Goal: Task Accomplishment & Management: Complete application form

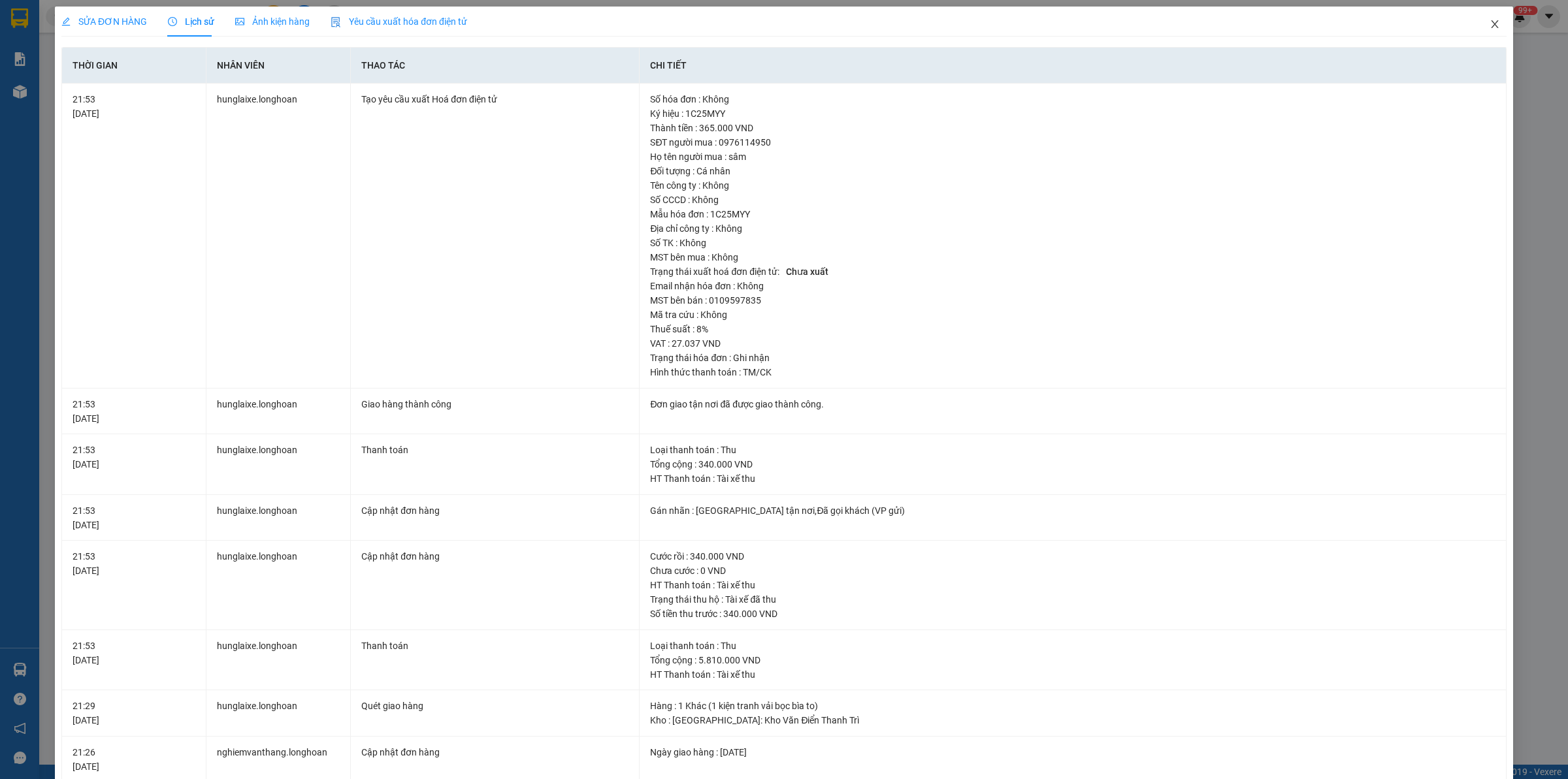
click at [1490, 24] on icon "close" at bounding box center [1495, 24] width 11 height 11
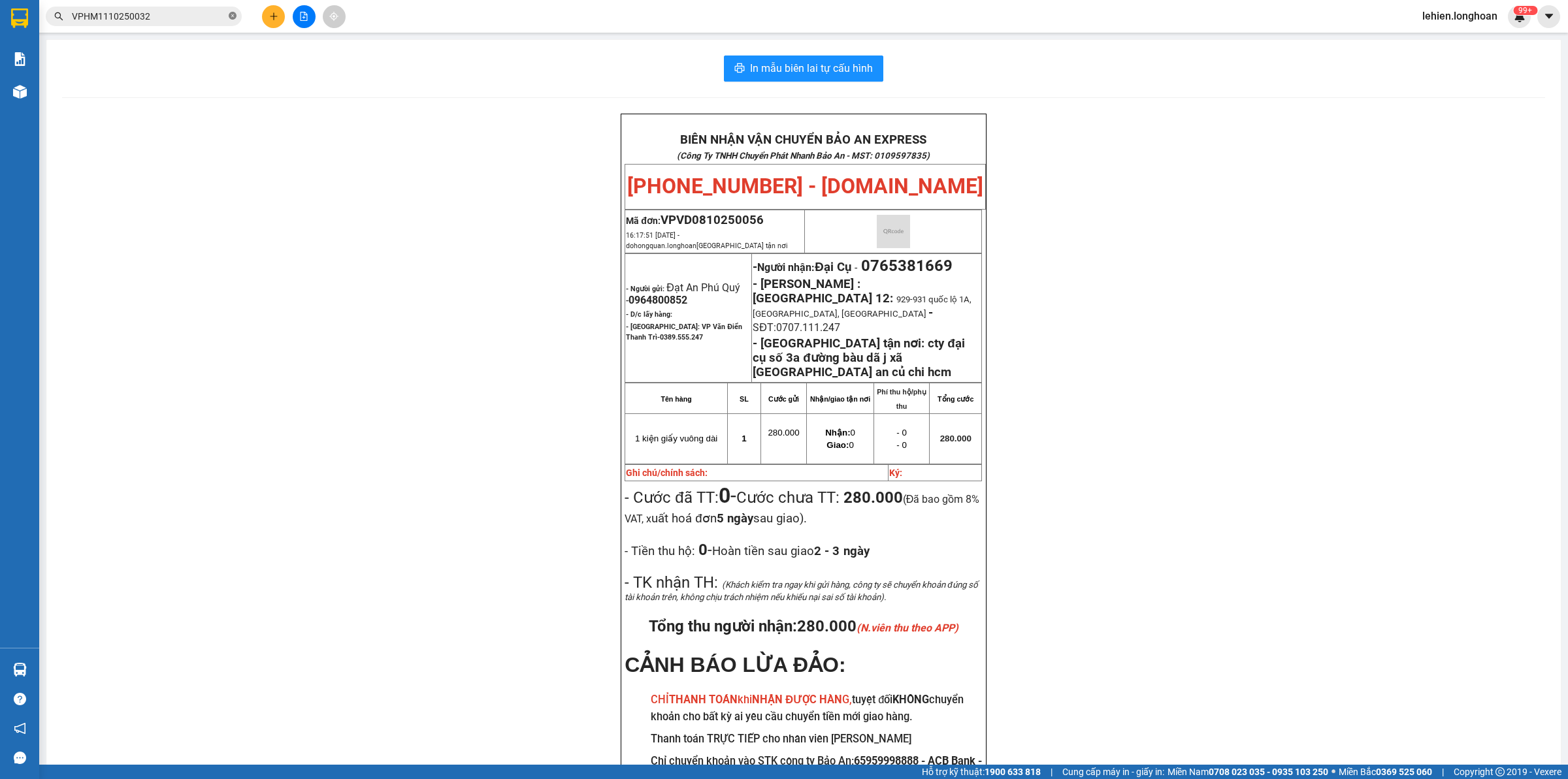
click at [234, 14] on icon "close-circle" at bounding box center [233, 16] width 8 height 8
paste input "0949304304"
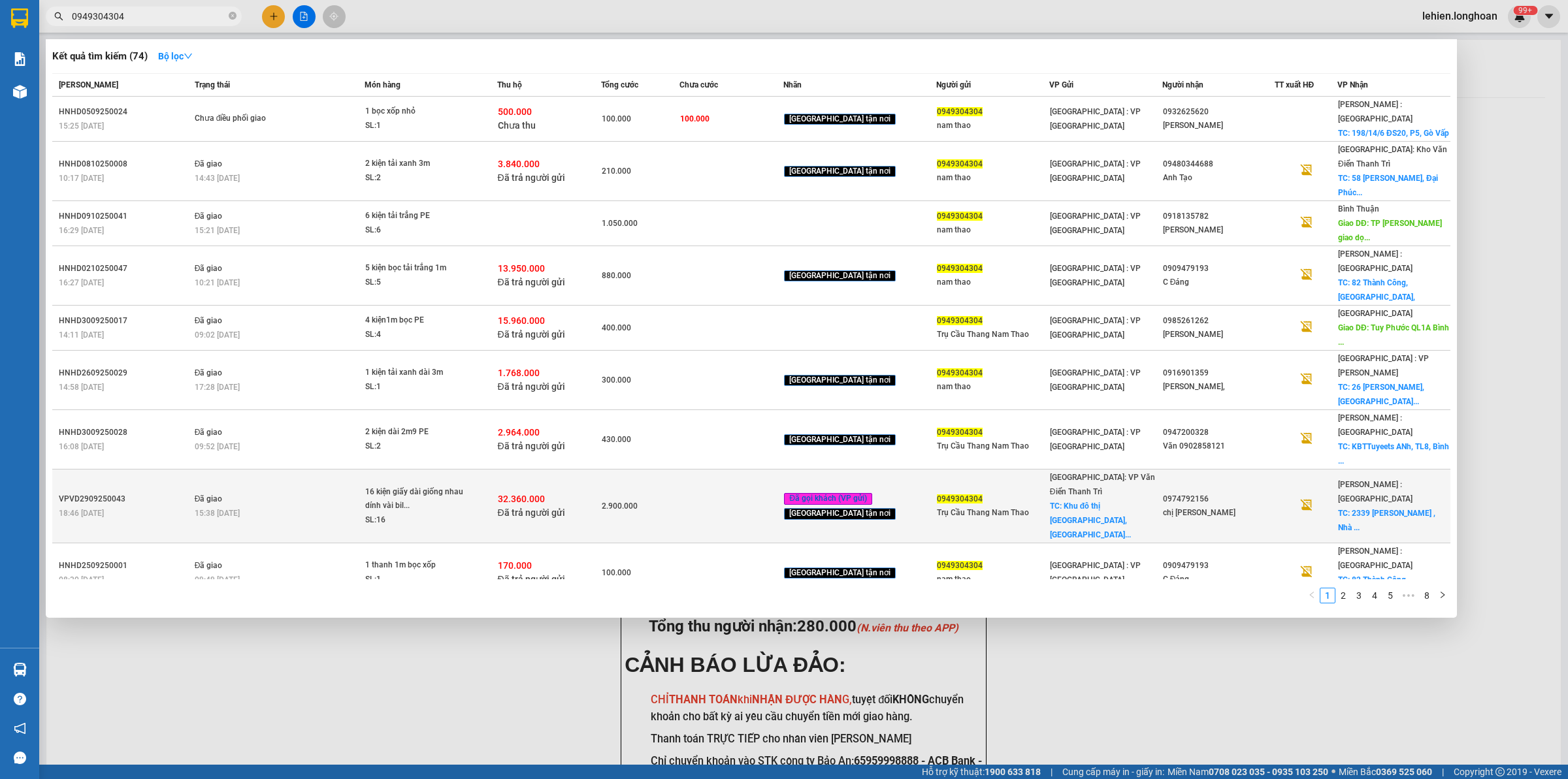
type input "0949304304"
click at [545, 493] on span "32.360.000" at bounding box center [522, 499] width 47 height 11
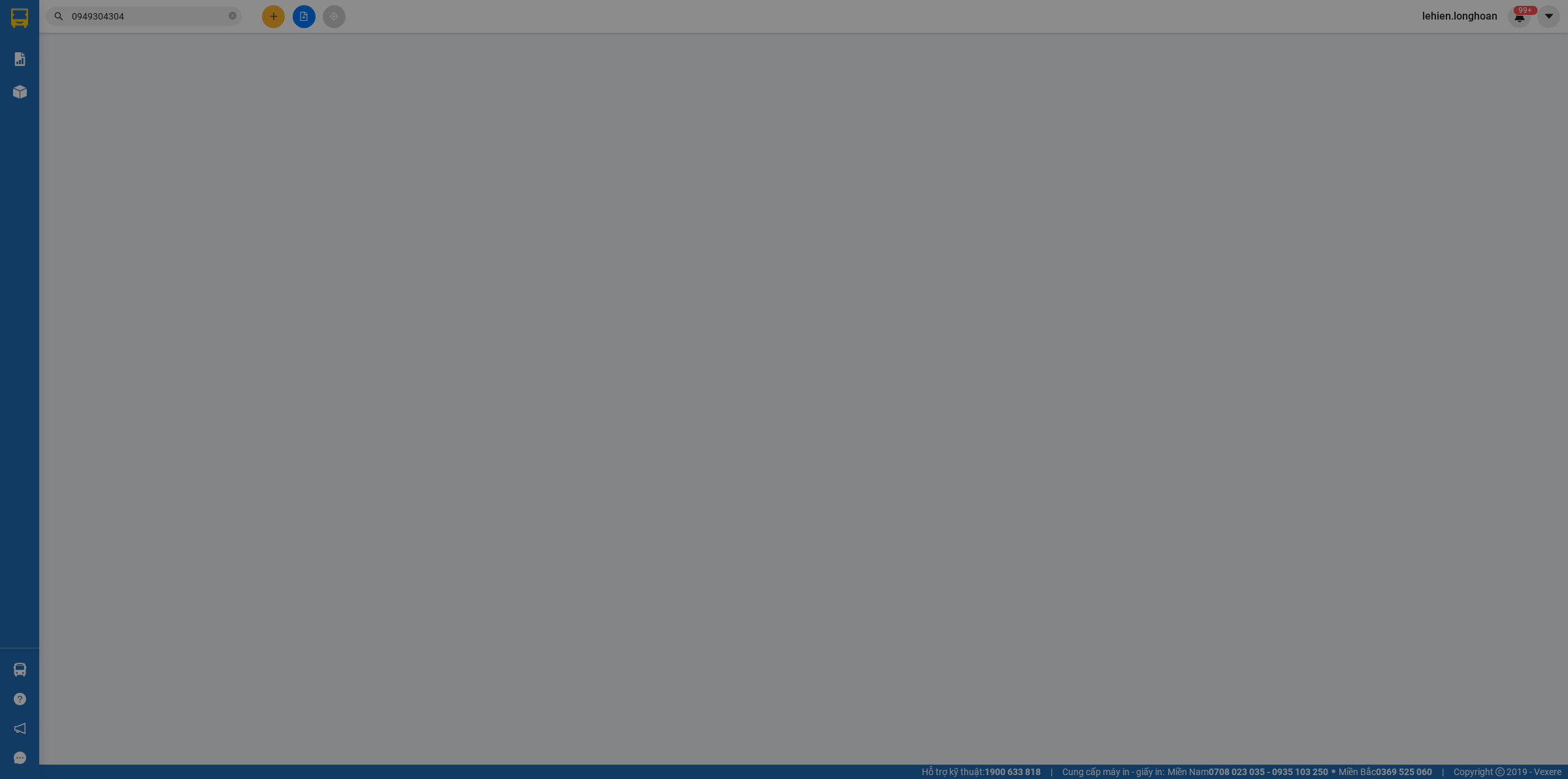
type input "0949304304"
type input "Trụ Cầu Thang Nam Thao"
checkbox input "true"
type input "Khu đô thị [GEOGRAPHIC_DATA], [GEOGRAPHIC_DATA], [GEOGRAPHIC_DATA], [GEOGRAPHIC…"
type input "200.000"
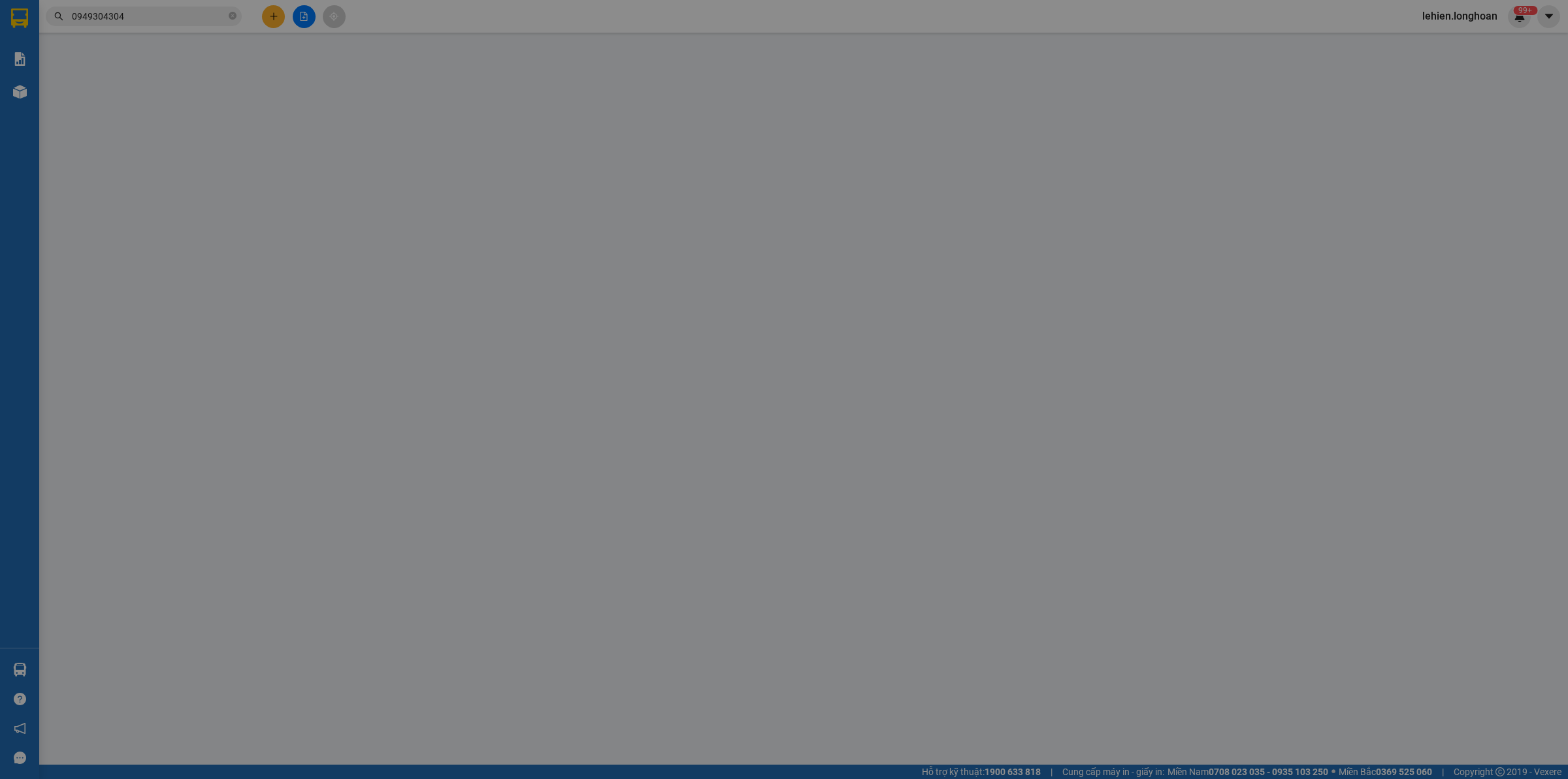
type input "0974792156"
type input "chị [PERSON_NAME]"
checkbox input "true"
type input "2339 [PERSON_NAME] , Nhà Bè, HCM"
type input "có vat Hư vỡ không đền"
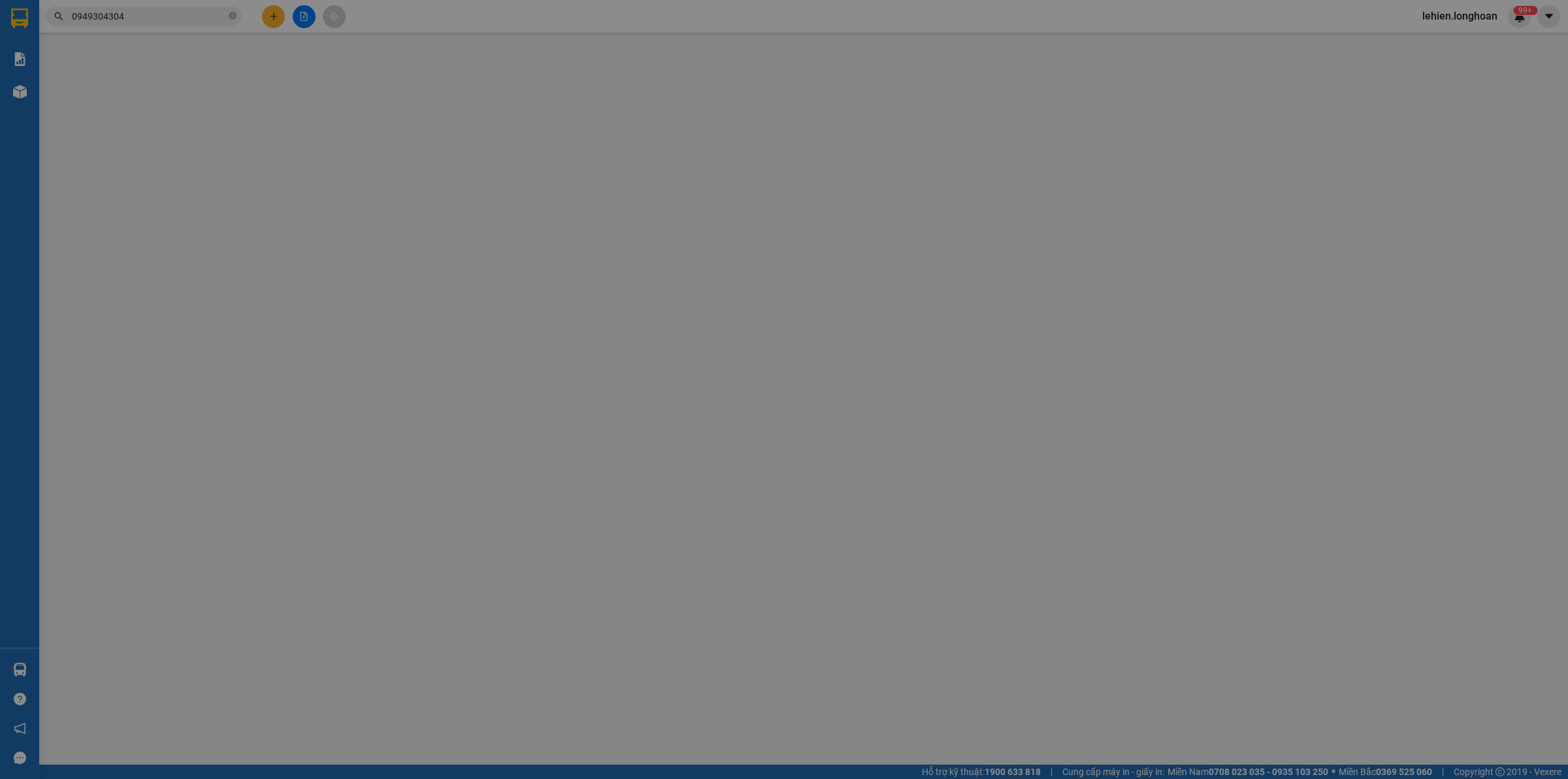
checkbox input "true"
type input "32.360.000"
type input "80.000"
type input "2.900.000"
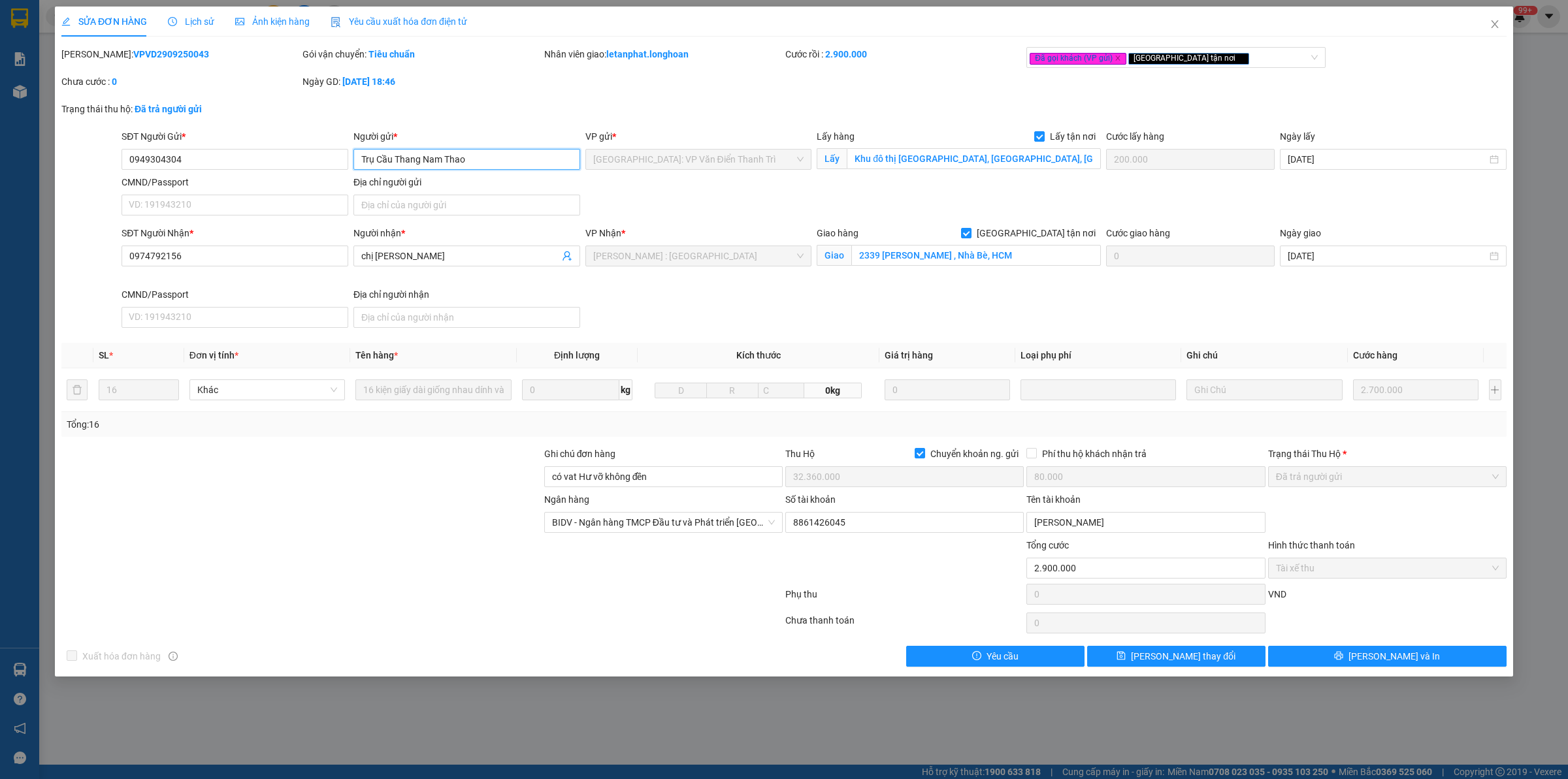
click at [508, 158] on input "Trụ Cầu Thang Nam Thao" at bounding box center [466, 159] width 227 height 21
click at [247, 158] on input "0949304304" at bounding box center [234, 159] width 227 height 21
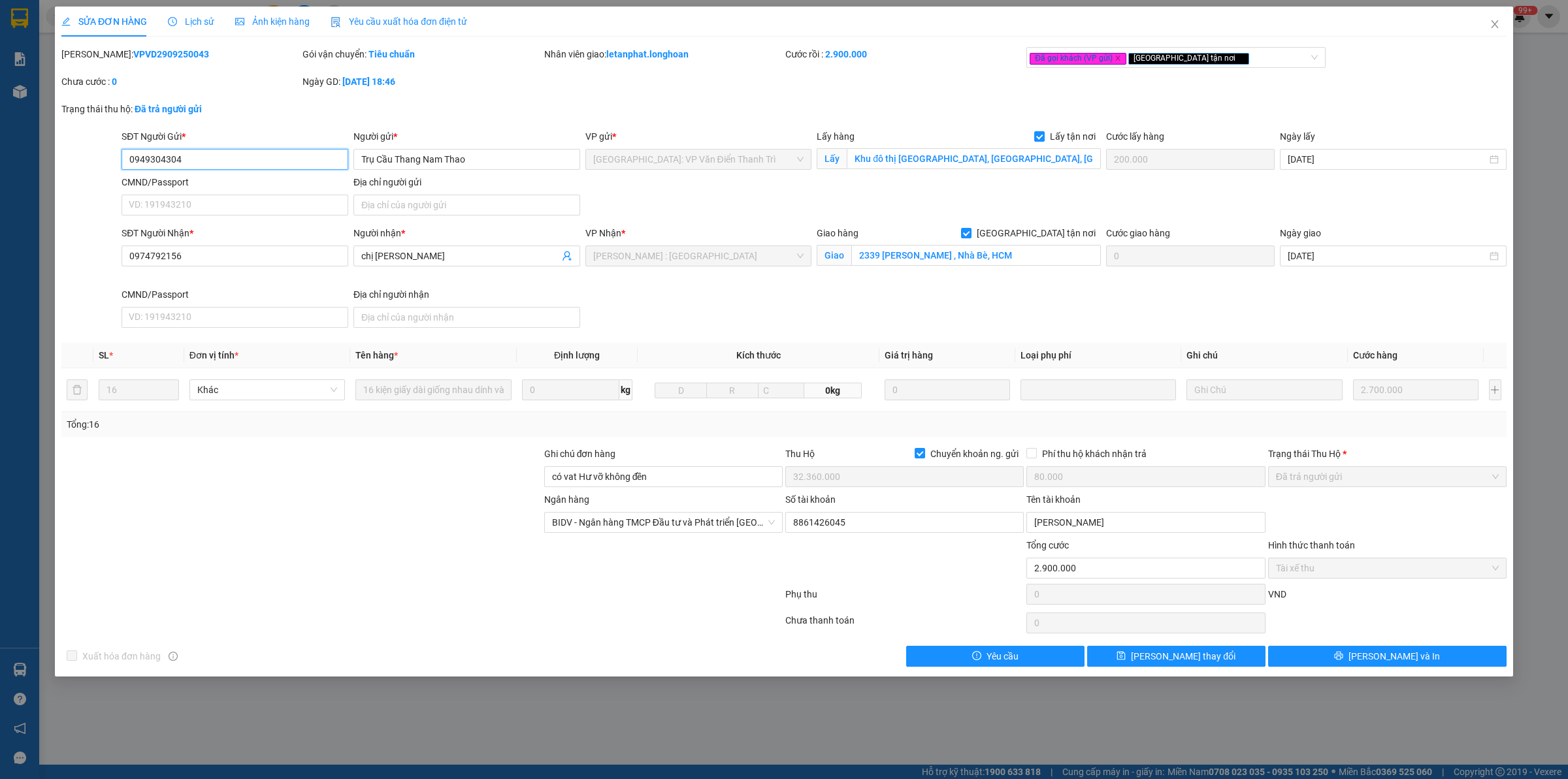
click at [247, 158] on input "0949304304" at bounding box center [234, 159] width 227 height 21
click at [954, 155] on input "Khu đô thị [GEOGRAPHIC_DATA], [GEOGRAPHIC_DATA], [GEOGRAPHIC_DATA], [GEOGRAPHIC…" at bounding box center [974, 159] width 254 height 21
click at [1501, 20] on span "Close" at bounding box center [1495, 25] width 36 height 36
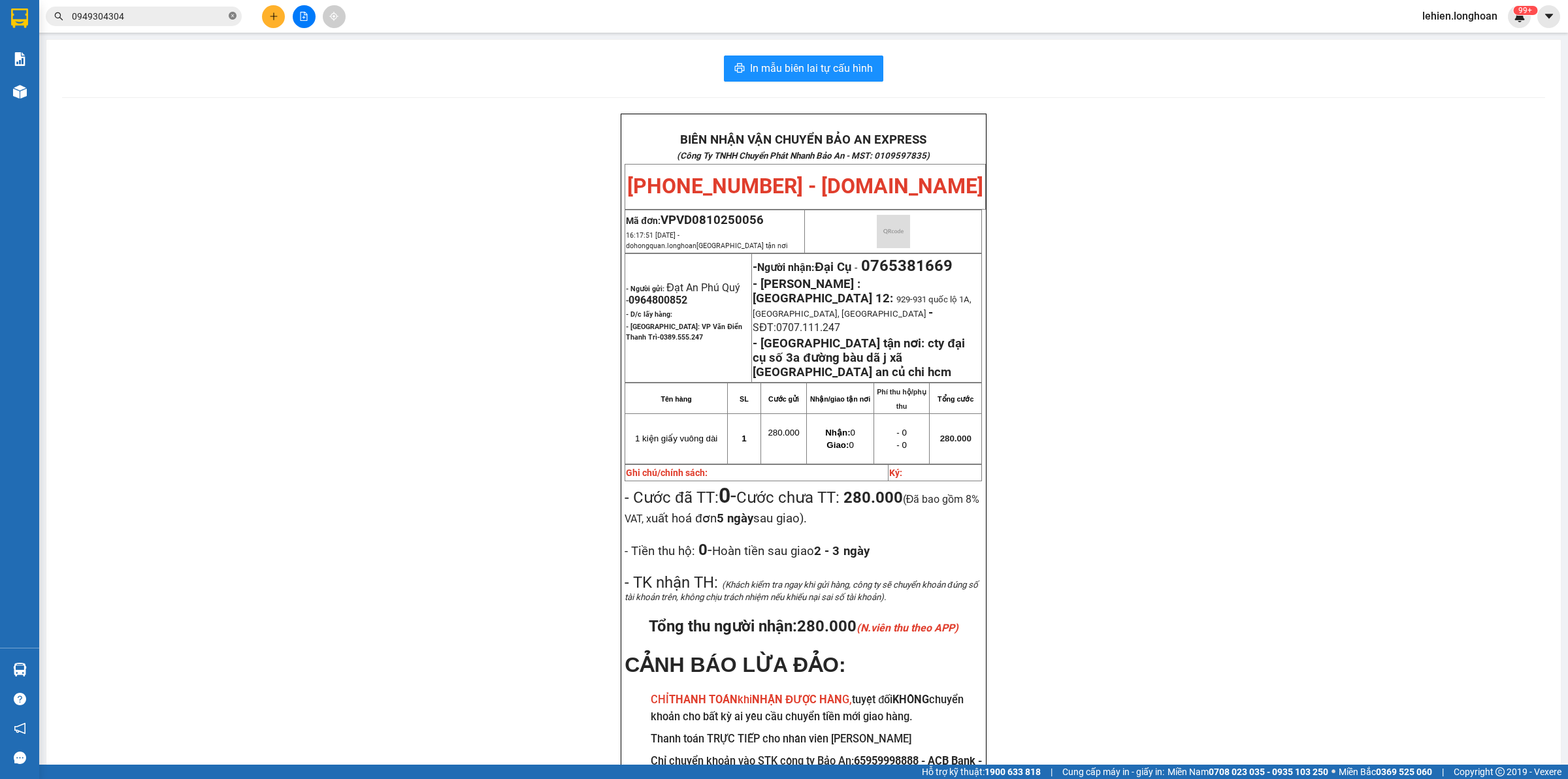
click at [230, 17] on icon "close-circle" at bounding box center [233, 16] width 8 height 8
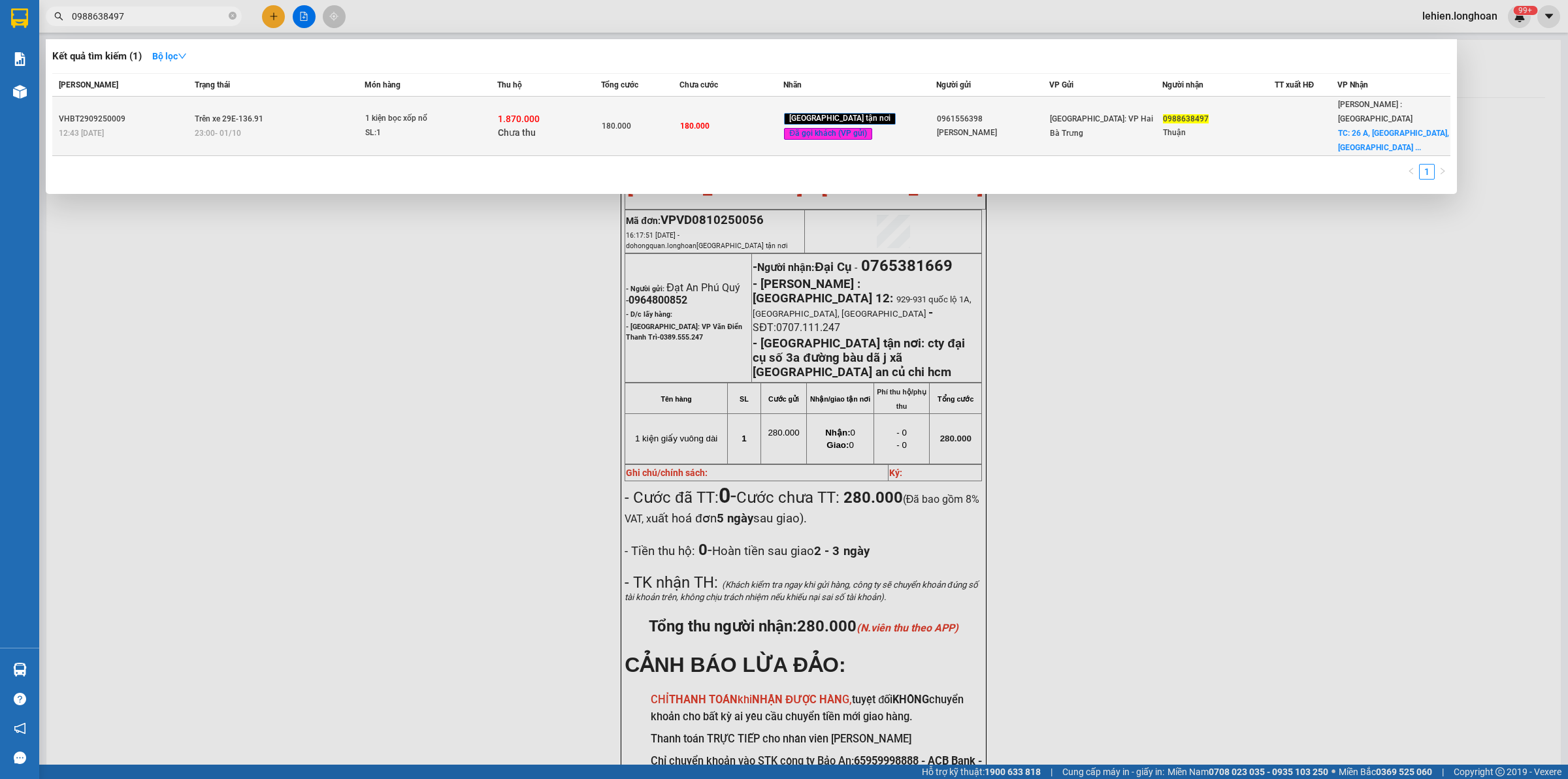
type input "0988638497"
click at [283, 116] on td "Trên xe 29E-136.91 23:00 [DATE]" at bounding box center [278, 127] width 174 height 59
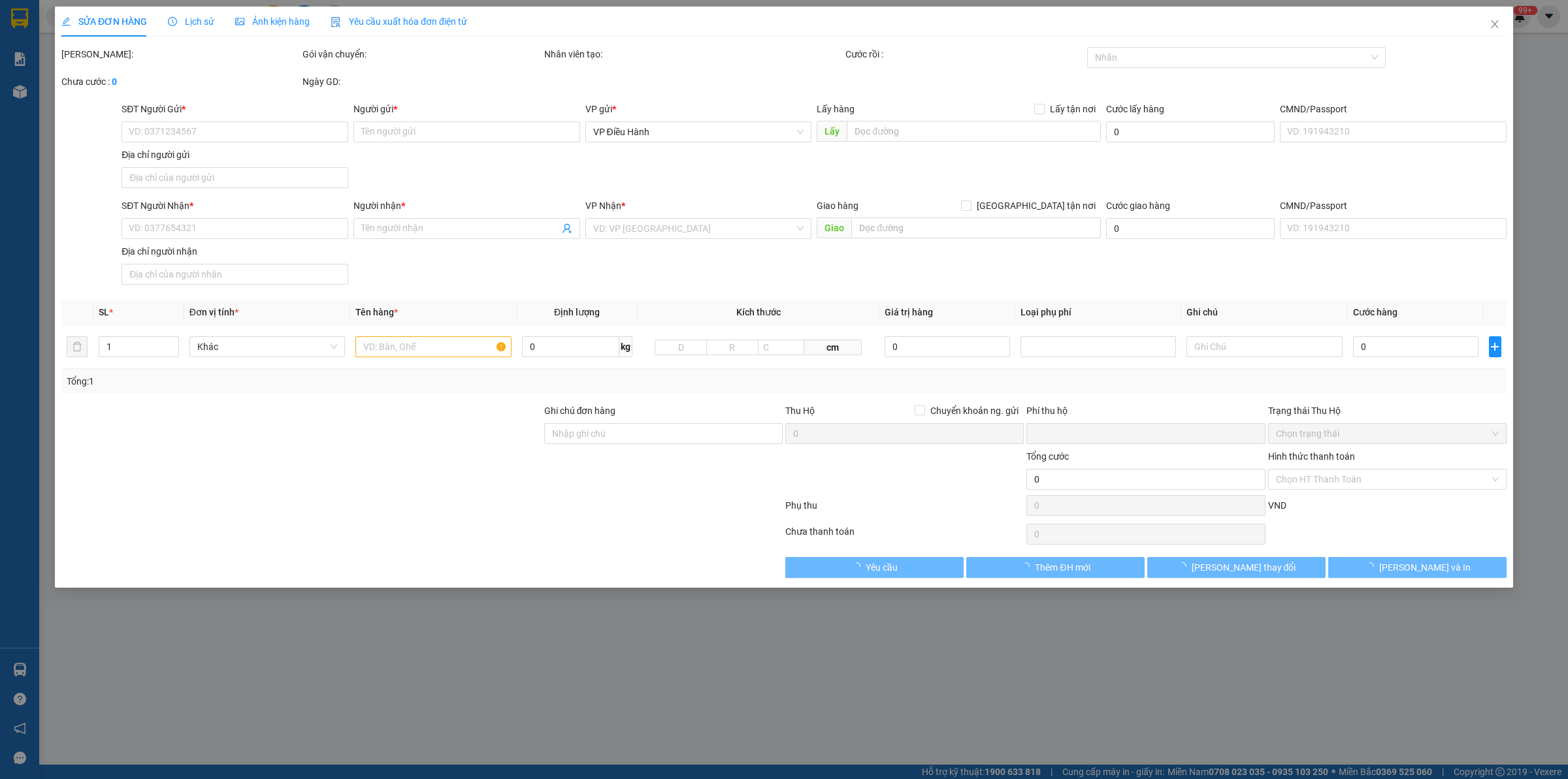
type input "0961556398"
type input "[PERSON_NAME]"
type input "0988638497"
type input "Thuận"
checkbox input "true"
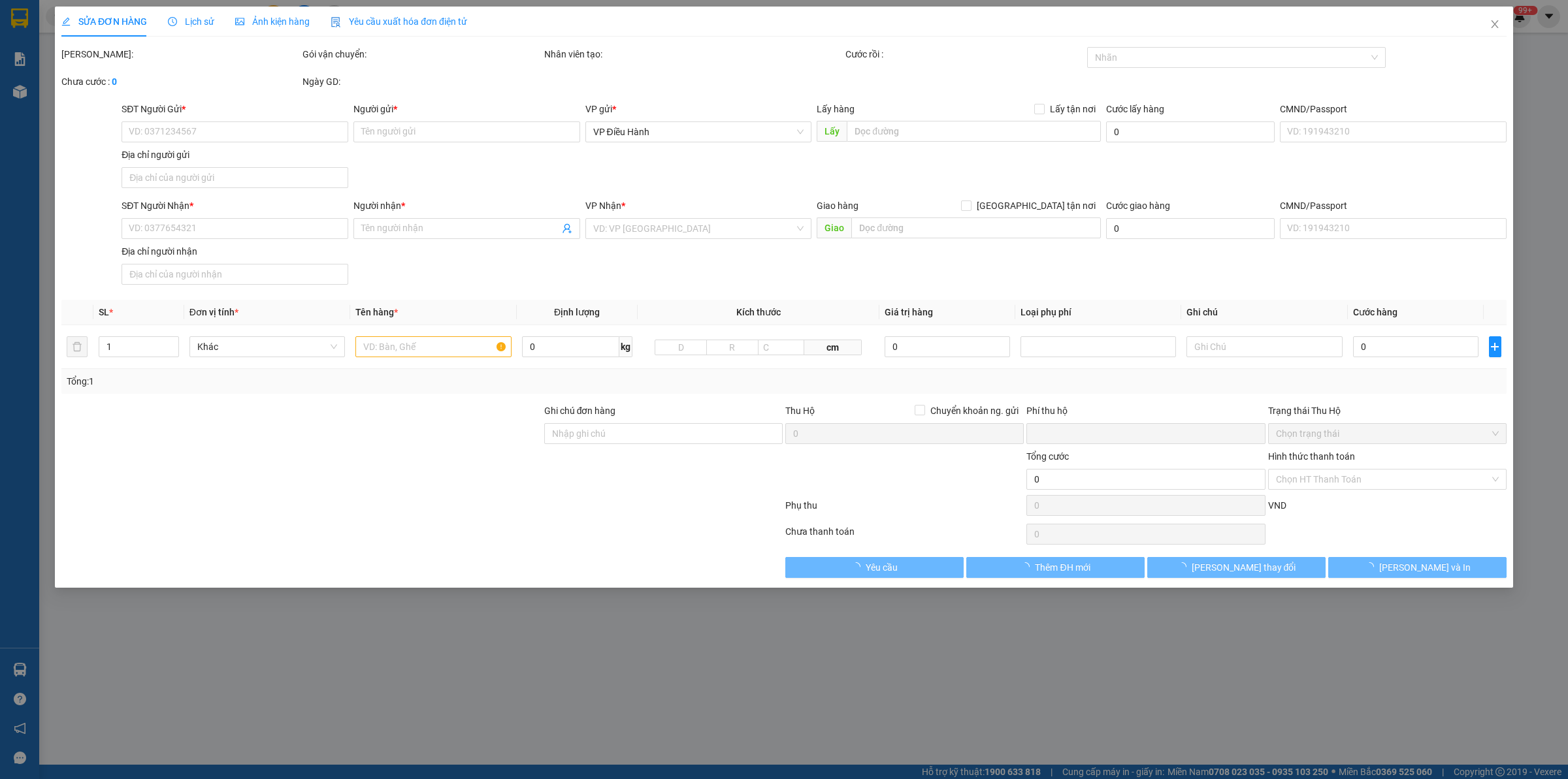
type input "26 A, [GEOGRAPHIC_DATA], [GEOGRAPHIC_DATA] [GEOGRAPHIC_DATA]"
type input "180.000"
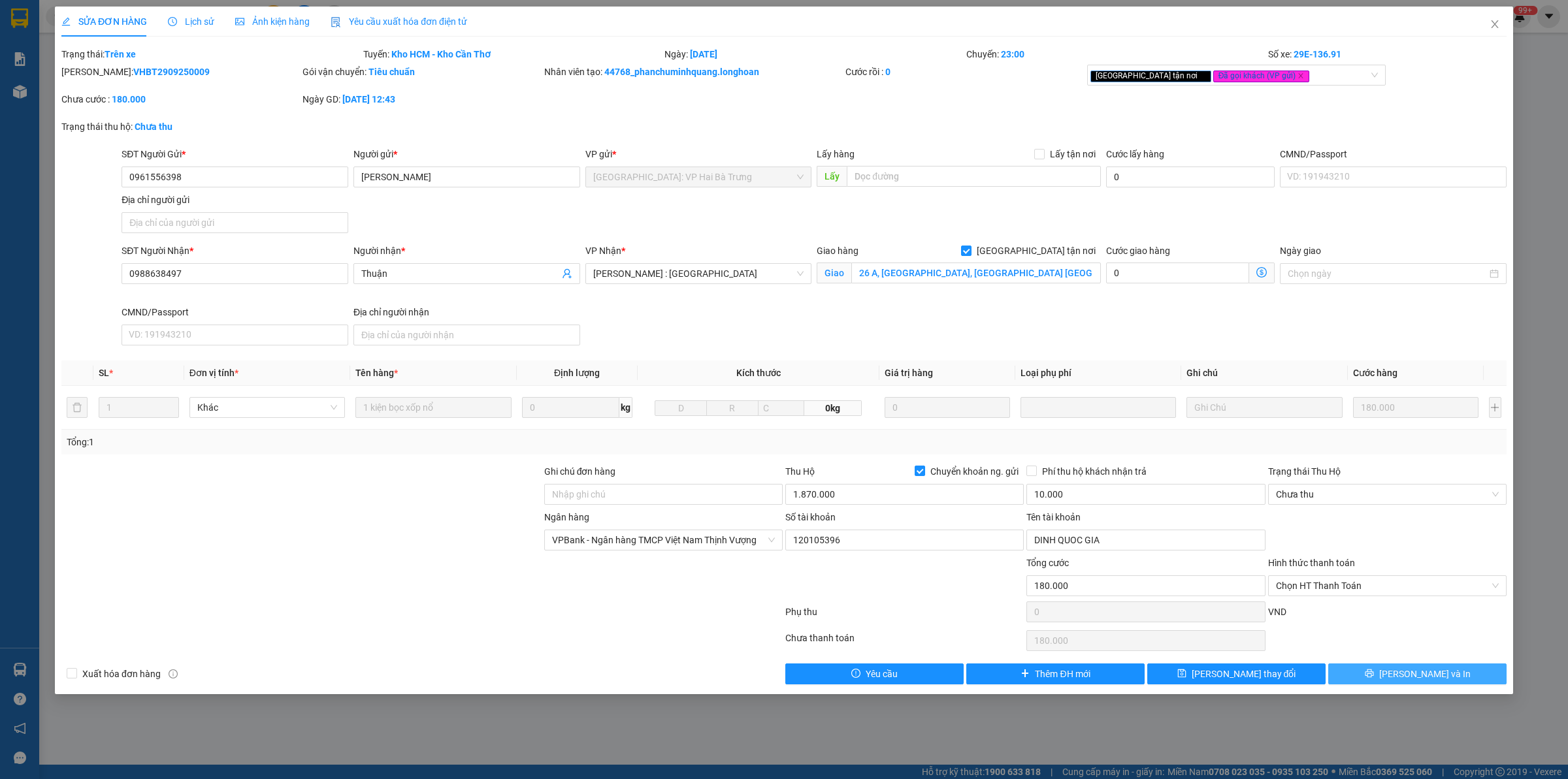
click at [1411, 676] on span "[PERSON_NAME] và In" at bounding box center [1425, 674] width 92 height 14
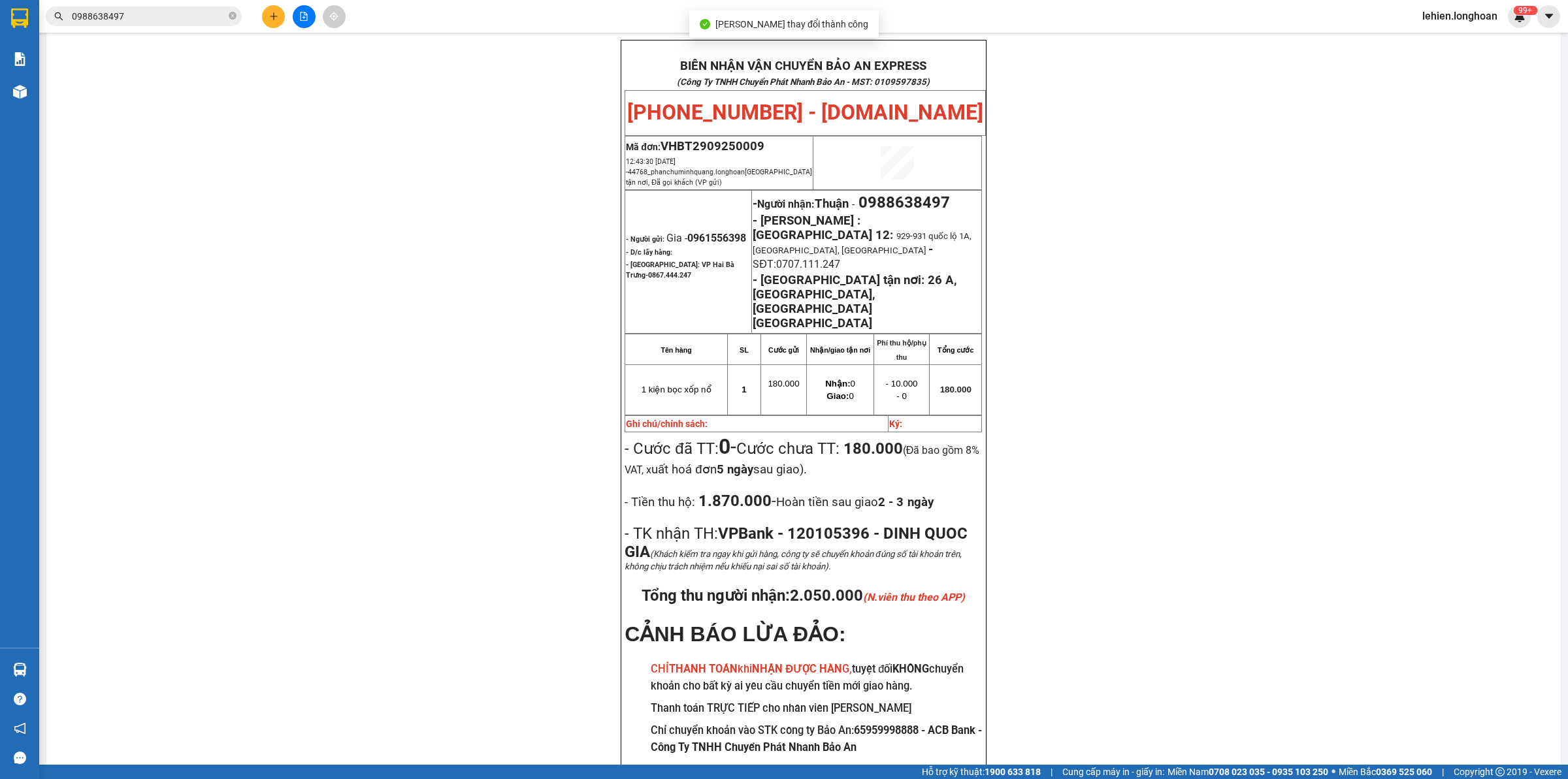
scroll to position [77, 0]
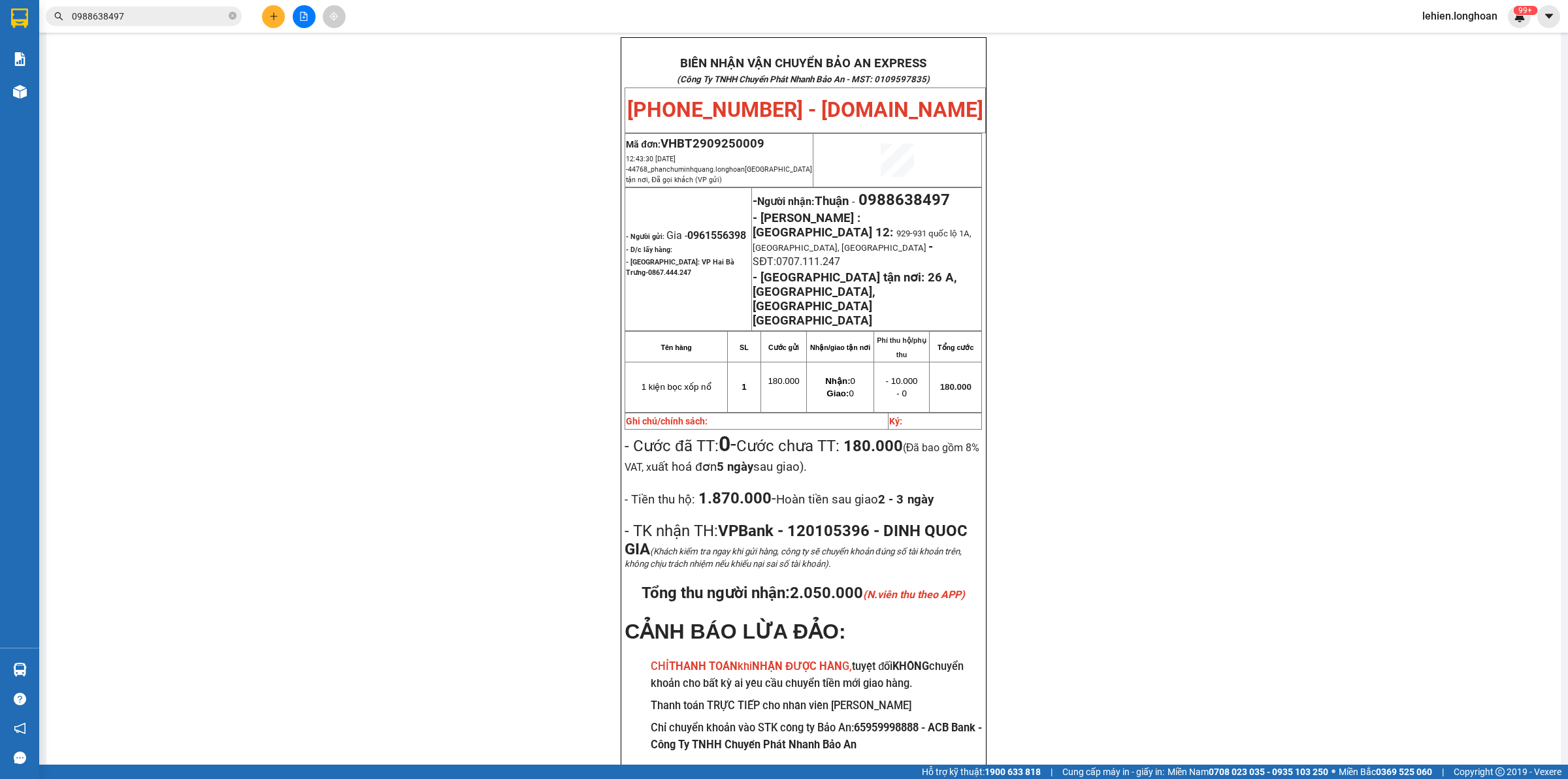
click at [1263, 330] on div "BIÊN NHẬN VẬN CHUYỂN BẢO AN EXPRESS (Công Ty TNHH Chuyển Phát Nhanh Bảo An - MS…" at bounding box center [804, 424] width 1483 height 773
click at [234, 17] on icon "close-circle" at bounding box center [233, 16] width 8 height 8
paste input "0941291881"
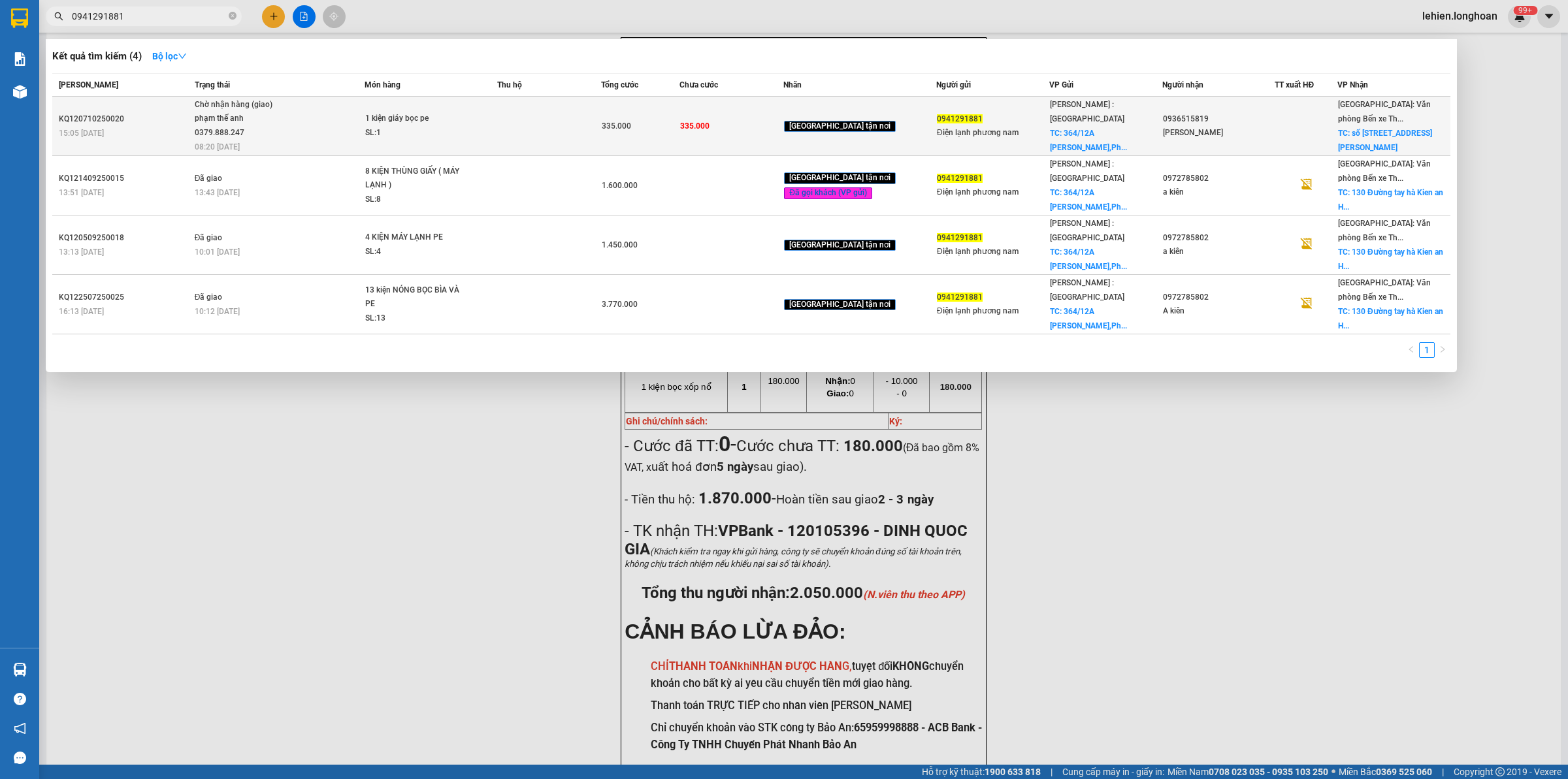
type input "0941291881"
click at [403, 99] on td "1 kiện giáy bọc pe SL: 1" at bounding box center [431, 127] width 132 height 59
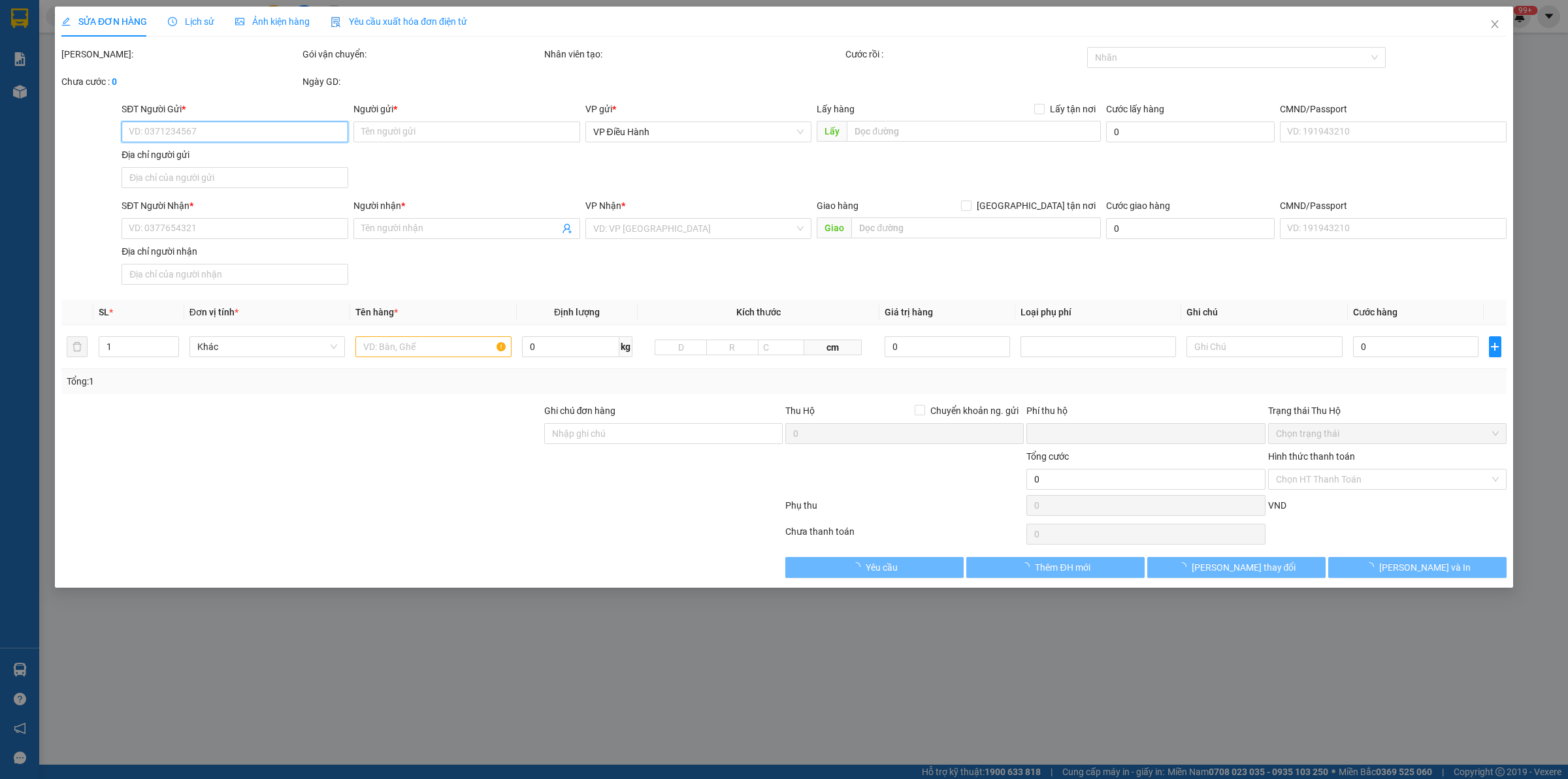
type input "0941291881"
type input "Điện lạnh phương nam"
checkbox input "true"
type input "[STREET_ADDRESS]"
type input "0936515819"
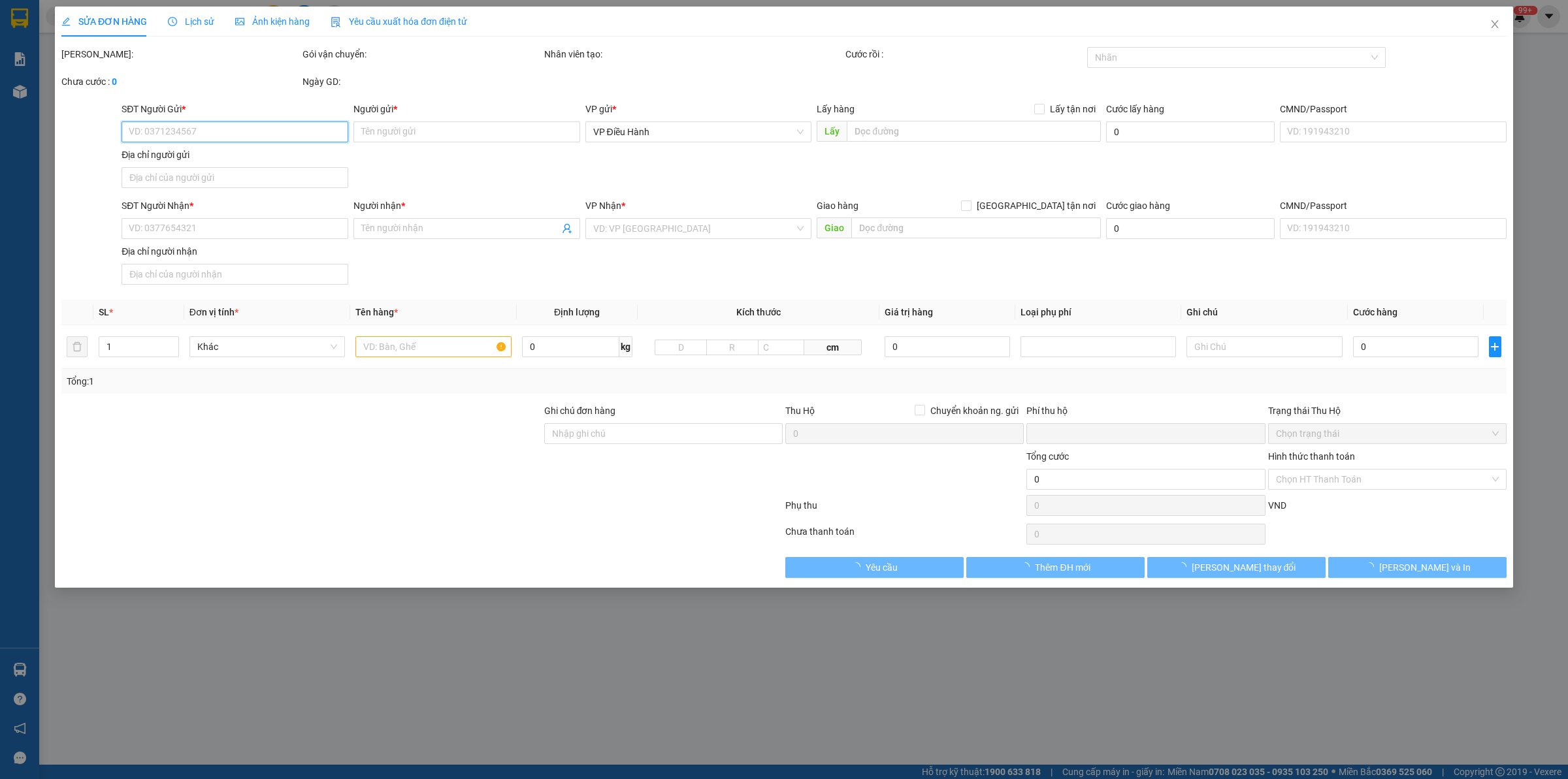
type input "[PERSON_NAME]"
checkbox input "true"
type input "[STREET_ADDRESS][PERSON_NAME]"
type input "NHẬN NGUYÊN KIỆN GIAO NGUYÊN KIỆN, HƯ VỠ K ĐỀN"
type input "0"
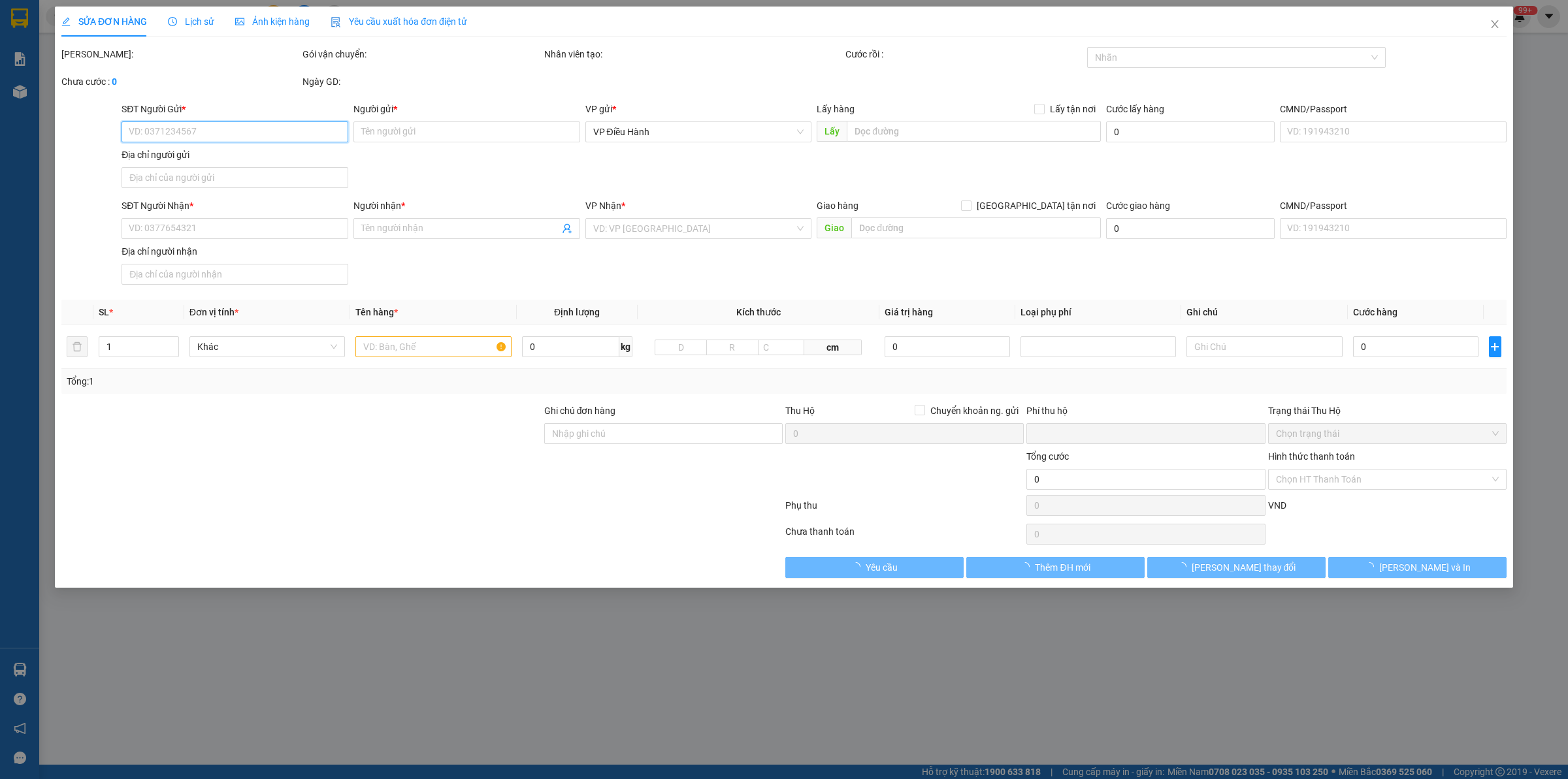
type input "335.000"
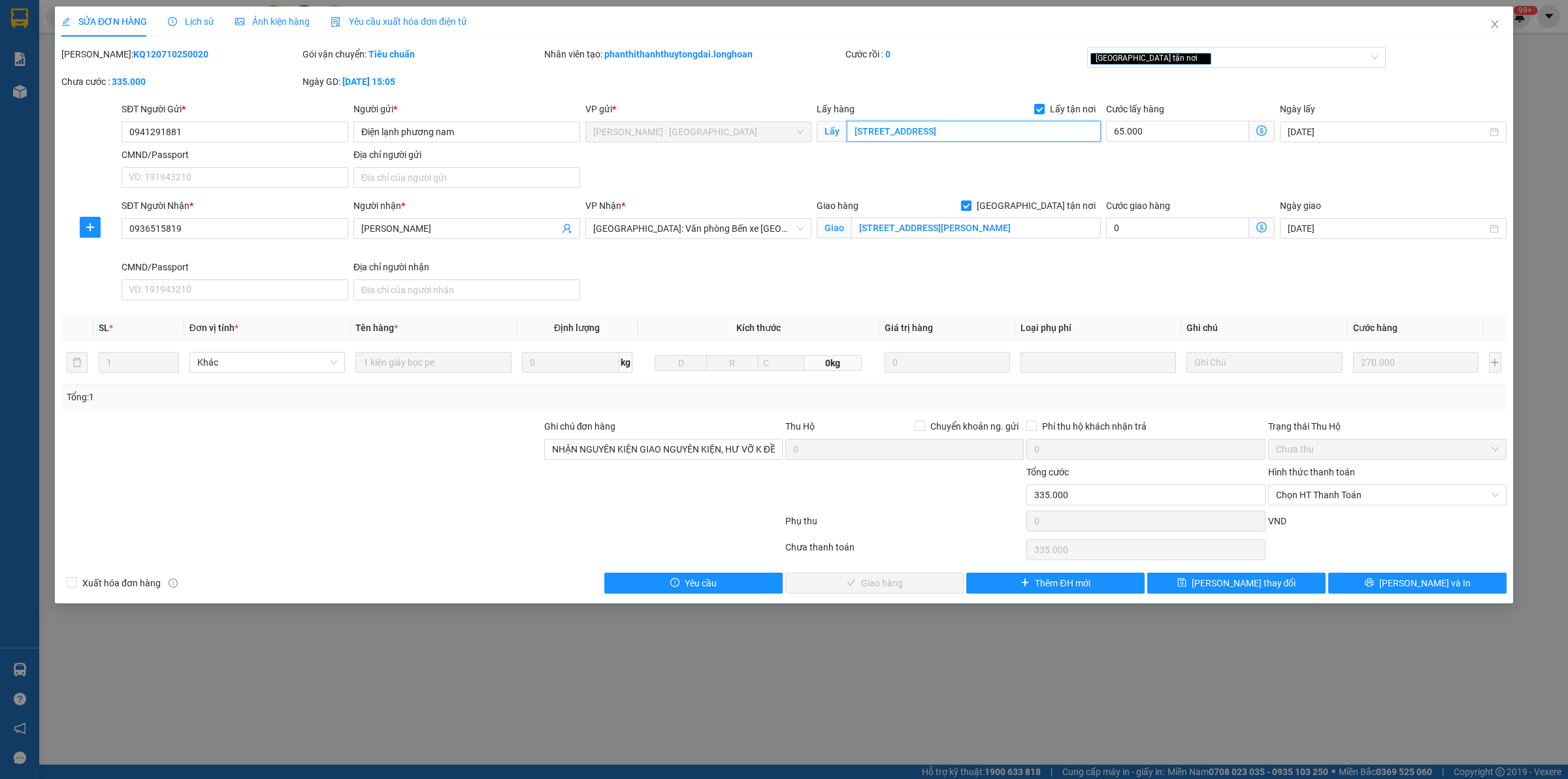
click at [892, 135] on input "[STREET_ADDRESS]" at bounding box center [974, 131] width 254 height 21
click at [1497, 28] on icon "close" at bounding box center [1495, 24] width 11 height 11
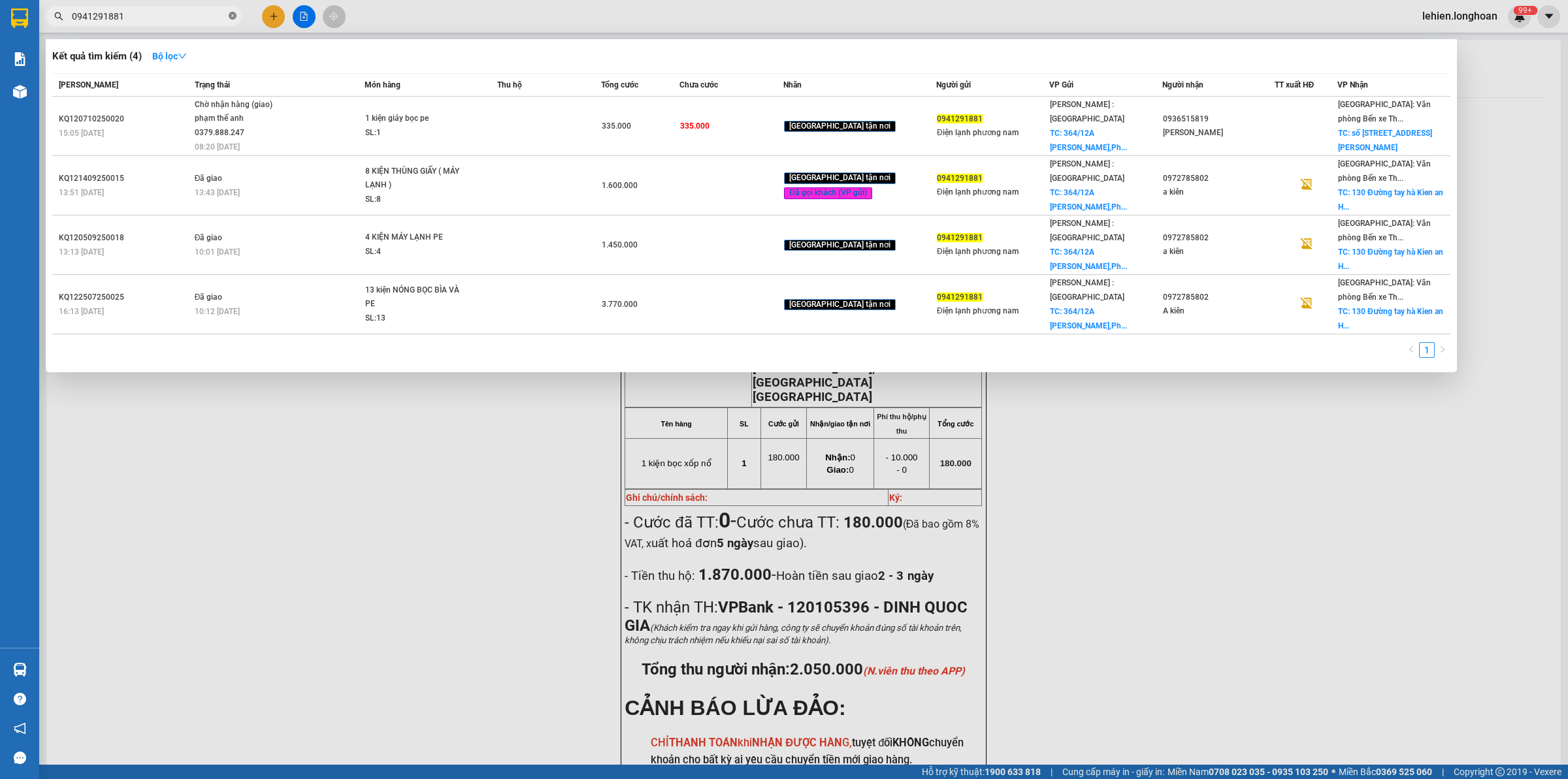
click at [229, 17] on icon "close-circle" at bounding box center [233, 16] width 8 height 8
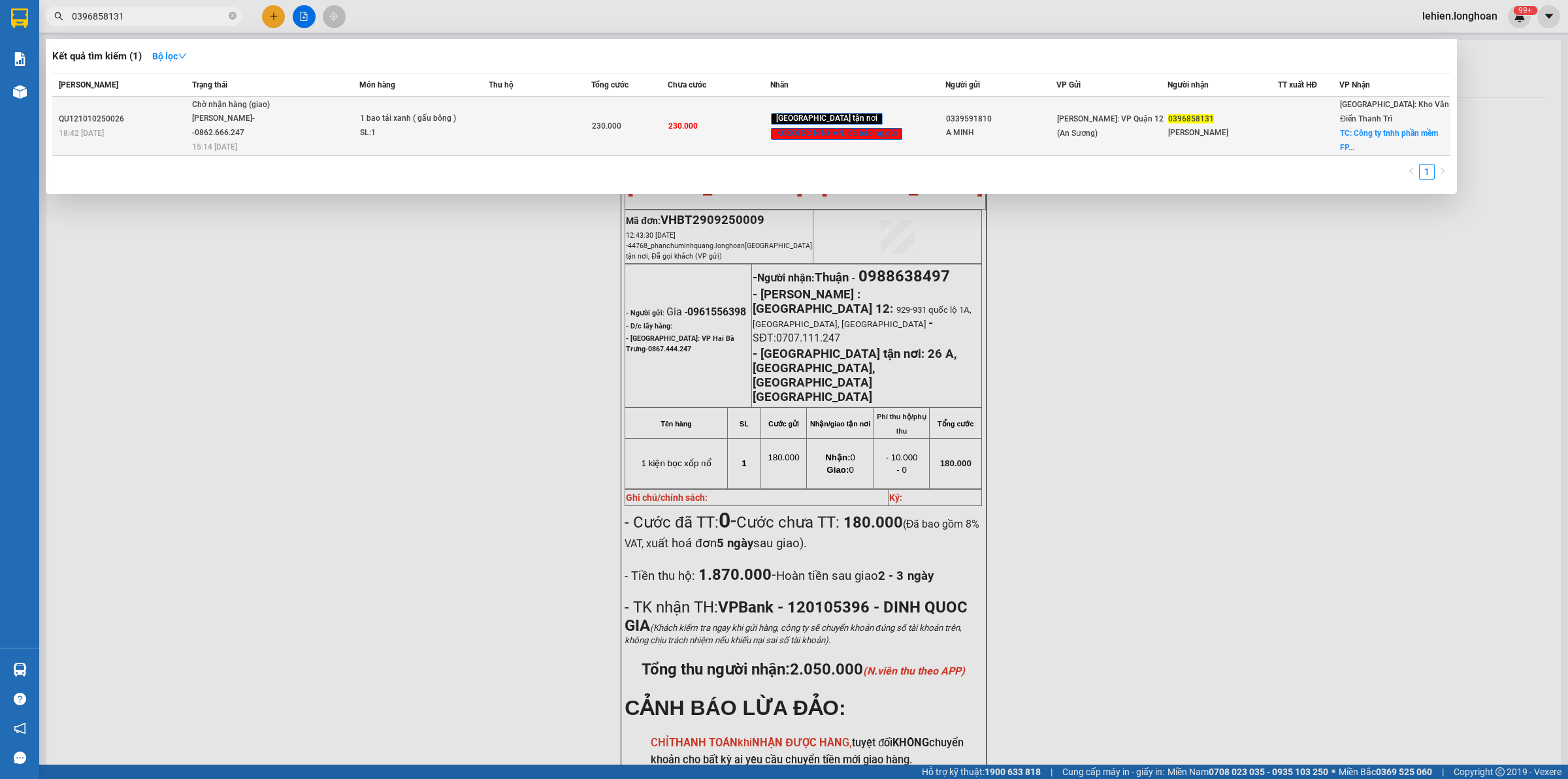
type input "0396858131"
click at [376, 103] on td "1 bao tải xanh ( gấu bông ) SL: 1" at bounding box center [424, 127] width 130 height 59
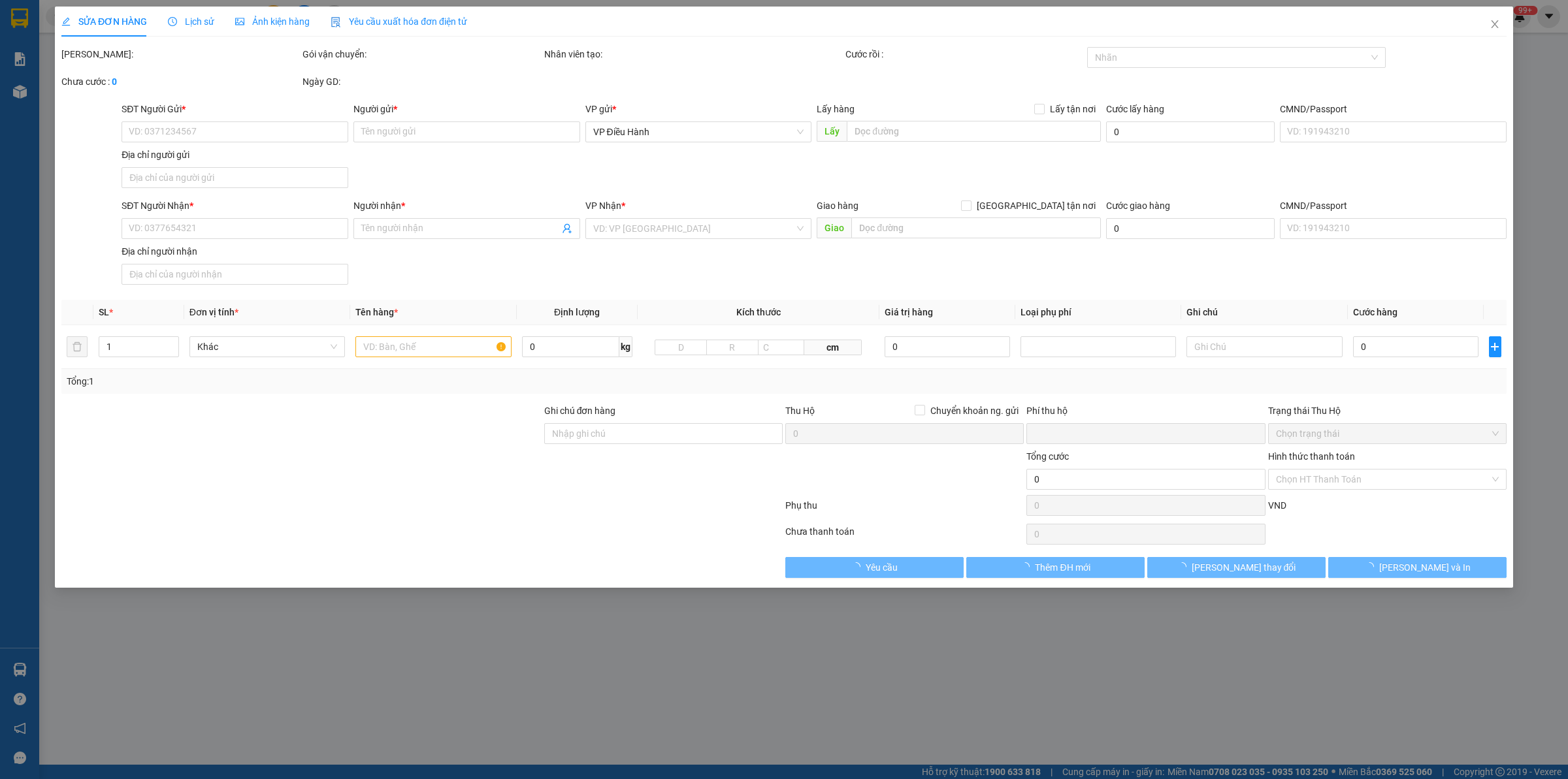
type input "0339591810"
type input "A MINH"
type input "0396858131"
type input "[PERSON_NAME]"
checkbox input "true"
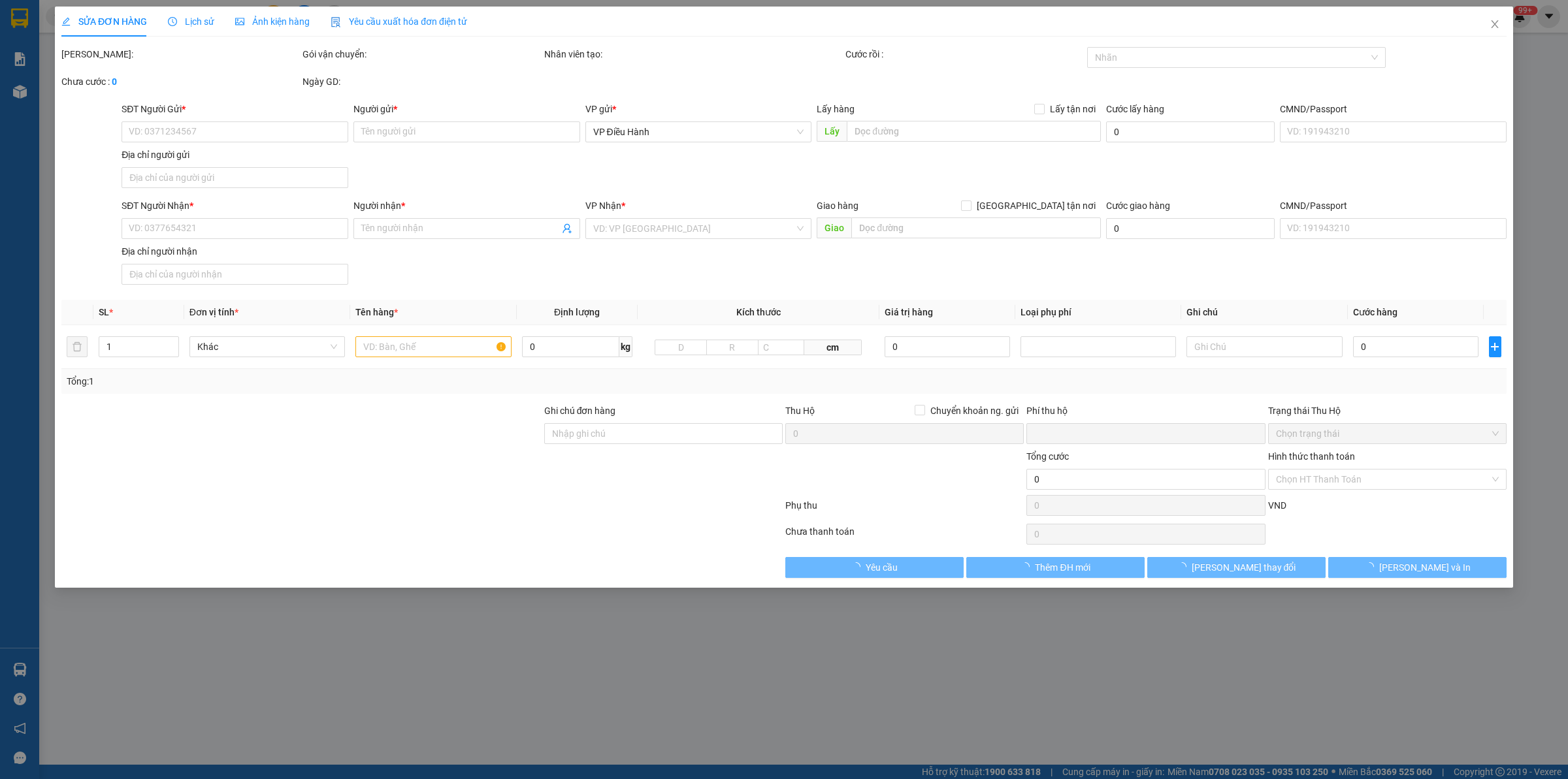
type input "Công ty tnhh phần mềm FPT, tòa nhà Fville 3, khu CNC [GEOGRAPHIC_DATA], CT03, […"
type input "nhận theo kiện - hư hỏng không chịu trách nhiệm"
type input "0"
type input "230.000"
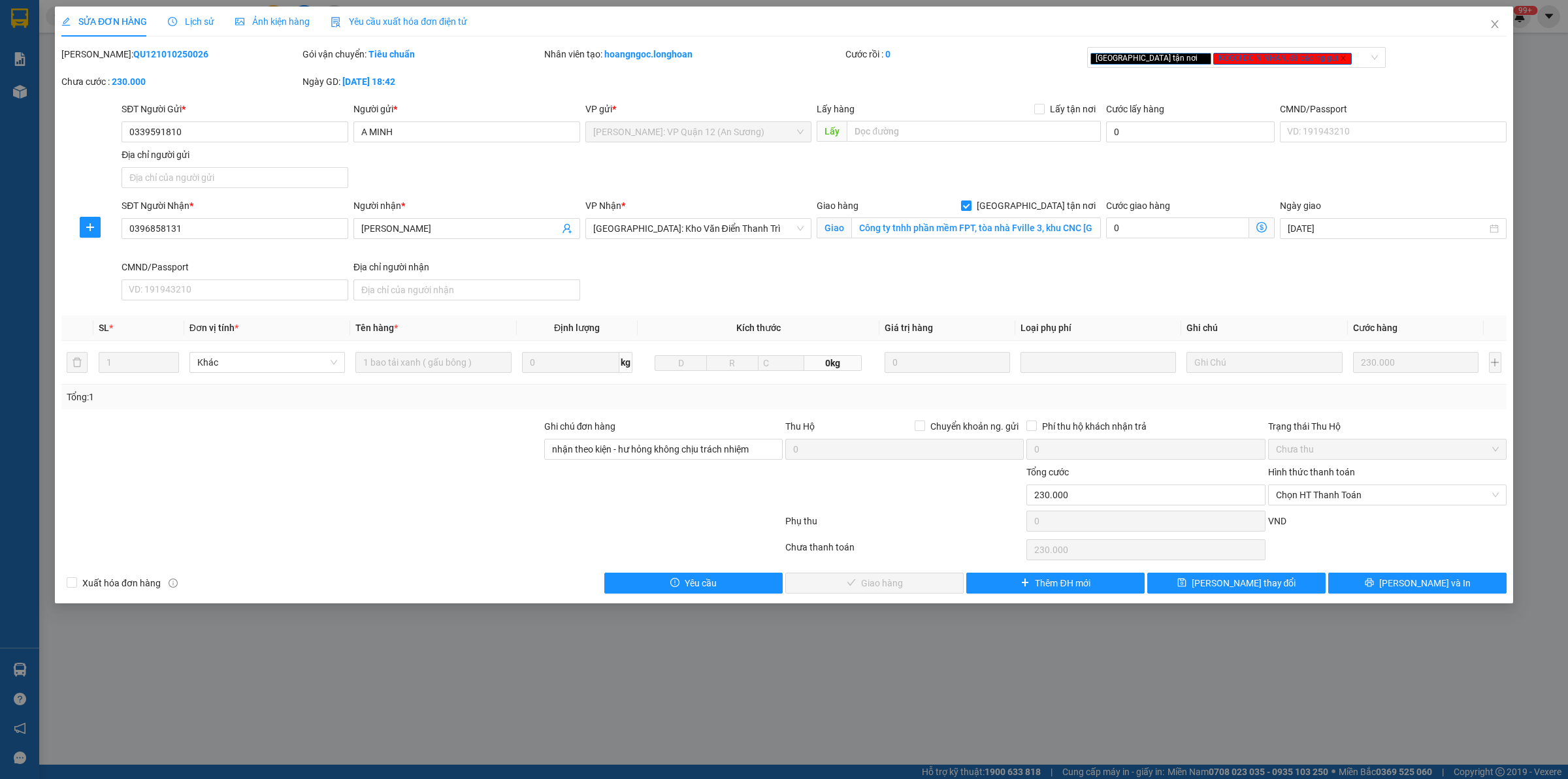
click at [399, 490] on div at bounding box center [301, 488] width 483 height 45
click at [1510, 24] on span "Close" at bounding box center [1495, 25] width 36 height 36
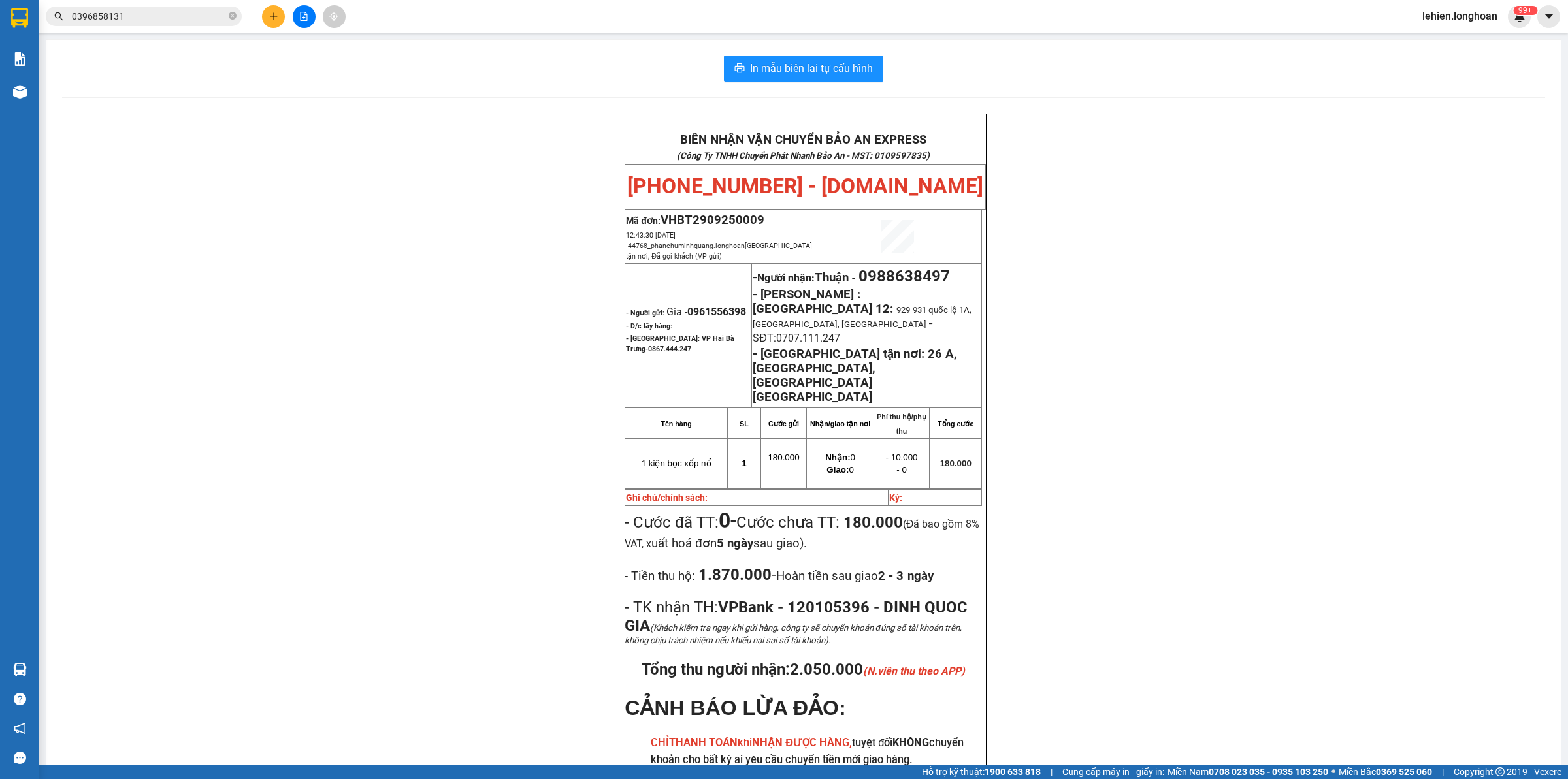
click at [141, 14] on input "0396858131" at bounding box center [149, 16] width 154 height 14
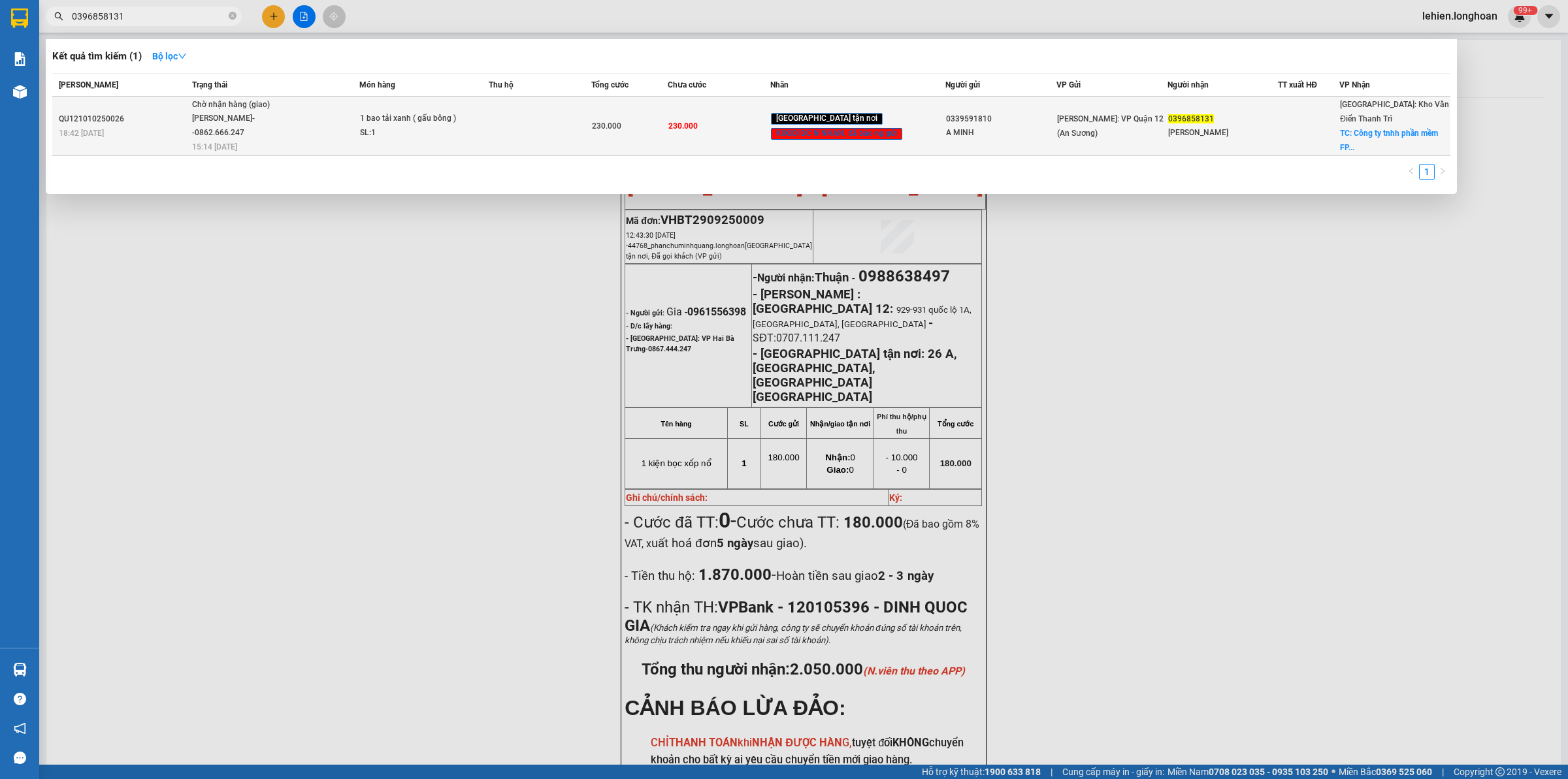
click at [359, 139] on td "1 bao tải xanh ( gấu bông ) SL: 1" at bounding box center [424, 127] width 130 height 59
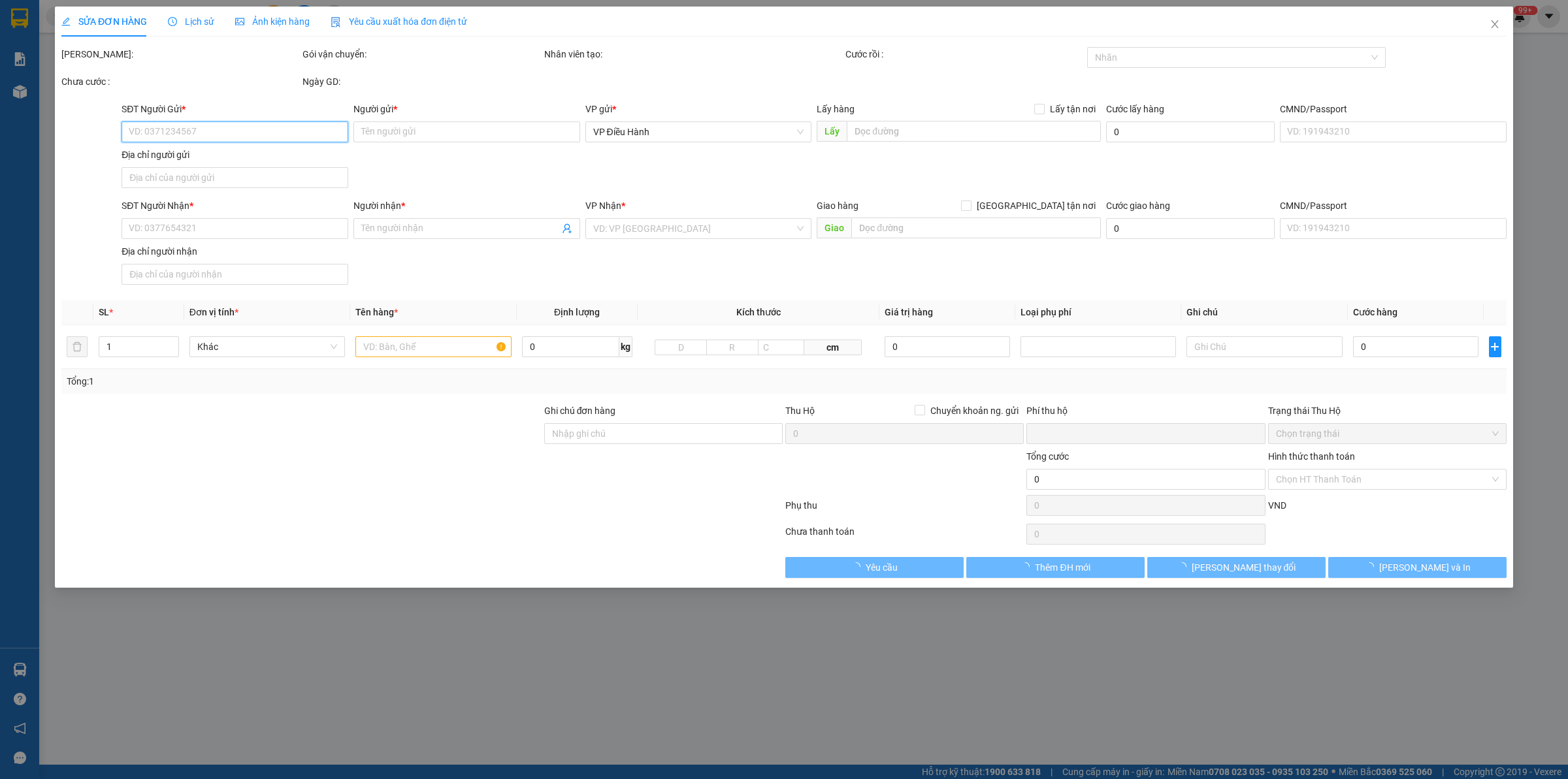
type input "0339591810"
type input "A MINH"
type input "0396858131"
type input "[PERSON_NAME]"
checkbox input "true"
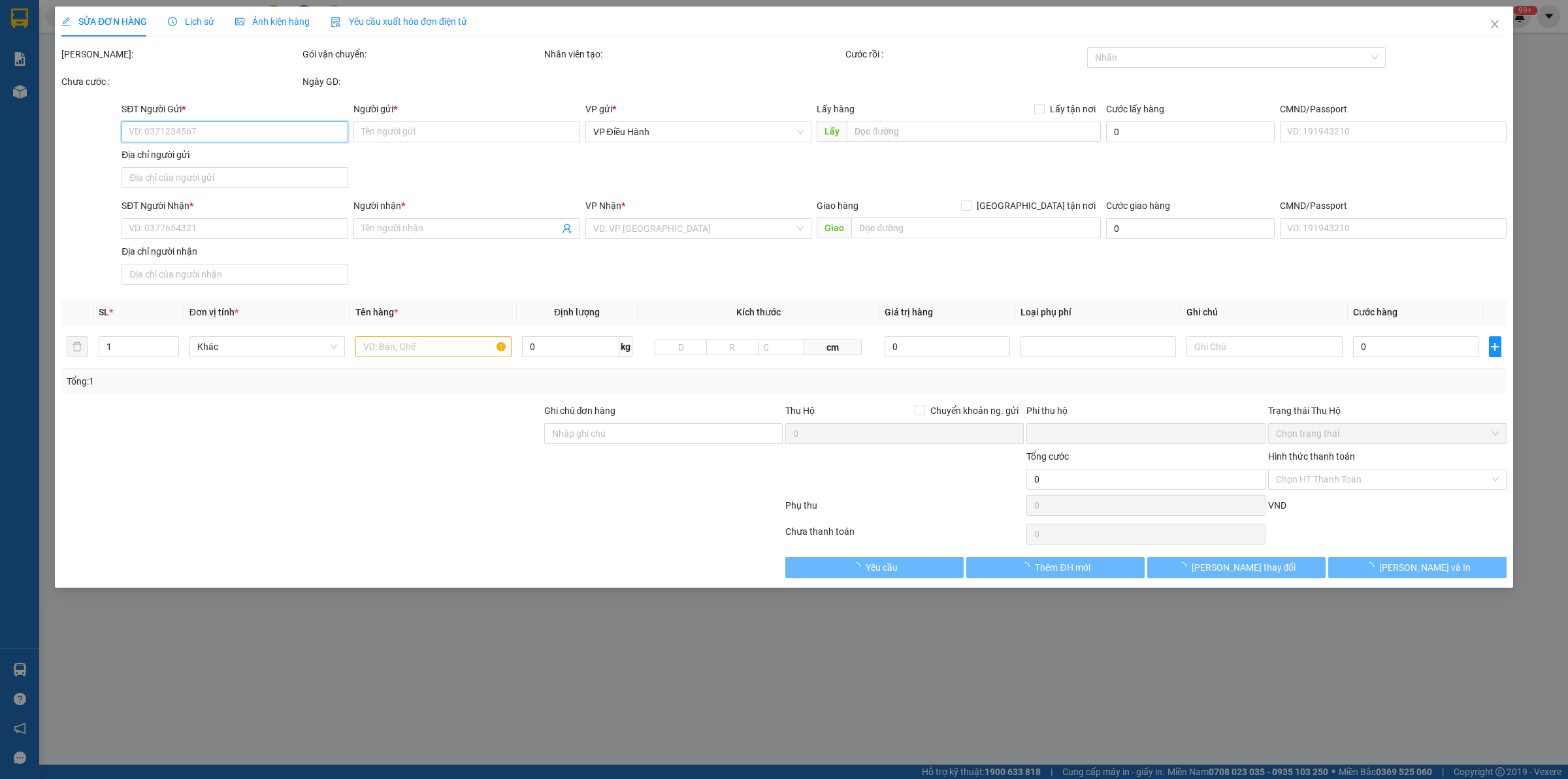
type input "Công ty tnhh phần mềm FPT, tòa nhà Fville 3, khu CNC [GEOGRAPHIC_DATA], CT03, […"
type input "nhận theo kiện - hư hỏng không chịu trách nhiệm"
type input "0"
type input "230.000"
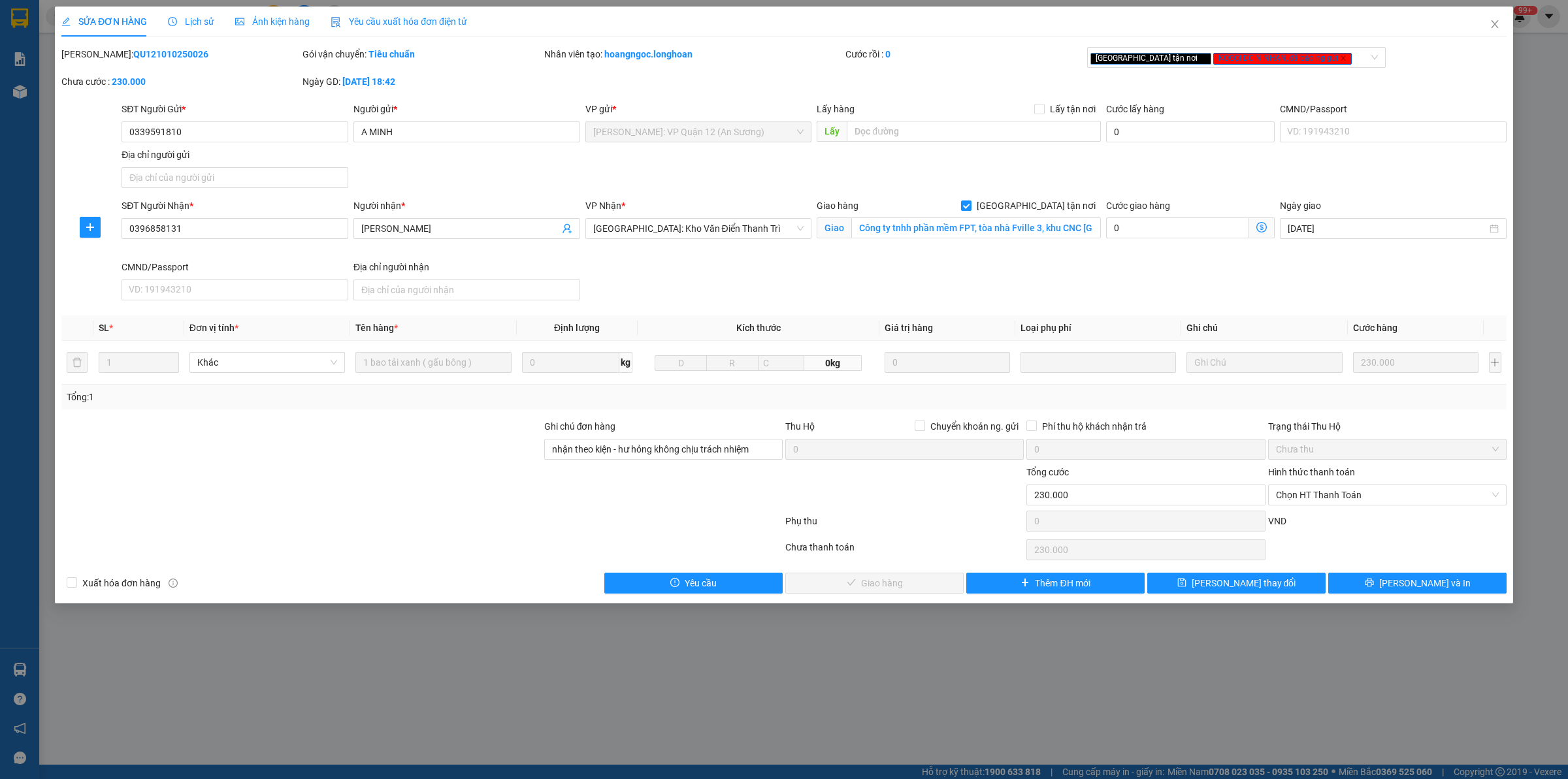
click at [188, 13] on div "Lịch sử" at bounding box center [190, 22] width 46 height 30
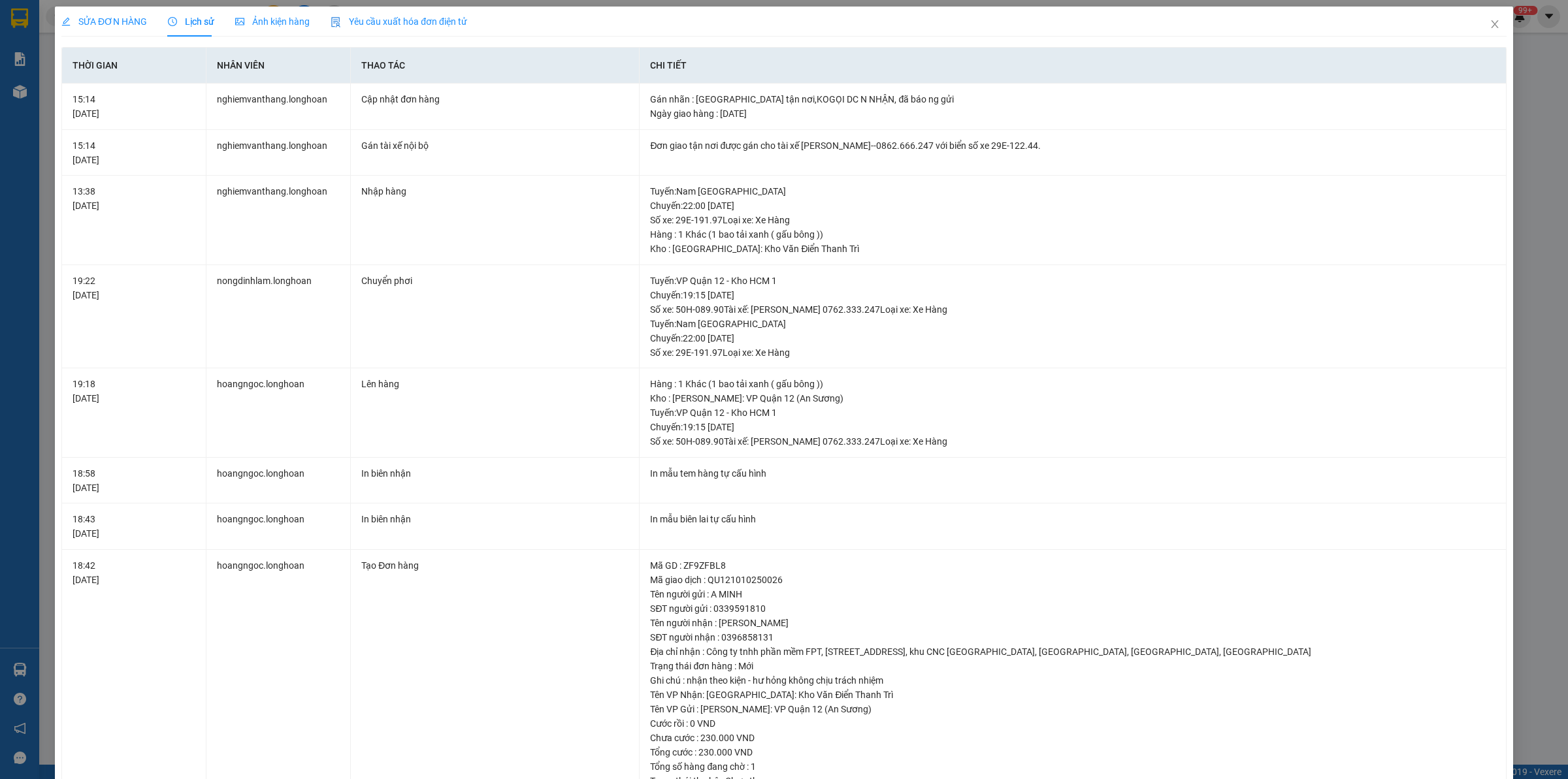
click at [99, 17] on span "SỬA ĐƠN HÀNG" at bounding box center [104, 22] width 86 height 11
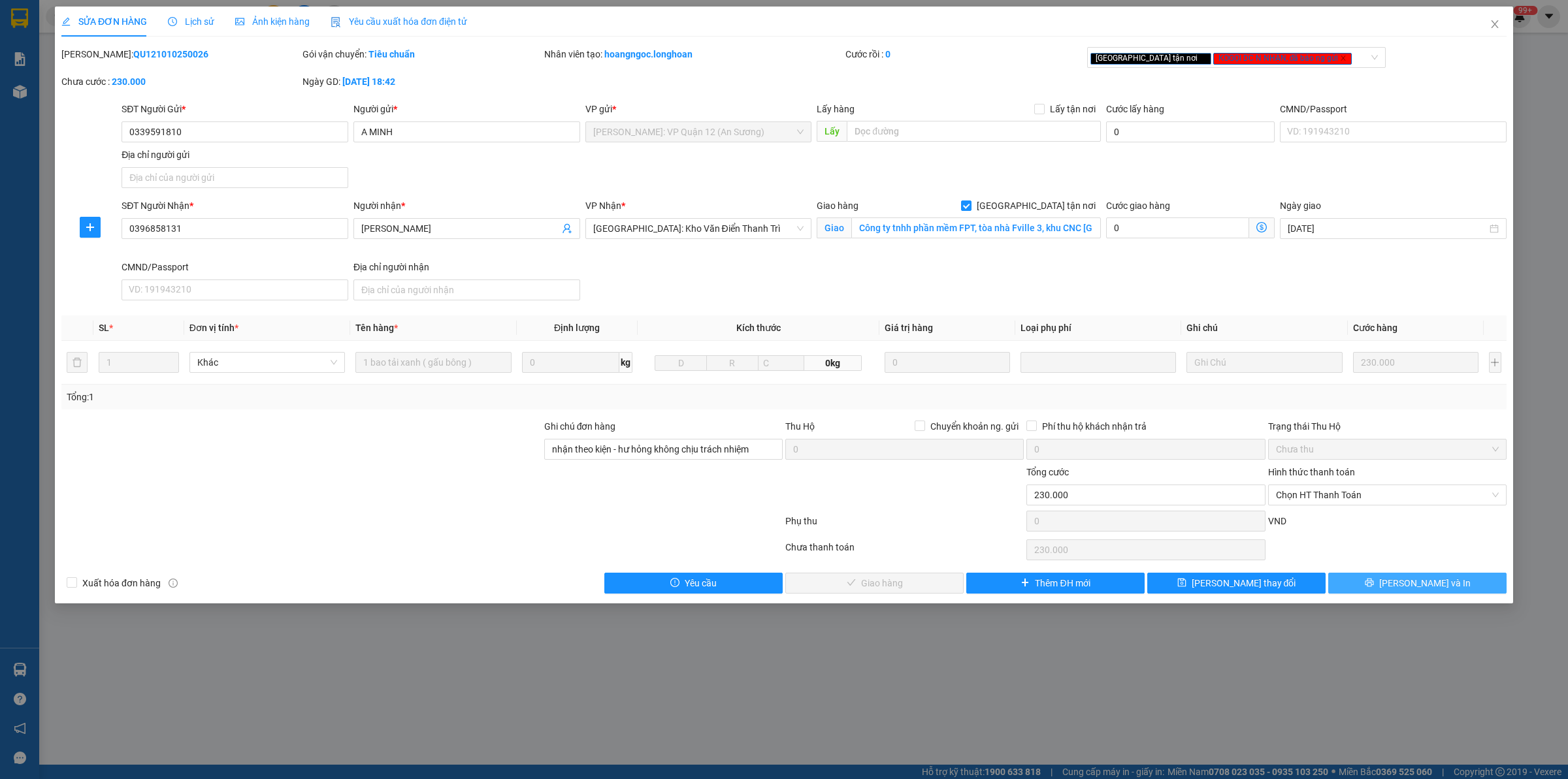
click at [1449, 593] on button "[PERSON_NAME] và In" at bounding box center [1417, 583] width 178 height 21
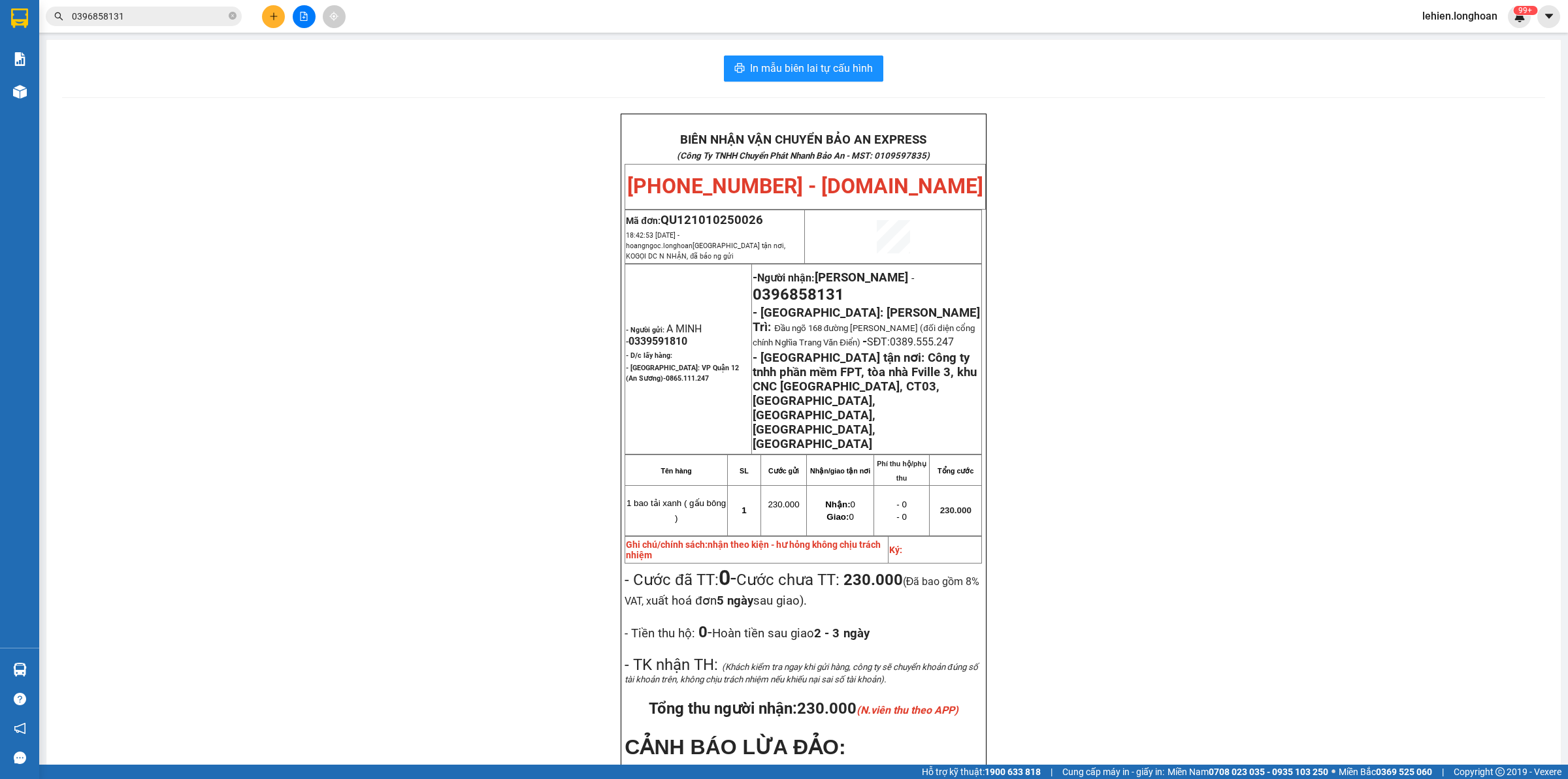
click at [211, 17] on input "0396858131" at bounding box center [149, 16] width 154 height 14
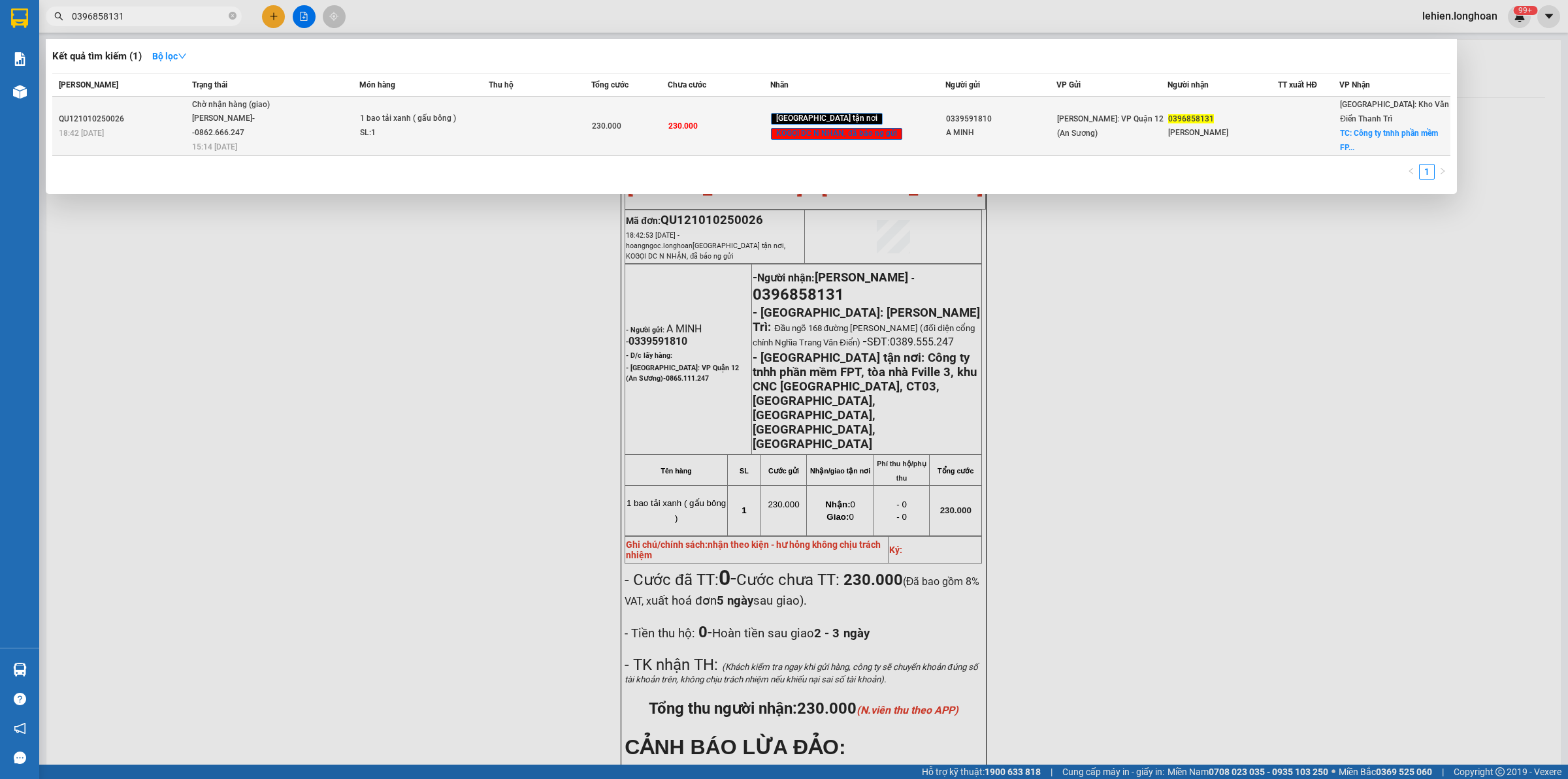
click at [301, 123] on span "Chờ nhận hàng (giao) [PERSON_NAME]--0862.666.247 15:14 [DATE]" at bounding box center [275, 125] width 167 height 55
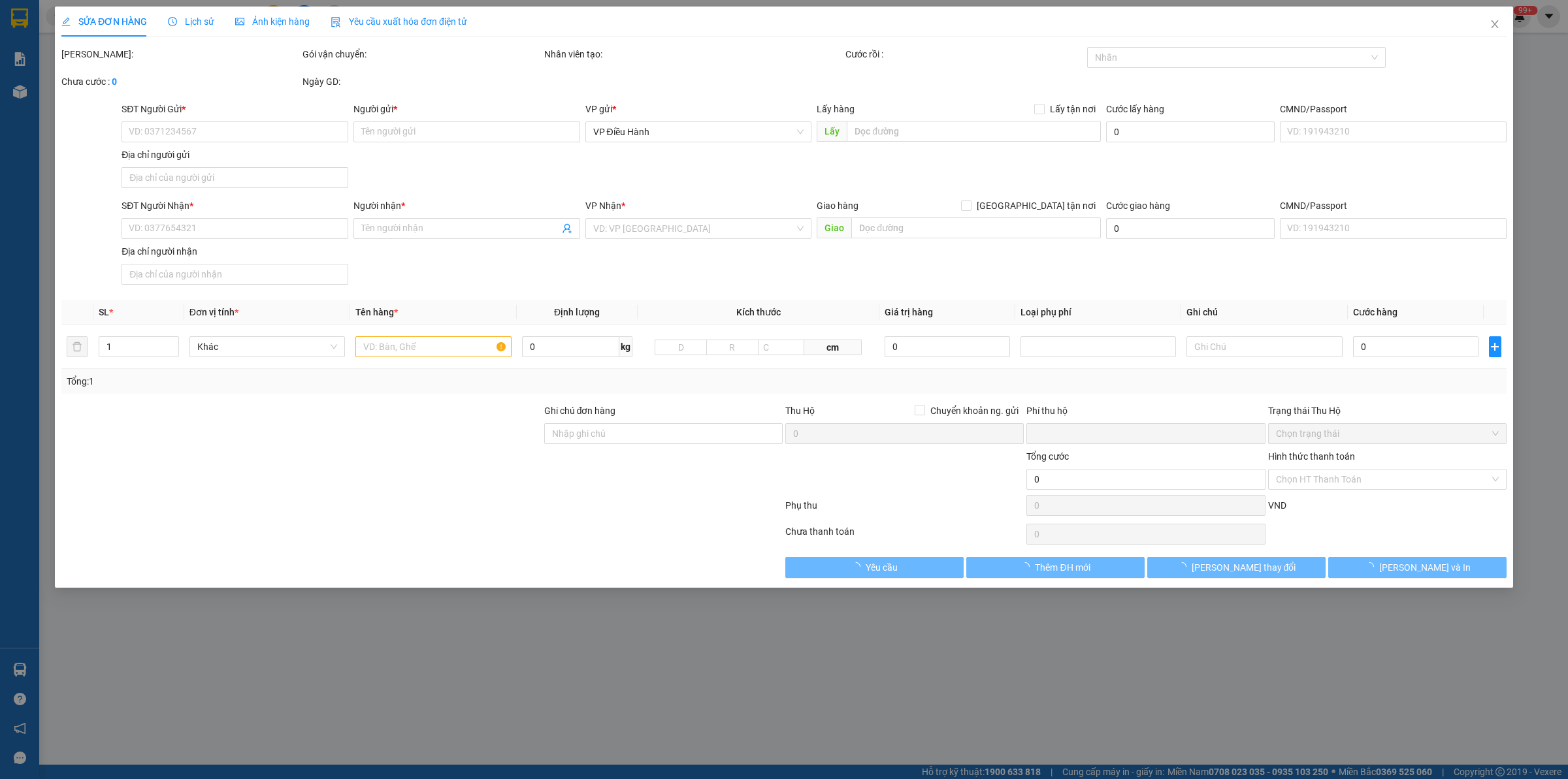
type input "0339591810"
type input "A MINH"
type input "0396858131"
type input "[PERSON_NAME]"
checkbox input "true"
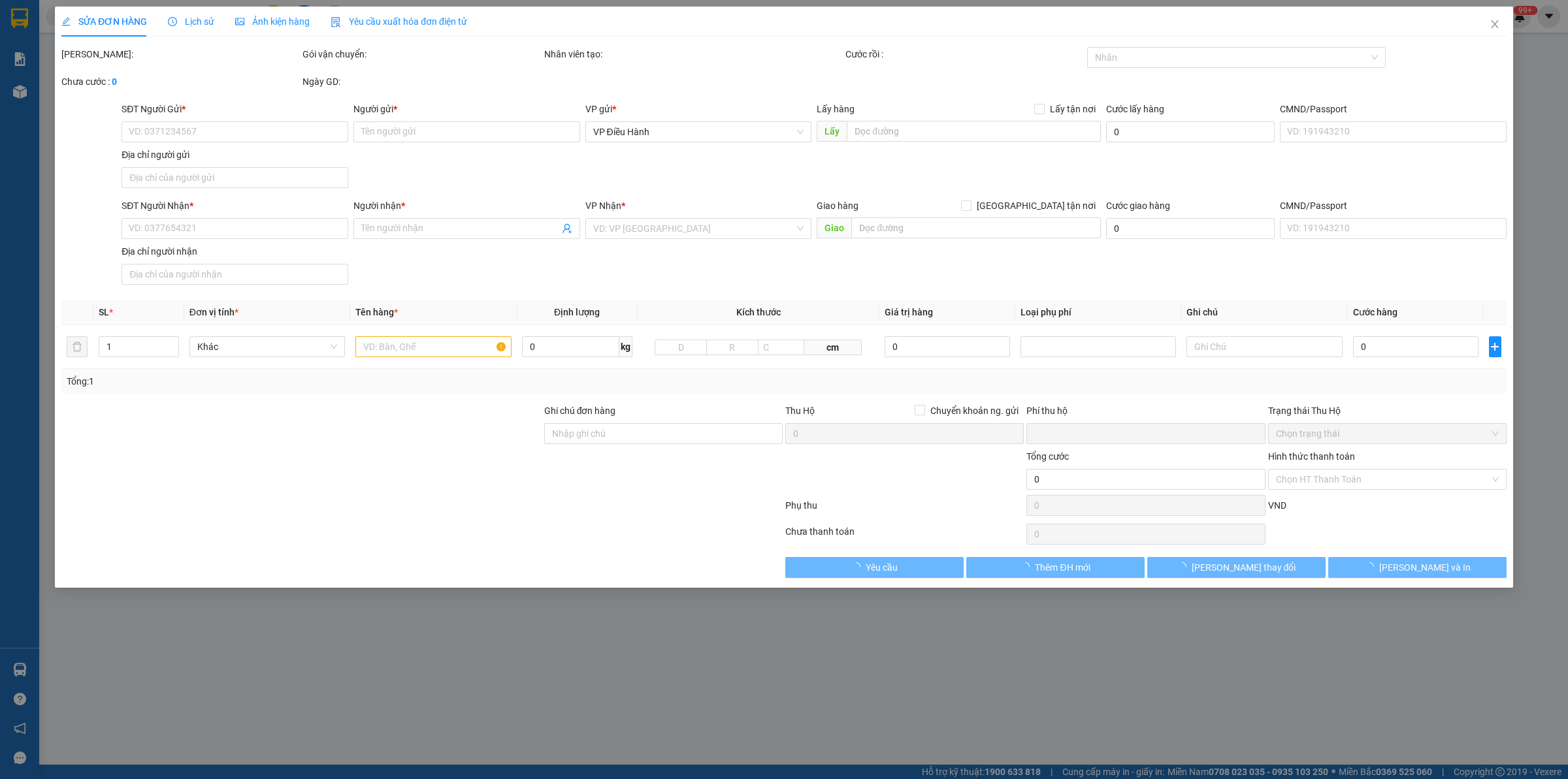
type input "Công ty tnhh phần mềm FPT, tòa nhà Fville 3, khu CNC [GEOGRAPHIC_DATA], CT03, […"
type input "nhận theo kiện - hư hỏng không chịu trách nhiệm"
type input "0"
type input "230.000"
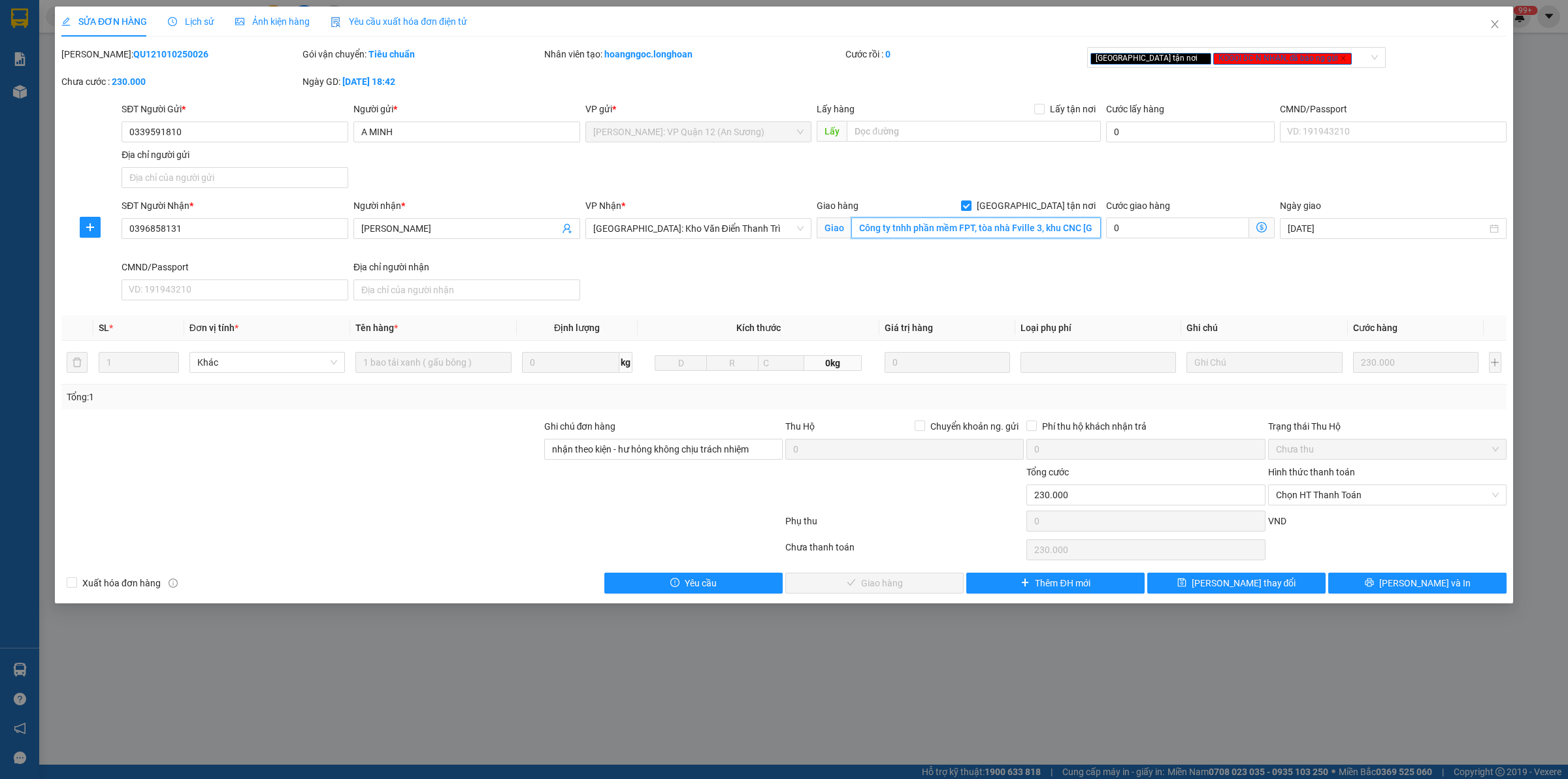
click at [942, 220] on input "Công ty tnhh phần mềm FPT, tòa nhà Fville 3, khu CNC [GEOGRAPHIC_DATA], CT03, […" at bounding box center [976, 228] width 249 height 21
click at [985, 229] on input "Công ty tnhh phần mềm FPT, tòa nhà Fville 3, khu CNC [GEOGRAPHIC_DATA], CT03, […" at bounding box center [976, 228] width 249 height 21
click at [981, 232] on input "Công ty tnhh phần mềm FPT, tòa nhà Fville 3, khu CNC [GEOGRAPHIC_DATA], CT03, […" at bounding box center [976, 228] width 249 height 21
click at [172, 20] on icon "clock-circle" at bounding box center [172, 21] width 9 height 9
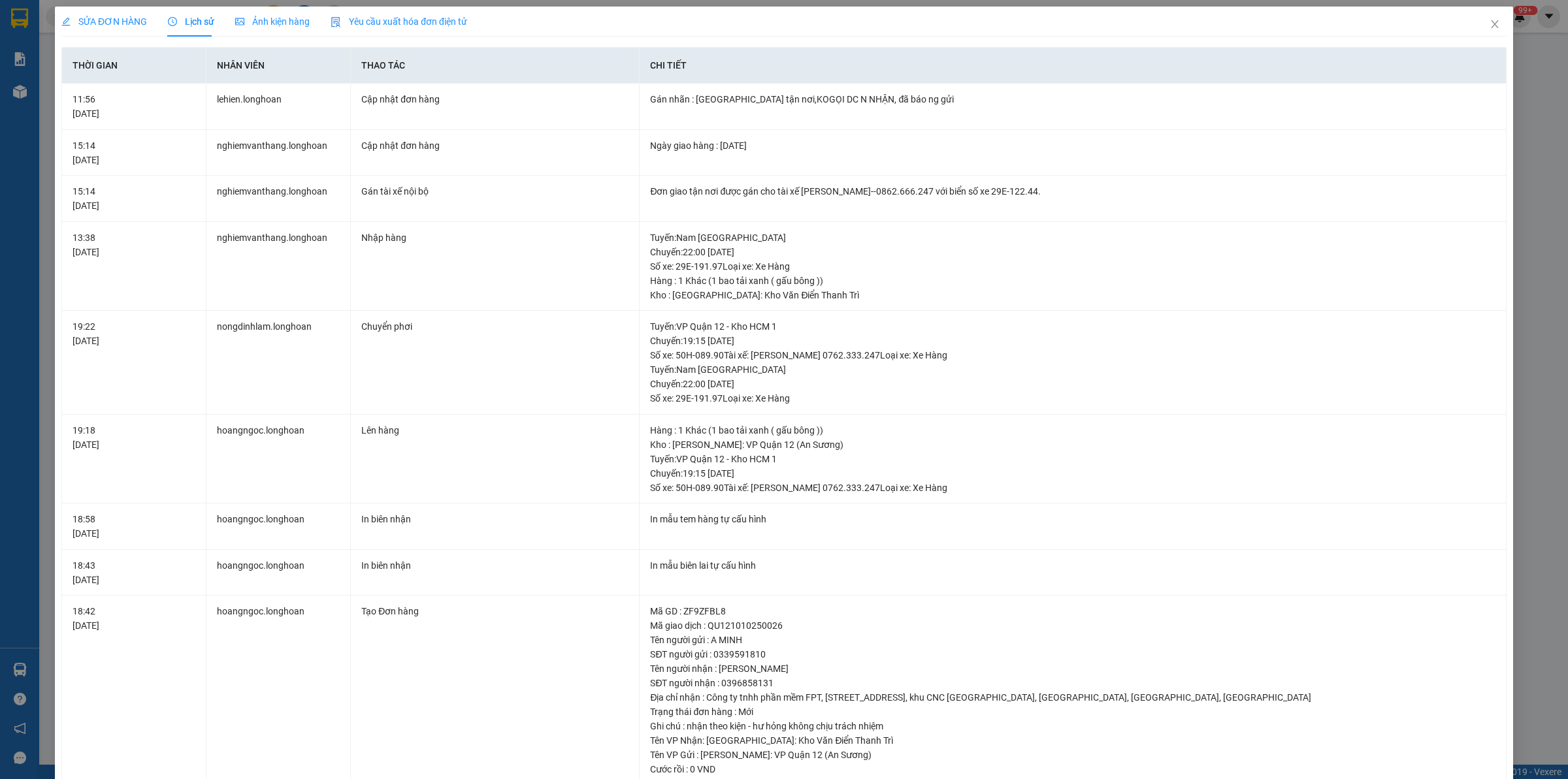
click at [106, 20] on span "SỬA ĐƠN HÀNG" at bounding box center [104, 22] width 86 height 11
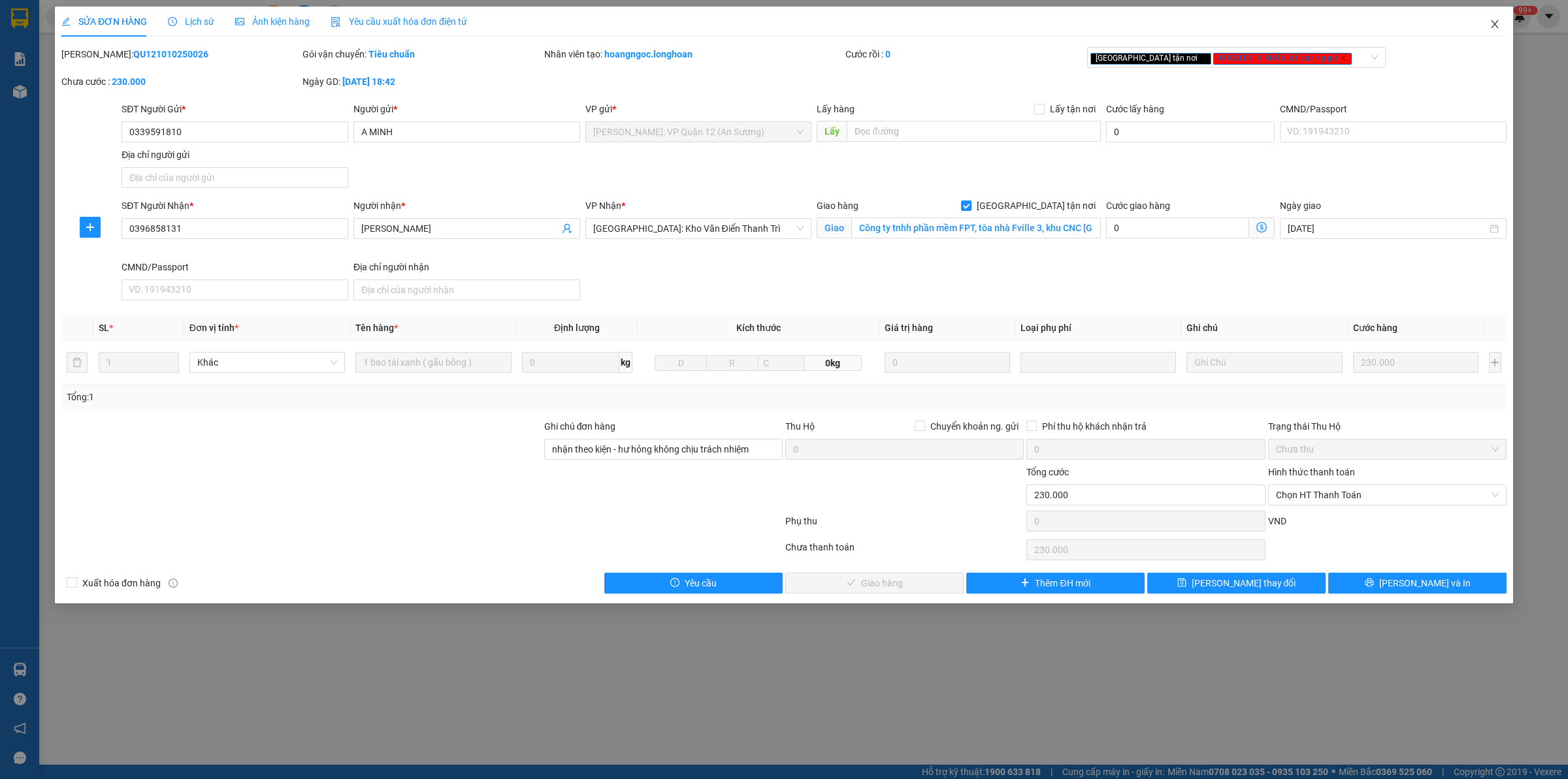
click at [1491, 21] on icon "close" at bounding box center [1495, 24] width 11 height 11
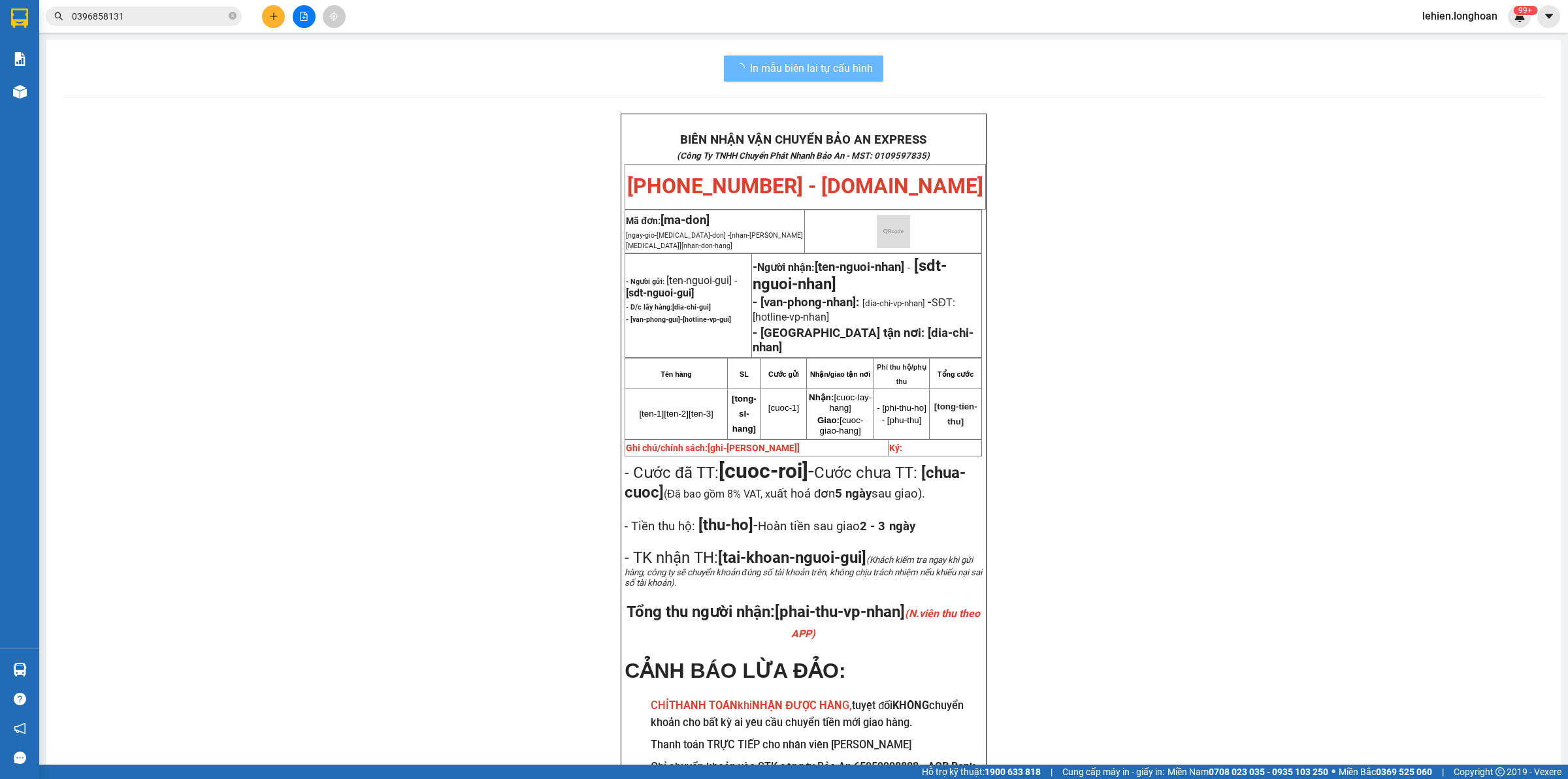
click at [237, 13] on span "0396858131" at bounding box center [143, 17] width 196 height 20
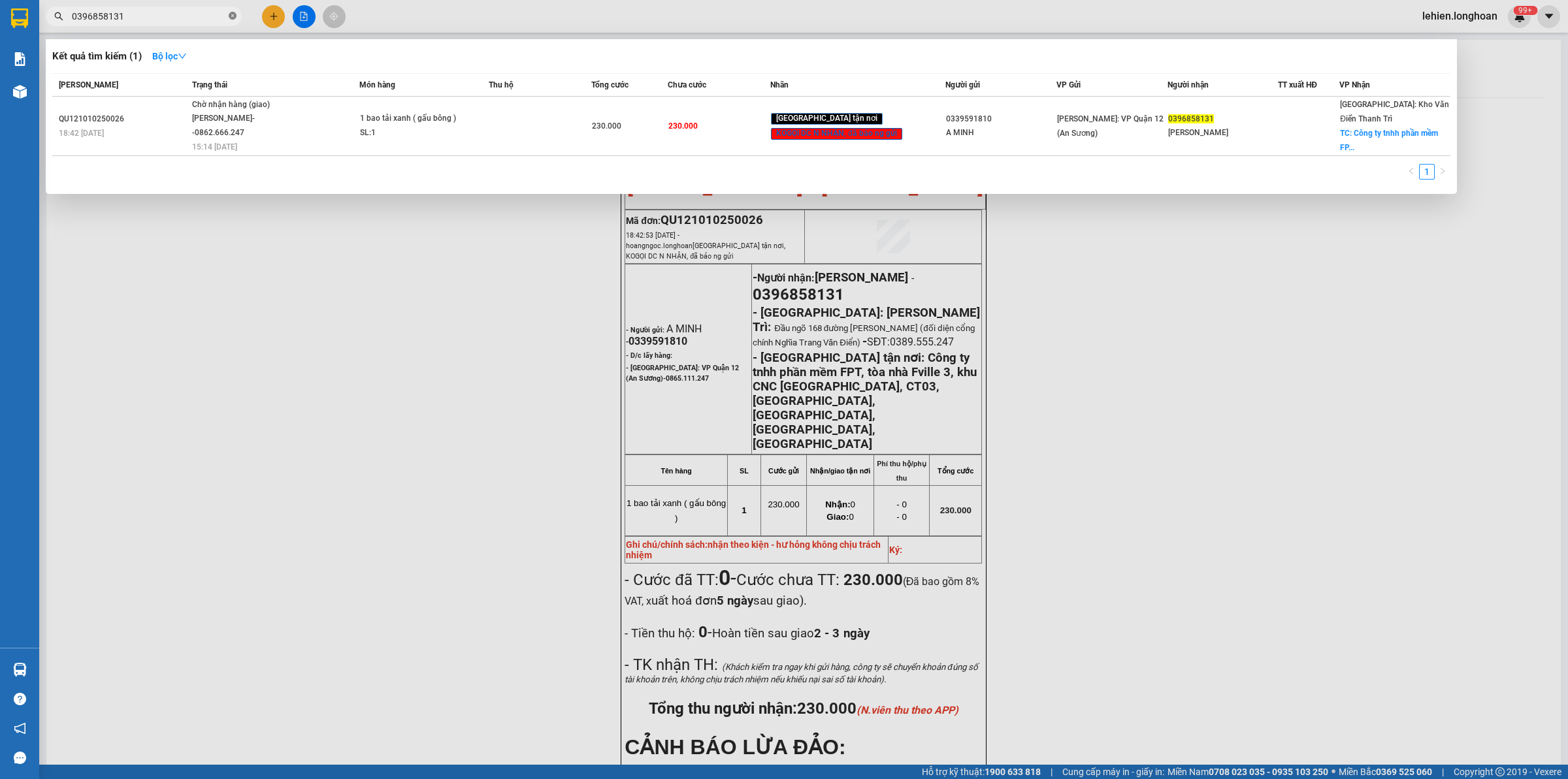
click at [229, 17] on icon "close-circle" at bounding box center [233, 16] width 8 height 8
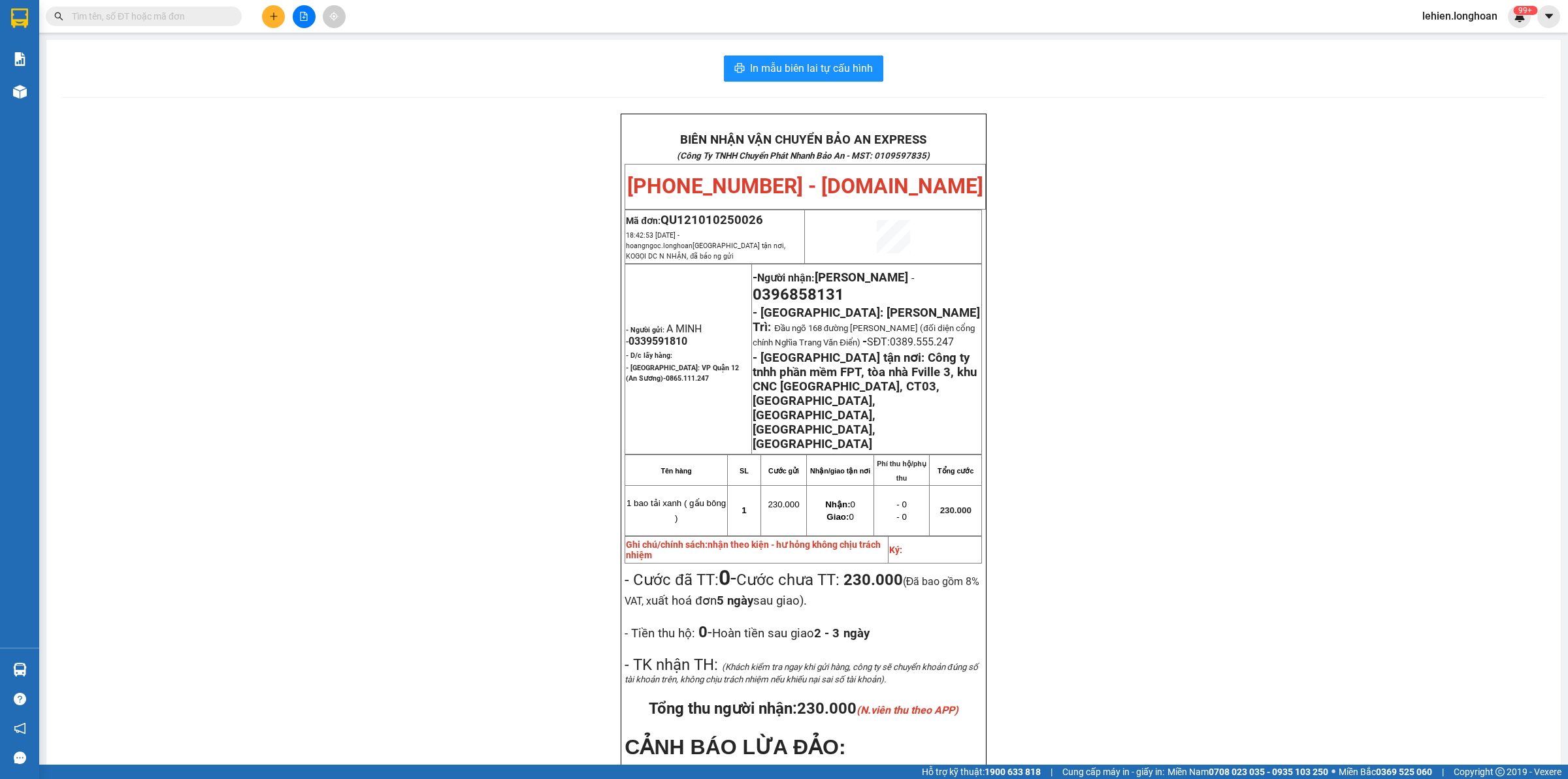
click at [210, 20] on input "text" at bounding box center [149, 16] width 154 height 14
paste input "0917780637"
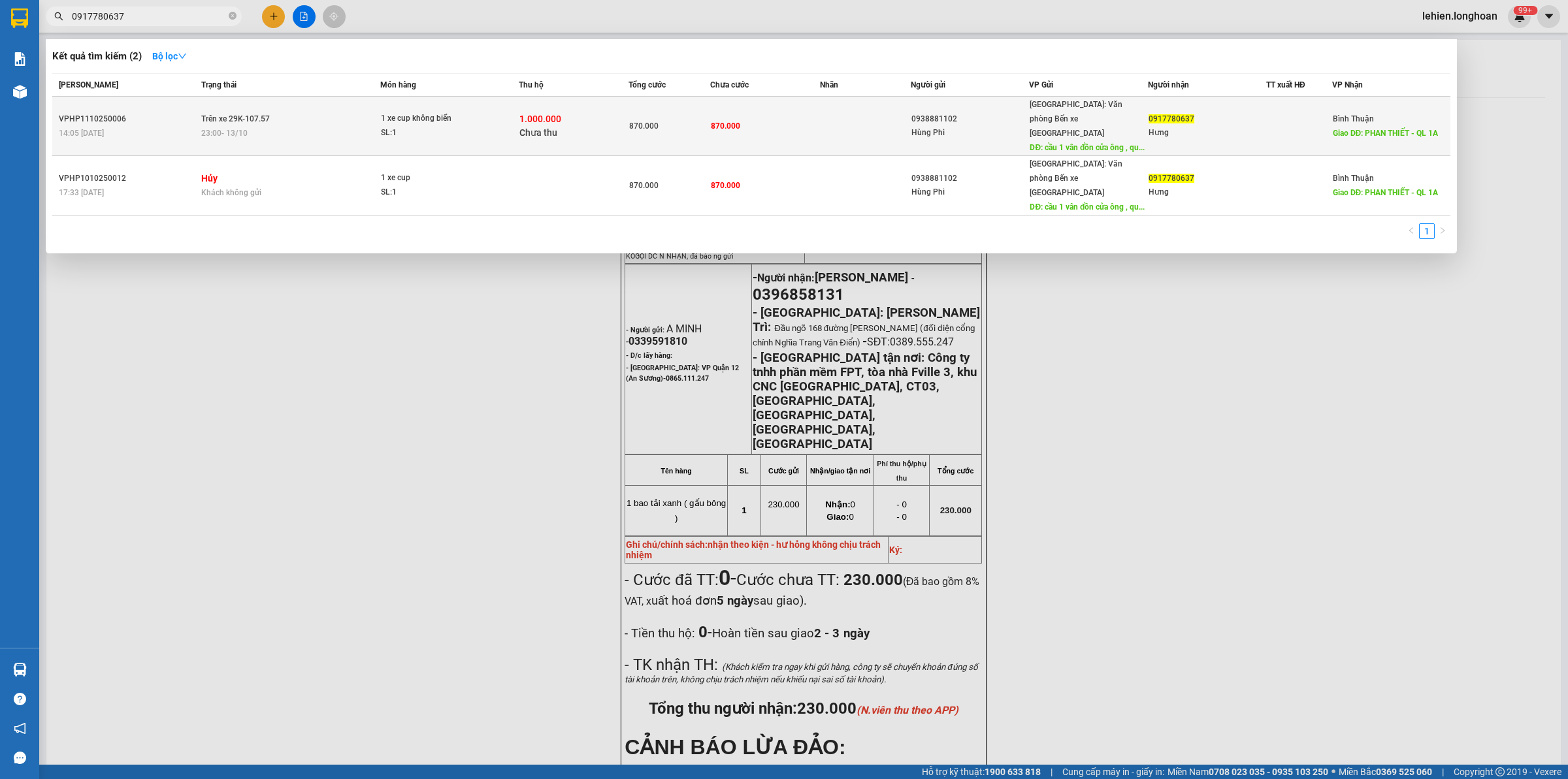
type input "0917780637"
click at [299, 126] on div "23:00 [DATE]" at bounding box center [290, 133] width 178 height 14
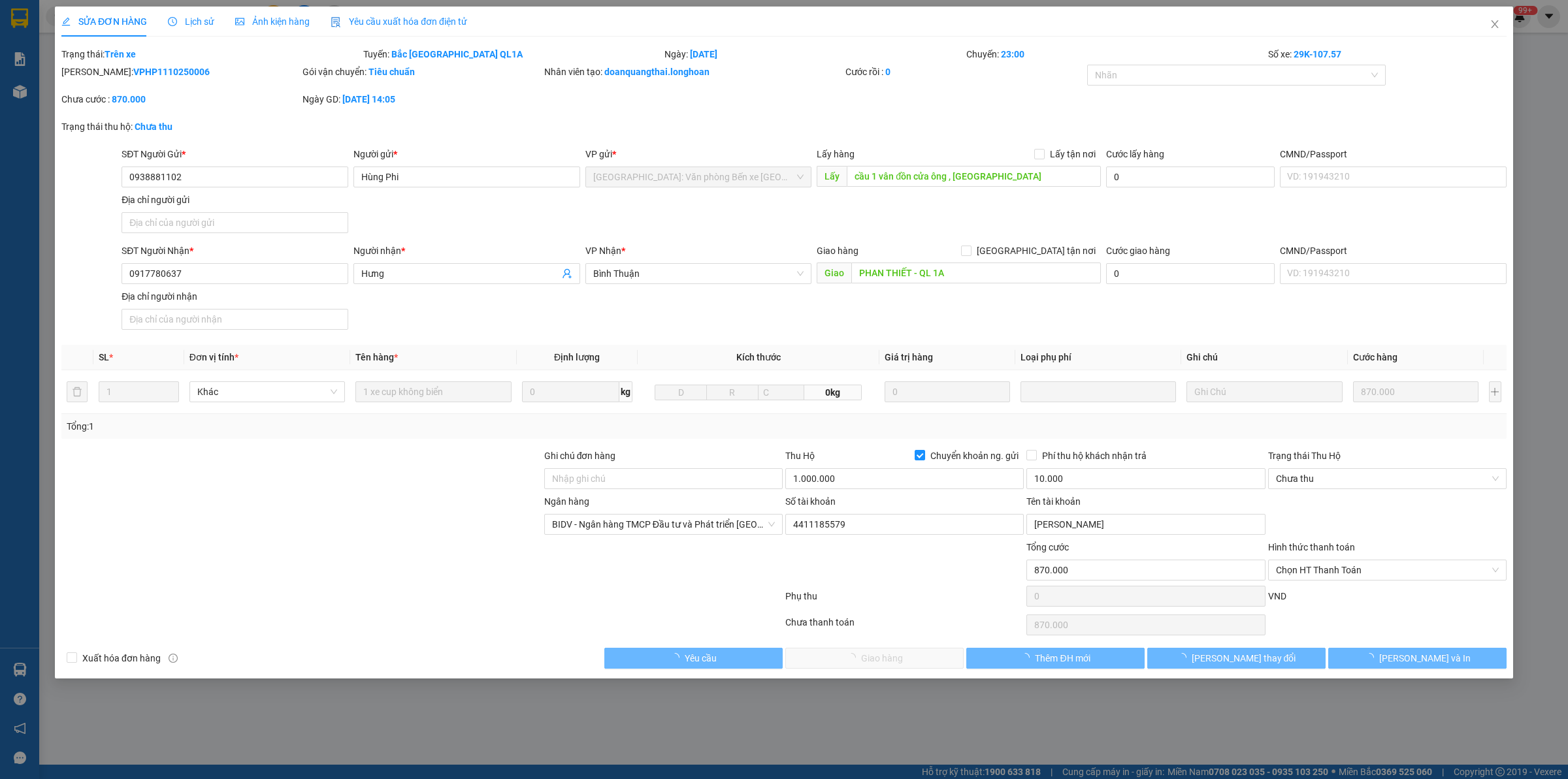
type input "0938881102"
type input "Hùng Phi"
type input "cầu 1 vân đồn cửa ông , [GEOGRAPHIC_DATA]"
type input "0917780637"
type input "Hưng"
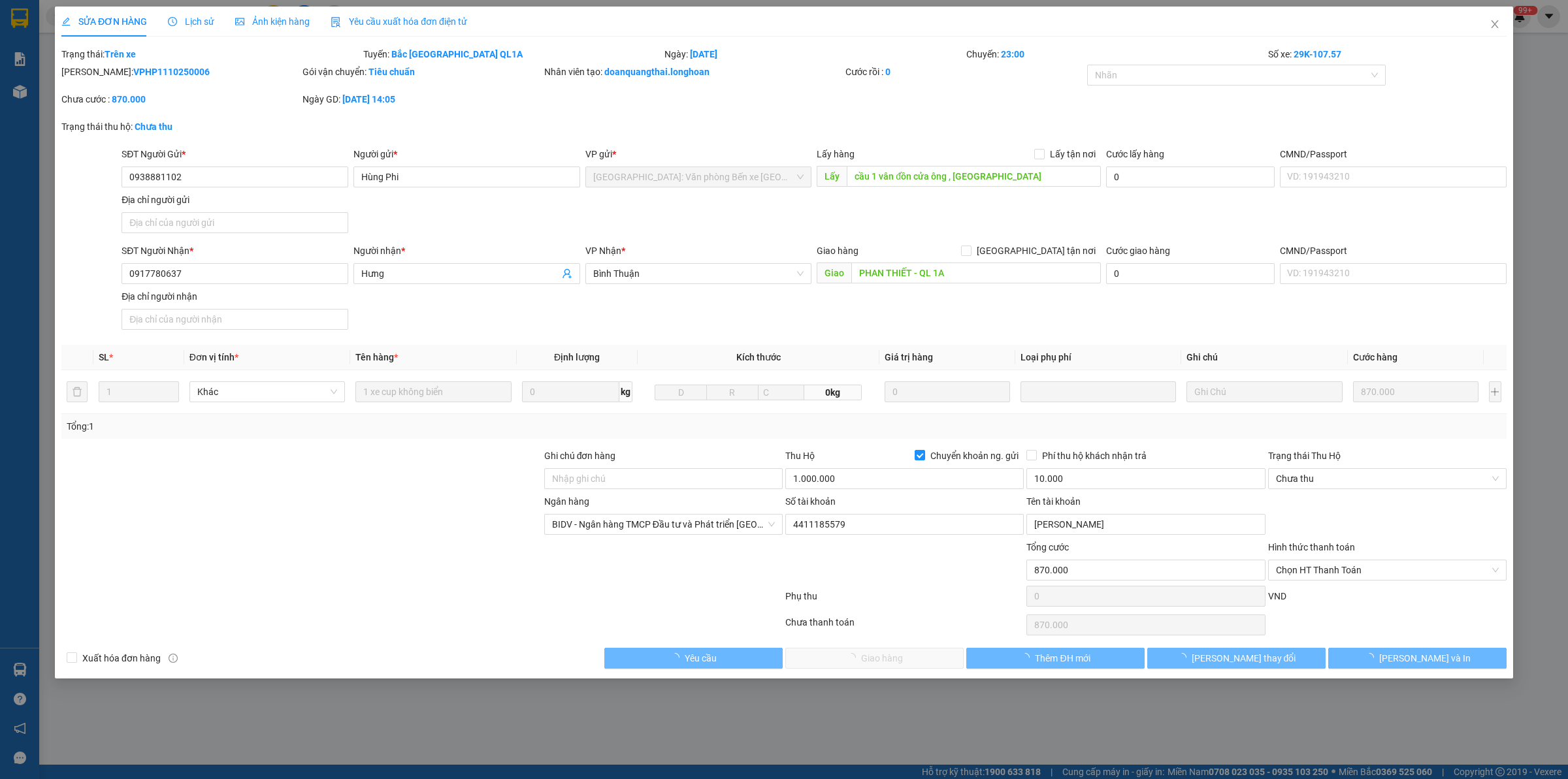
type input "PHAN THIẾT - QL 1A"
type input "870.000"
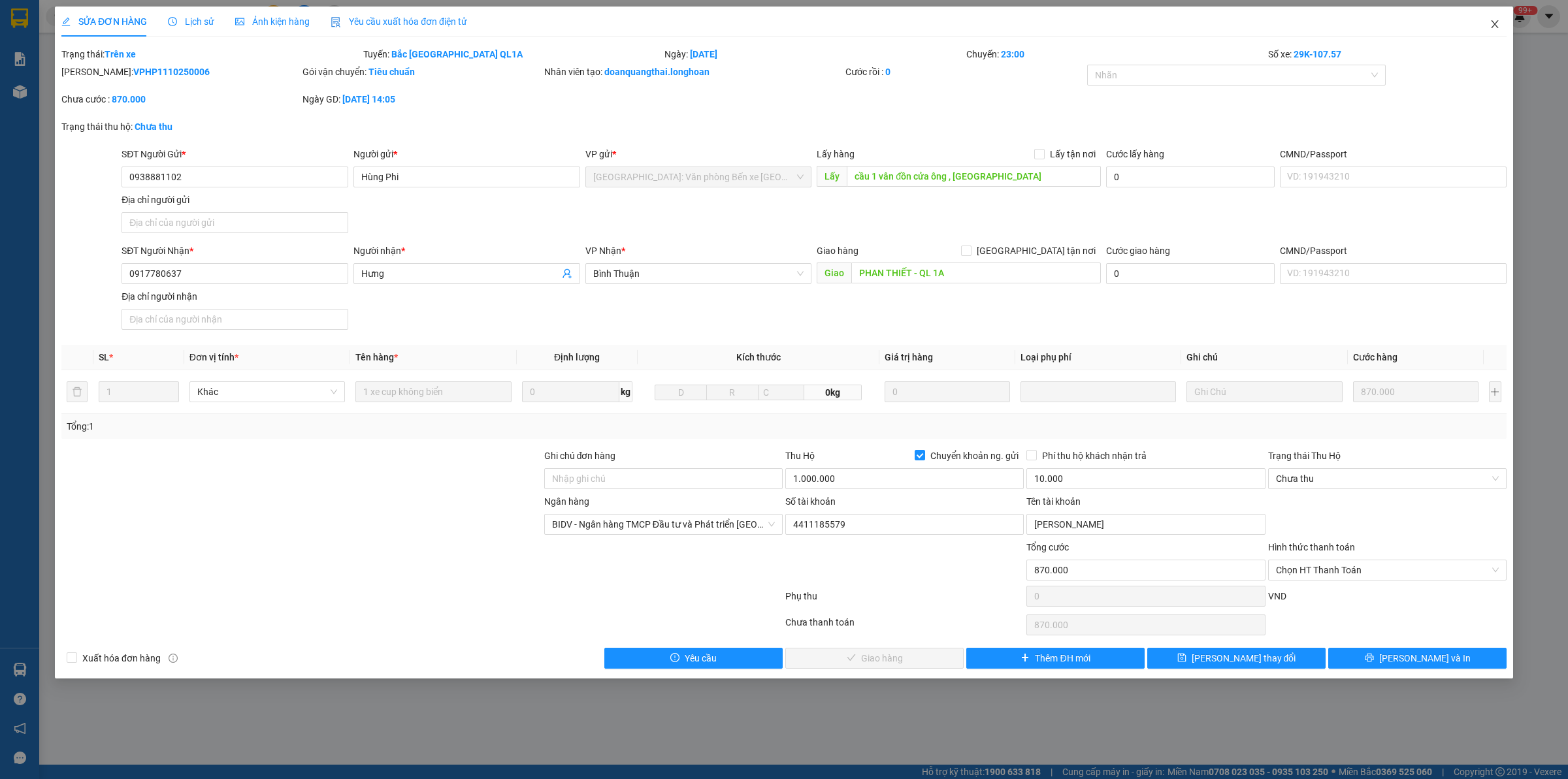
click at [1488, 27] on span "Close" at bounding box center [1495, 25] width 36 height 36
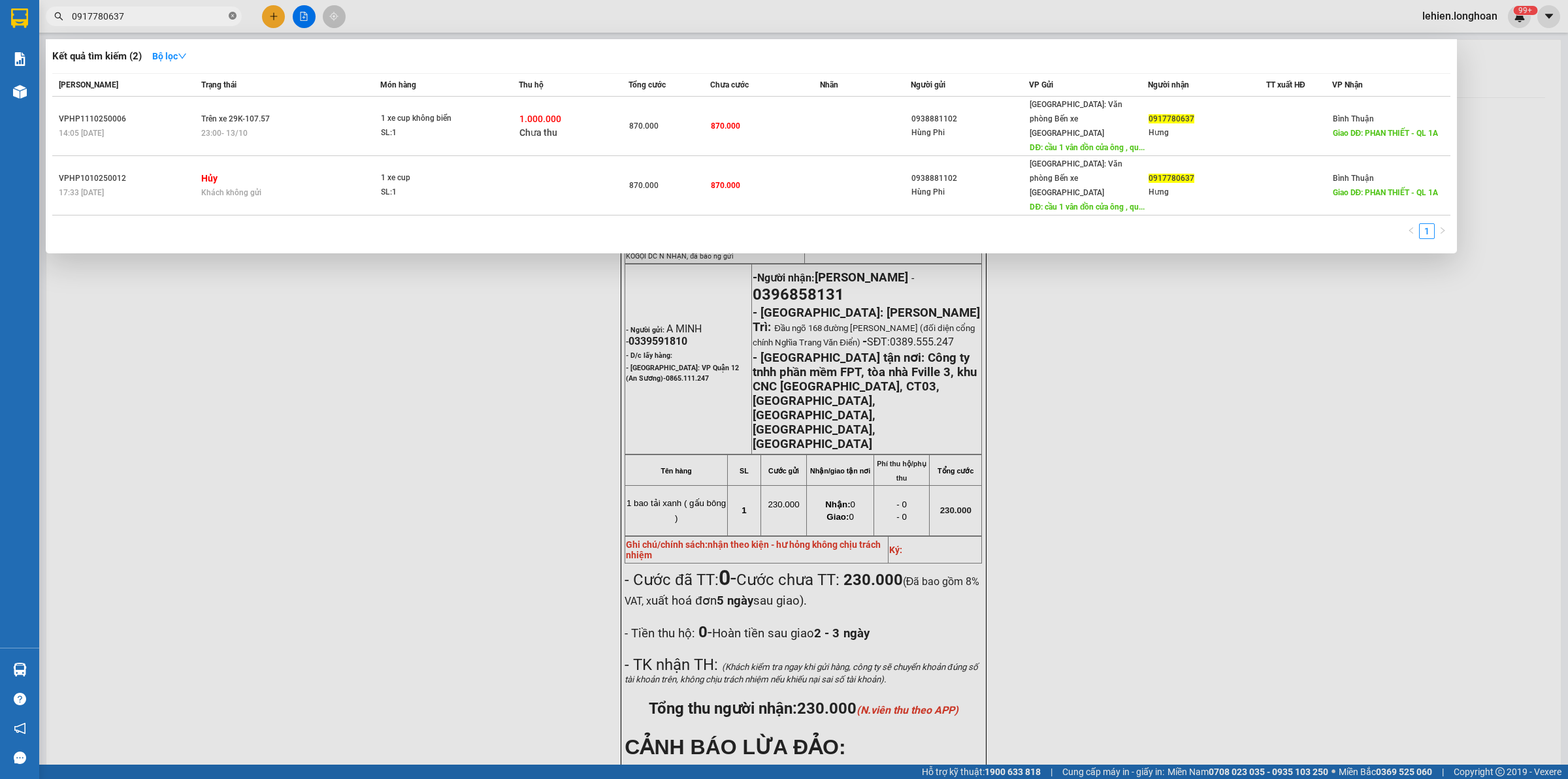
click at [230, 17] on icon "close-circle" at bounding box center [233, 16] width 8 height 8
paste input "0966868339"
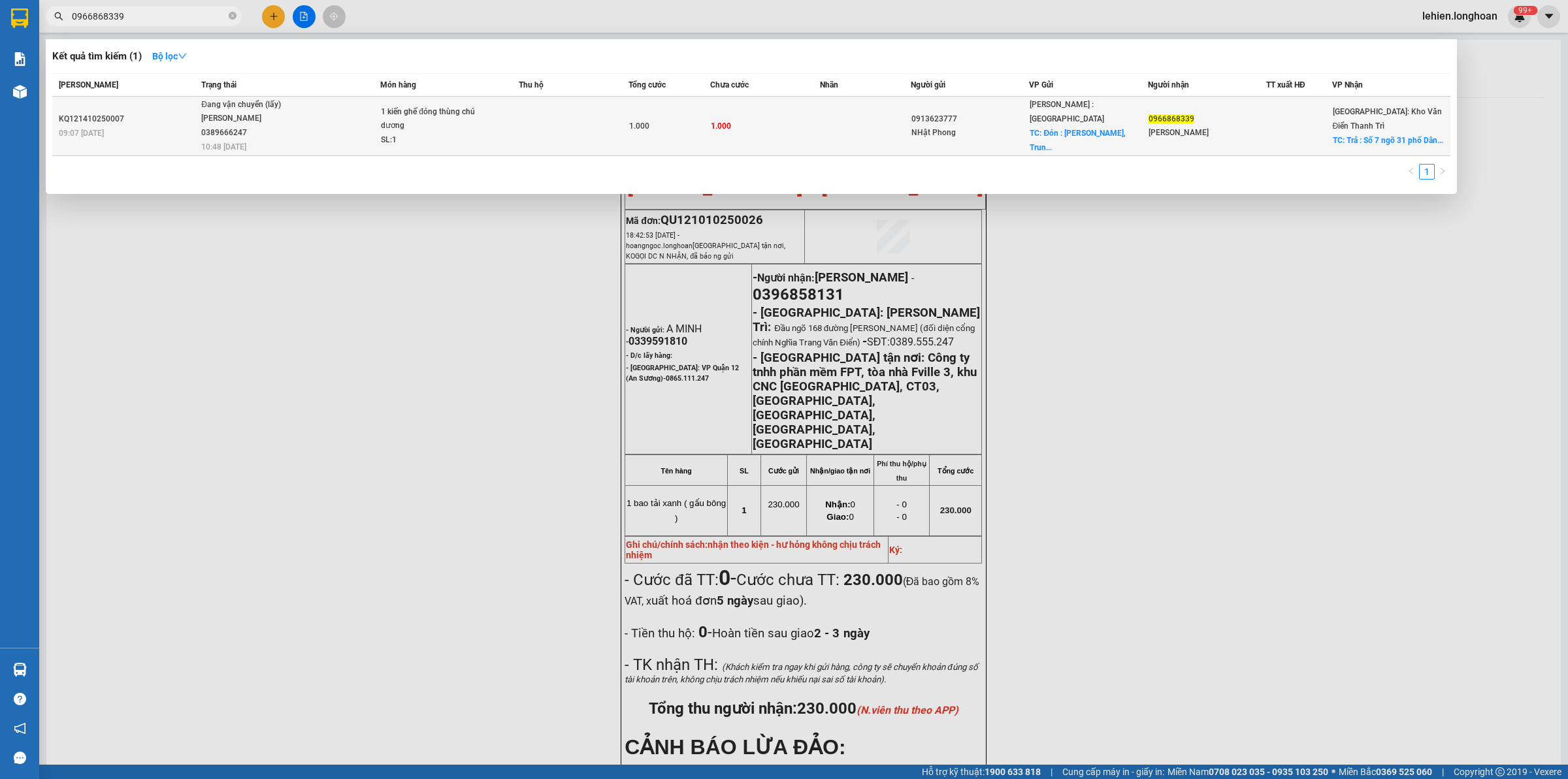
type input "0966868339"
click at [281, 117] on div "[PERSON_NAME] 0389666247" at bounding box center [249, 125] width 98 height 28
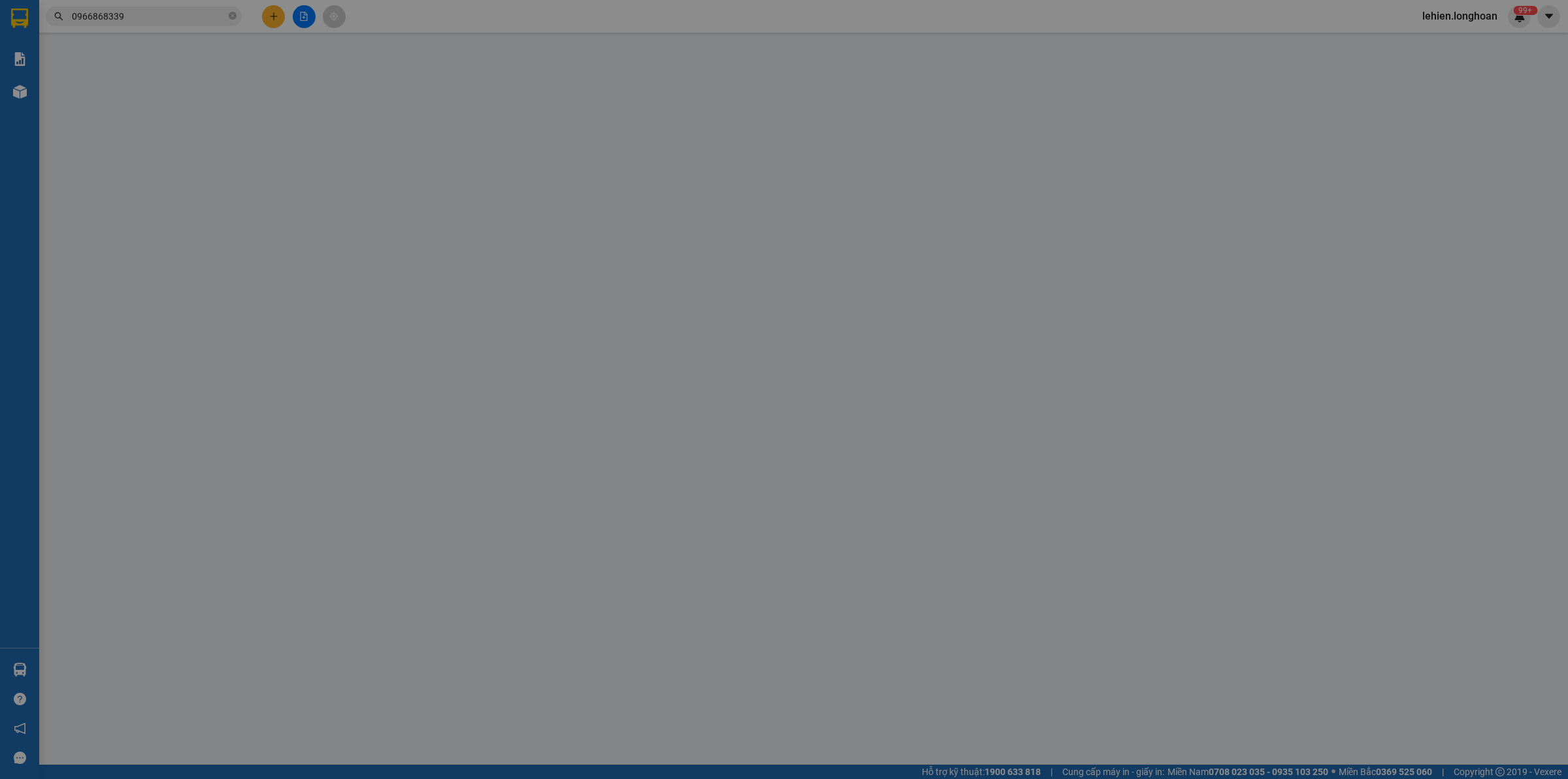
type input "0913623777"
type input "NHật Phong"
checkbox input "true"
type input "Đón : Besco An Sương, [GEOGRAPHIC_DATA], [GEOGRAPHIC_DATA], [GEOGRAPHIC_DATA]"
type input "0966868339"
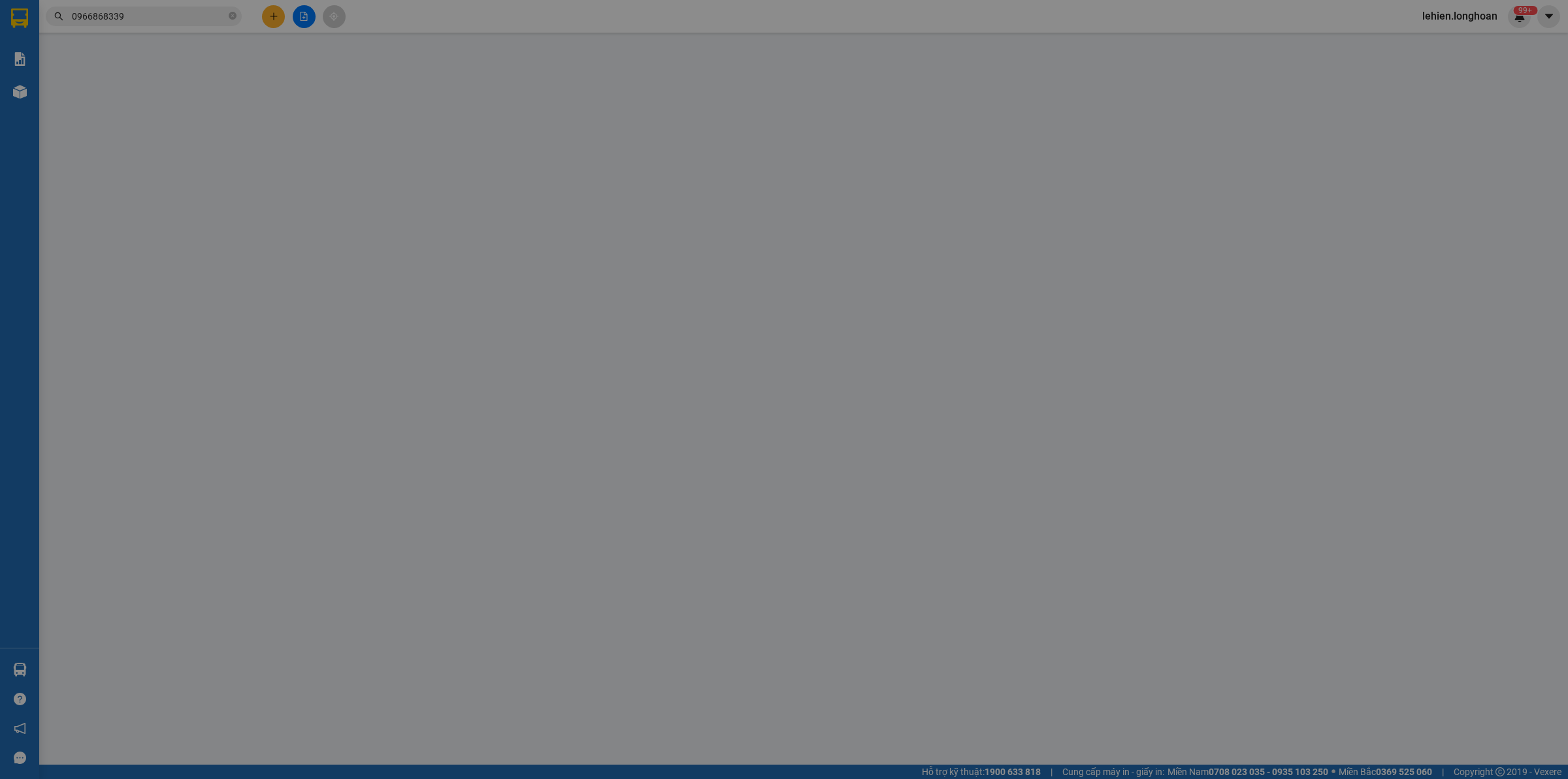
type input "[PERSON_NAME]"
checkbox input "true"
type input "Trả : Số 7 ngõ 31 phố [GEOGRAPHIC_DATA], [GEOGRAPHIC_DATA], [GEOGRAPHIC_DATA], …"
type input "0"
type input "1.000"
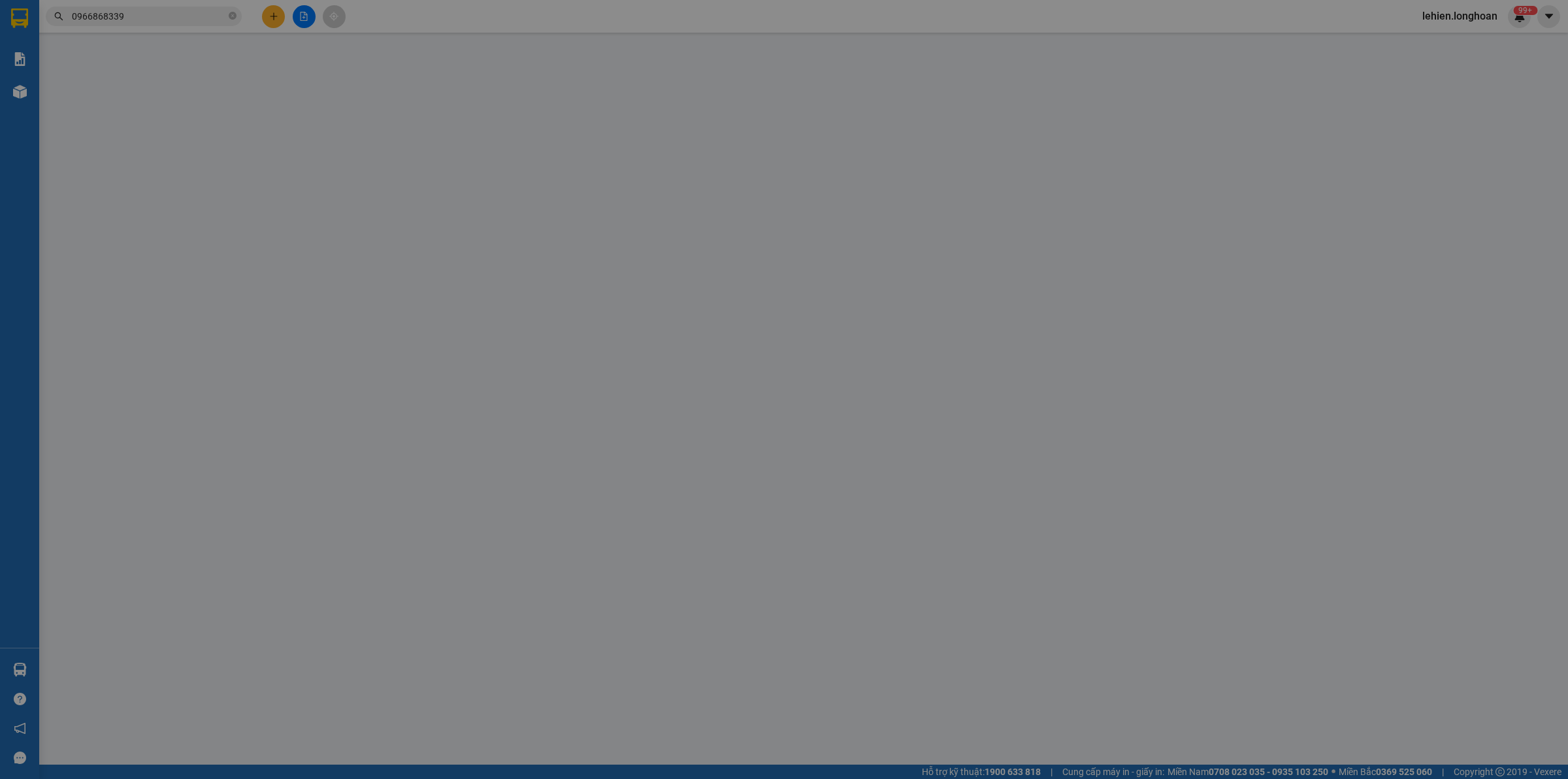
type input "1.000"
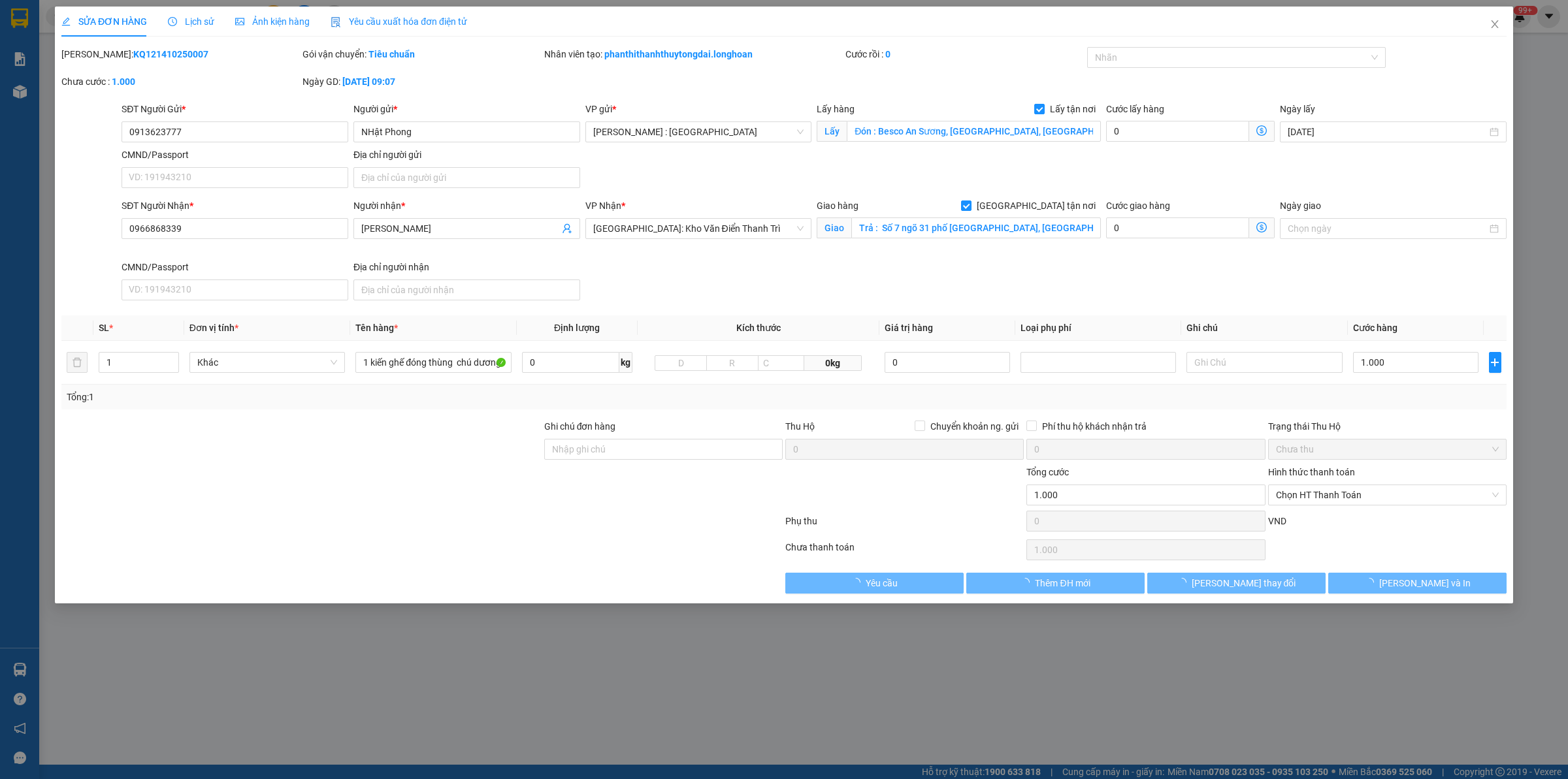
click at [178, 21] on span "Lịch sử" at bounding box center [190, 22] width 46 height 11
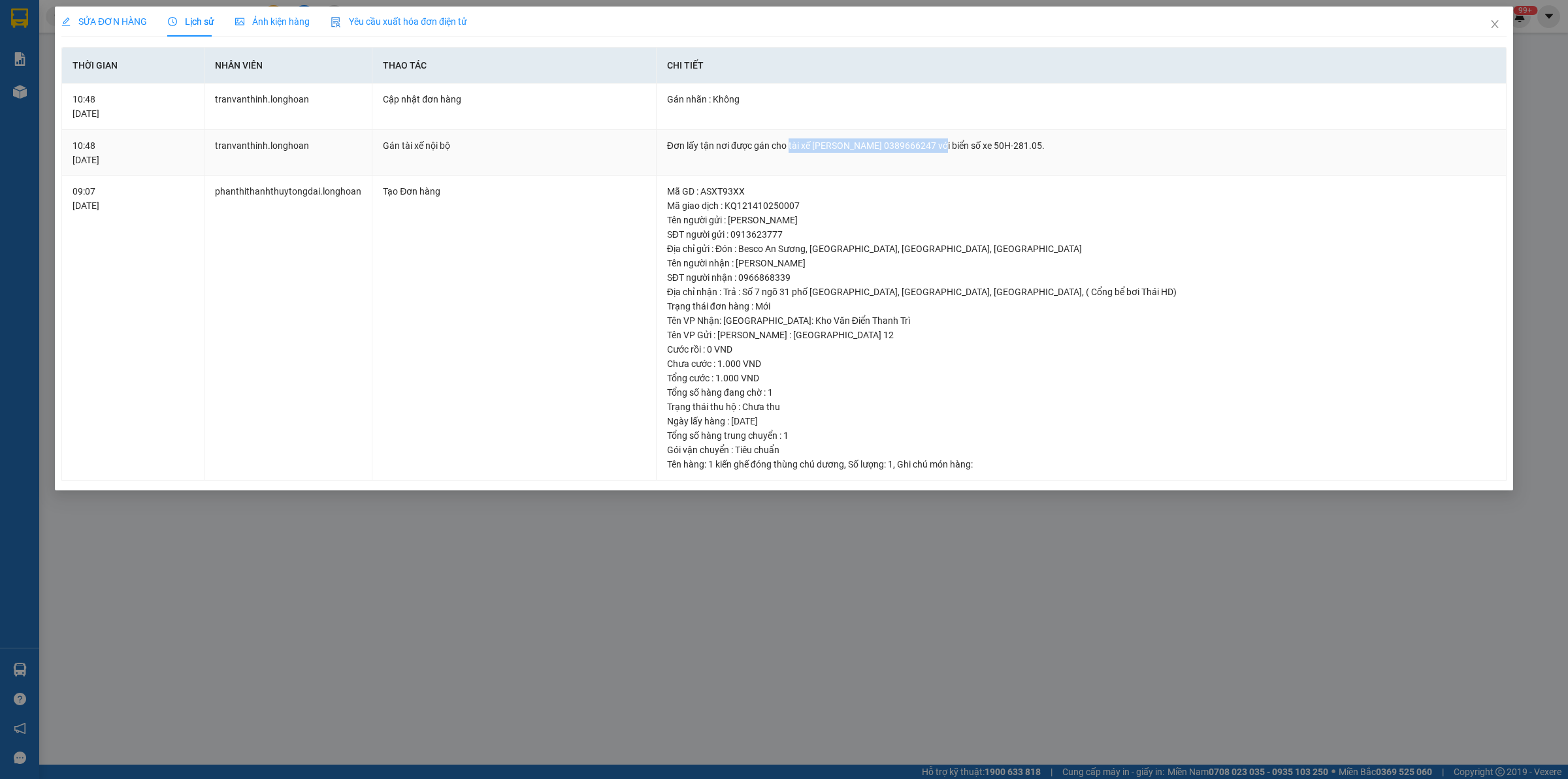
drag, startPoint x: 787, startPoint y: 142, endPoint x: 956, endPoint y: 149, distance: 169.1
click at [956, 149] on div "Đơn lấy tận nơi được gán cho tài xế [PERSON_NAME] 0389666247 với biển số xe 50H…" at bounding box center [1081, 145] width 829 height 14
copy div "tài xế [PERSON_NAME] 0389666247"
click at [1490, 21] on icon "close" at bounding box center [1495, 24] width 11 height 11
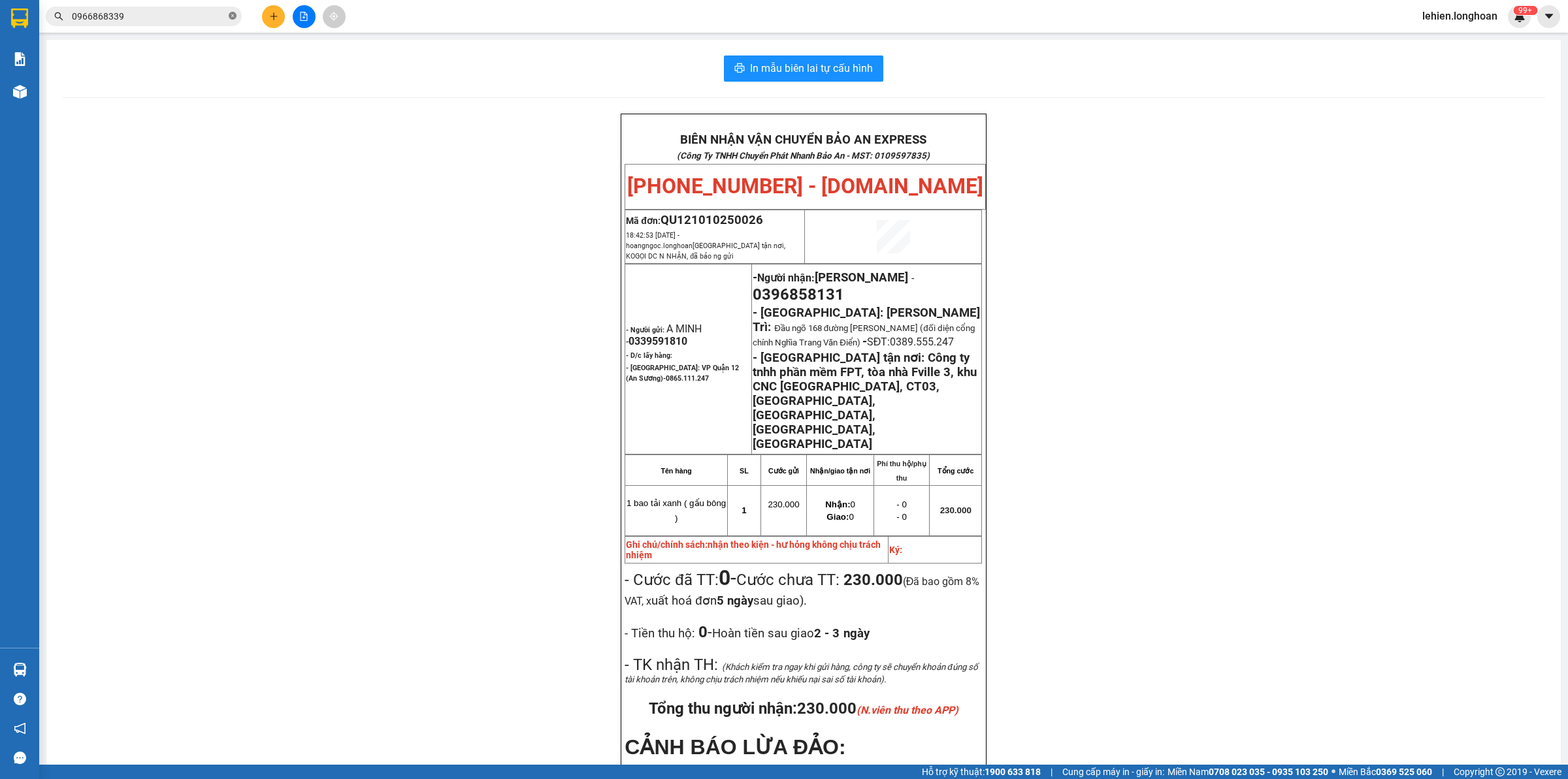
click at [233, 12] on icon "close-circle" at bounding box center [233, 16] width 8 height 8
paste input "0336906359"
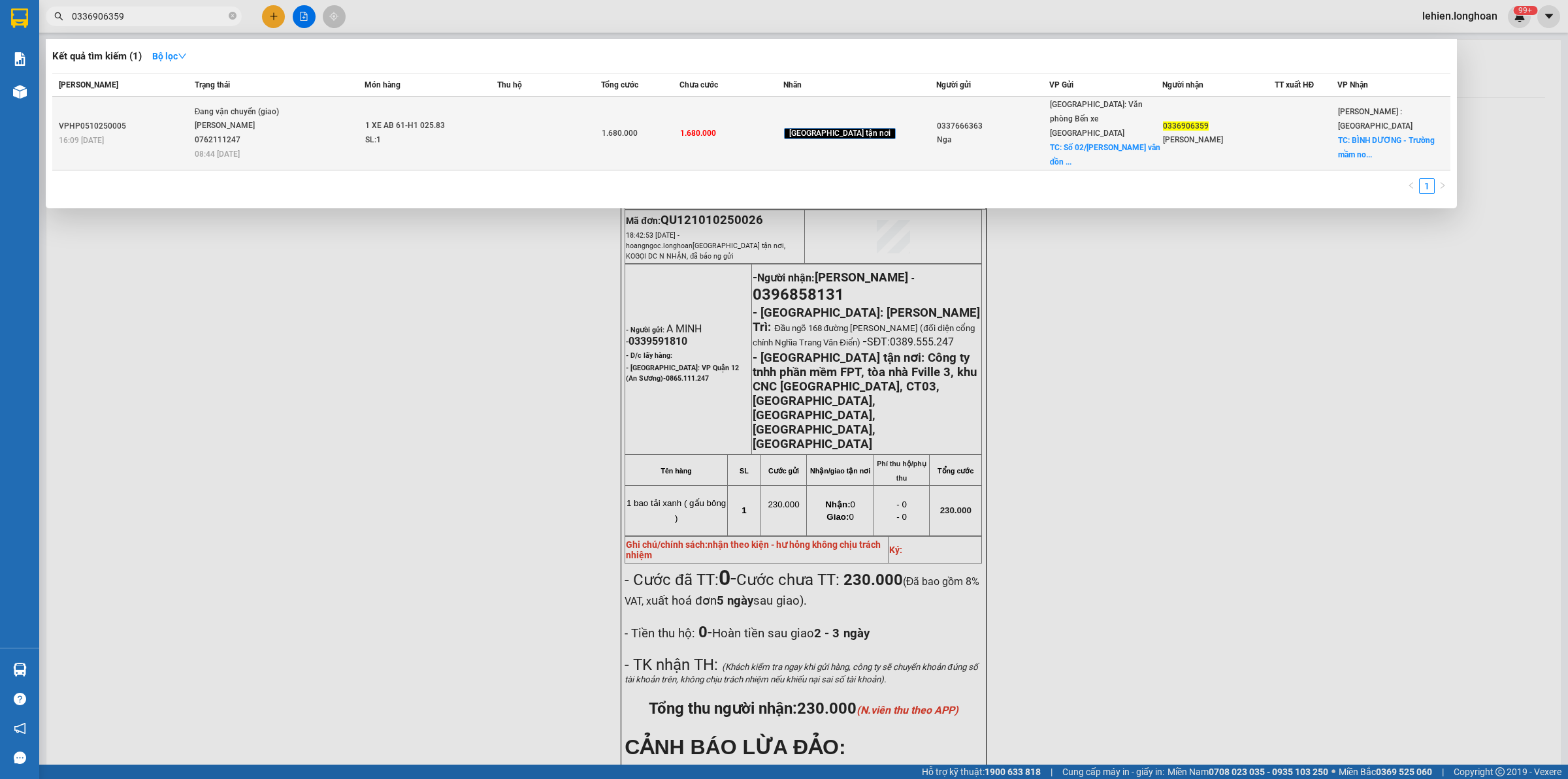
type input "0336906359"
click at [321, 114] on span "Đang vận chuyển (giao) [GEOGRAPHIC_DATA] 0762111247 08:44 [DATE]" at bounding box center [280, 133] width 170 height 55
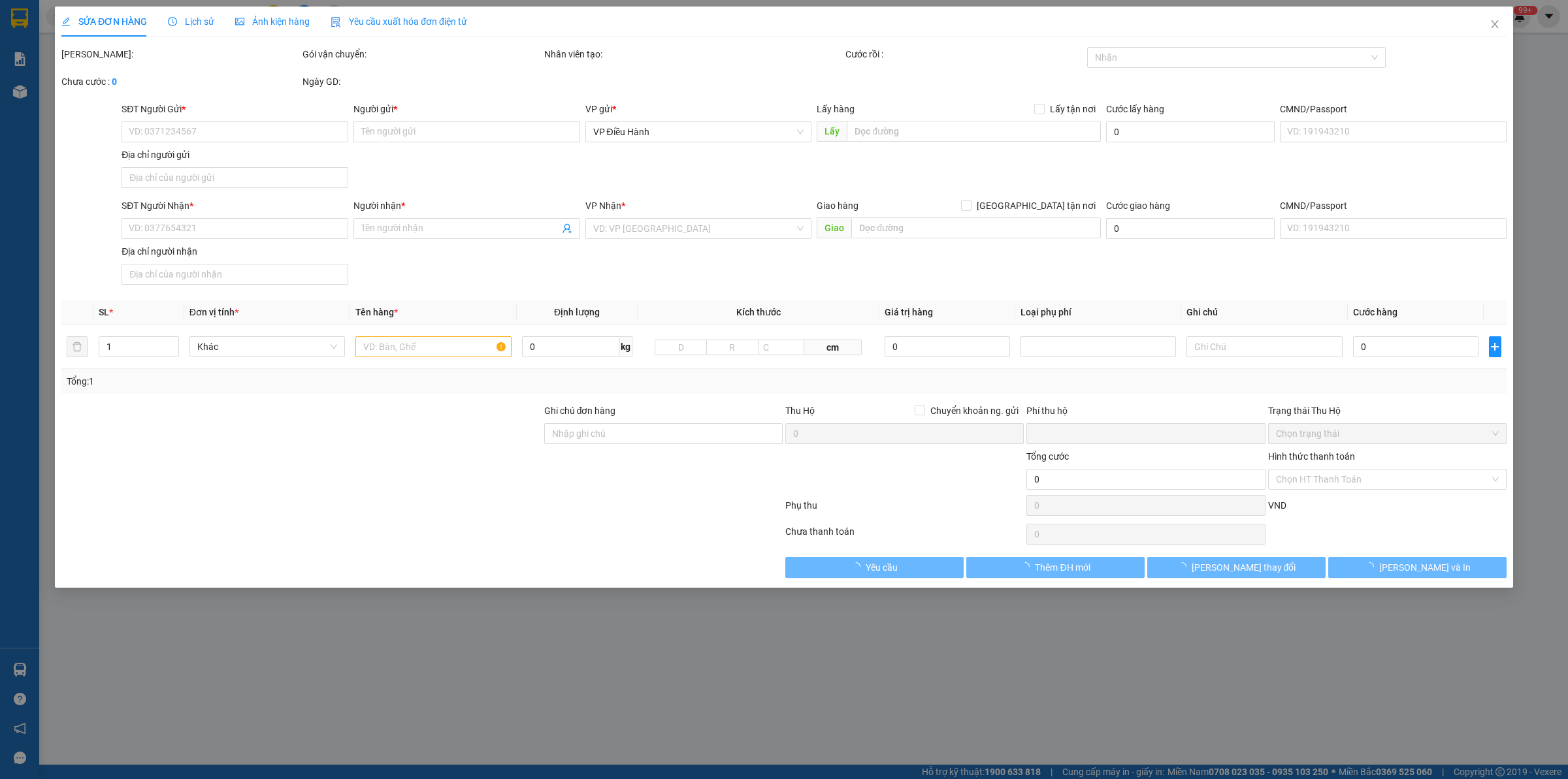
type input "0337666363"
type input "Nga"
checkbox input "true"
type input "Số 02/[PERSON_NAME] vân đồn - [GEOGRAPHIC_DATA]"
type input "0336906359"
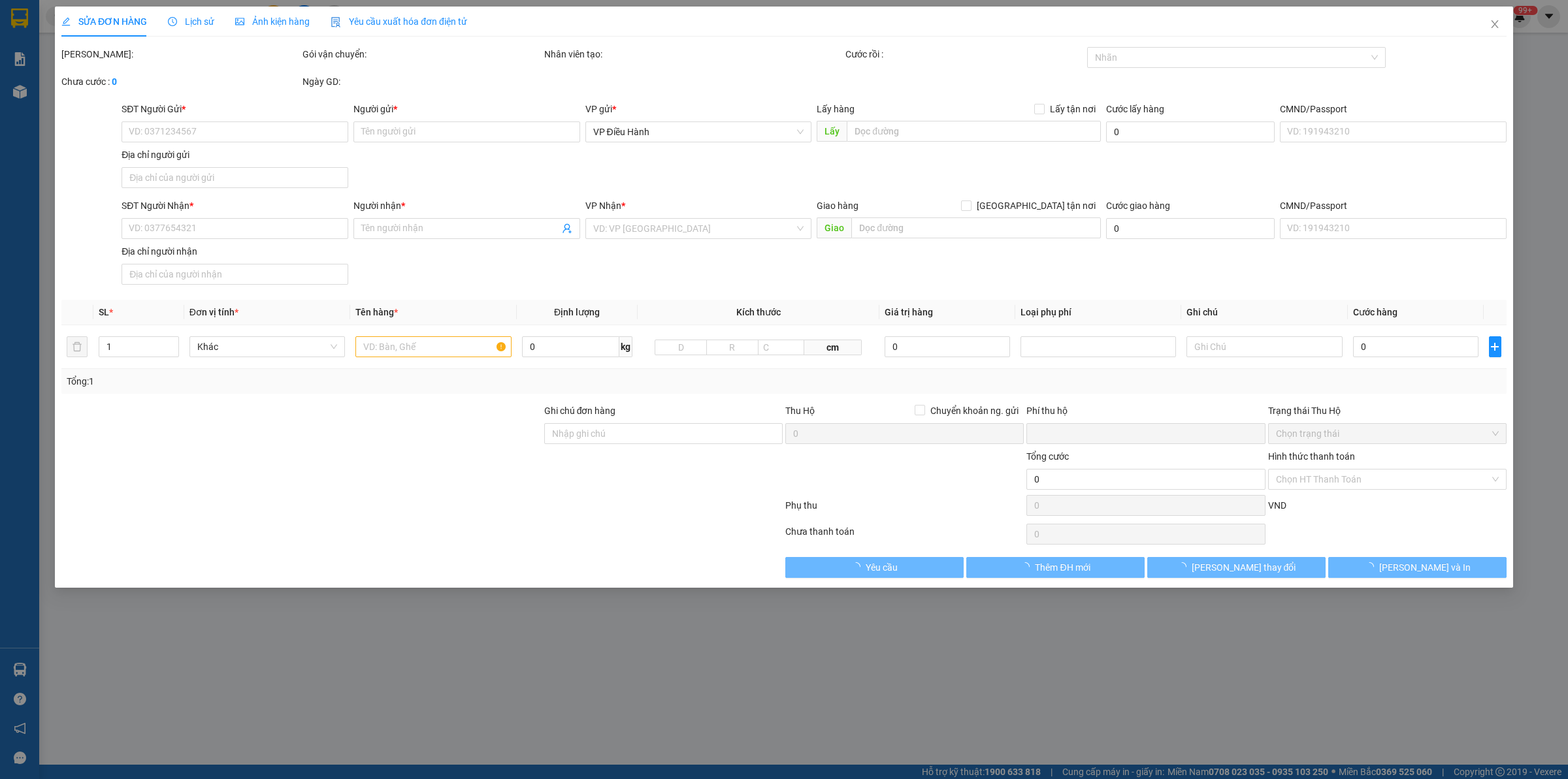
type input "[PERSON_NAME]"
checkbox input "true"
type input "BÌNH DƯƠNG - Trường mầm non [GEOGRAPHIC_DATA]- đường DE1- [GEOGRAPHIC_DATA]- [G…"
type input "1 CHÌA KHÓA"
type input "0"
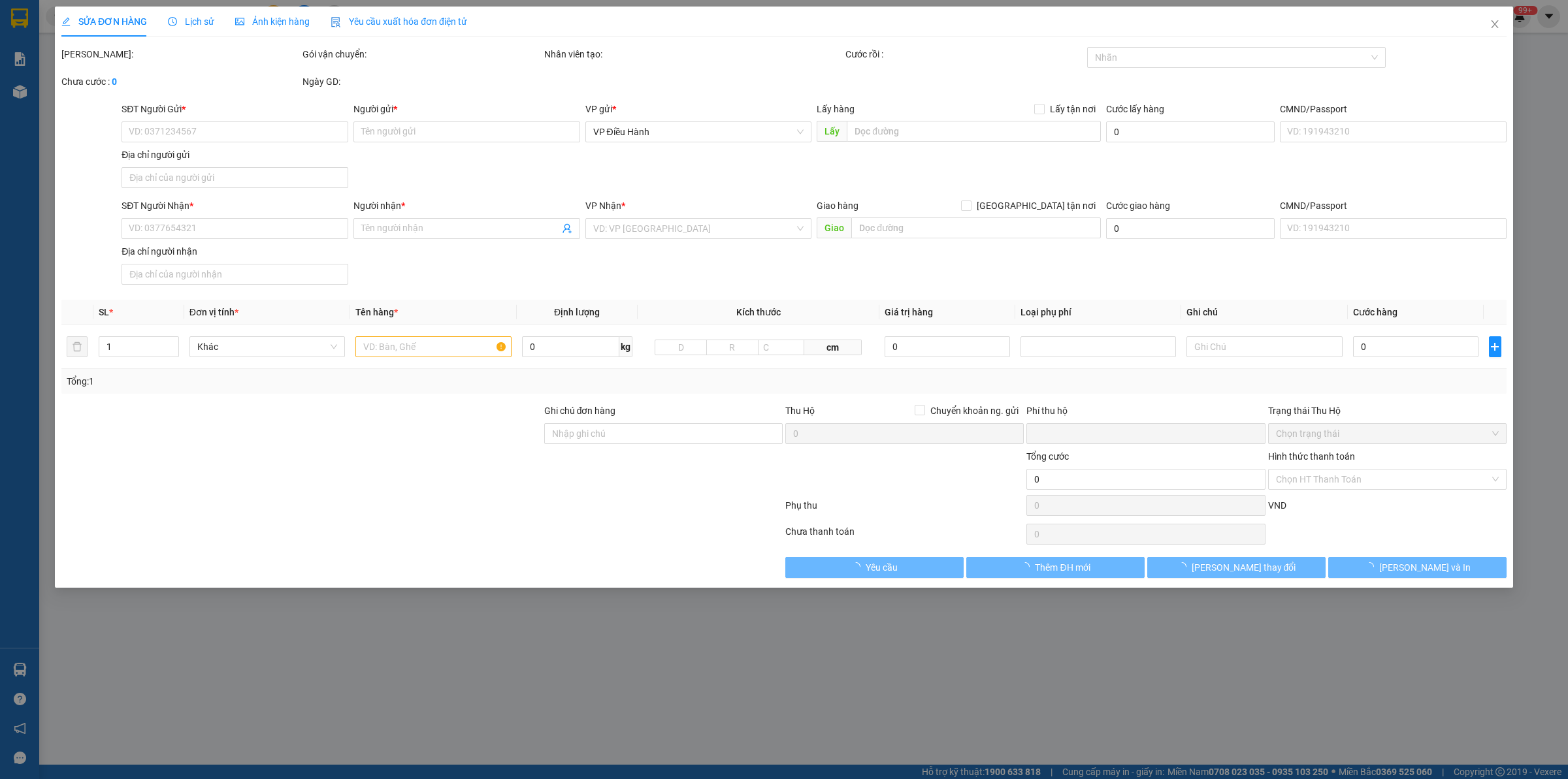
type input "1.680.000"
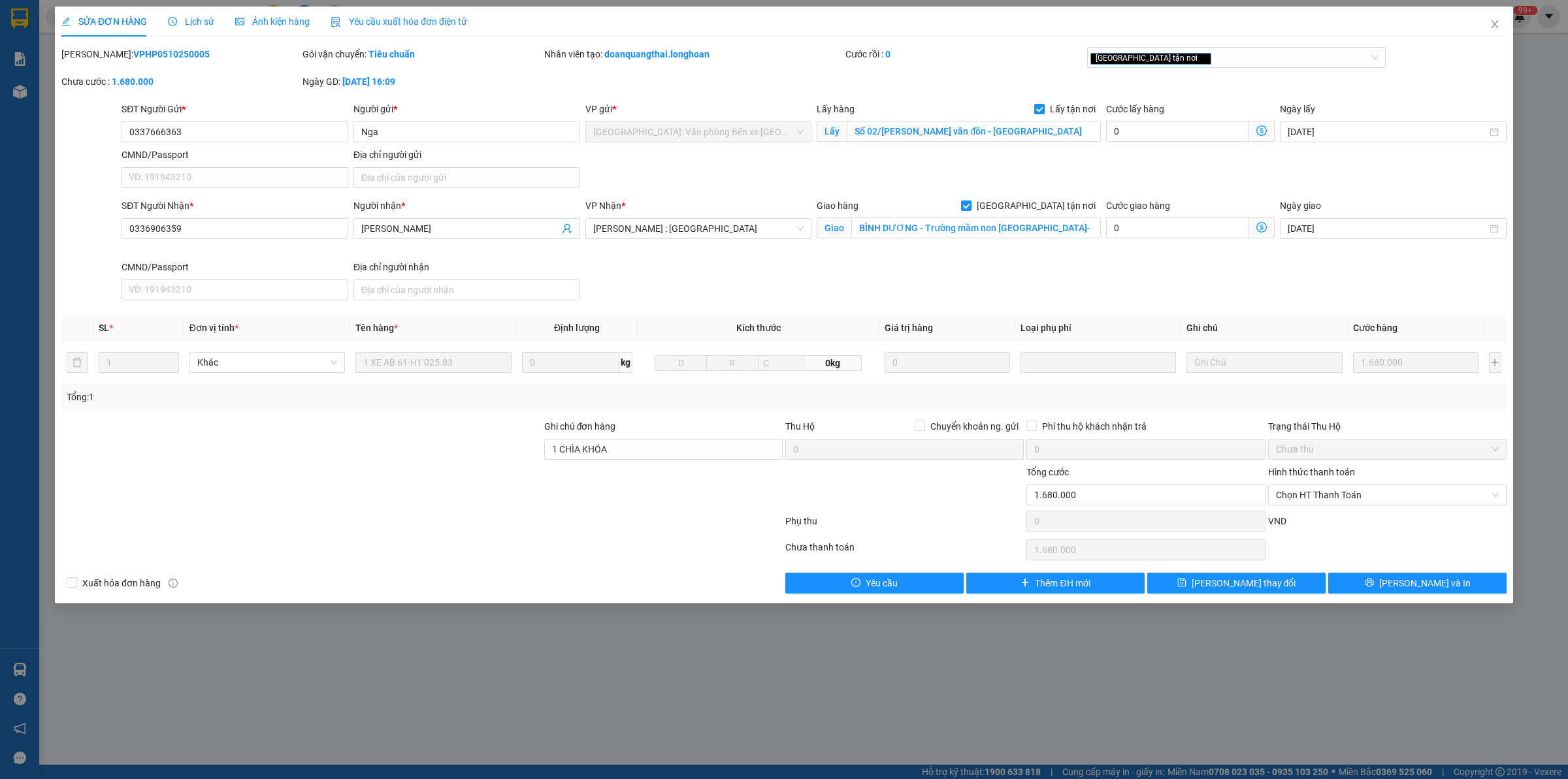
click at [190, 17] on span "Lịch sử" at bounding box center [190, 22] width 46 height 11
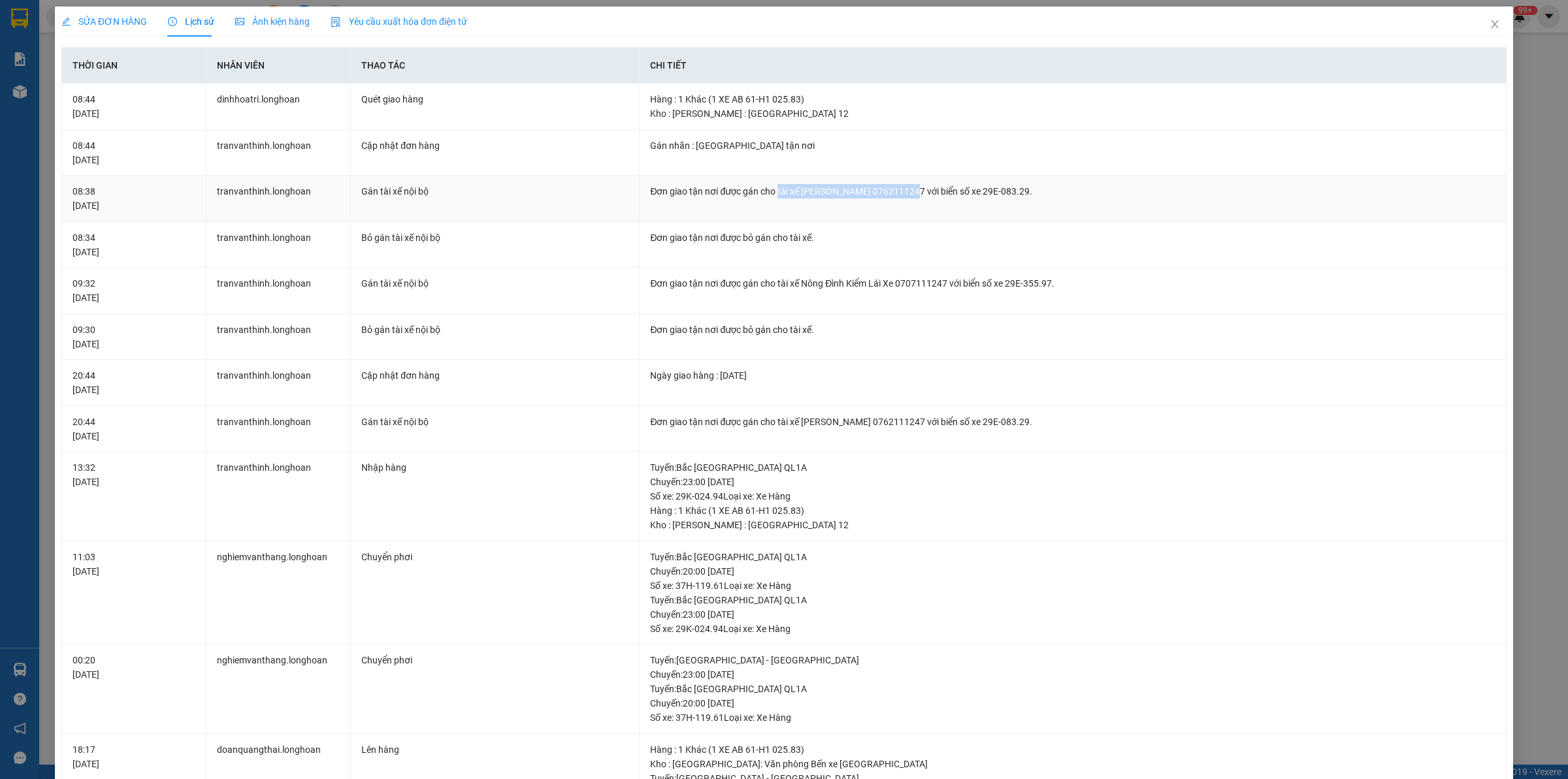
drag, startPoint x: 773, startPoint y: 193, endPoint x: 907, endPoint y: 204, distance: 134.5
click at [907, 204] on td "Đơn giao tận nơi được gán cho tài xế [PERSON_NAME] 0762111247 với biển số xe 29…" at bounding box center [1074, 199] width 867 height 46
copy div "tài xế [PERSON_NAME] 0762111247"
click at [1477, 23] on span "Close" at bounding box center [1495, 25] width 36 height 36
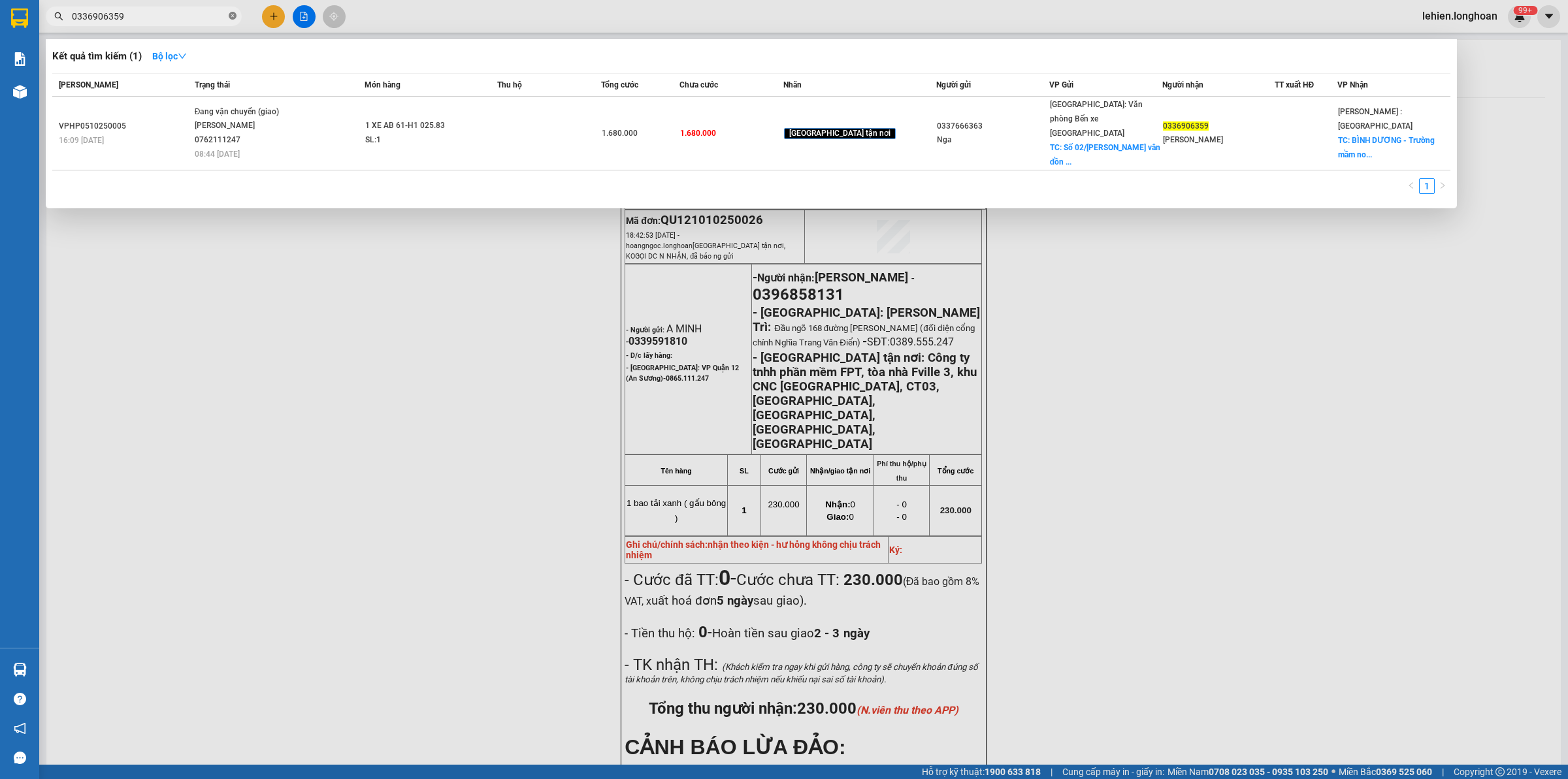
click at [234, 13] on icon "close-circle" at bounding box center [233, 16] width 8 height 8
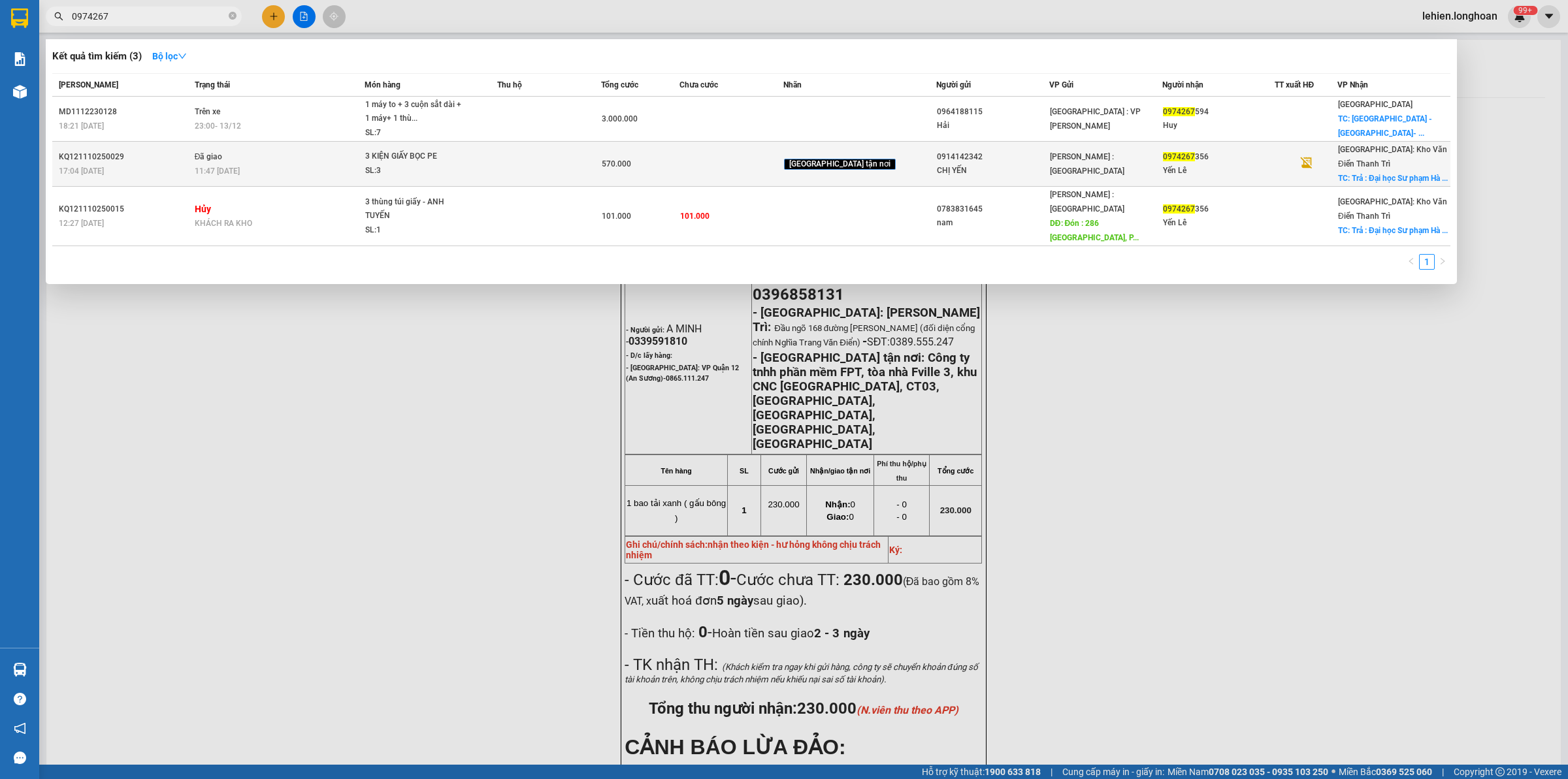
type input "0974267"
click at [365, 149] on td "Đã giao 11:47 [DATE]" at bounding box center [278, 164] width 174 height 45
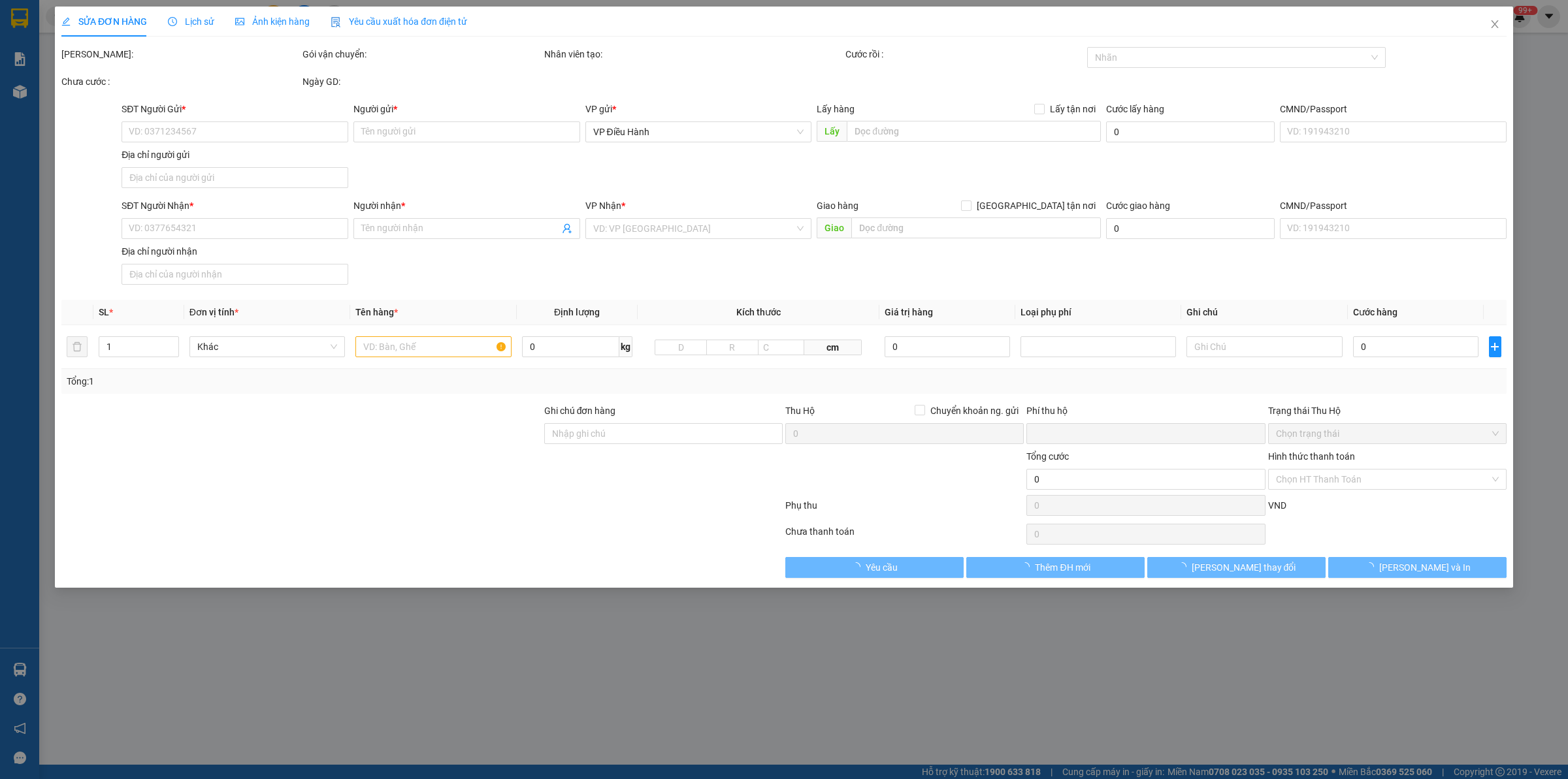
type input "0914142342"
type input "CHỊ YẾN"
type input "0974267356"
type input "Yến Lê"
checkbox input "true"
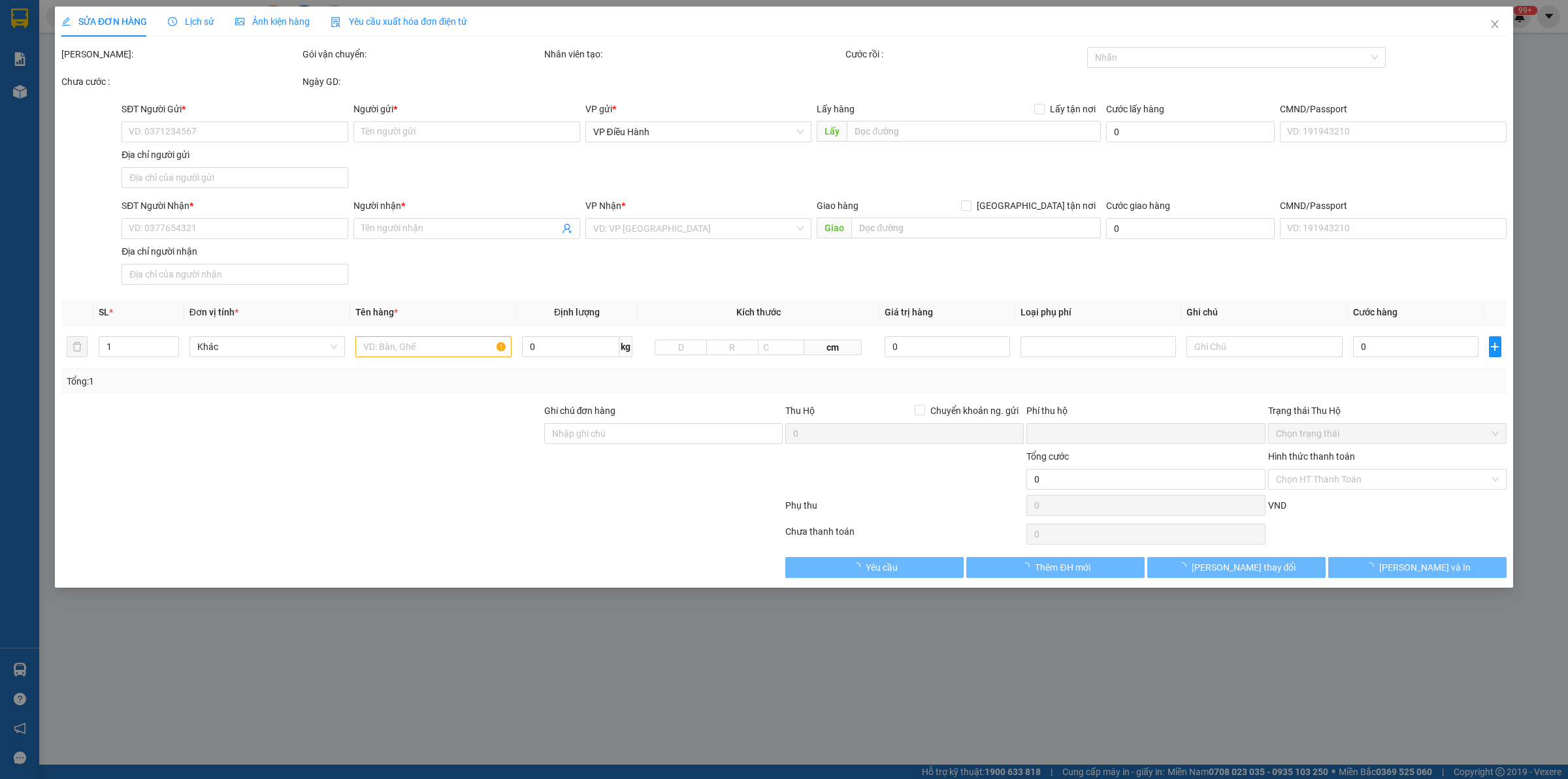
type input "Trả : [GEOGRAPHIC_DATA] 2 - 32 [PERSON_NAME][GEOGRAPHIC_DATA][GEOGRAPHIC_DATA]"
type input "0"
type input "570.000"
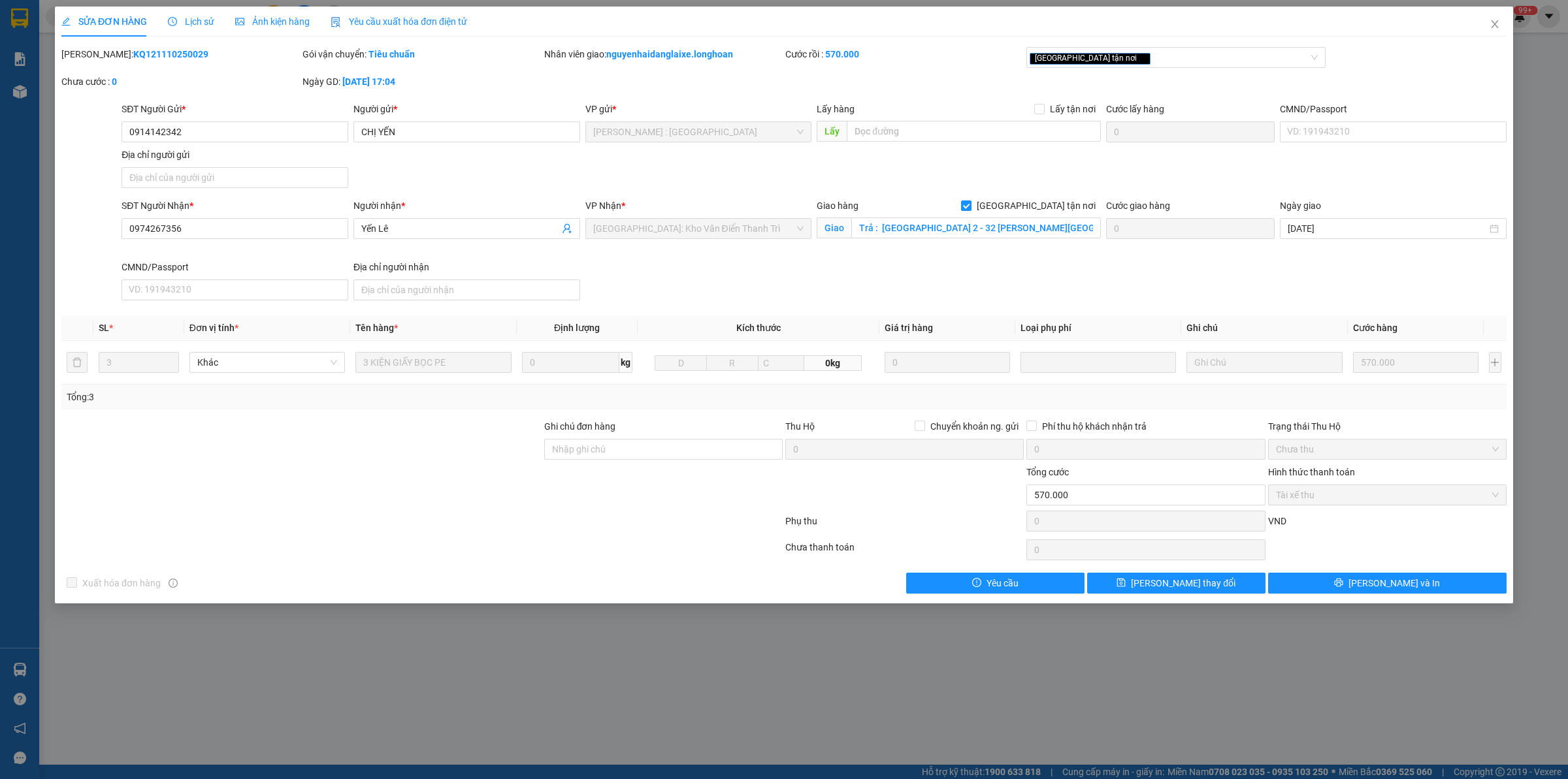
click at [136, 52] on b "KQ121110250029" at bounding box center [171, 55] width 75 height 11
copy b "KQ121110250029"
click at [148, 53] on b "KQ121110250029" at bounding box center [171, 55] width 75 height 11
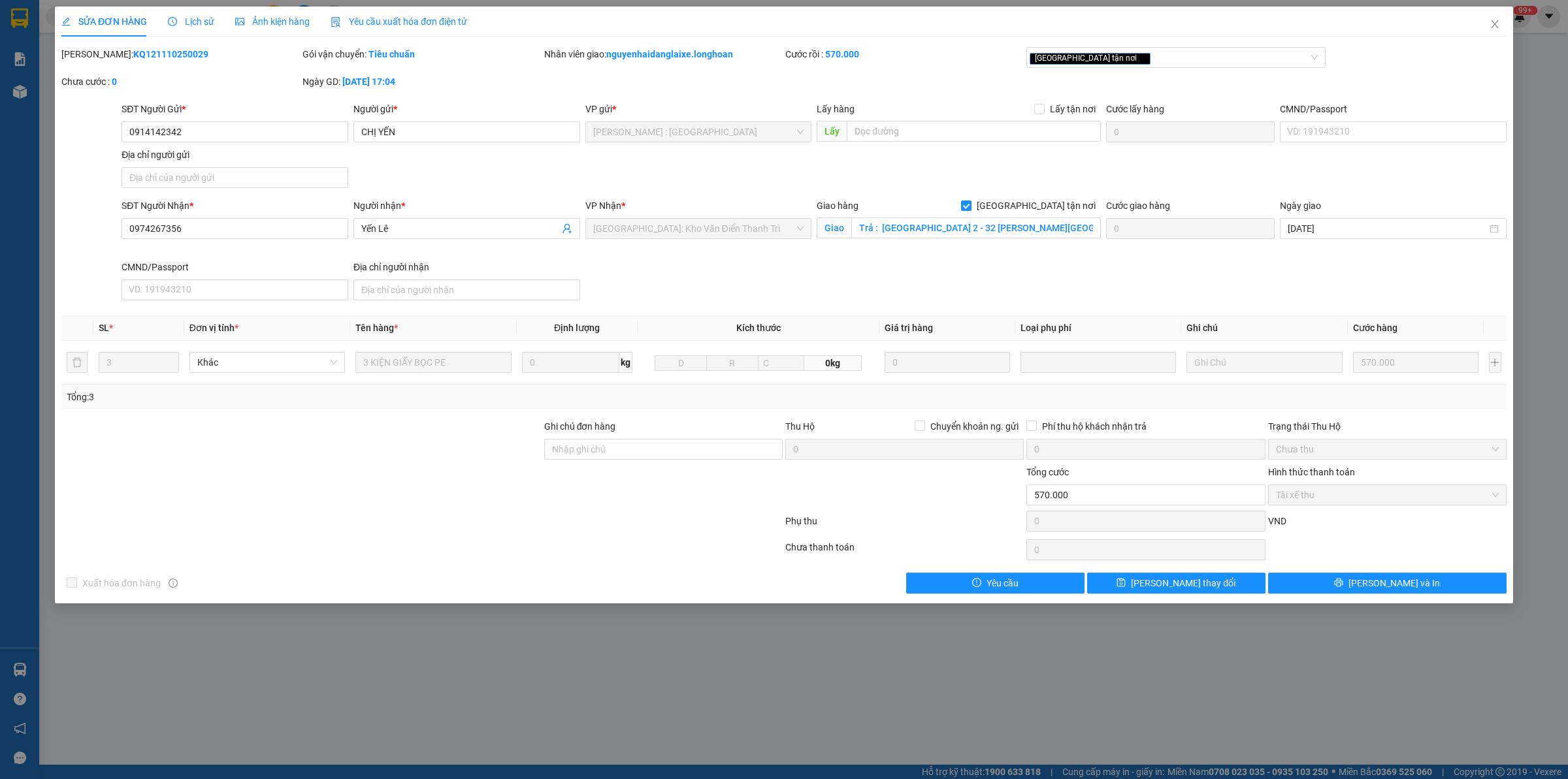
copy b "KQ121110250029"
click at [1501, 21] on span "Close" at bounding box center [1495, 25] width 36 height 36
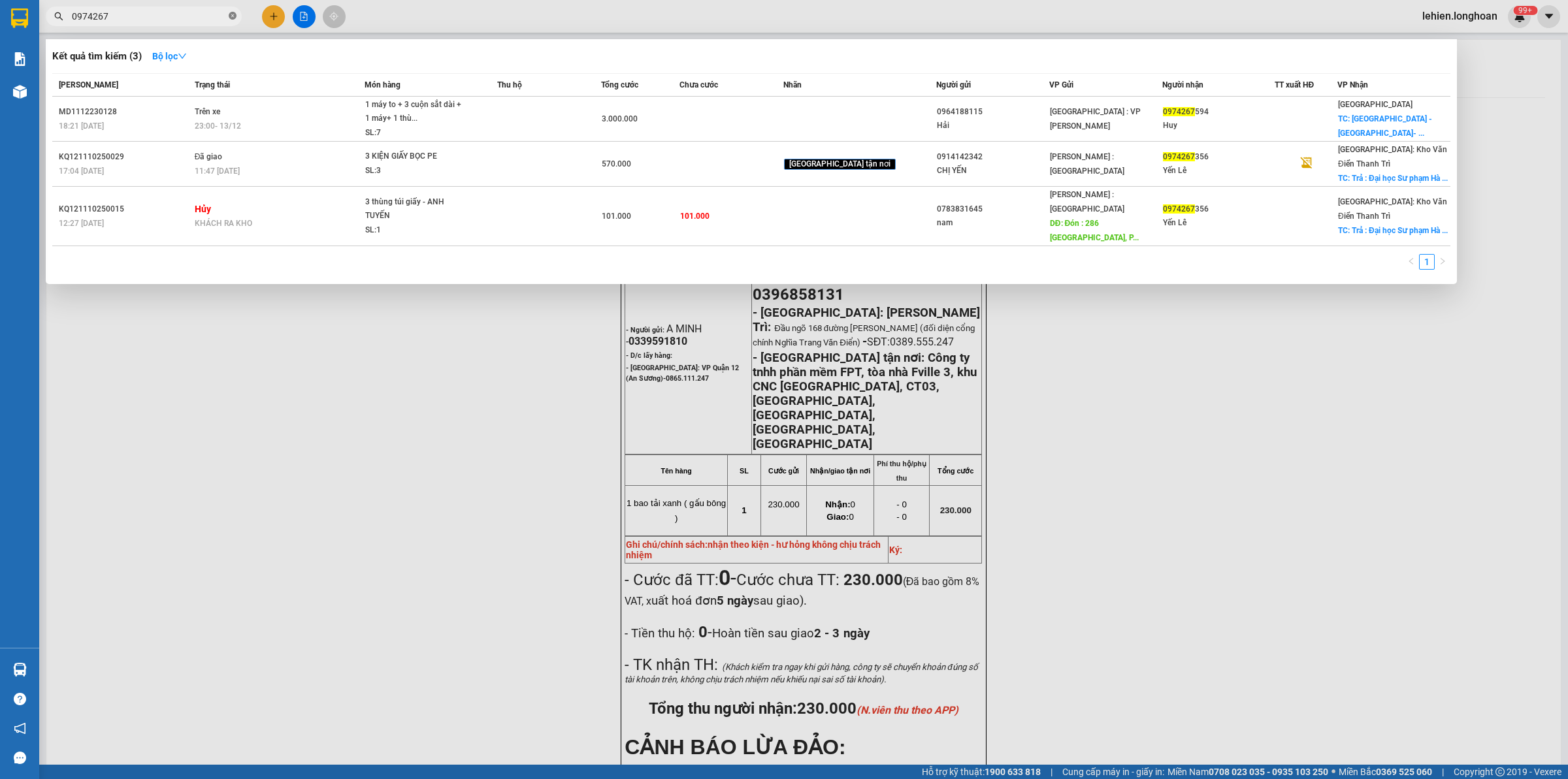
click at [229, 13] on icon "close-circle" at bounding box center [233, 16] width 8 height 8
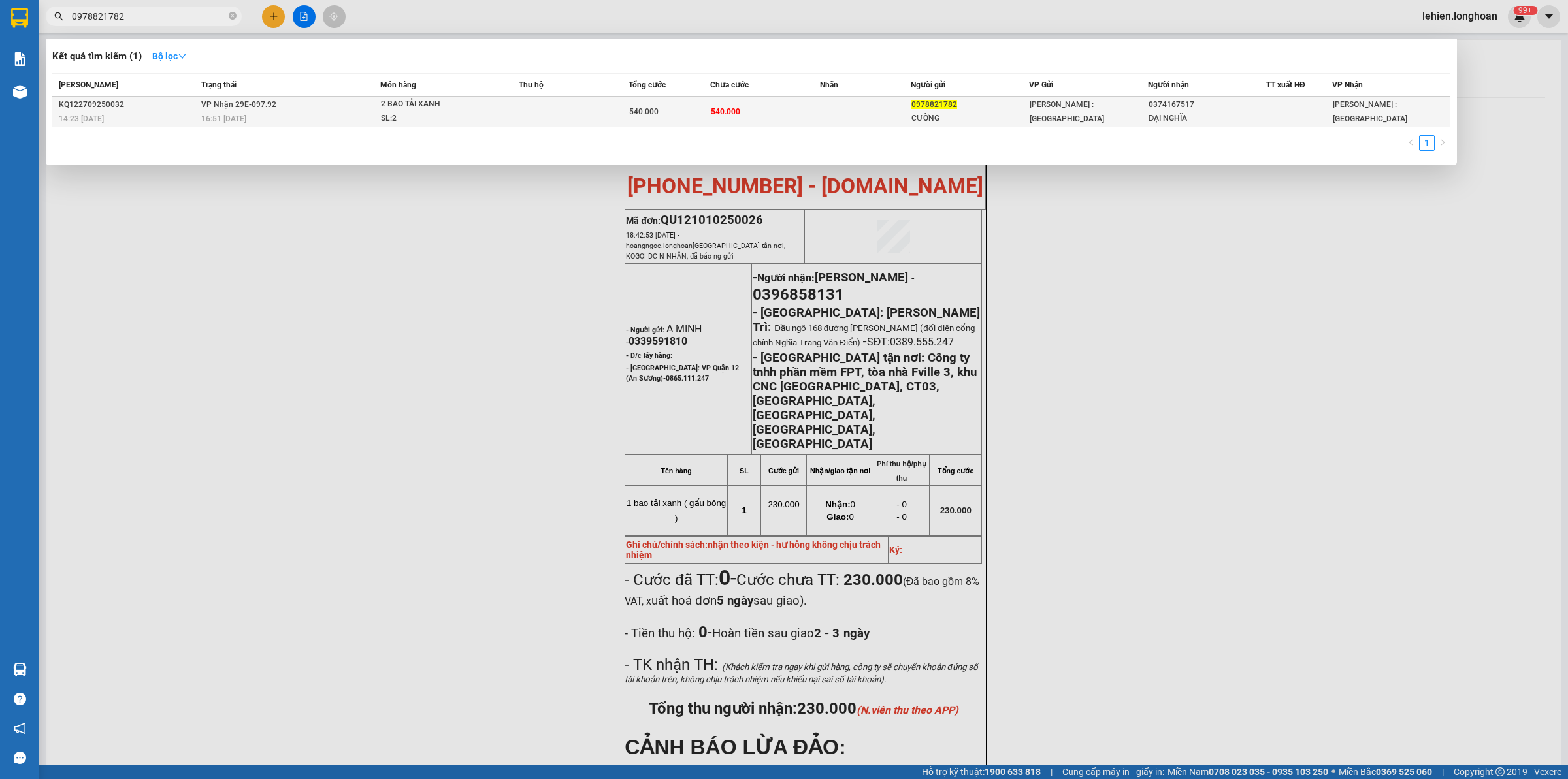
type input "0978821782"
click at [250, 109] on span "VP Nhận 29E-097.92" at bounding box center [238, 104] width 75 height 11
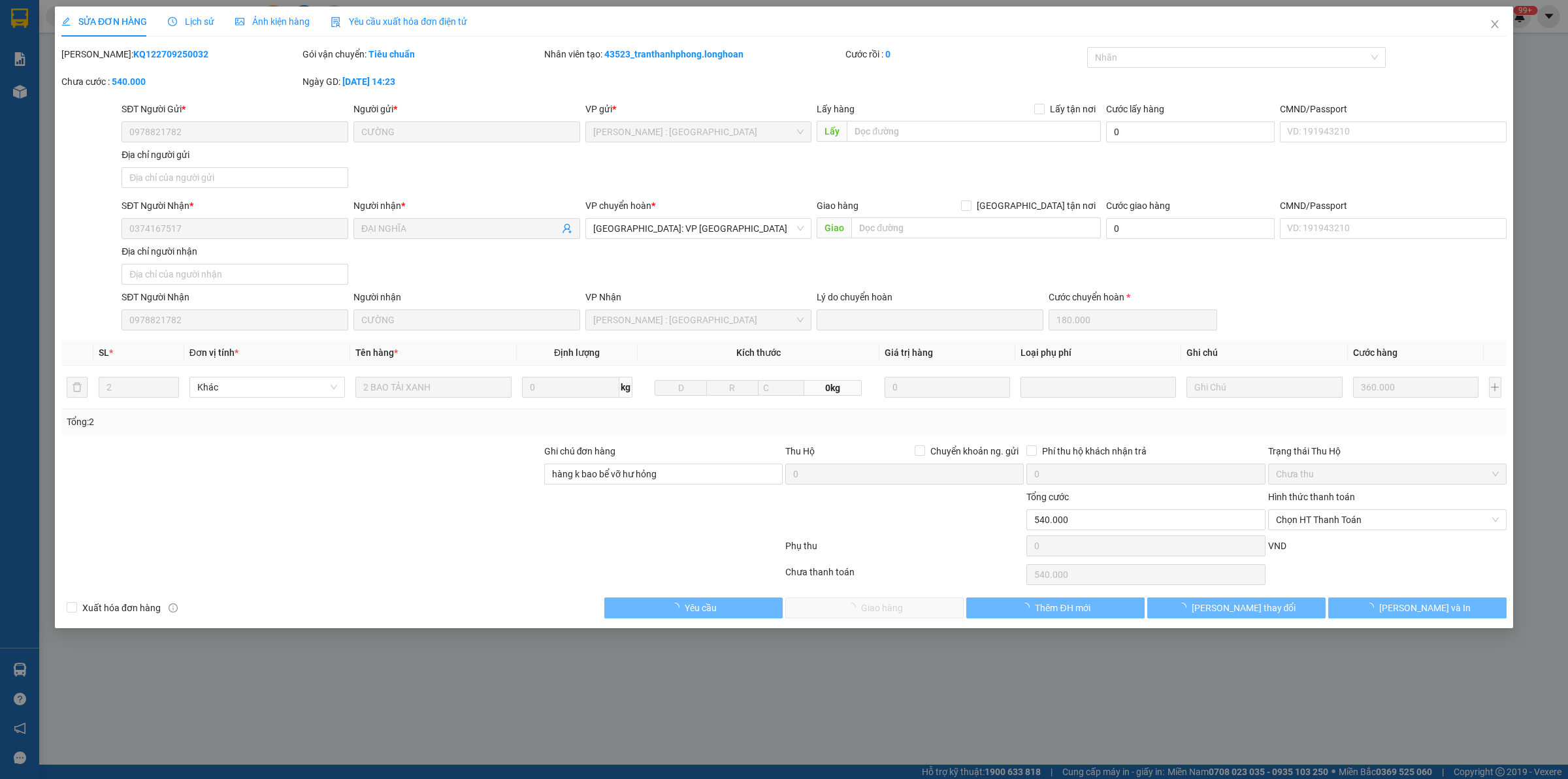
type input "0978821782"
type input "CƯỜNG"
type input "0374167517"
type input "ĐẠI NGHĨA"
type input "hàng k bao bể vỡ hư hỏng"
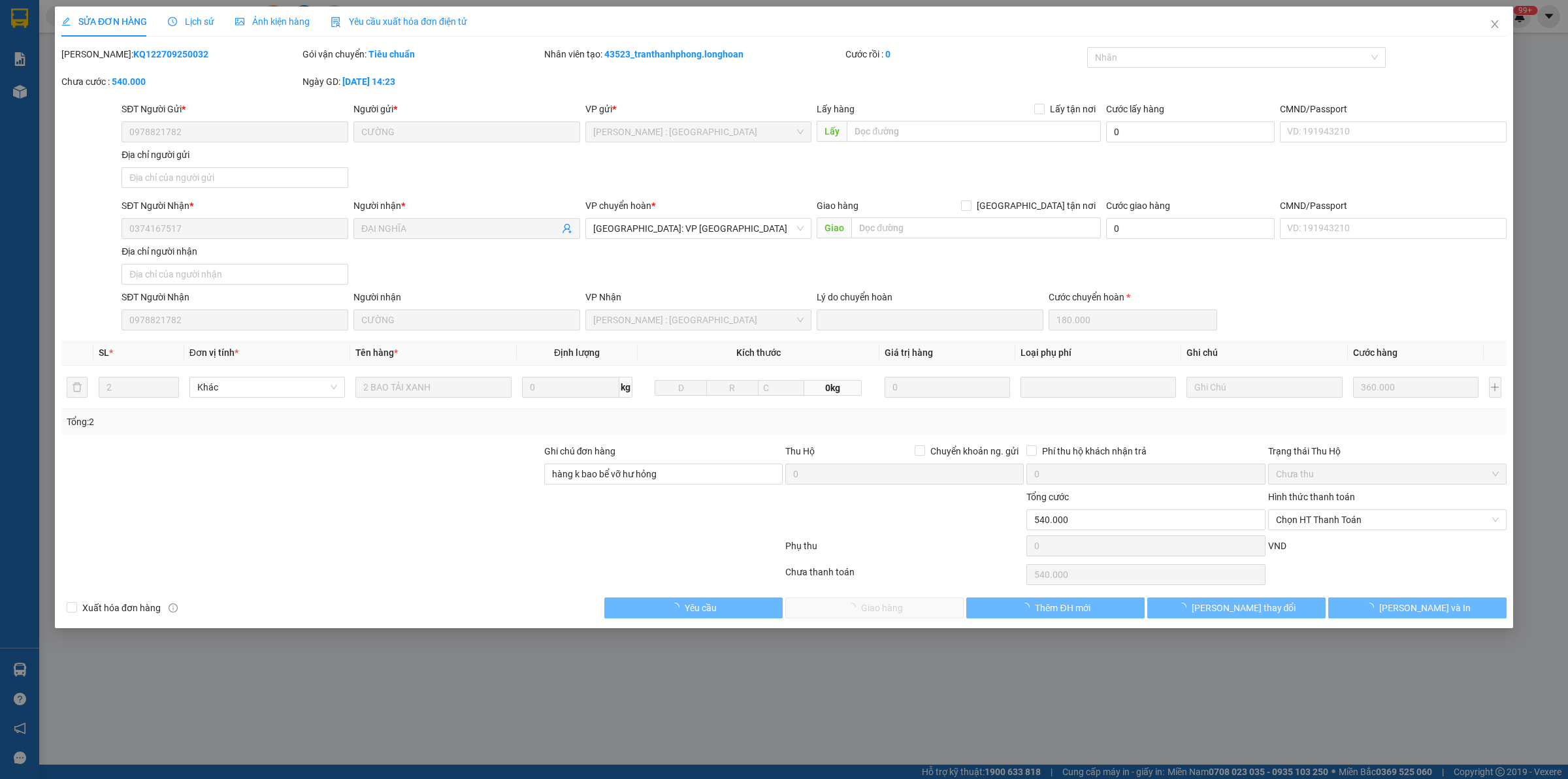
type input "0"
type input "540.000"
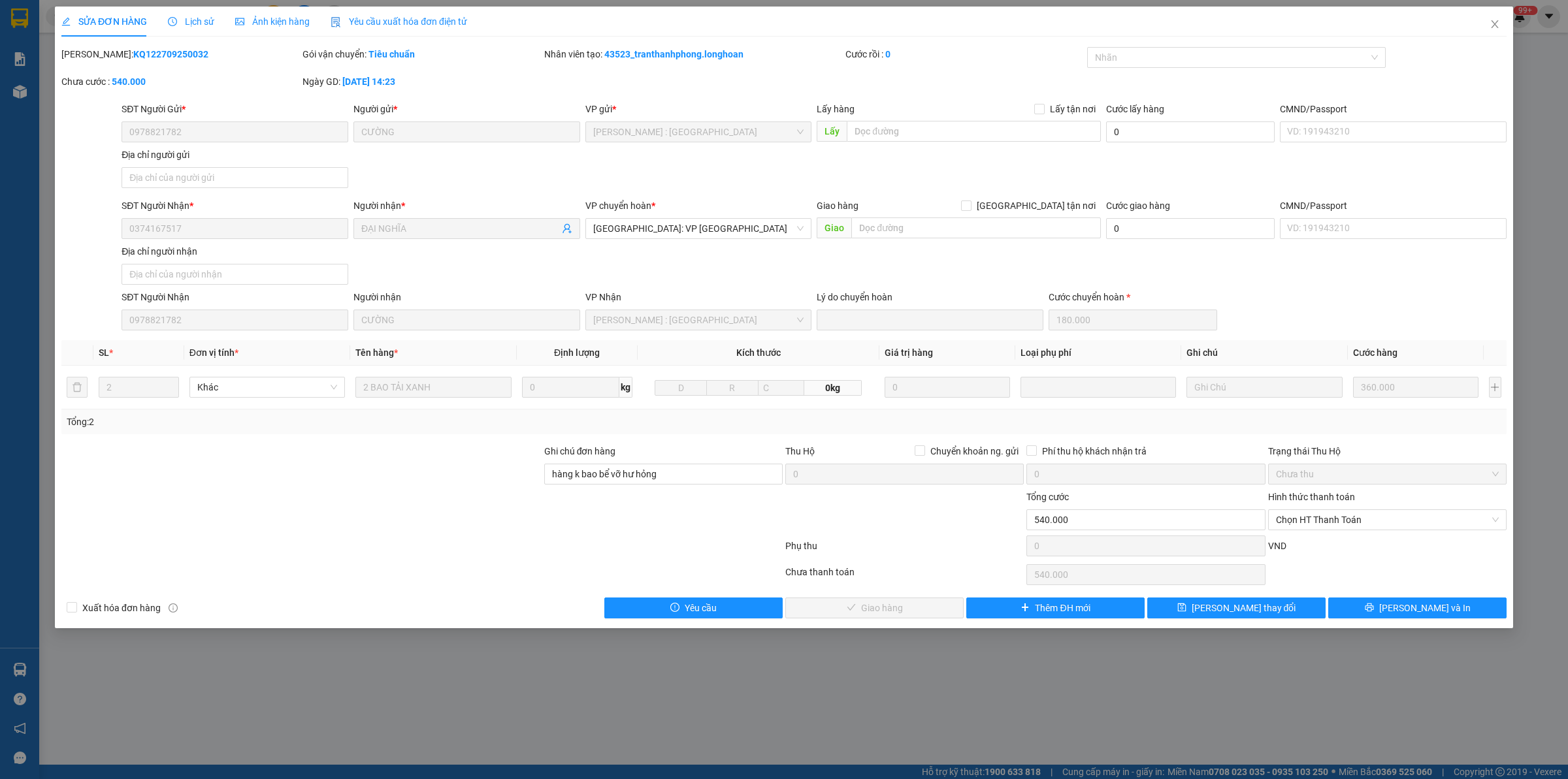
click at [177, 23] on icon "clock-circle" at bounding box center [172, 21] width 9 height 9
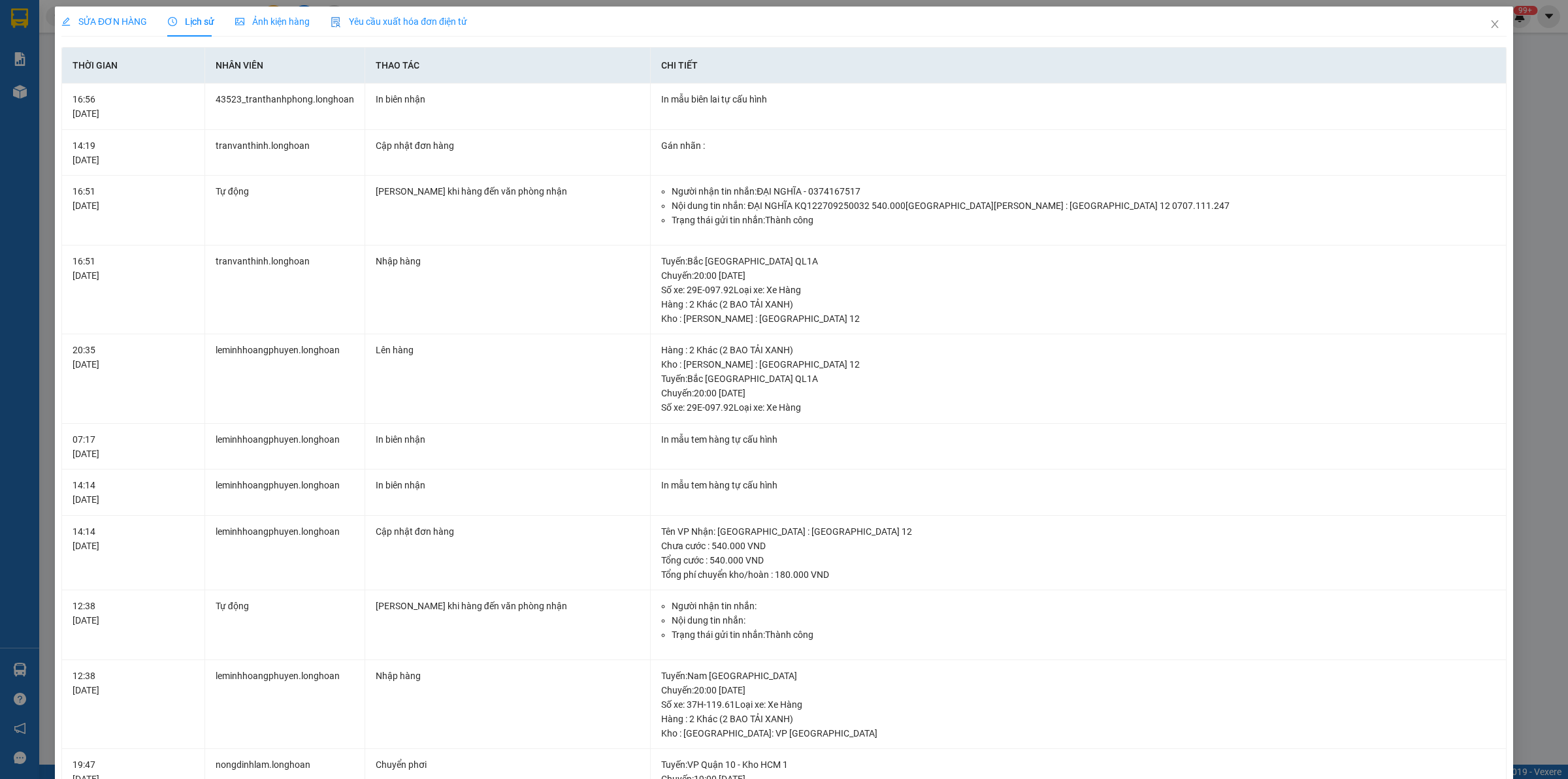
click at [102, 24] on span "SỬA ĐƠN HÀNG" at bounding box center [104, 22] width 86 height 11
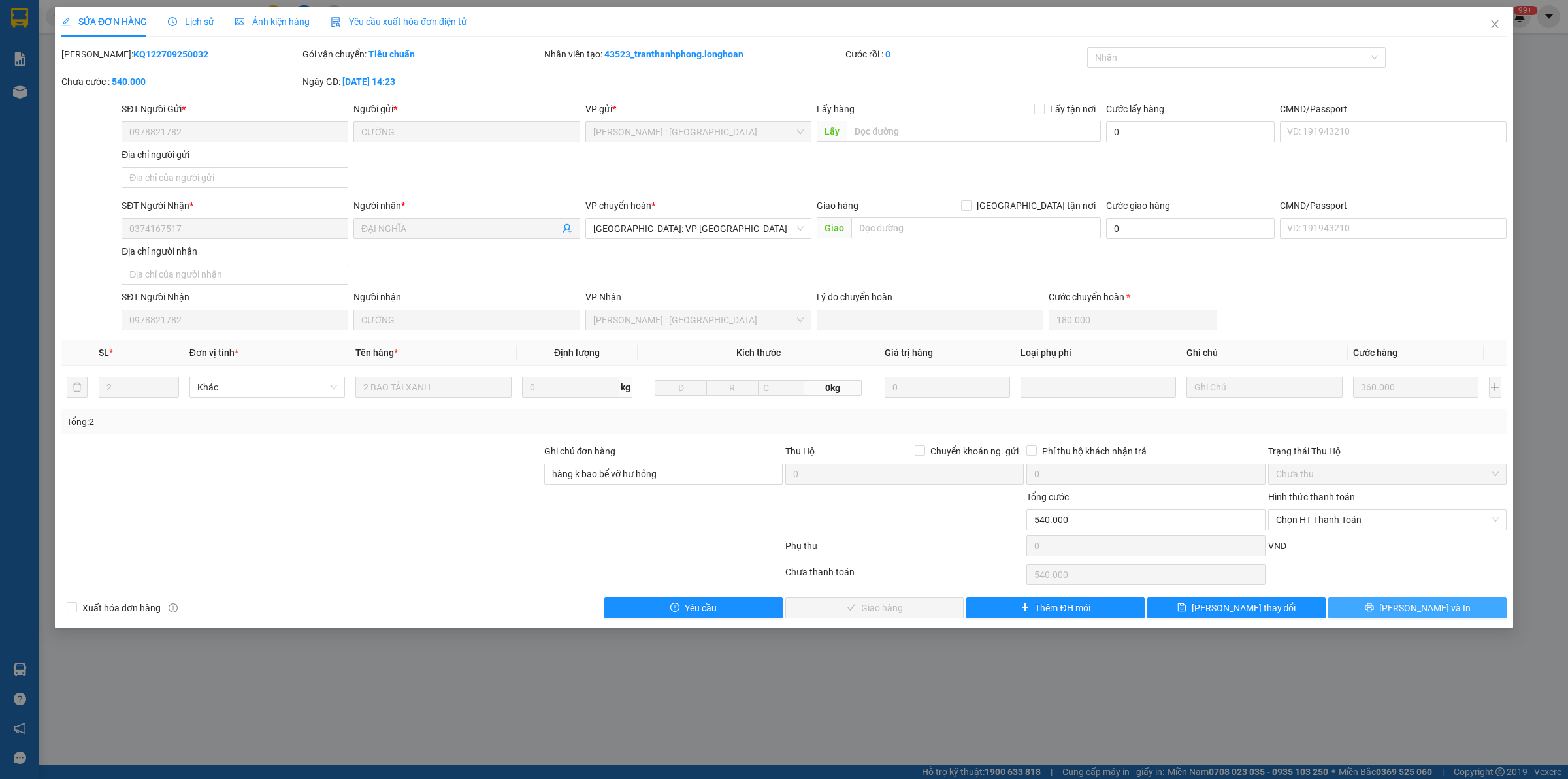
click at [1403, 606] on button "[PERSON_NAME] và In" at bounding box center [1417, 608] width 178 height 21
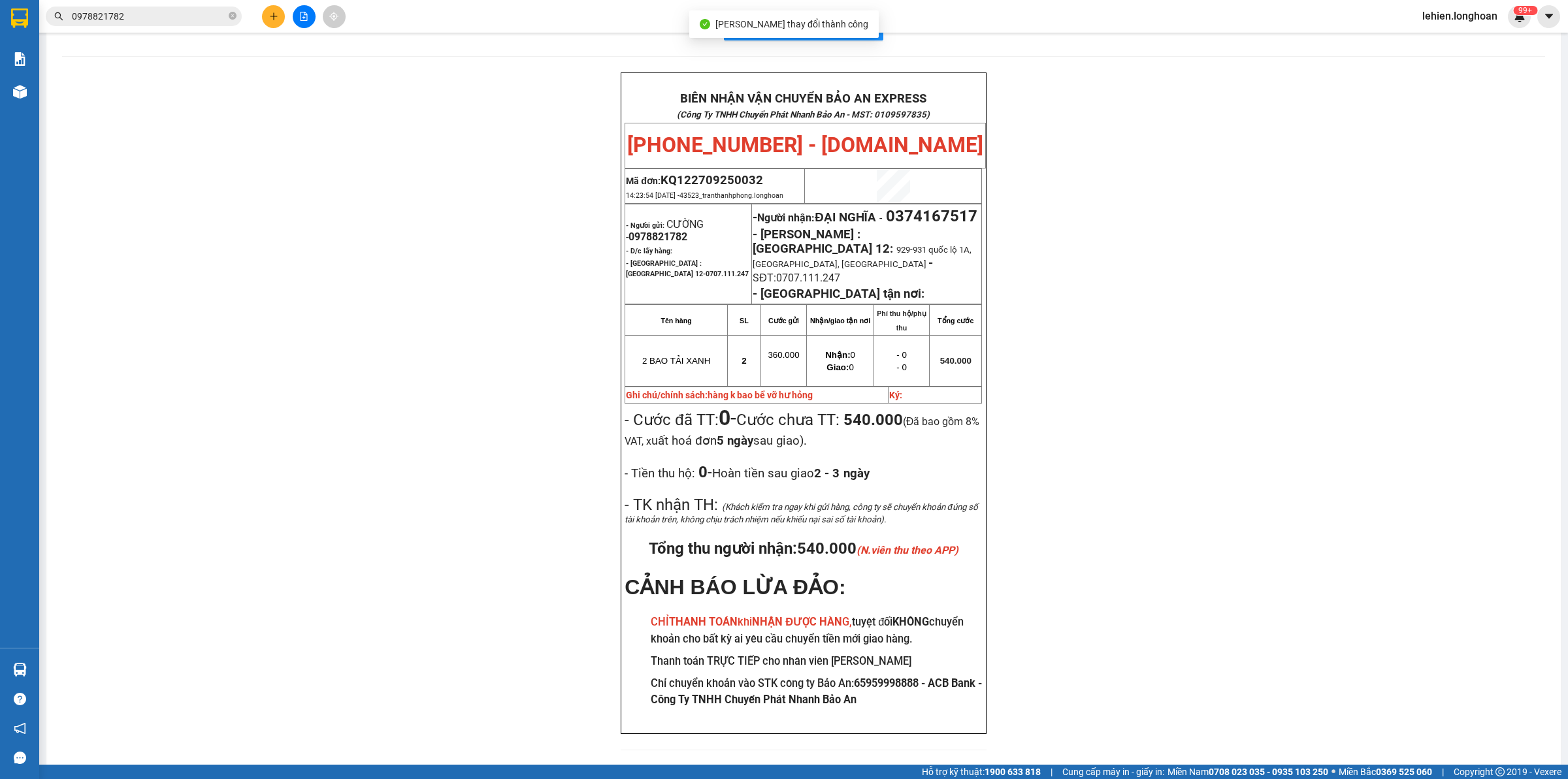
scroll to position [42, 0]
click at [195, 31] on div "Kết quả tìm kiếm ( 1 ) Bộ lọc Mã ĐH Trạng thái Món hàng Thu hộ Tổng cước Chưa c…" at bounding box center [784, 16] width 1568 height 33
click at [195, 17] on input "0978821782" at bounding box center [149, 16] width 154 height 14
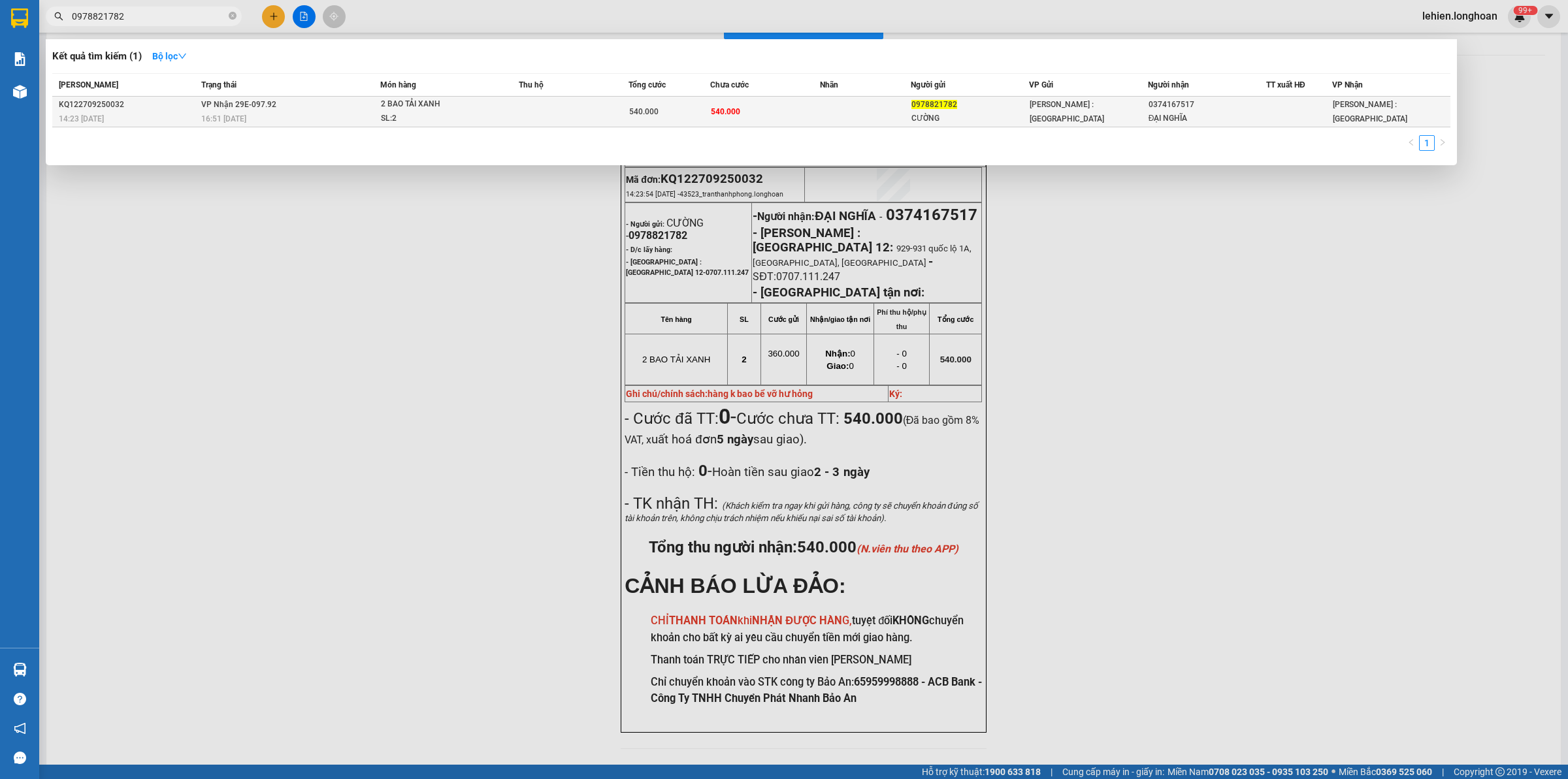
click at [275, 106] on td "VP Nhận 29E-097.92 16:51 [DATE]" at bounding box center [289, 112] width 182 height 31
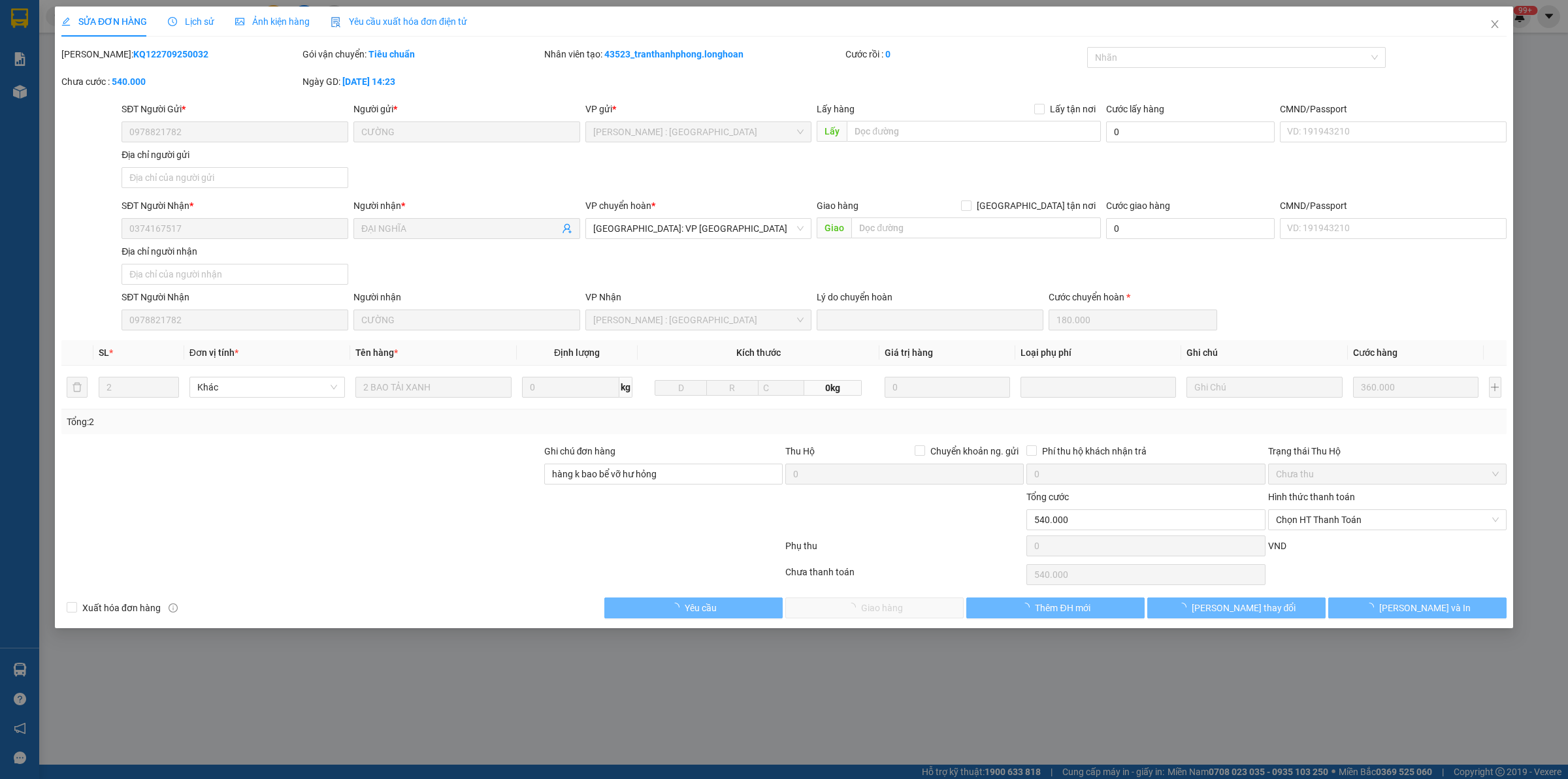
type input "0978821782"
type input "CƯỜNG"
type input "0374167517"
type input "ĐẠI NGHĨA"
type input "hàng k bao bể vỡ hư hỏng"
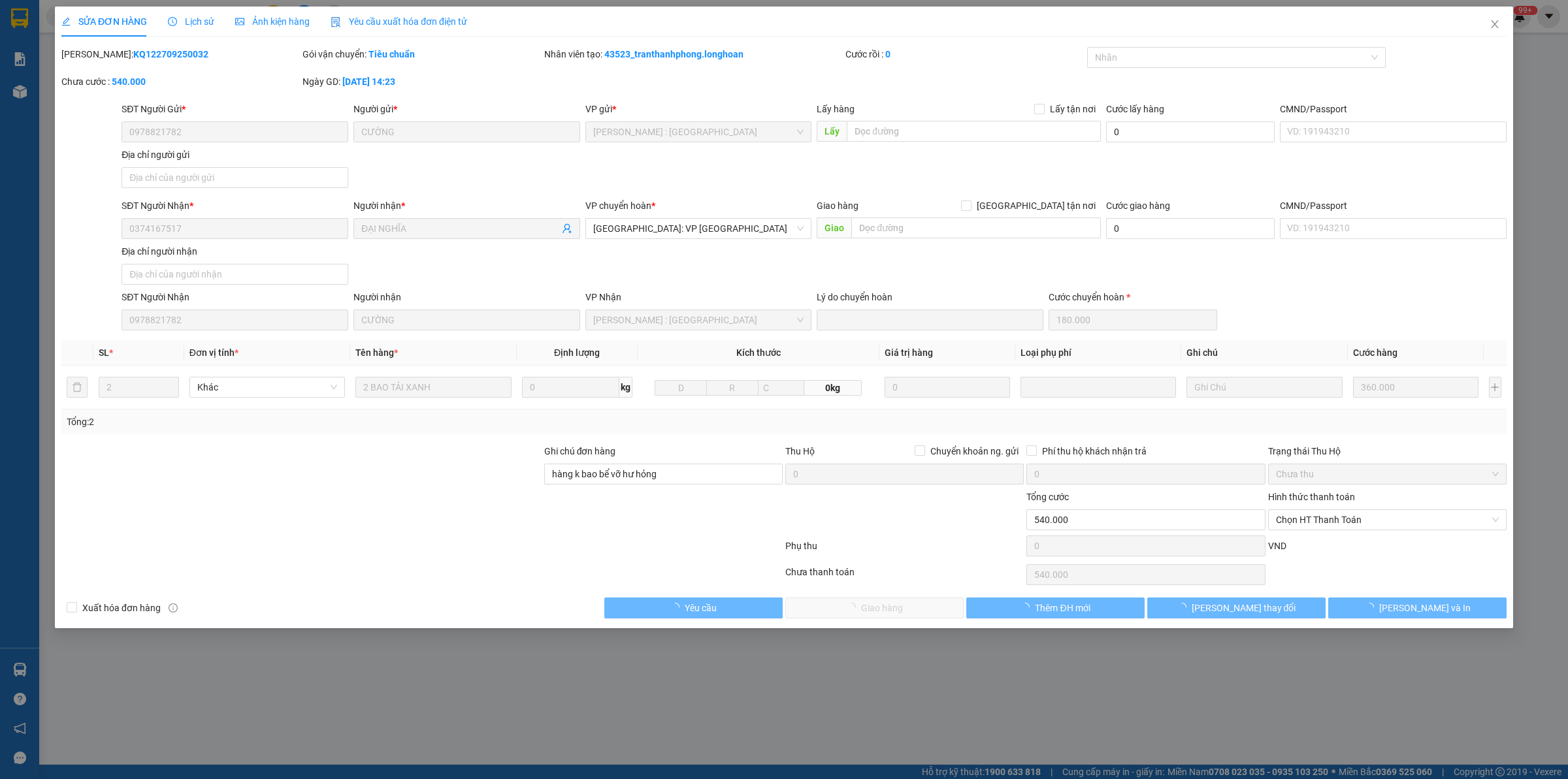
type input "0"
type input "540.000"
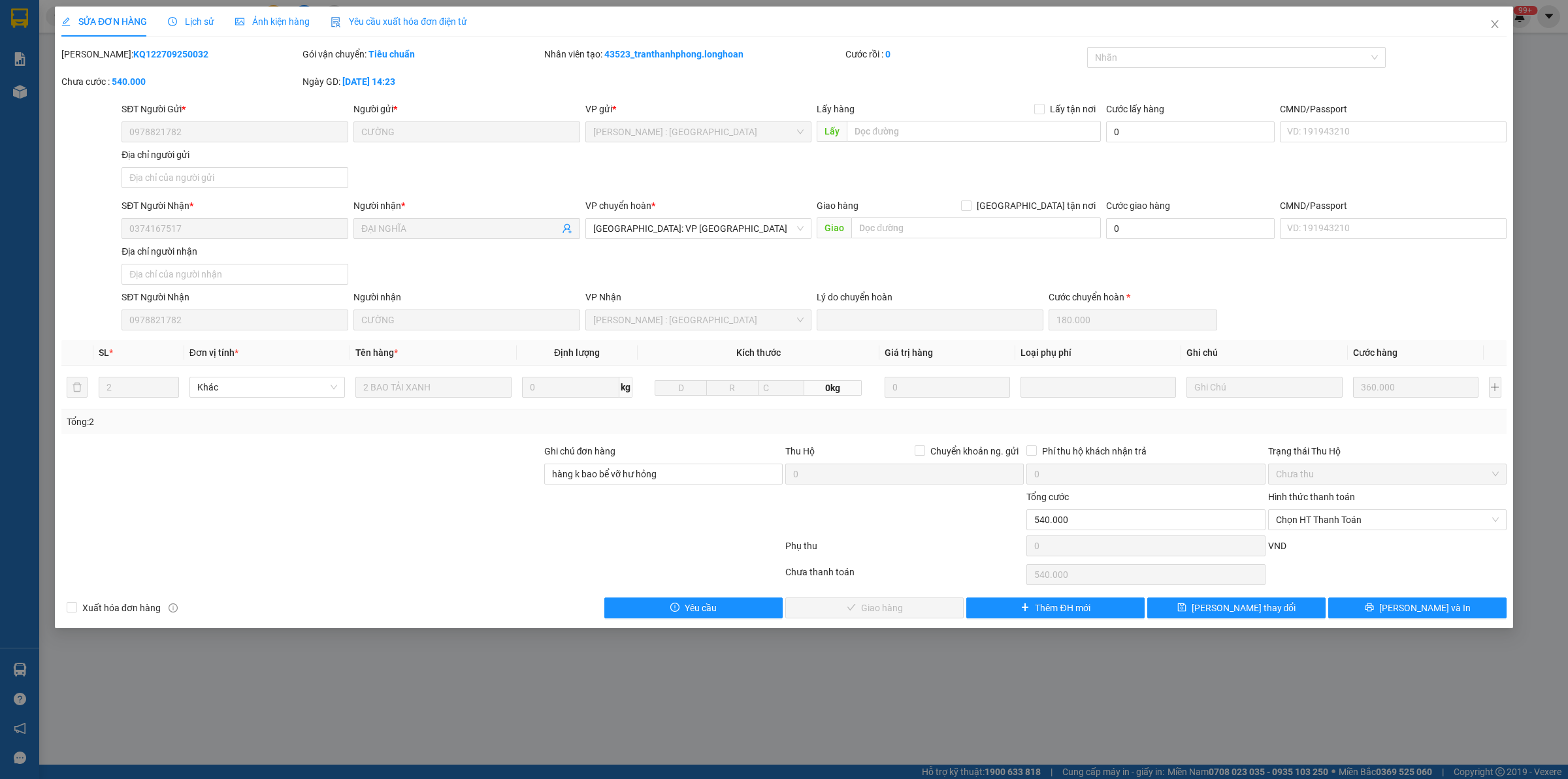
click at [177, 17] on span "Lịch sử" at bounding box center [190, 22] width 46 height 11
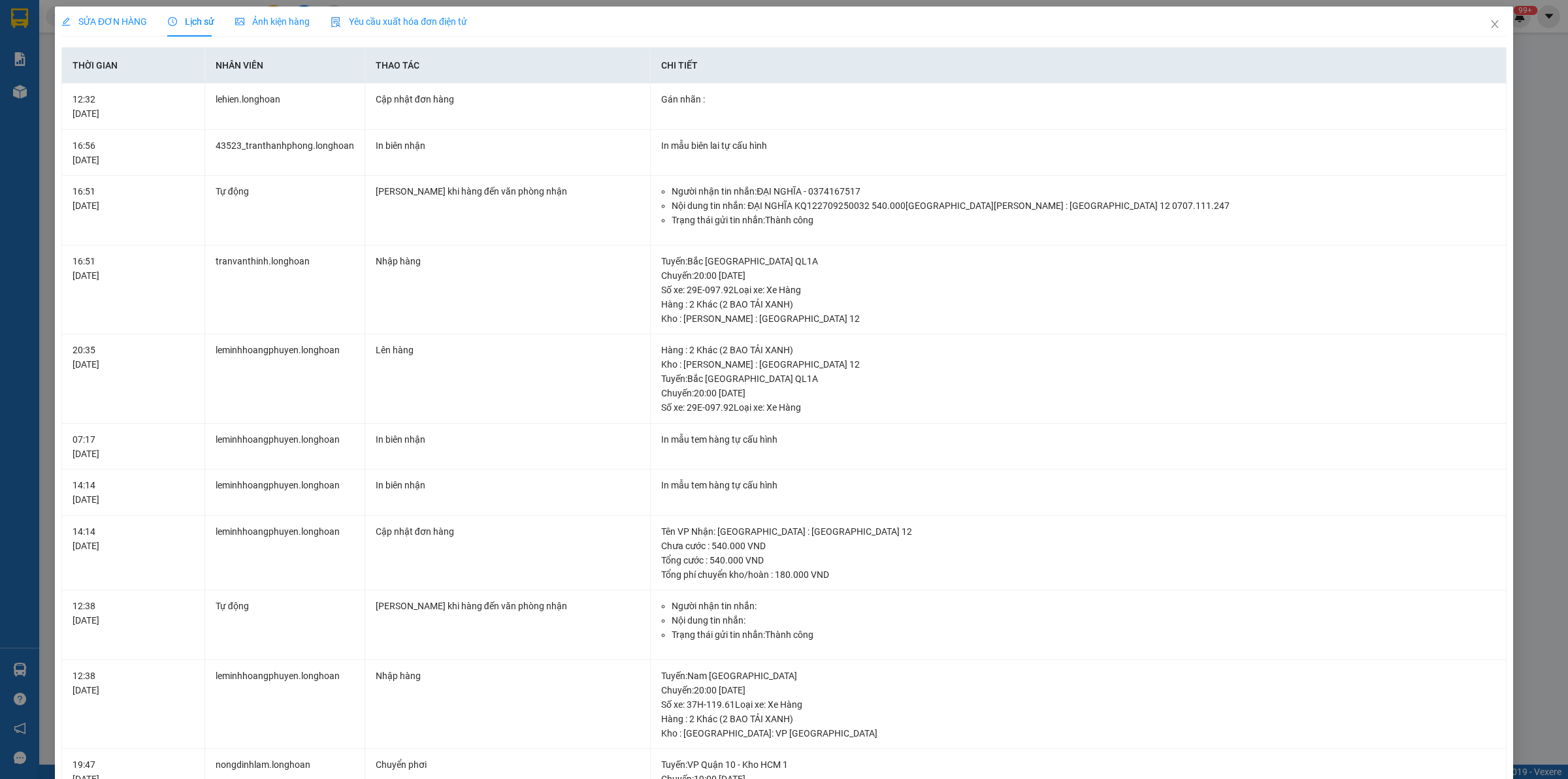
click at [108, 23] on span "SỬA ĐƠN HÀNG" at bounding box center [104, 22] width 86 height 11
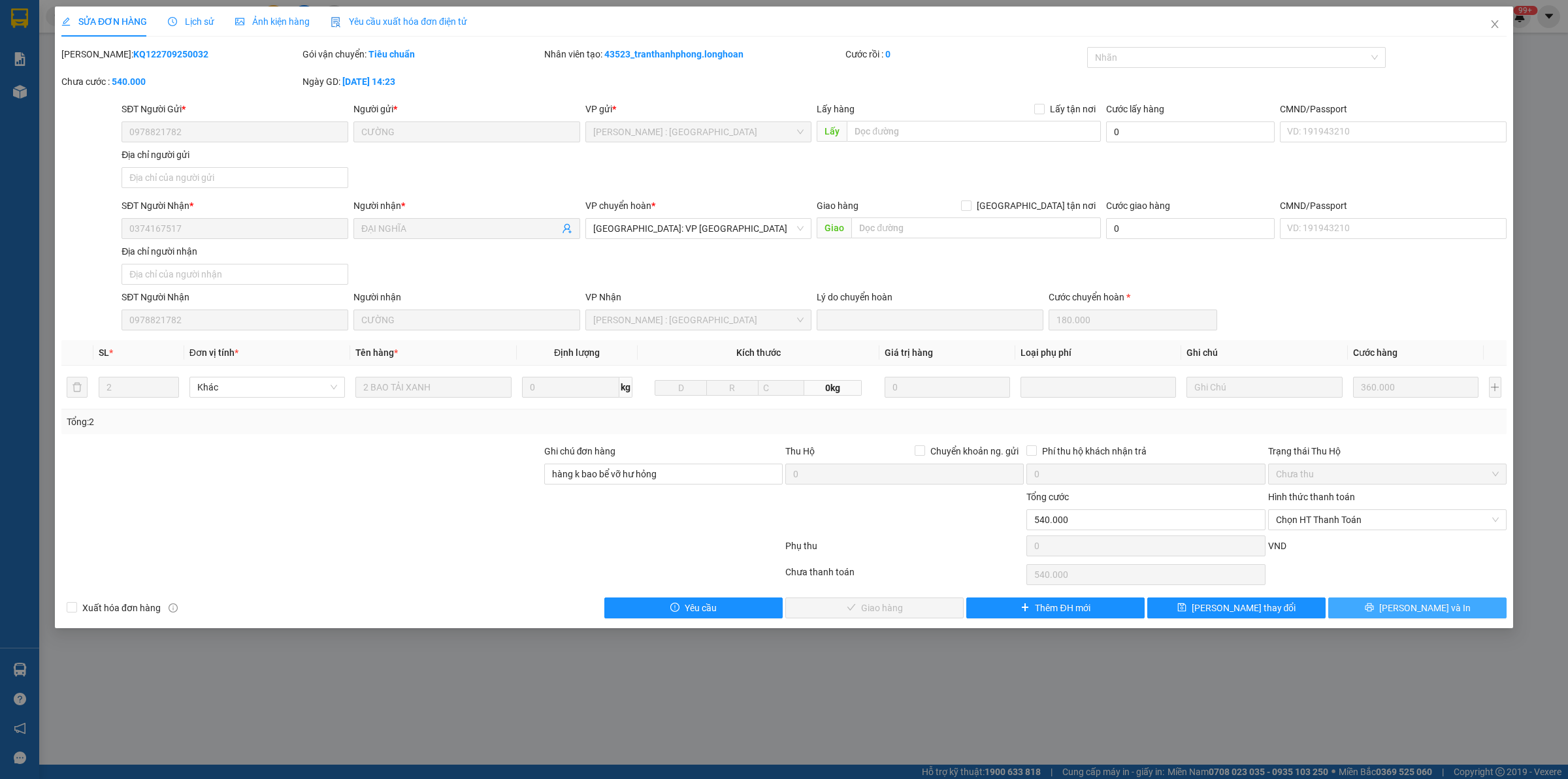
click at [1369, 599] on button "[PERSON_NAME] và In" at bounding box center [1417, 608] width 178 height 21
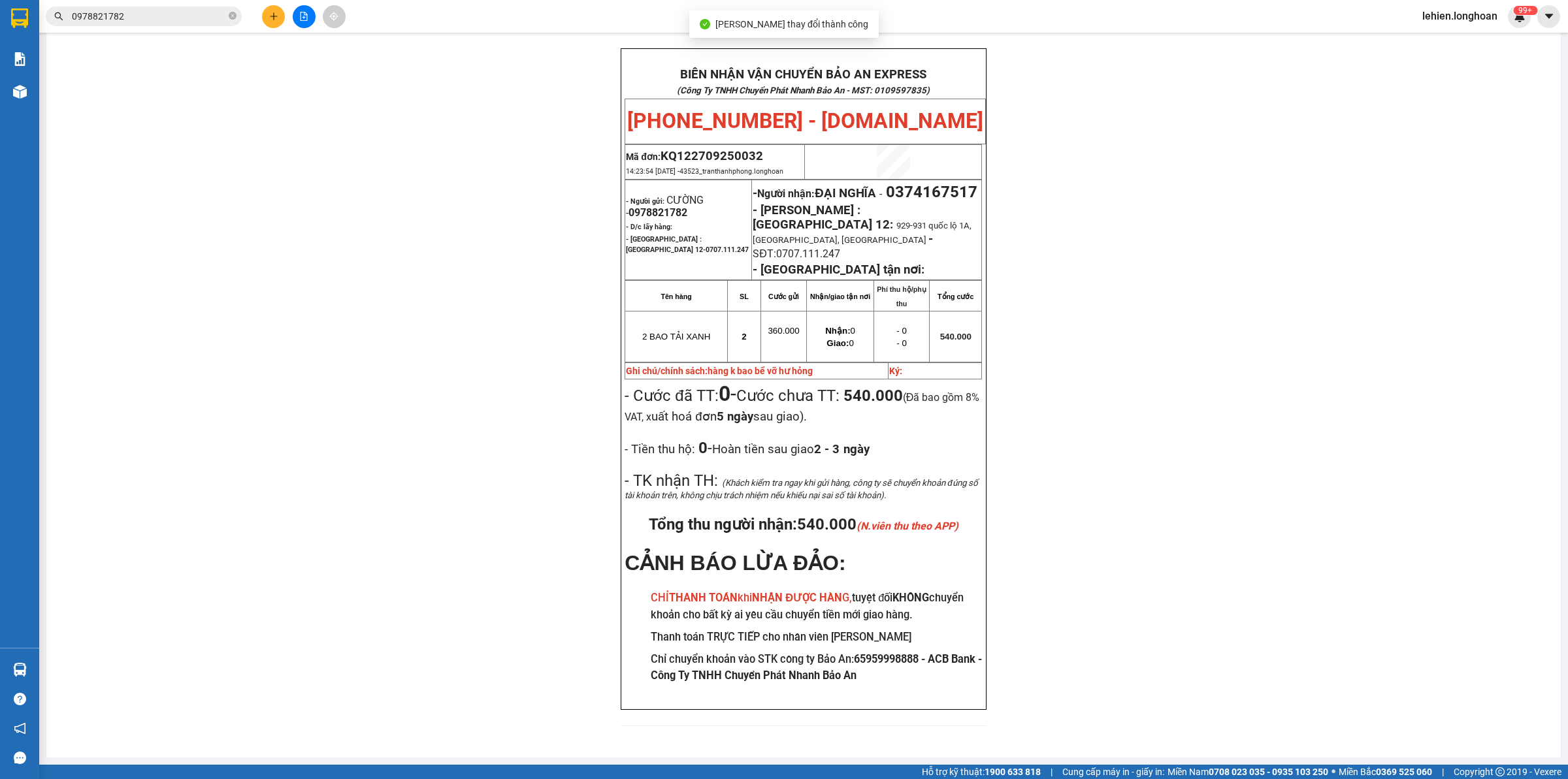
scroll to position [64, 0]
click at [230, 14] on icon "close-circle" at bounding box center [233, 16] width 8 height 8
paste input "0982567347"
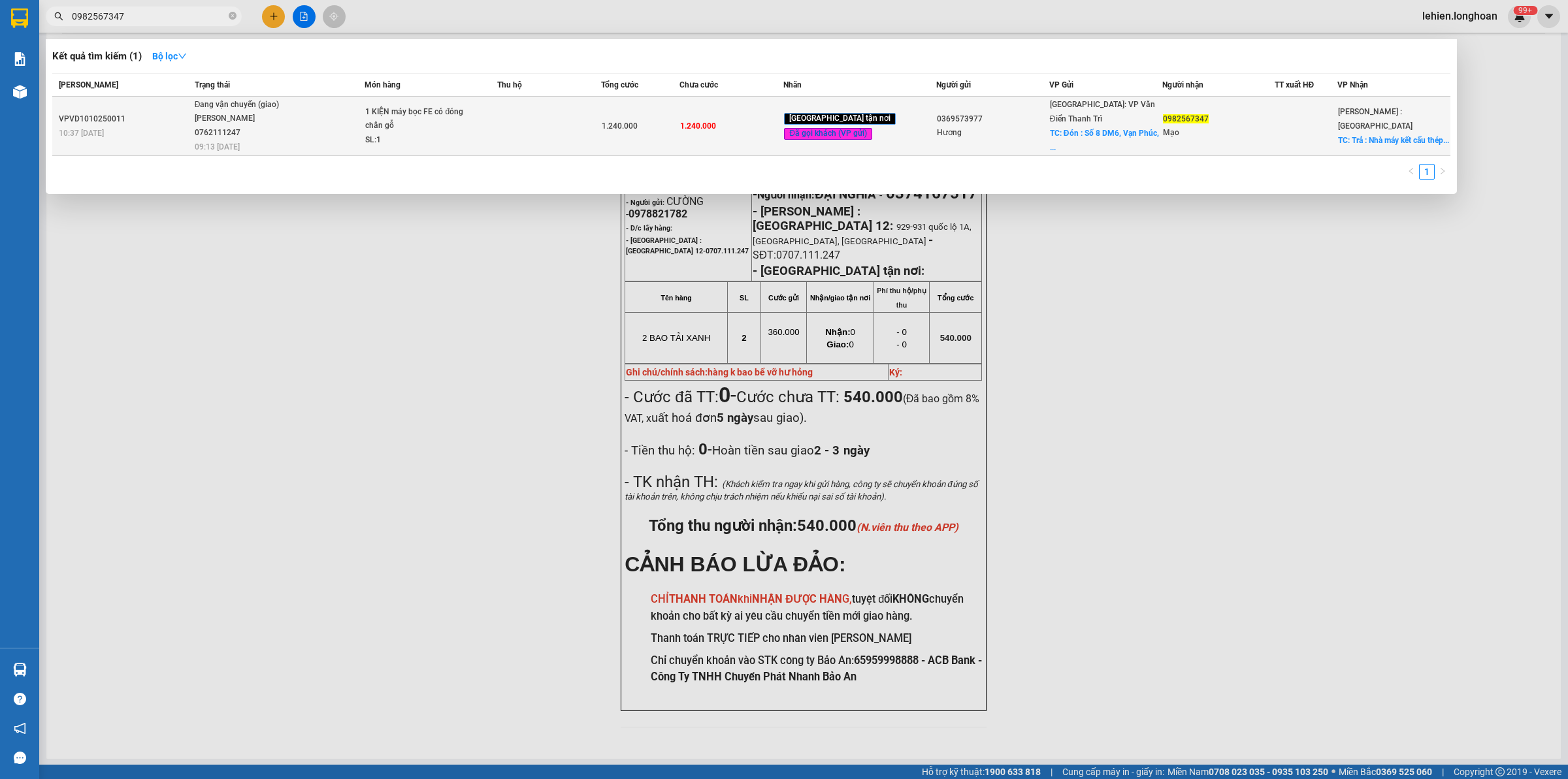
type input "0982567347"
click at [300, 109] on span "Đang vận chuyển (giao) [GEOGRAPHIC_DATA] 0762111247 09:13 [DATE]" at bounding box center [280, 125] width 170 height 55
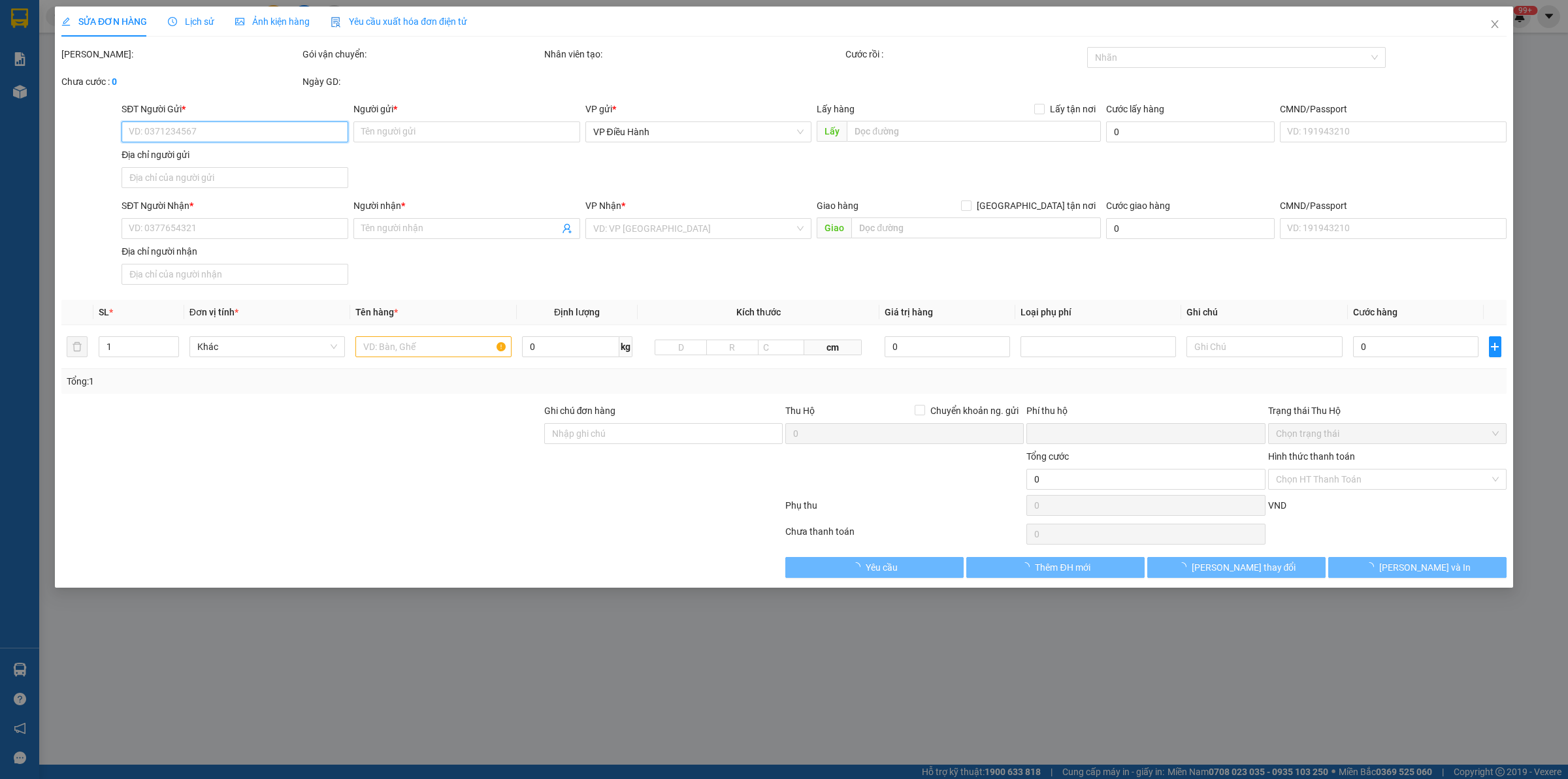
type input "0369573977"
type input "Hương"
checkbox input "true"
type input "Đón : [STREET_ADDRESS]"
type input "0982567347"
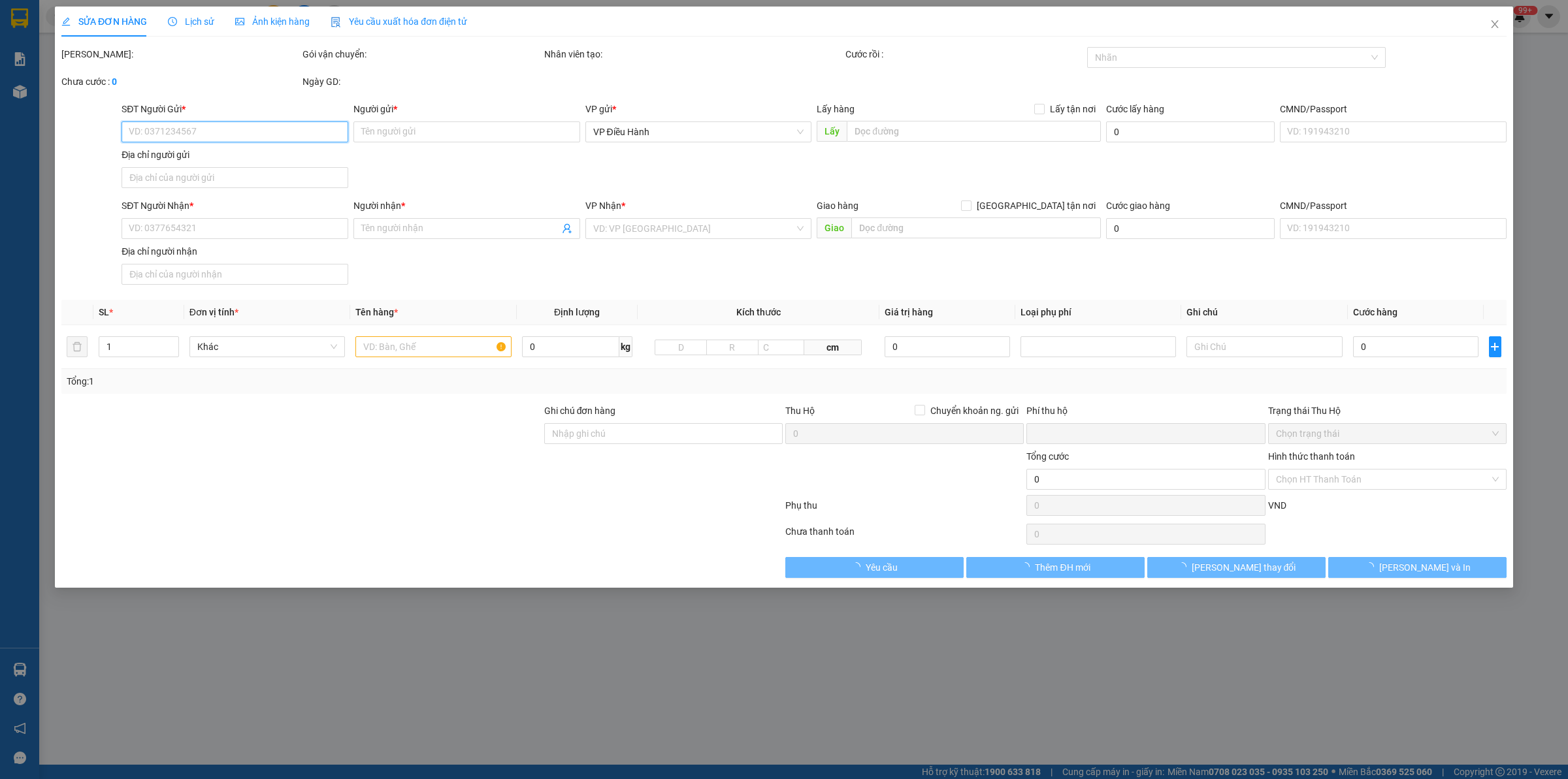
type input "Mạo"
checkbox input "true"
type input "Trả : Nhà máy kết cấu thép Trường Thịnh, Ấp 4, [GEOGRAPHIC_DATA], [GEOGRAPHIC_D…"
type input "0"
type input "1.240.000"
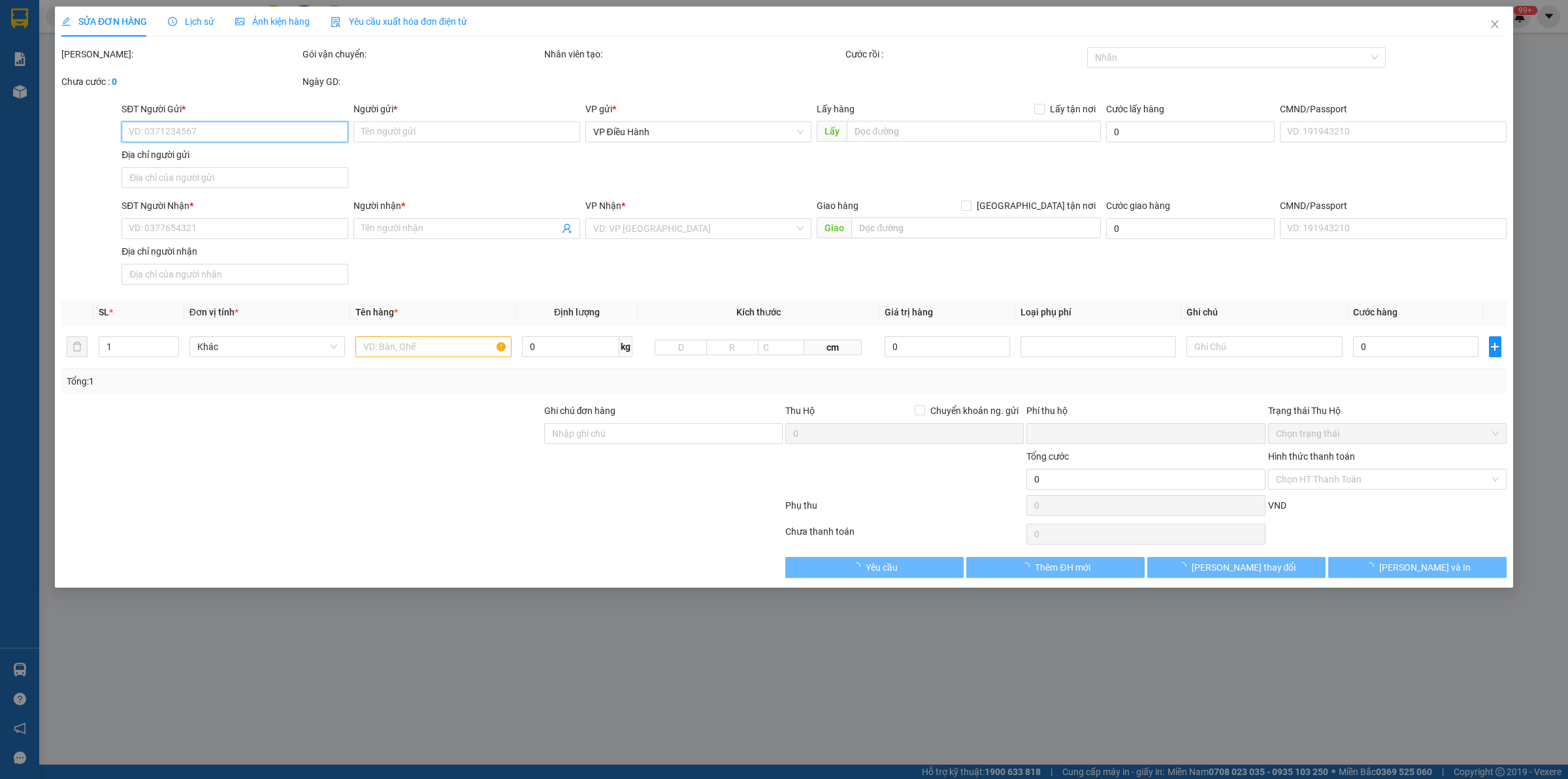
type input "1.240.000"
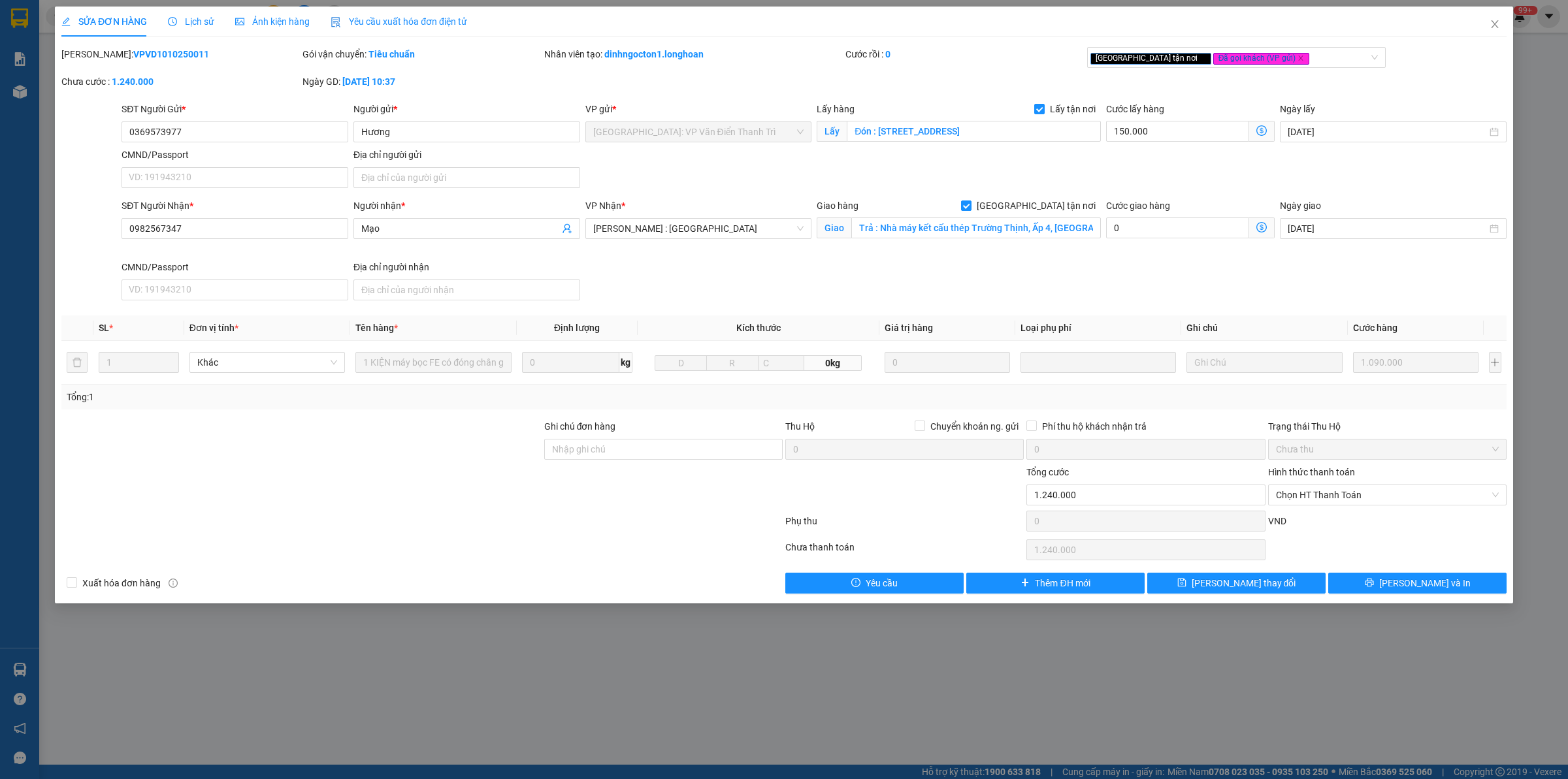
click at [172, 17] on icon "clock-circle" at bounding box center [172, 21] width 9 height 9
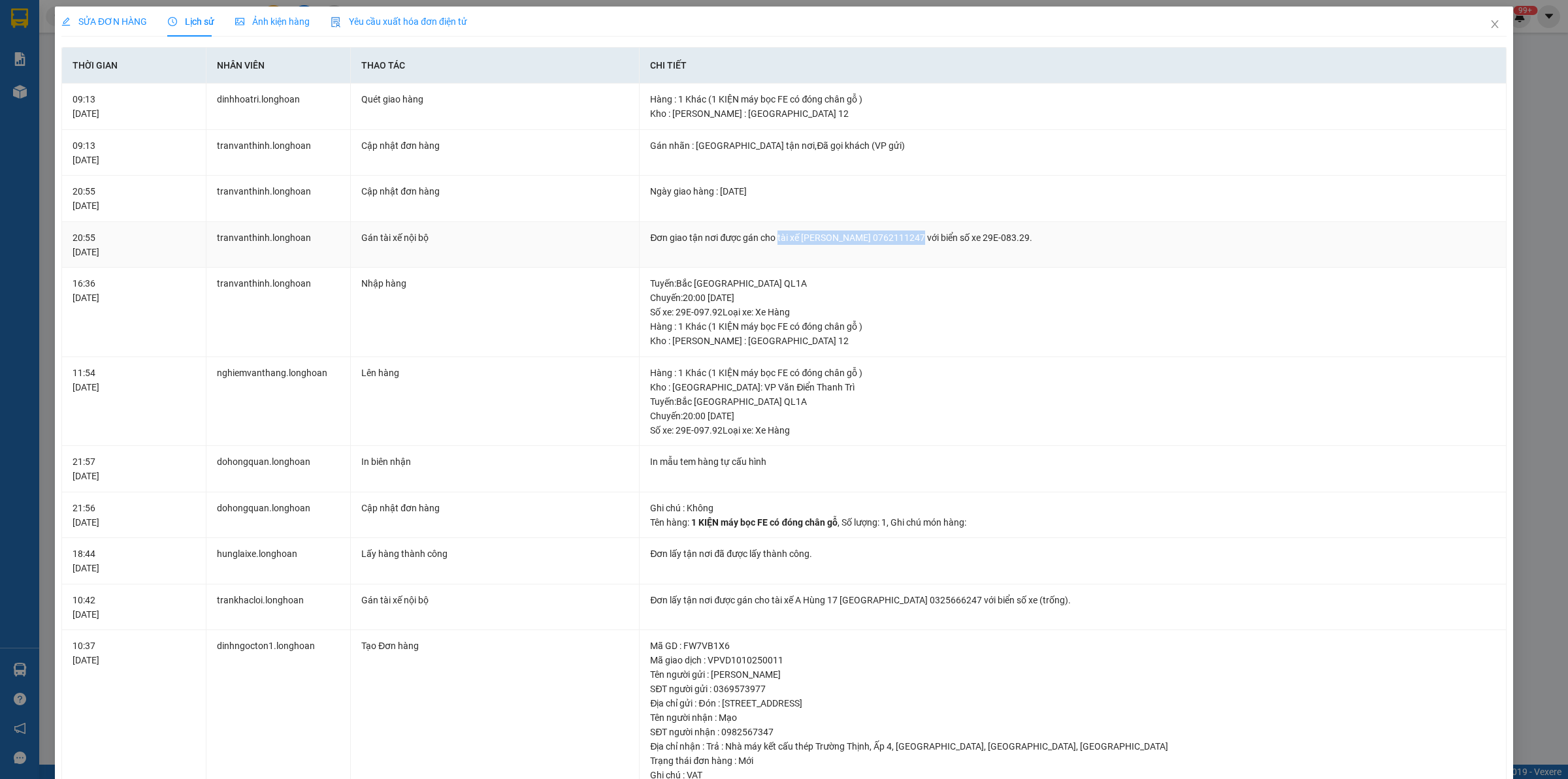
drag, startPoint x: 777, startPoint y: 243, endPoint x: 910, endPoint y: 242, distance: 133.0
click at [910, 242] on div "Đơn giao tận nơi được gán cho tài xế [PERSON_NAME] 0762111247 với biển số xe 29…" at bounding box center [1072, 237] width 845 height 14
copy div "tài xế [PERSON_NAME] 0762111247"
click at [1490, 20] on icon "close" at bounding box center [1495, 24] width 11 height 11
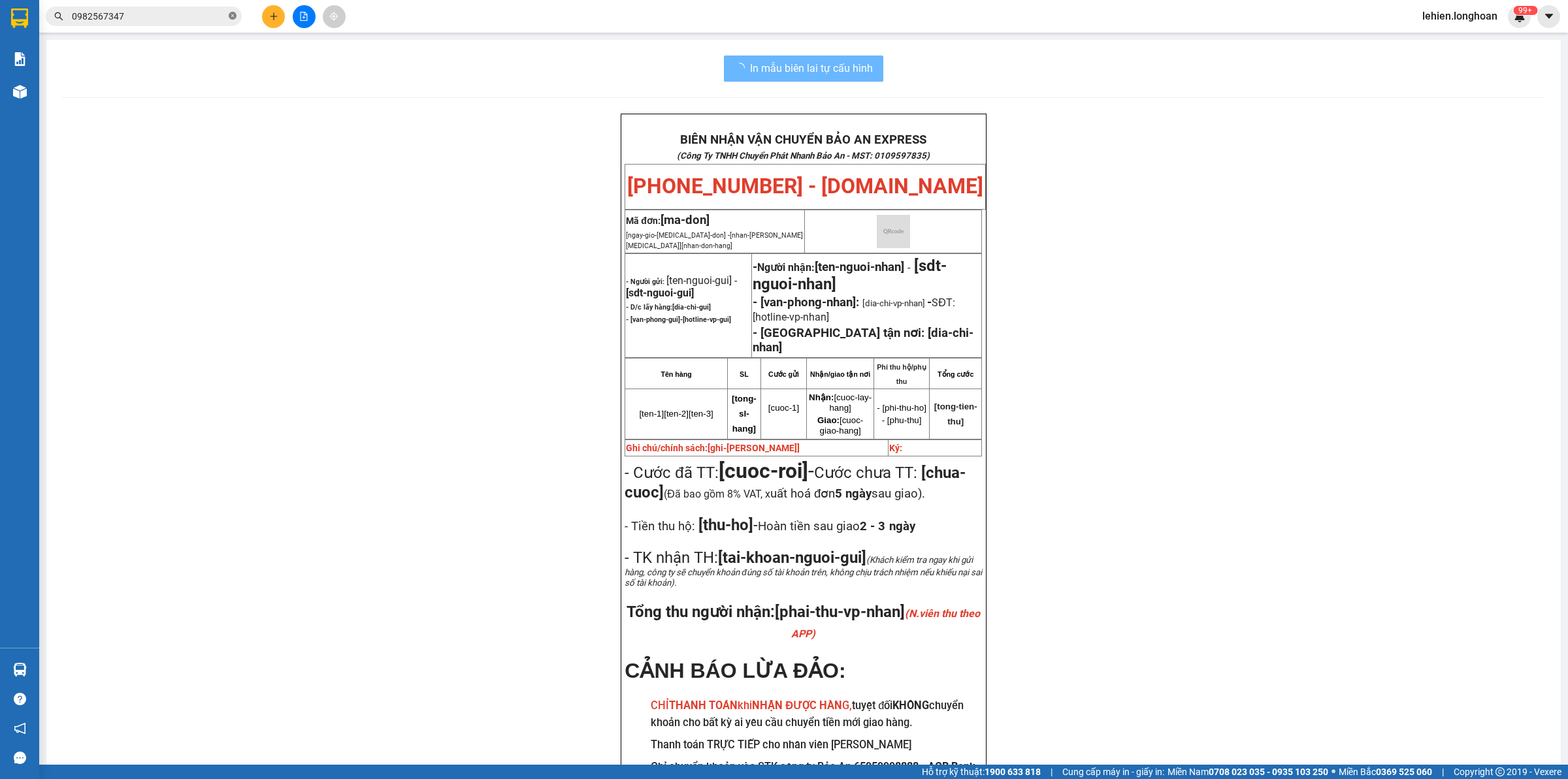
click at [236, 17] on icon "close-circle" at bounding box center [233, 16] width 8 height 8
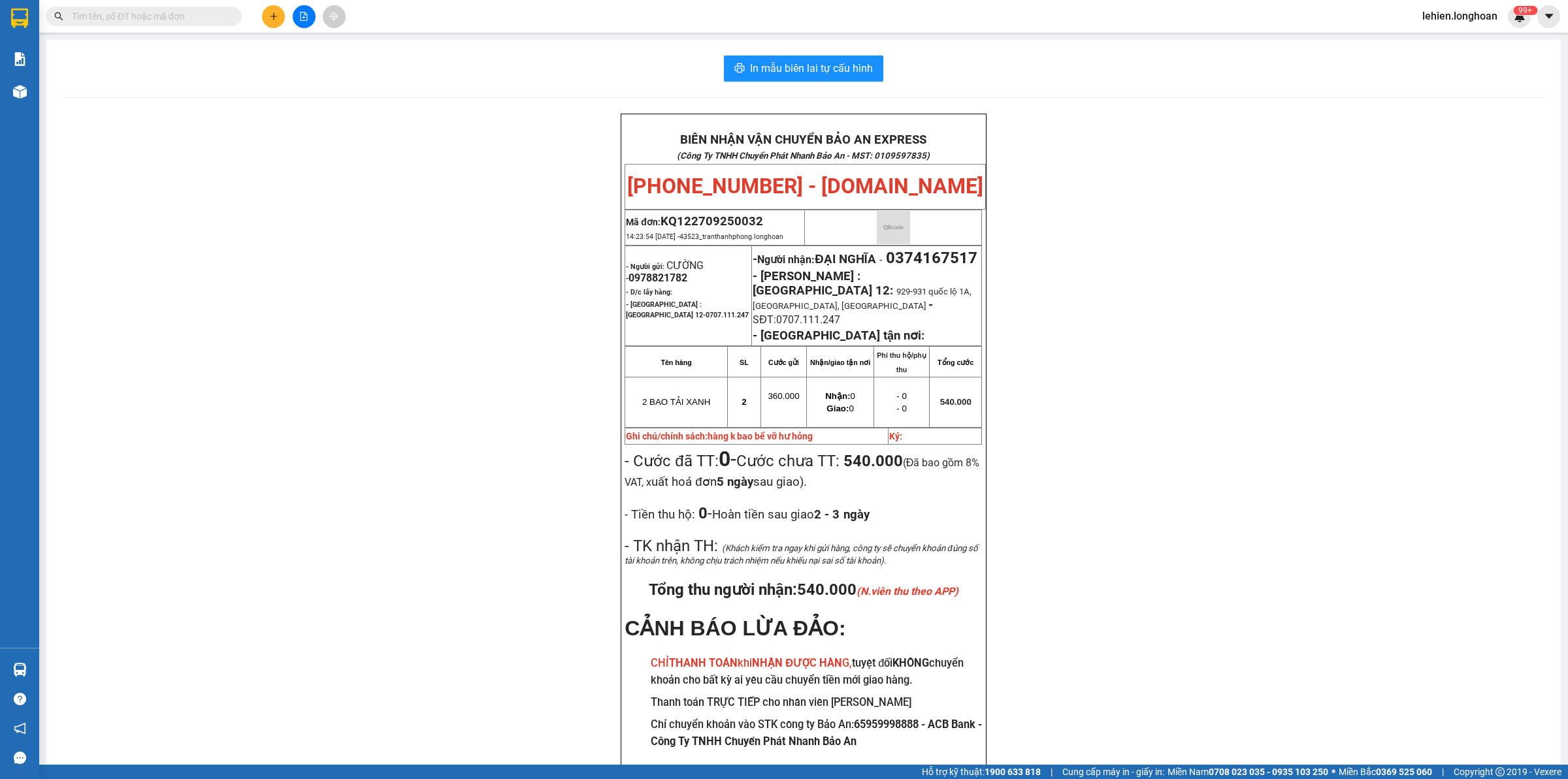
paste input "0969871639"
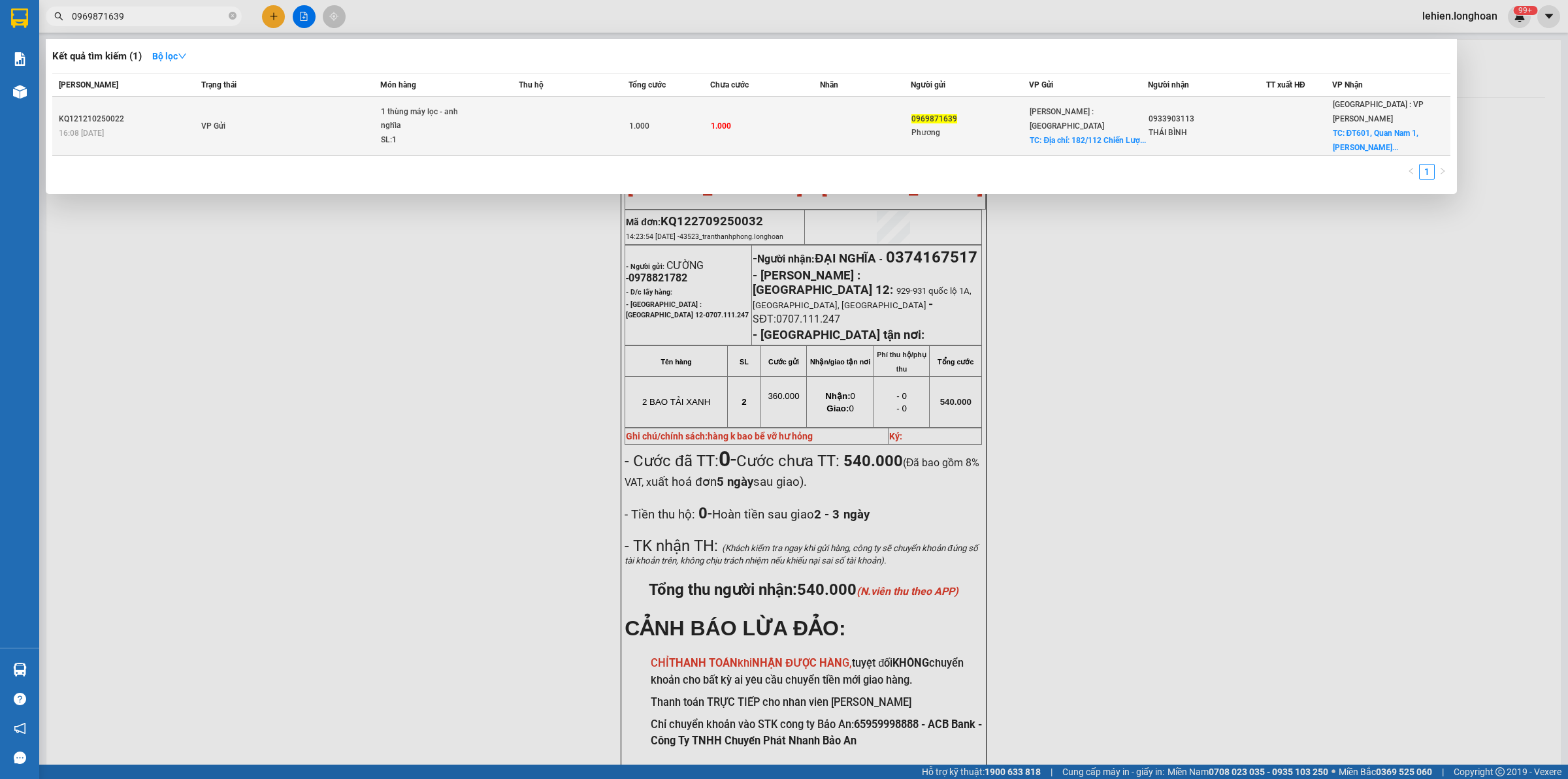
type input "0969871639"
click at [276, 111] on td "VP Gửi" at bounding box center [289, 127] width 182 height 59
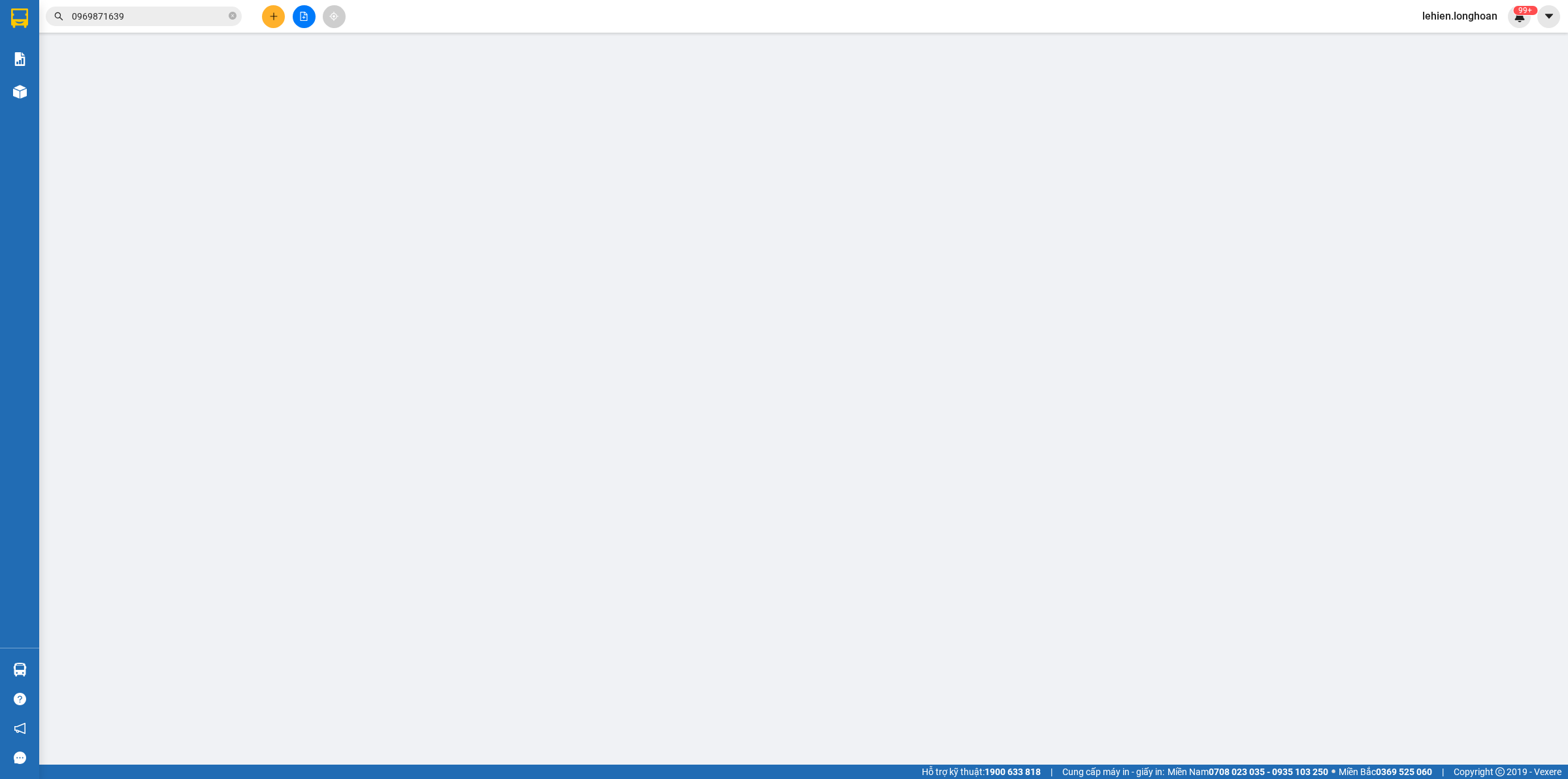
type input "0969871639"
type input "Phương"
checkbox input "true"
type input "Địa chỉ: [STREET_ADDRESS]"
type input "0933903113"
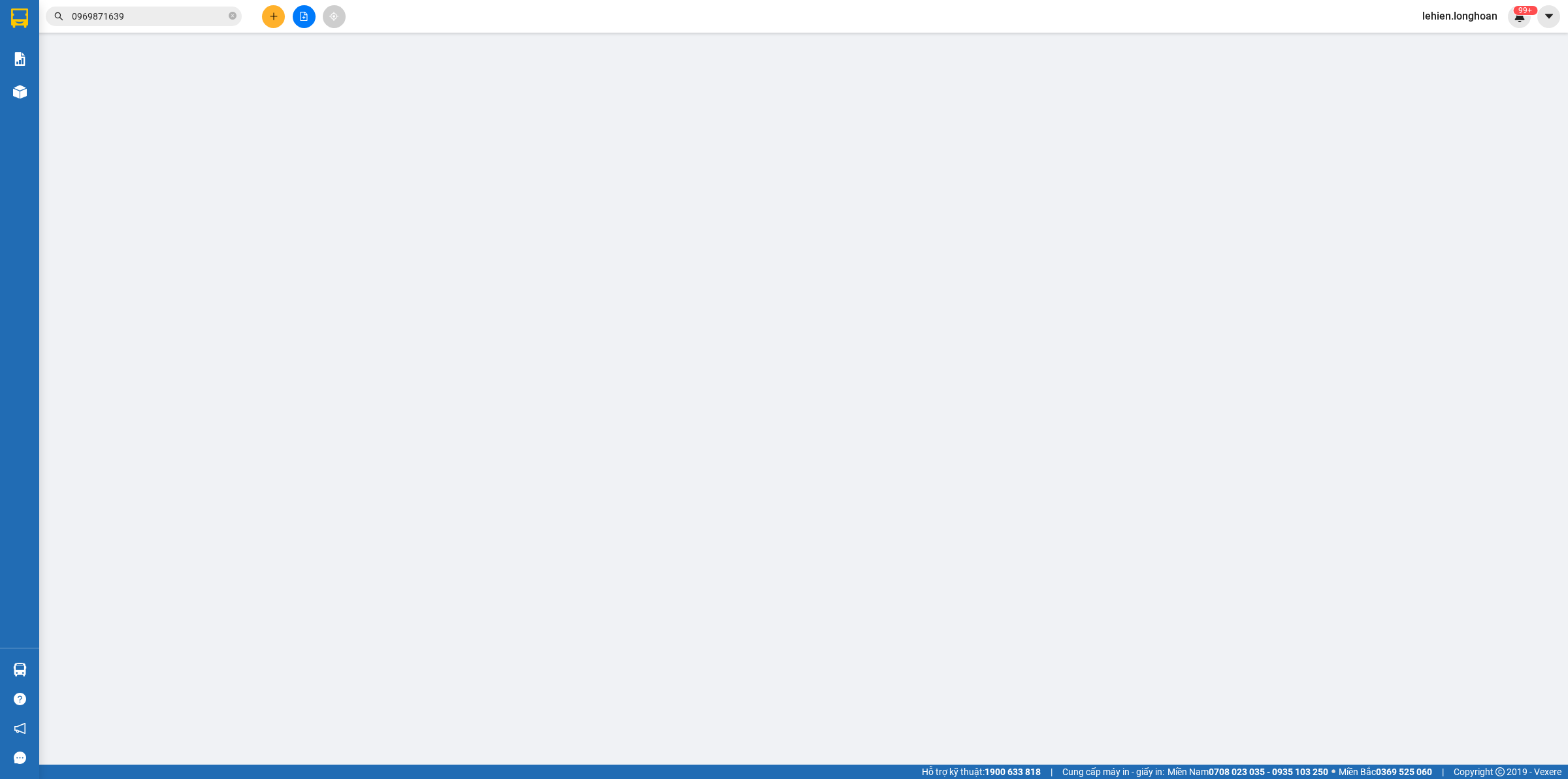
type input "THÁI BÌNH"
checkbox input "true"
type input "ĐT601, Quan Nam 1, Hòa Vang, [GEOGRAPHIC_DATA], [GEOGRAPHIC_DATA]"
type input "0"
type input "1.000"
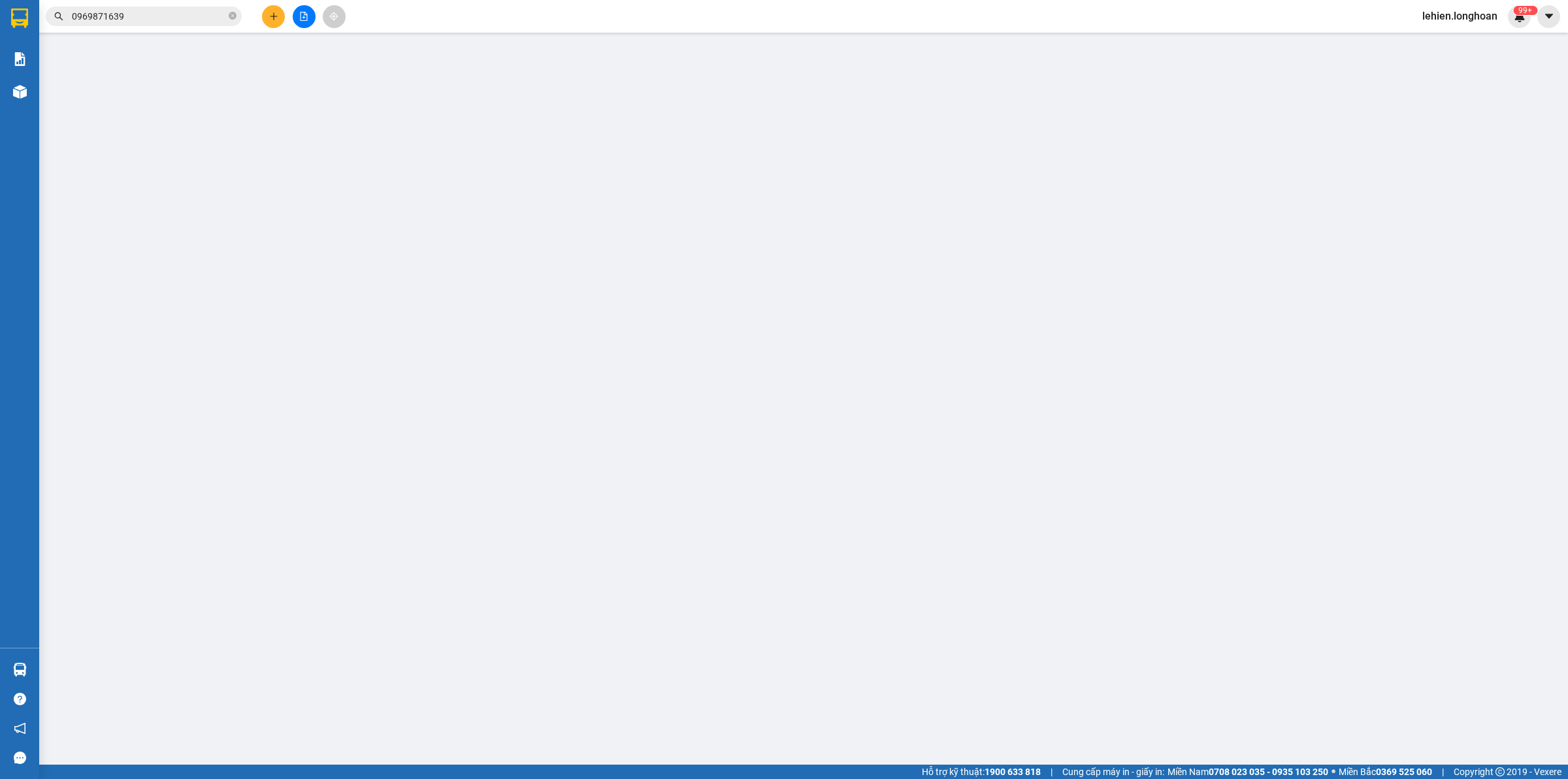
type input "1.000"
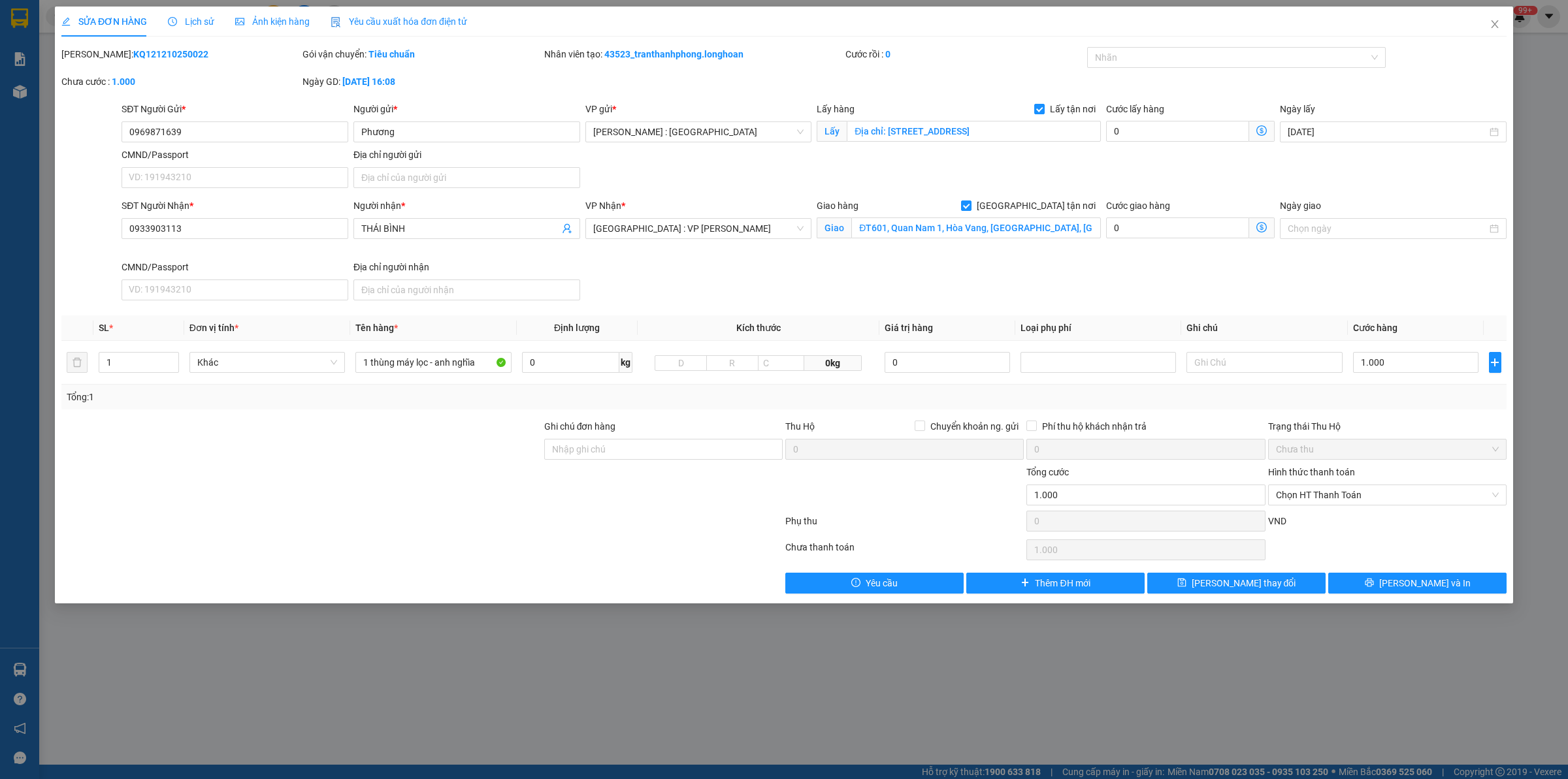
click at [182, 21] on span "Lịch sử" at bounding box center [190, 22] width 46 height 11
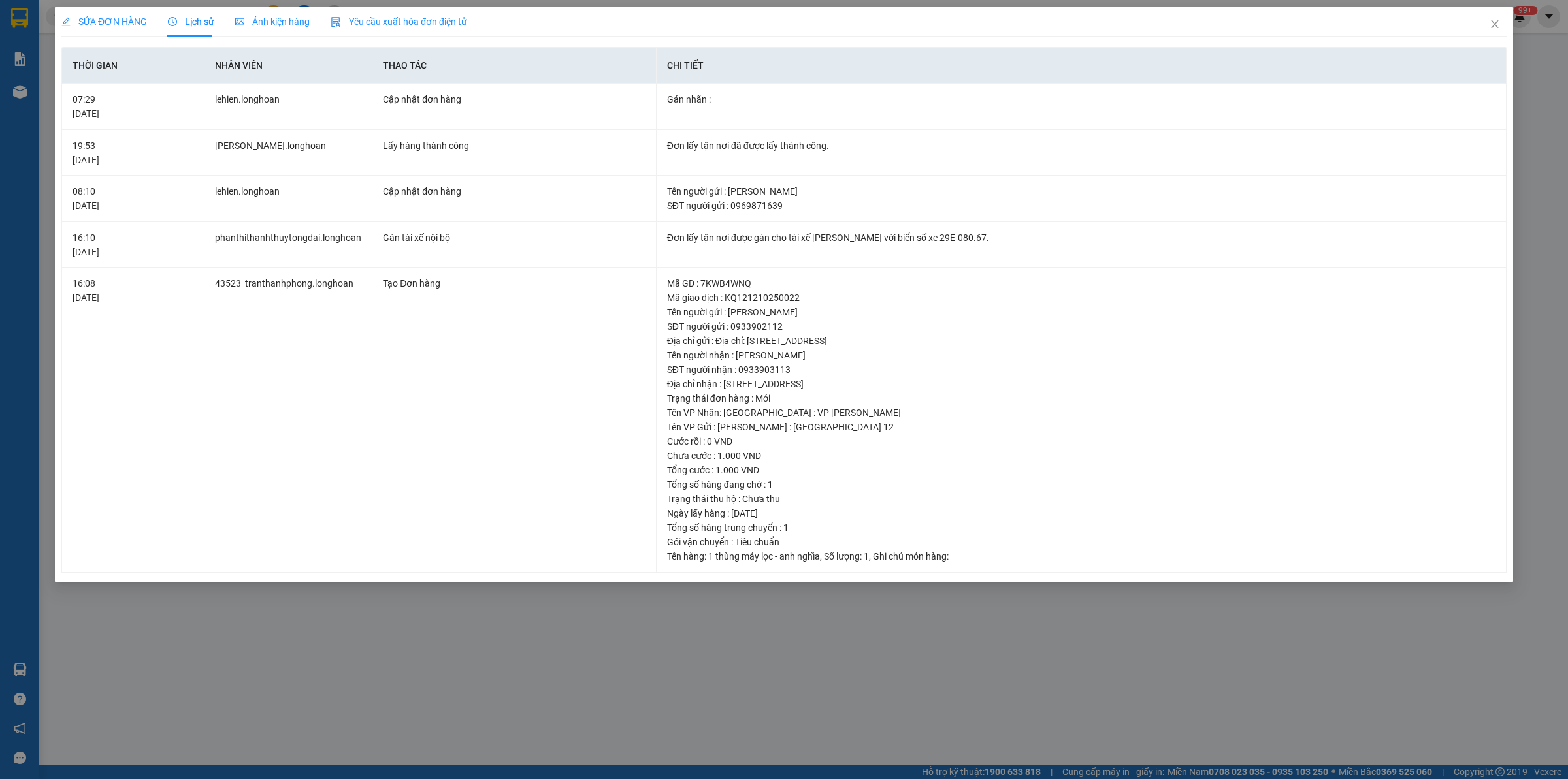
click at [102, 20] on span "SỬA ĐƠN HÀNG" at bounding box center [104, 22] width 86 height 11
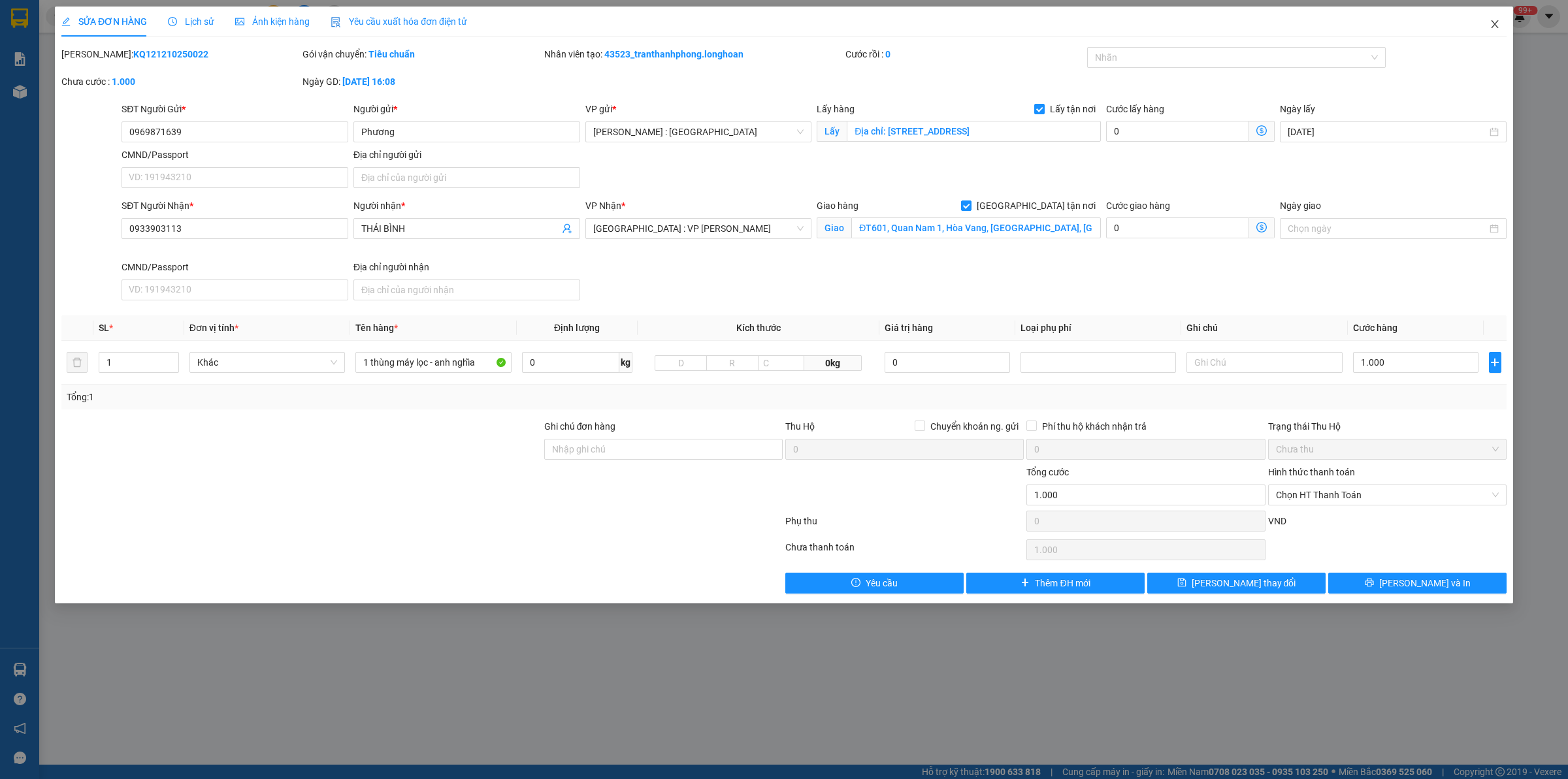
click at [1487, 25] on span "Close" at bounding box center [1495, 25] width 36 height 36
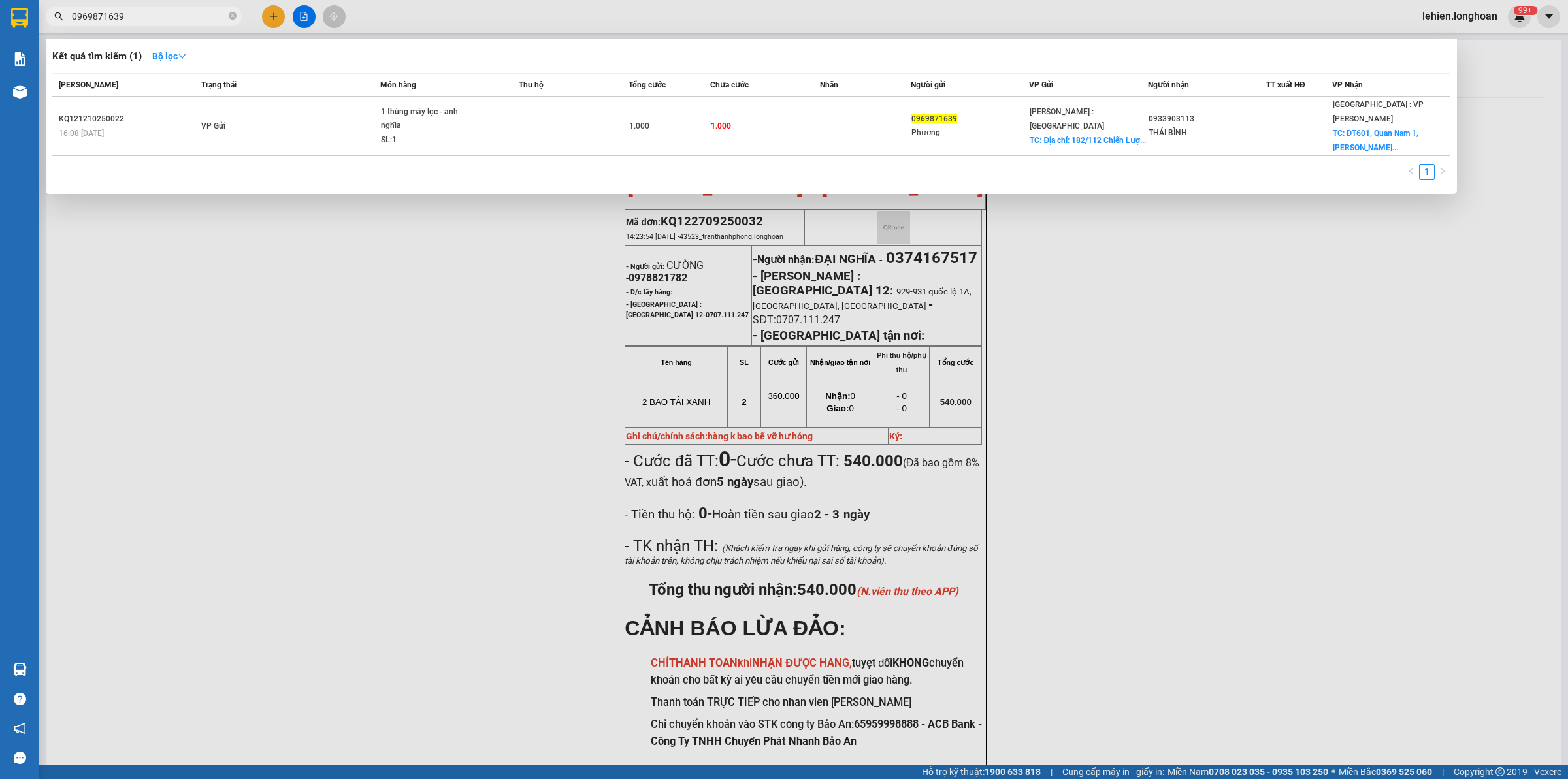
click at [229, 17] on icon "close-circle" at bounding box center [233, 16] width 8 height 8
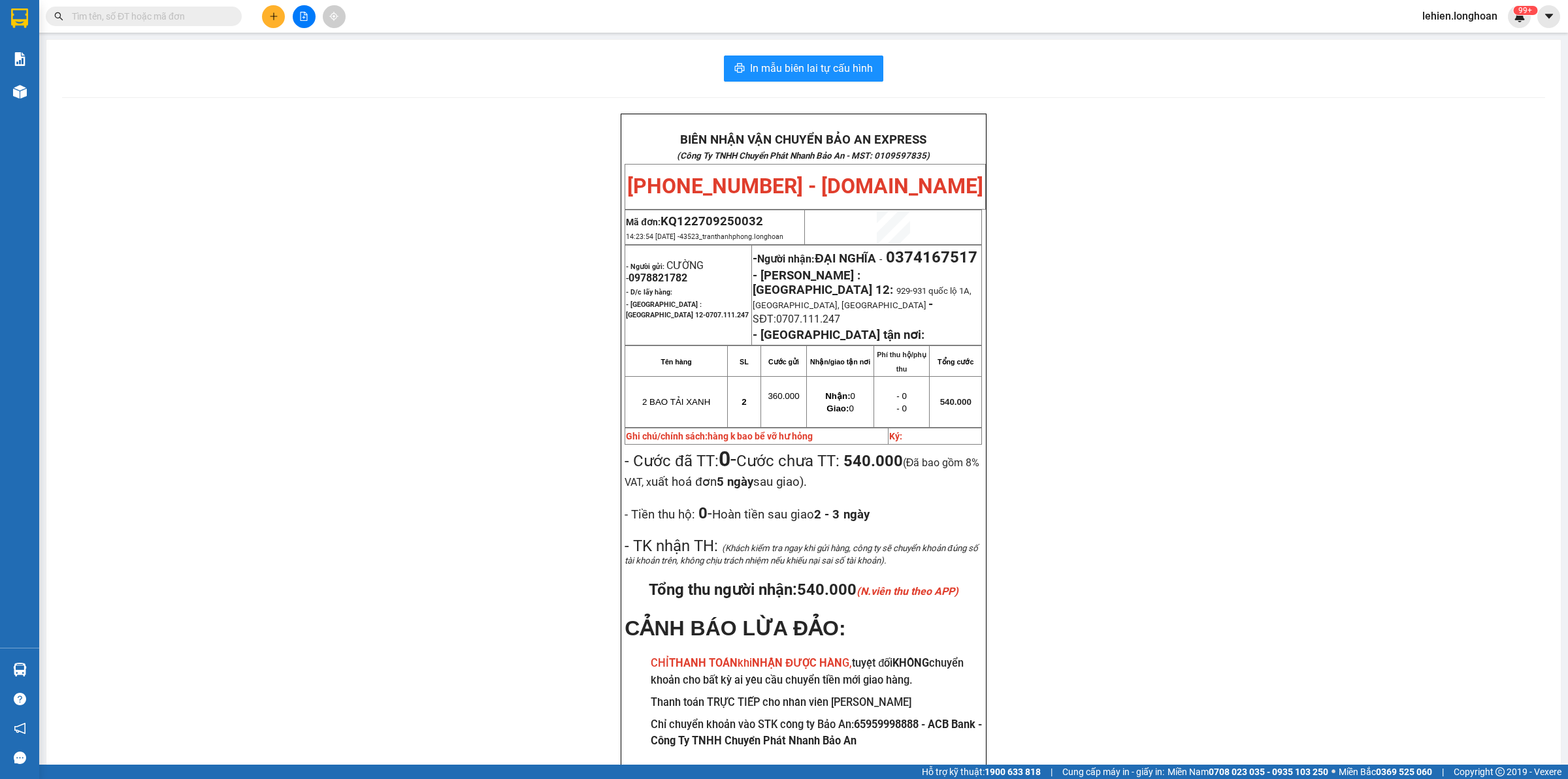
paste input "0962844423"
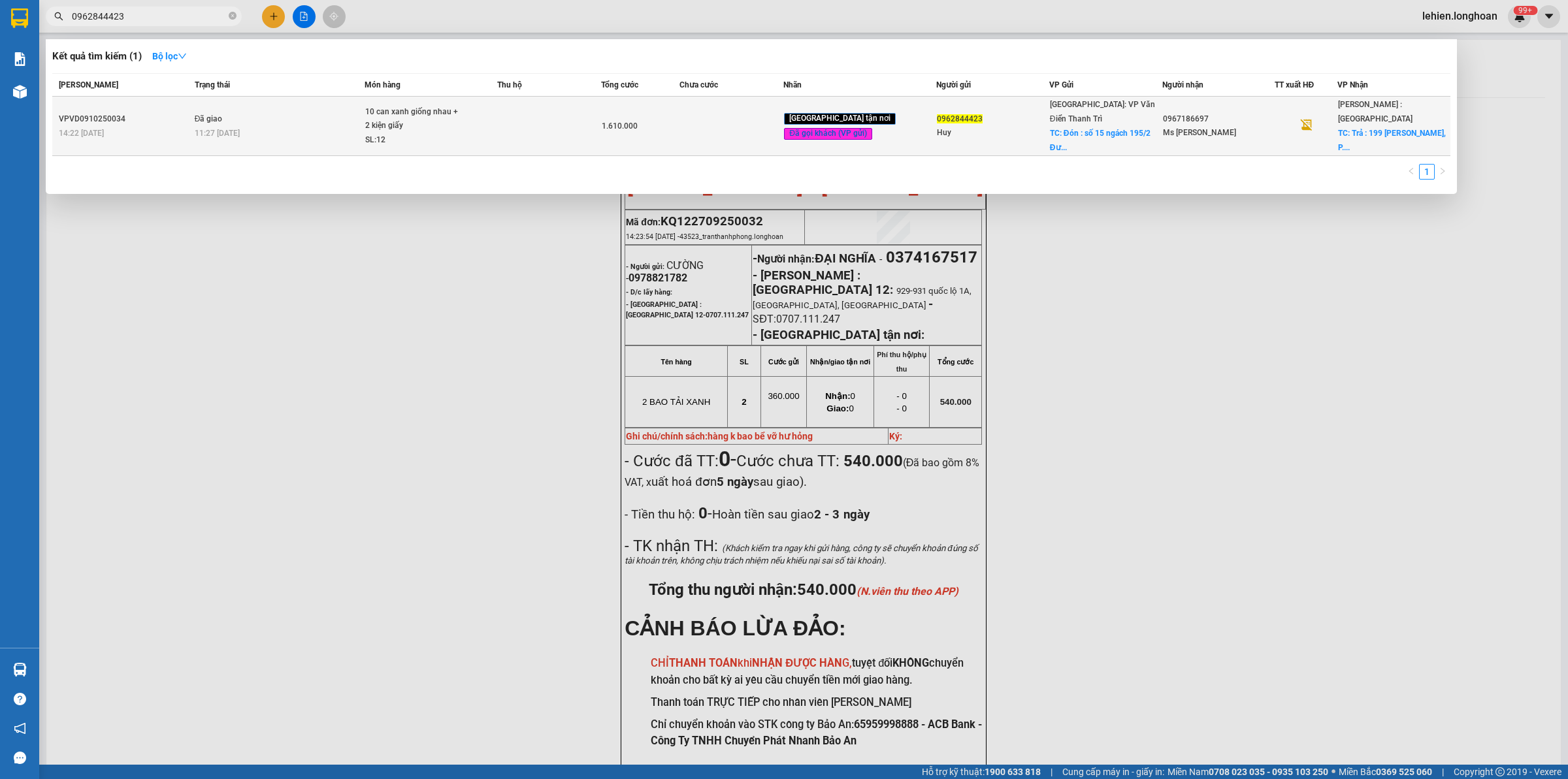
type input "0962844423"
click at [399, 111] on div "10 can xanh giống nhau + 2 kiện giấy" at bounding box center [414, 119] width 98 height 28
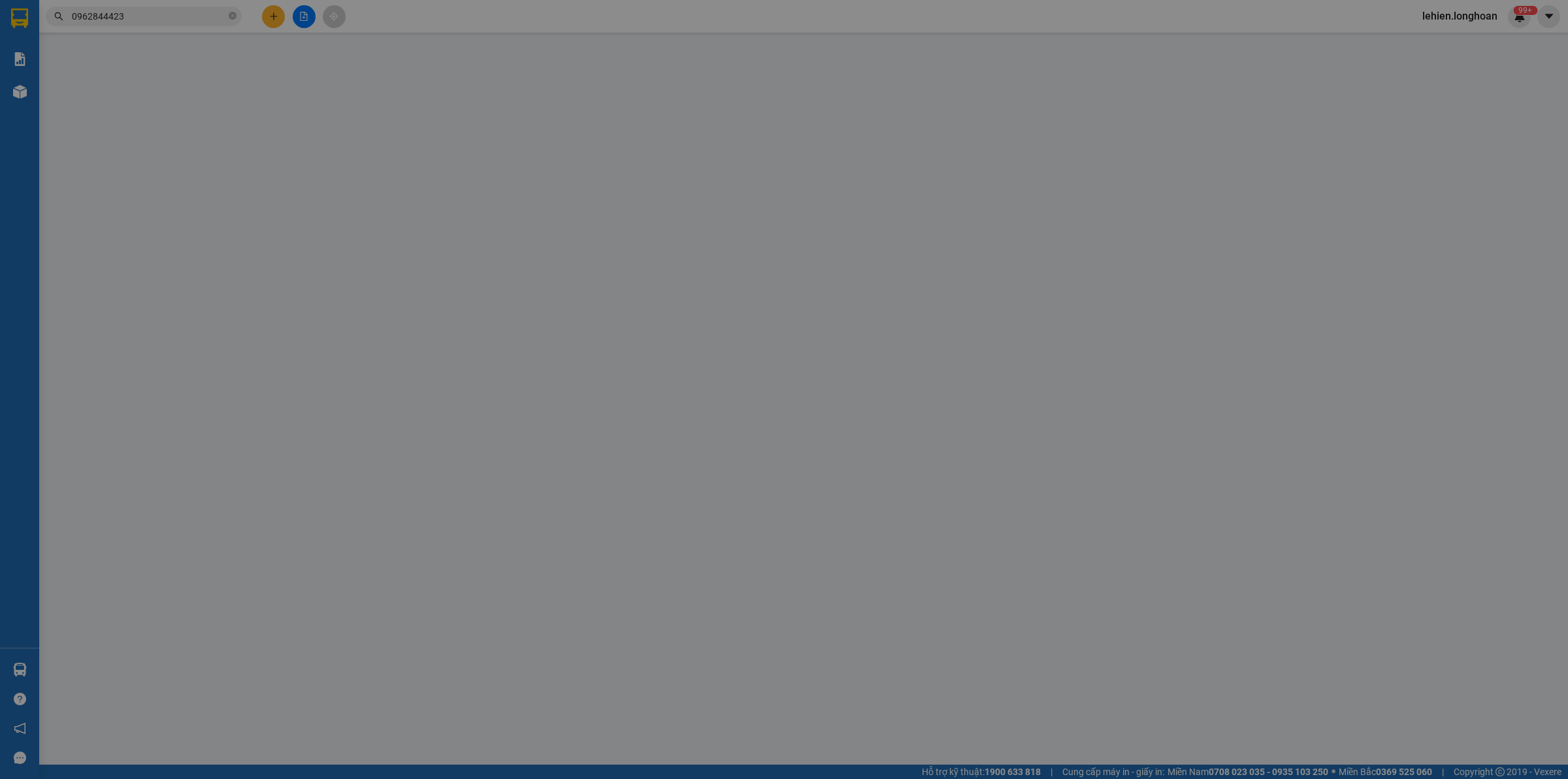
type input "0962844423"
type input "Huy"
checkbox input "true"
type input "Đón : [STREET_ADDRESS][PERSON_NAME], P. [GEOGRAPHIC_DATA][PERSON_NAME] [GEOGRAP…"
type input "150.000"
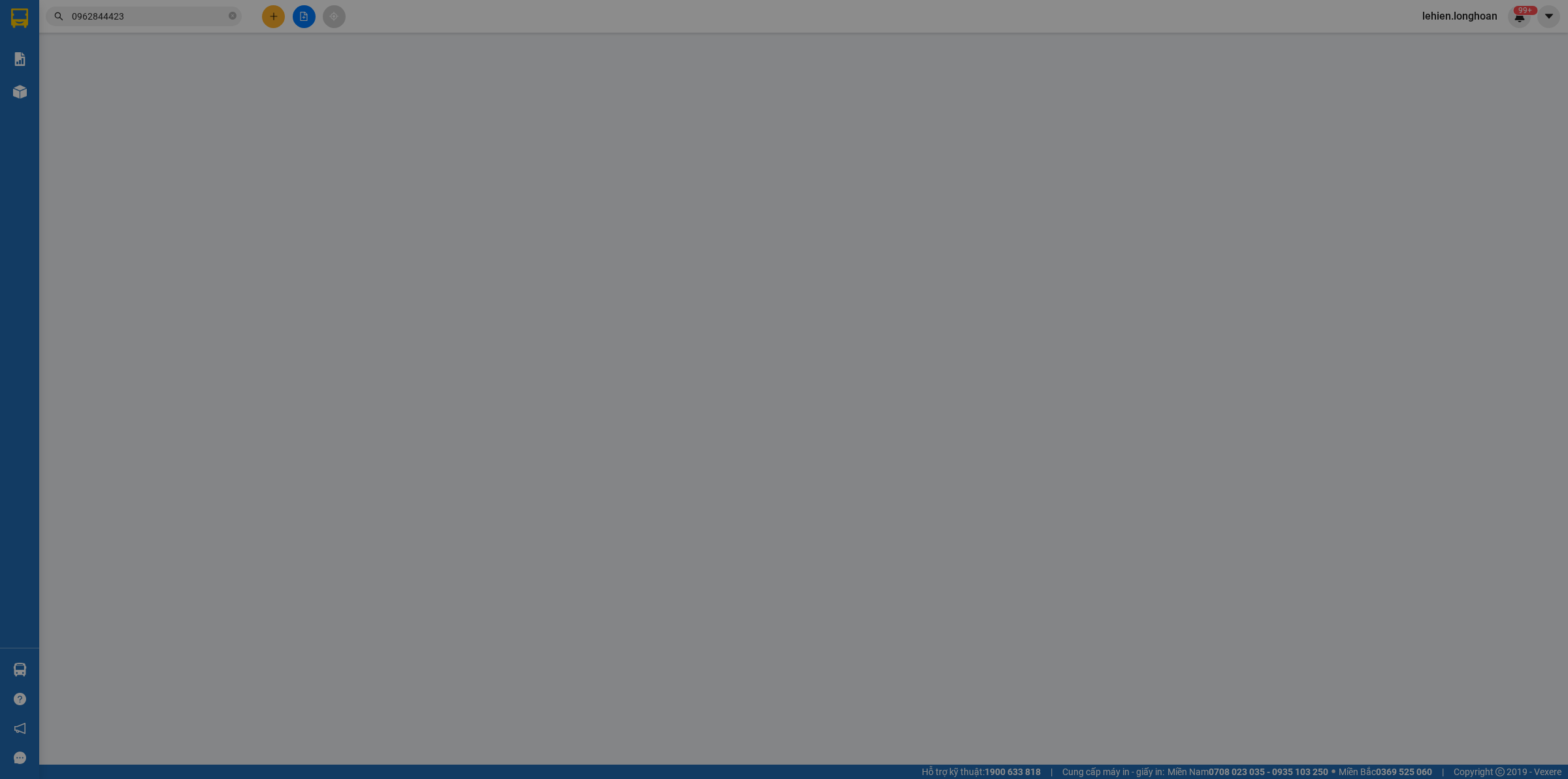
type input "0967186697"
type input "Ms [PERSON_NAME]"
checkbox input "true"
type input "Trả : [STREET_ADDRESS][PERSON_NAME]. [PERSON_NAME], Tp. Thủ Đức, [GEOGRAPHIC_DA…"
type input "0"
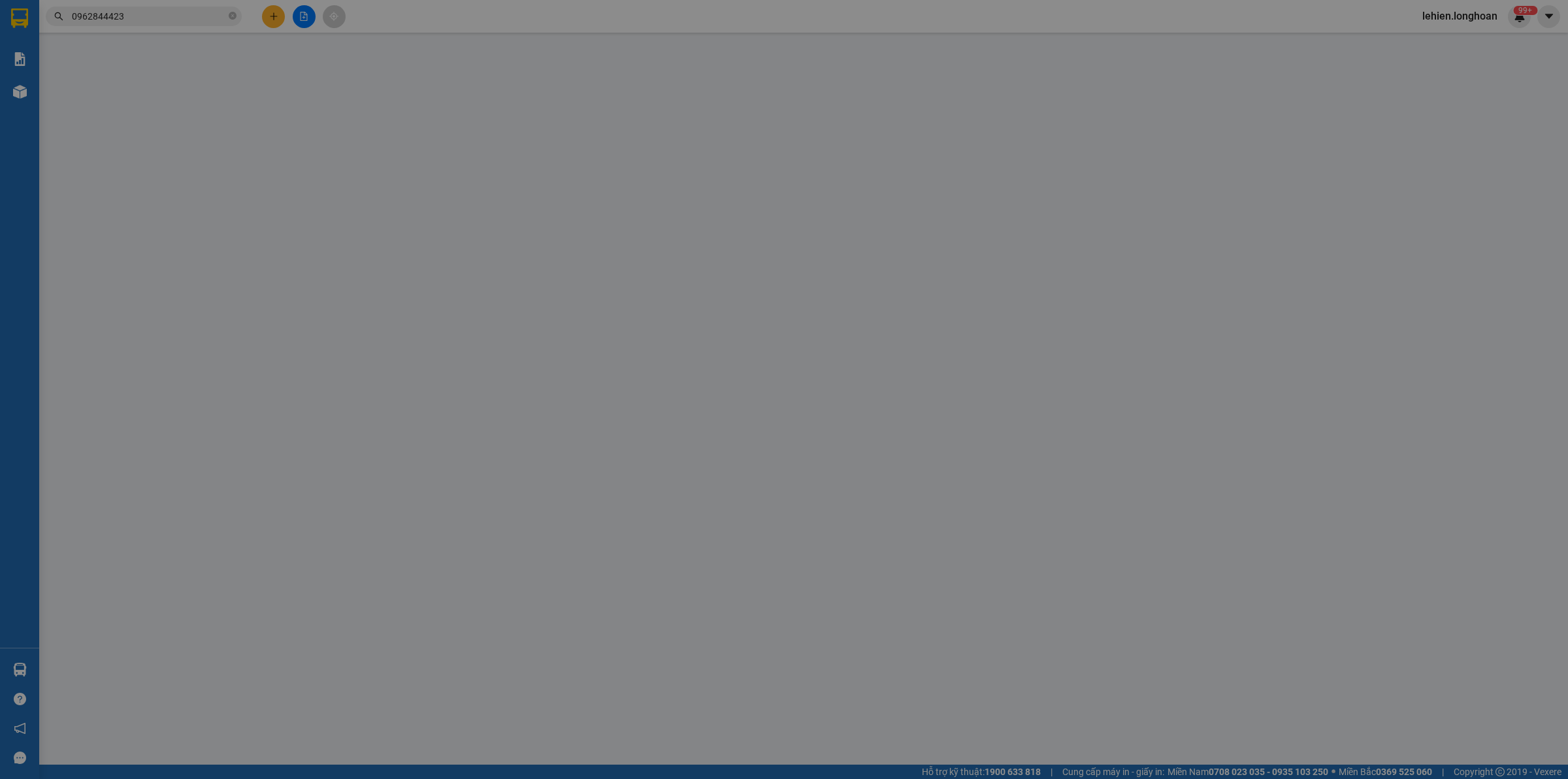
type input "1.610.000"
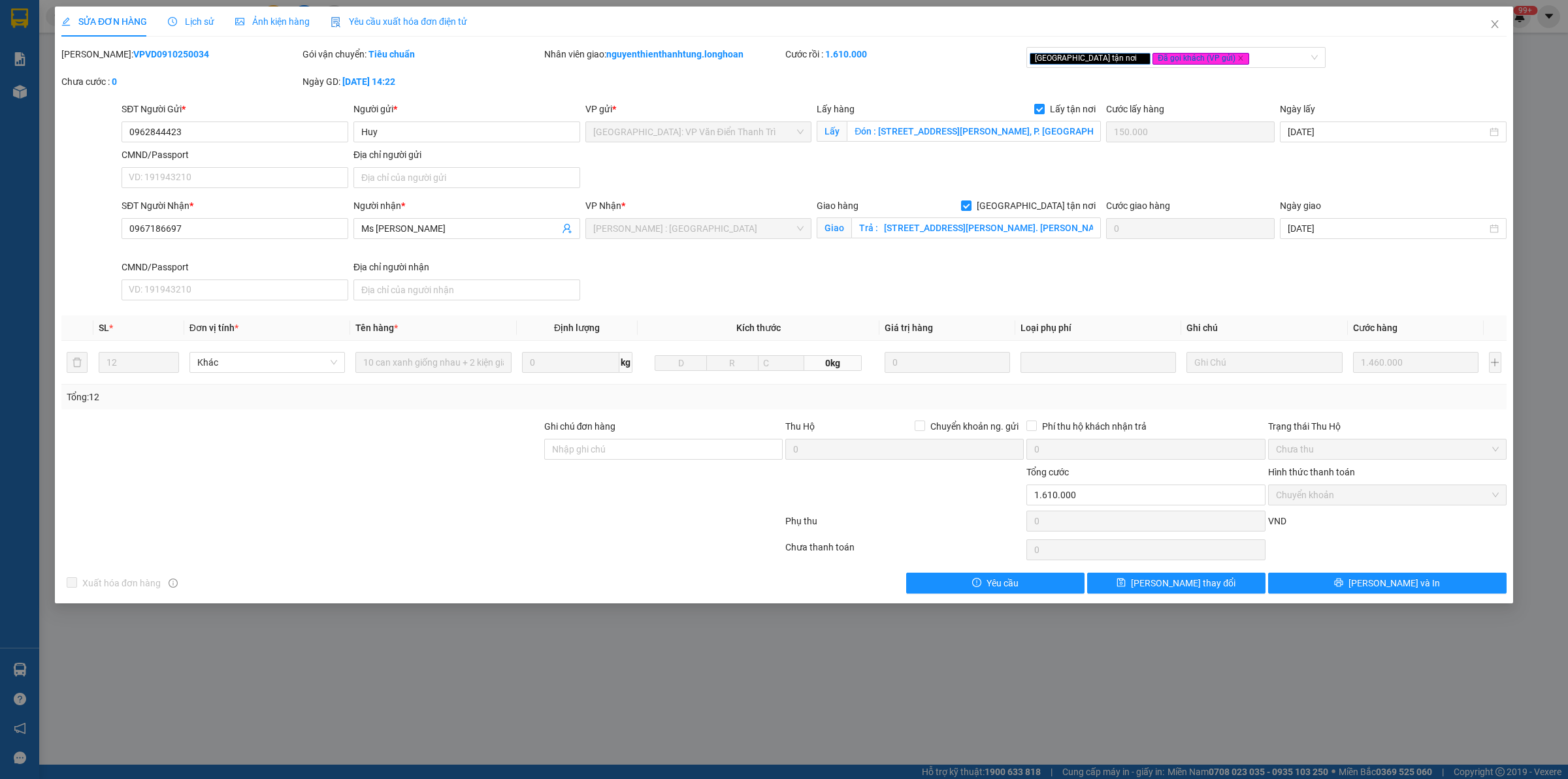
click at [168, 26] on div "Lịch sử" at bounding box center [190, 21] width 46 height 14
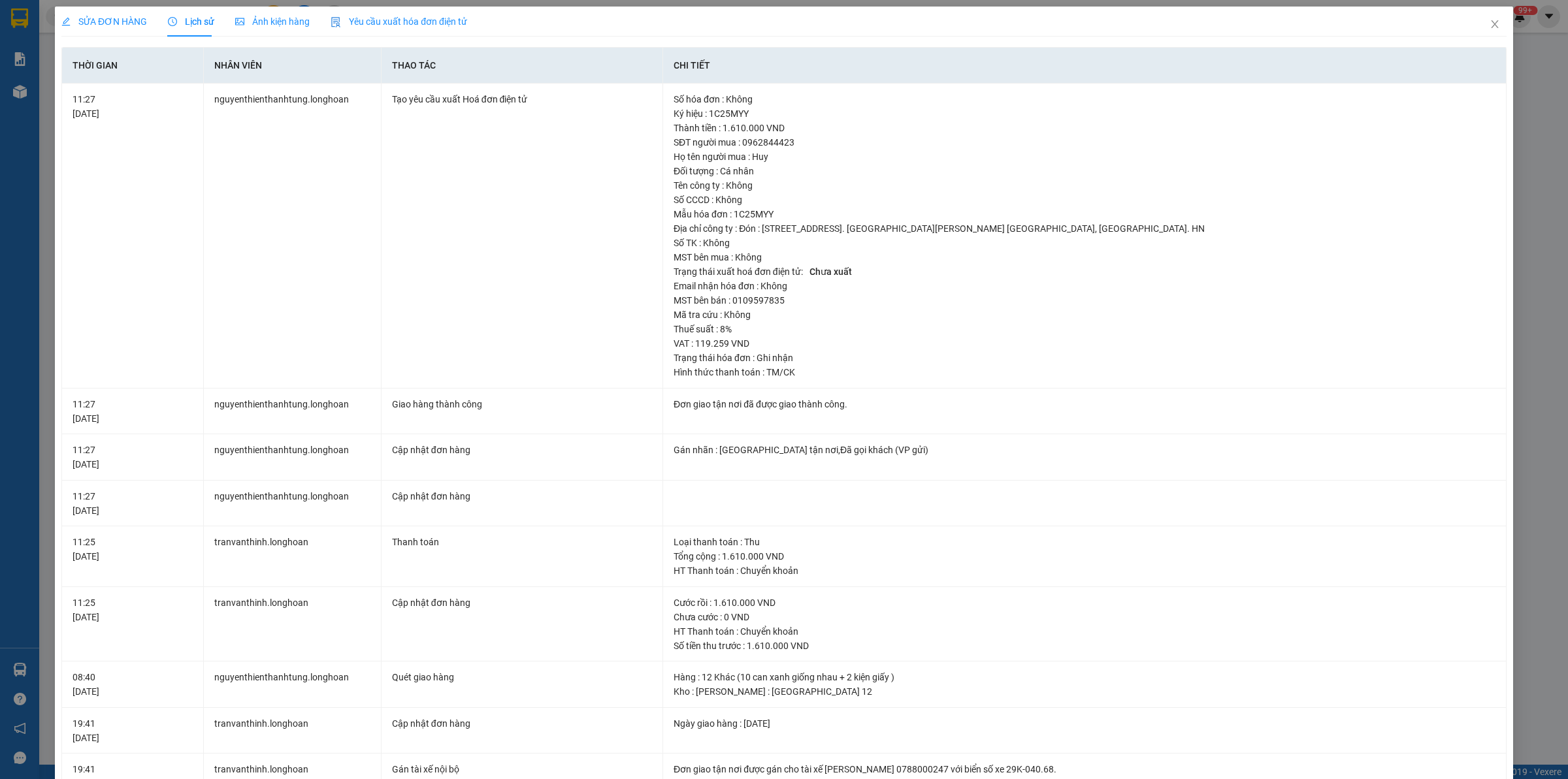
click at [108, 14] on div "SỬA ĐƠN HÀNG" at bounding box center [104, 21] width 86 height 14
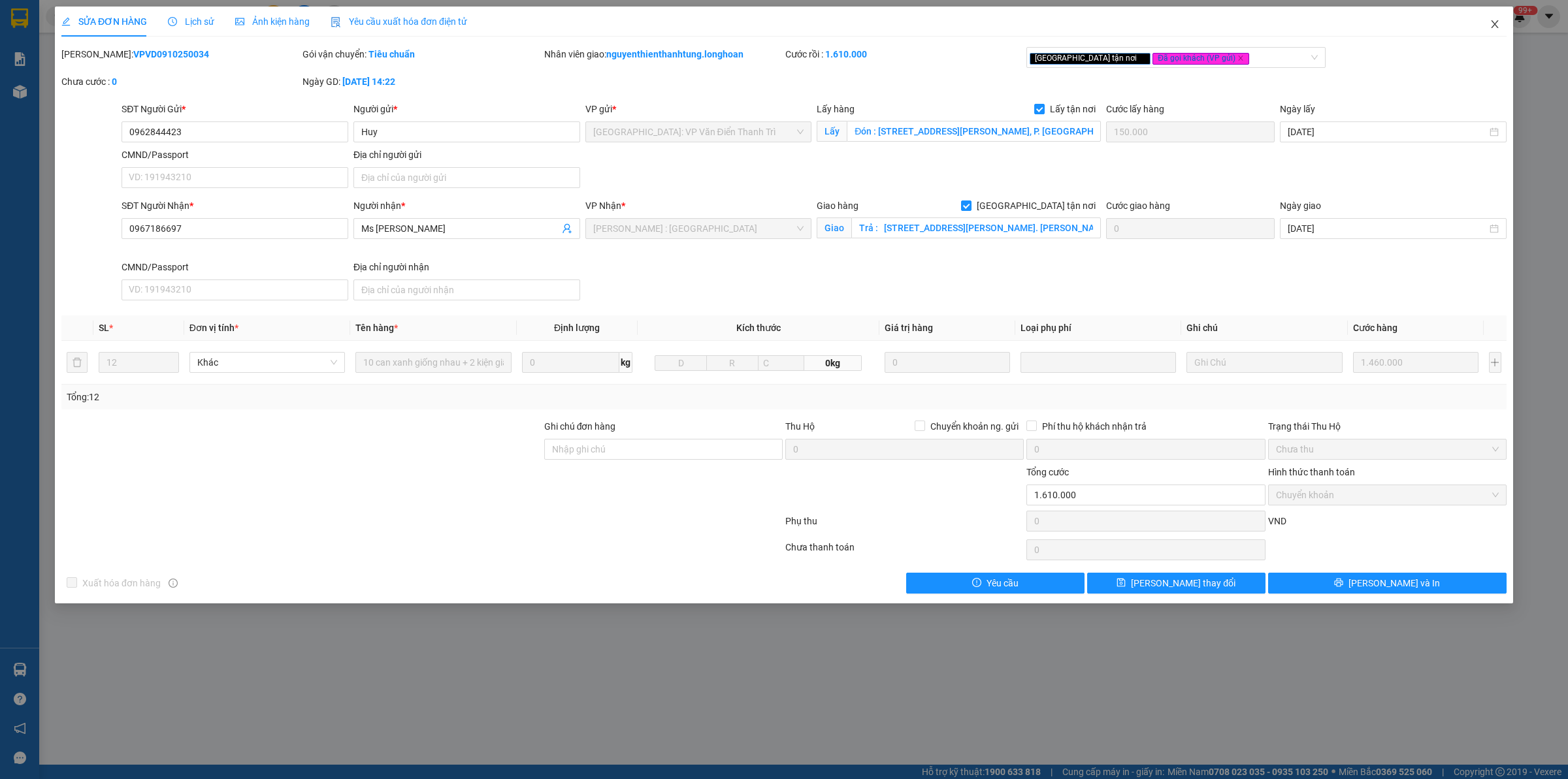
click at [1500, 17] on span "Close" at bounding box center [1495, 25] width 36 height 36
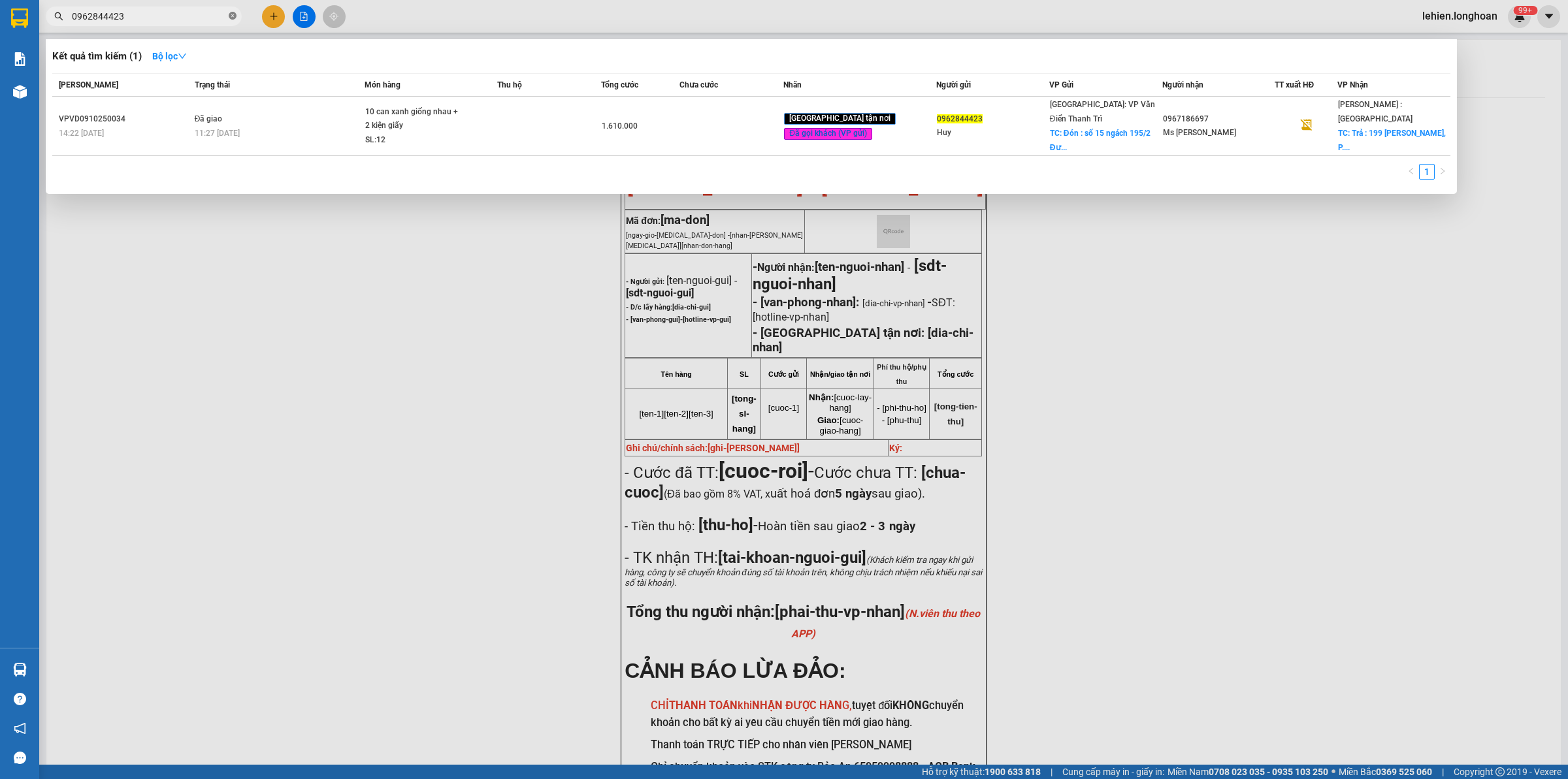
click at [230, 20] on span at bounding box center [233, 17] width 8 height 12
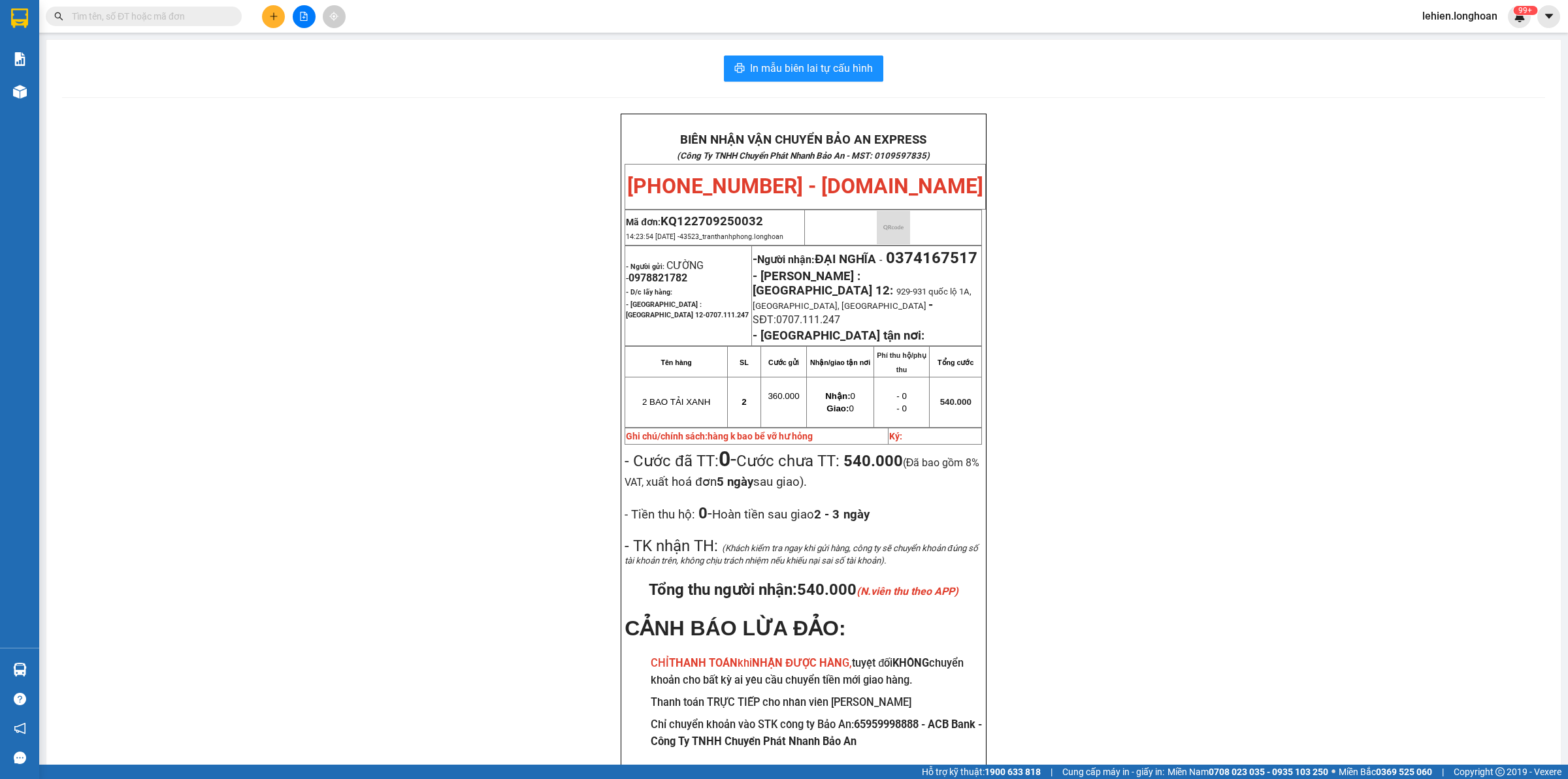
paste input "0968544052"
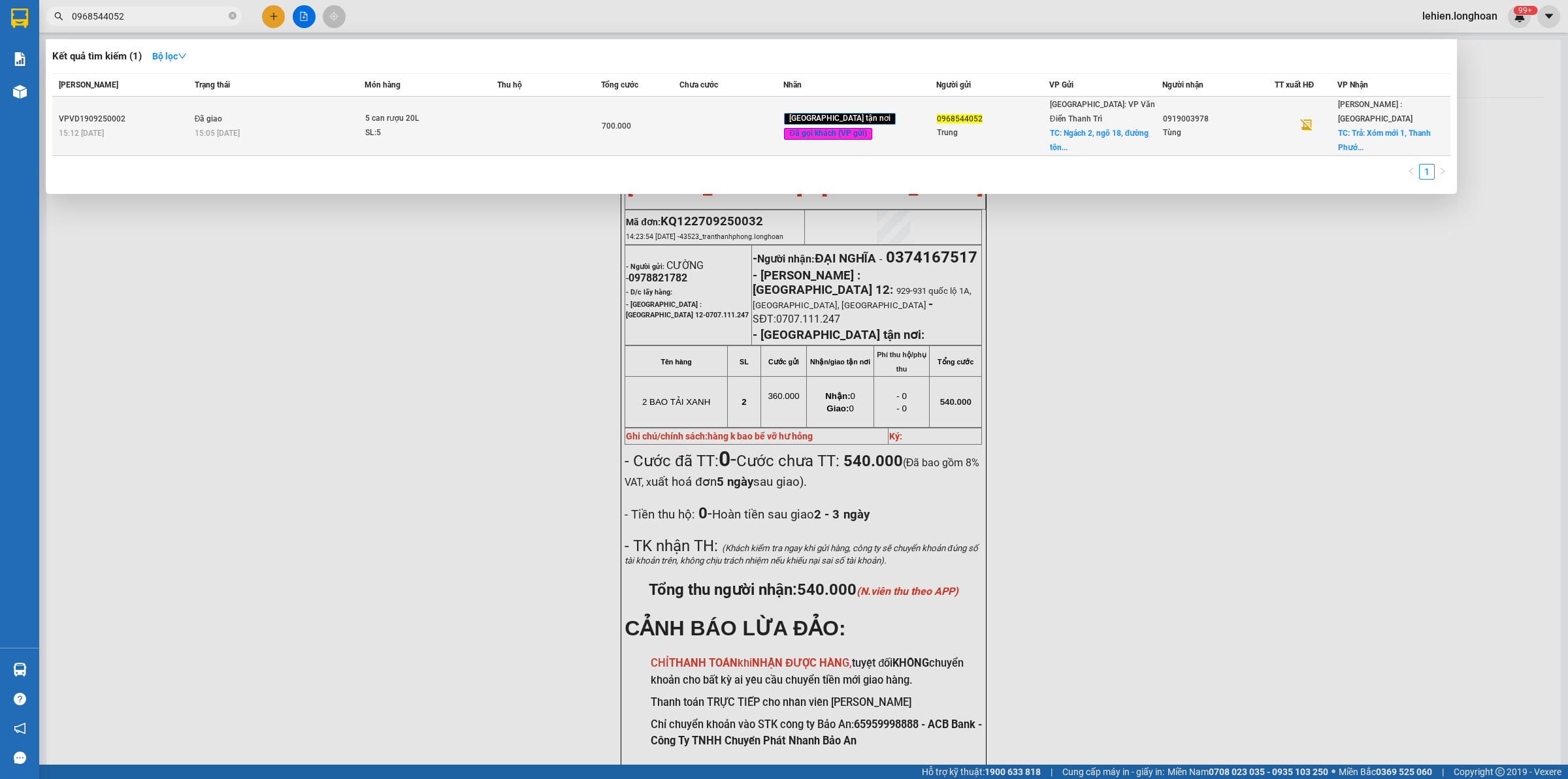
type input "0968544052"
click at [382, 126] on div "SL: 5" at bounding box center [414, 133] width 98 height 14
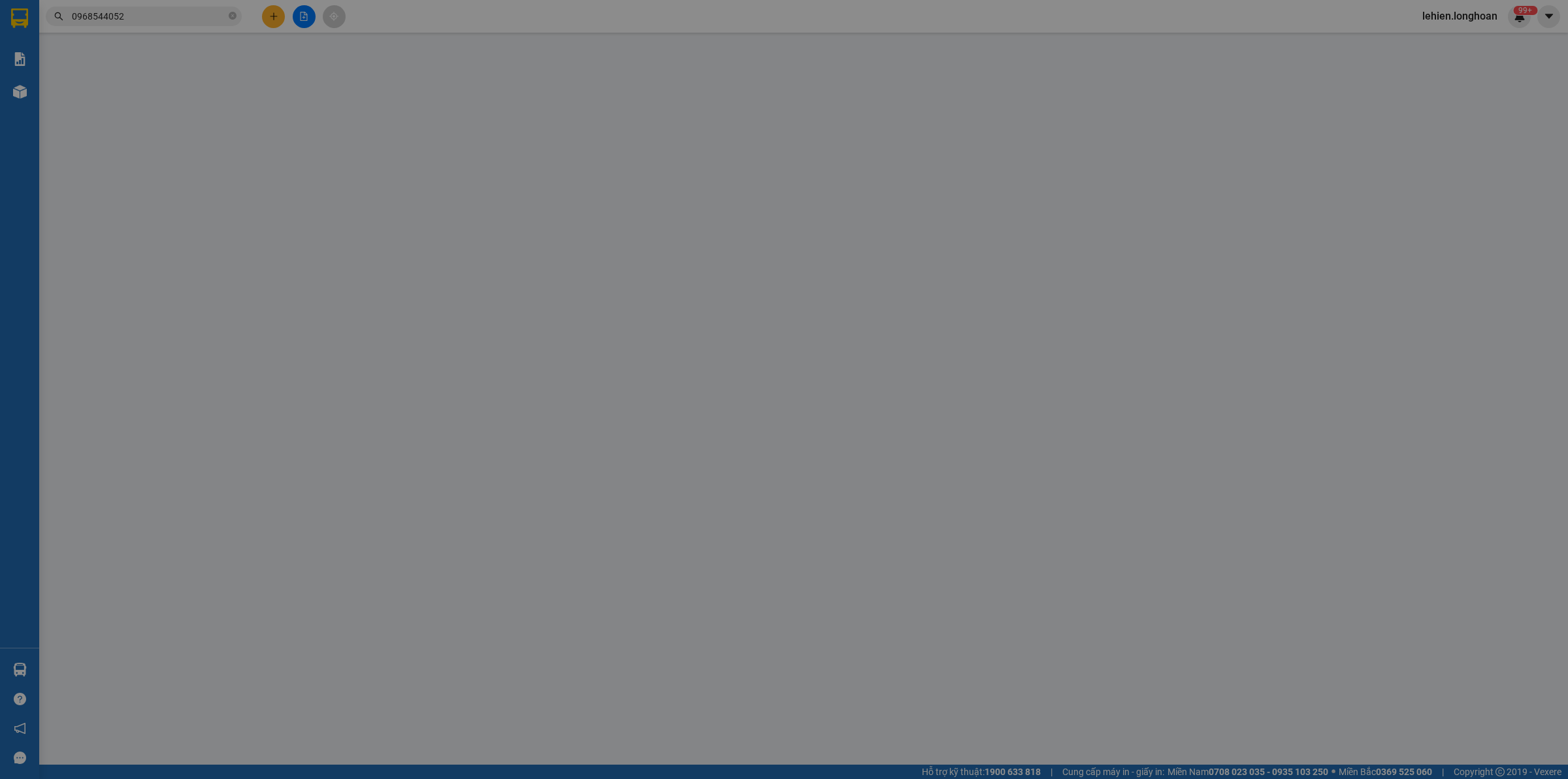
type input "0968544052"
type input "Trung"
checkbox input "true"
type input "Ngách 2, ngõ 18, [PERSON_NAME] , [GEOGRAPHIC_DATA] , [GEOGRAPHIC_DATA] , [GEOGR…"
type input "0919003978"
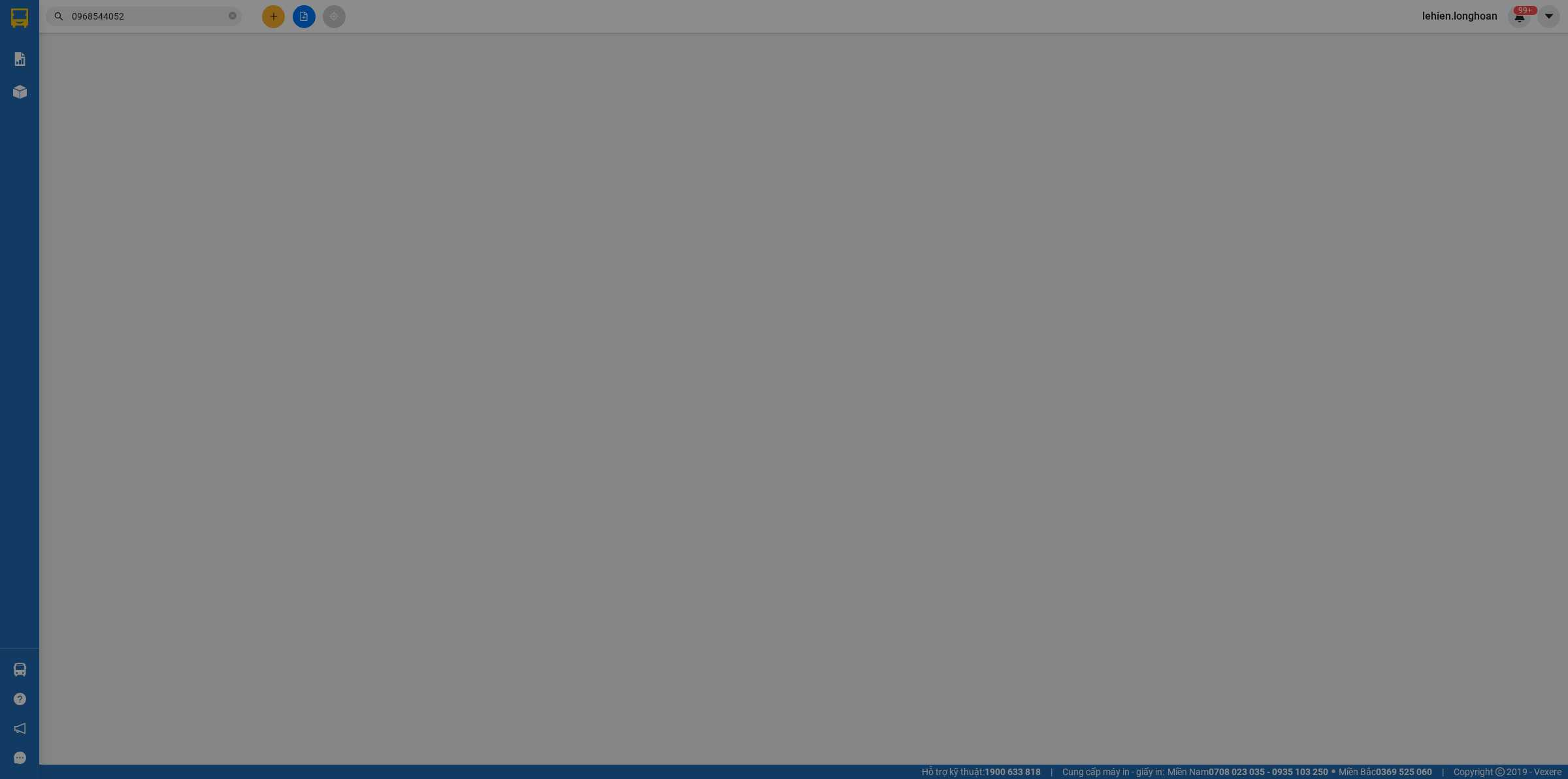
type input "Tùng"
checkbox input "true"
type input "Trả: Xóm mới 1, [PERSON_NAME] Gò Dầu [GEOGRAPHIC_DATA]"
type input "0"
type input "700.000"
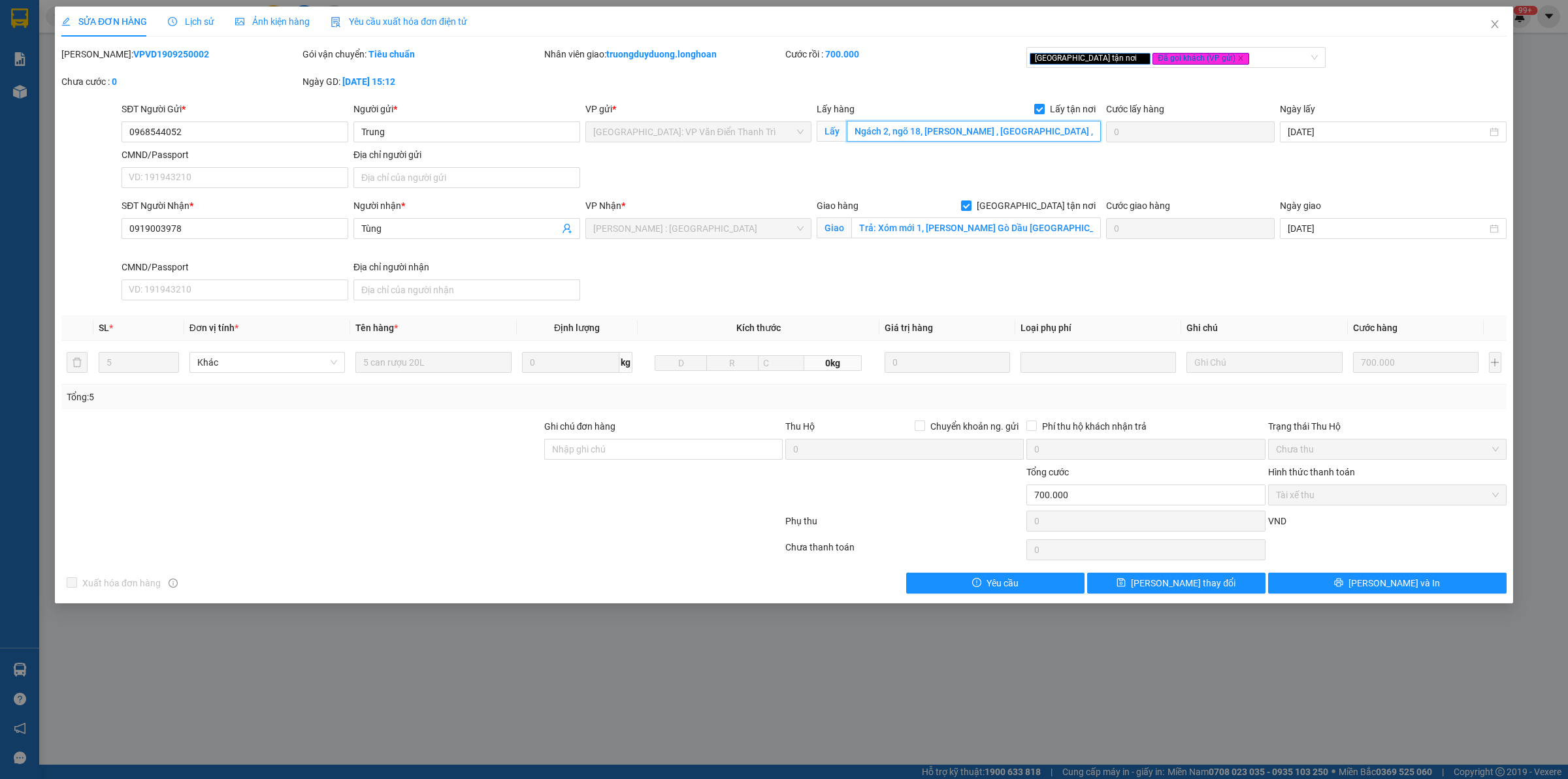
click at [886, 130] on input "Ngách 2, ngõ 18, [PERSON_NAME] , [GEOGRAPHIC_DATA] , [GEOGRAPHIC_DATA] , [GEOGR…" at bounding box center [974, 131] width 254 height 21
drag, startPoint x: 243, startPoint y: 127, endPoint x: 0, endPoint y: 113, distance: 243.4
click at [0, 113] on div "SỬA ĐƠN HÀNG Lịch sử Ảnh kiện hàng Yêu cầu xuất hóa đơn điện tử Total Paid Fee …" at bounding box center [784, 390] width 1568 height 779
click at [1491, 24] on icon "close" at bounding box center [1495, 24] width 11 height 11
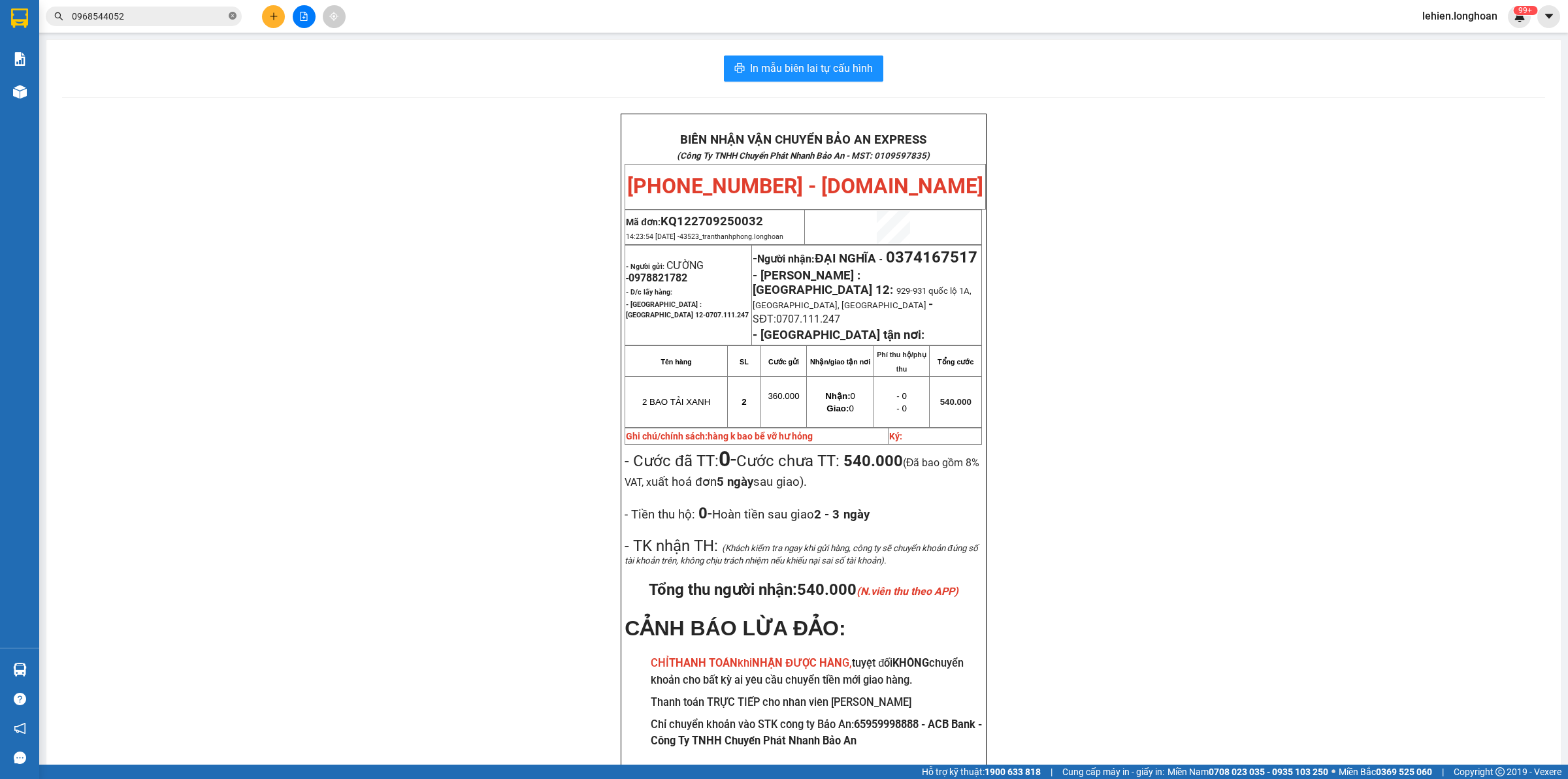
click at [236, 17] on icon "close-circle" at bounding box center [233, 16] width 8 height 8
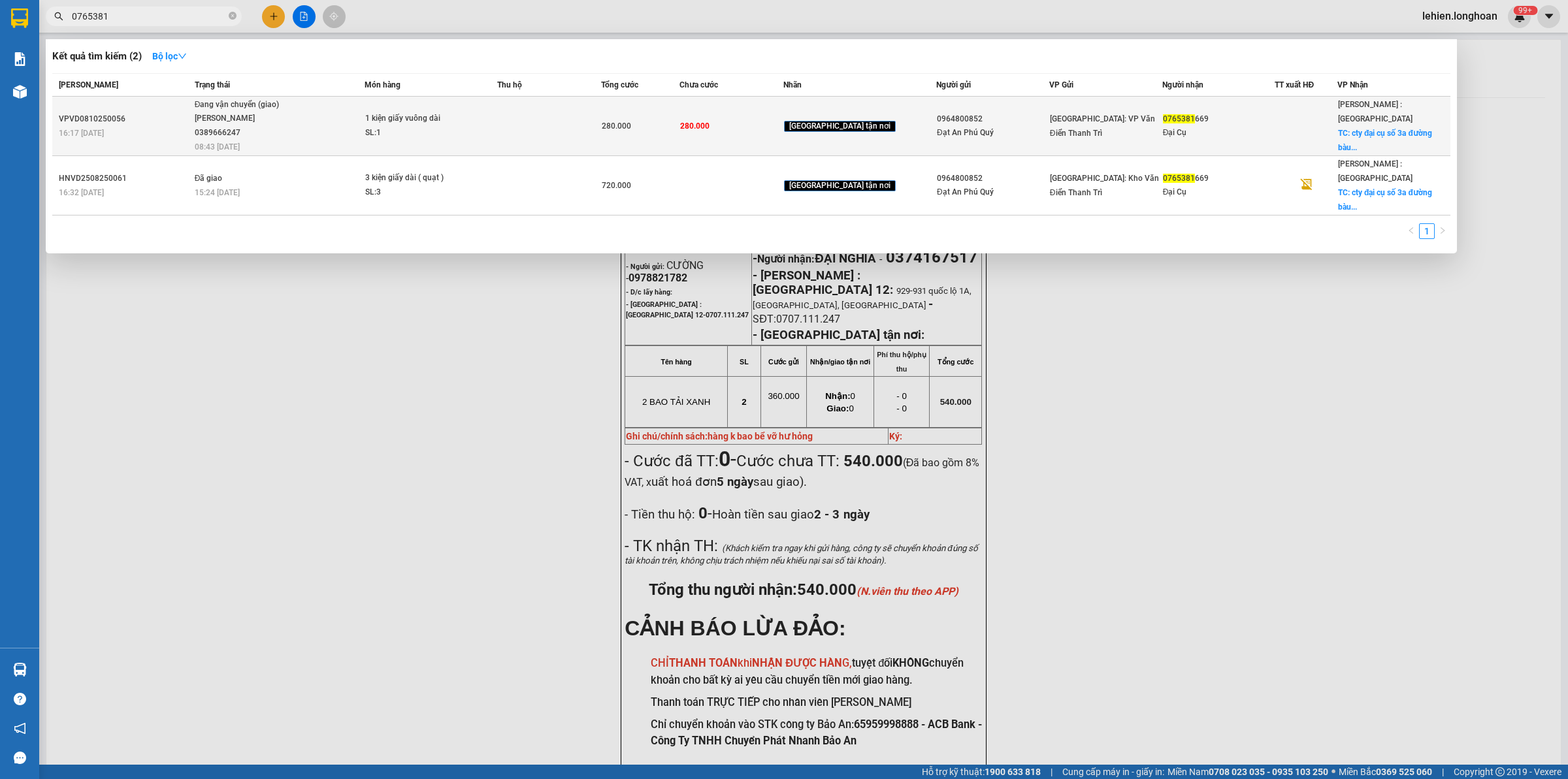
type input "0765381"
click at [293, 116] on div "[PERSON_NAME] 0389666247" at bounding box center [243, 125] width 98 height 28
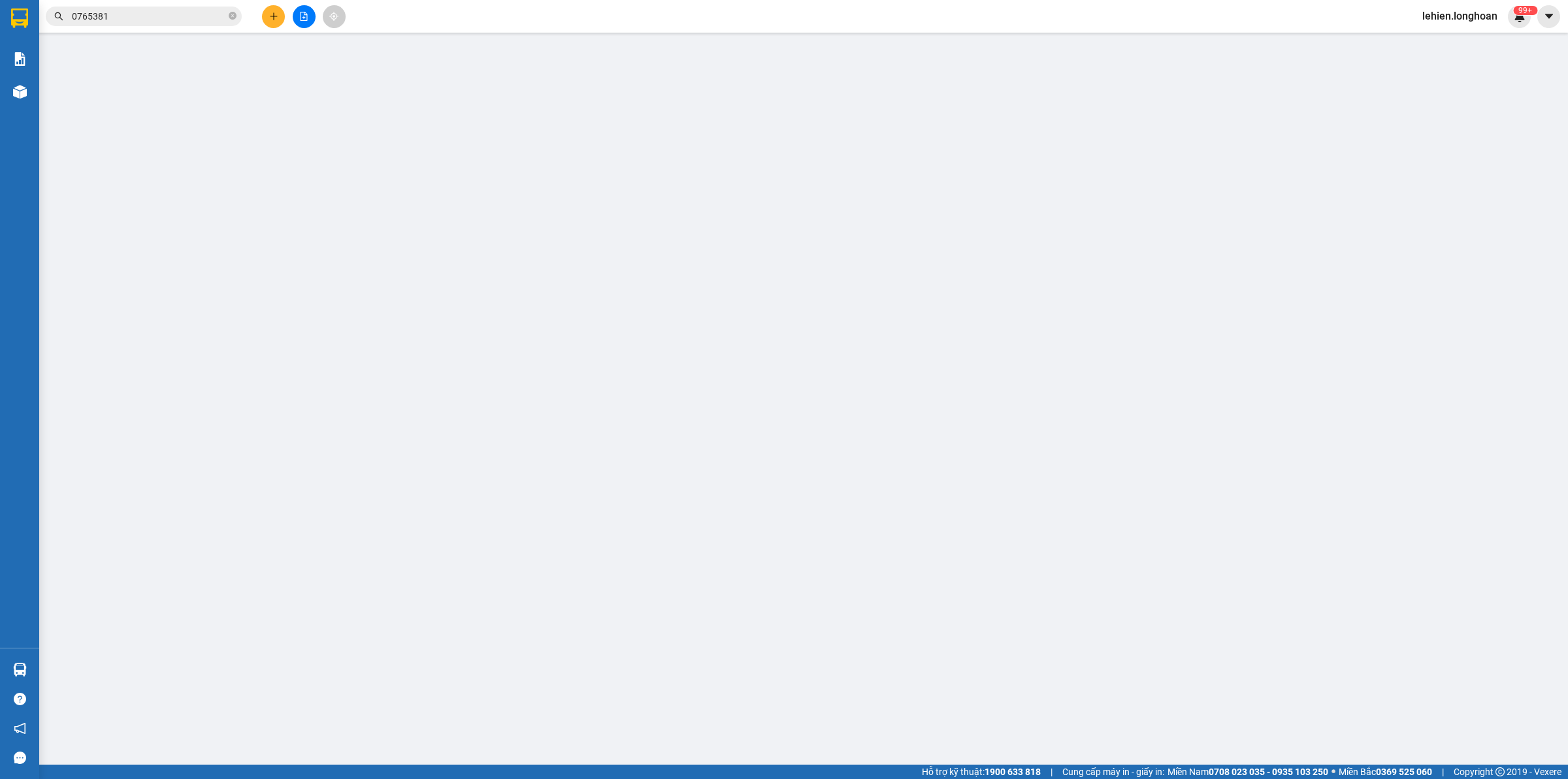
type input "0964800852"
type input "Đạt An Phú Quý"
type input "0765381669"
type input "Đại Cụ"
checkbox input "true"
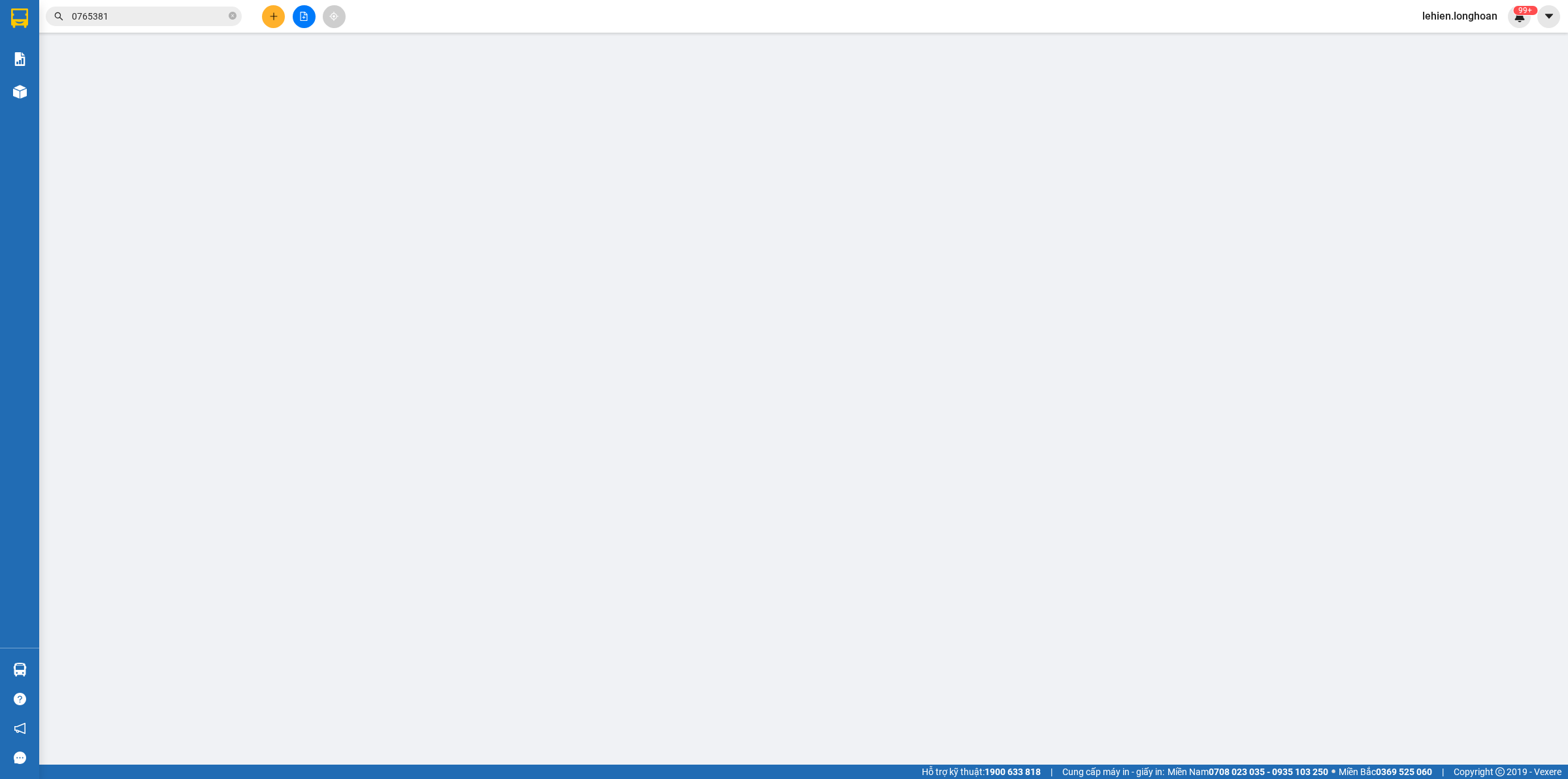
type input "cty đại cụ số 3a đường bàu dã j xã [GEOGRAPHIC_DATA] an củ chi hcm"
type input "0"
type input "280.000"
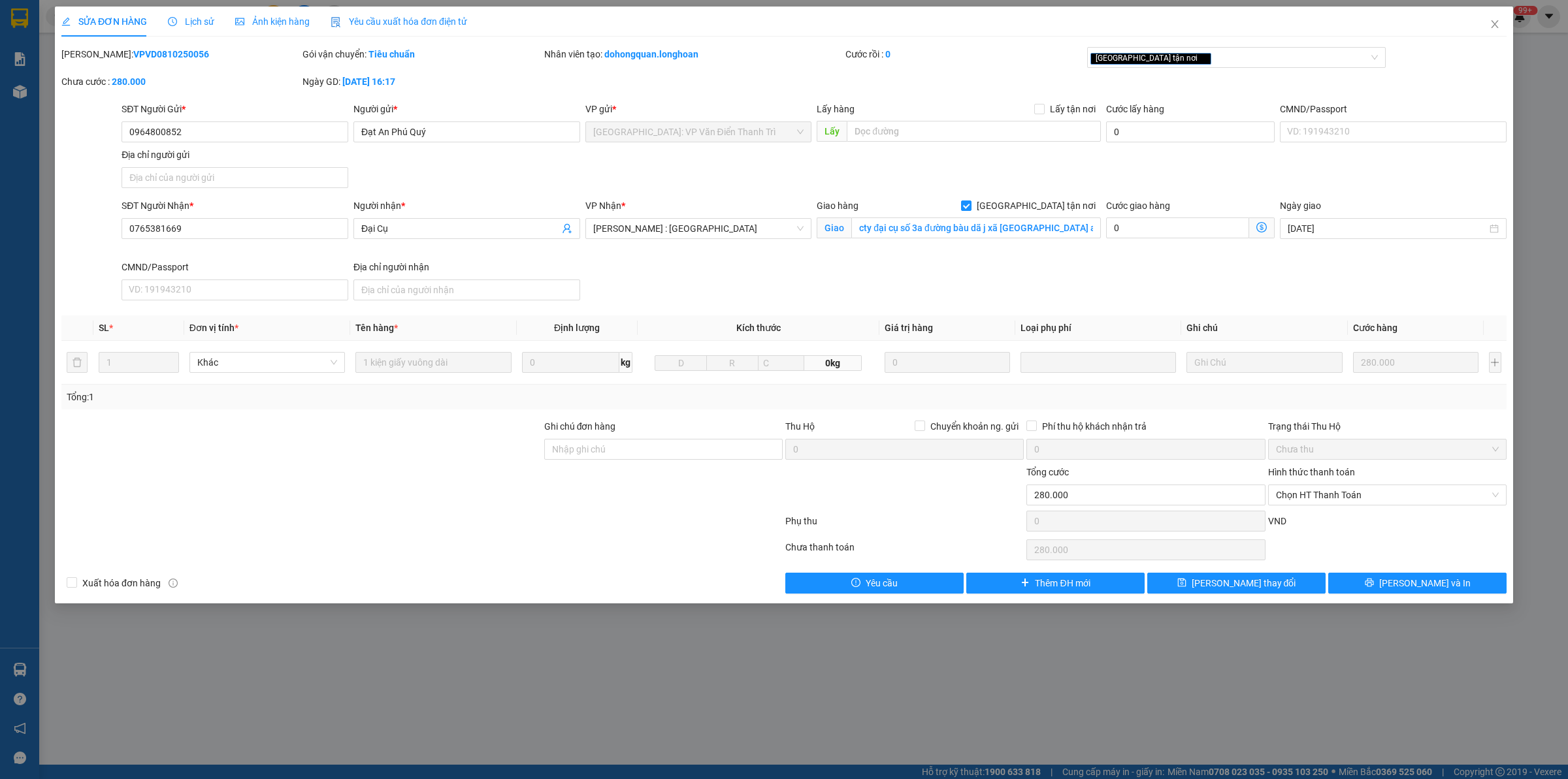
click at [187, 23] on span "Lịch sử" at bounding box center [190, 22] width 46 height 11
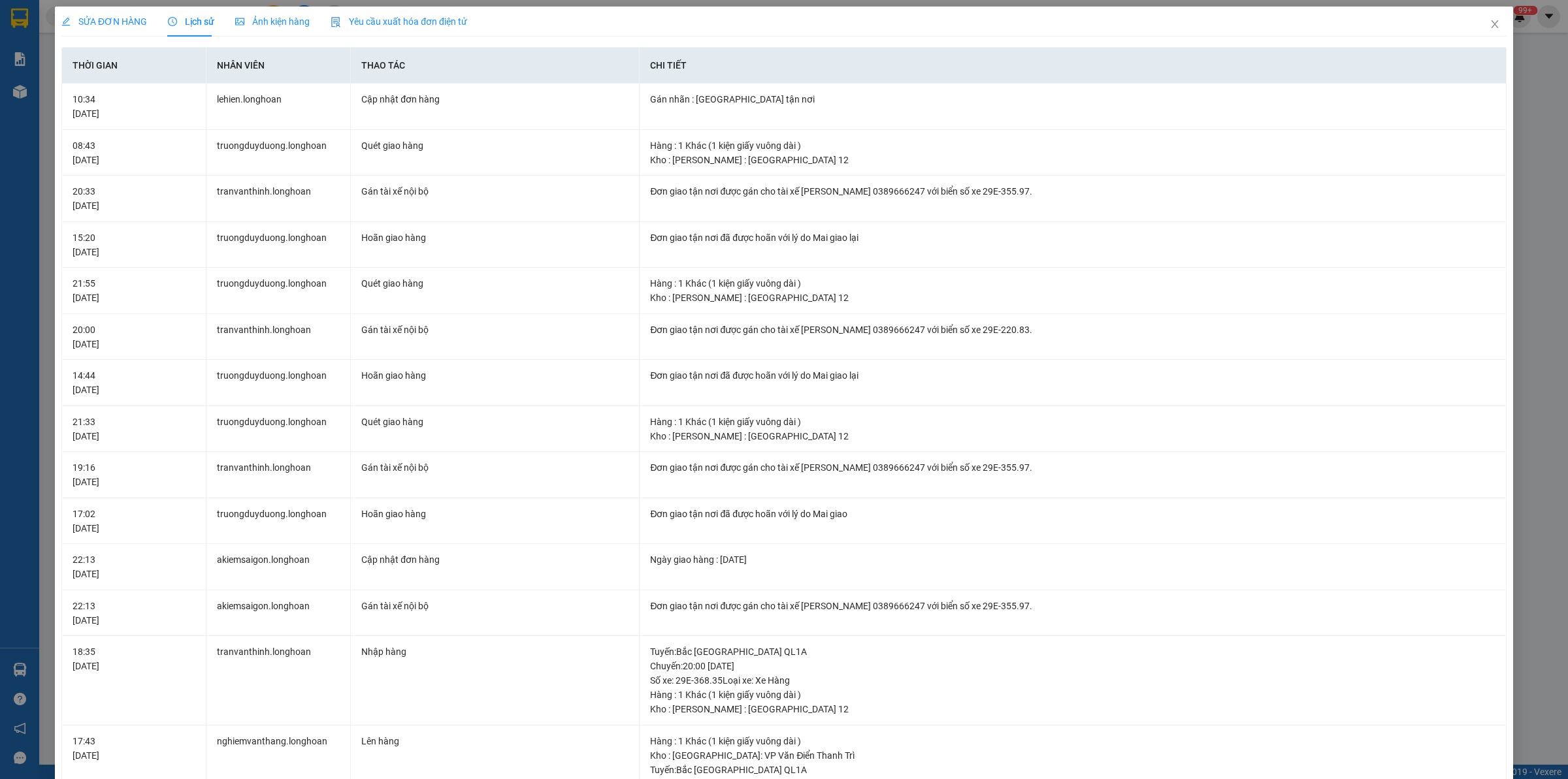
click at [112, 17] on span "SỬA ĐƠN HÀNG" at bounding box center [104, 22] width 86 height 11
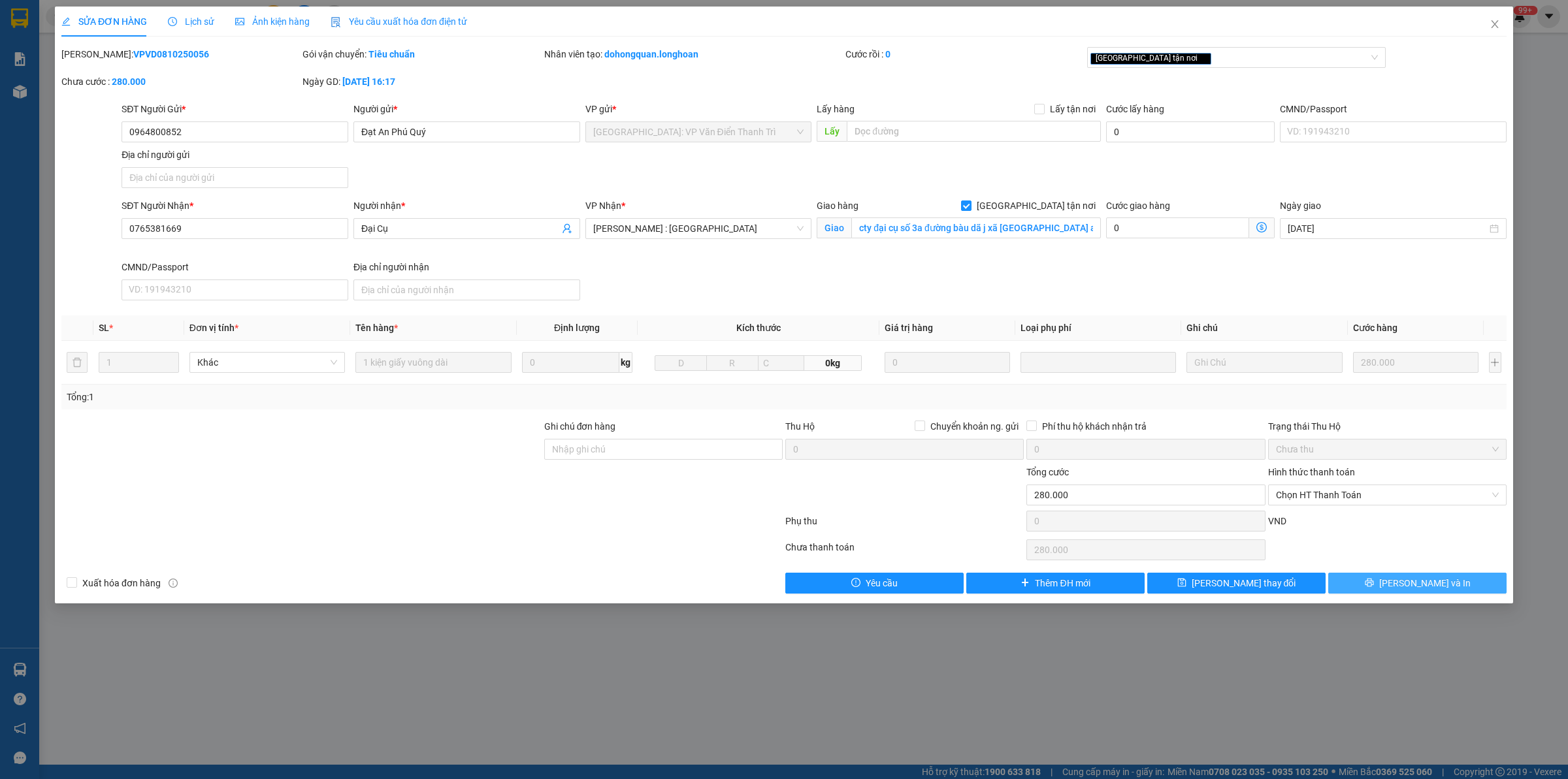
click at [1370, 593] on button "[PERSON_NAME] và In" at bounding box center [1417, 583] width 178 height 21
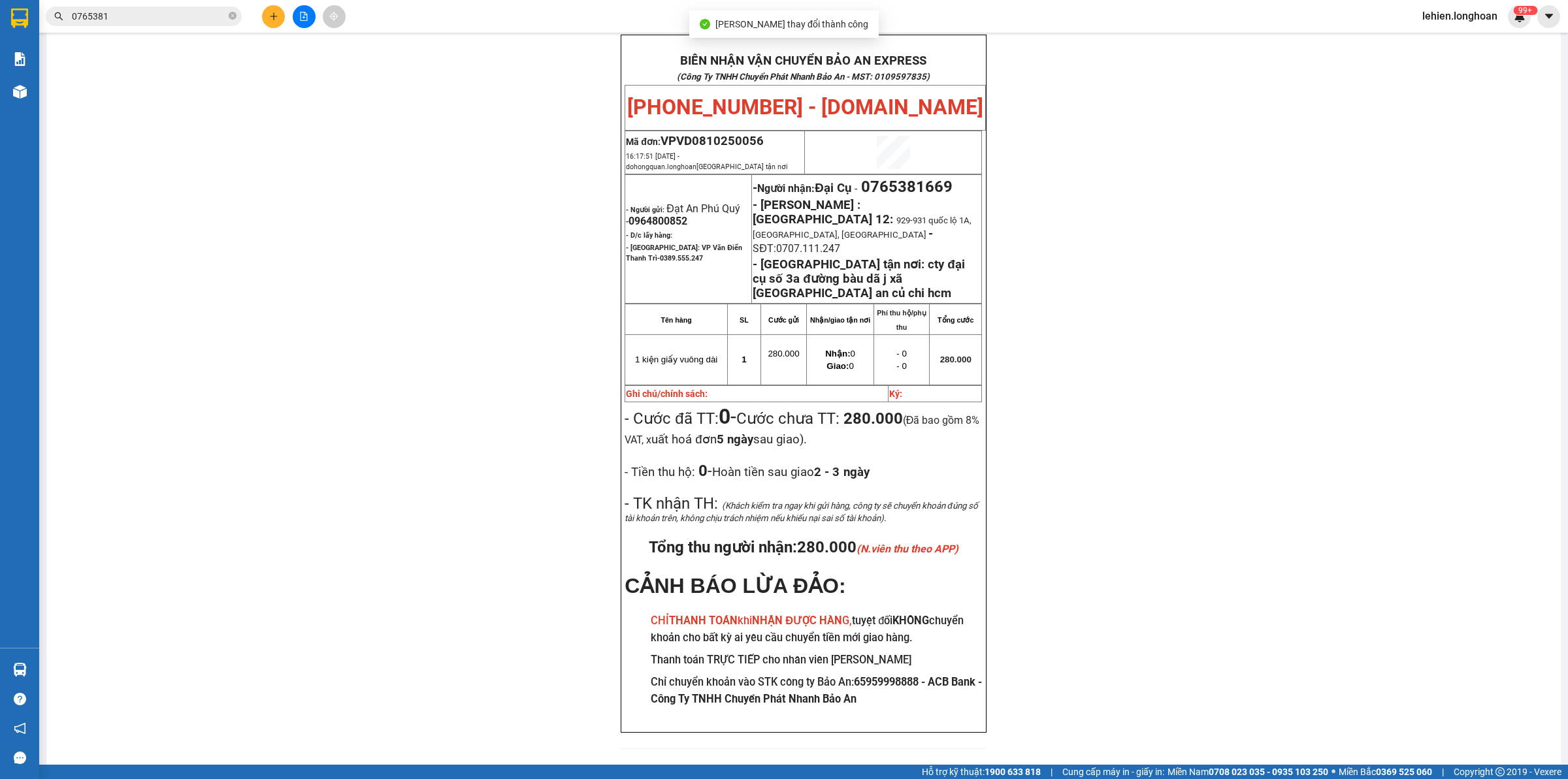
scroll to position [53, 0]
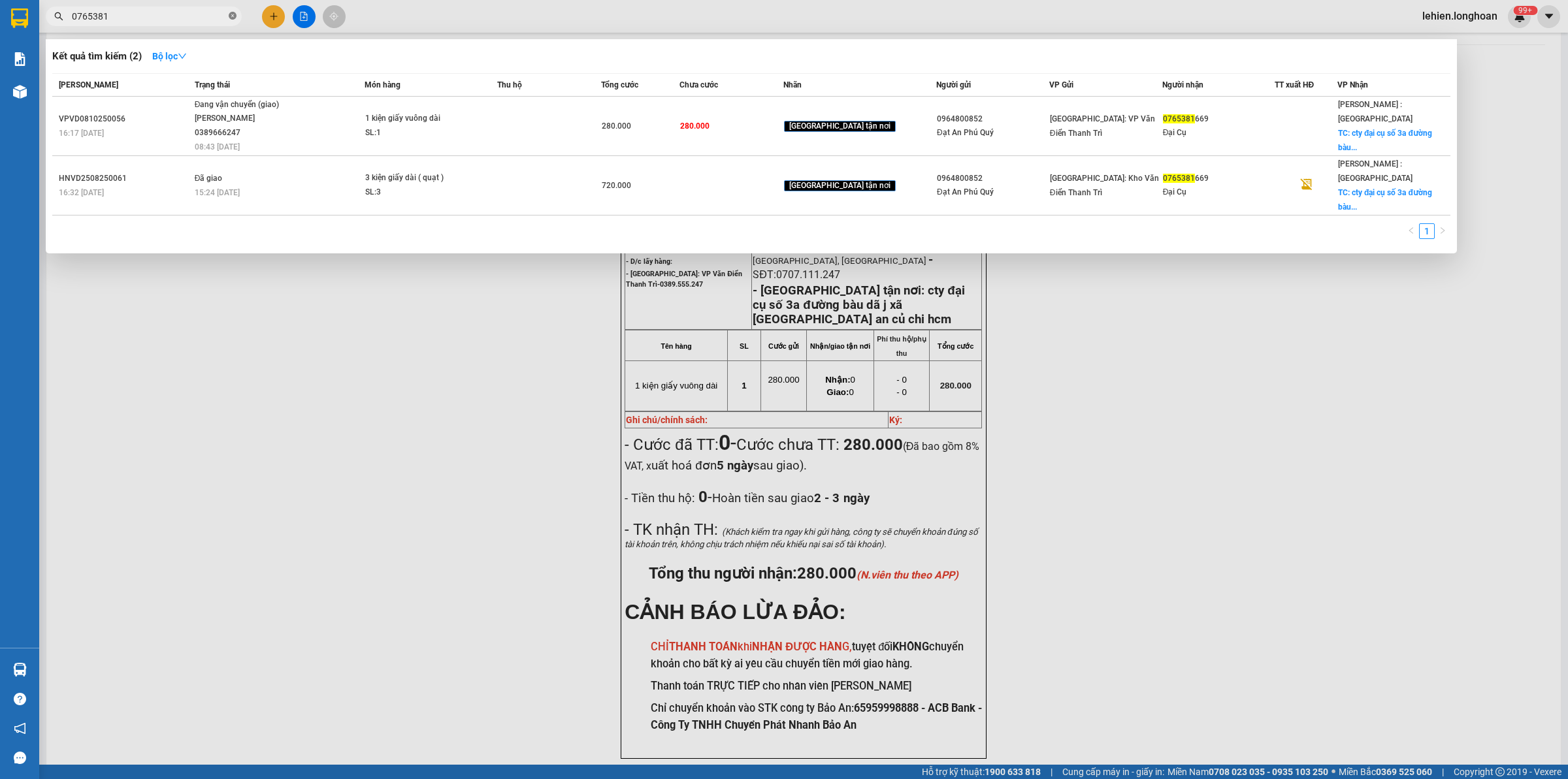
click at [232, 15] on icon "close-circle" at bounding box center [233, 16] width 8 height 8
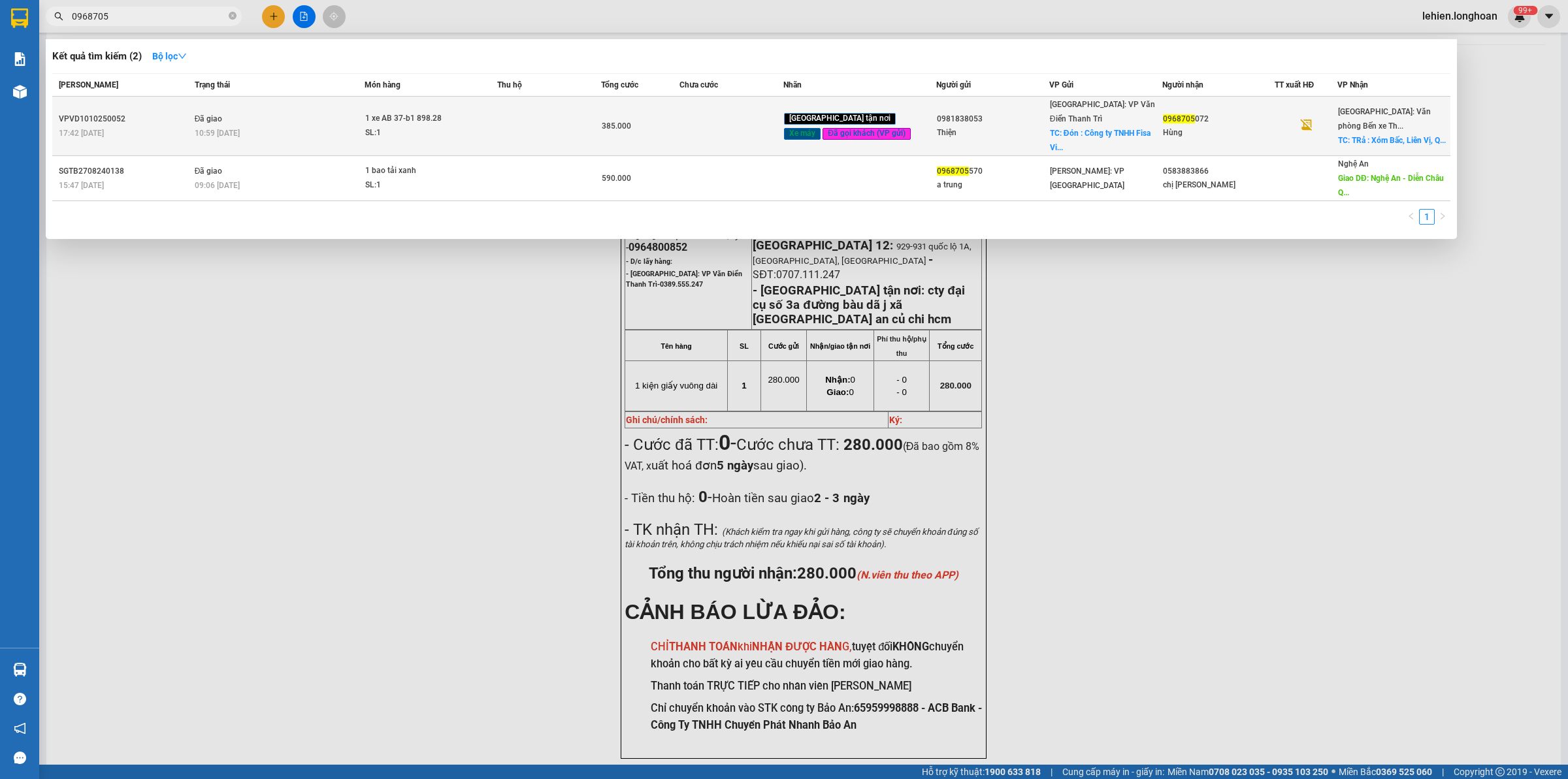
type input "0968705"
click at [246, 126] on div "10:59 [DATE]" at bounding box center [280, 133] width 170 height 14
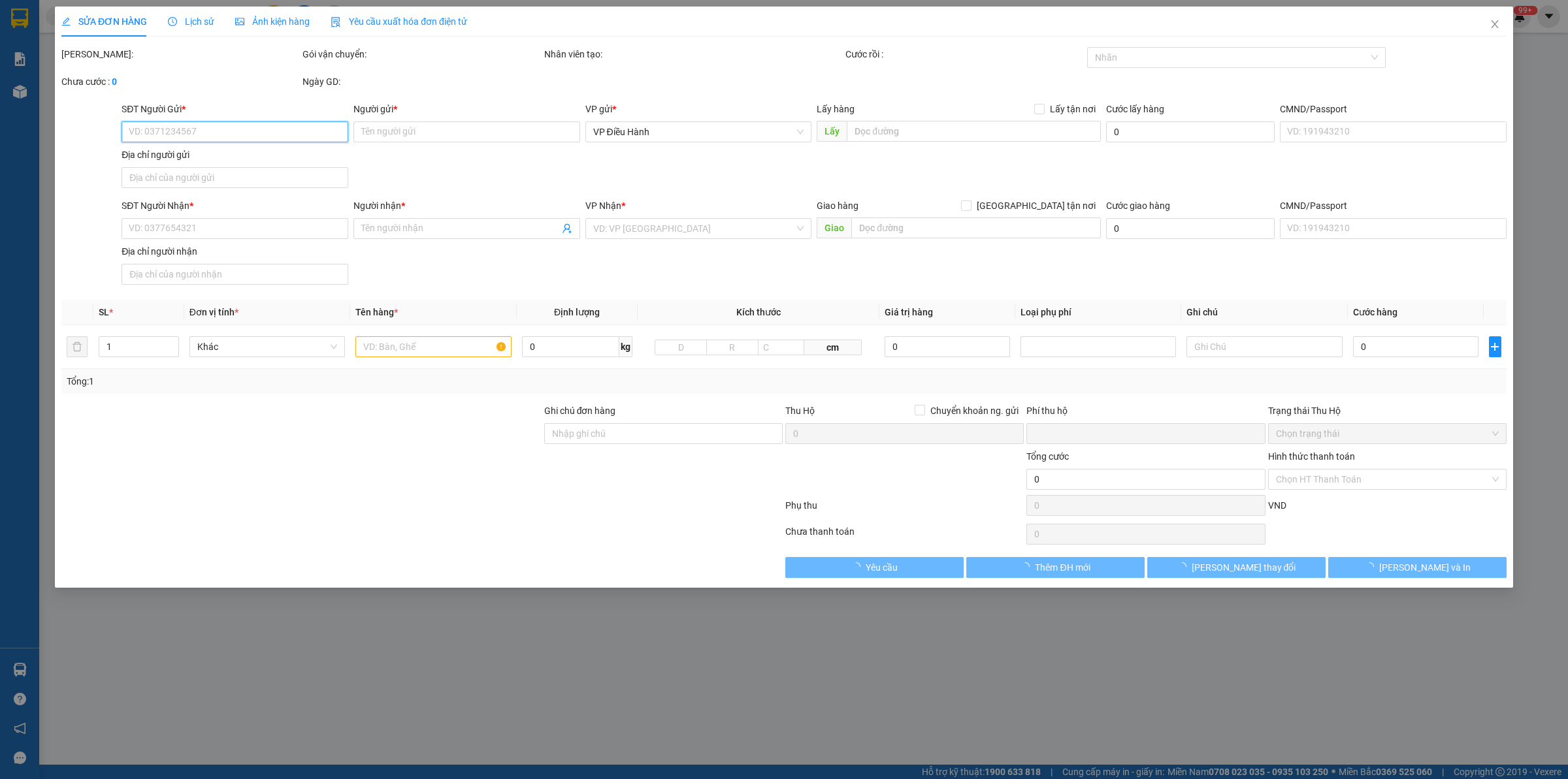
type input "0981838053"
type input "Thiện"
checkbox input "true"
type input "Đón : Công ty TNHH Fisa [GEOGRAPHIC_DATA] - CTT7 - 1, khu đô thị [GEOGRAPHIC_DA…"
type input "65.000"
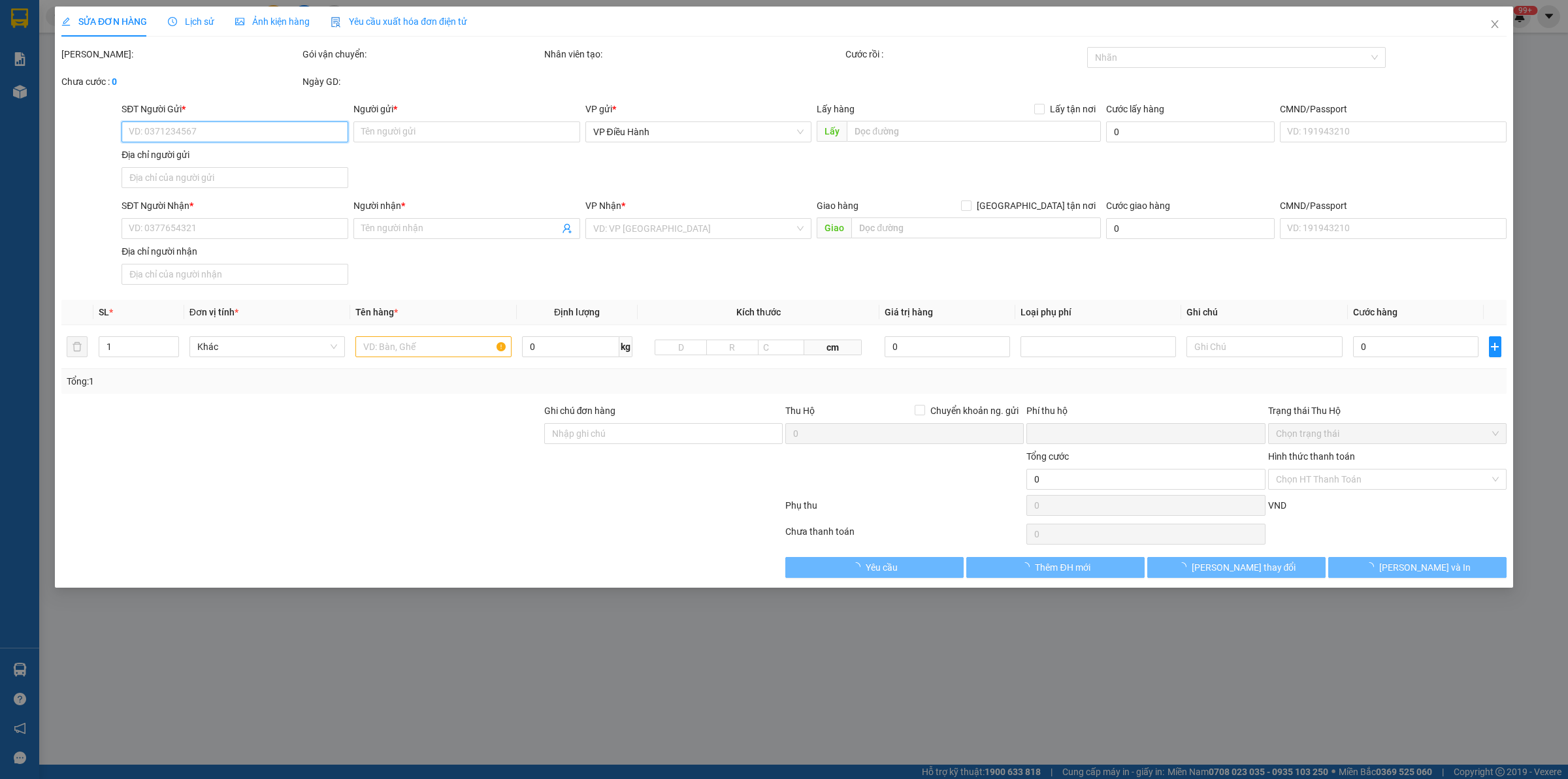
type input "0968705072"
type input "Hùng"
checkbox input "true"
type input "TRả : Xóm Bấc, [GEOGRAPHIC_DATA], [GEOGRAPHIC_DATA], [GEOGRAPHIC_DATA]"
type input "1 chìa khoá, ko đăng ký"
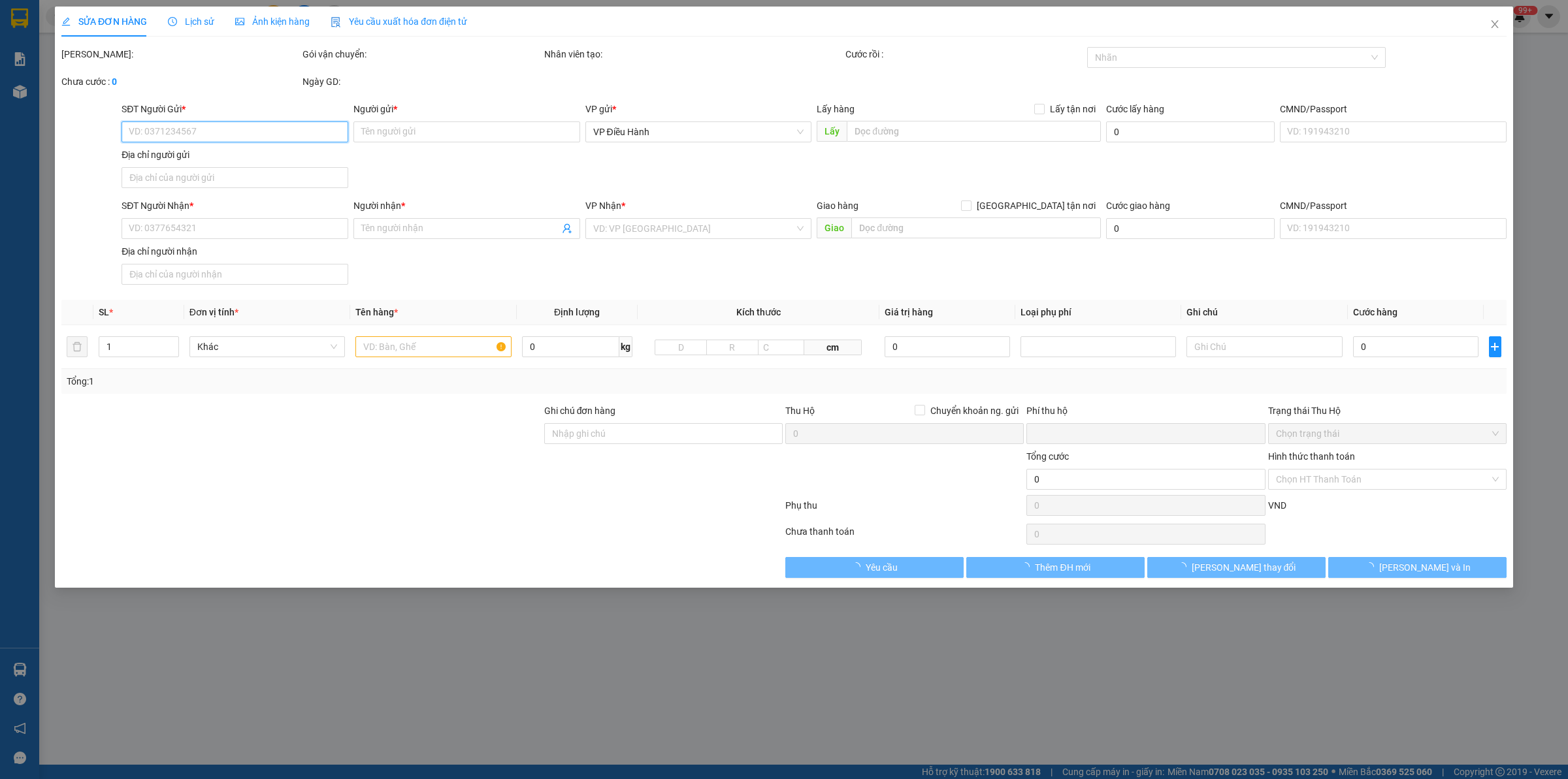
type input "0"
type input "385.000"
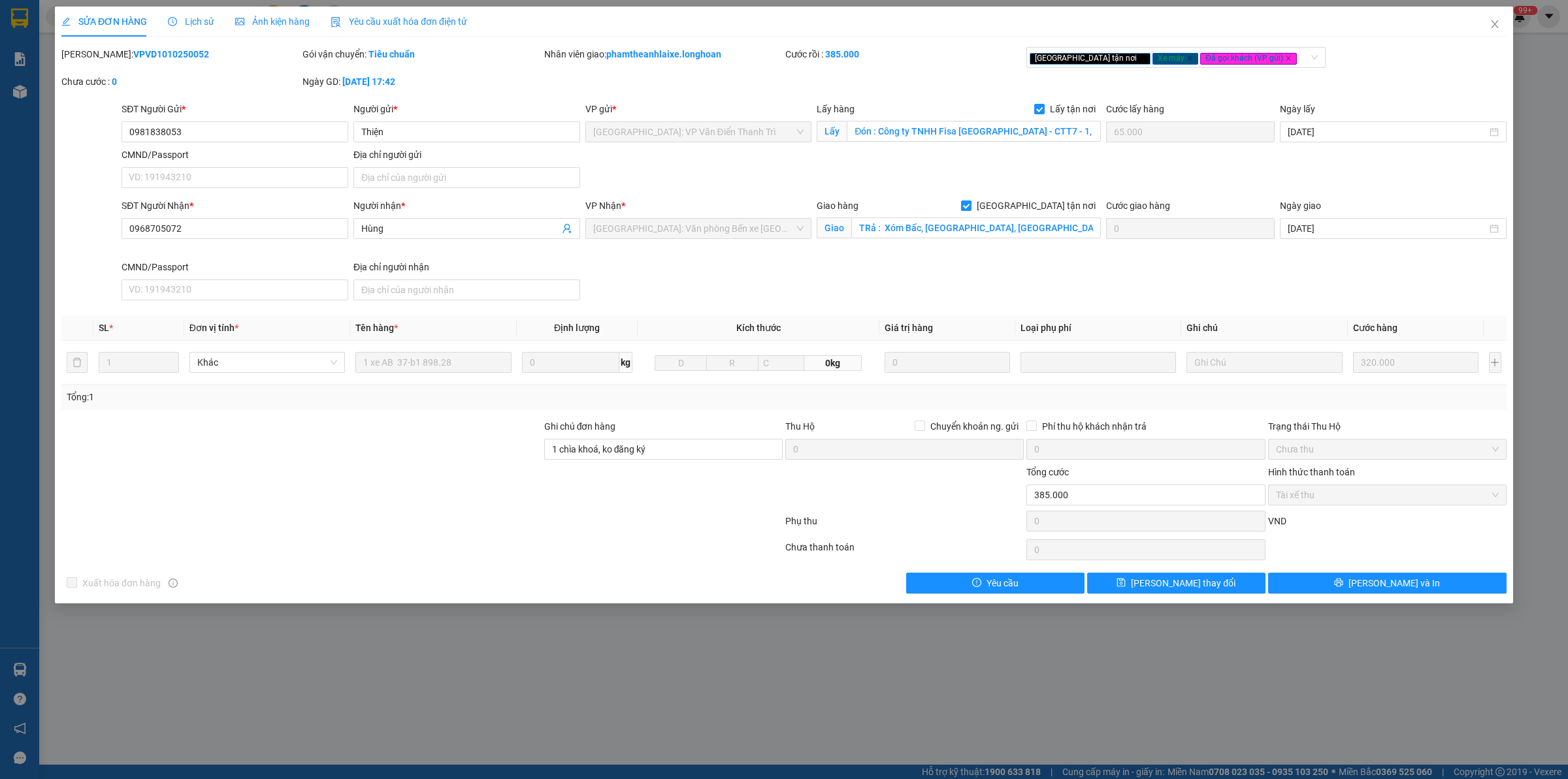
click at [133, 50] on b "VPVD1010250052" at bounding box center [171, 55] width 76 height 11
copy b "VPVD1010250052"
click at [1478, 21] on span "Close" at bounding box center [1495, 25] width 36 height 36
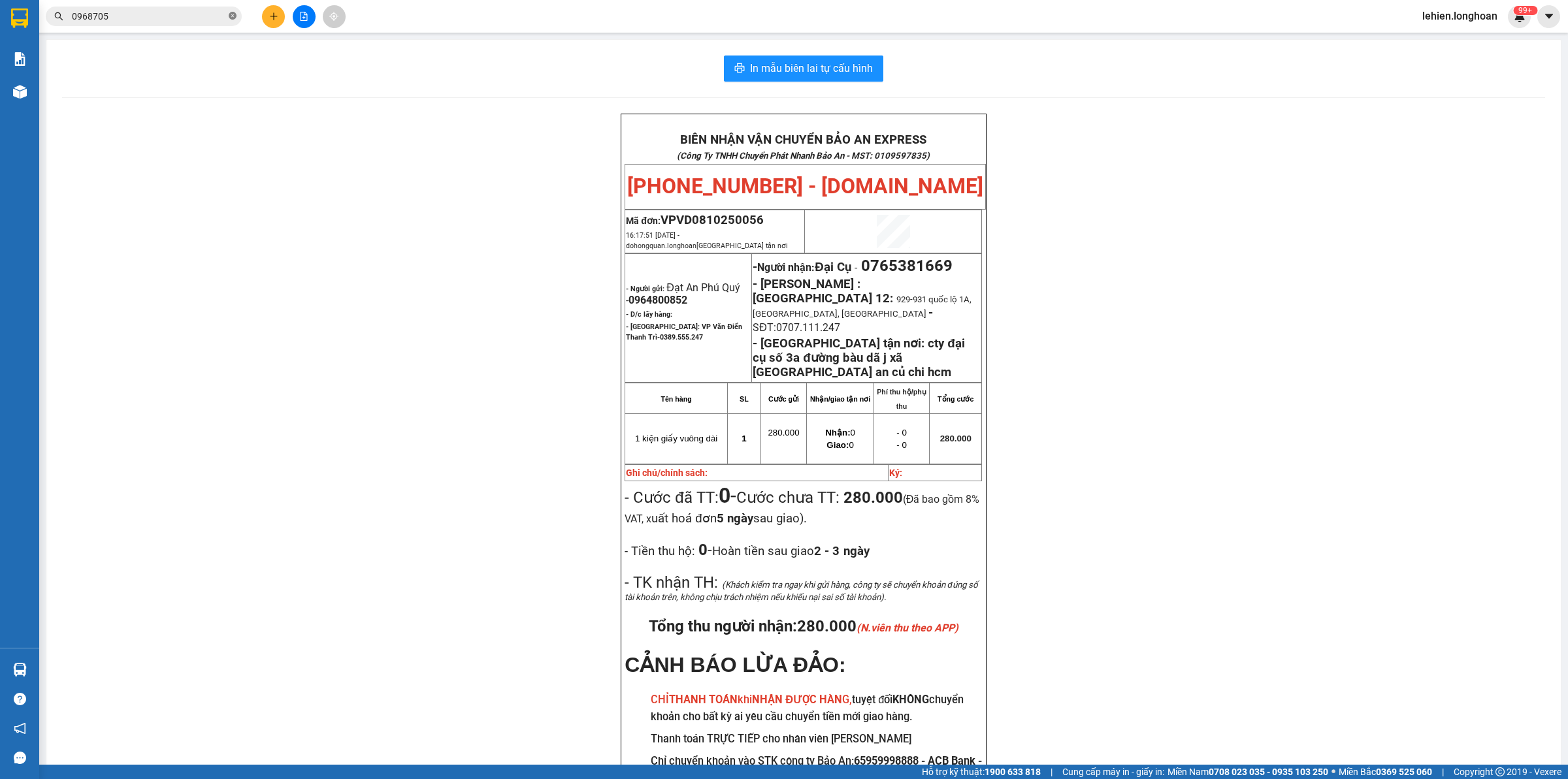
click at [229, 17] on icon "close-circle" at bounding box center [233, 16] width 8 height 8
paste input "0913162399"
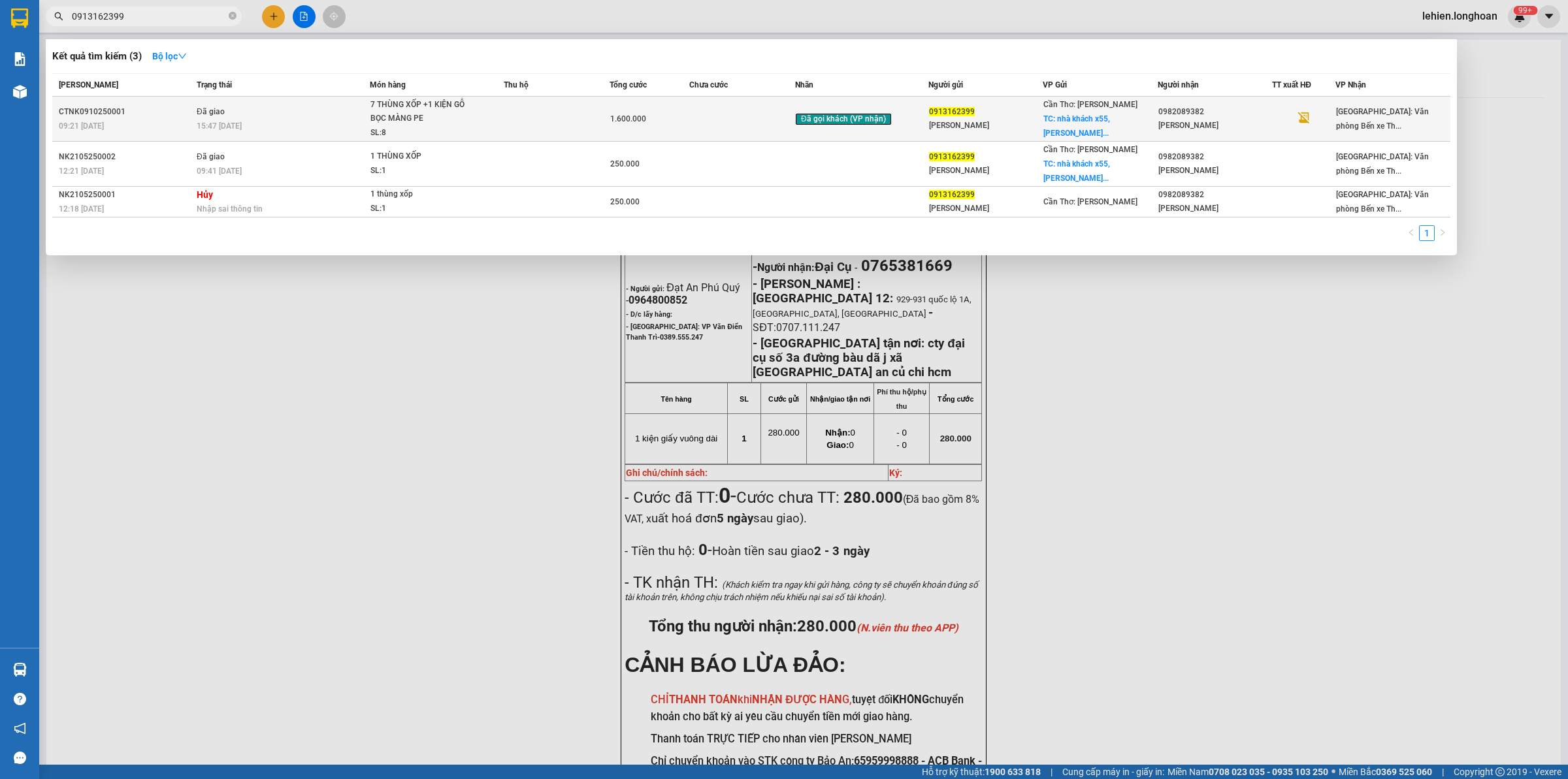
type input "0913162399"
click at [302, 113] on td "Đã giao 15:47 [DATE]" at bounding box center [281, 119] width 177 height 45
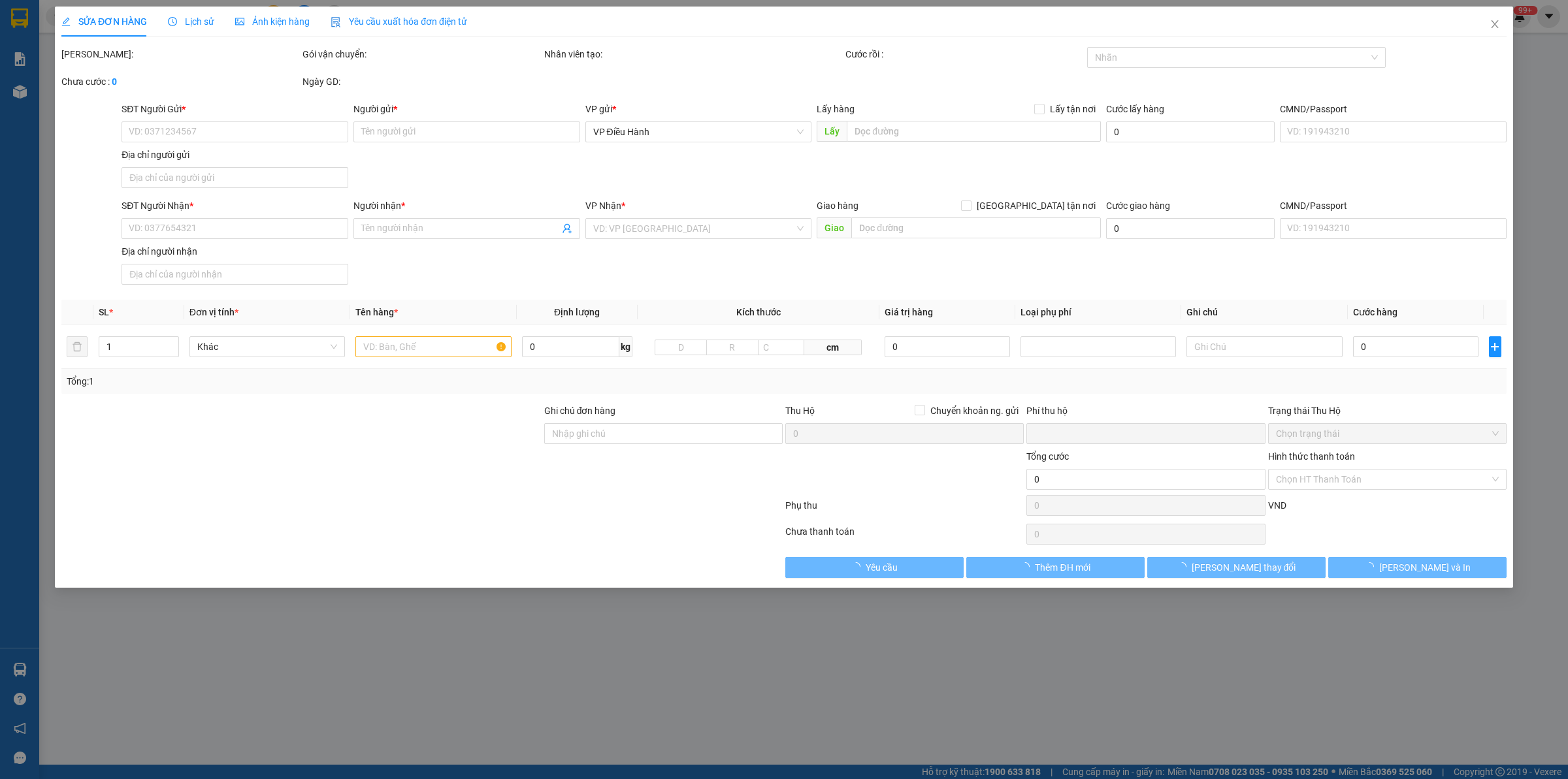
type input "0913162399"
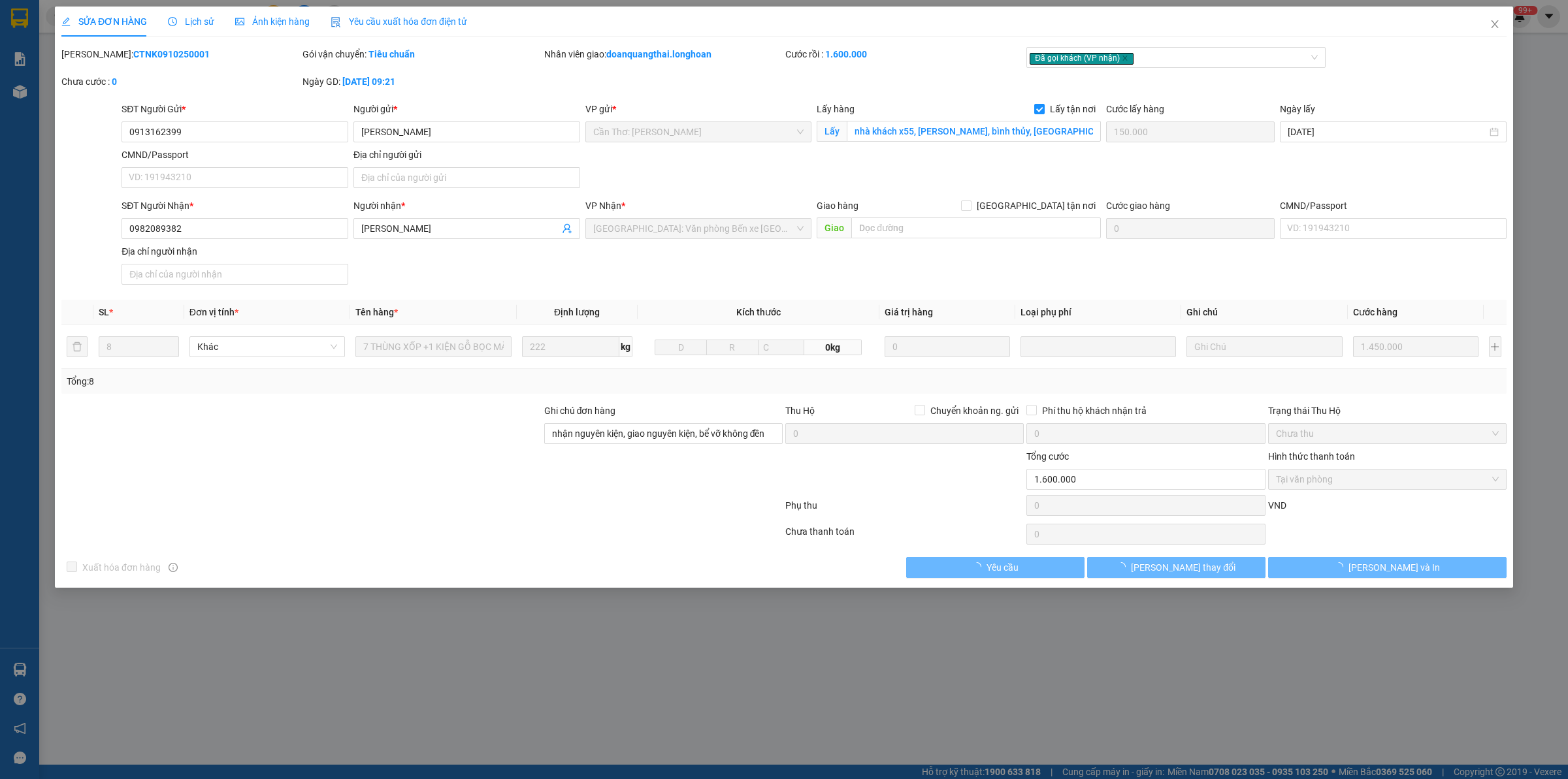
click at [187, 31] on div "Lịch sử" at bounding box center [190, 22] width 46 height 30
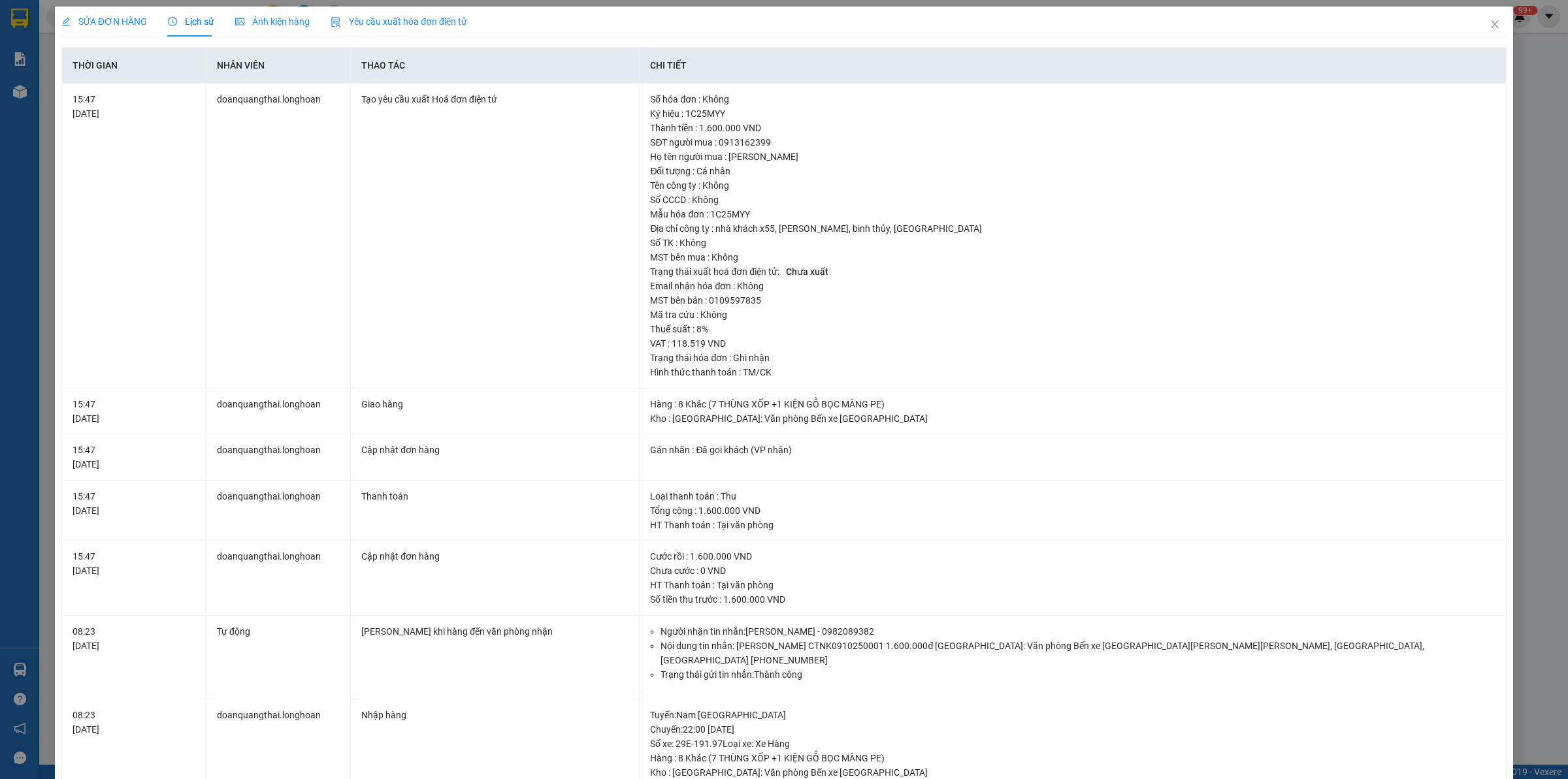
click at [89, 17] on span "SỬA ĐƠN HÀNG" at bounding box center [104, 22] width 86 height 11
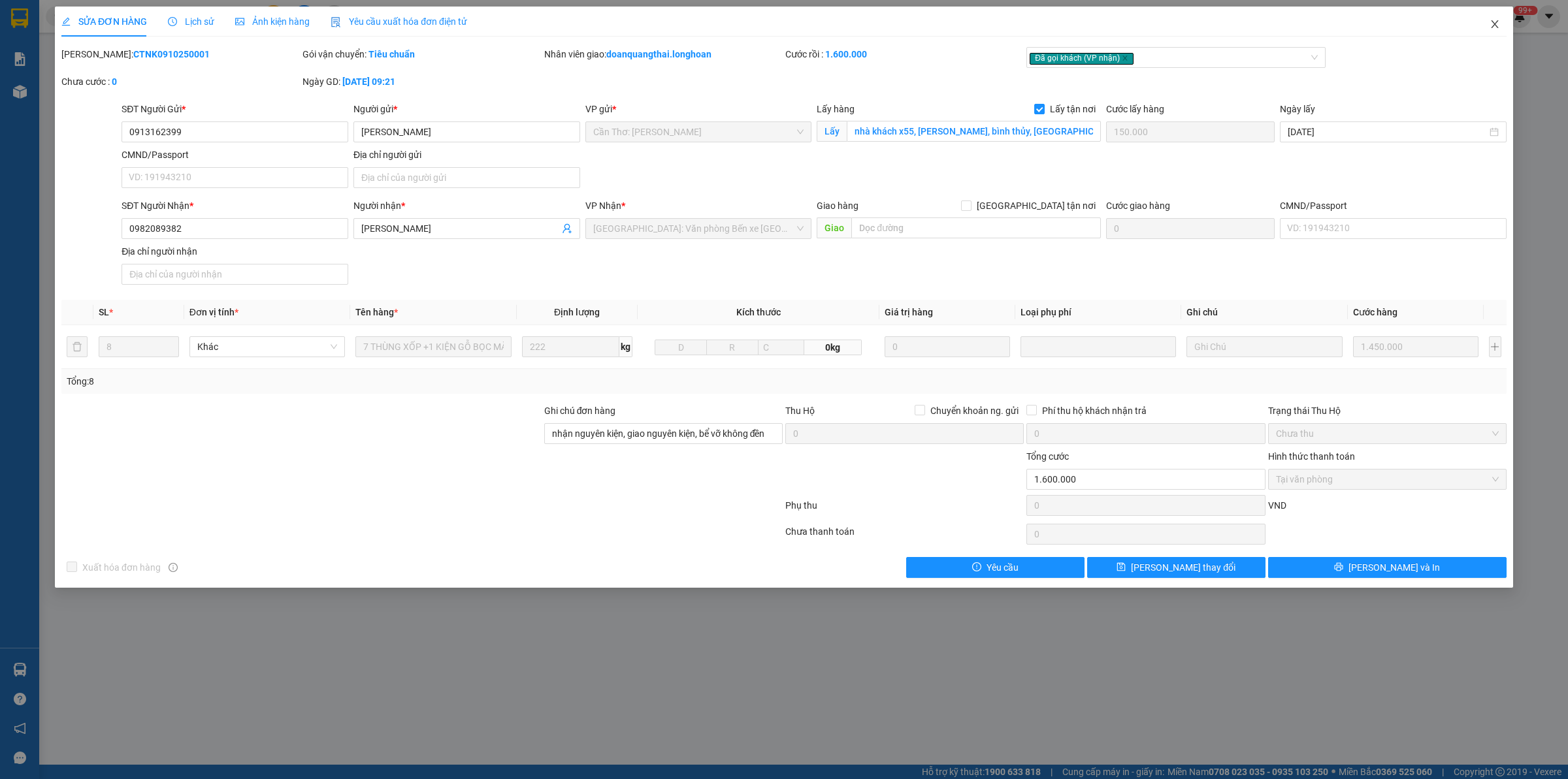
click at [1493, 21] on icon "close" at bounding box center [1495, 24] width 11 height 11
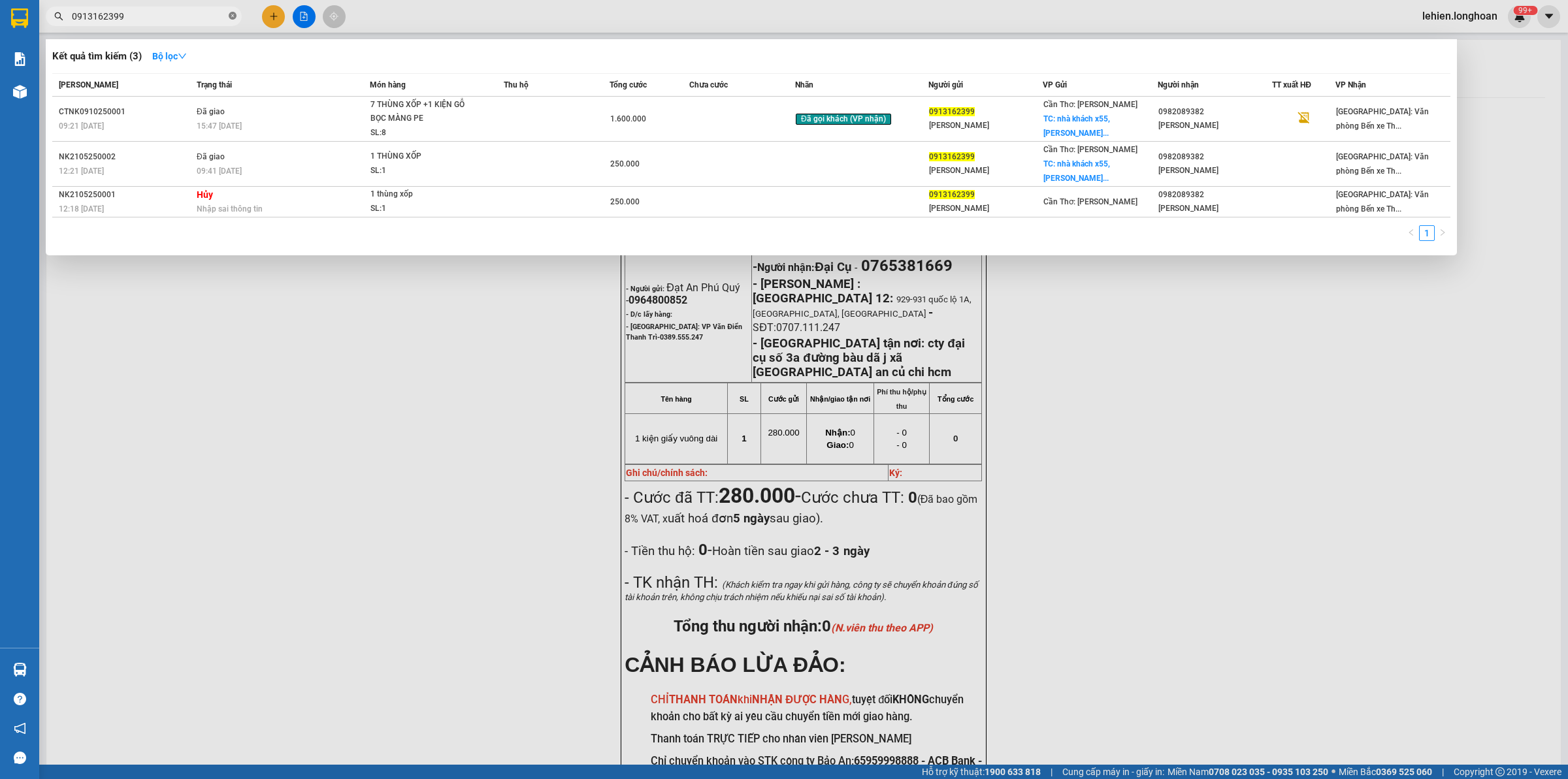
click at [230, 14] on icon "close-circle" at bounding box center [233, 16] width 8 height 8
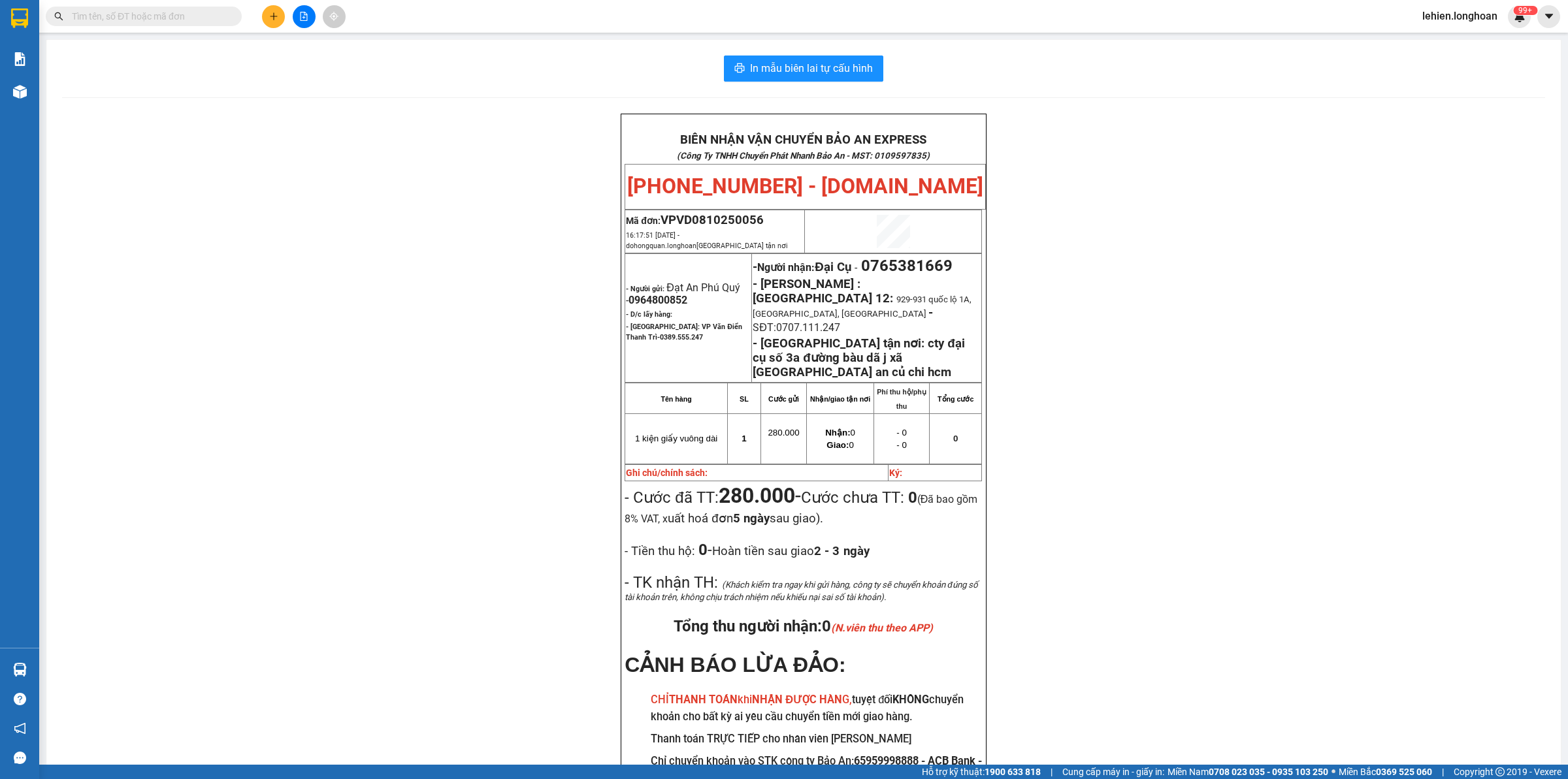
drag, startPoint x: 171, startPoint y: 14, endPoint x: 136, endPoint y: 15, distance: 35.0
click at [136, 15] on input "text" at bounding box center [149, 16] width 154 height 14
paste input "0987335555"
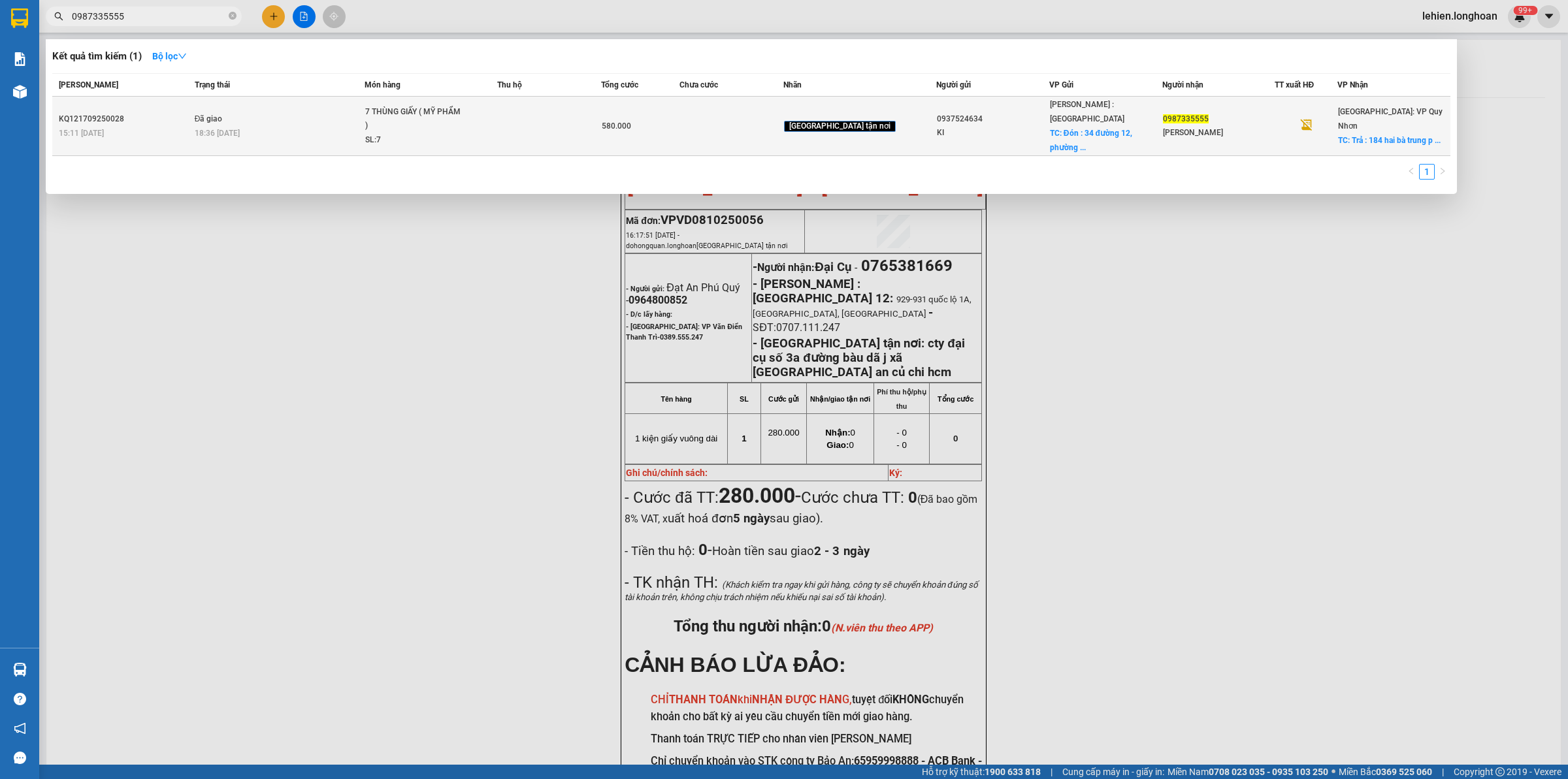
click at [365, 126] on div "18:36 [DATE]" at bounding box center [280, 133] width 170 height 14
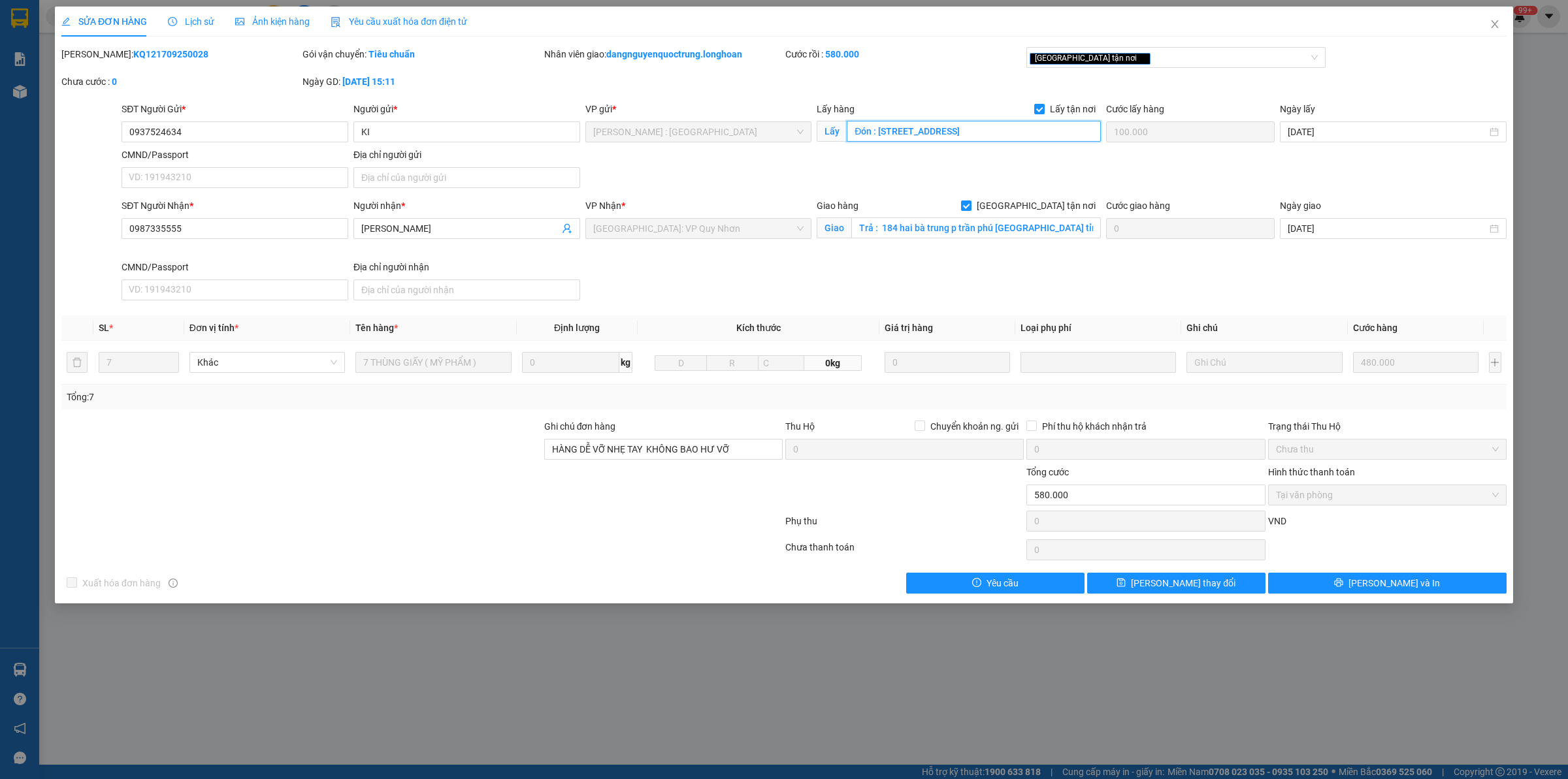
click at [887, 127] on input "Đón : [STREET_ADDRESS]" at bounding box center [974, 131] width 254 height 21
click at [883, 126] on input "Đón : [STREET_ADDRESS]" at bounding box center [974, 131] width 254 height 21
drag, startPoint x: 877, startPoint y: 130, endPoint x: 1103, endPoint y: 131, distance: 226.0
click at [1103, 131] on div "SĐT Người Gửi * 0937524634 Người gửi * KI VP gửi * [GEOGRAPHIC_DATA] : [GEOGRAP…" at bounding box center [814, 147] width 1391 height 92
drag, startPoint x: 347, startPoint y: 123, endPoint x: 309, endPoint y: 129, distance: 38.5
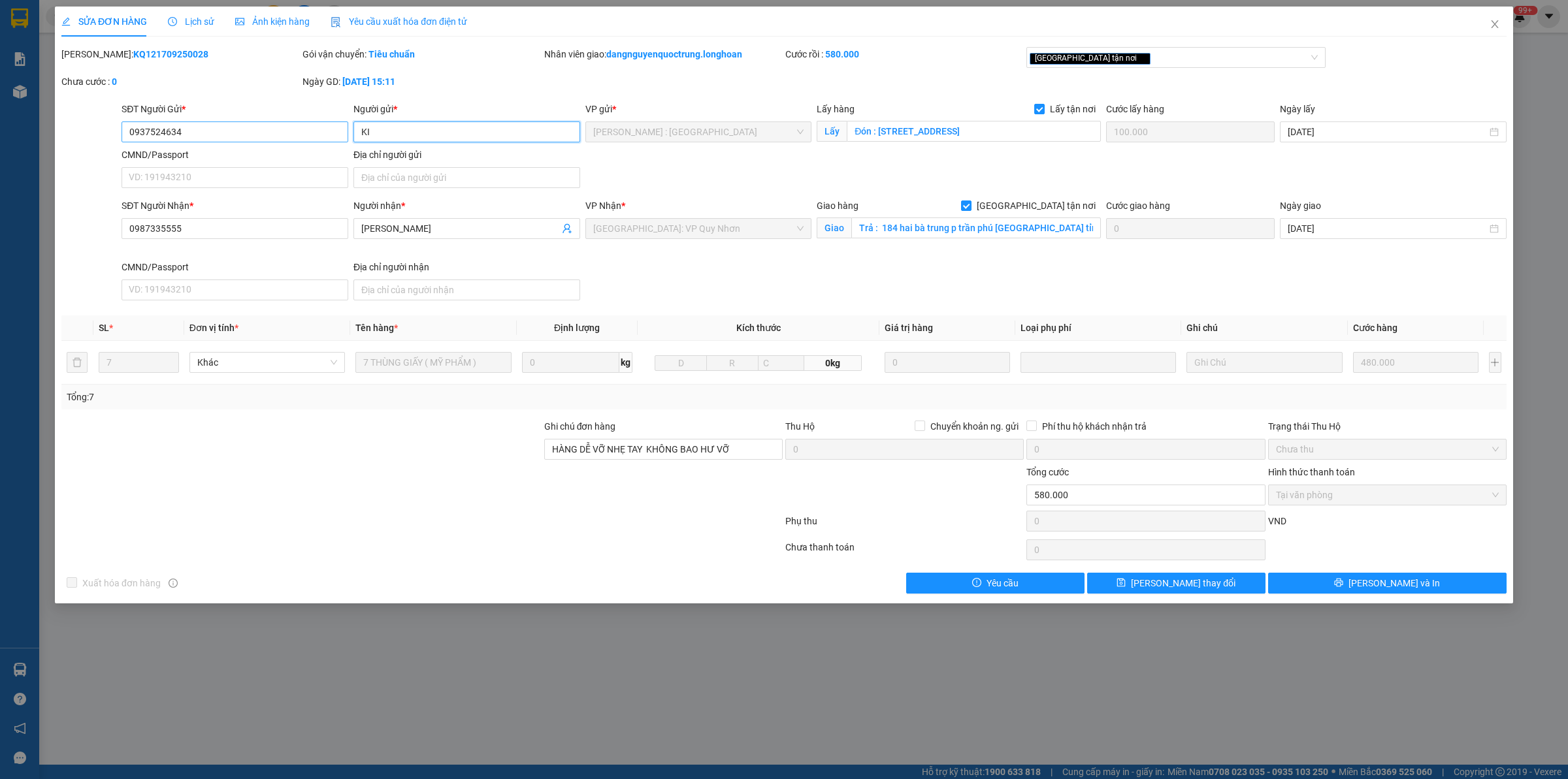
click at [309, 129] on div "SĐT Người Gửi * 0937524634 Người gửi * KI KI VP gửi * [GEOGRAPHIC_DATA] : [GEOG…" at bounding box center [814, 147] width 1391 height 92
drag, startPoint x: 237, startPoint y: 130, endPoint x: 23, endPoint y: 158, distance: 215.8
click at [23, 158] on div "SỬA ĐƠN HÀNG Lịch sử Ảnh kiện hàng Yêu cầu xuất hóa đơn điện tử Total Paid Fee …" at bounding box center [784, 390] width 1568 height 779
drag, startPoint x: 298, startPoint y: 458, endPoint x: 256, endPoint y: 284, distance: 179.0
click at [298, 457] on div at bounding box center [301, 442] width 483 height 45
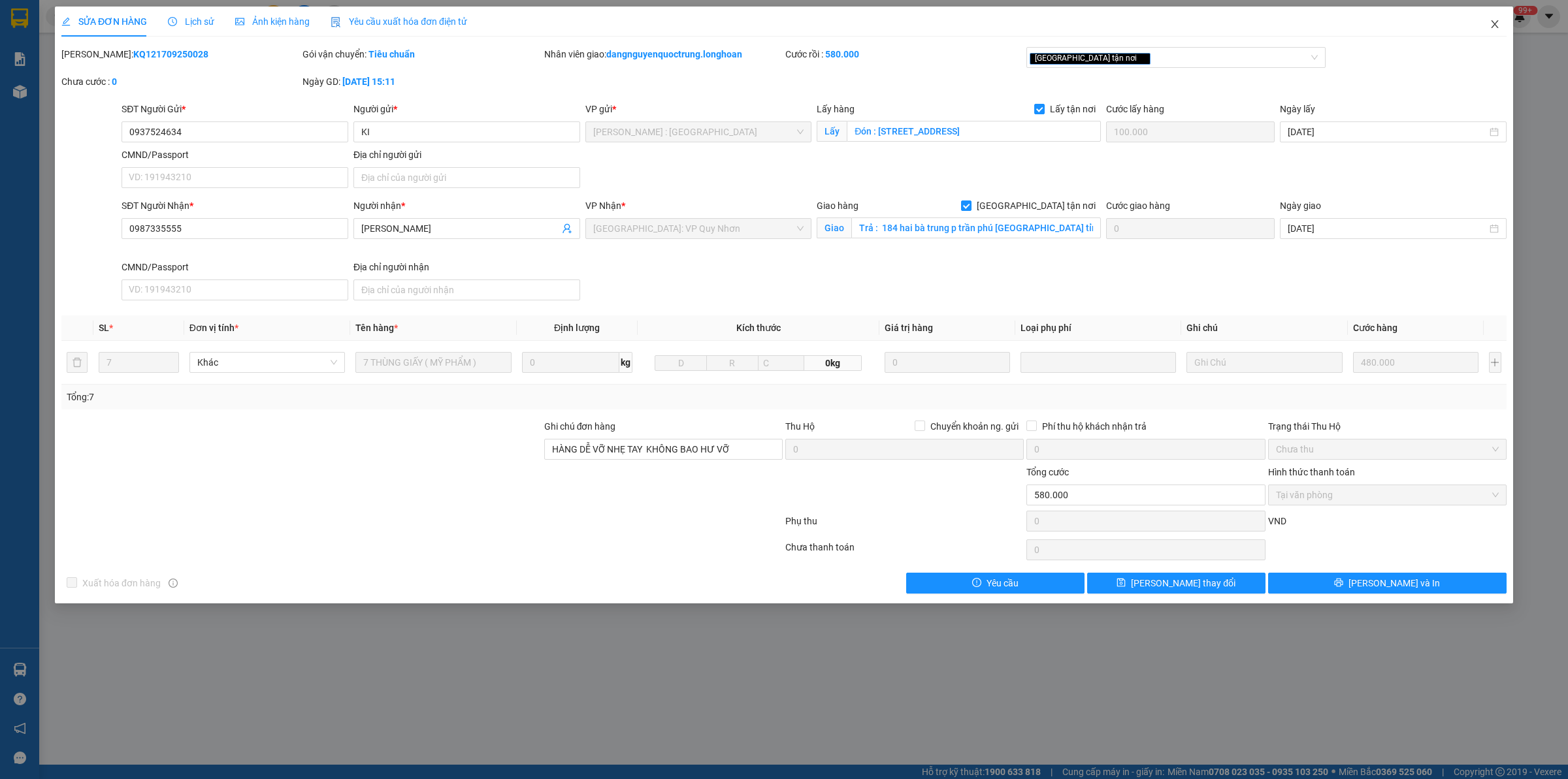
click at [1494, 23] on icon "close" at bounding box center [1494, 24] width 7 height 8
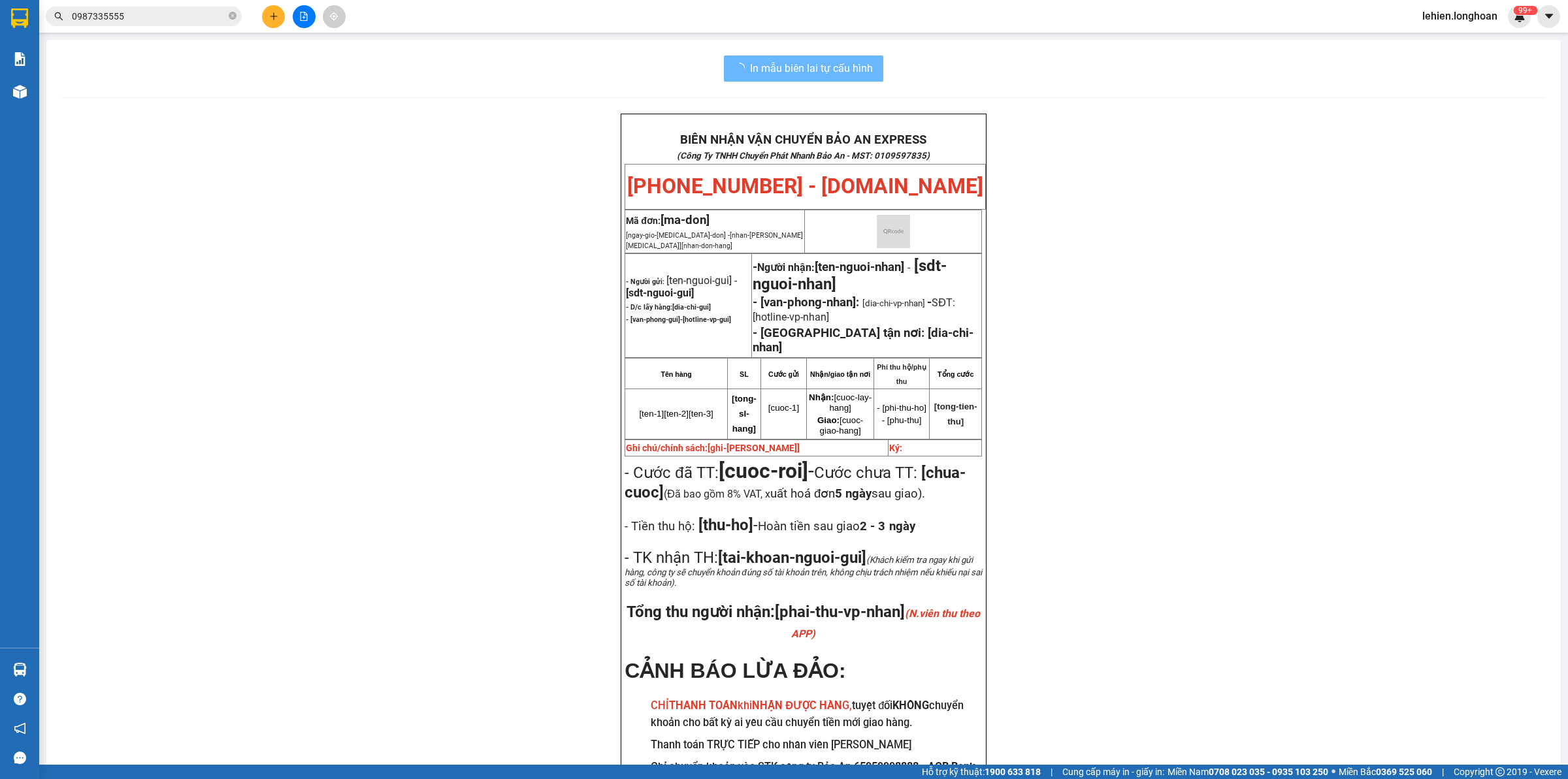
click at [240, 20] on div "0987335555" at bounding box center [127, 17] width 255 height 20
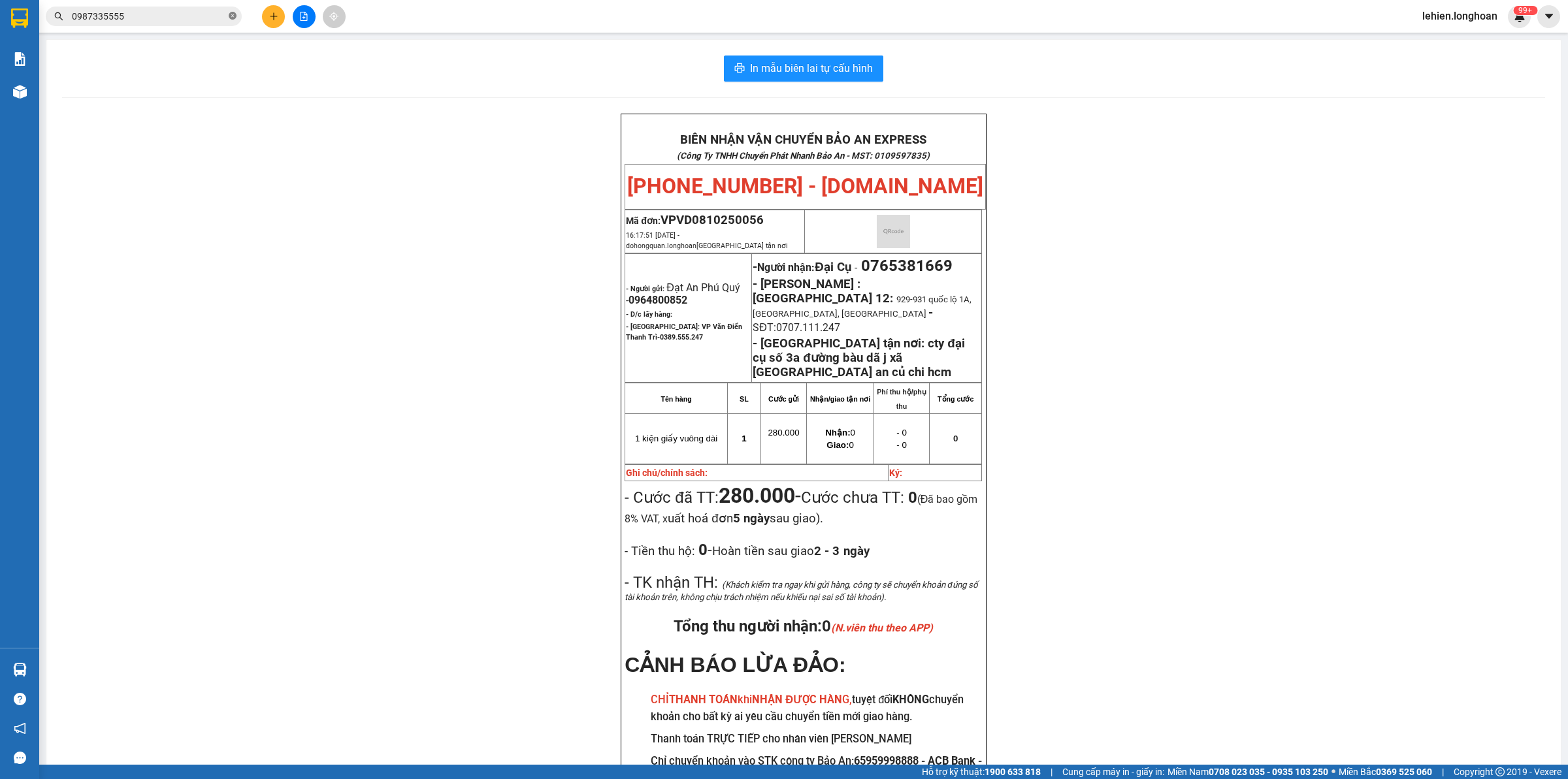
click at [229, 11] on span "0987335555" at bounding box center [143, 17] width 196 height 20
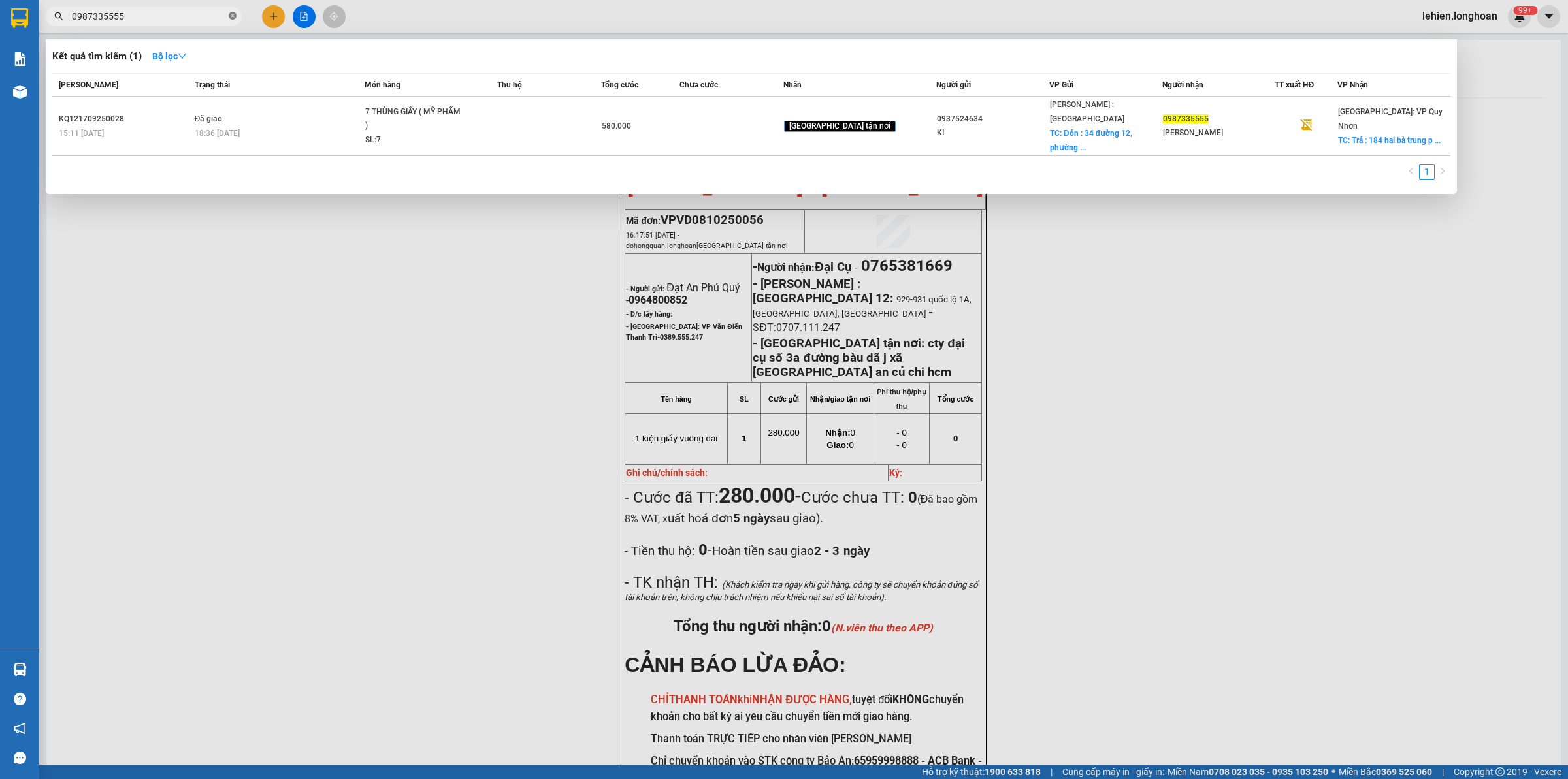
click at [233, 17] on icon "close-circle" at bounding box center [233, 16] width 8 height 8
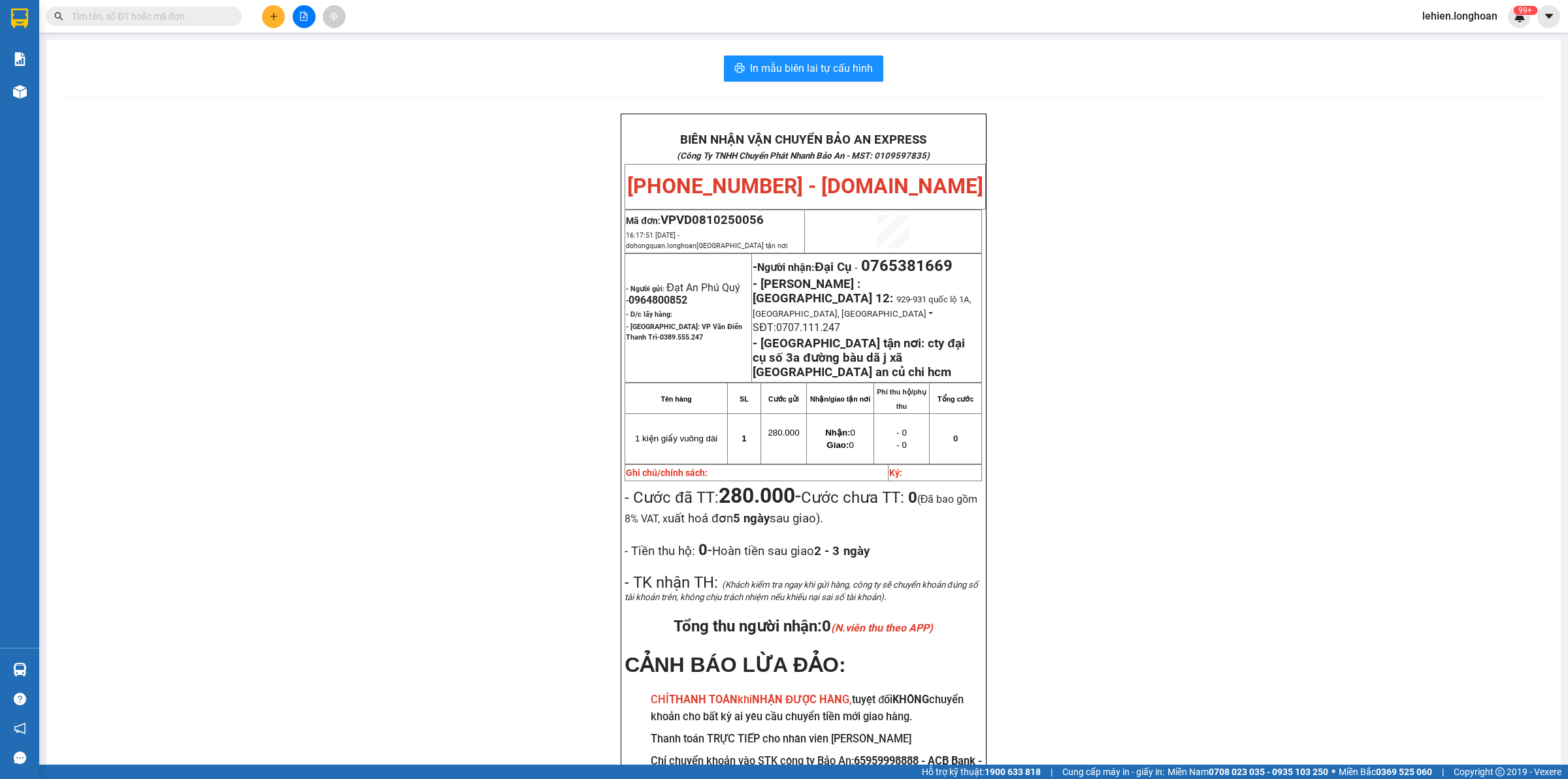
paste input "0932597471"
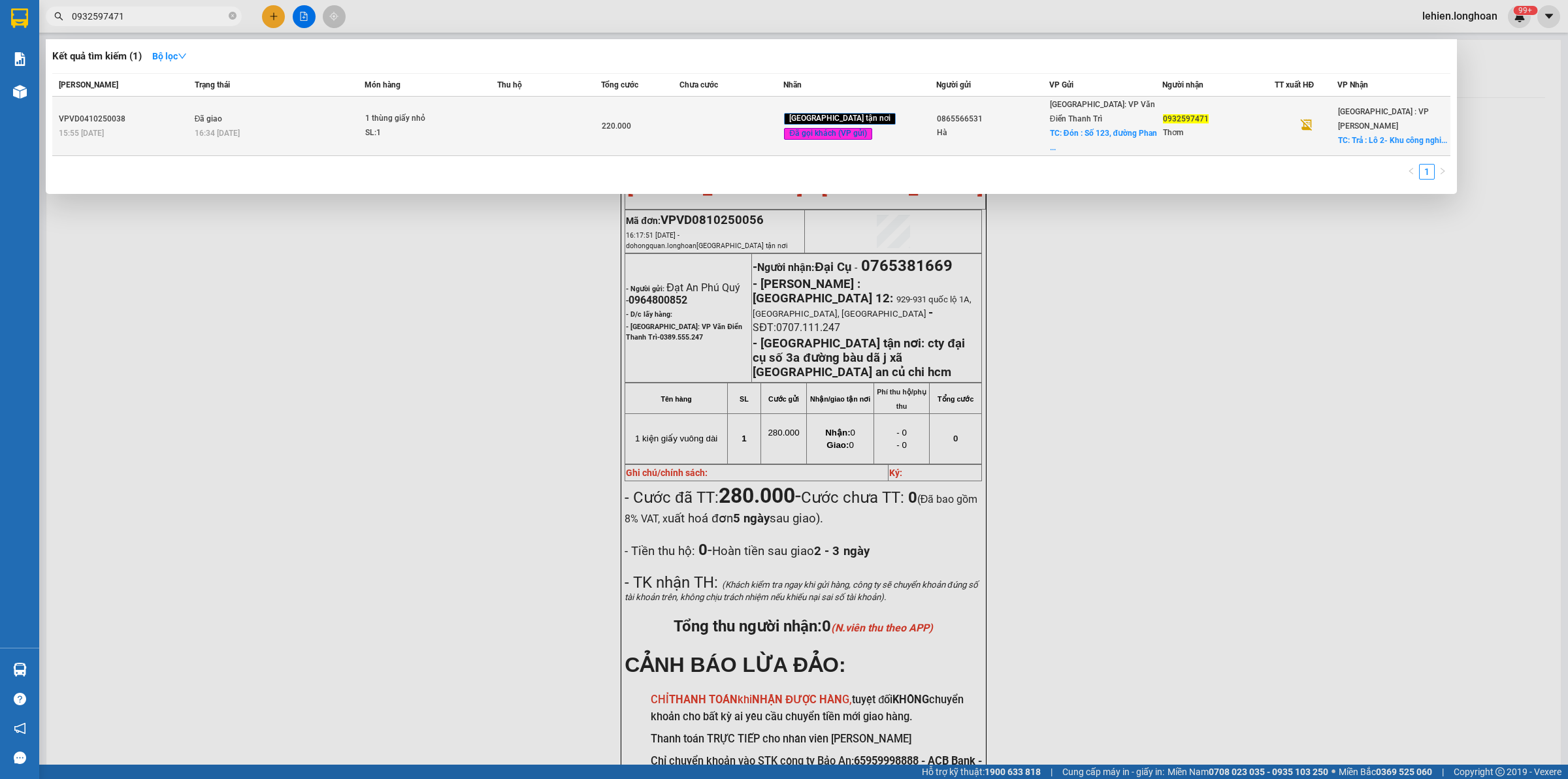
click at [290, 126] on div "16:34 [DATE]" at bounding box center [280, 133] width 170 height 14
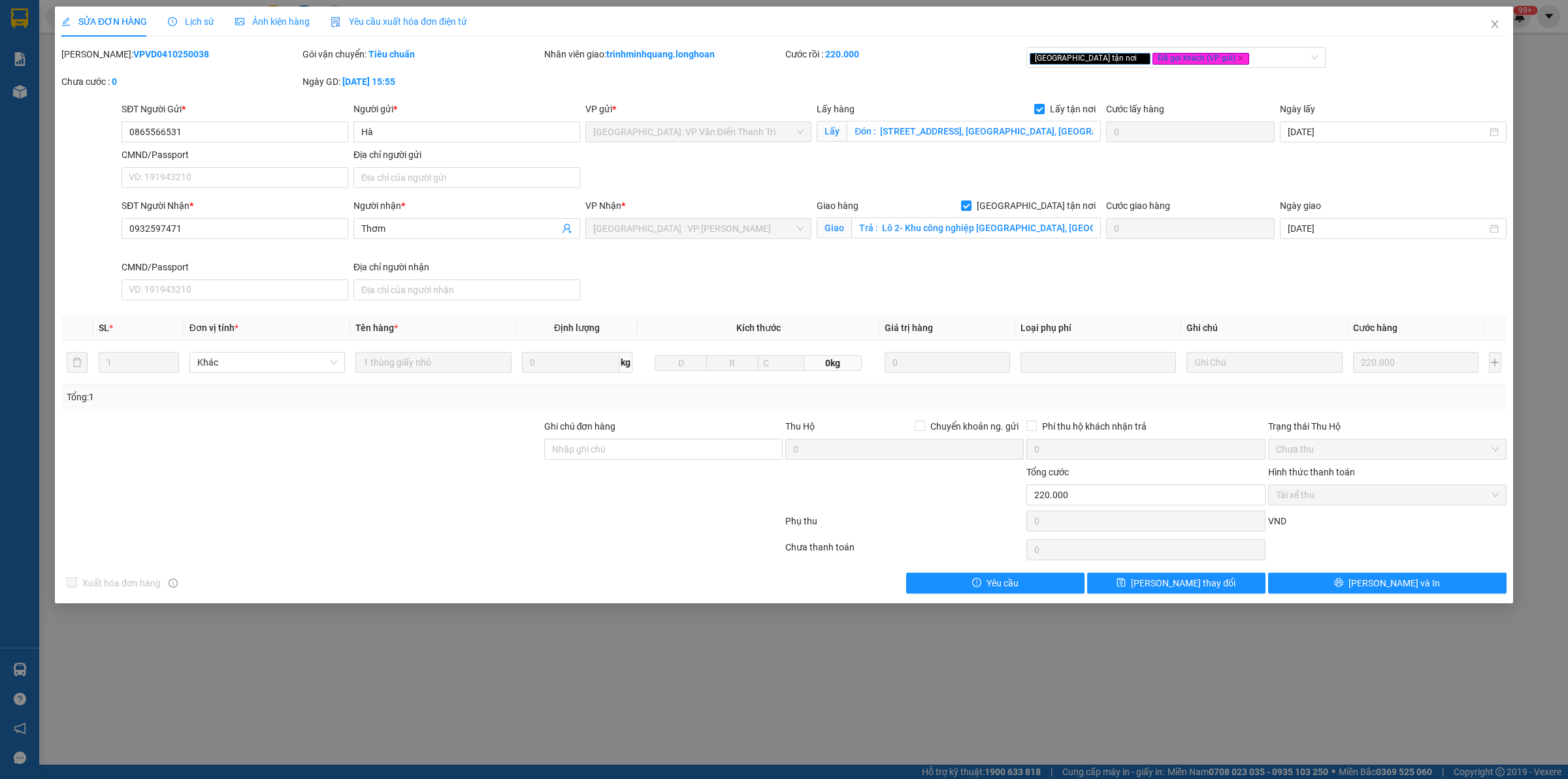
click at [174, 18] on icon "clock-circle" at bounding box center [172, 21] width 9 height 9
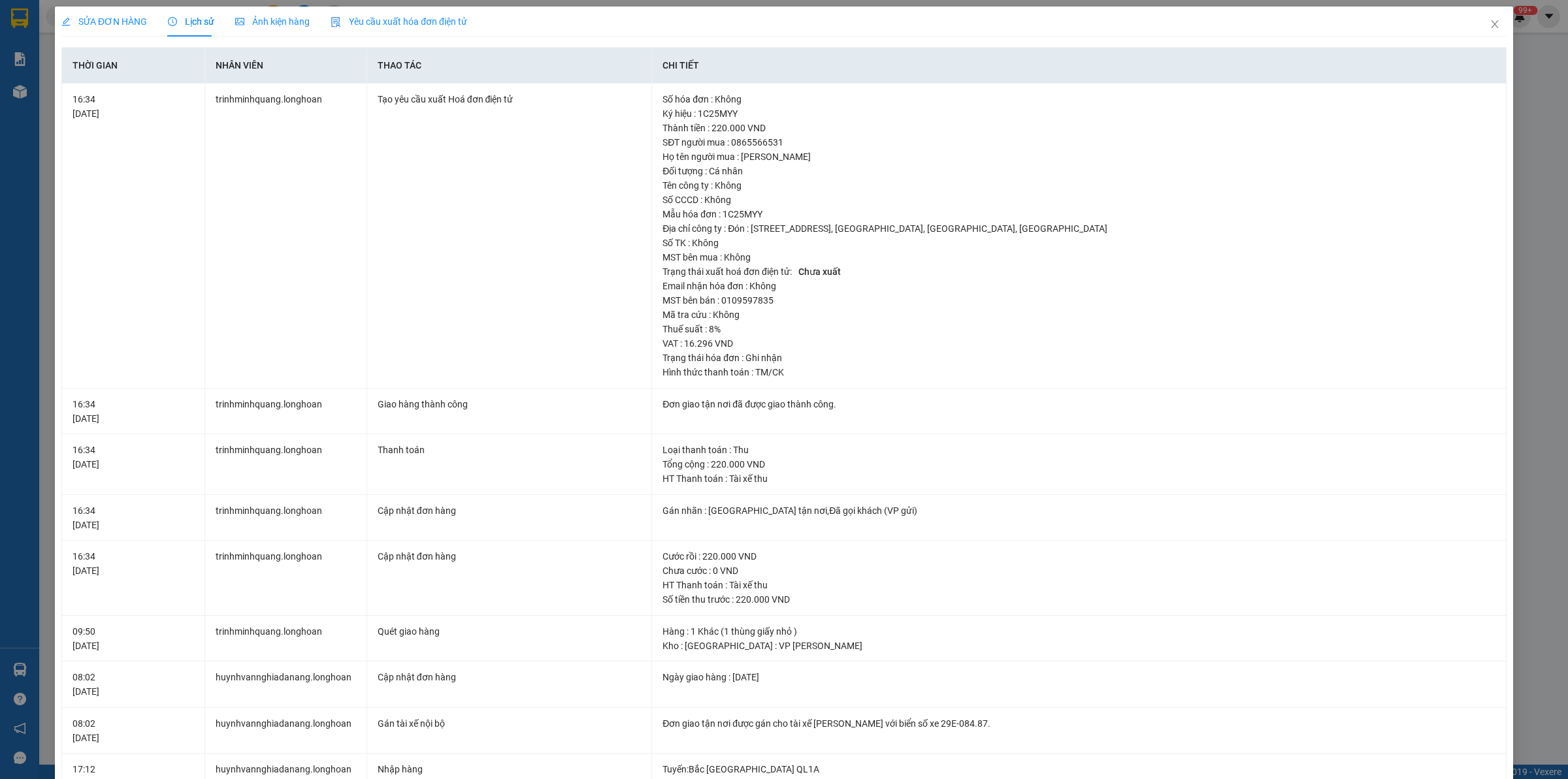
click at [96, 21] on span "SỬA ĐƠN HÀNG" at bounding box center [104, 22] width 86 height 11
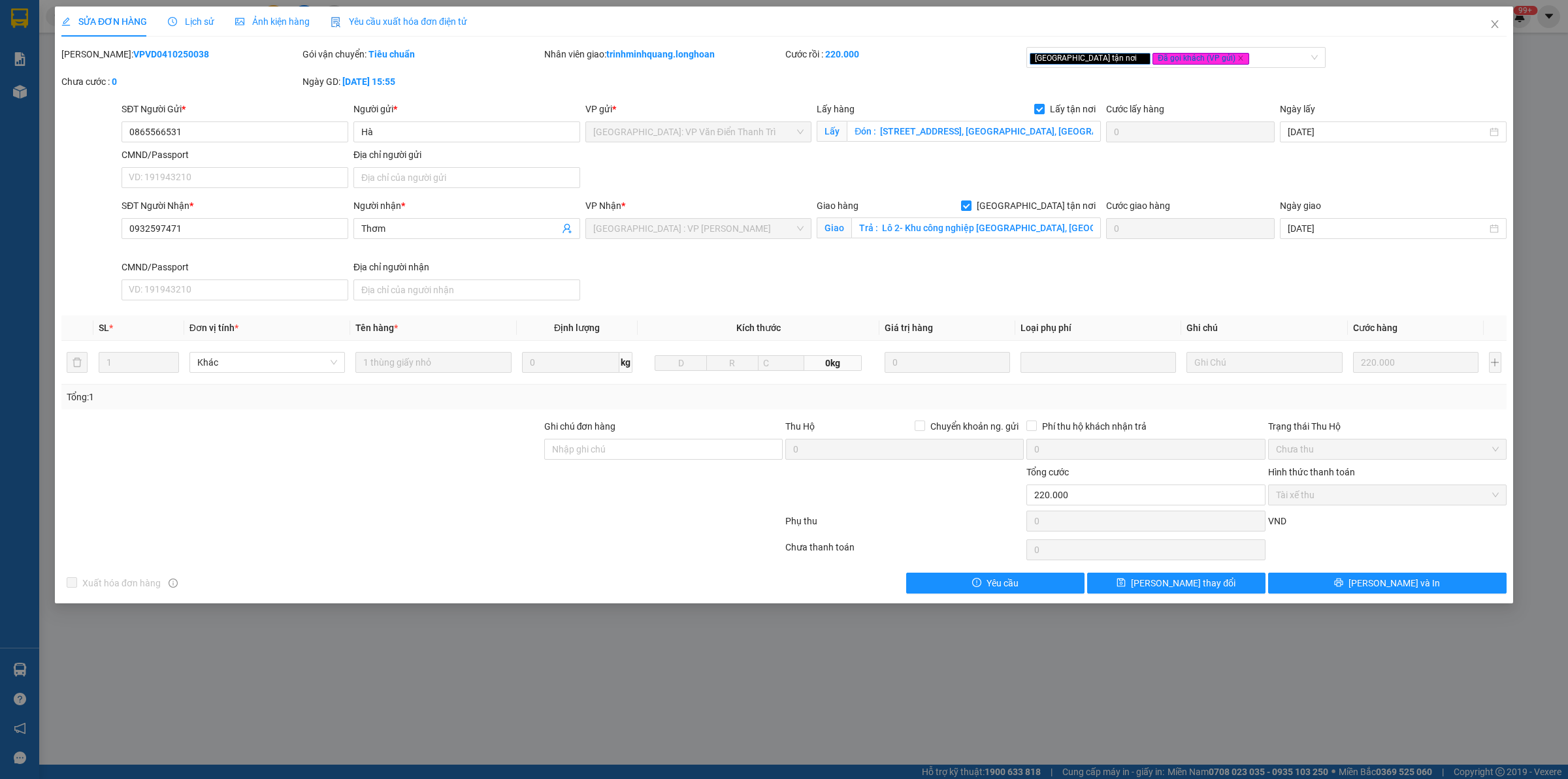
click at [149, 52] on b "VPVD0410250038" at bounding box center [171, 55] width 76 height 11
click at [149, 51] on b "VPVD0410250038" at bounding box center [171, 55] width 76 height 11
copy b "VPVD0410250038"
click at [1501, 23] on span "Close" at bounding box center [1495, 25] width 36 height 36
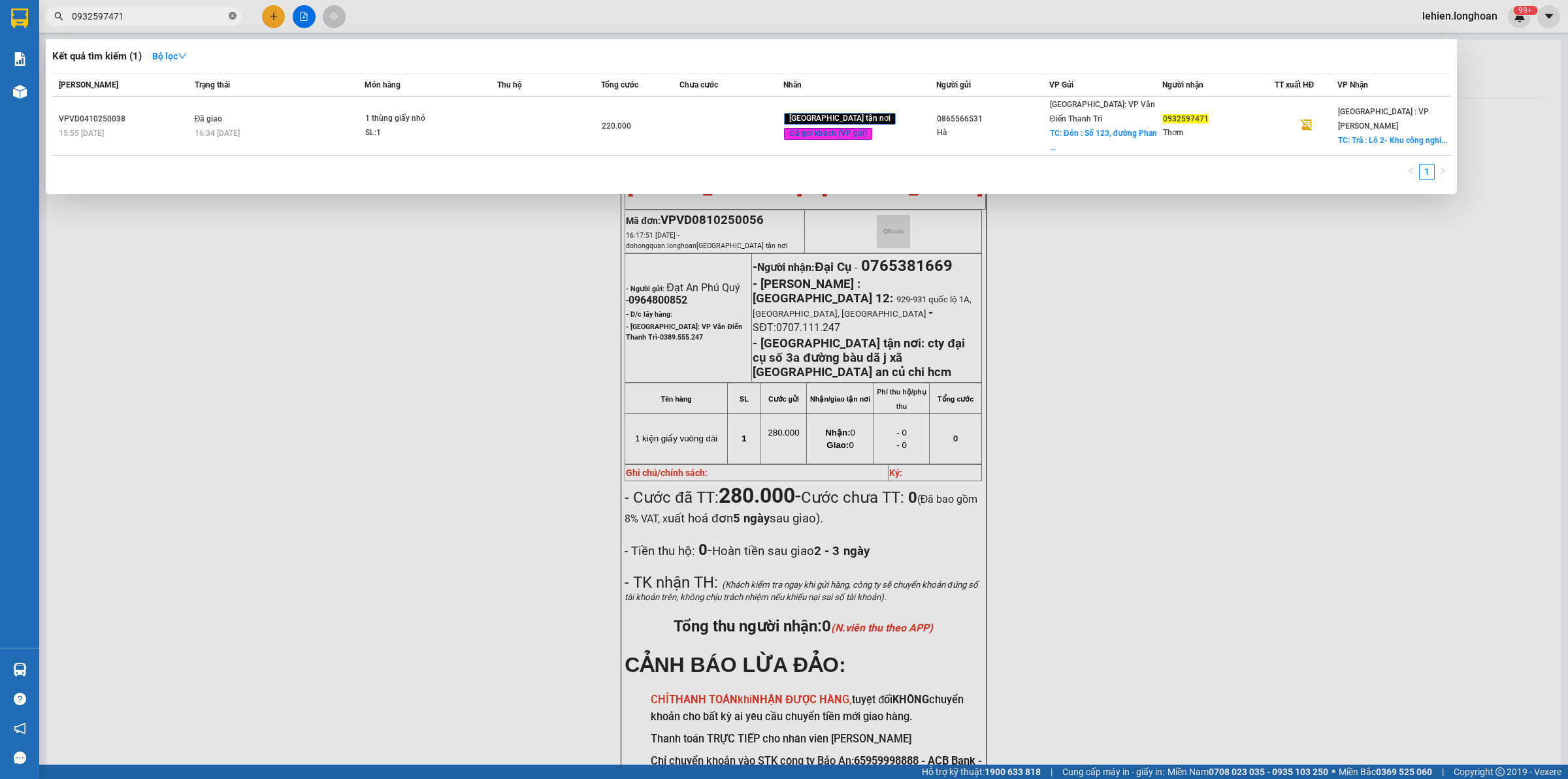
click at [233, 17] on icon "close-circle" at bounding box center [233, 16] width 8 height 8
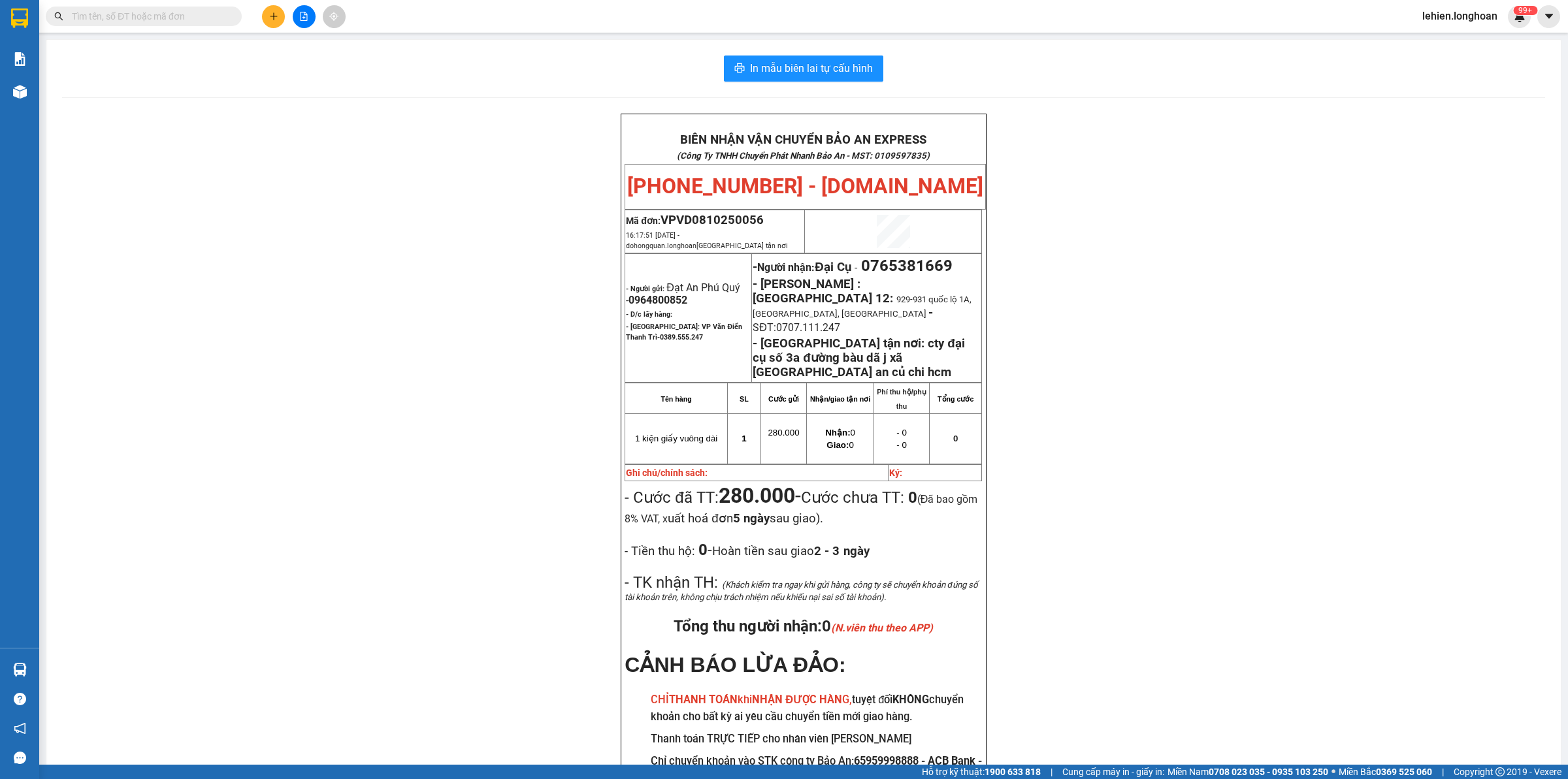
paste input "0968544052"
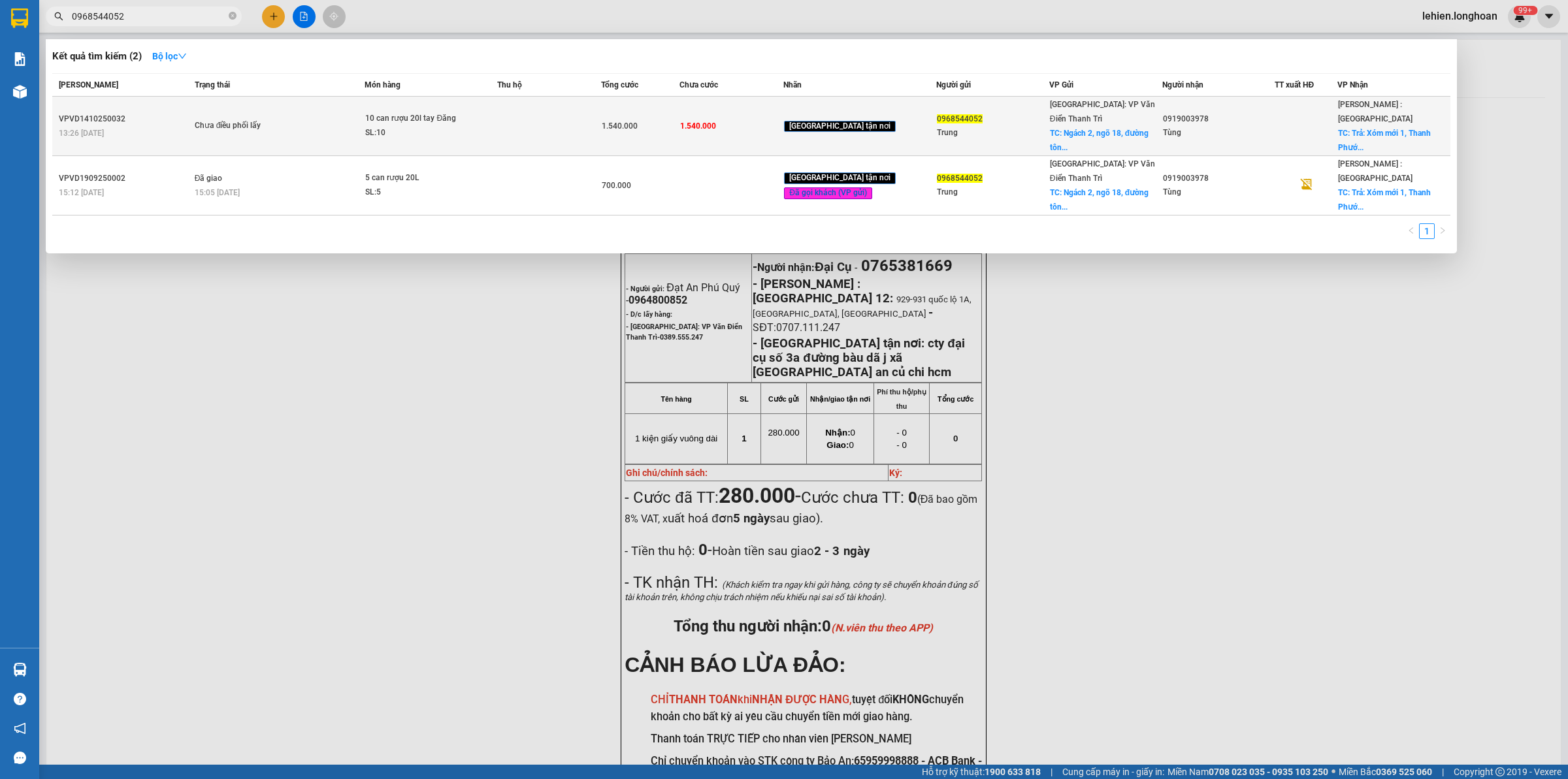
click at [321, 106] on td "Chưa điều phối lấy" at bounding box center [278, 127] width 174 height 59
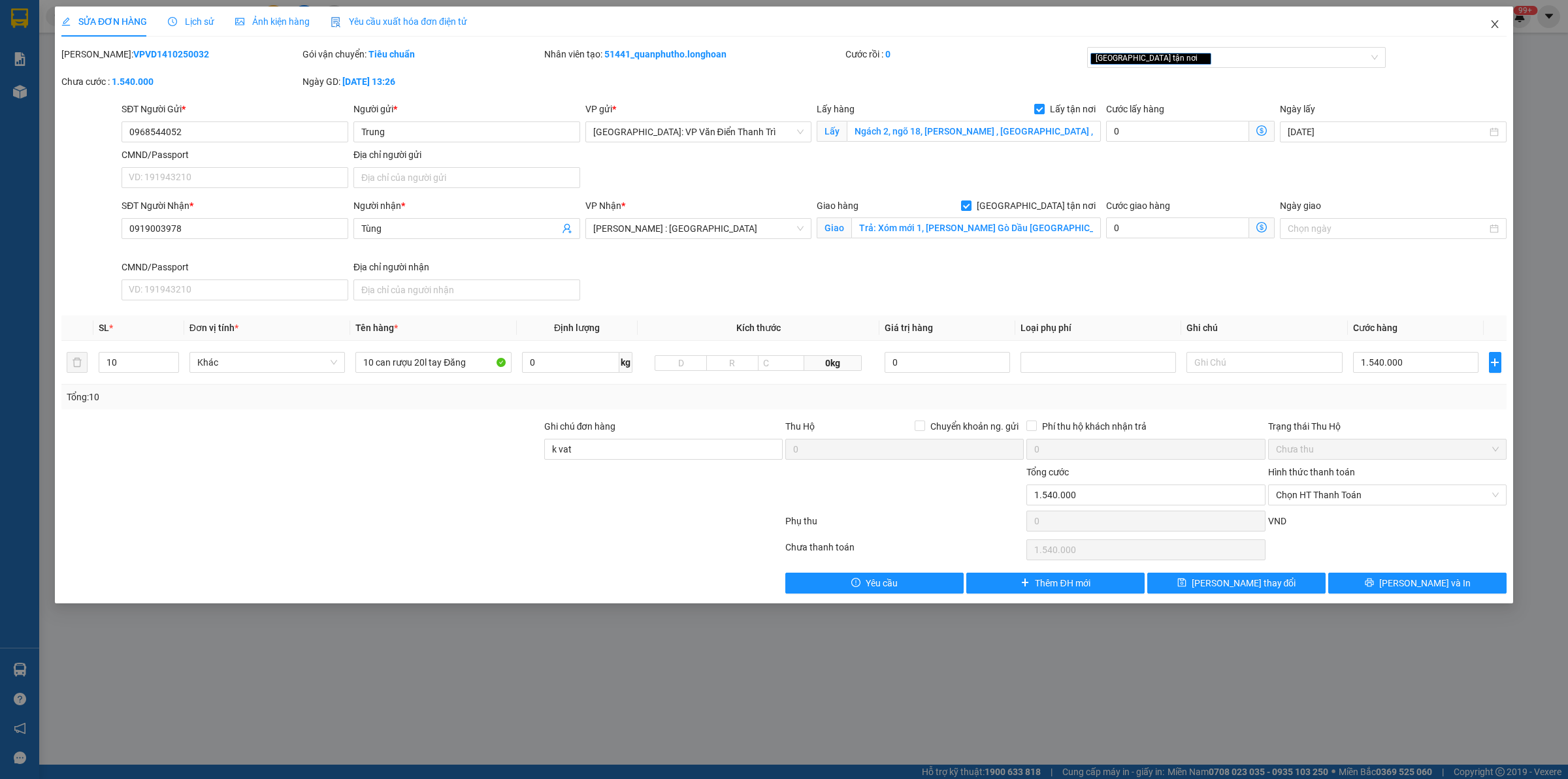
click at [1497, 15] on span "Close" at bounding box center [1495, 25] width 36 height 36
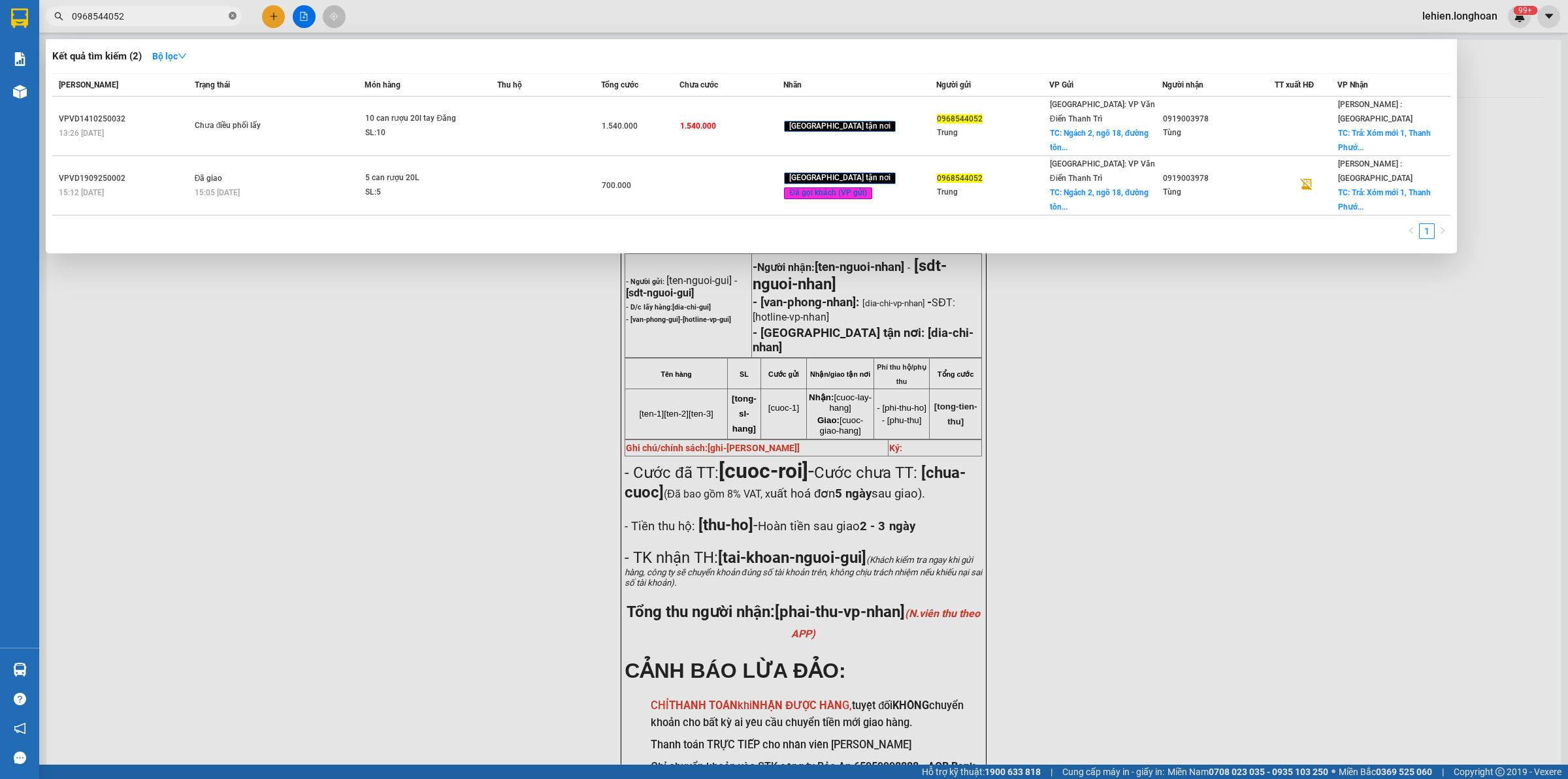
click at [233, 17] on icon "close-circle" at bounding box center [233, 16] width 8 height 8
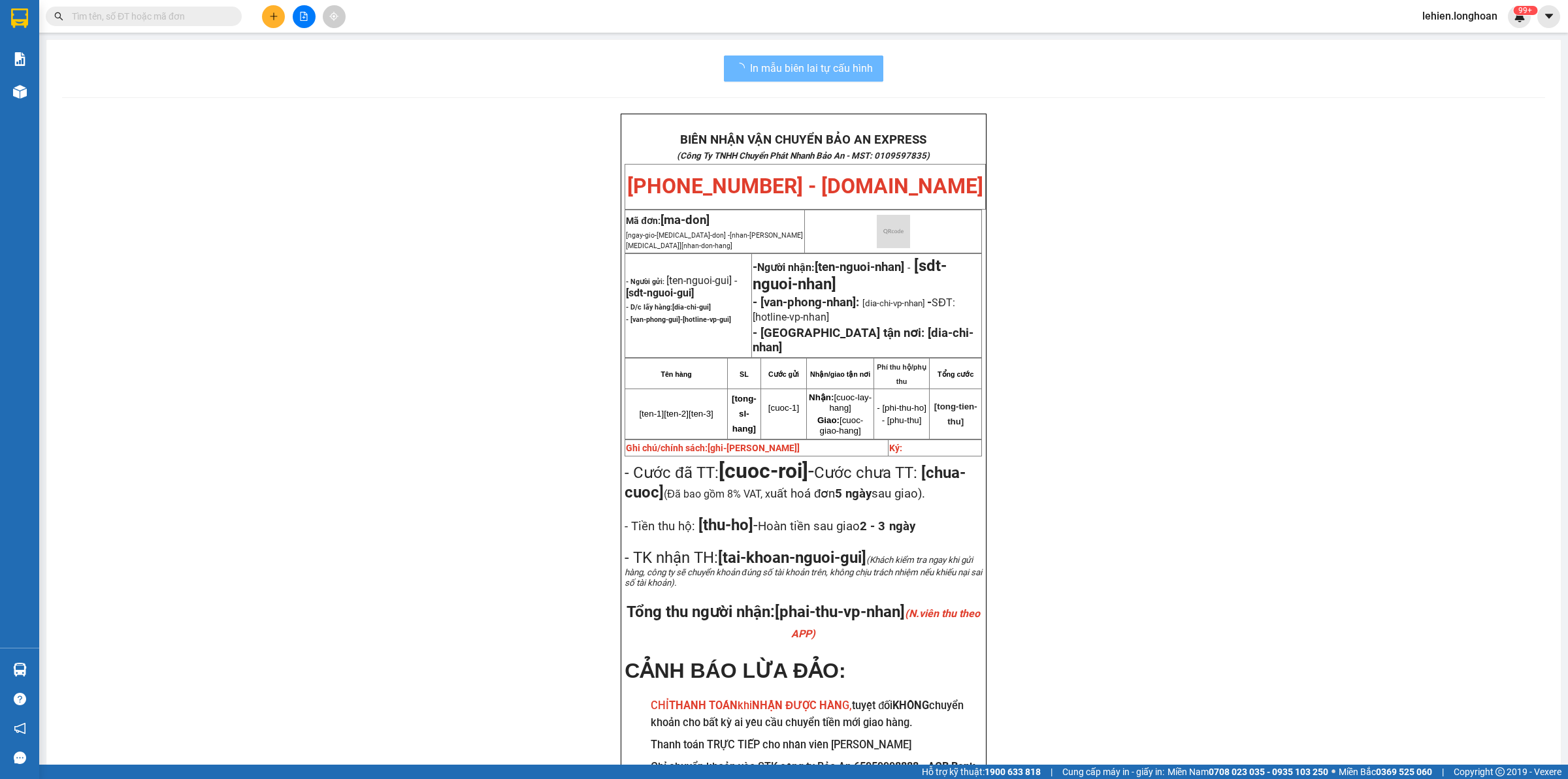
paste input "0985231291"
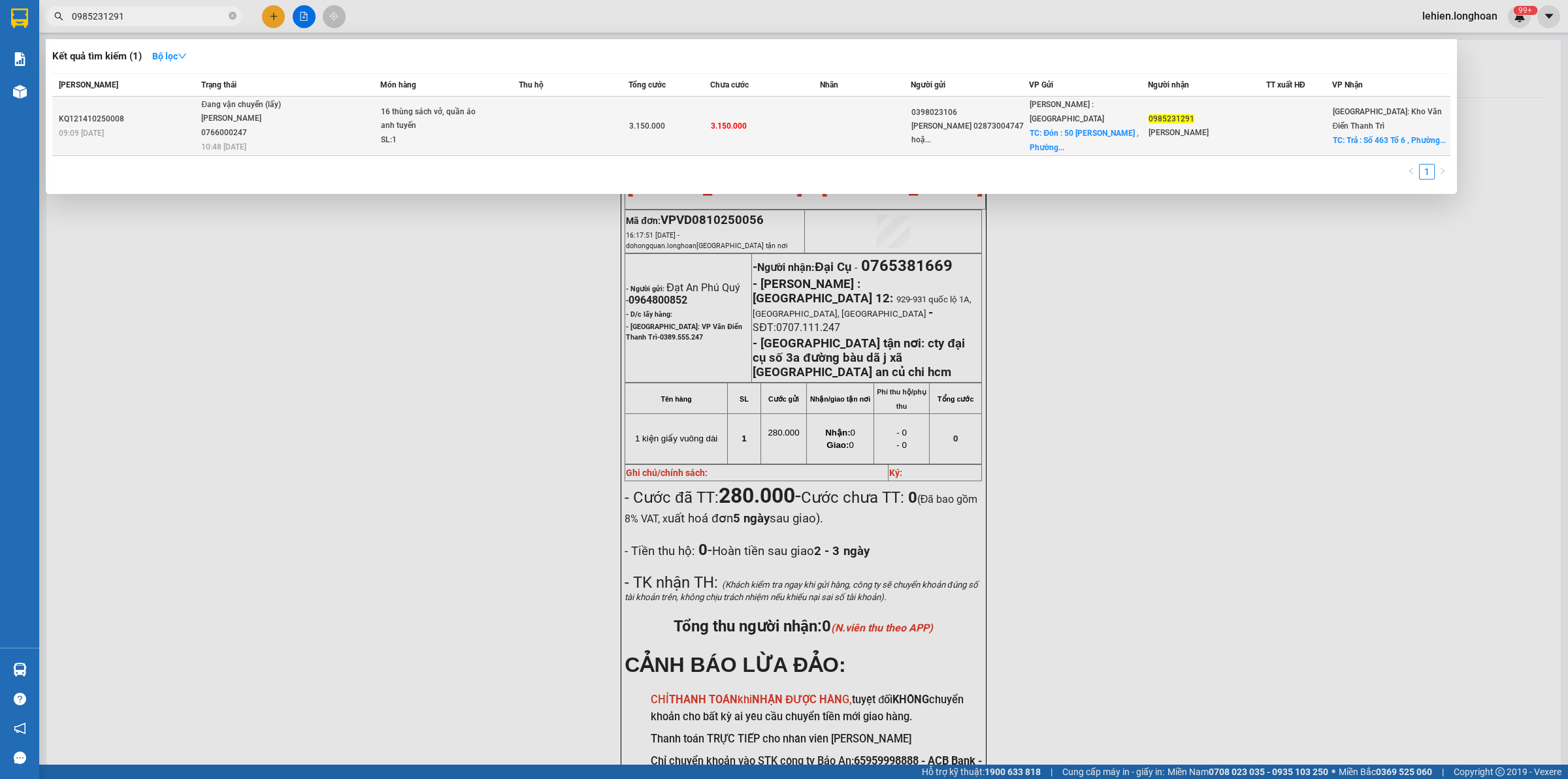
click at [347, 120] on span "Đang vận chuyển (lấy) [PERSON_NAME] 0766000247 10:48 [DATE]" at bounding box center [290, 125] width 178 height 55
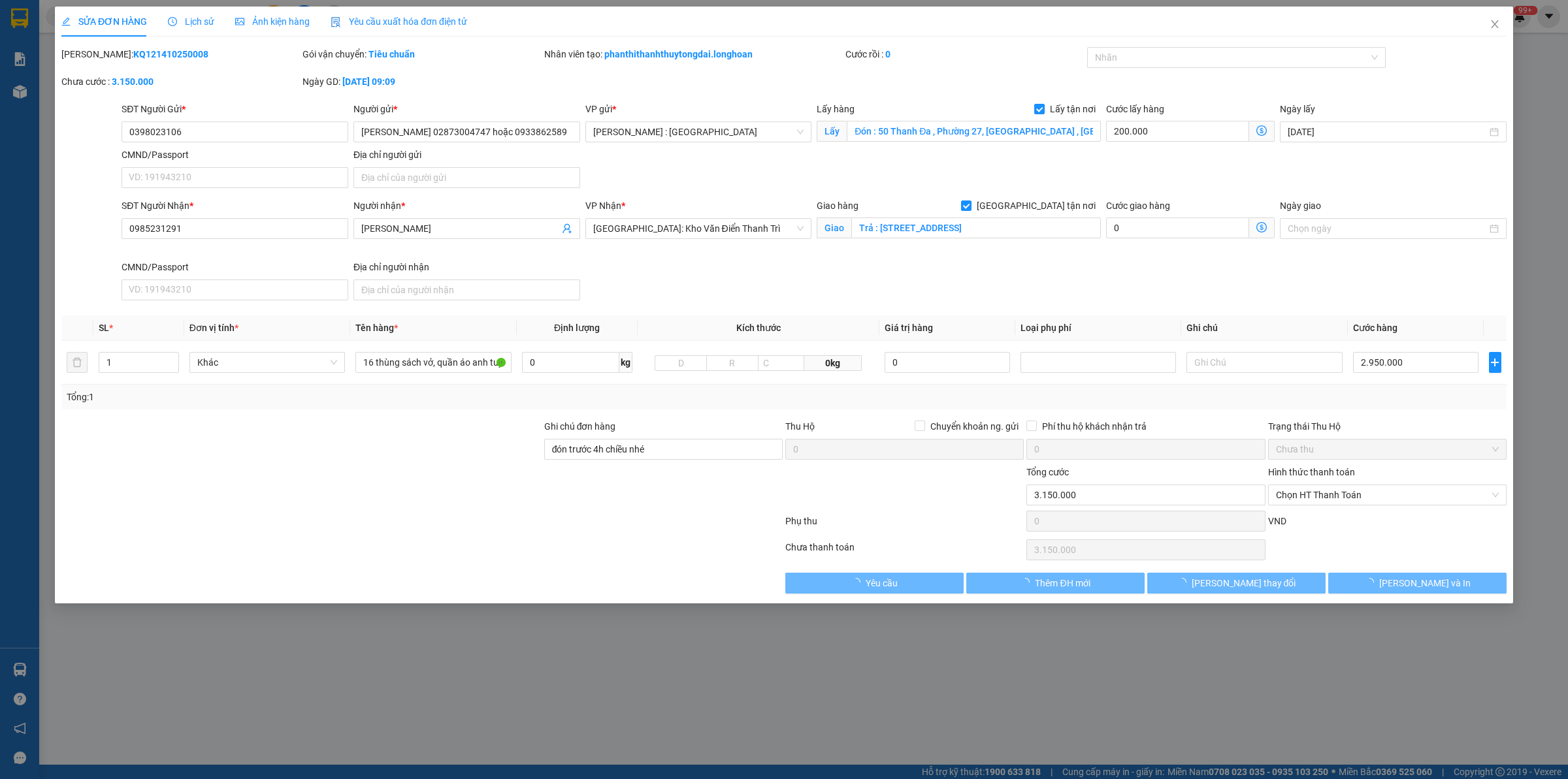
click at [198, 18] on span "Lịch sử" at bounding box center [190, 22] width 46 height 11
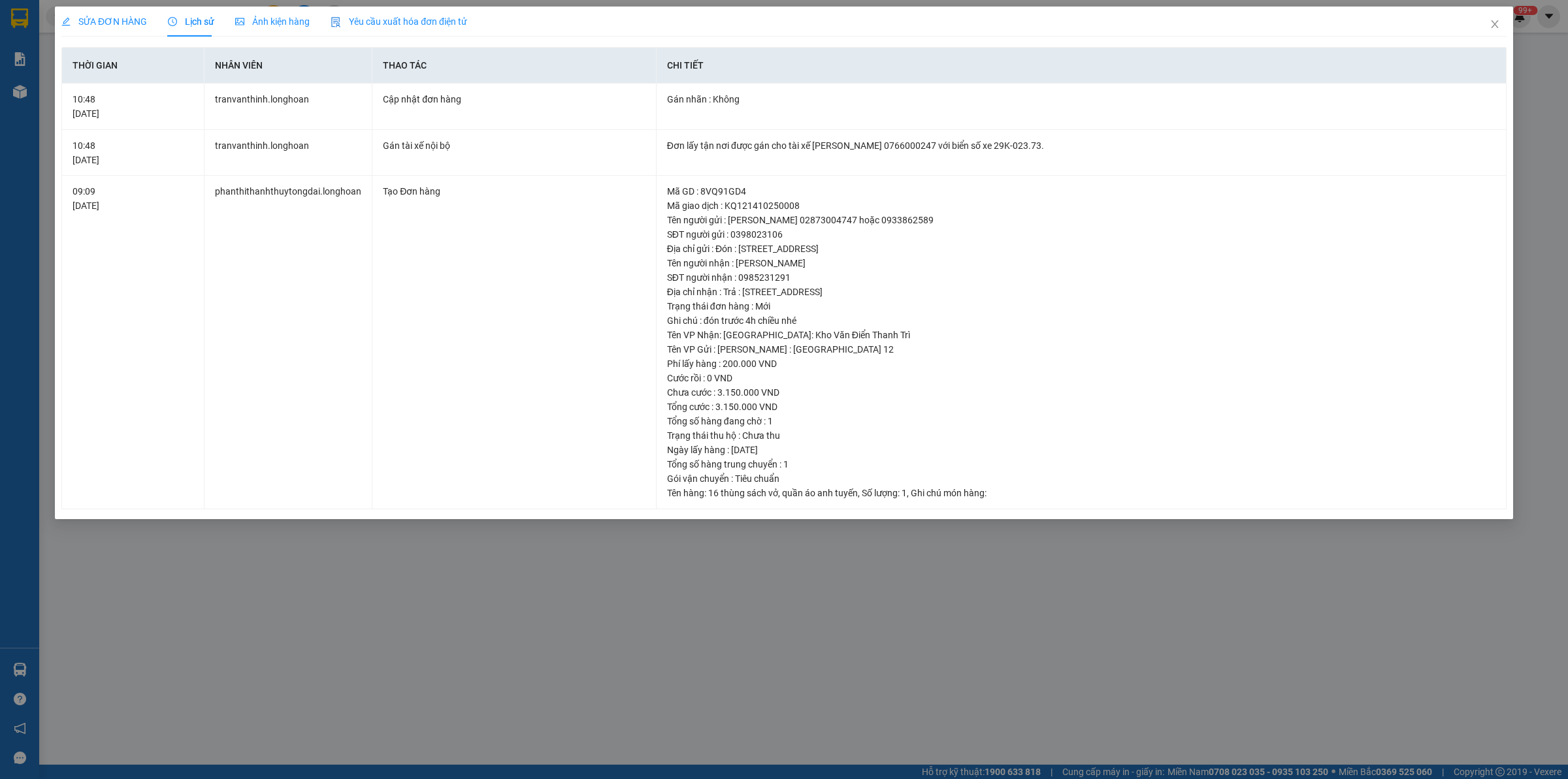
click at [115, 21] on span "SỬA ĐƠN HÀNG" at bounding box center [104, 22] width 86 height 11
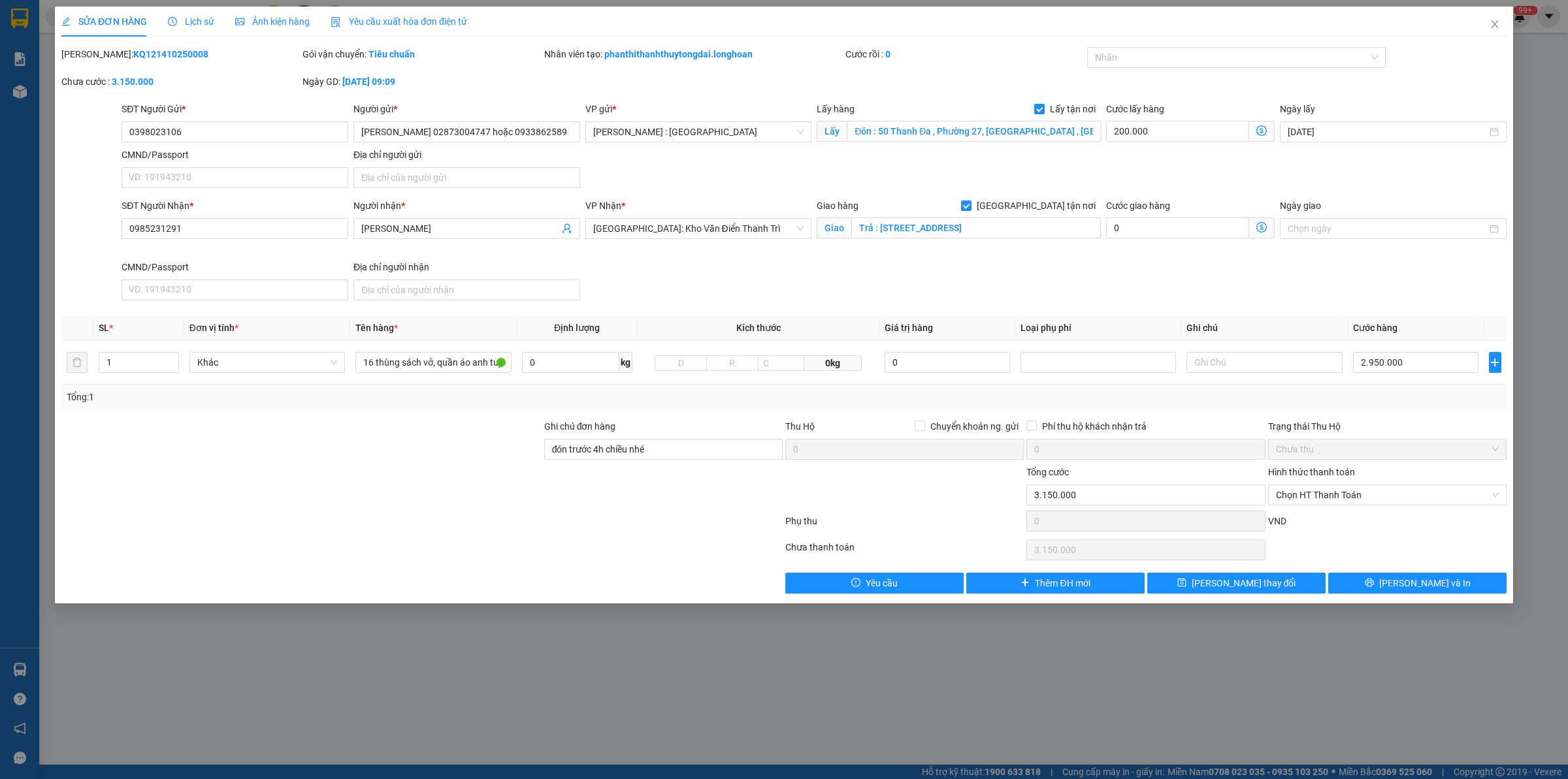
click at [194, 17] on span "Lịch sử" at bounding box center [190, 22] width 46 height 11
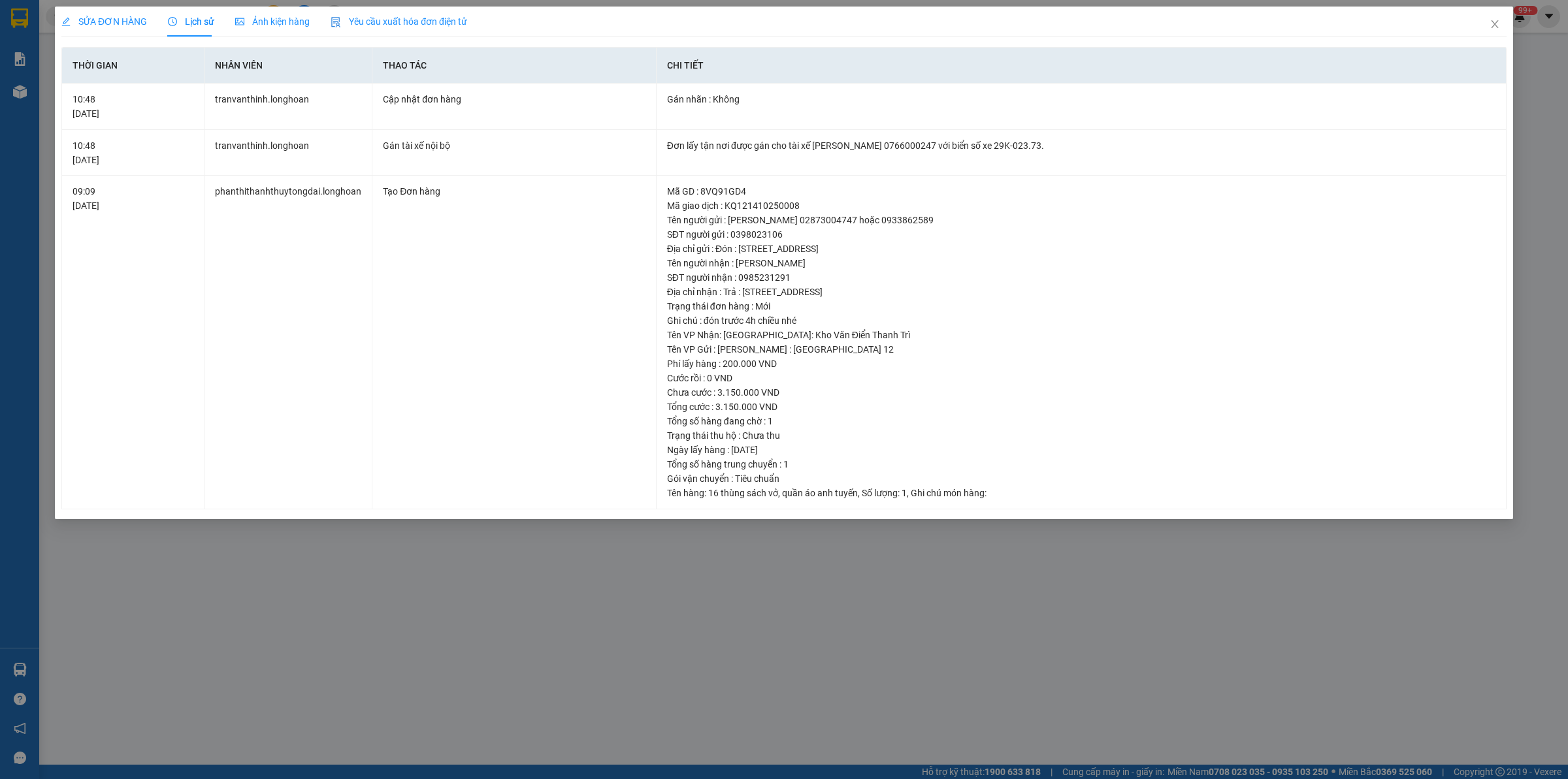
click at [124, 25] on span "SỬA ĐƠN HÀNG" at bounding box center [104, 22] width 86 height 11
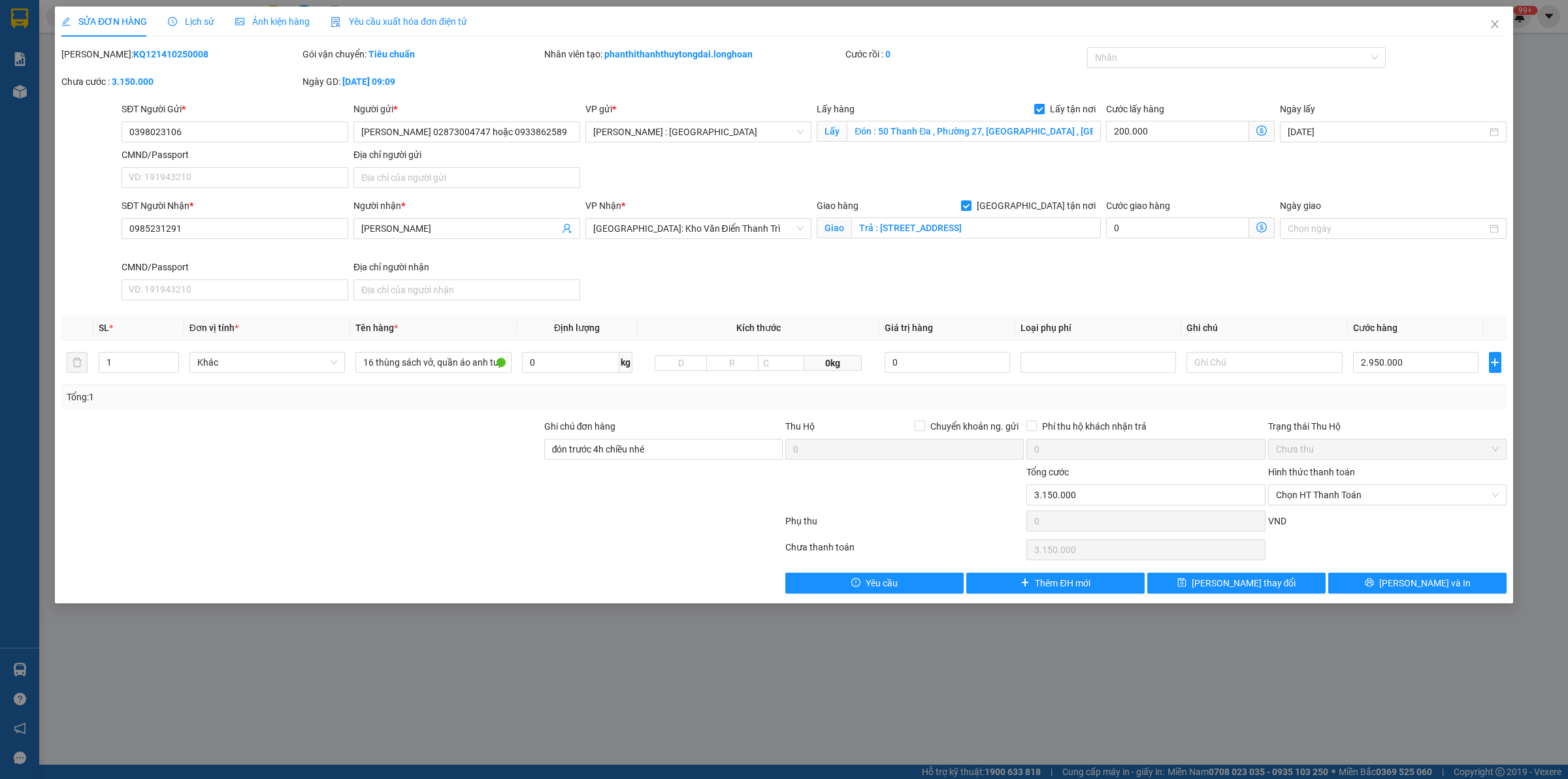
click at [536, 503] on div at bounding box center [301, 488] width 483 height 45
click at [177, 17] on span "Lịch sử" at bounding box center [190, 22] width 46 height 11
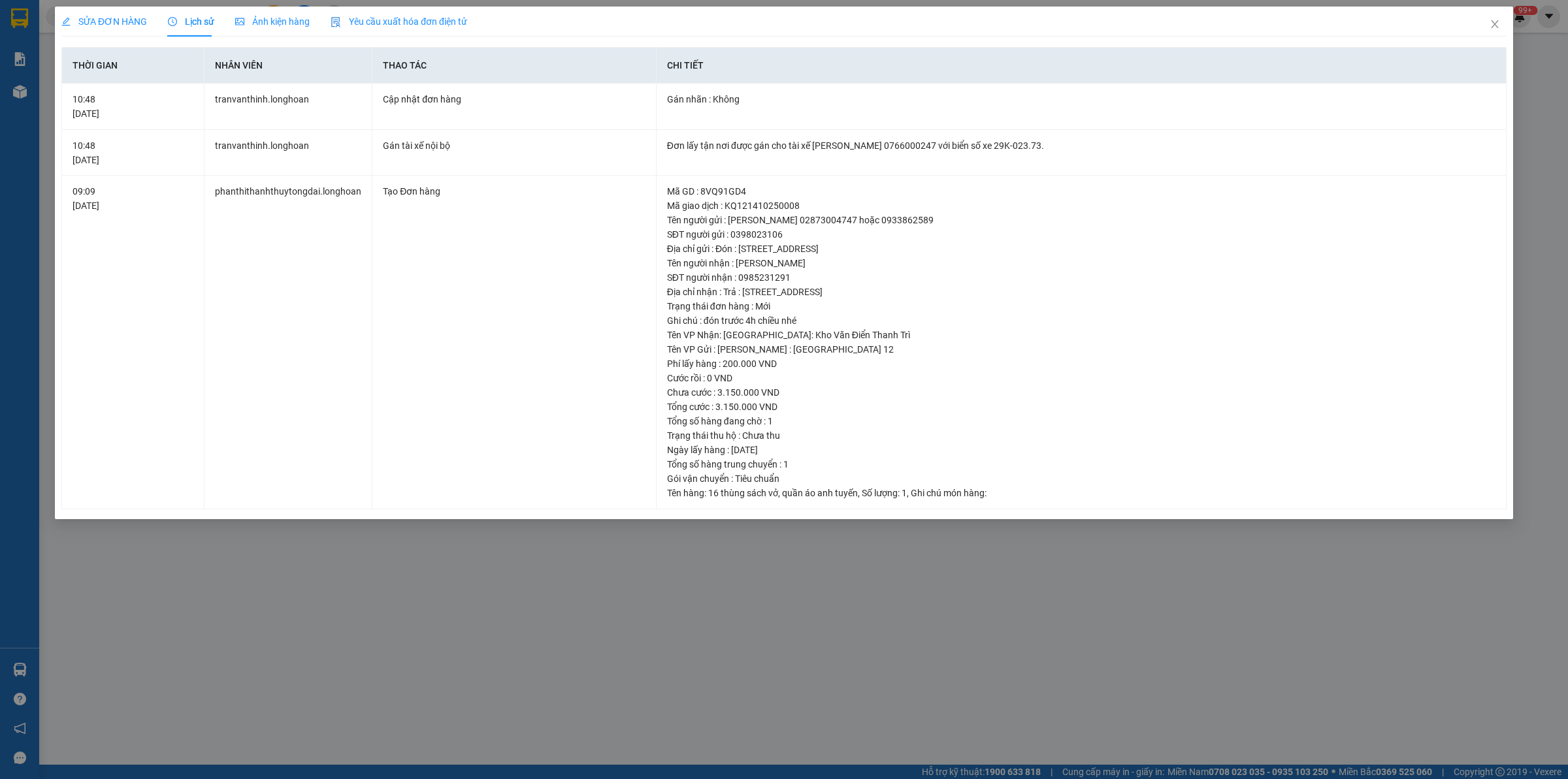
click at [115, 20] on span "SỬA ĐƠN HÀNG" at bounding box center [104, 22] width 86 height 11
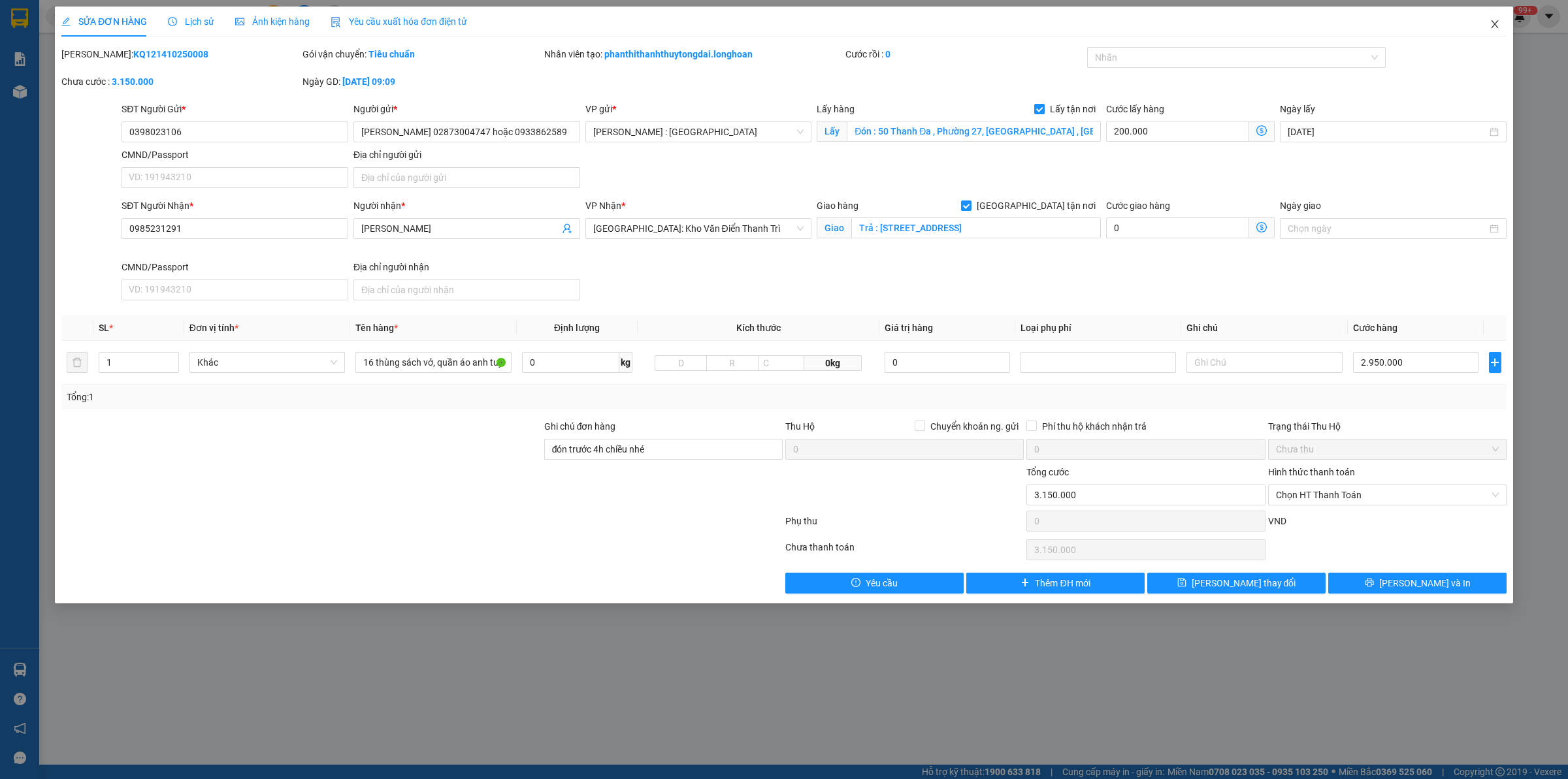
click at [1498, 30] on icon "close" at bounding box center [1495, 24] width 11 height 11
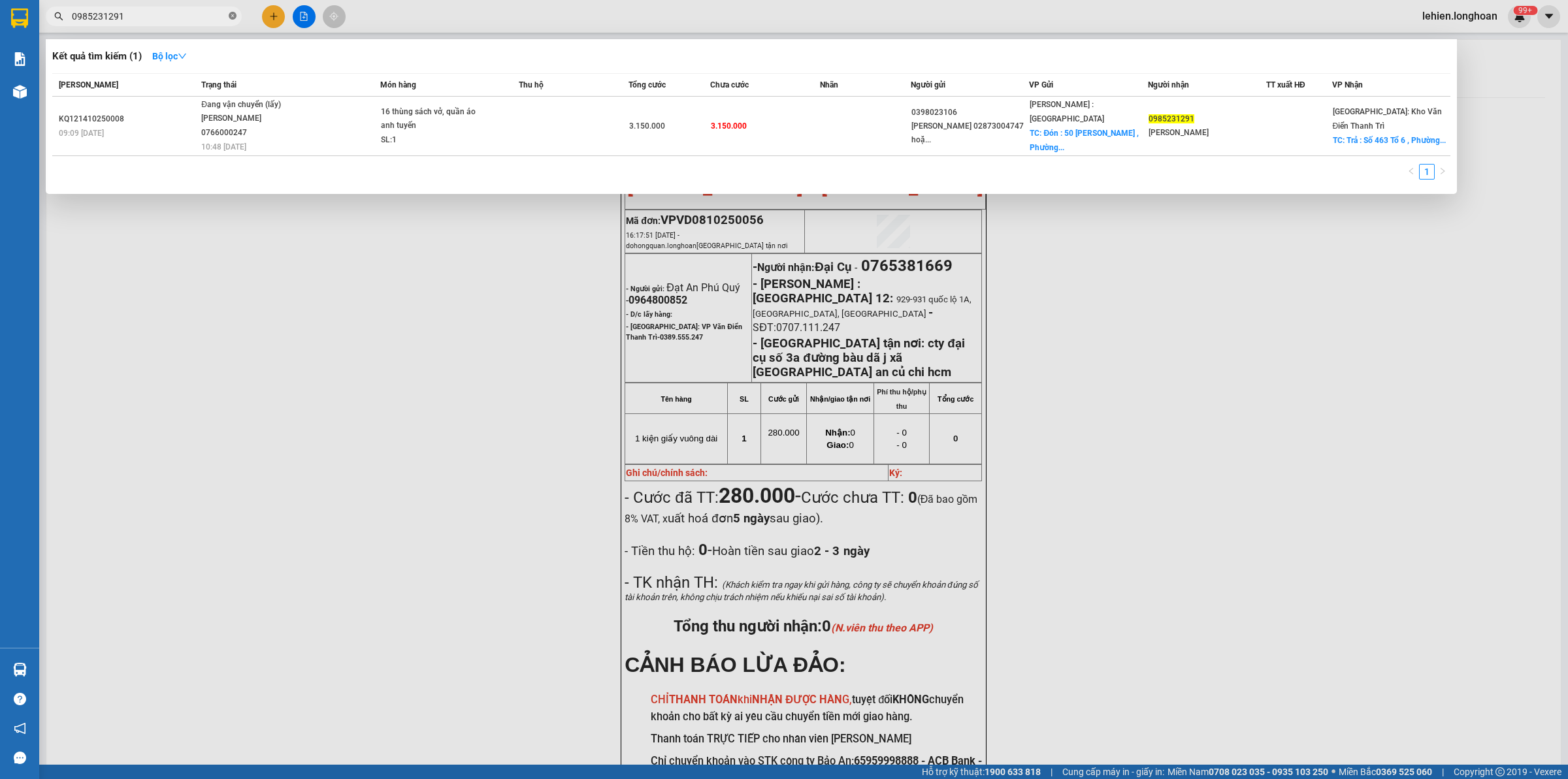
click at [229, 17] on icon "close-circle" at bounding box center [233, 16] width 8 height 8
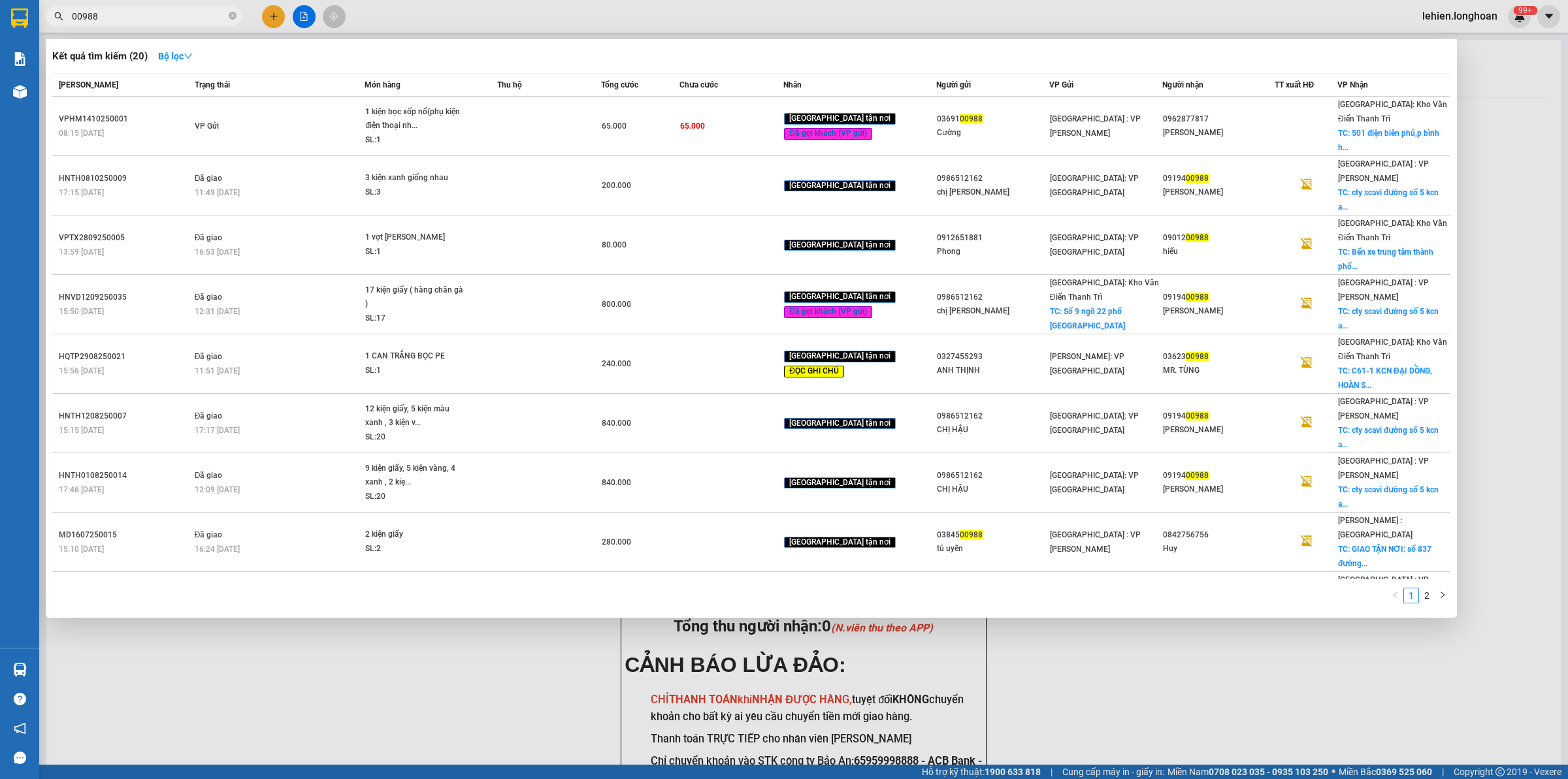
click at [69, 17] on span "00988" at bounding box center [143, 17] width 196 height 20
click at [75, 11] on input "00988" at bounding box center [149, 16] width 154 height 14
click at [147, 20] on input "0988" at bounding box center [149, 16] width 154 height 14
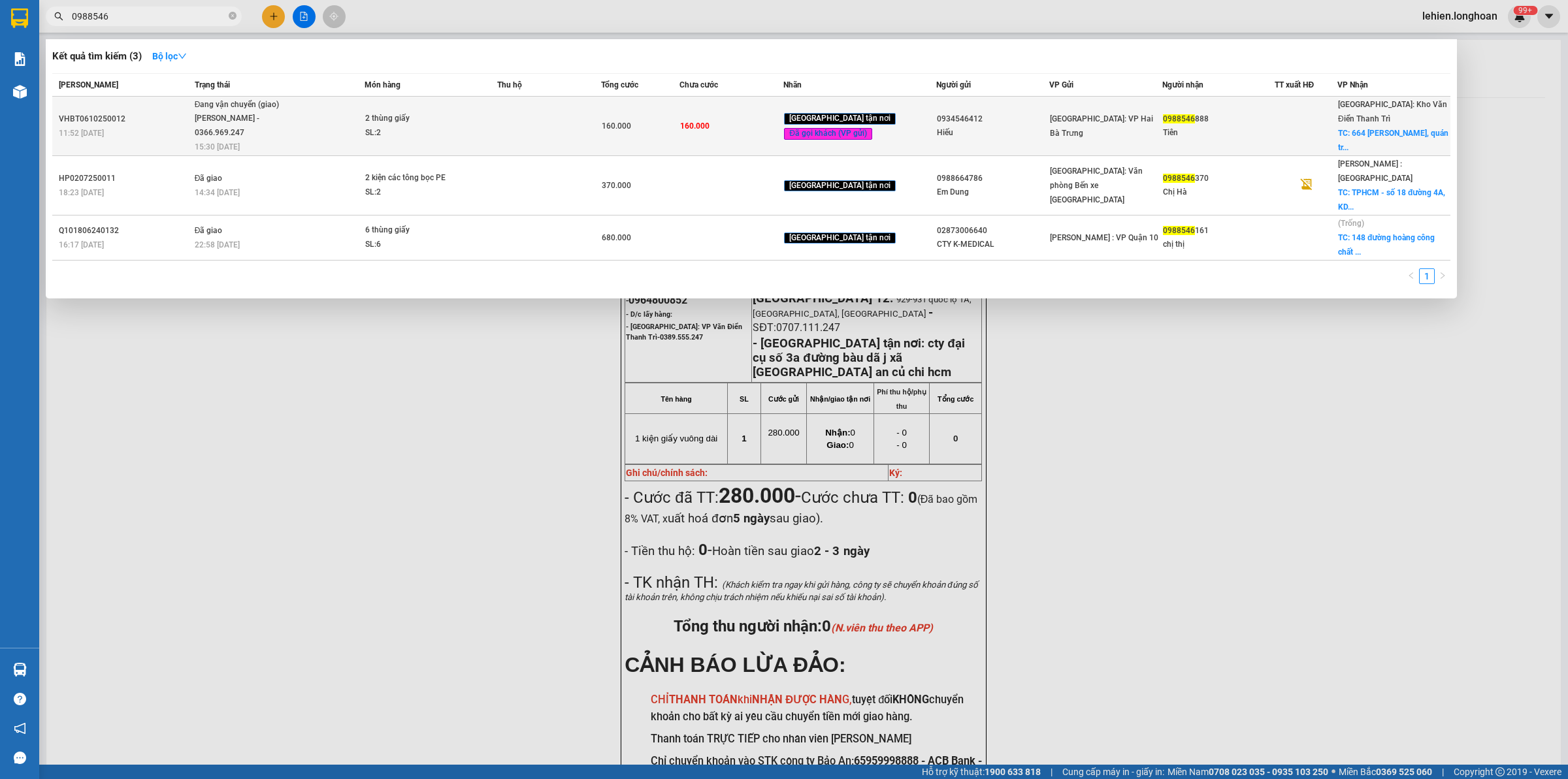
click at [243, 111] on div "[PERSON_NAME] - 0366.969.247" at bounding box center [243, 125] width 98 height 28
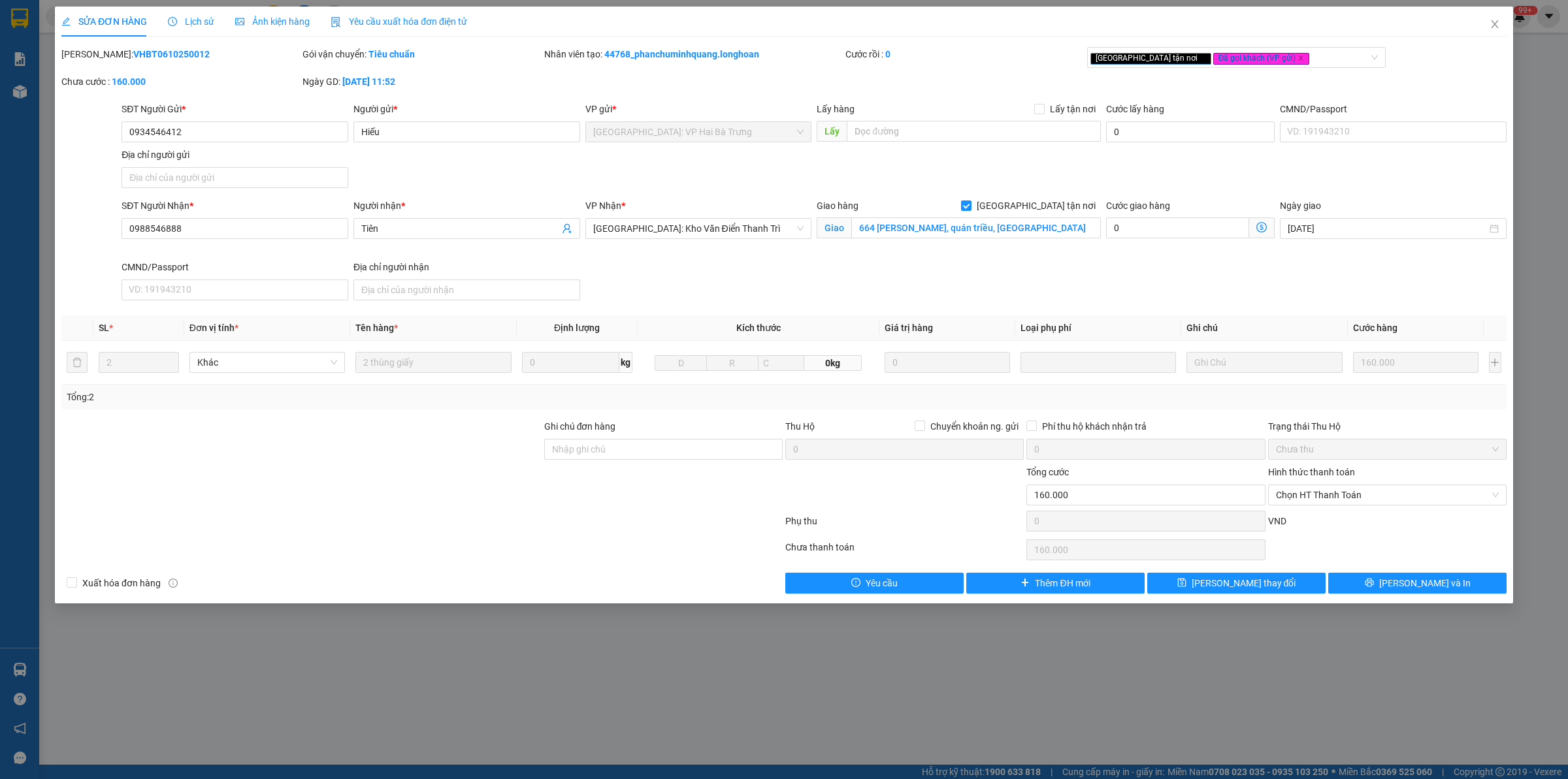
click at [165, 24] on div "SỬA ĐƠN HÀNG Lịch sử Ảnh kiện hàng Yêu cầu xuất hóa đơn điện tử" at bounding box center [264, 22] width 406 height 30
click at [206, 31] on div "Lịch sử" at bounding box center [190, 22] width 46 height 30
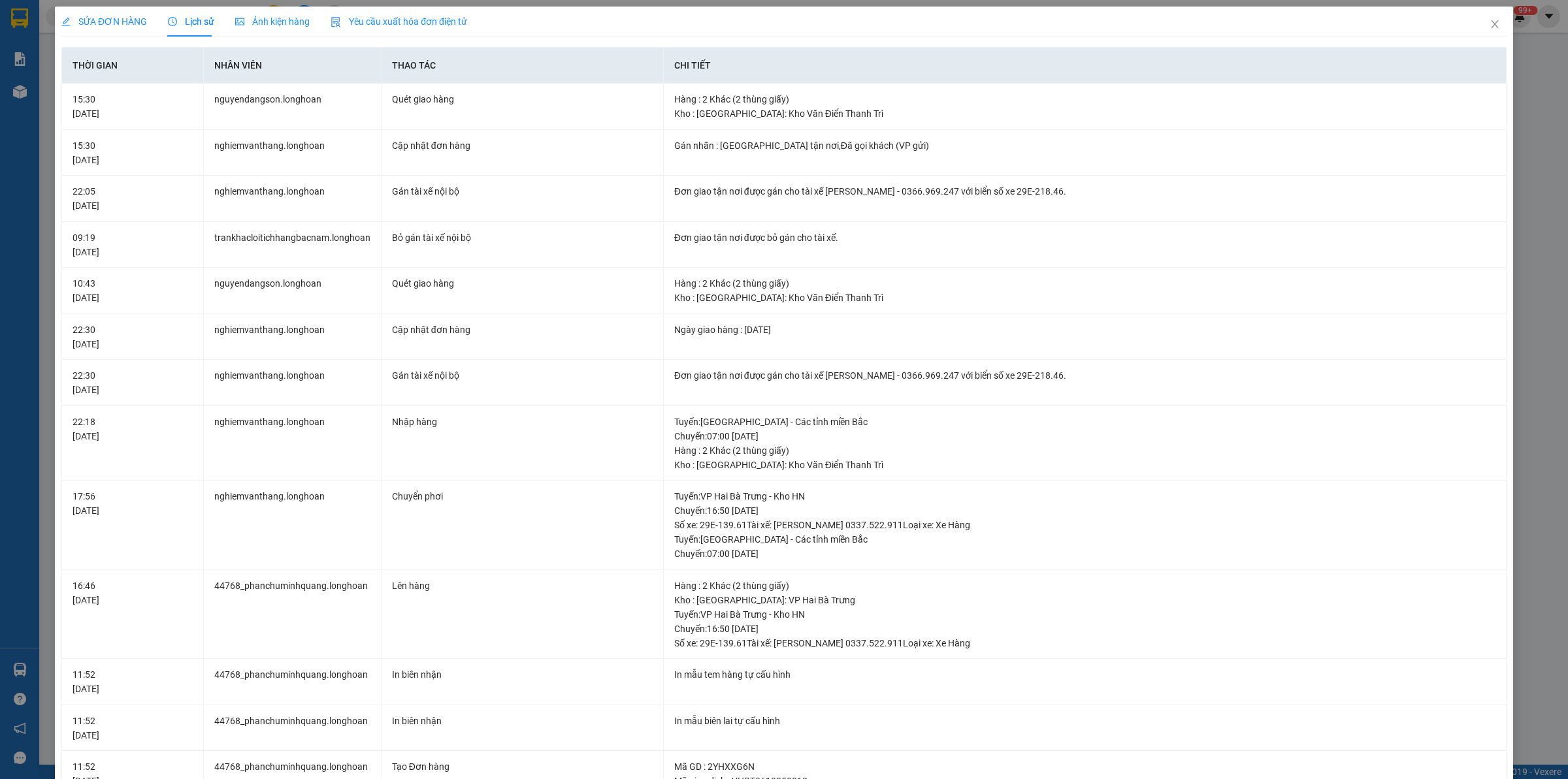
click at [125, 20] on span "SỬA ĐƠN HÀNG" at bounding box center [104, 22] width 86 height 11
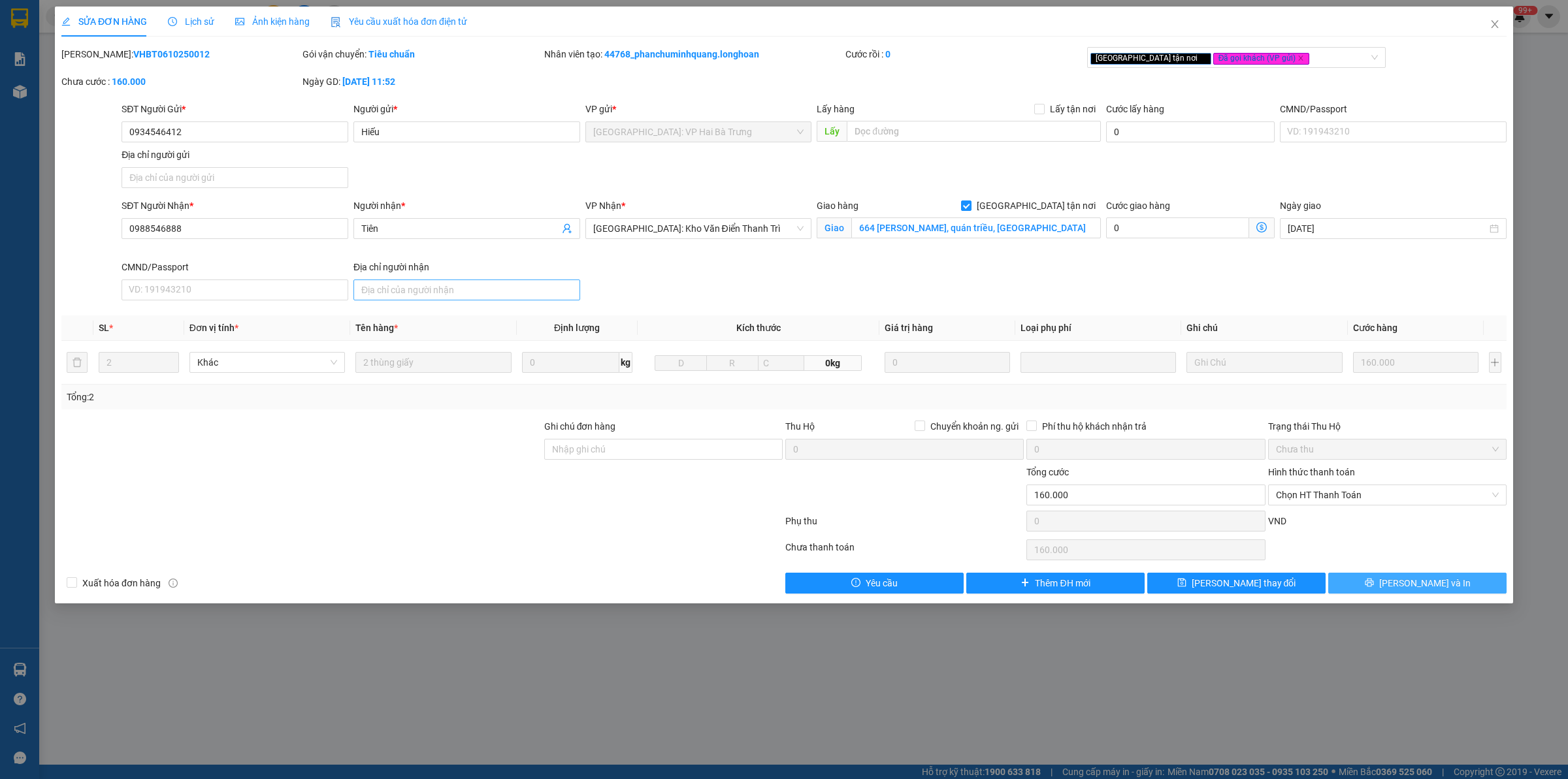
drag, startPoint x: 1422, startPoint y: 581, endPoint x: 475, endPoint y: 287, distance: 991.6
click at [478, 314] on div "Total Paid Fee 0 Total UnPaid Fee 160.000 Cash Collection Total Fee Mã ĐH: VHBT…" at bounding box center [784, 320] width 1445 height 546
click at [196, 21] on span "Lịch sử" at bounding box center [190, 22] width 46 height 11
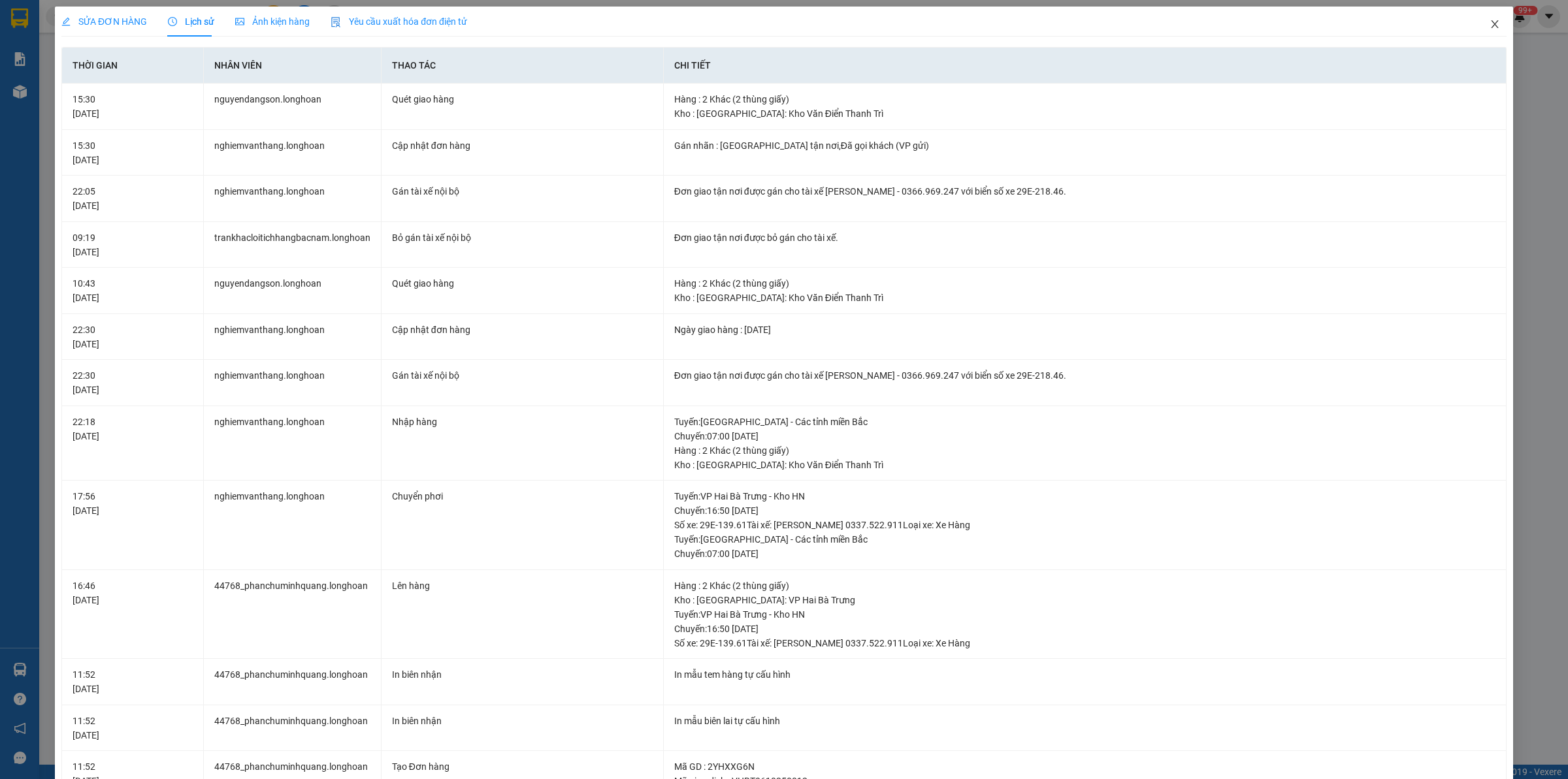
drag, startPoint x: 1486, startPoint y: 20, endPoint x: 1318, endPoint y: 28, distance: 168.2
click at [1490, 21] on icon "close" at bounding box center [1495, 24] width 11 height 11
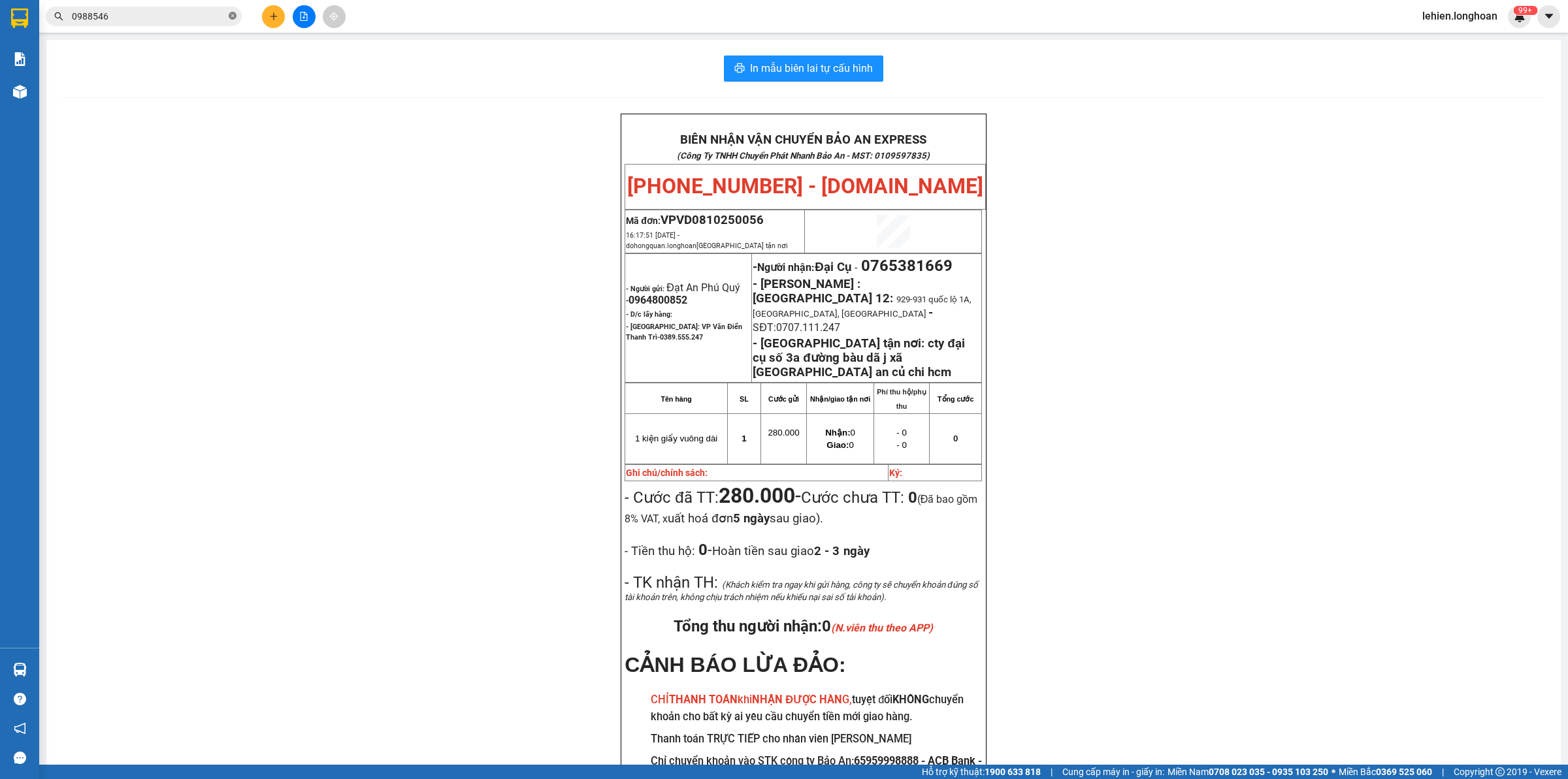
click at [230, 15] on icon "close-circle" at bounding box center [233, 16] width 8 height 8
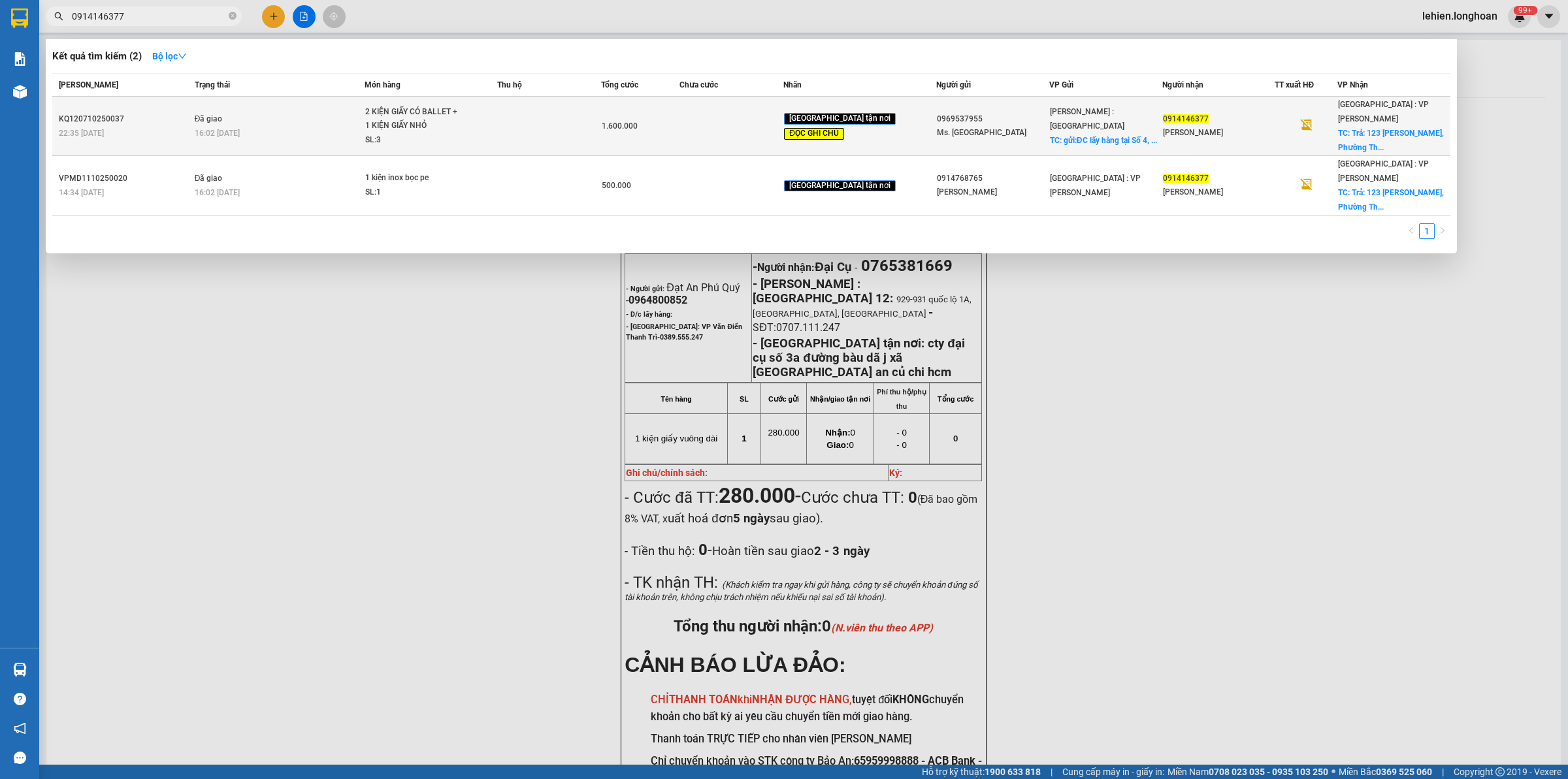
click at [239, 109] on td "Đã giao 16:02 [DATE]" at bounding box center [278, 127] width 174 height 59
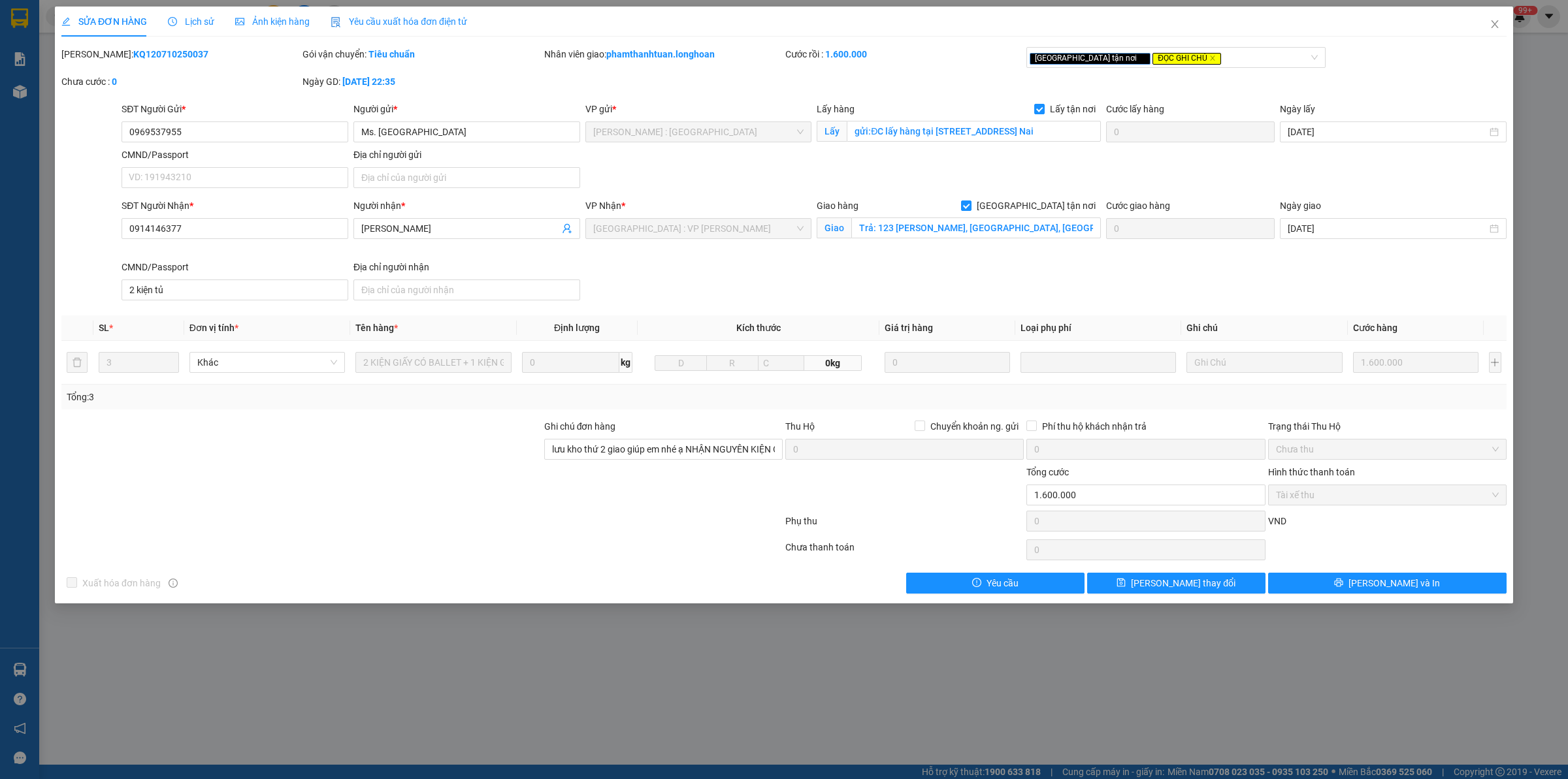
click at [1455, 36] on div "SỬA ĐƠN HÀNG Lịch sử Ảnh kiện hàng Yêu cầu xuất hóa đơn điện tử" at bounding box center [784, 22] width 1445 height 30
click at [1498, 20] on icon "close" at bounding box center [1495, 24] width 11 height 11
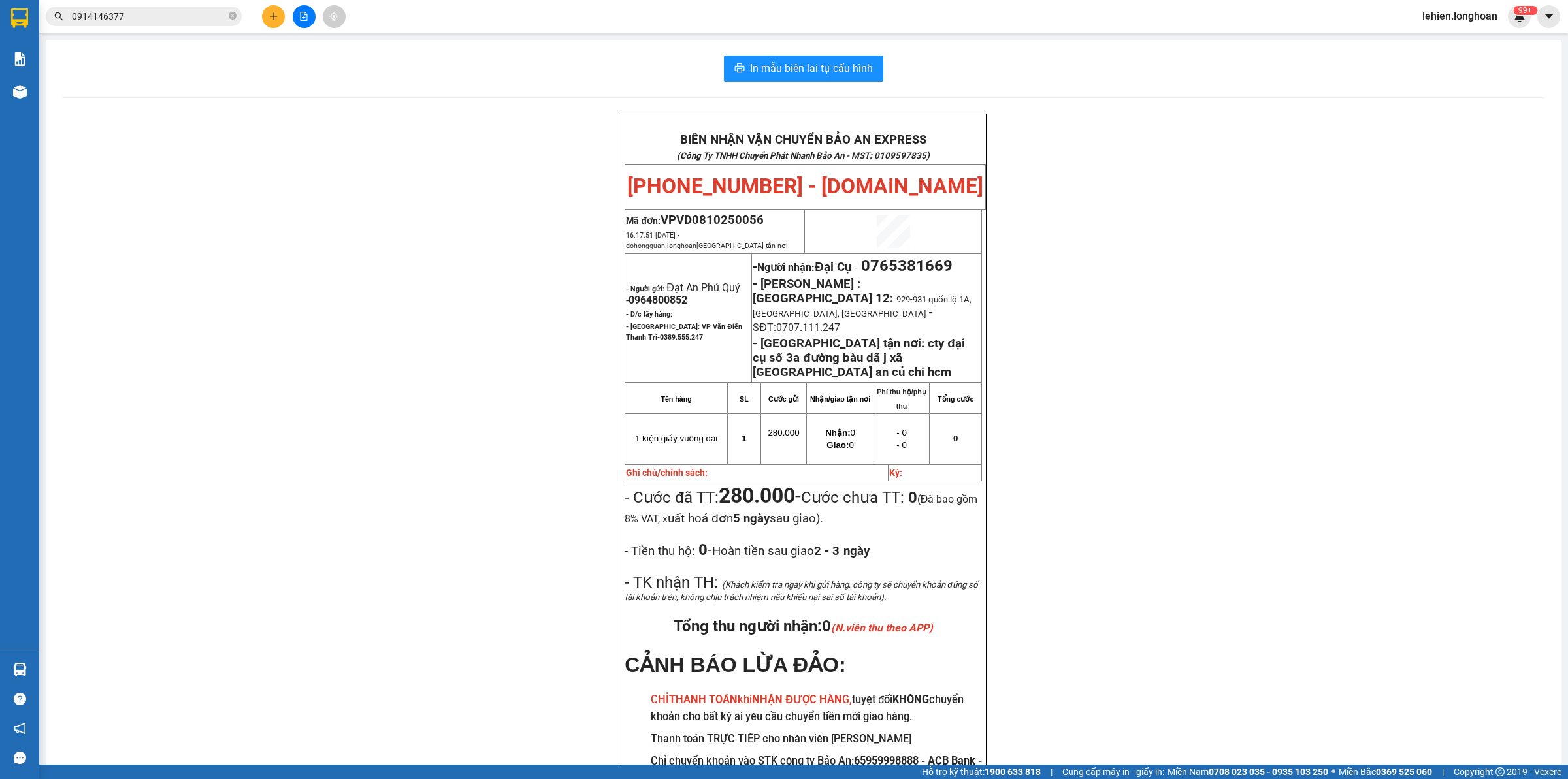
click at [200, 21] on input "0914146377" at bounding box center [149, 16] width 154 height 14
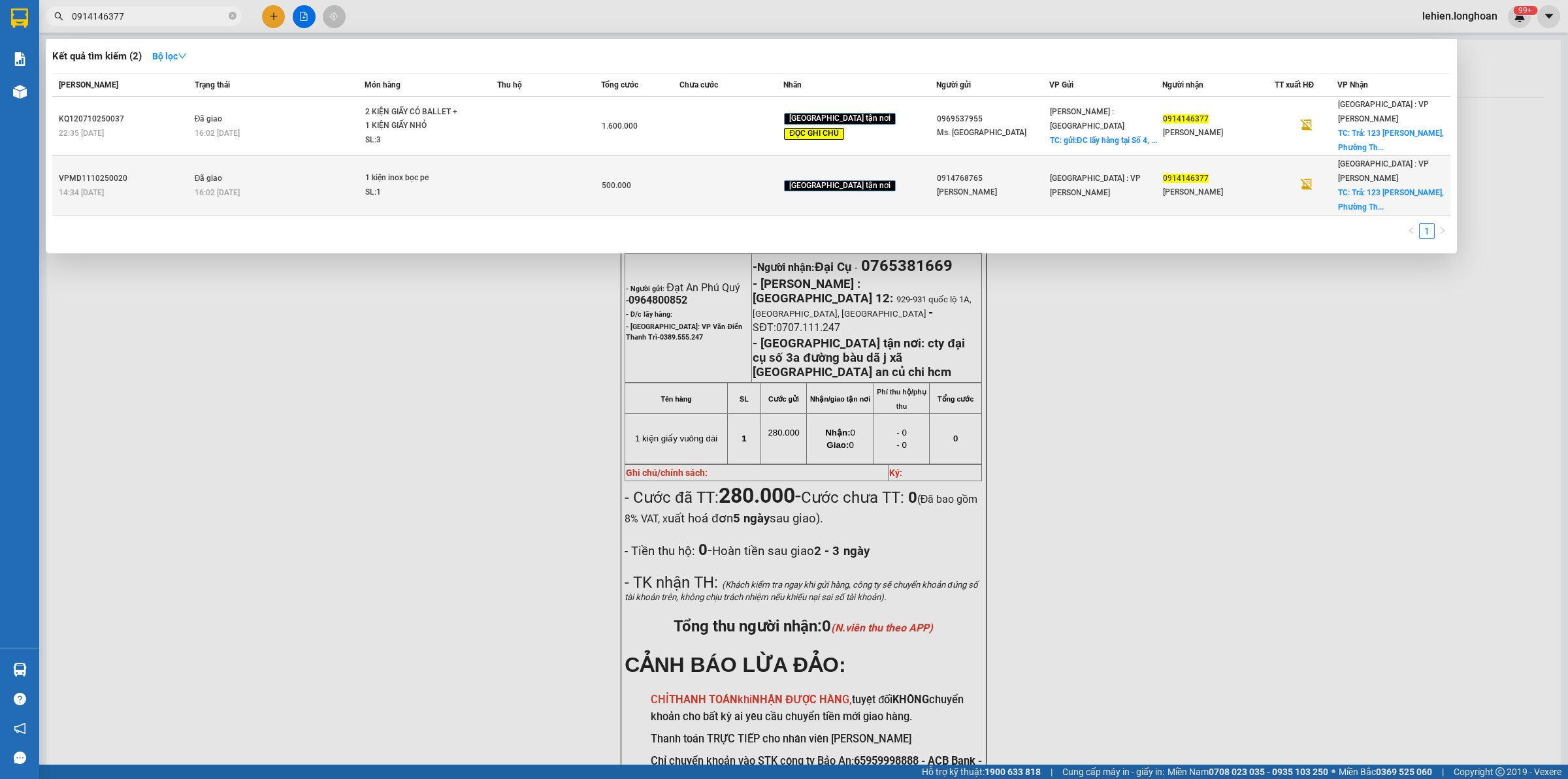
click at [365, 156] on td "Đã giao 16:02 [DATE]" at bounding box center [278, 186] width 174 height 59
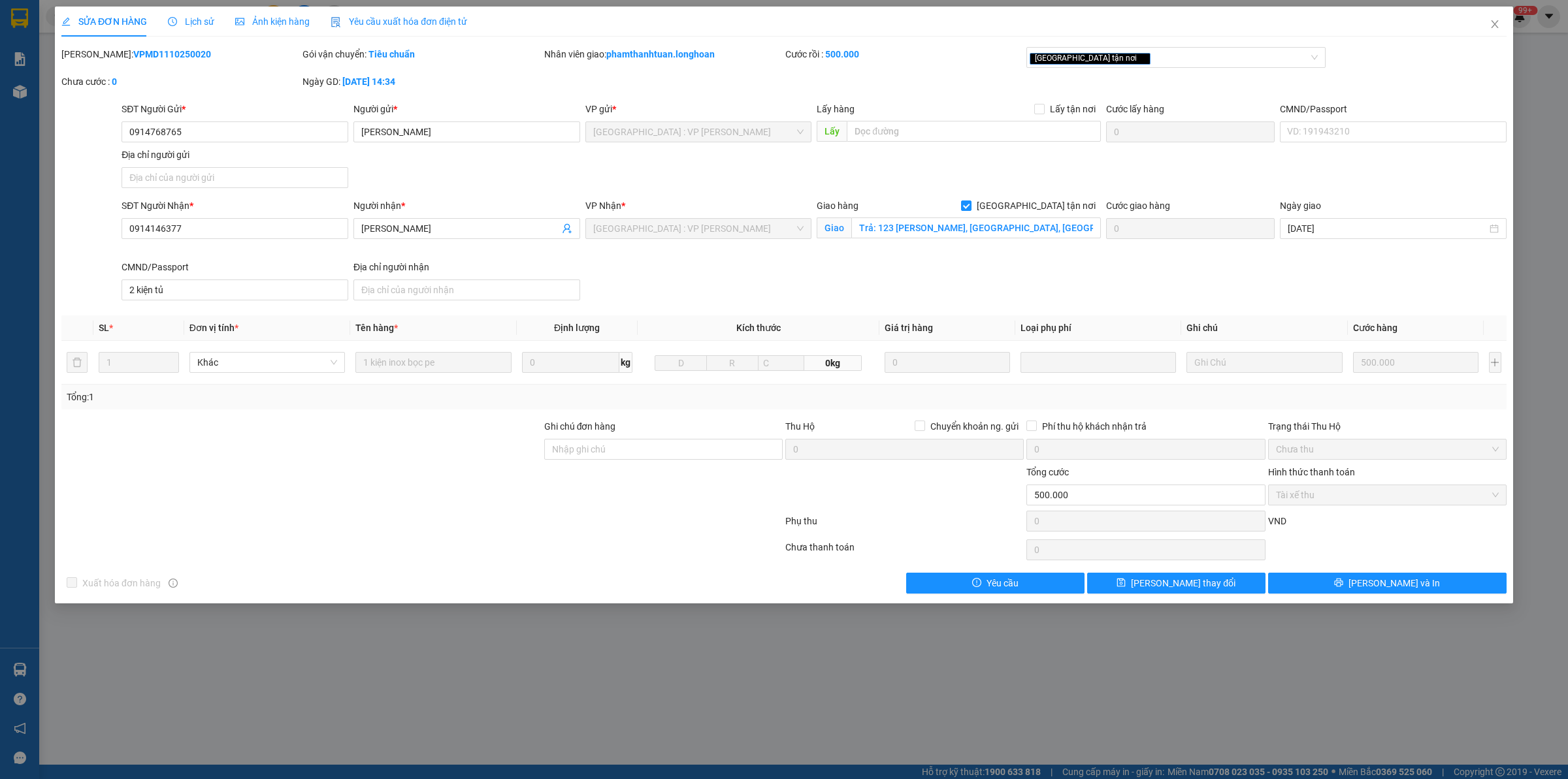
click at [174, 21] on icon "clock-circle" at bounding box center [172, 21] width 9 height 9
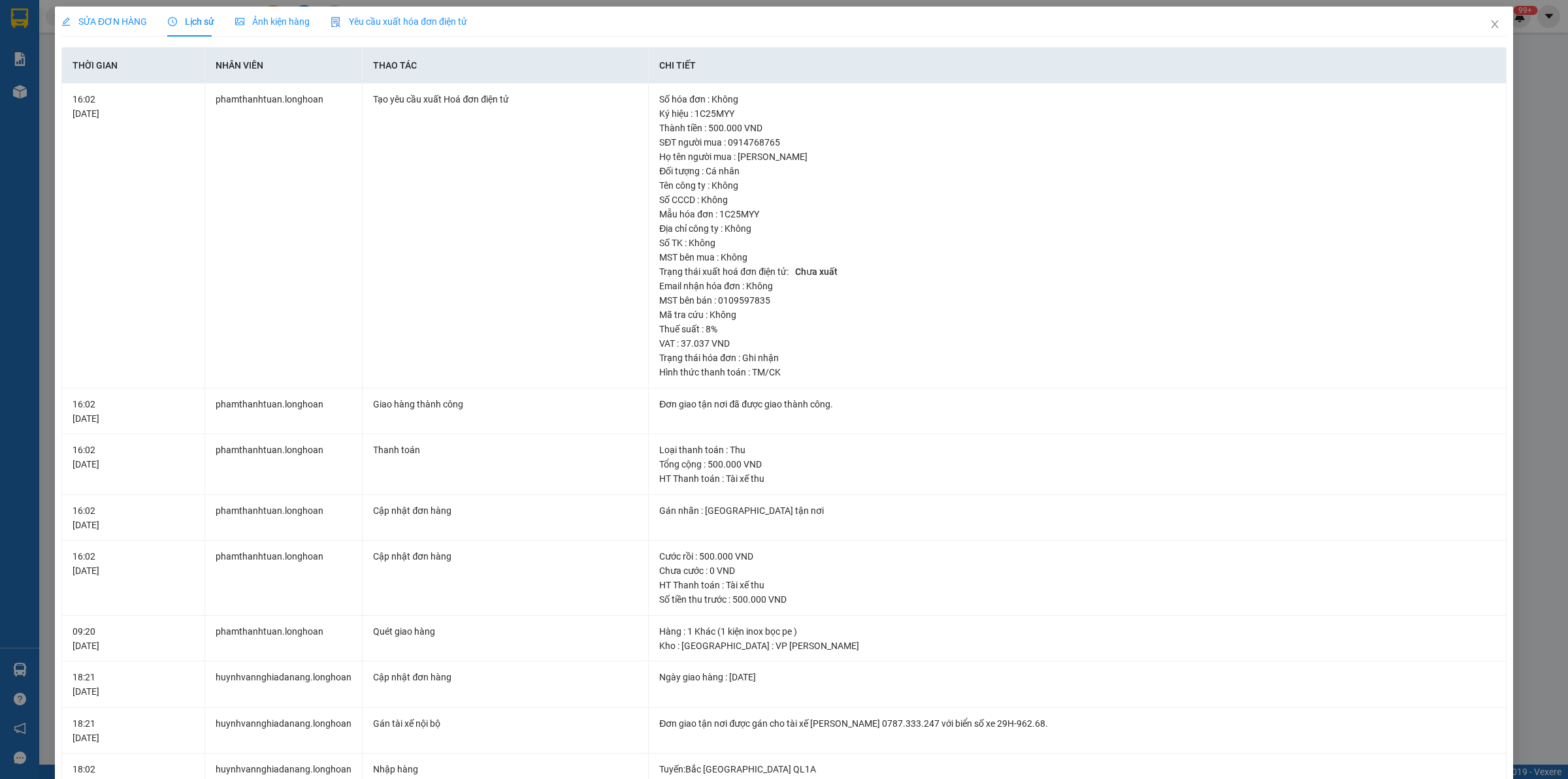
click at [108, 21] on span "SỬA ĐƠN HÀNG" at bounding box center [104, 22] width 86 height 11
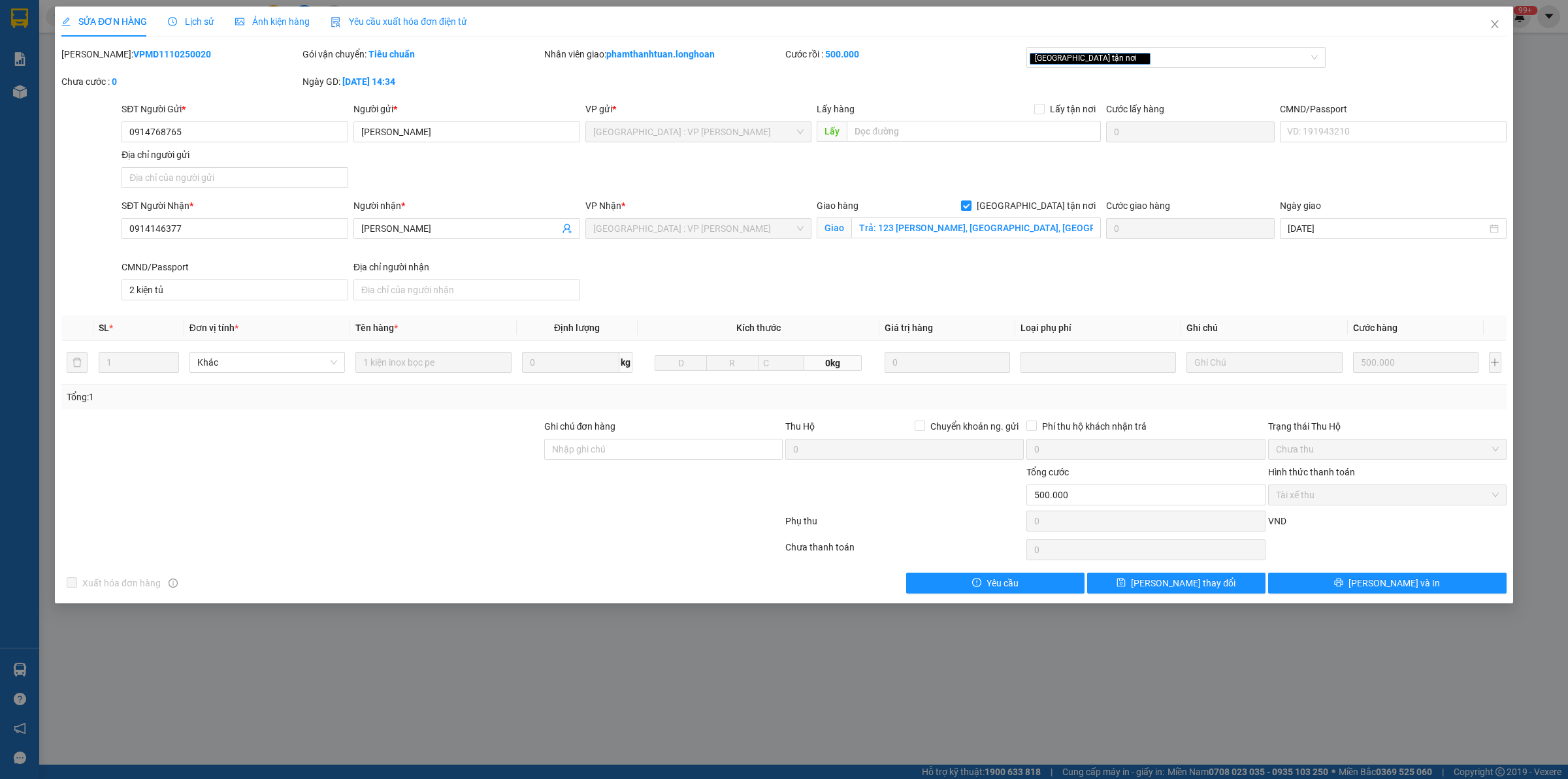
click at [151, 55] on b "VPMD1110250020" at bounding box center [172, 55] width 78 height 11
copy b "VPMD1110250020"
click at [1484, 28] on span "Close" at bounding box center [1495, 25] width 36 height 36
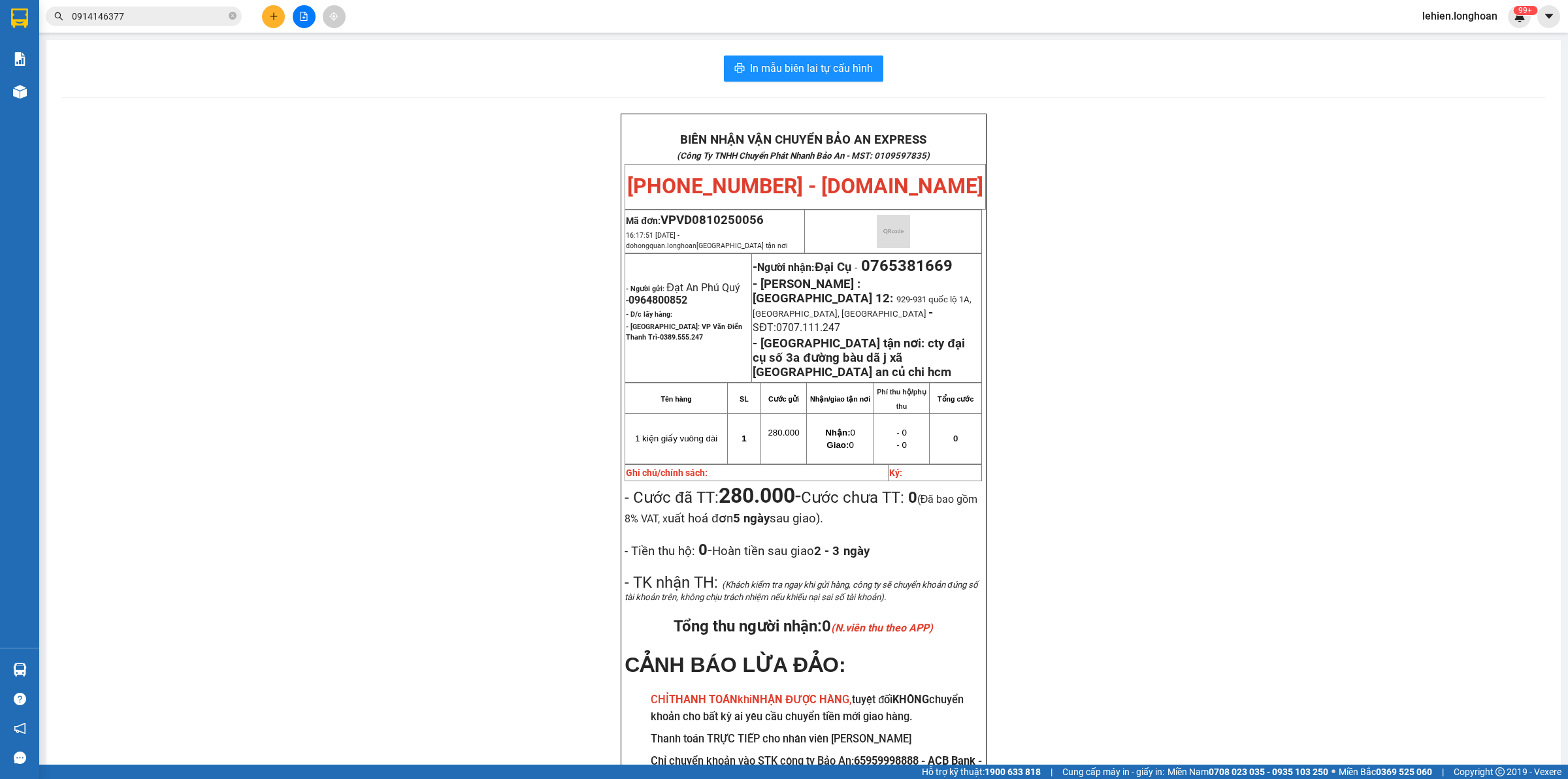
click at [183, 17] on input "0914146377" at bounding box center [149, 16] width 154 height 14
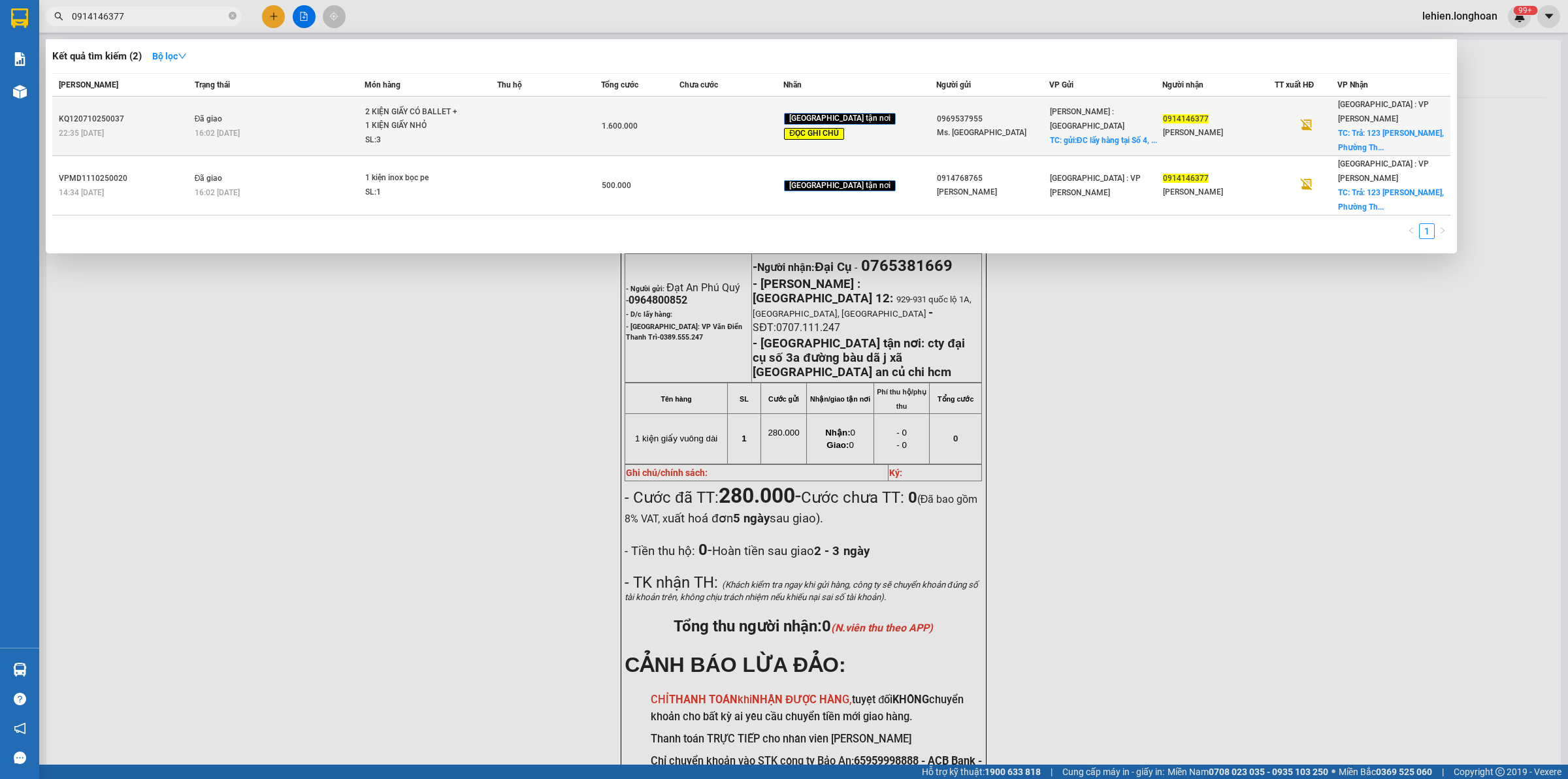
click at [278, 108] on td "Đã giao 16:02 [DATE]" at bounding box center [278, 127] width 174 height 59
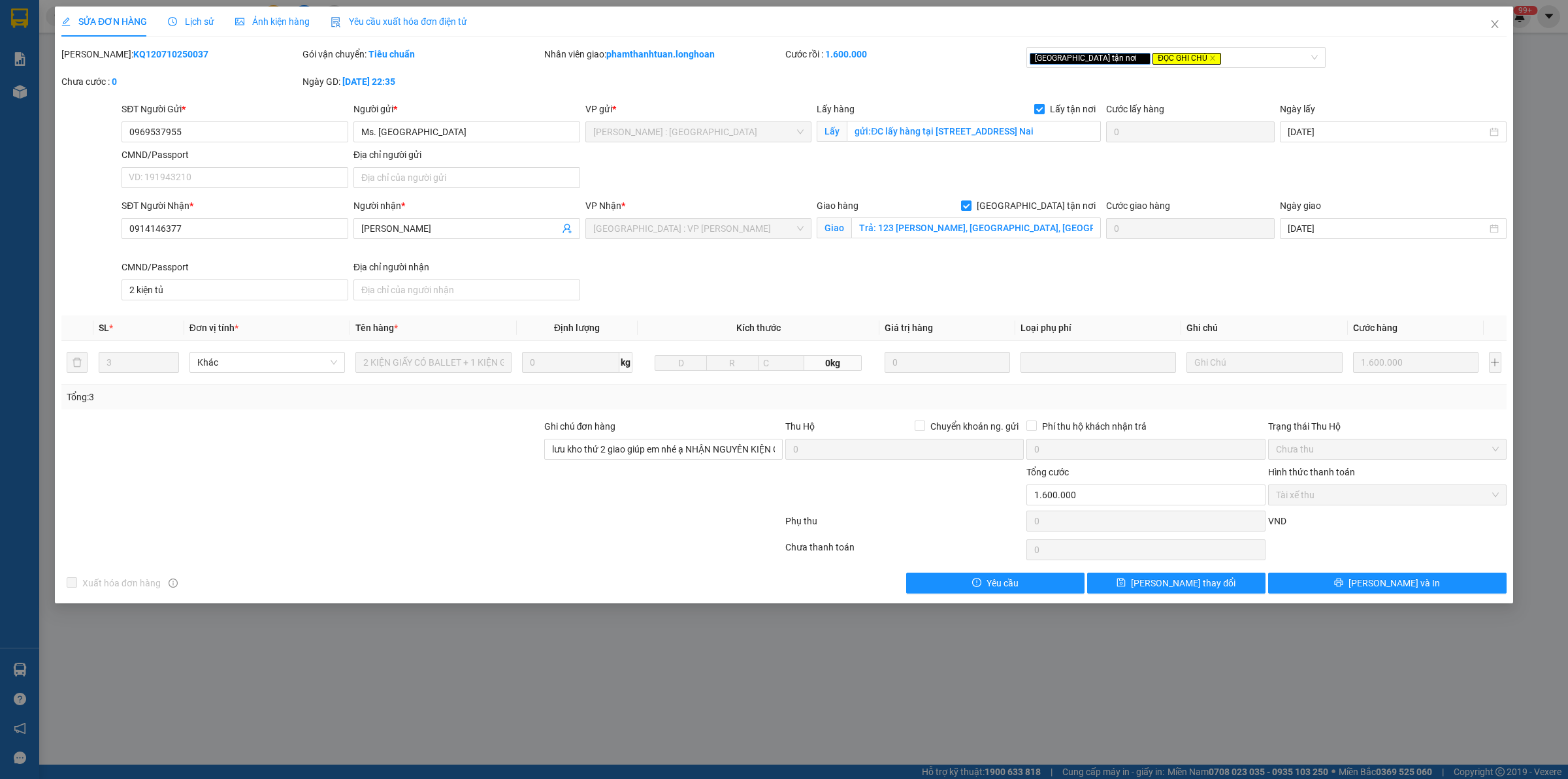
click at [185, 17] on span "Lịch sử" at bounding box center [190, 22] width 46 height 11
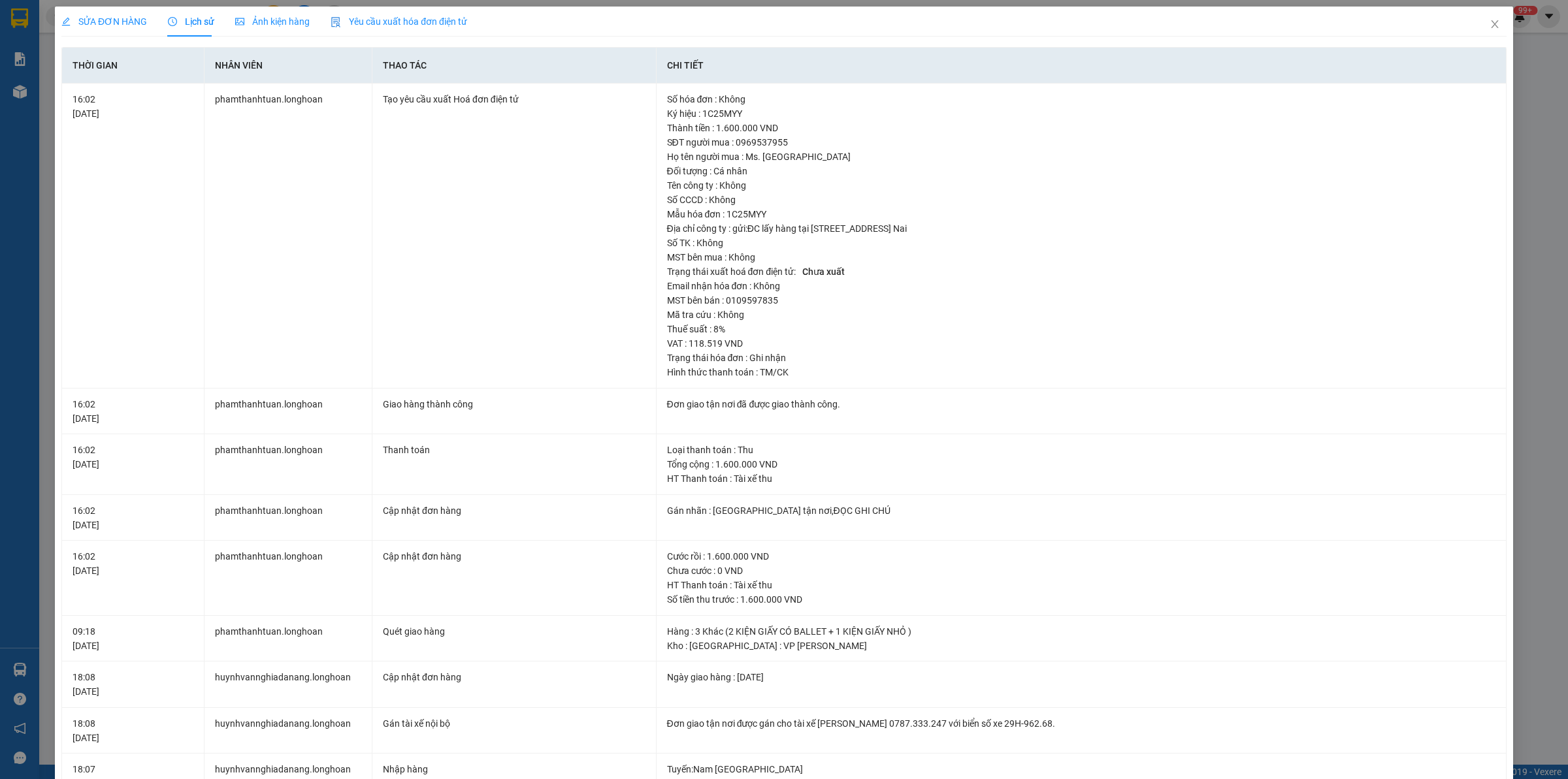
click at [105, 18] on span "SỬA ĐƠN HÀNG" at bounding box center [104, 22] width 86 height 11
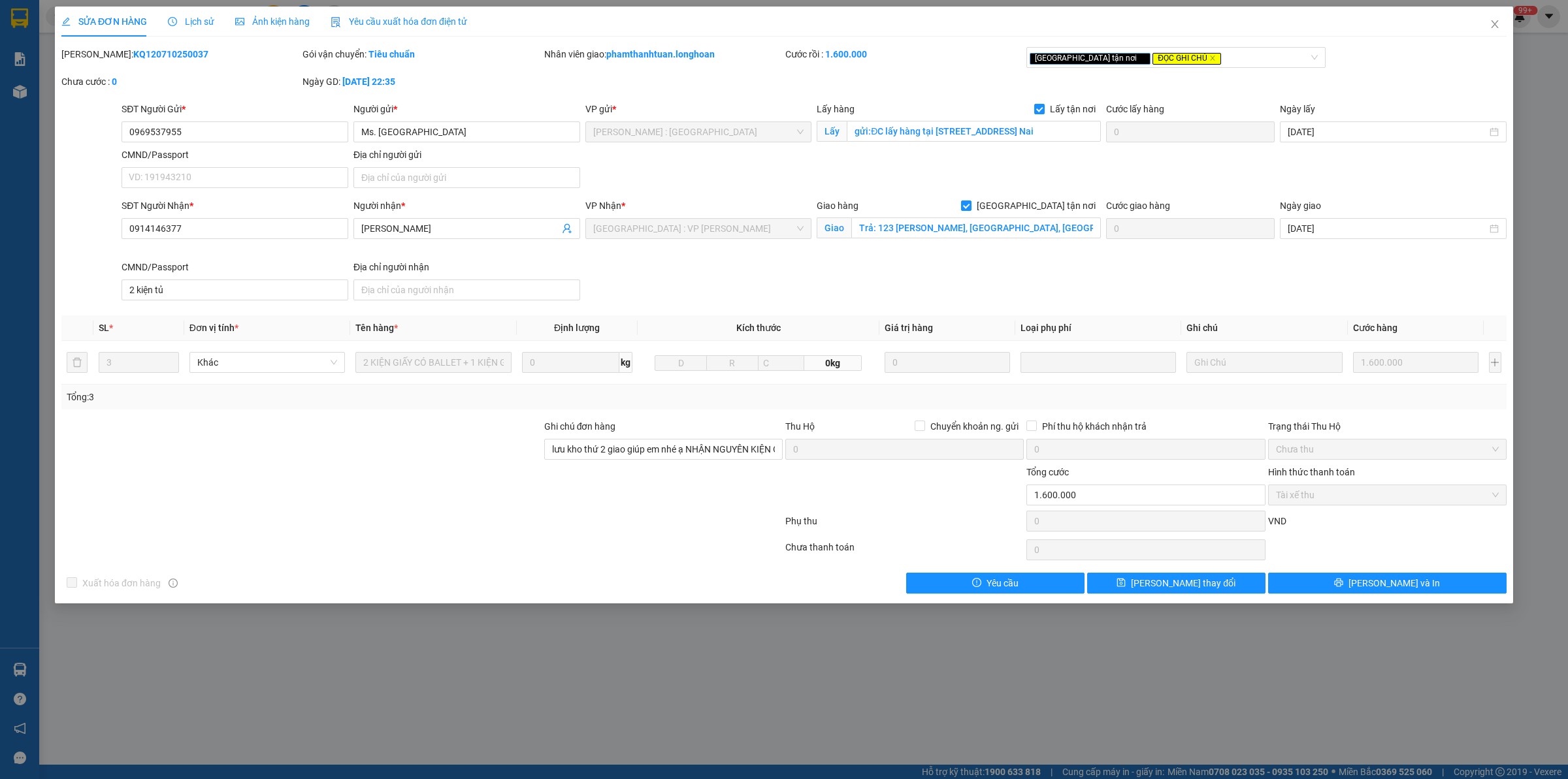
click at [133, 53] on b "KQ120710250037" at bounding box center [171, 55] width 75 height 11
copy b "KQ120710250037"
click at [1477, 18] on span "Close" at bounding box center [1495, 25] width 36 height 36
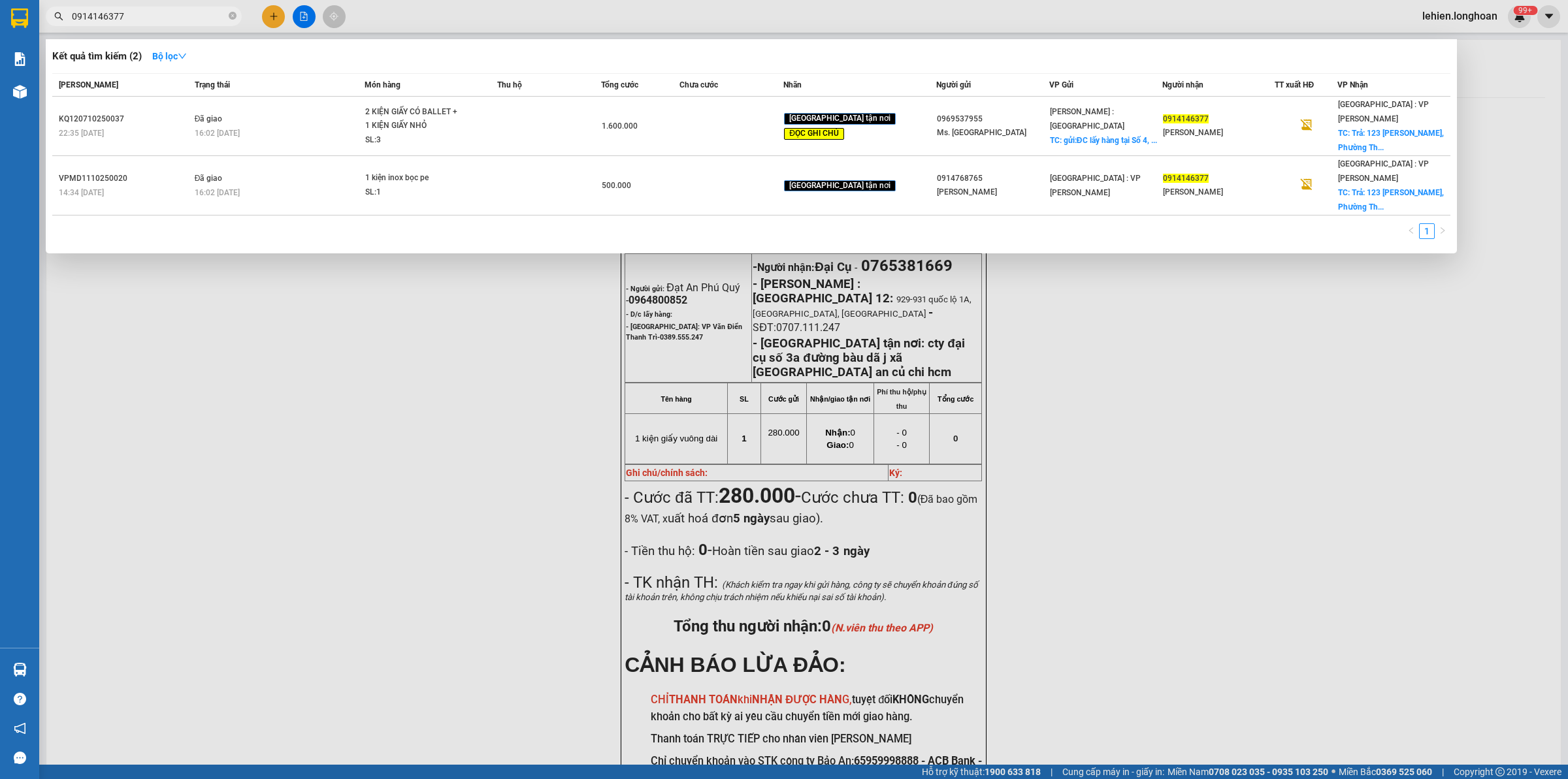
click at [230, 15] on icon "close-circle" at bounding box center [233, 16] width 8 height 8
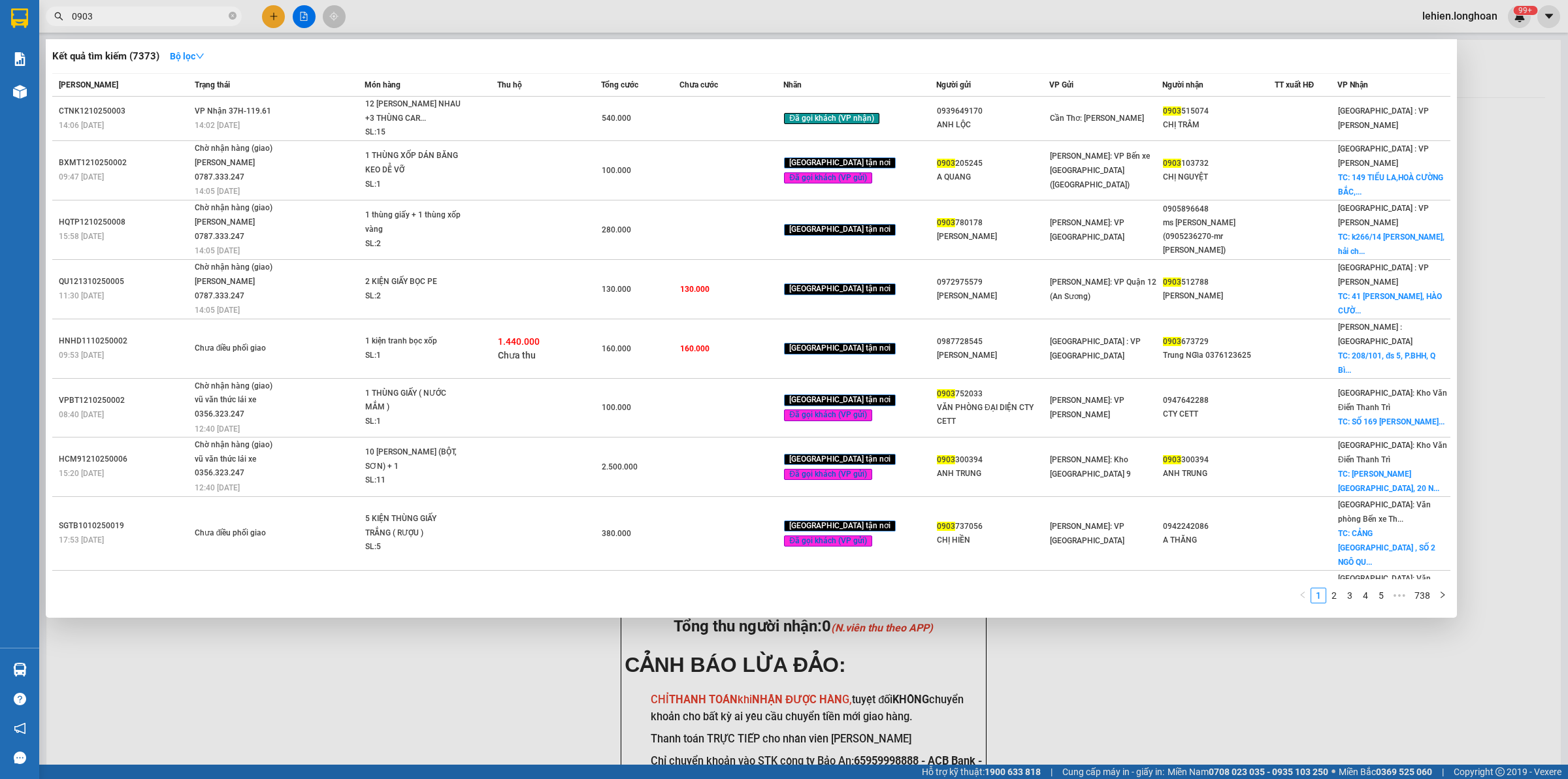
click at [178, 17] on input "0903" at bounding box center [149, 16] width 154 height 14
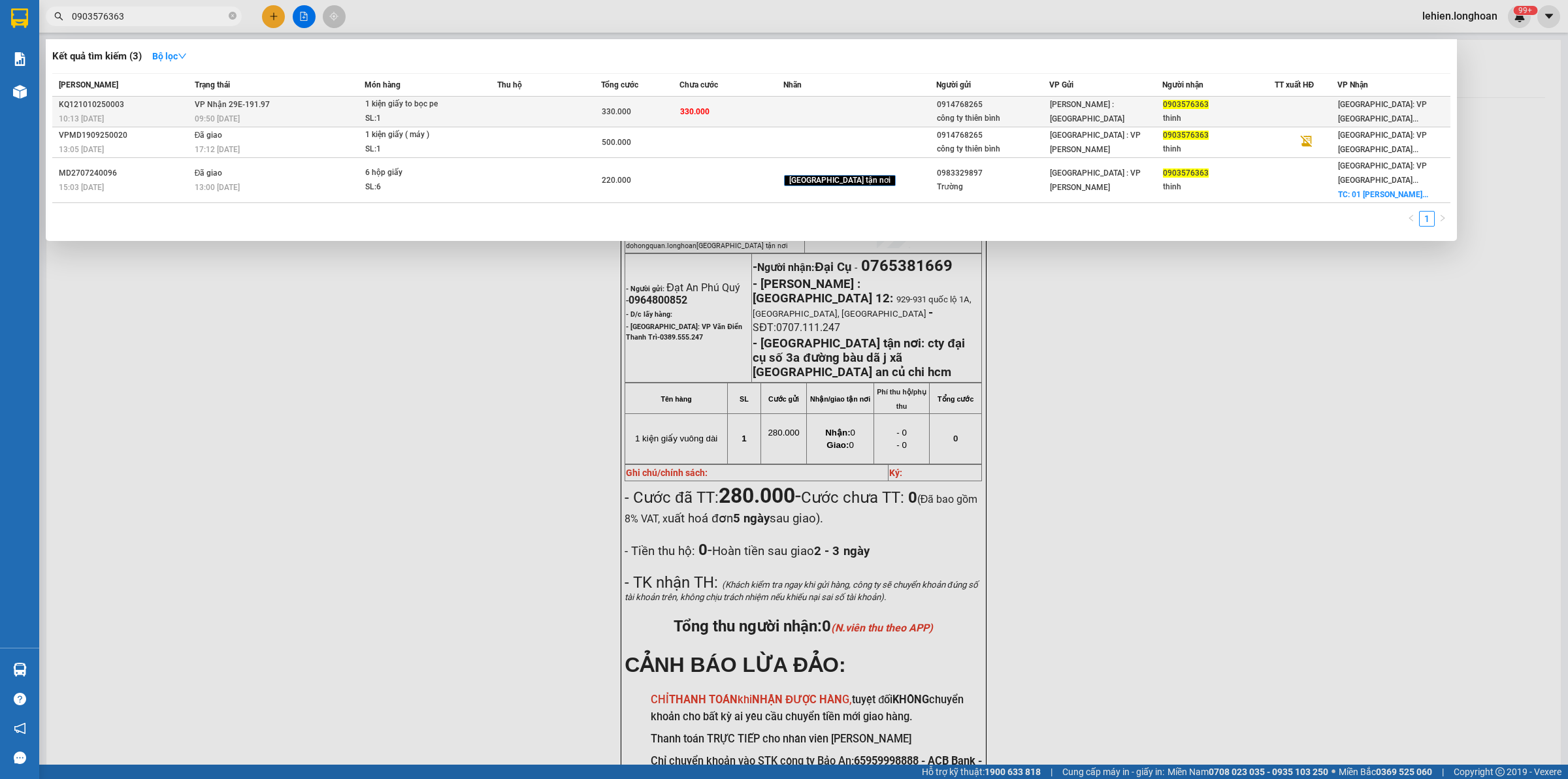
click at [311, 118] on div "09:50 [DATE]" at bounding box center [280, 118] width 170 height 14
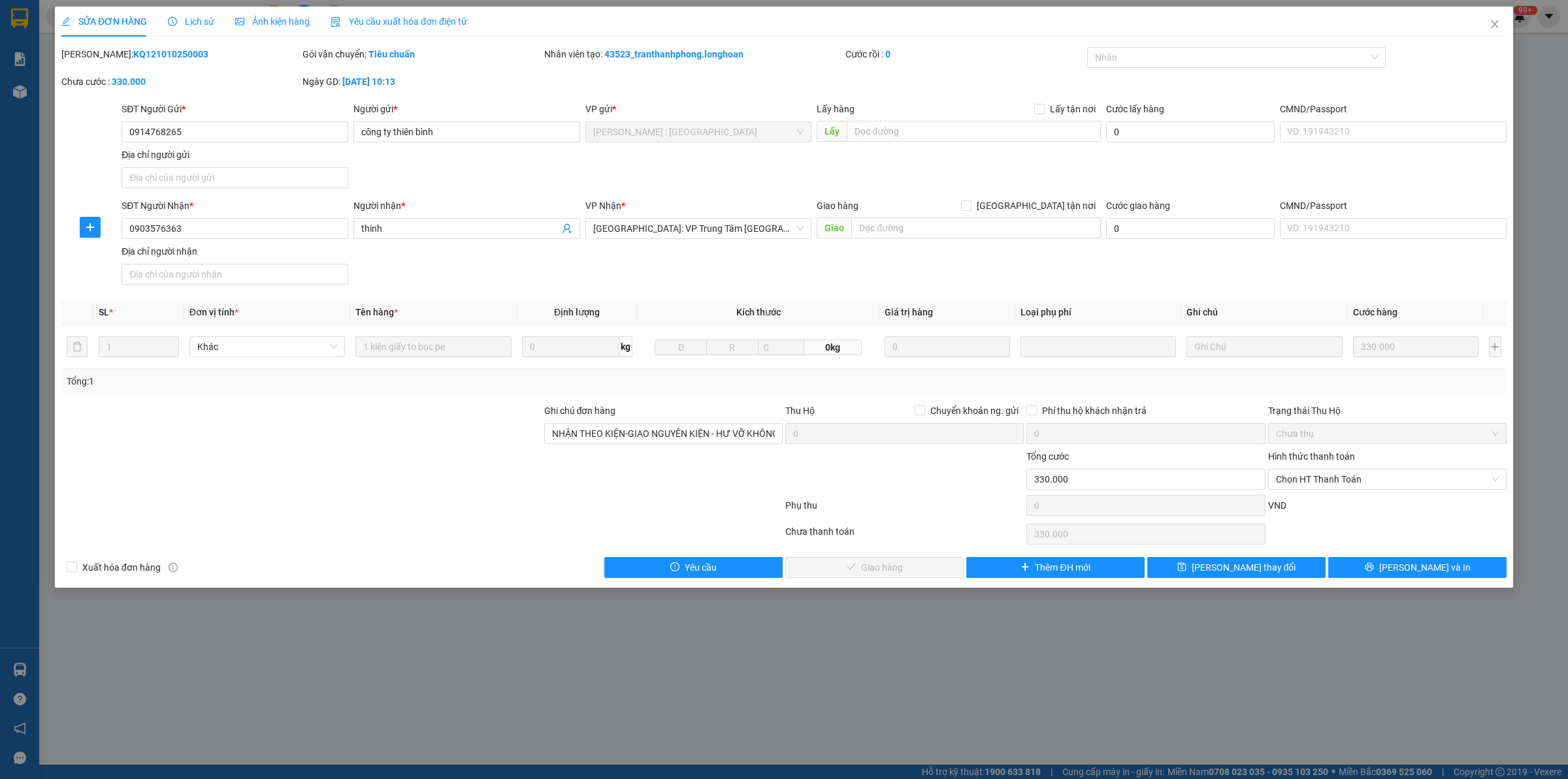
click at [163, 54] on b "KQ121010250003" at bounding box center [171, 55] width 75 height 11
copy b "KQ121010250003"
click at [1501, 21] on span "Close" at bounding box center [1495, 25] width 36 height 36
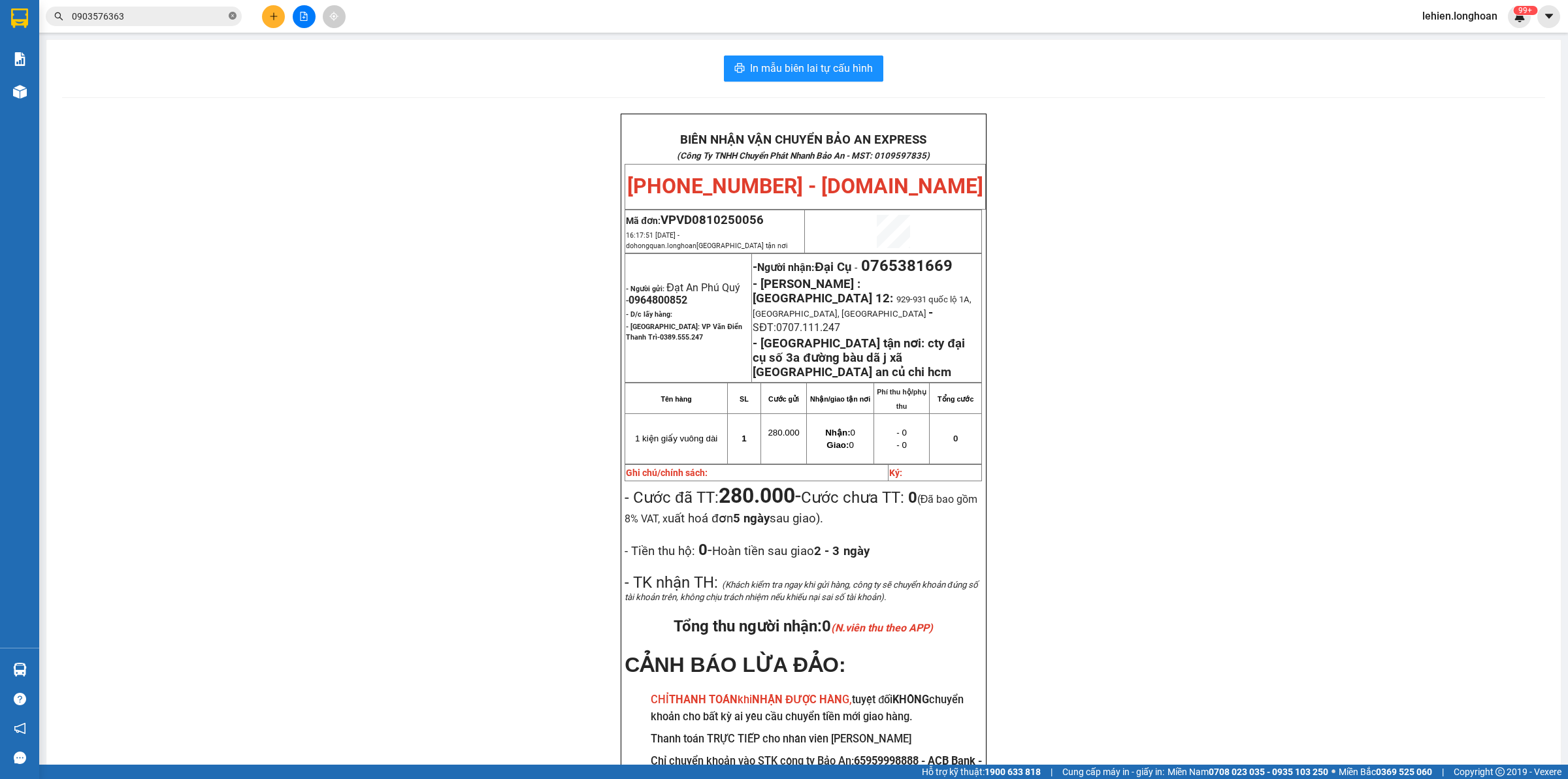
click at [230, 18] on icon "close-circle" at bounding box center [233, 16] width 8 height 8
paste input "0962844423"
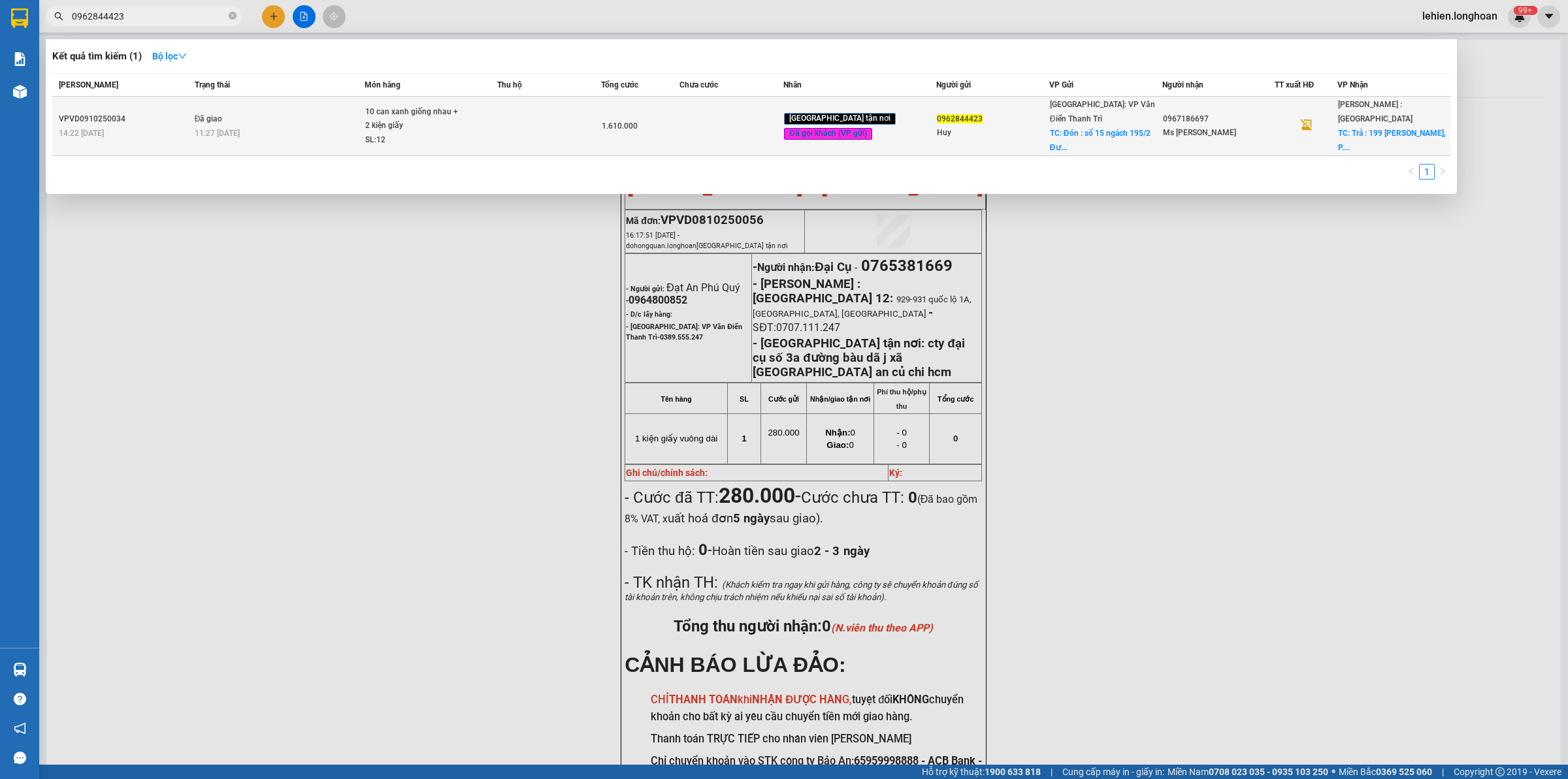
click at [325, 130] on div "11:27 [DATE]" at bounding box center [280, 133] width 170 height 14
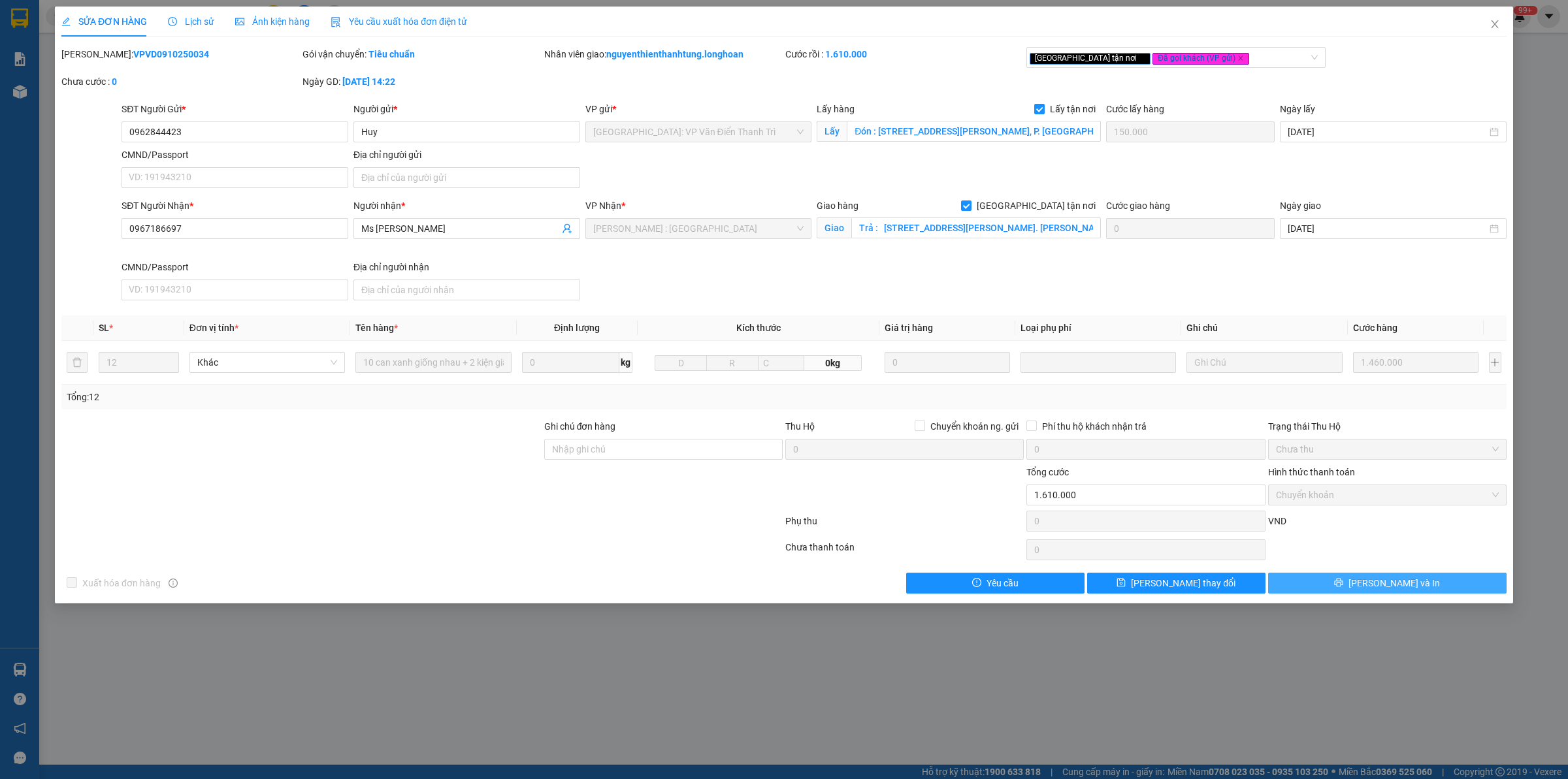
click at [1419, 584] on button "[PERSON_NAME] và In" at bounding box center [1388, 583] width 239 height 21
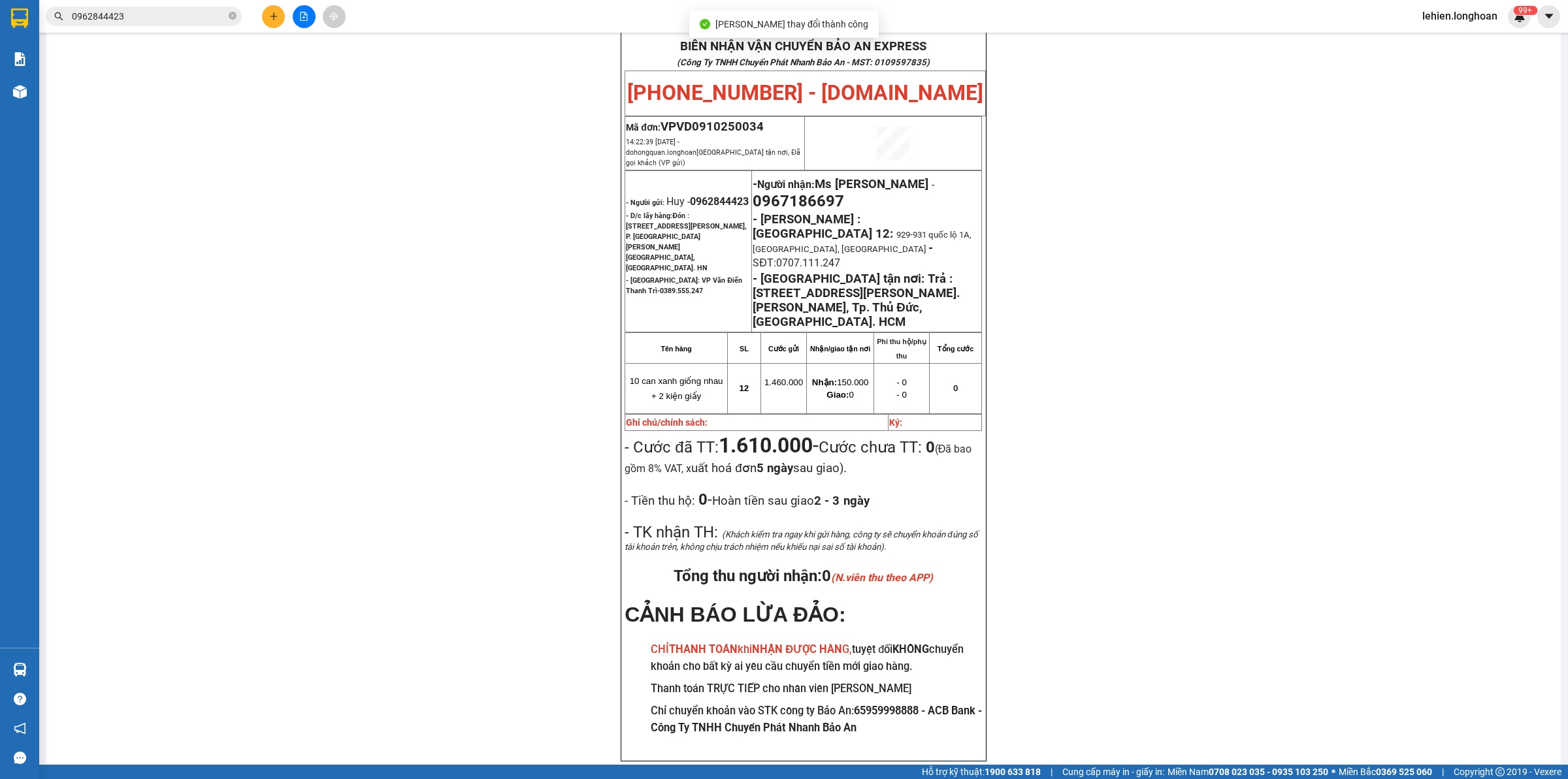
scroll to position [83, 0]
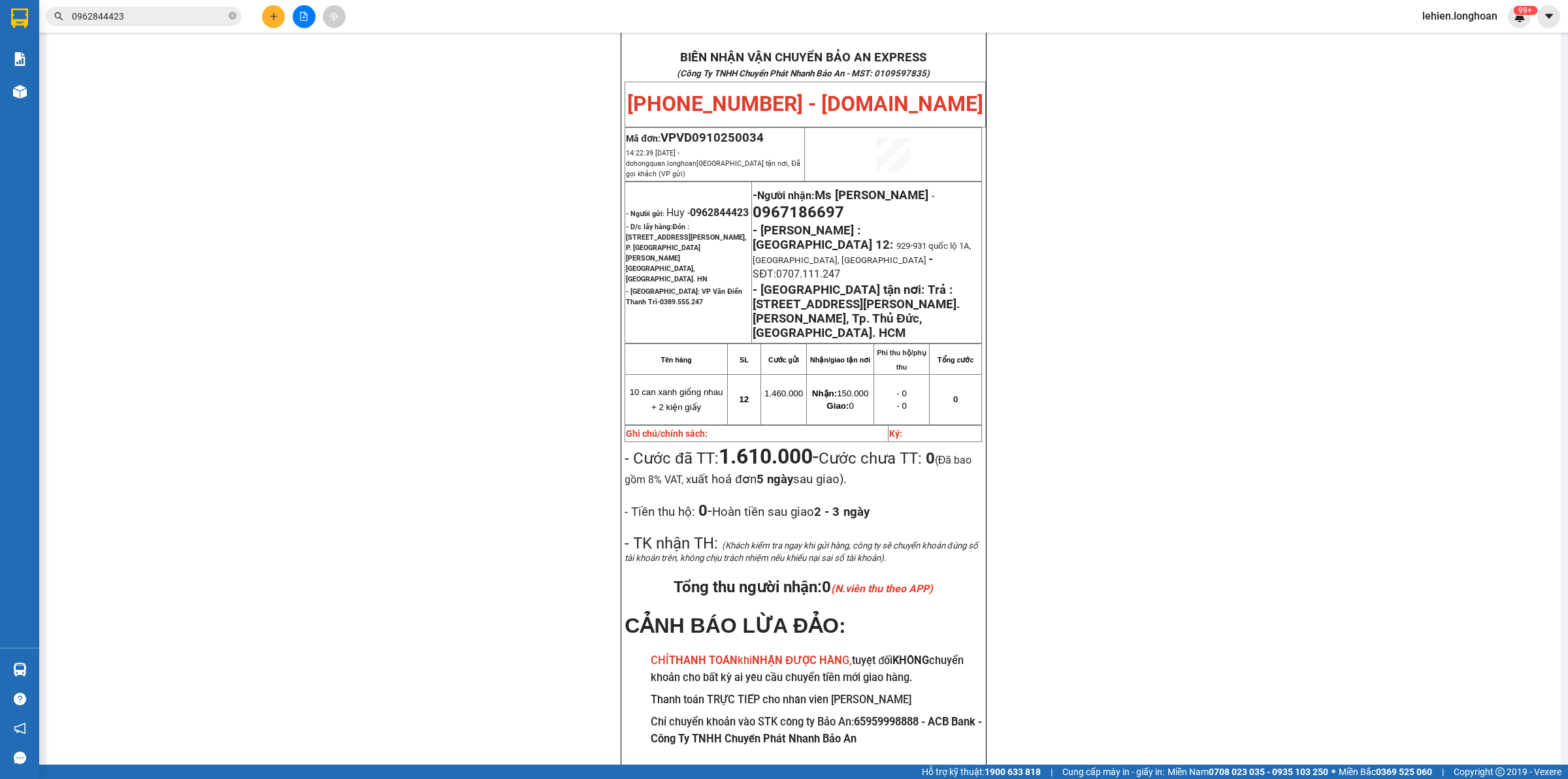
click at [206, 14] on input "0962844423" at bounding box center [149, 16] width 154 height 14
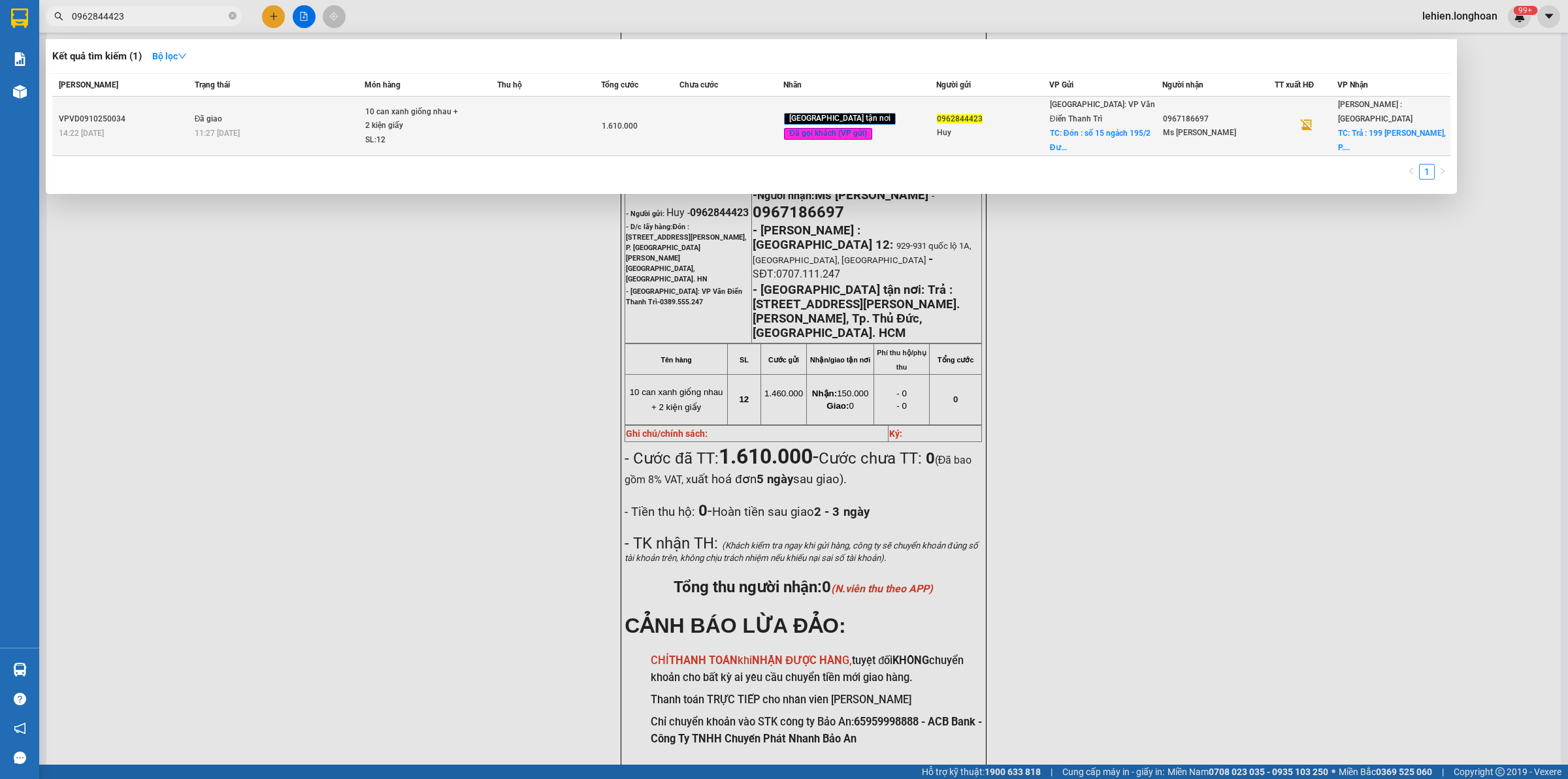
click at [308, 126] on div "11:27 [DATE]" at bounding box center [280, 133] width 170 height 14
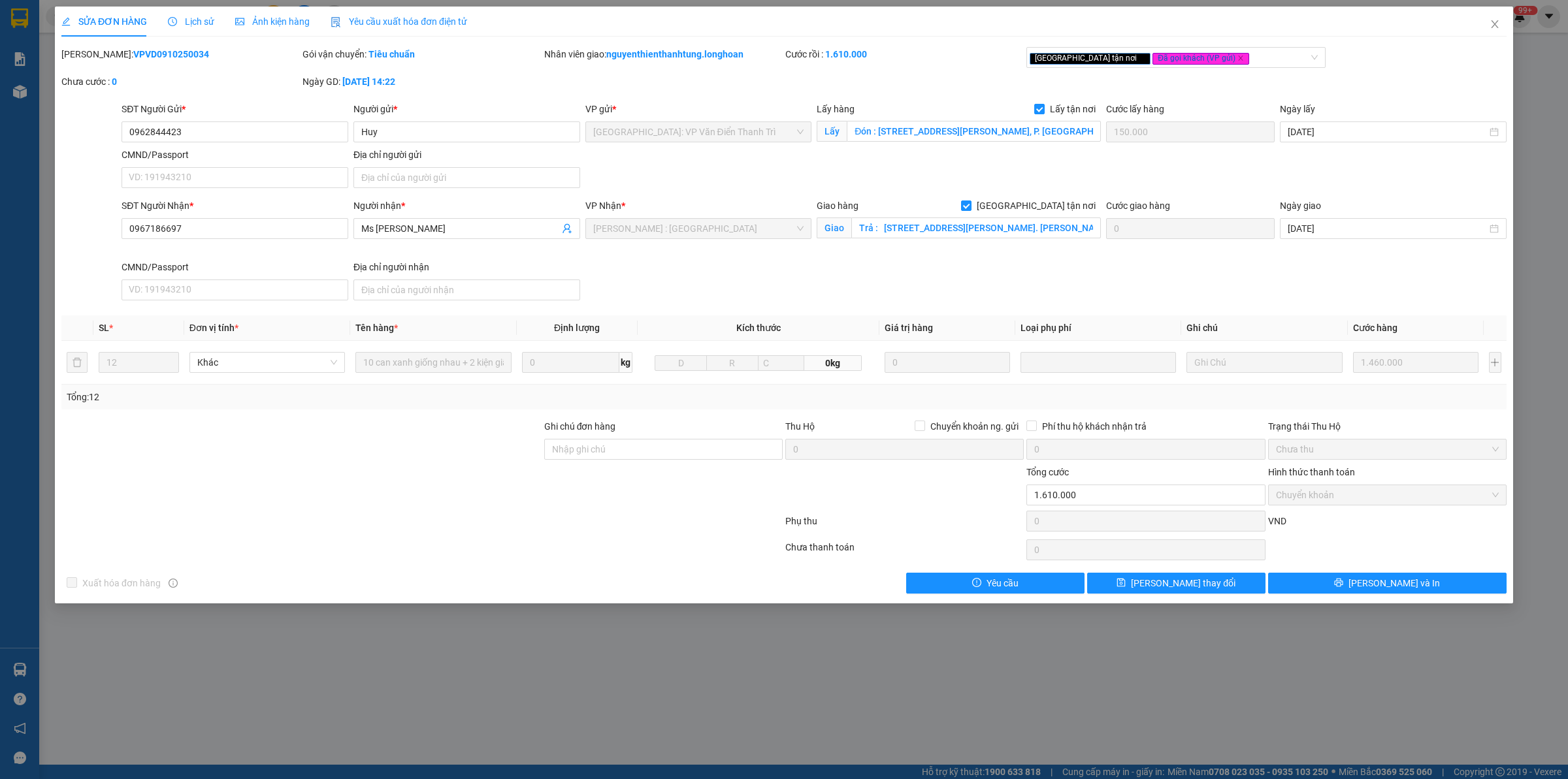
click at [174, 17] on icon "clock-circle" at bounding box center [172, 21] width 9 height 9
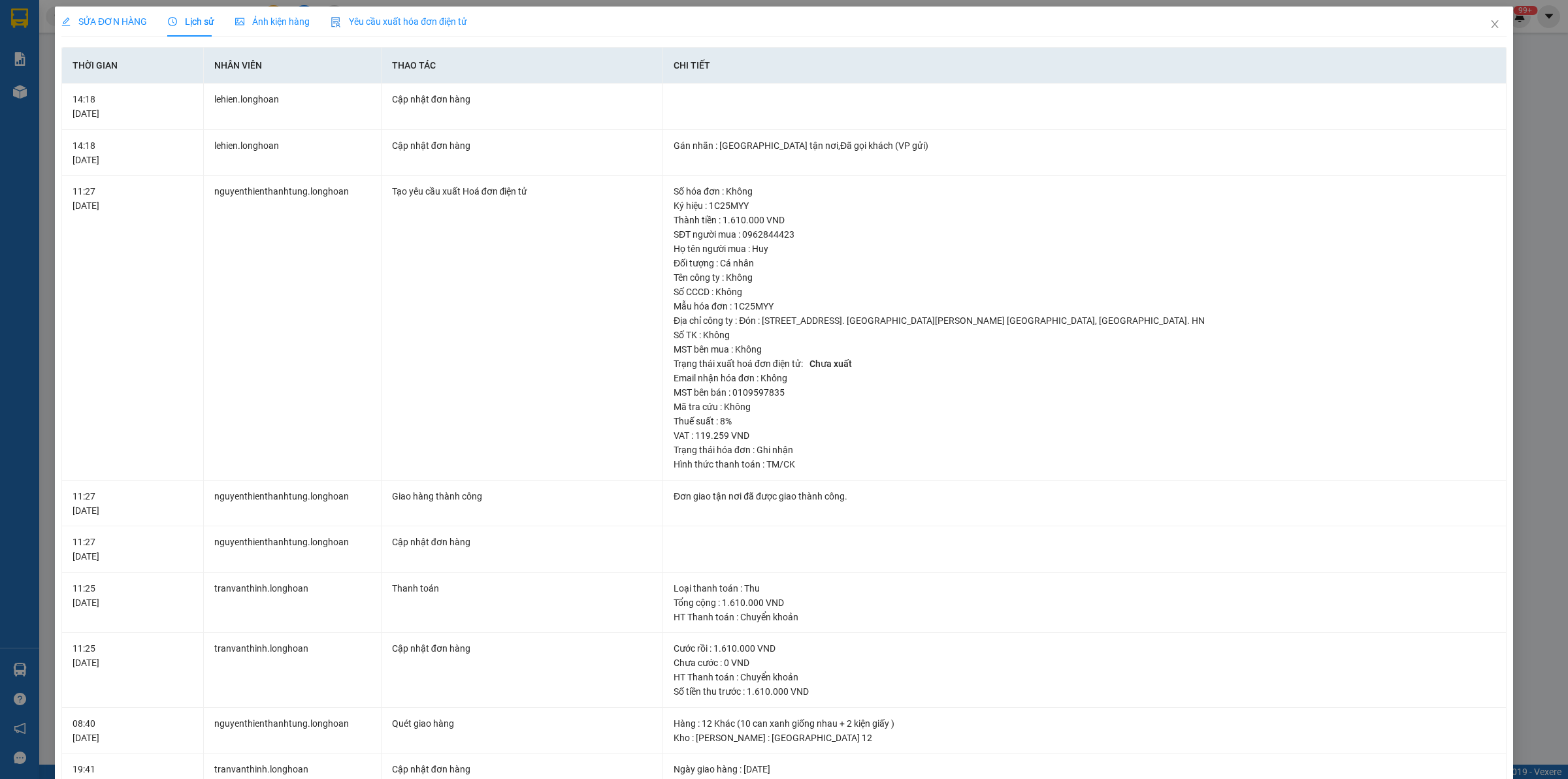
click at [93, 17] on span "SỬA ĐƠN HÀNG" at bounding box center [104, 22] width 86 height 11
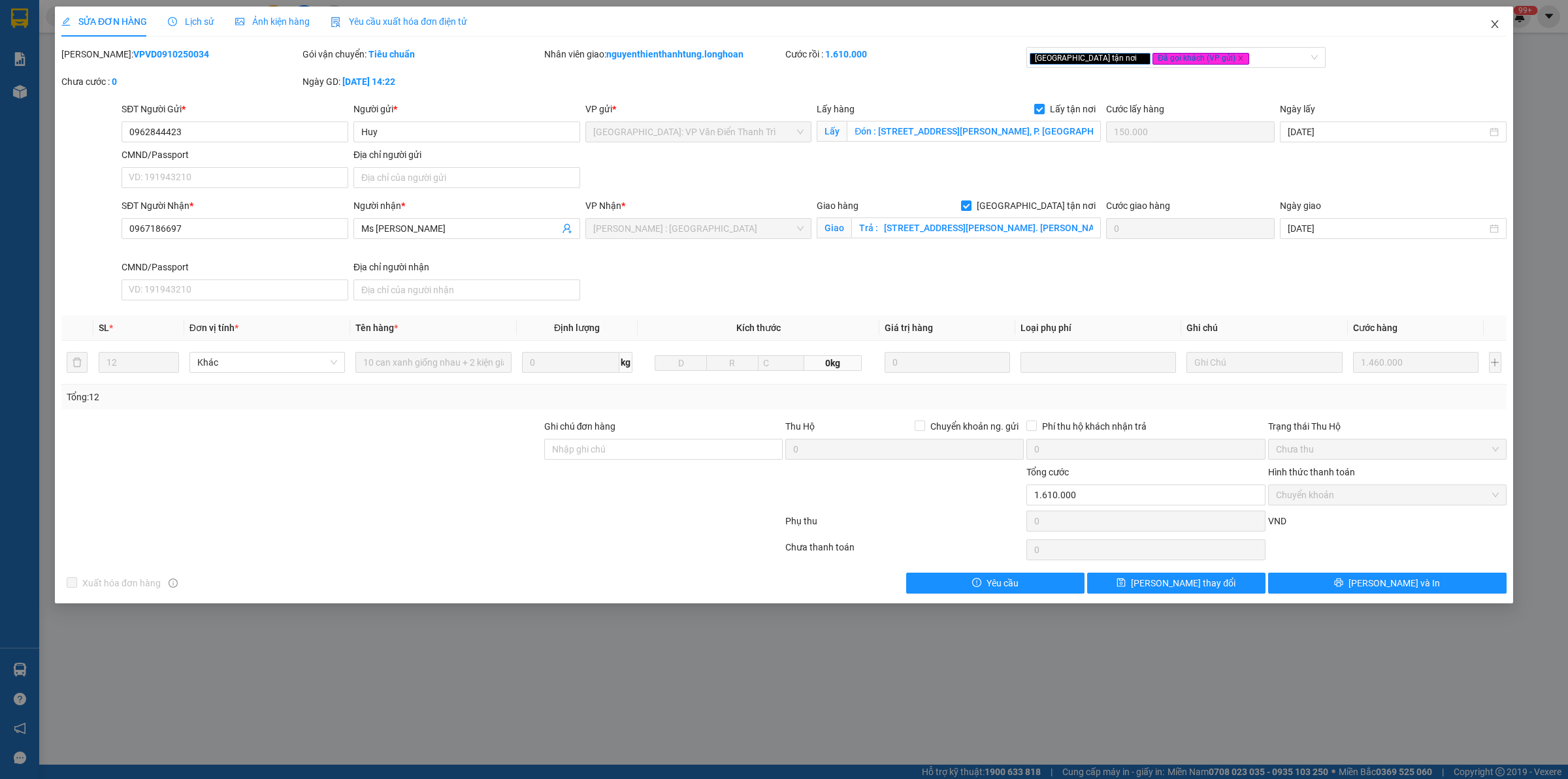
click at [1501, 25] on span "Close" at bounding box center [1495, 25] width 36 height 36
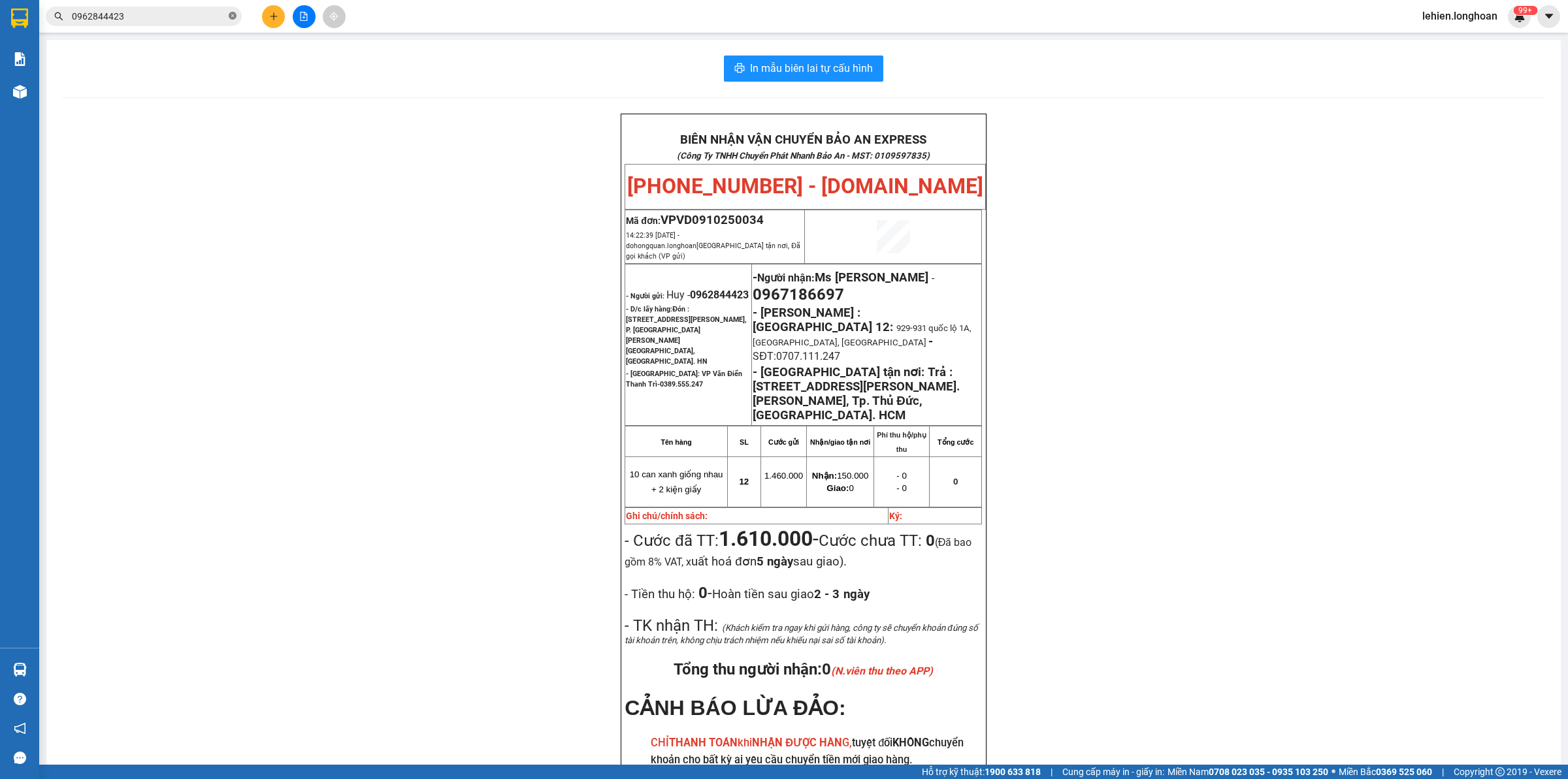
click at [234, 17] on icon "close-circle" at bounding box center [233, 16] width 8 height 8
paste input "0912387983"
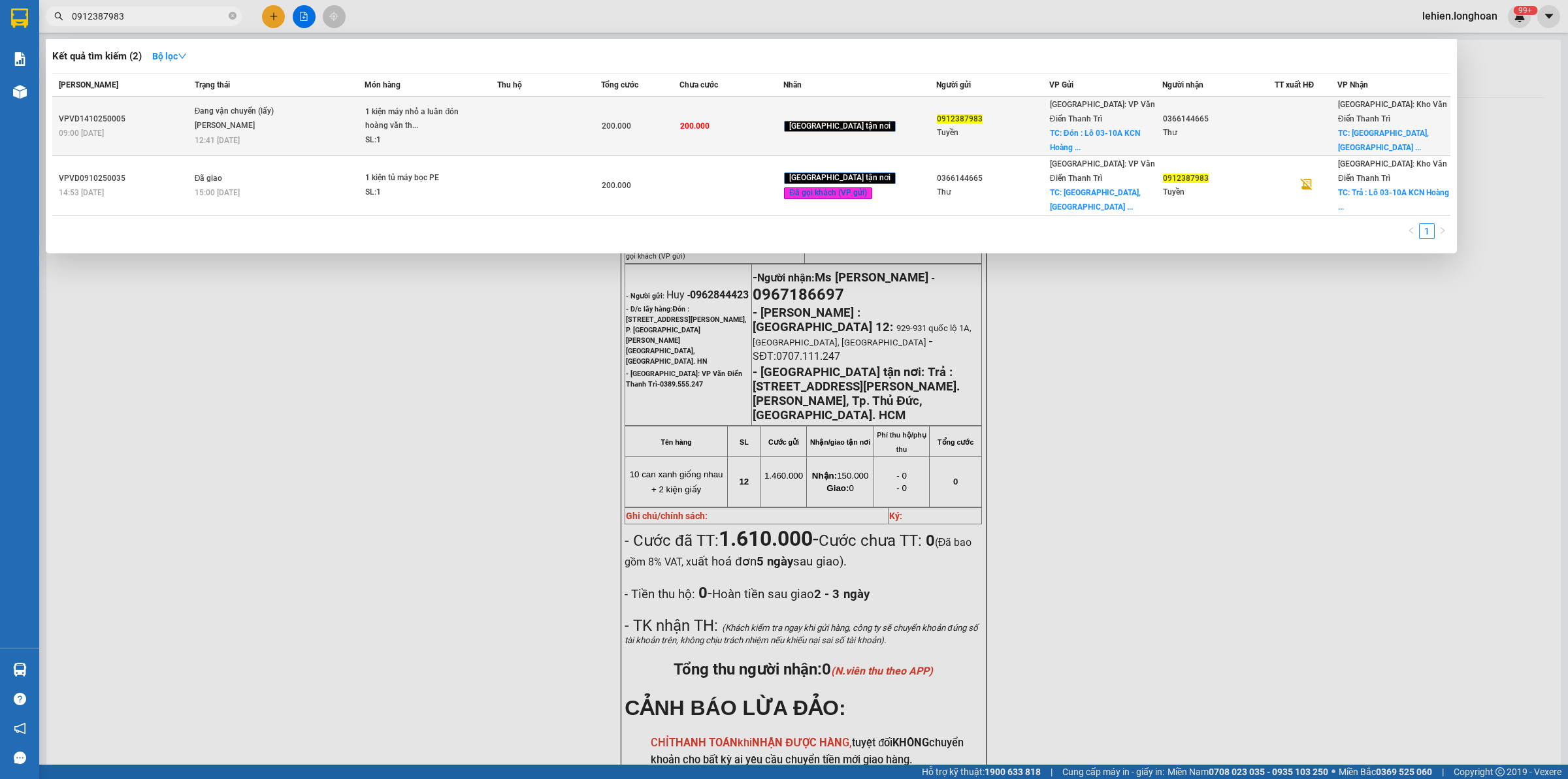
click at [342, 120] on span "Đang vận chuyển (lấy) [PERSON_NAME] 12:41 [DATE]" at bounding box center [280, 124] width 170 height 40
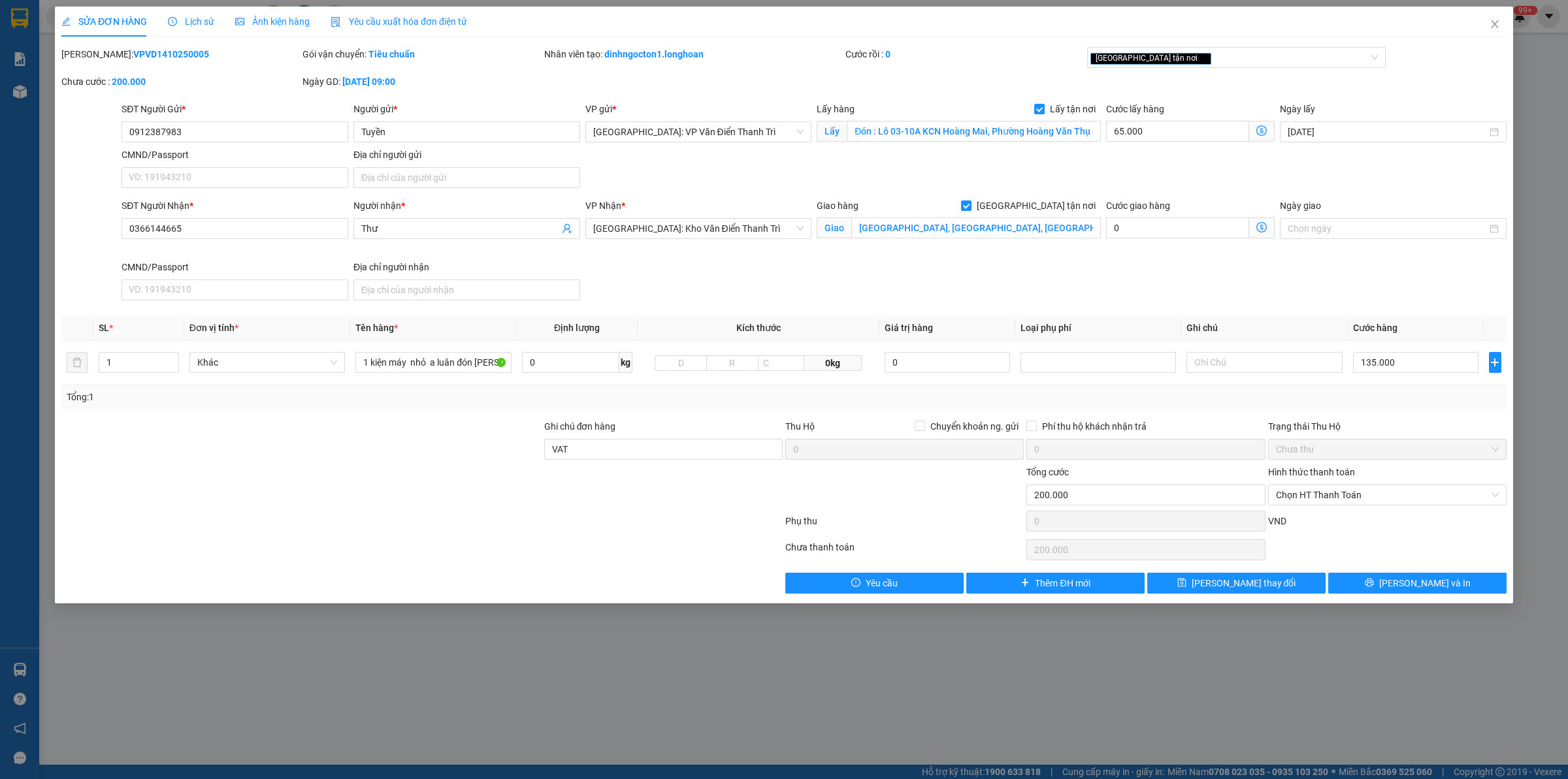
click at [196, 20] on span "Lịch sử" at bounding box center [190, 22] width 46 height 11
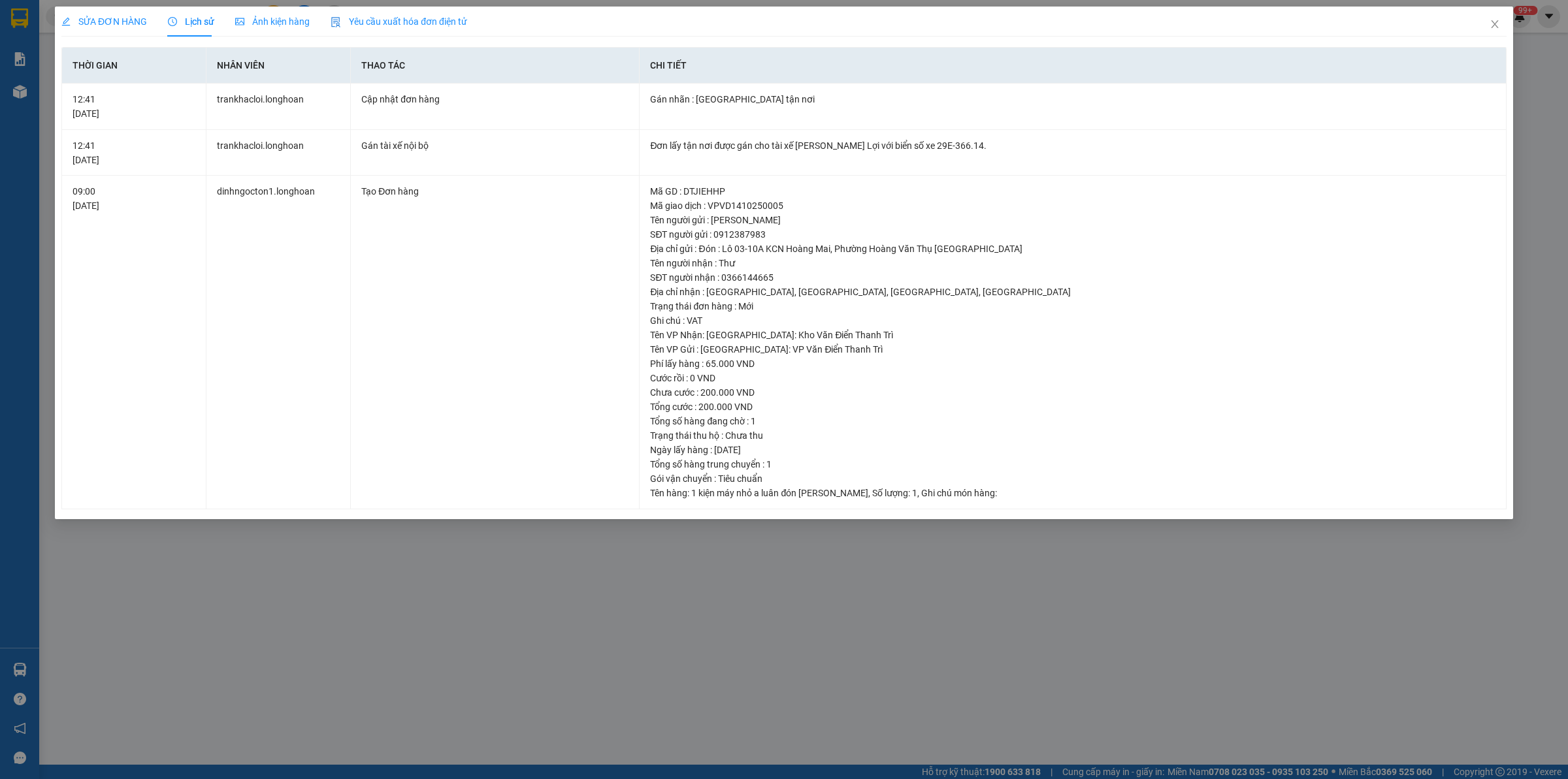
click at [109, 12] on div "SỬA ĐƠN HÀNG" at bounding box center [104, 22] width 86 height 30
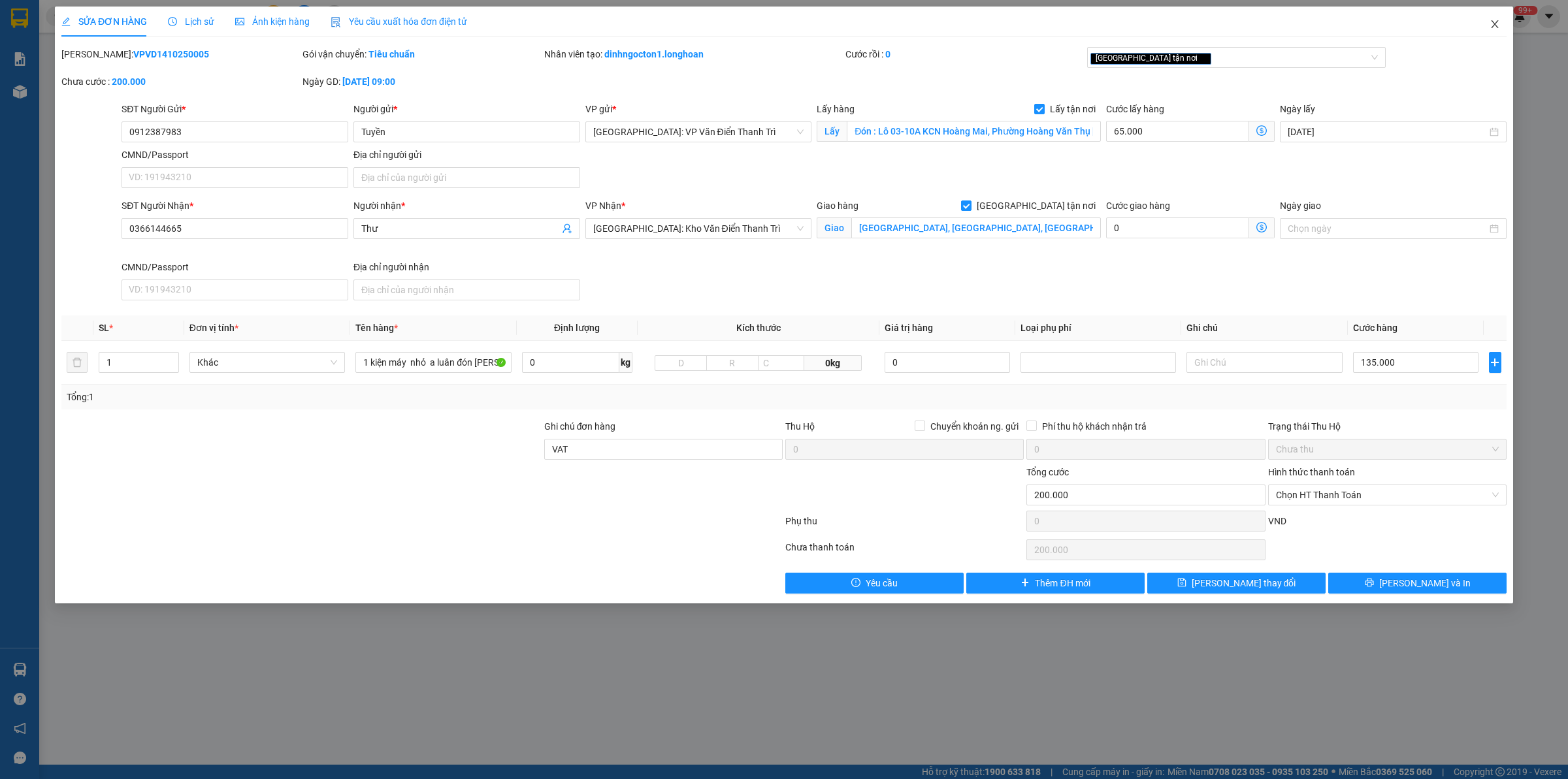
click at [1507, 36] on span "Close" at bounding box center [1495, 25] width 36 height 36
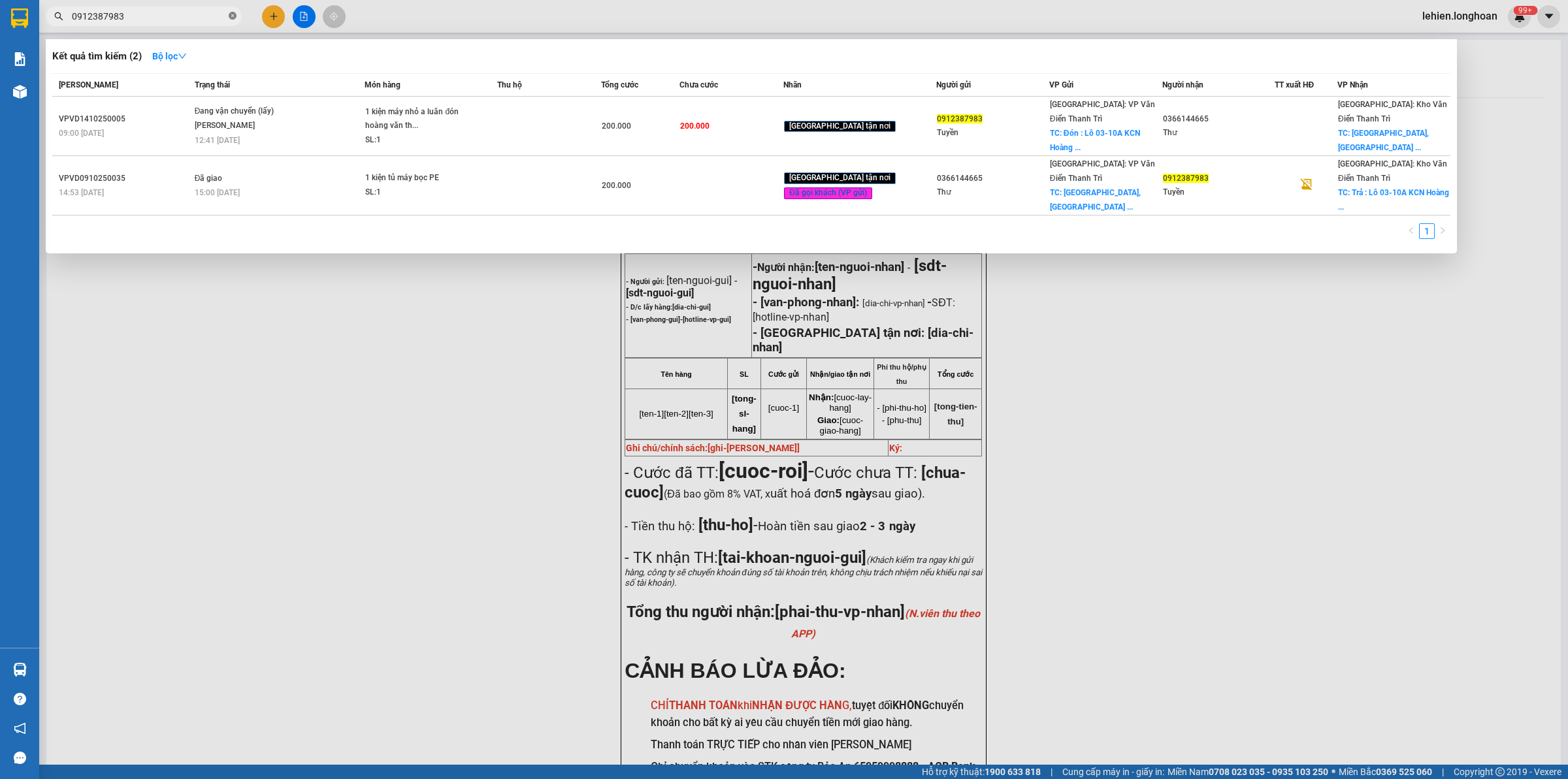
click at [236, 18] on icon "close-circle" at bounding box center [233, 16] width 8 height 8
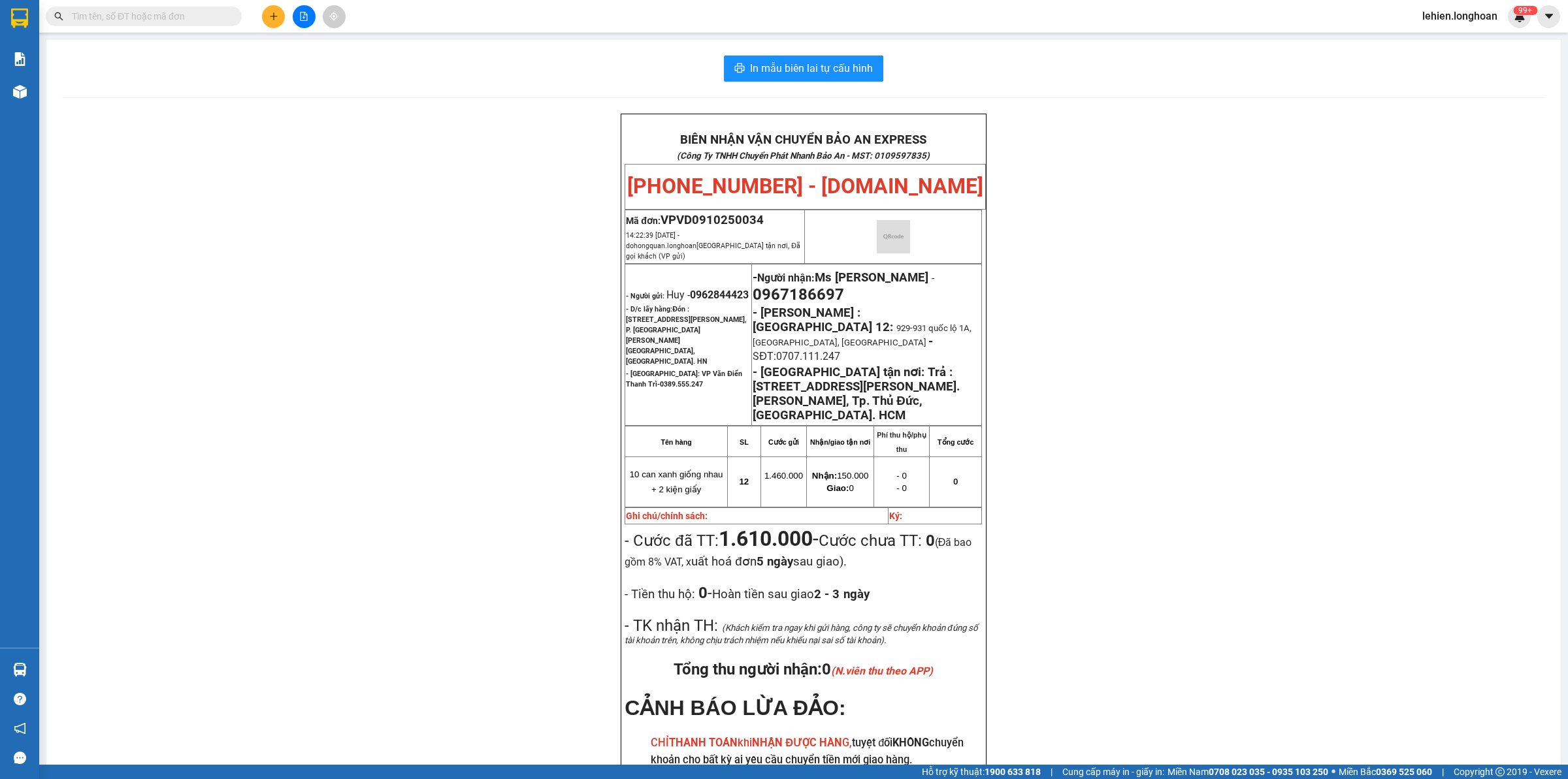
paste input "0869282433"
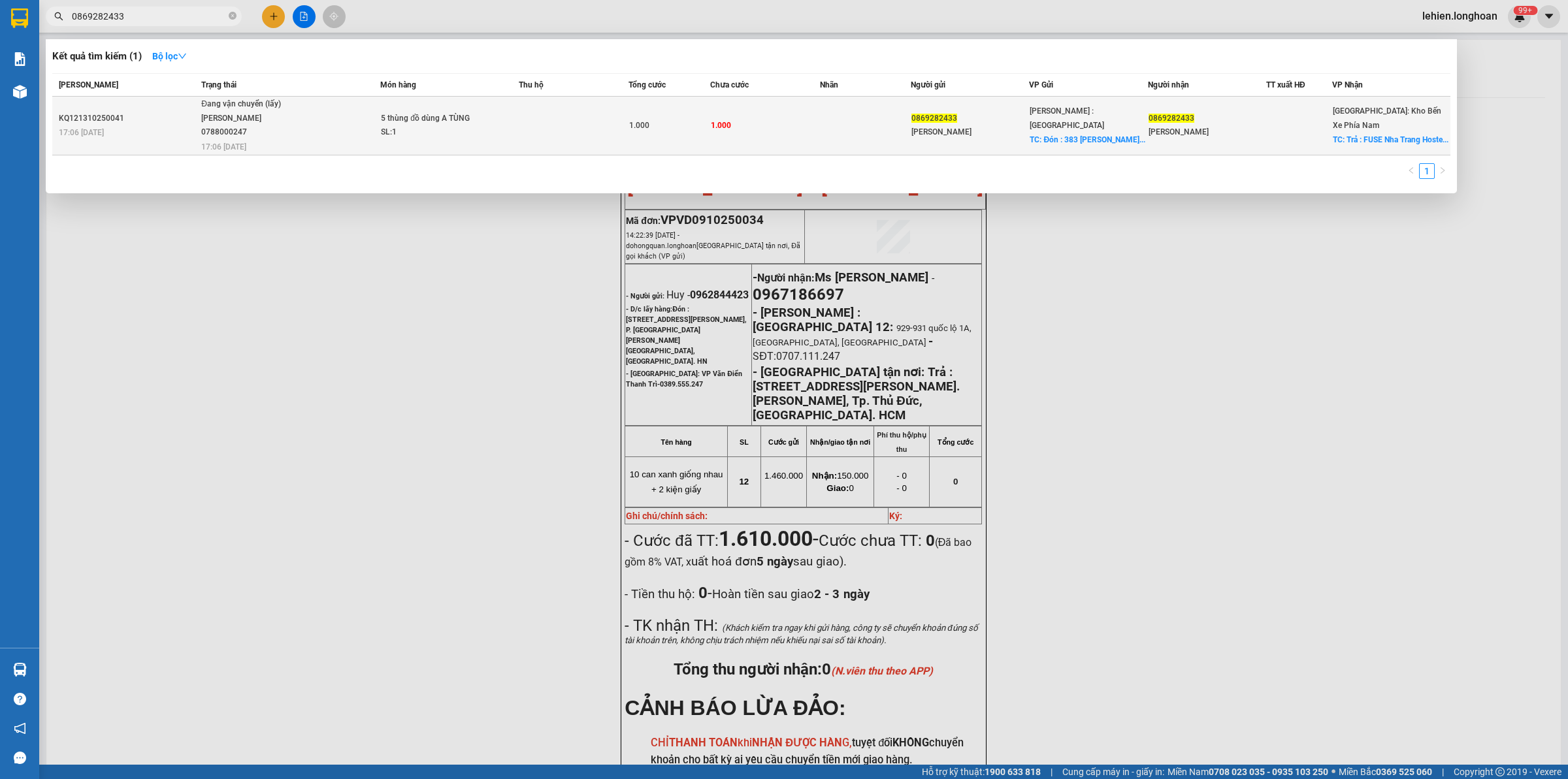
click at [294, 105] on div "Đang vận chuyển (lấy)" at bounding box center [249, 104] width 98 height 14
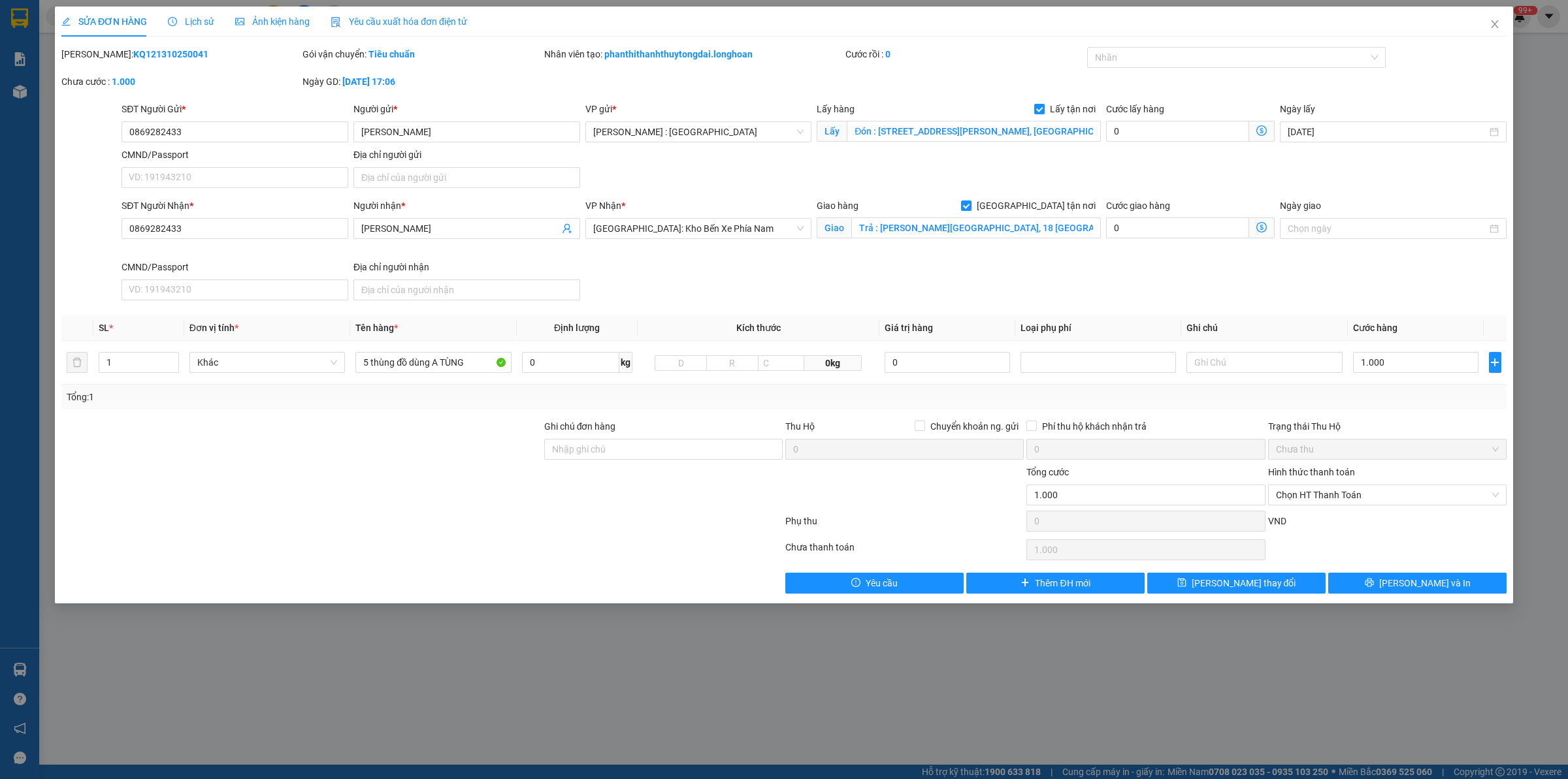
click at [205, 27] on span "Lịch sử" at bounding box center [190, 22] width 46 height 11
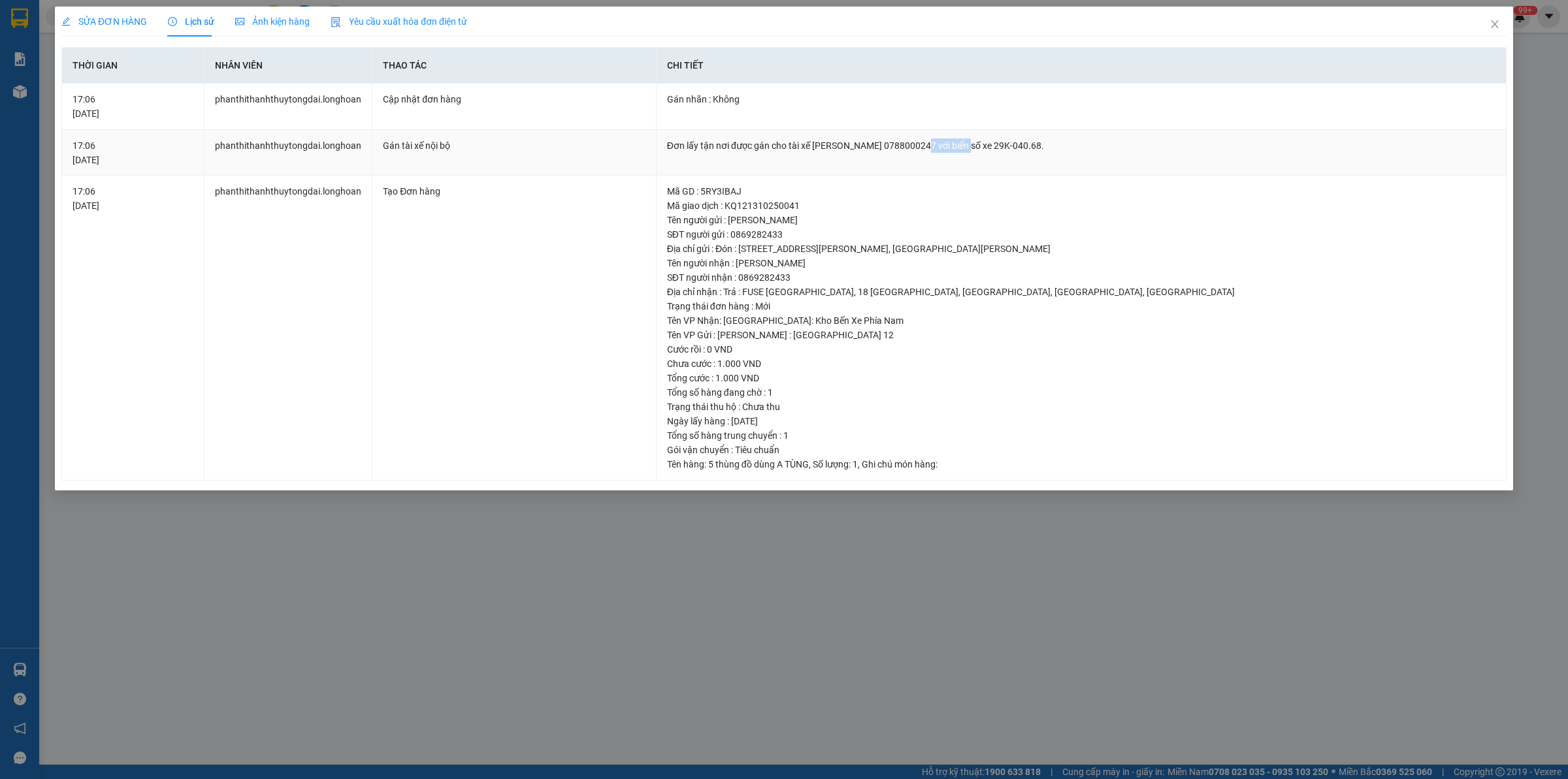
drag, startPoint x: 933, startPoint y: 147, endPoint x: 985, endPoint y: 142, distance: 52.2
click at [985, 142] on div "Đơn lấy tận nơi được gán cho tài xế [PERSON_NAME] 0788000247 với biển số xe 29K…" at bounding box center [1081, 145] width 829 height 14
click at [122, 17] on span "SỬA ĐƠN HÀNG" at bounding box center [104, 22] width 86 height 11
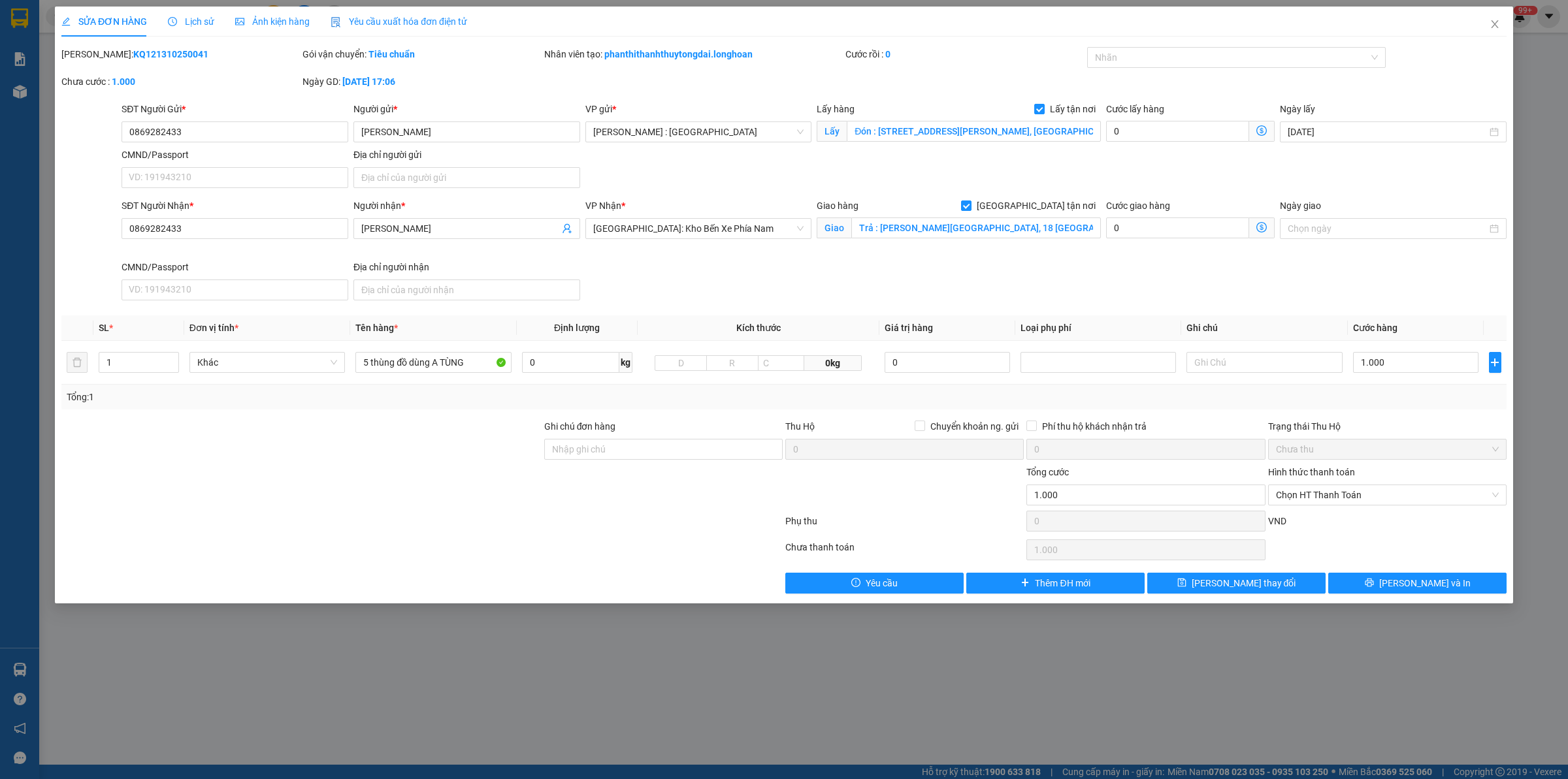
drag, startPoint x: 1393, startPoint y: 599, endPoint x: 1363, endPoint y: 567, distance: 43.9
click at [1392, 598] on div "SỬA ĐƠN HÀNG Lịch sử Ảnh kiện hàng Yêu cầu xuất hóa đơn điện tử Total Paid Fee …" at bounding box center [783, 305] width 1458 height 597
click at [1369, 581] on button "[PERSON_NAME] và In" at bounding box center [1417, 583] width 178 height 21
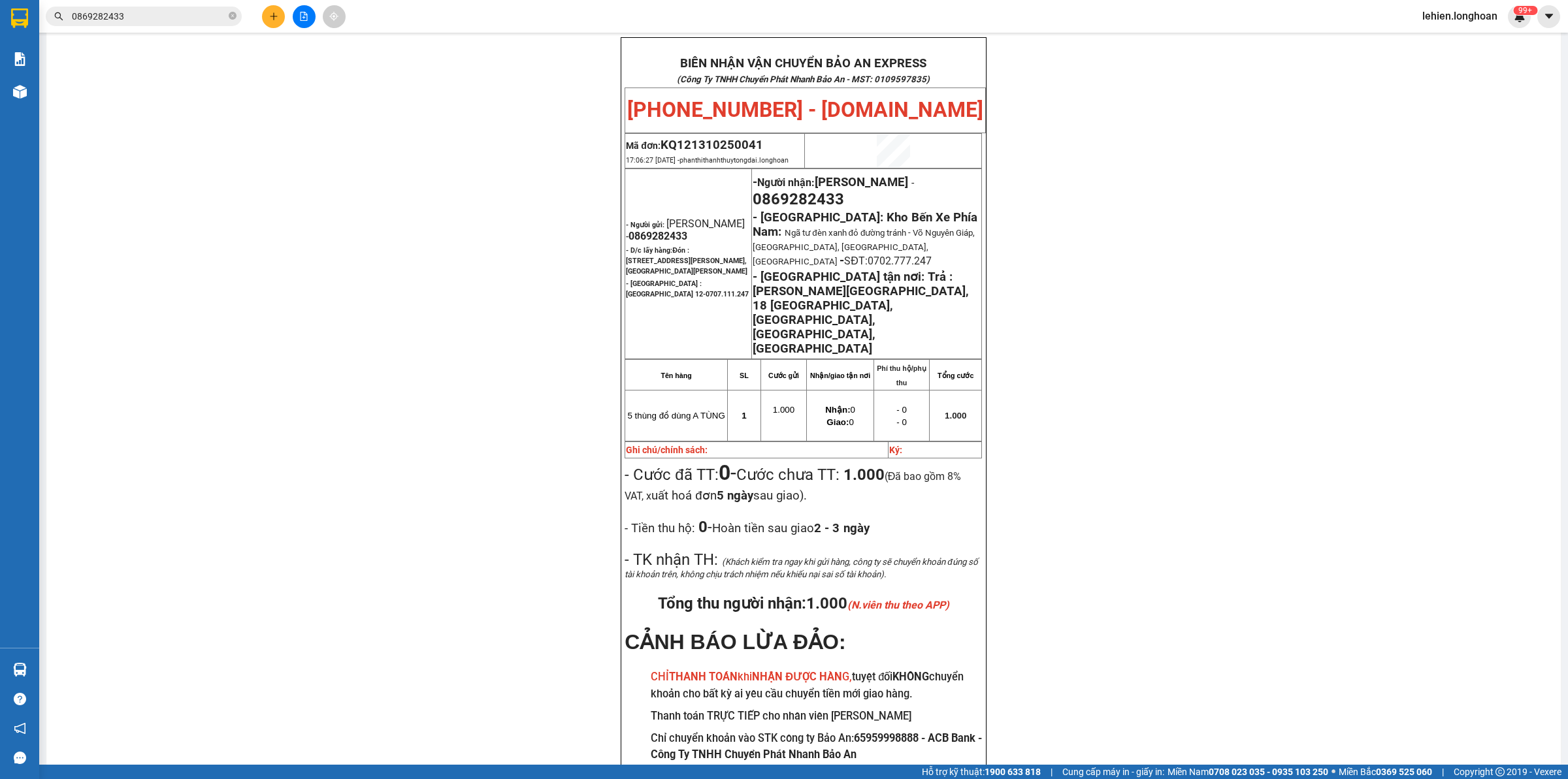
scroll to position [75, 0]
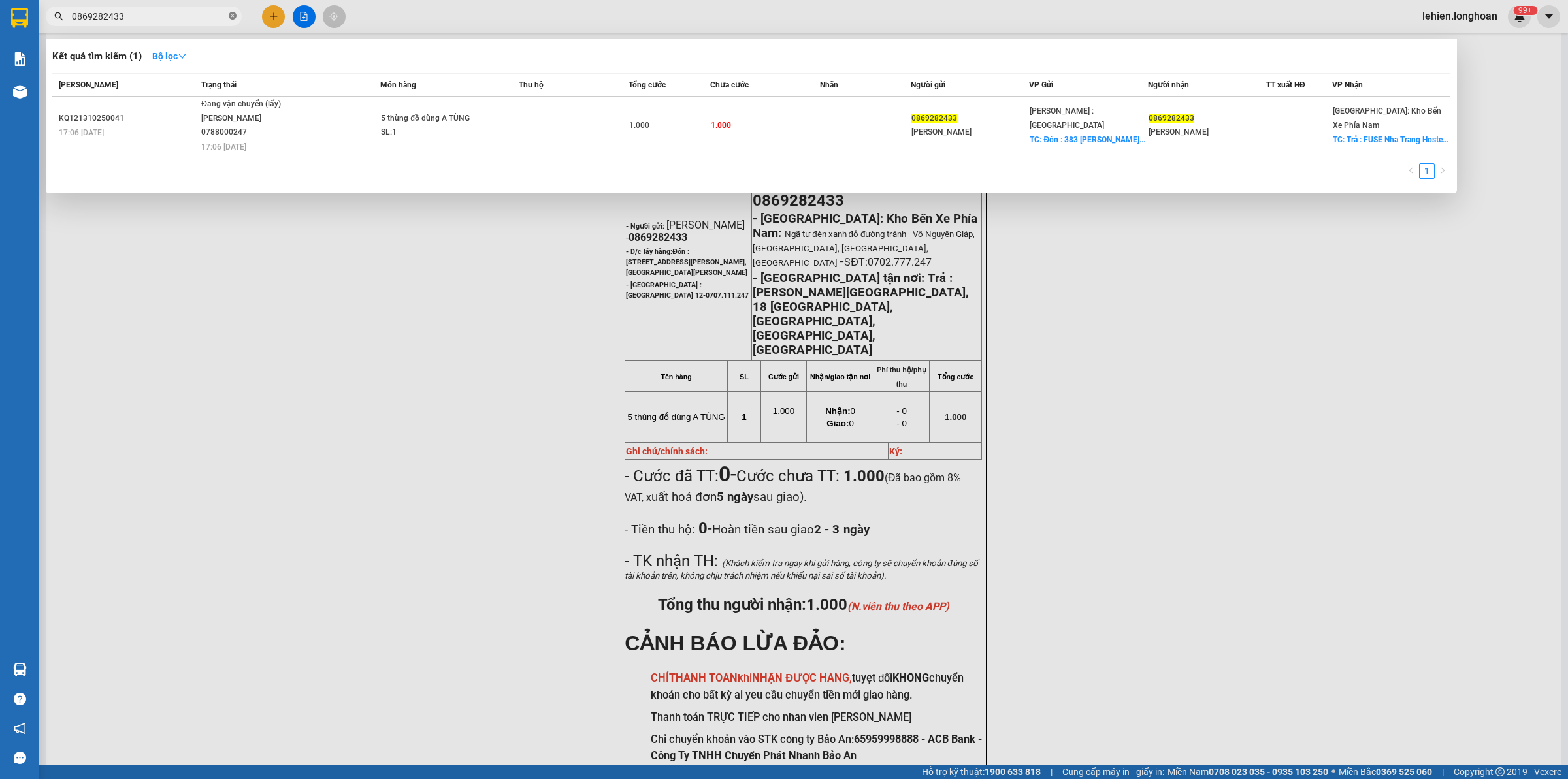
click at [235, 11] on span at bounding box center [233, 17] width 8 height 12
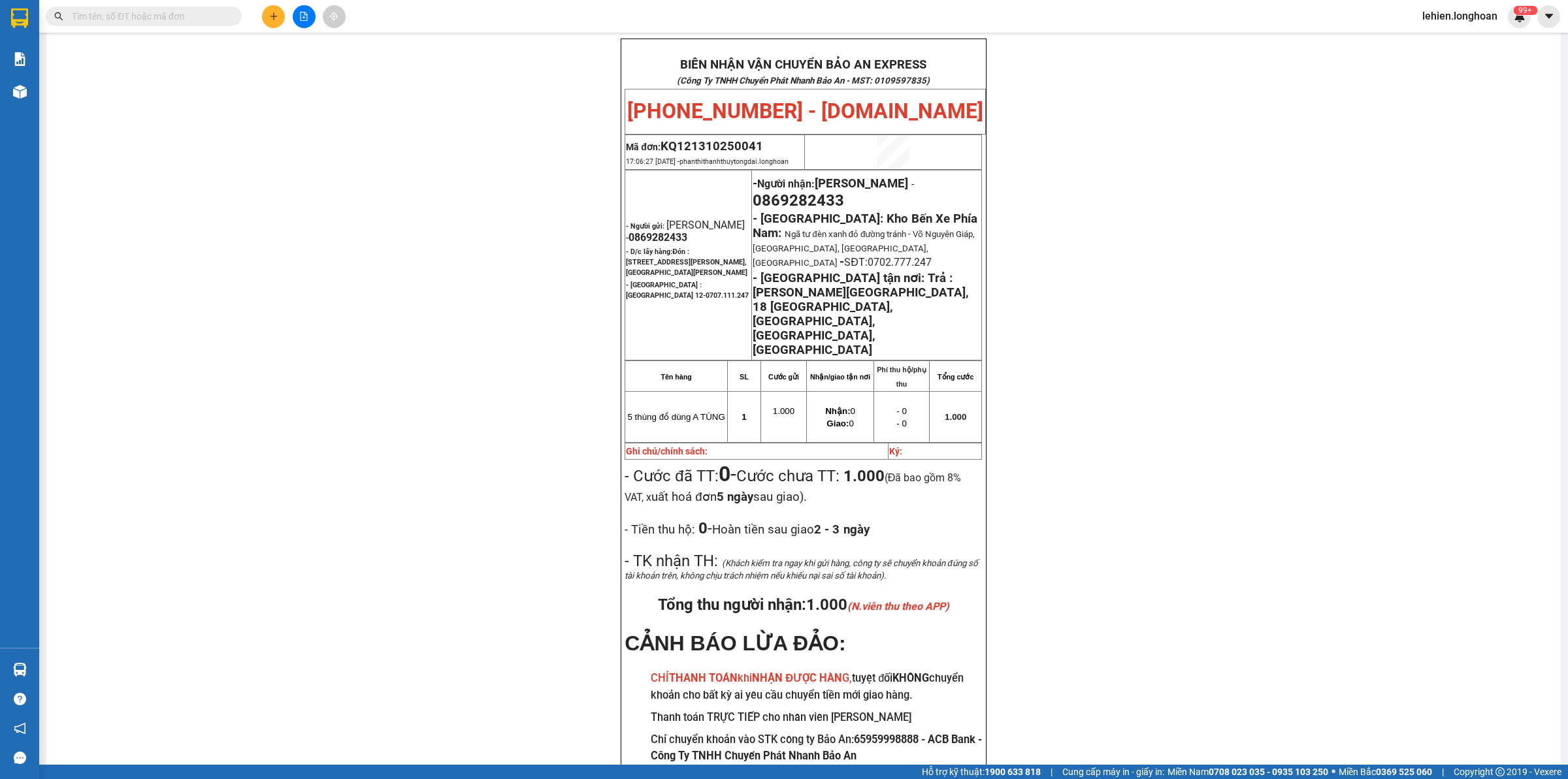
paste input "0904275557"
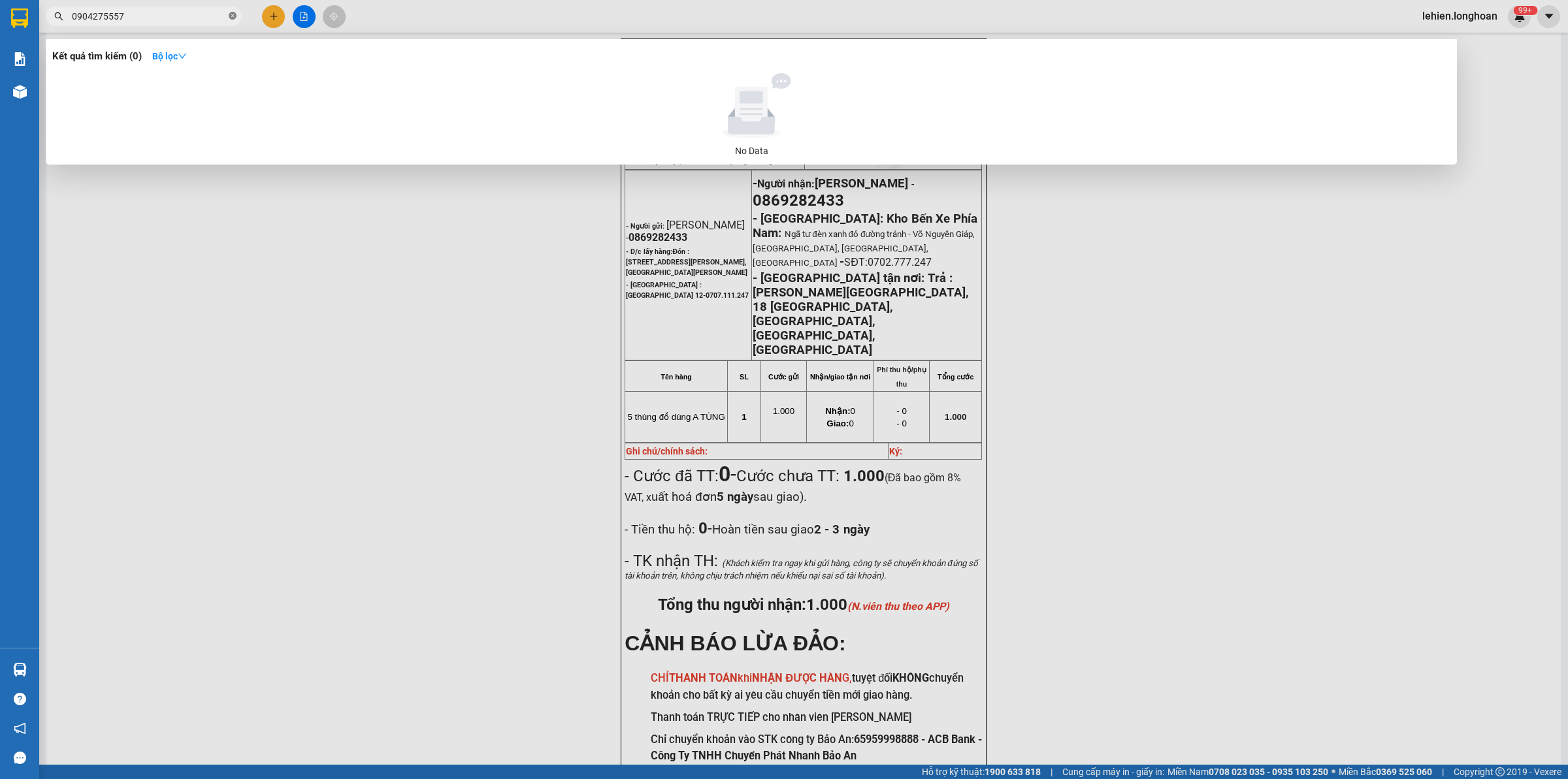
click at [236, 18] on icon "close-circle" at bounding box center [233, 16] width 8 height 8
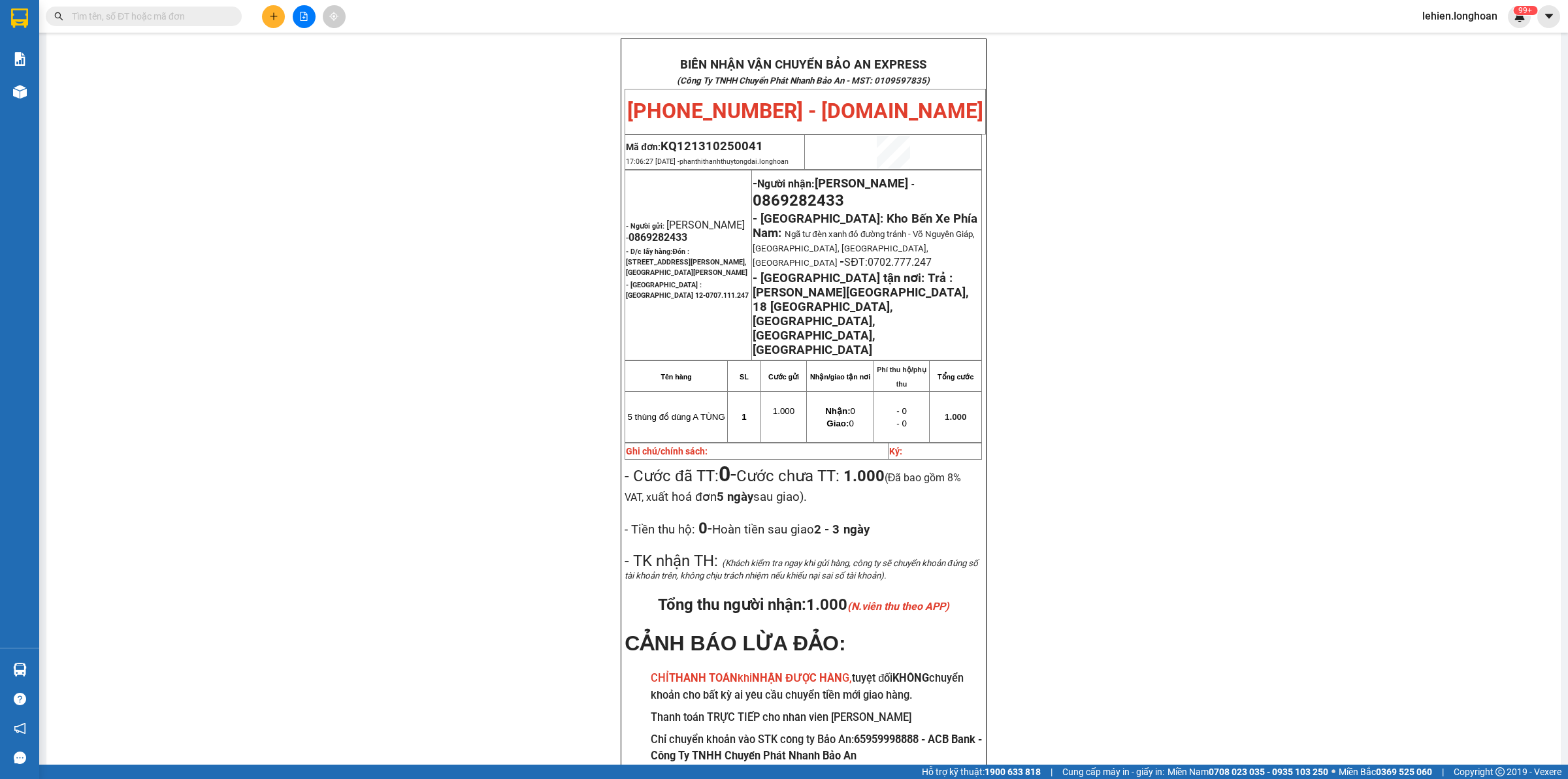
paste input "0939 378 026"
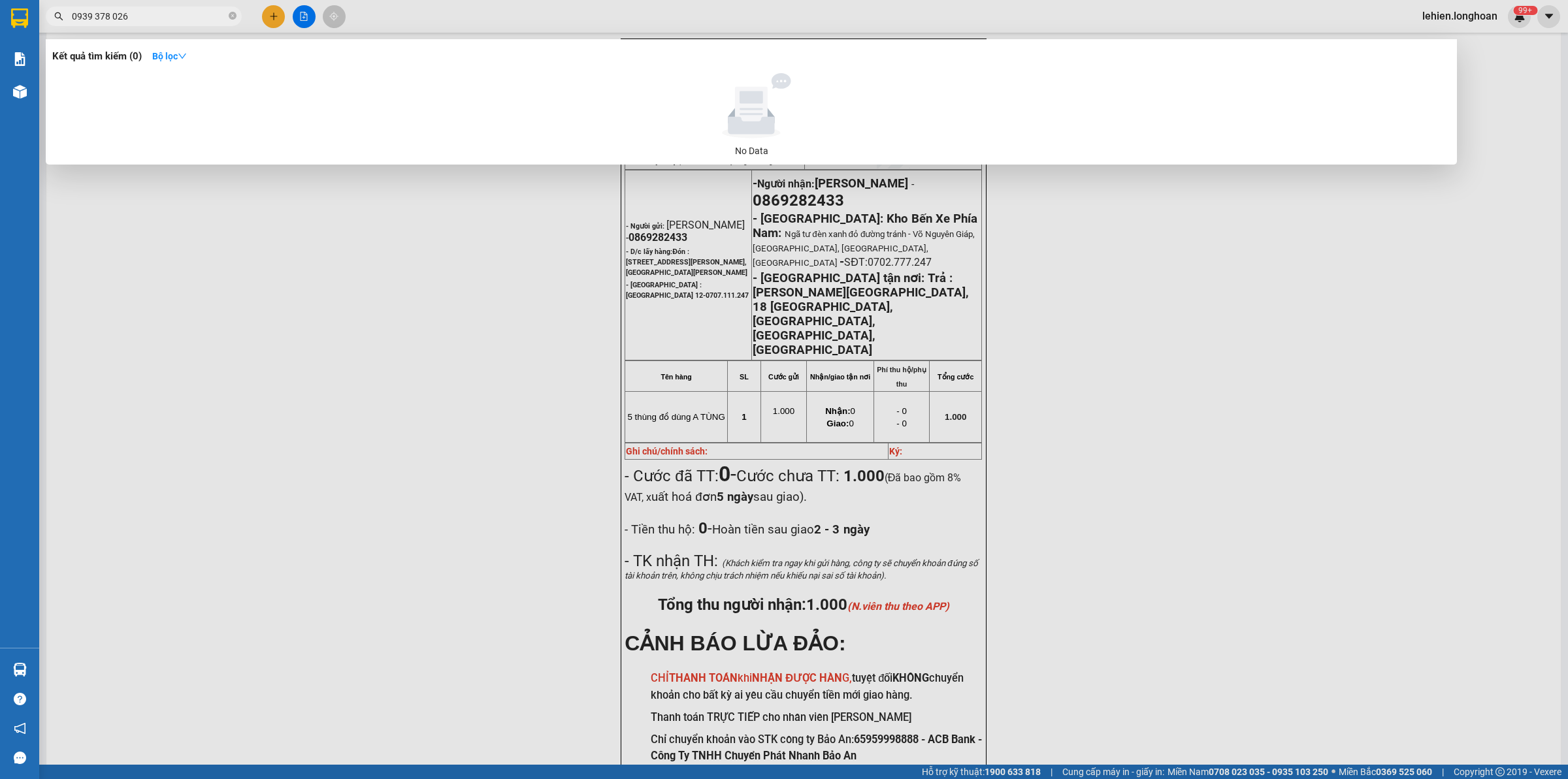
click at [93, 12] on input "0939 378 026" at bounding box center [149, 16] width 154 height 14
click at [109, 17] on input "0939378 026" at bounding box center [149, 16] width 154 height 14
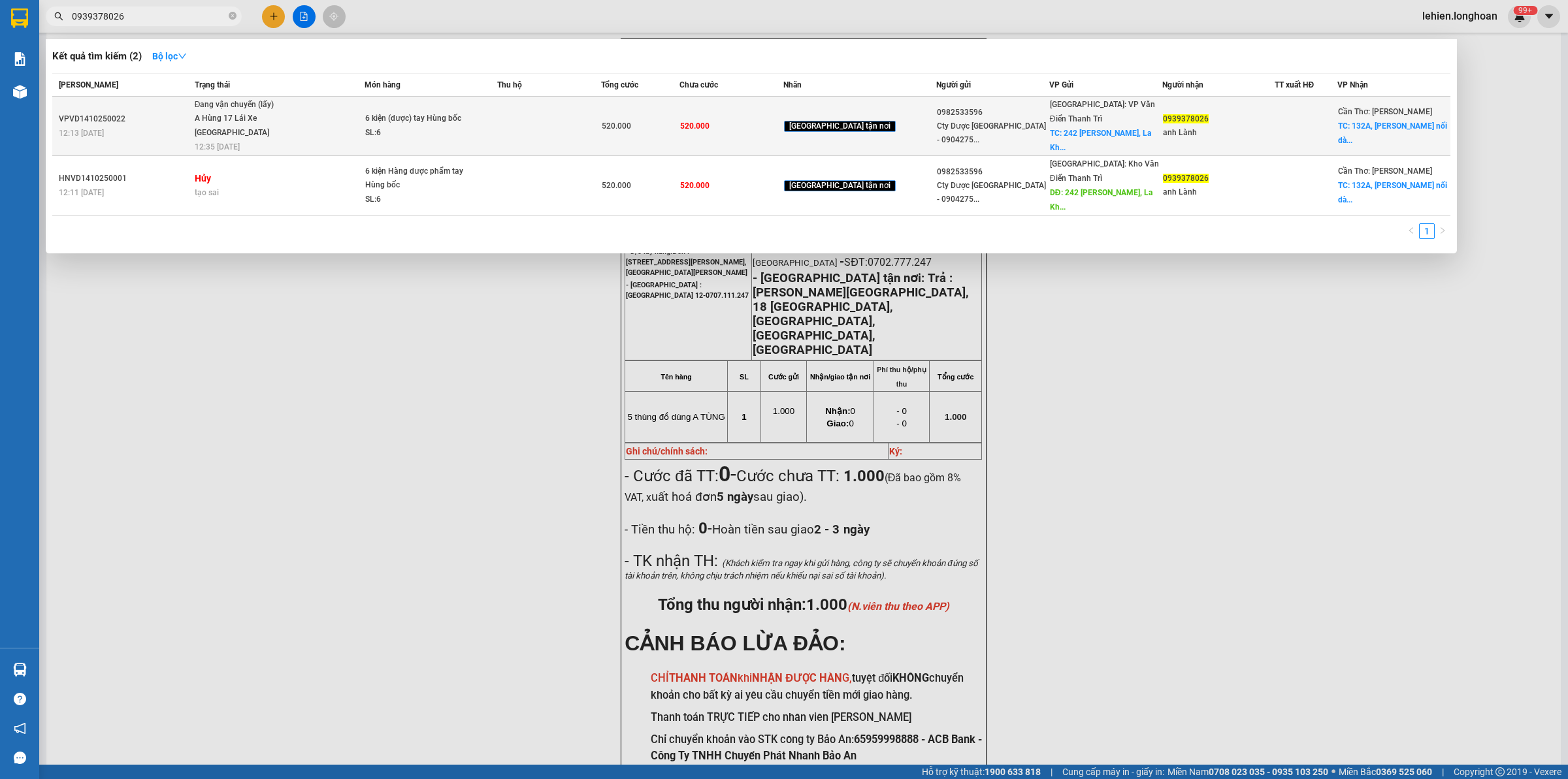
click at [302, 117] on span "Đang vận chuyển (lấy) A Hùng 17 [GEOGRAPHIC_DATA] 0325666247 12:35 [DATE]" at bounding box center [280, 125] width 170 height 55
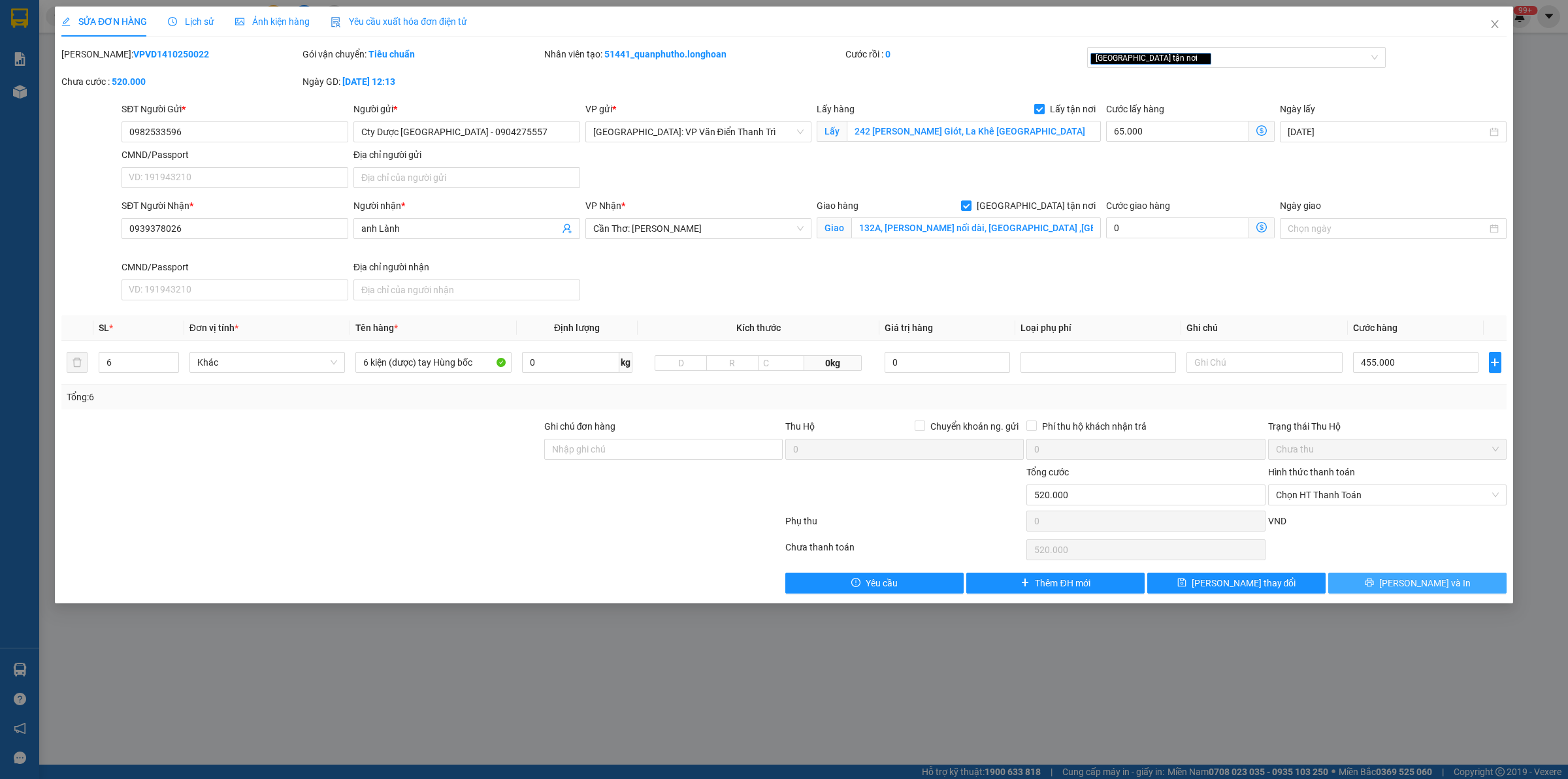
click at [1391, 588] on button "[PERSON_NAME] và In" at bounding box center [1417, 583] width 178 height 21
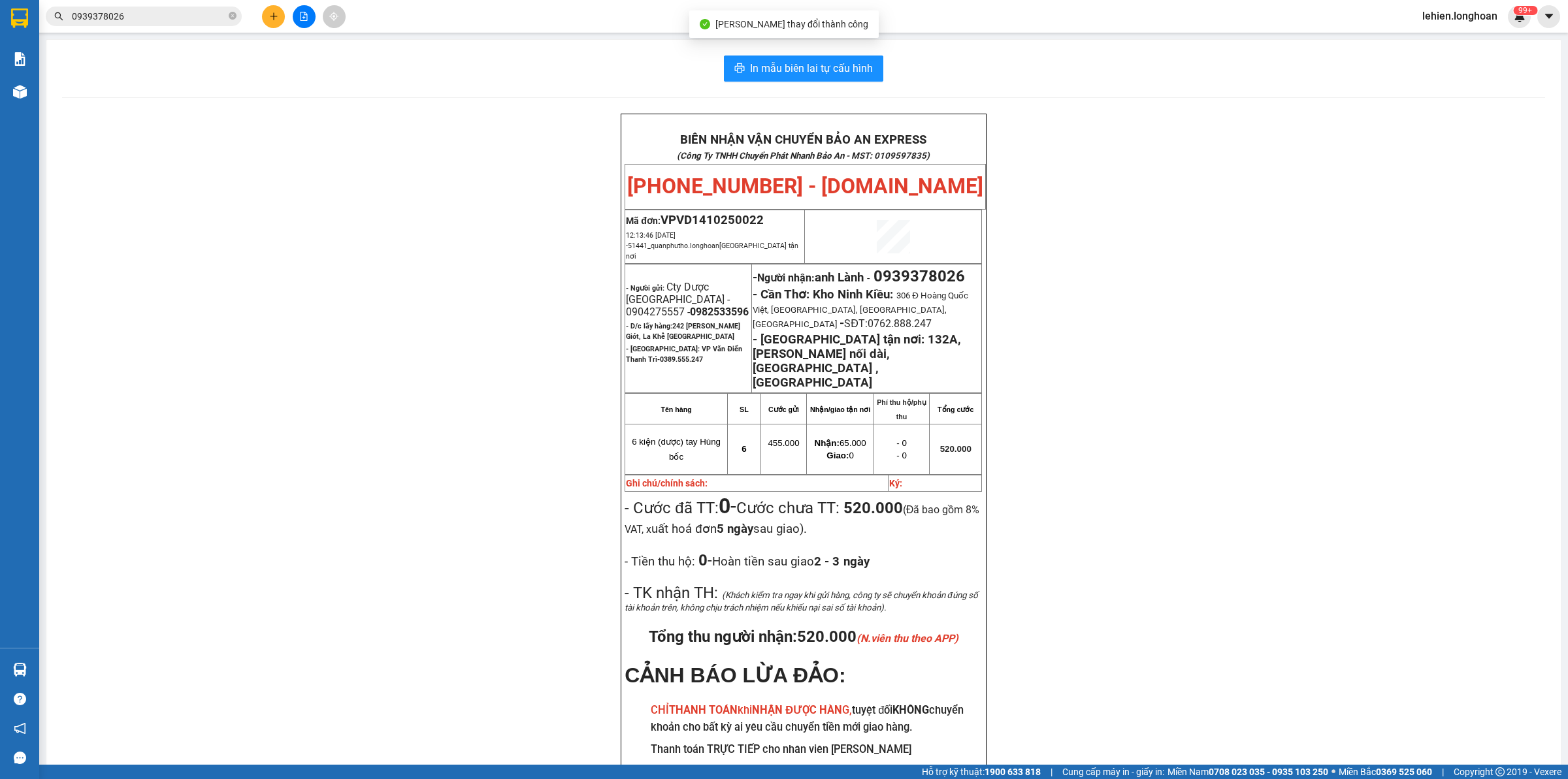
click at [168, 21] on input "0939378026" at bounding box center [149, 16] width 154 height 14
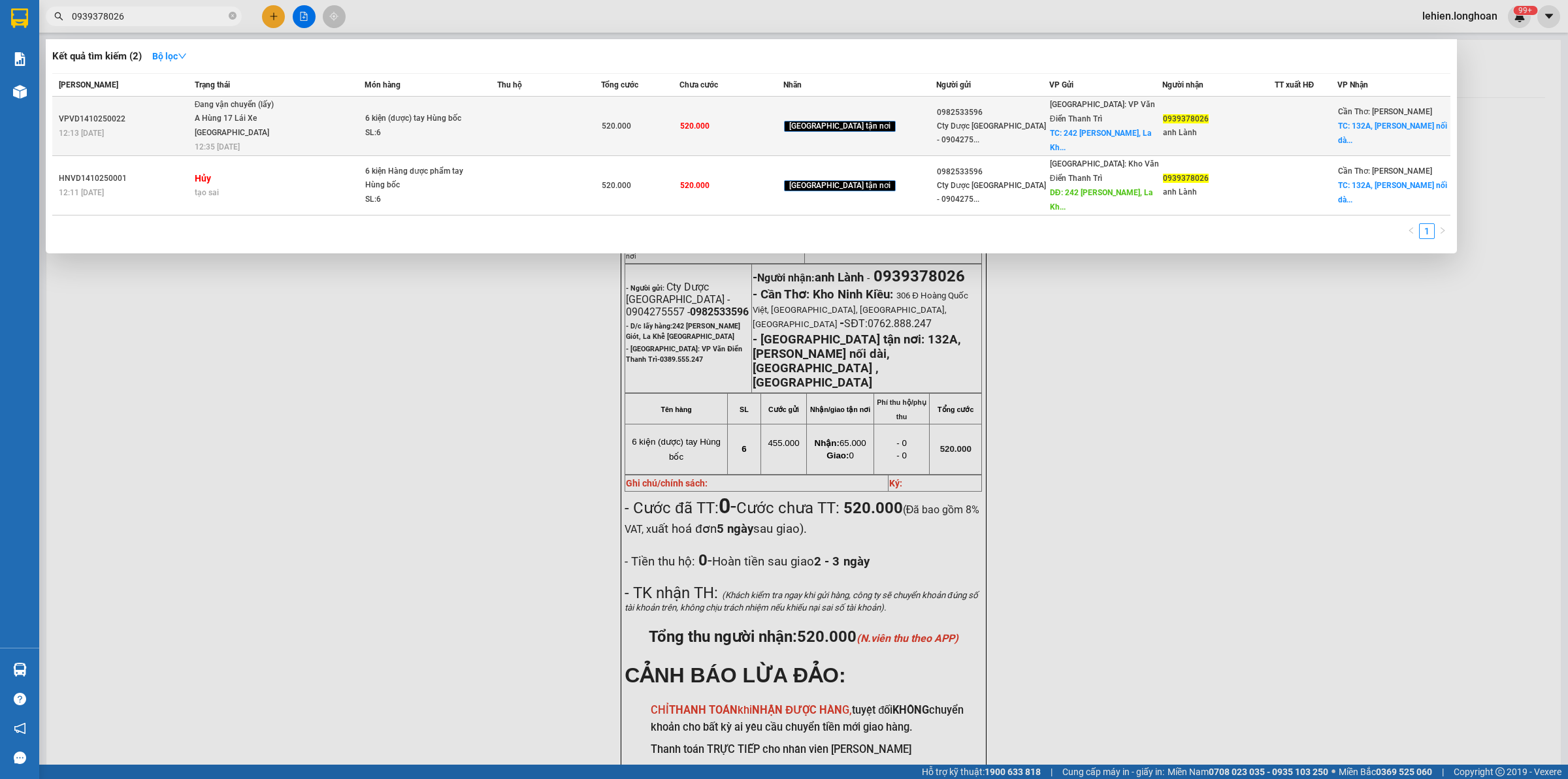
click at [392, 106] on td "6 kiện (dược) tay Hùng bốc SL: 6" at bounding box center [431, 127] width 132 height 59
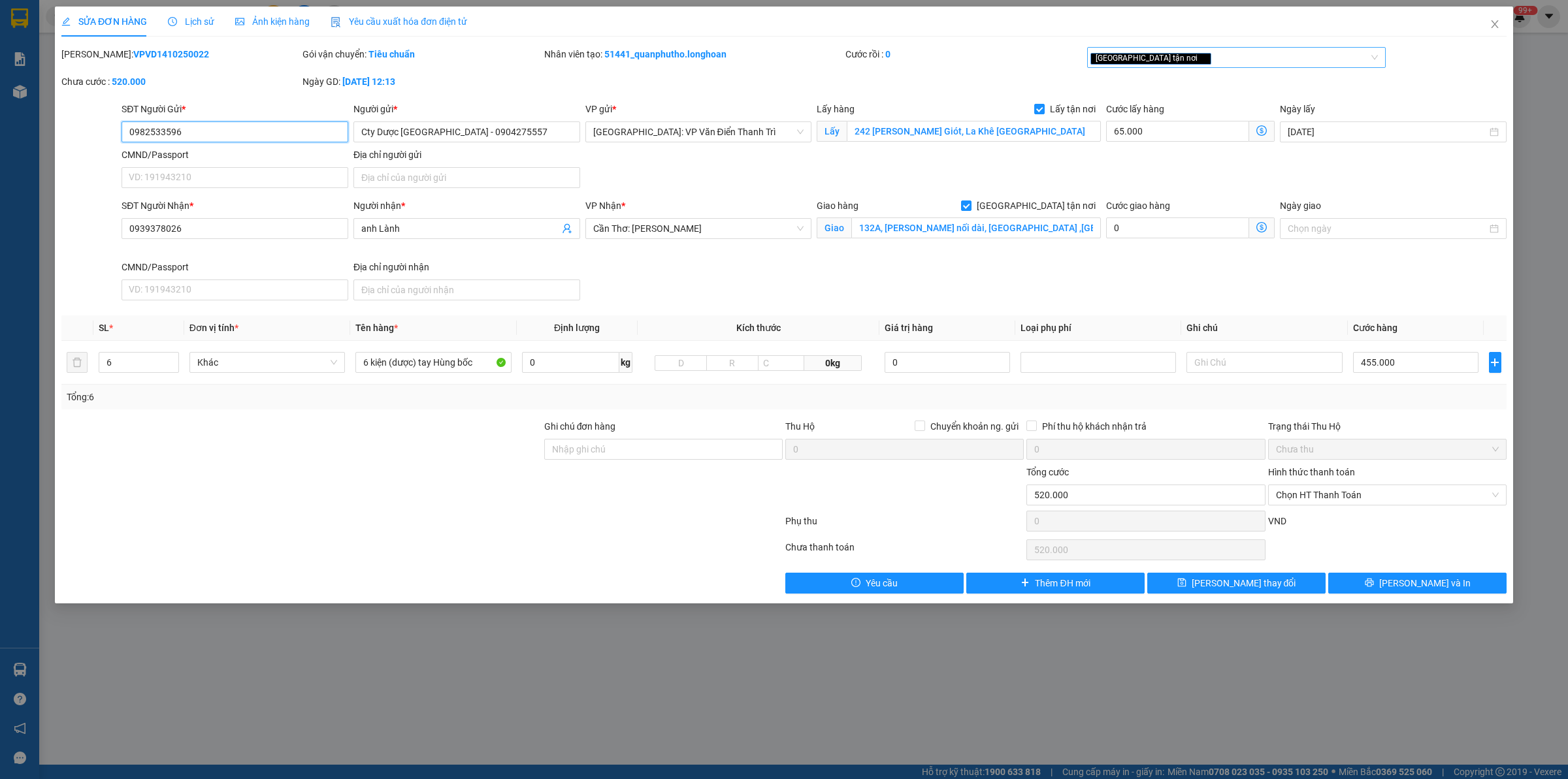
click at [1174, 64] on div "[GEOGRAPHIC_DATA] tận nơi" at bounding box center [1230, 57] width 280 height 16
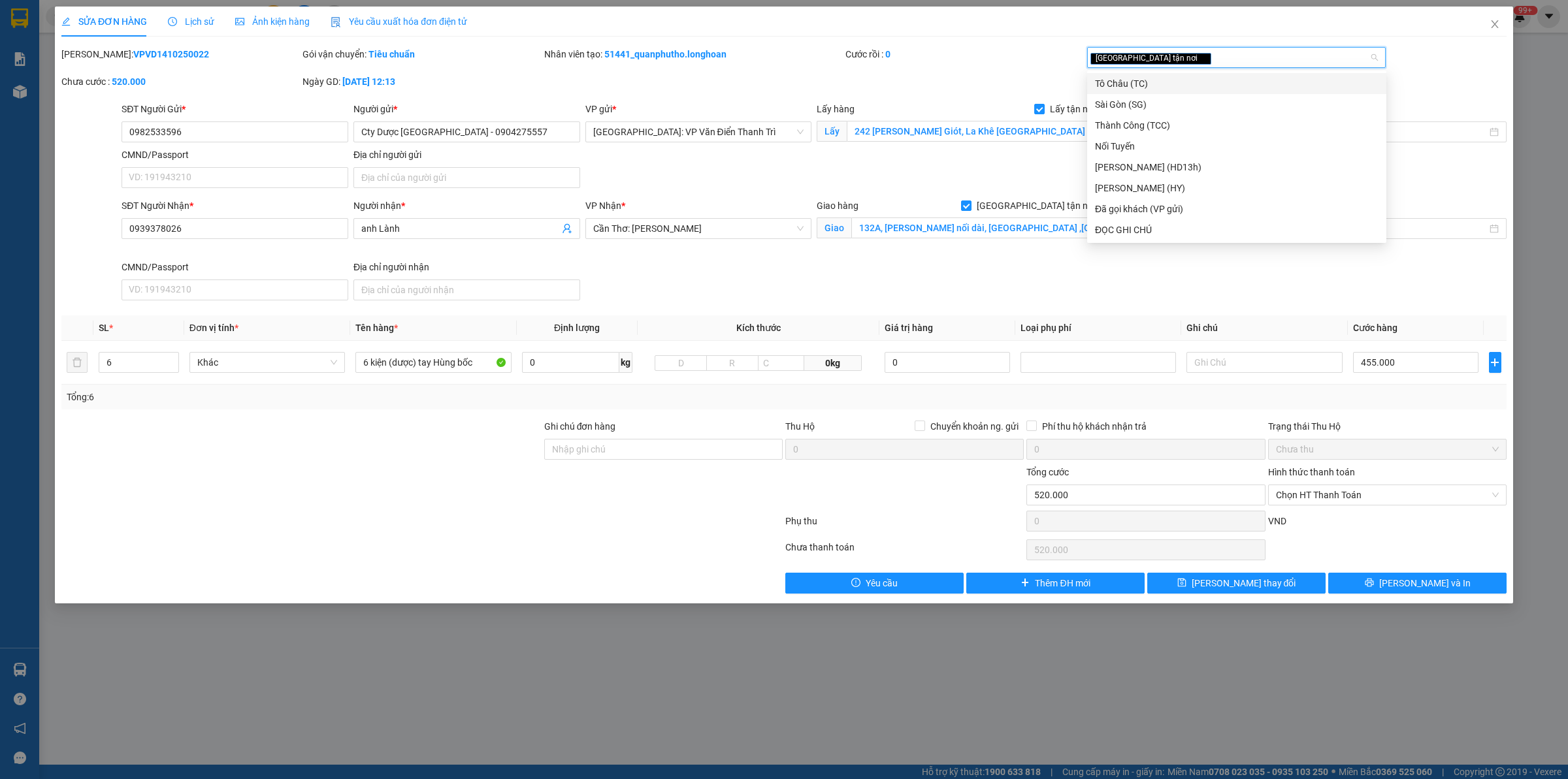
click at [437, 508] on div at bounding box center [301, 488] width 483 height 45
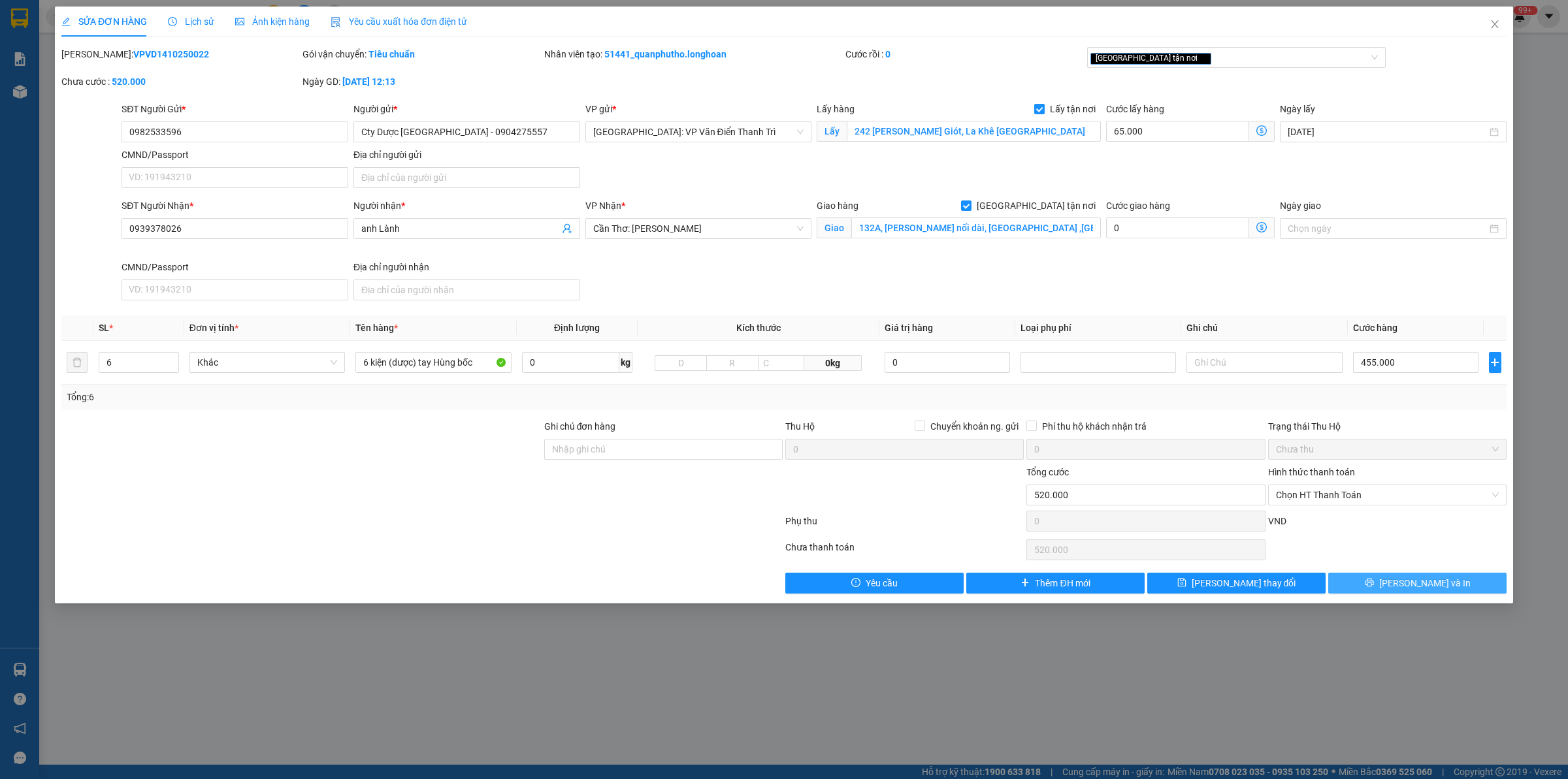
click at [1400, 591] on button "[PERSON_NAME] và In" at bounding box center [1417, 583] width 178 height 21
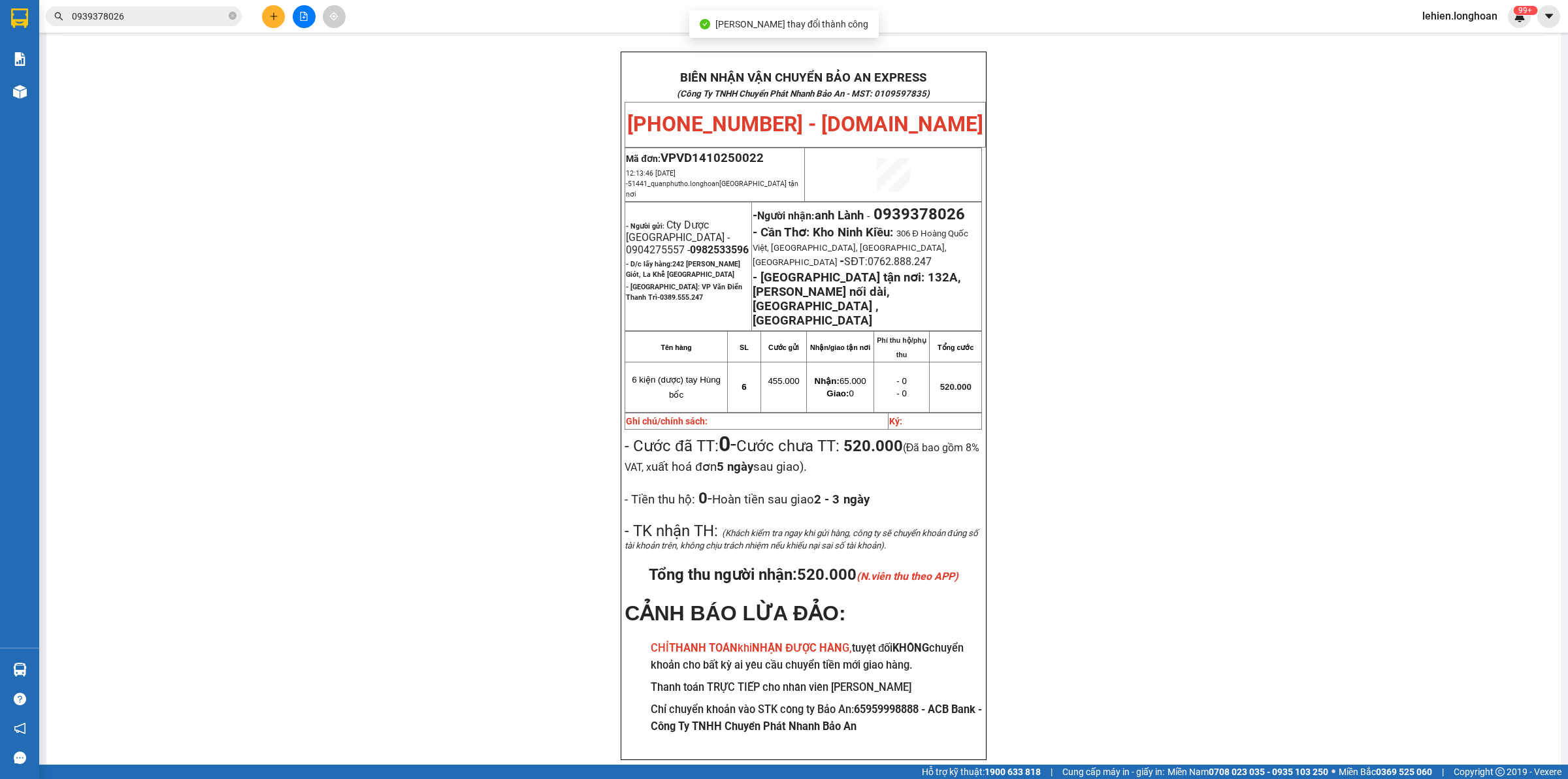
scroll to position [70, 0]
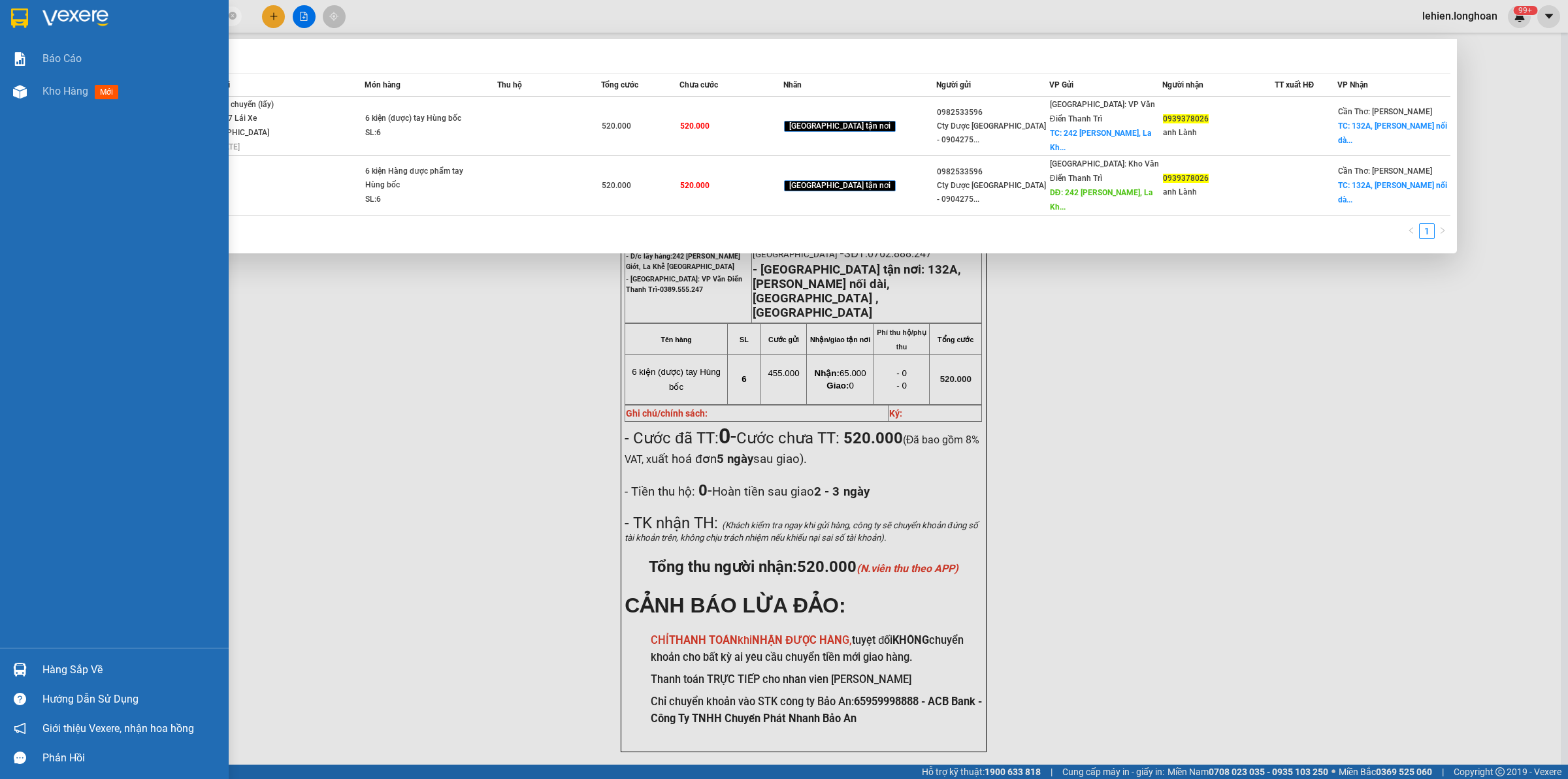
drag, startPoint x: 158, startPoint y: 23, endPoint x: 0, endPoint y: 18, distance: 158.1
click at [0, 18] on section "Kết quả tìm kiếm ( 2 ) Bộ lọc Mã ĐH Trạng thái Món hàng Thu hộ Tổng cước Chưa c…" at bounding box center [784, 390] width 1568 height 779
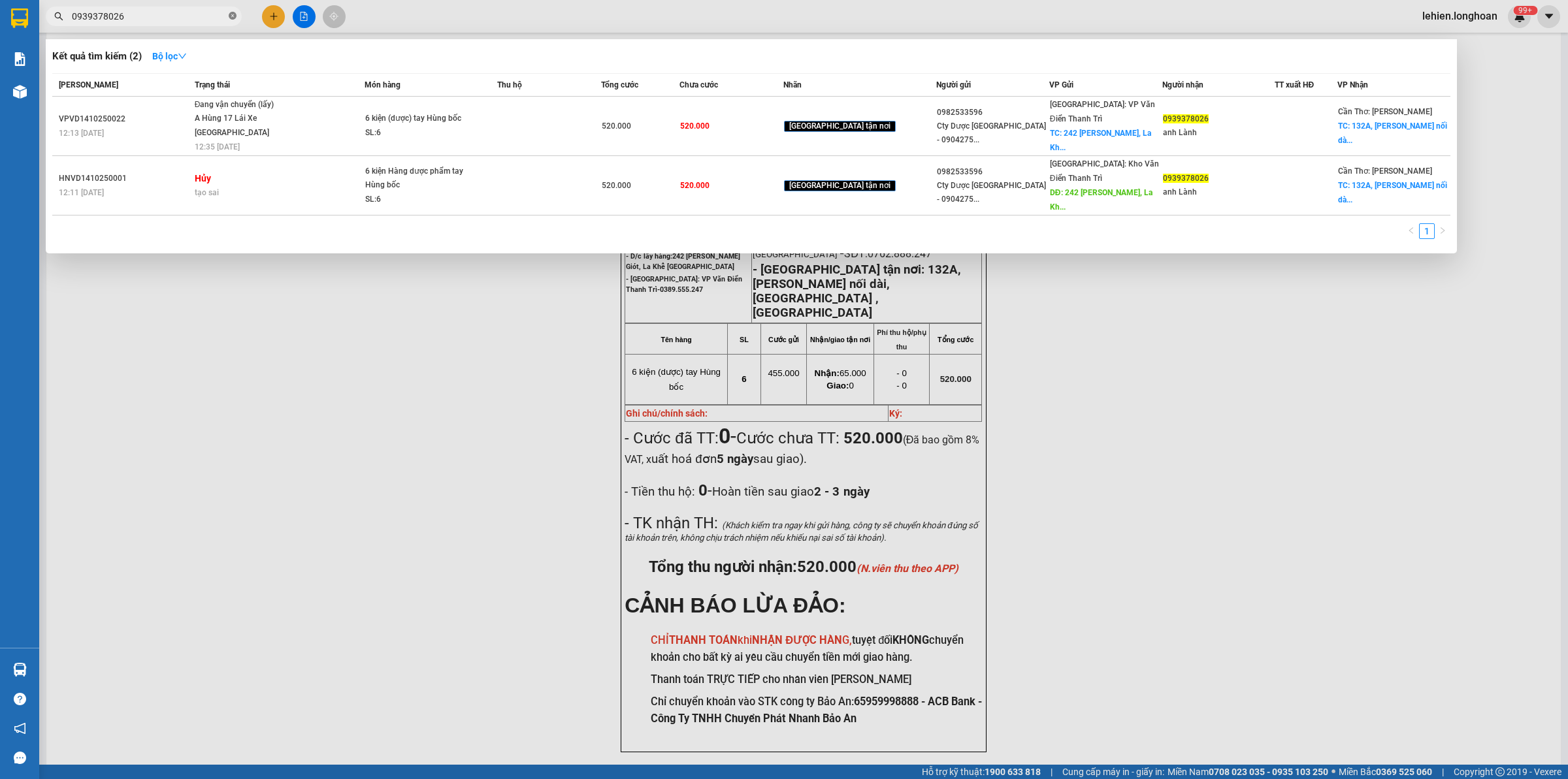
click at [230, 17] on icon "close-circle" at bounding box center [233, 16] width 8 height 8
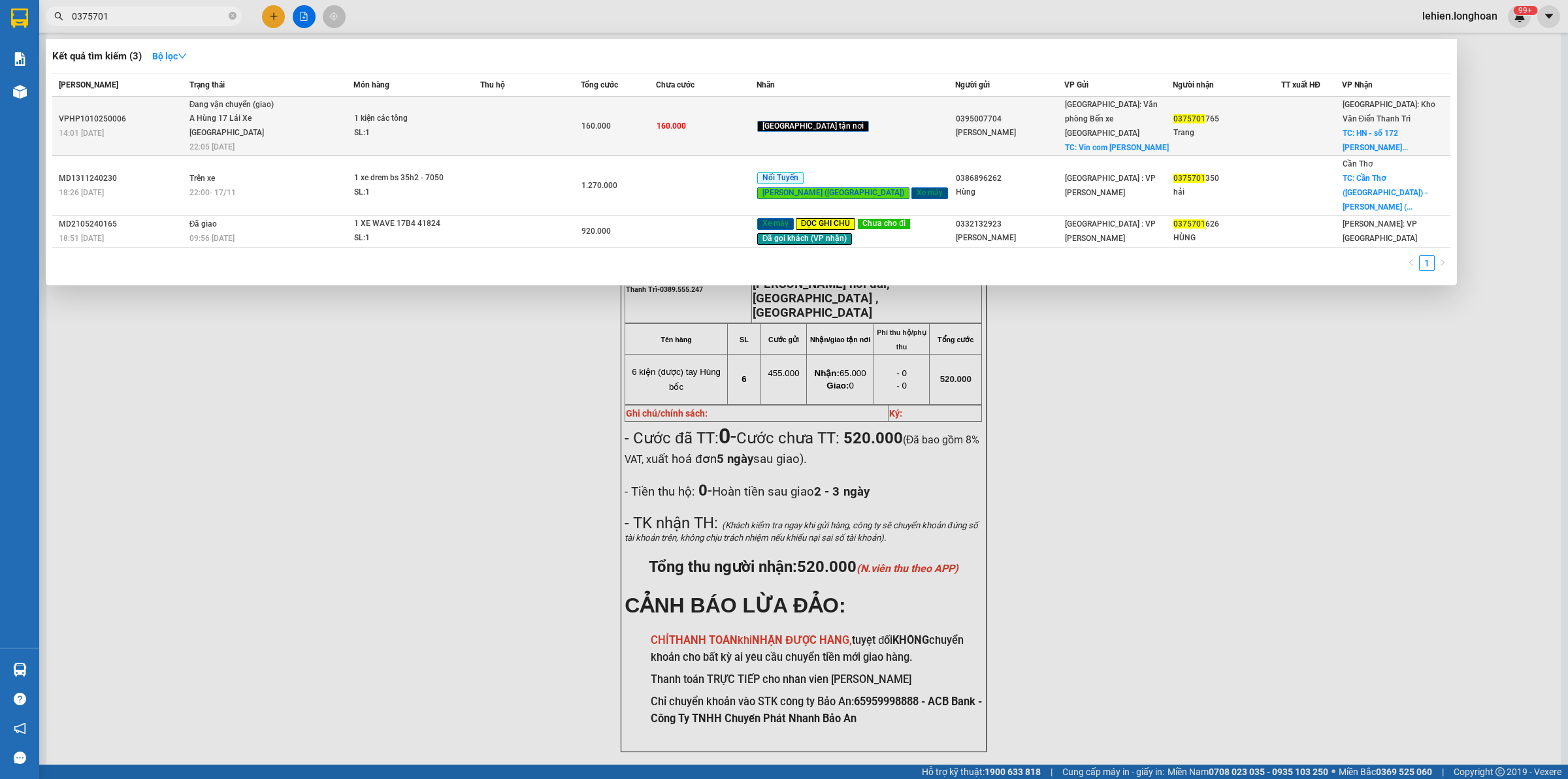
click at [237, 109] on div "Đang vận chuyển (giao)" at bounding box center [238, 105] width 98 height 14
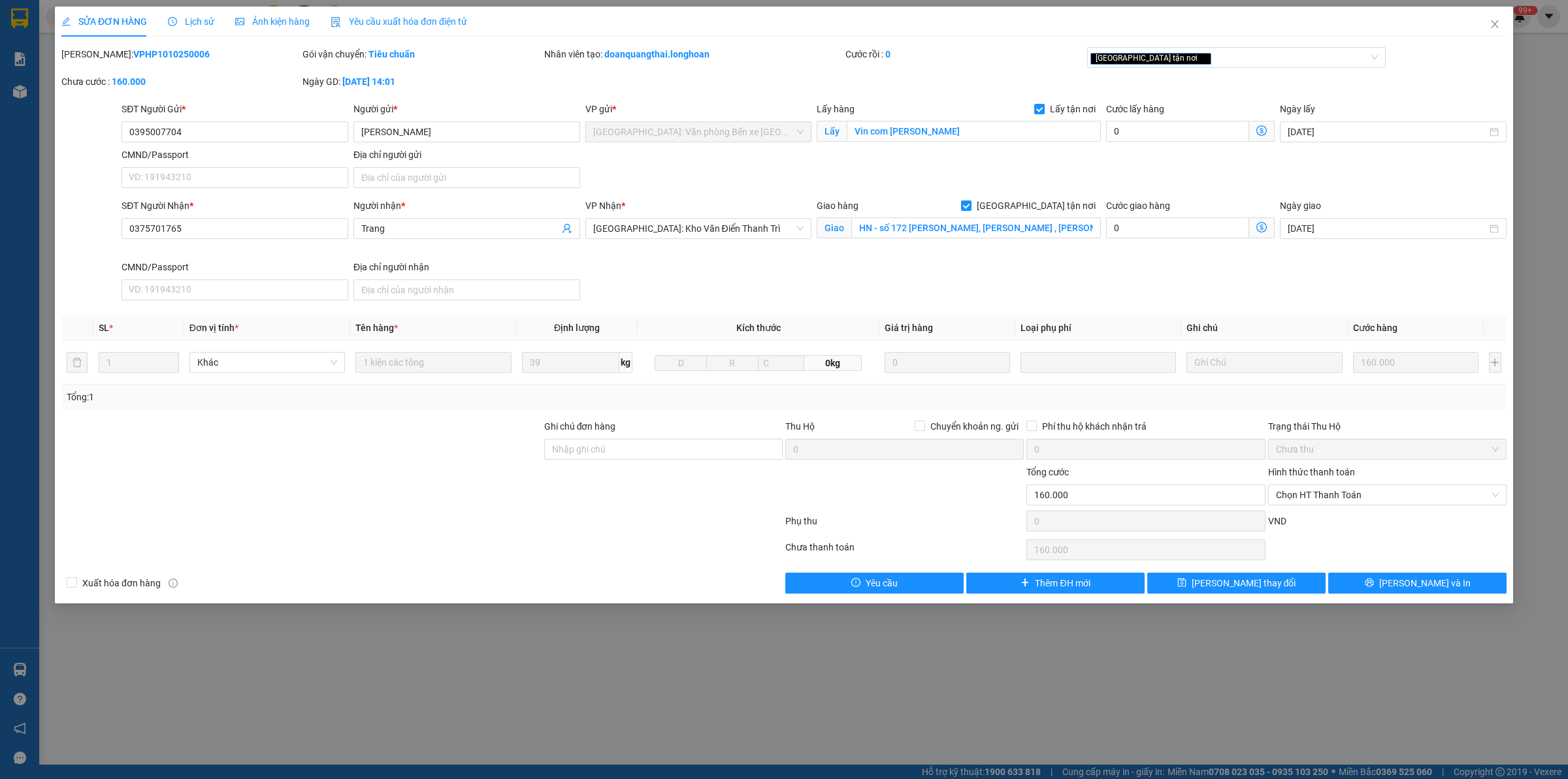
click at [140, 52] on b "VPHP1010250006" at bounding box center [171, 55] width 77 height 11
click at [1481, 17] on span "Close" at bounding box center [1495, 25] width 36 height 36
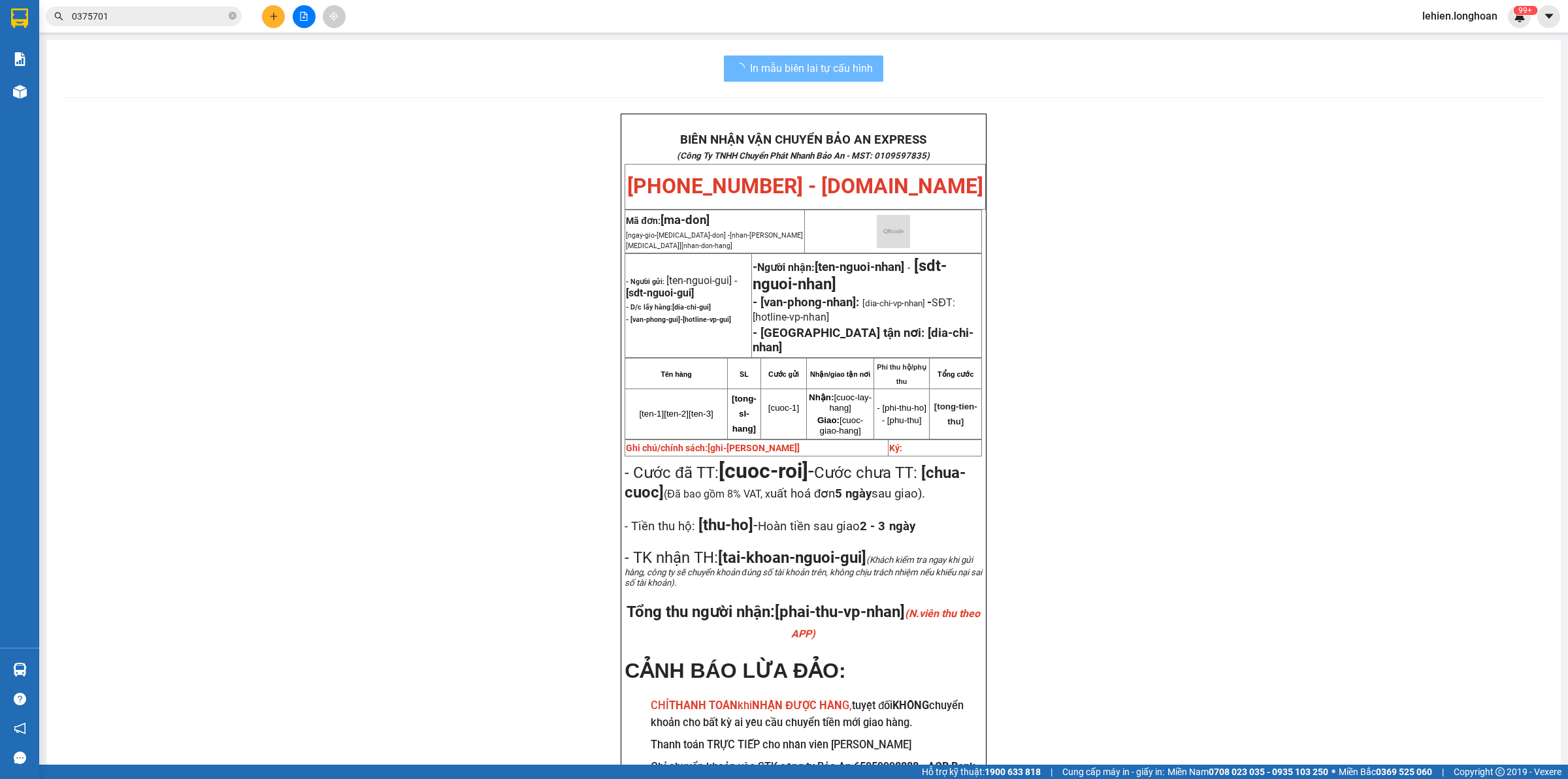
click at [195, 31] on div "Kết quả tìm kiếm ( 3 ) Bộ lọc Mã ĐH Trạng thái Món hàng Thu hộ Tổng cước Chưa c…" at bounding box center [784, 16] width 1568 height 33
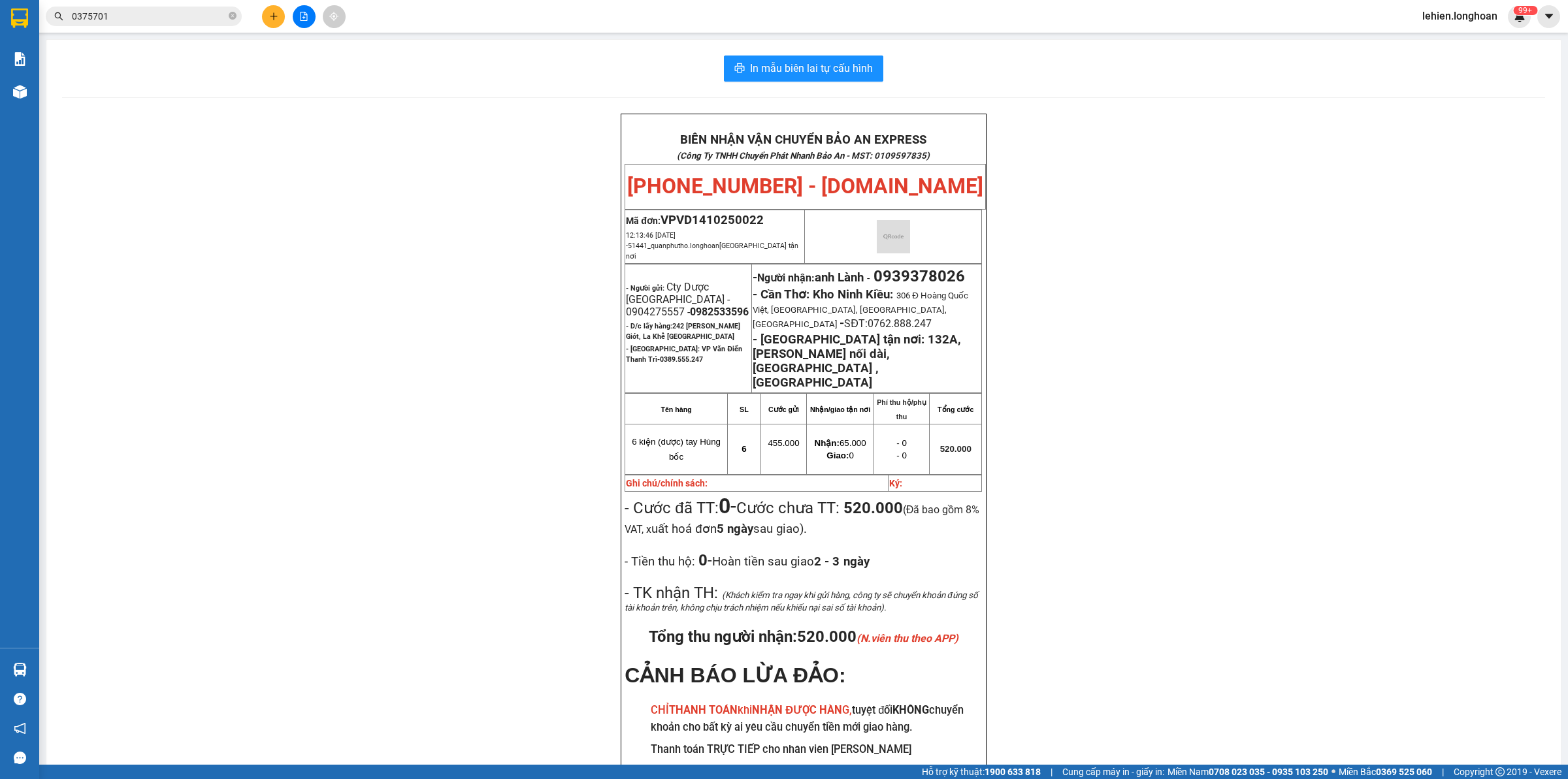
click at [183, 17] on input "0375701" at bounding box center [149, 16] width 154 height 14
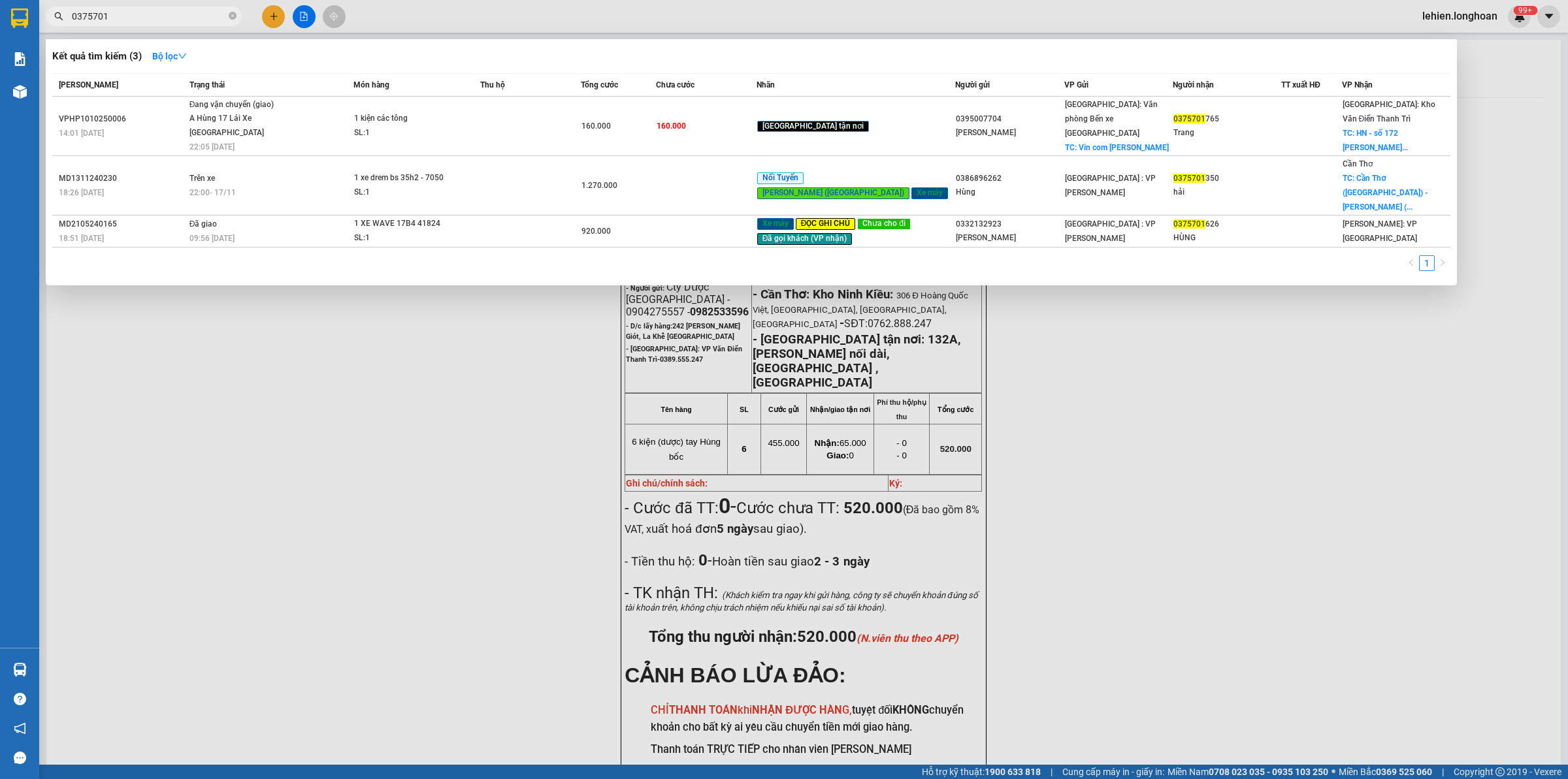
click at [239, 20] on span "0375701" at bounding box center [143, 17] width 196 height 20
click at [236, 18] on icon "close-circle" at bounding box center [233, 16] width 8 height 8
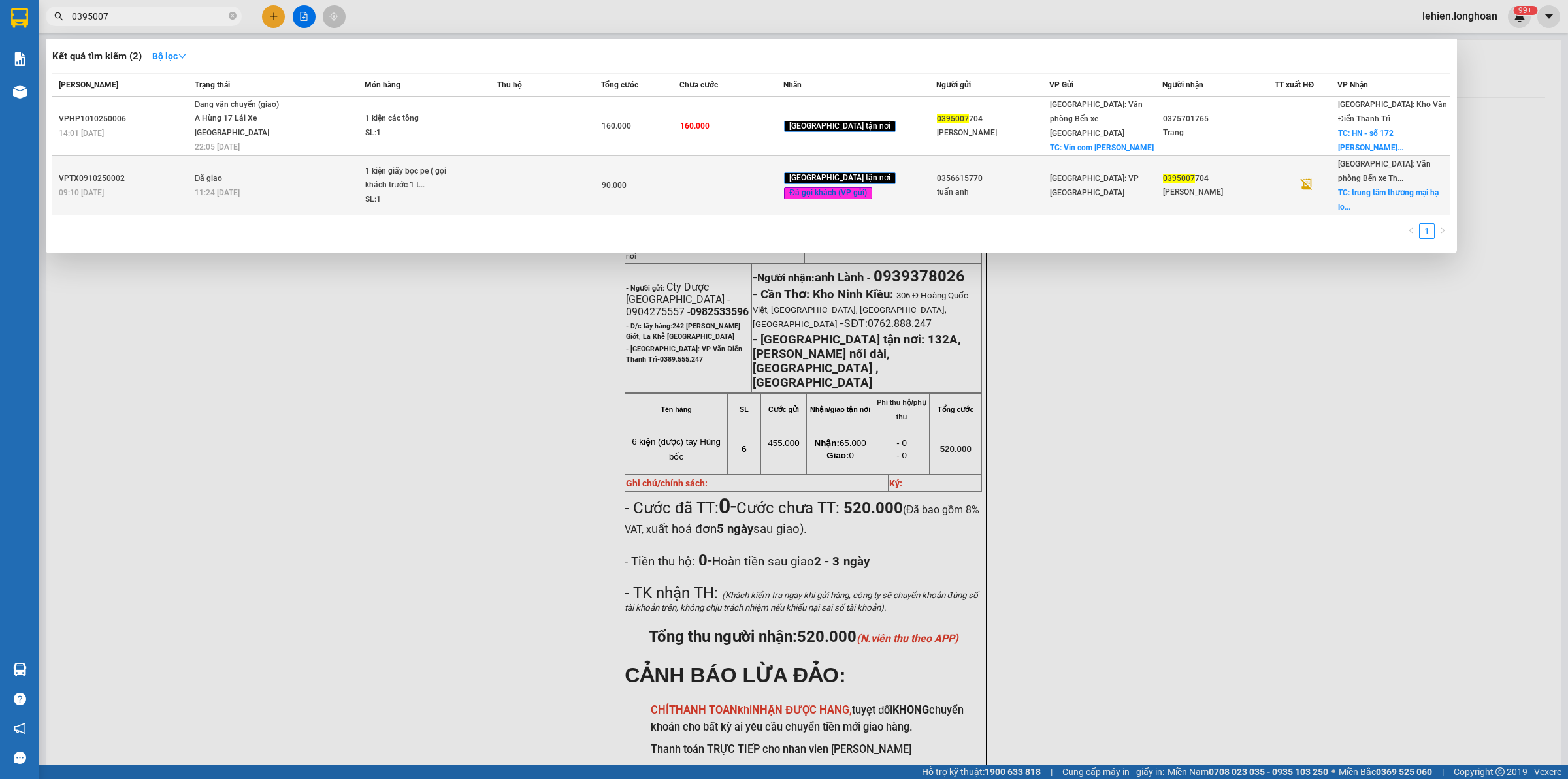
click at [277, 161] on td "Đã giao 11:24 [DATE]" at bounding box center [278, 186] width 174 height 59
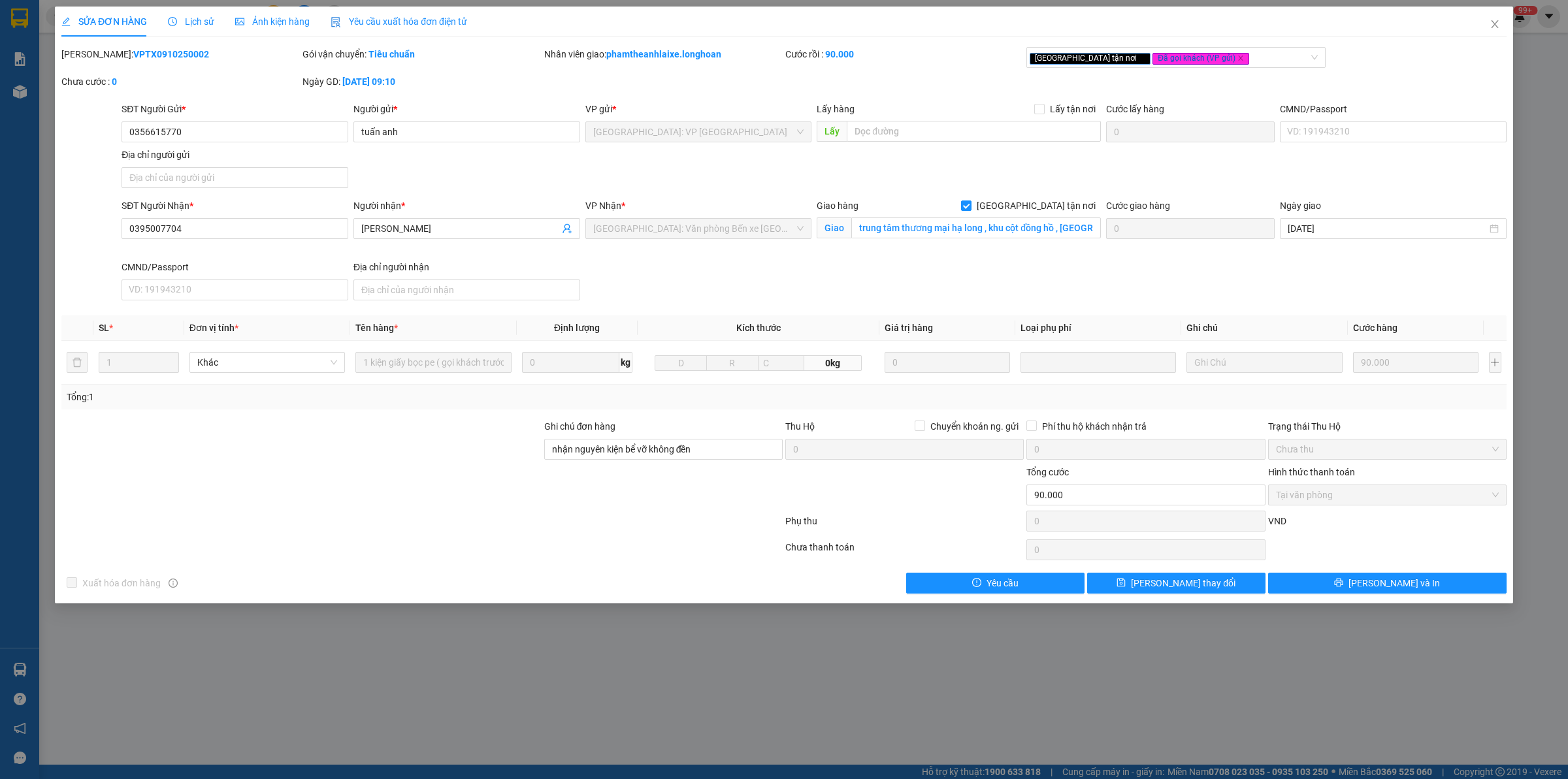
click at [152, 55] on b "VPTX0910250002" at bounding box center [171, 55] width 76 height 11
click at [152, 55] on b "VPTX0910250002" at bounding box center [171, 55] width 76 height 11
click at [1501, 14] on span "Close" at bounding box center [1495, 25] width 36 height 36
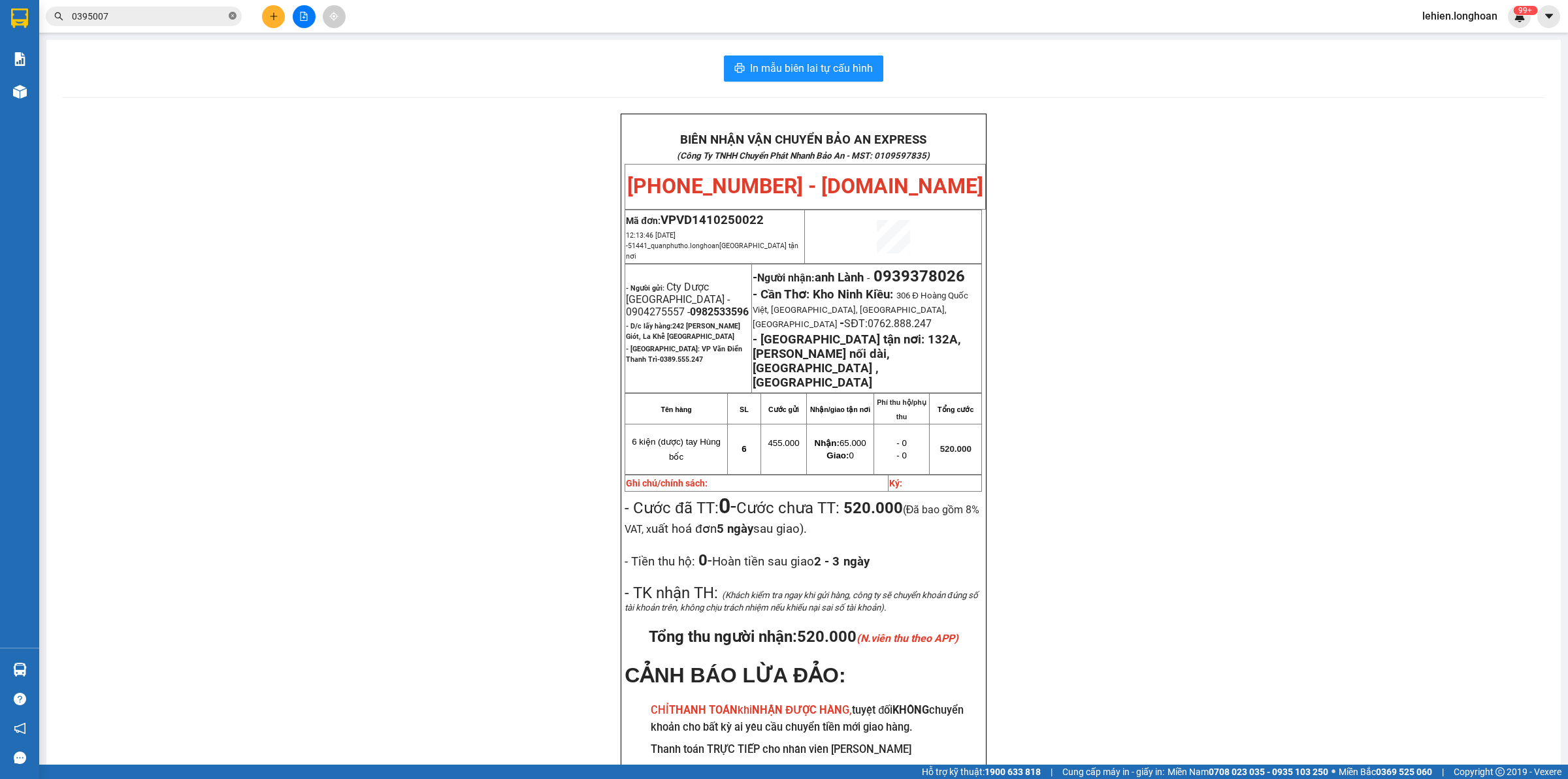
click at [234, 18] on icon "close-circle" at bounding box center [233, 16] width 8 height 8
paste input "0963616199"
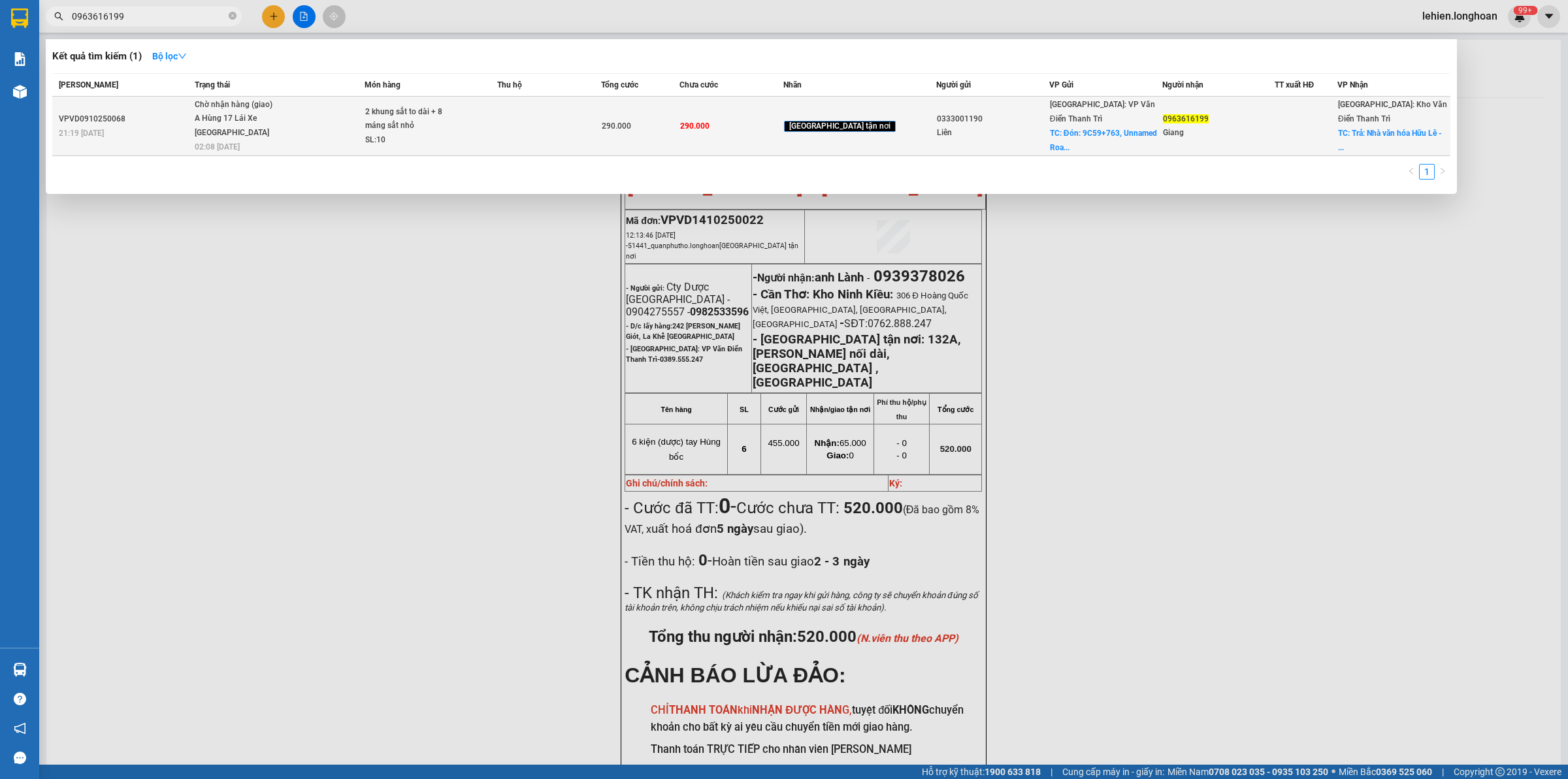
click at [362, 121] on span "Chờ nhận hàng (giao) A Hùng 17 [GEOGRAPHIC_DATA] 0325666247 02:08 [DATE]" at bounding box center [280, 125] width 170 height 55
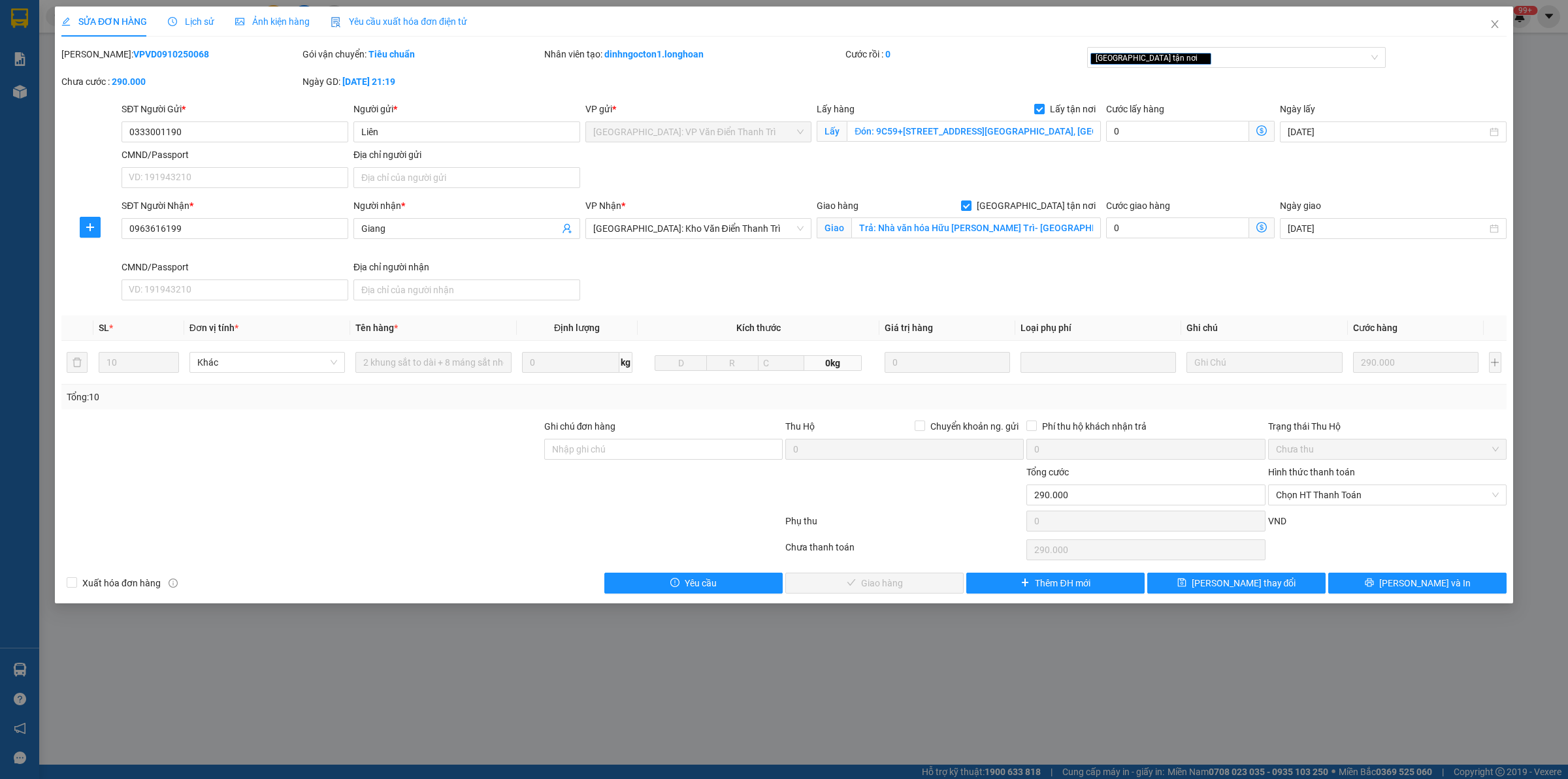
click at [199, 17] on span "Lịch sử" at bounding box center [190, 22] width 46 height 11
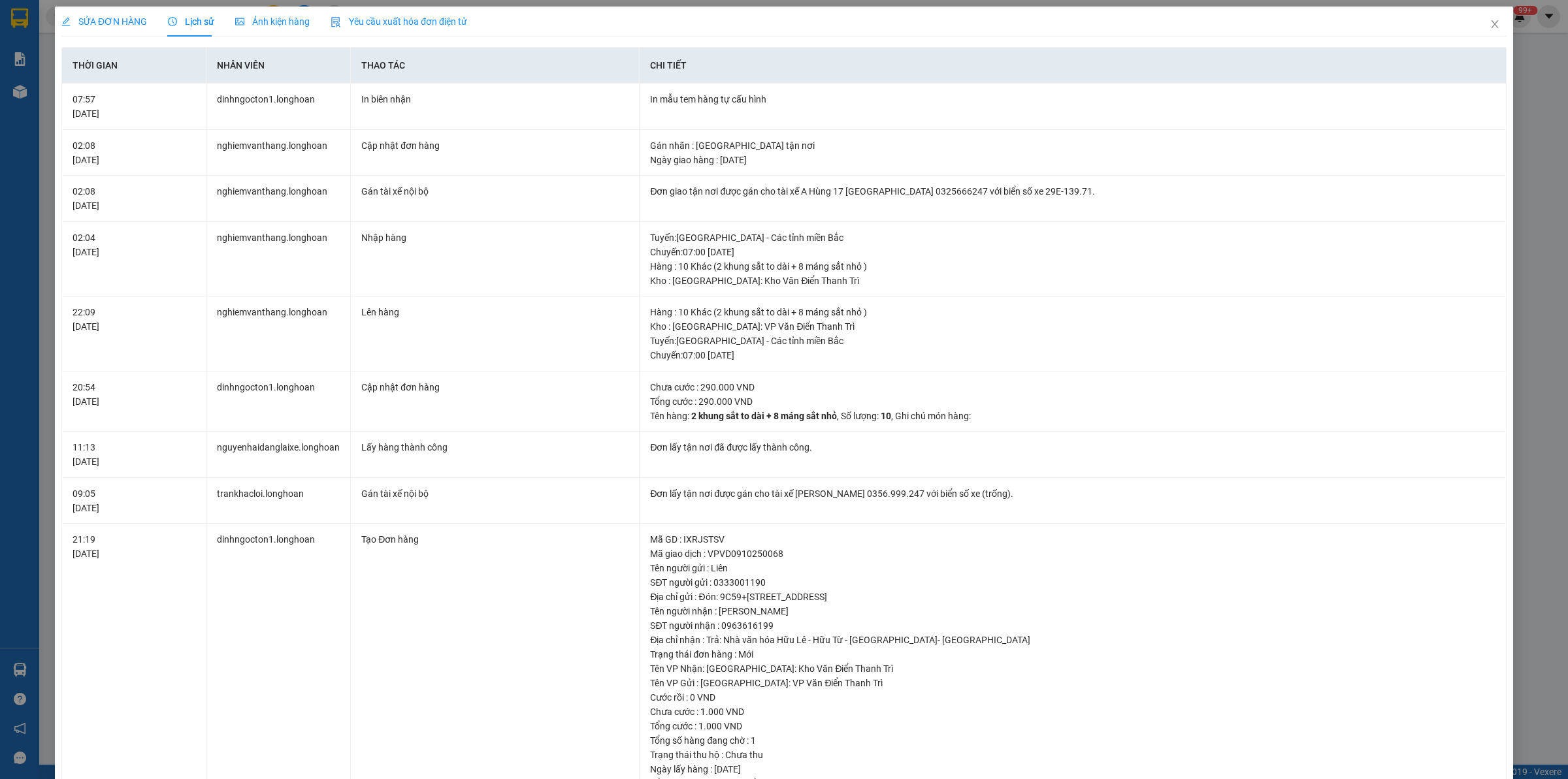
click at [129, 18] on span "SỬA ĐƠN HÀNG" at bounding box center [104, 22] width 86 height 11
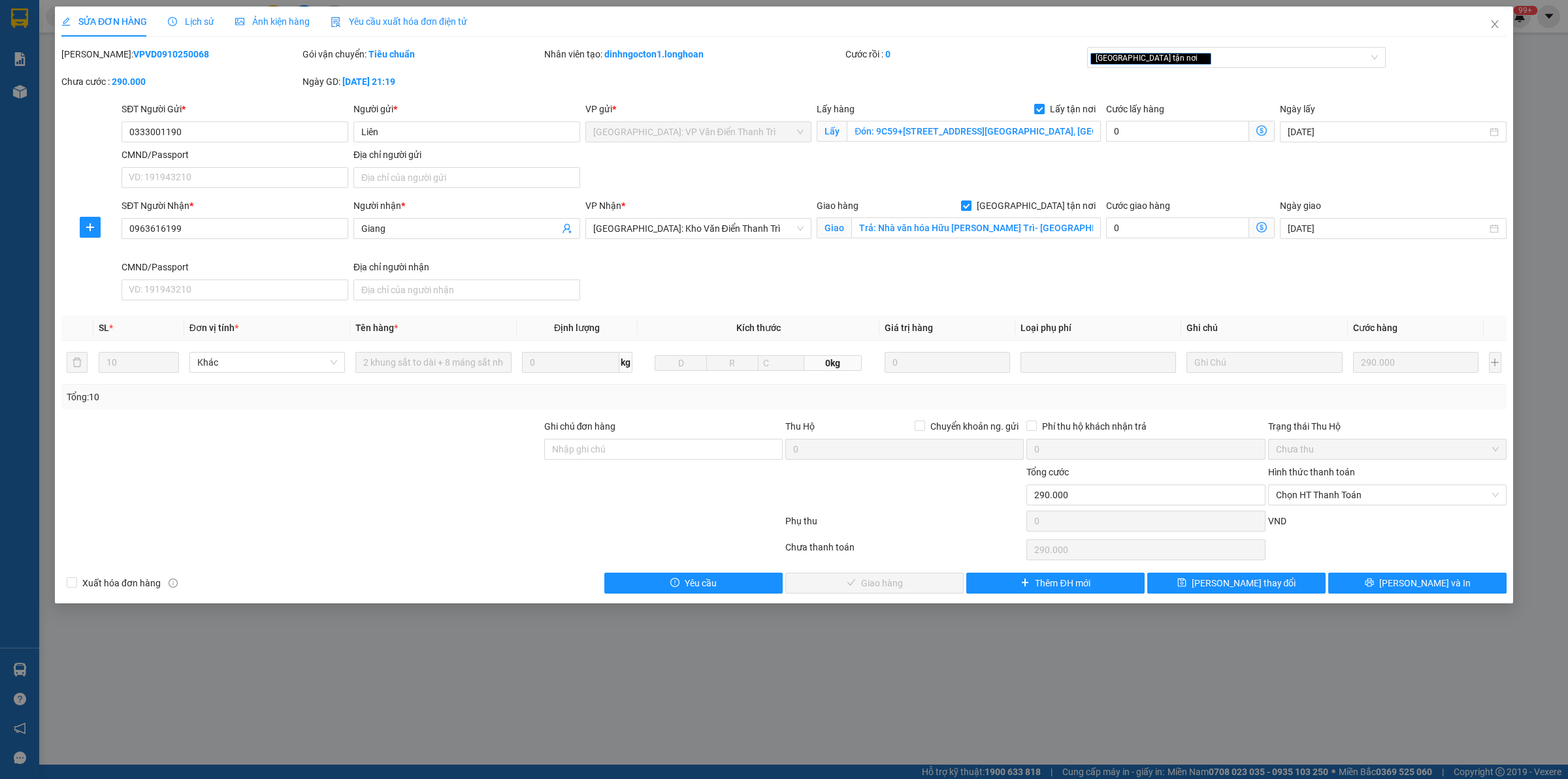
click at [204, 27] on div "Lịch sử" at bounding box center [190, 21] width 46 height 14
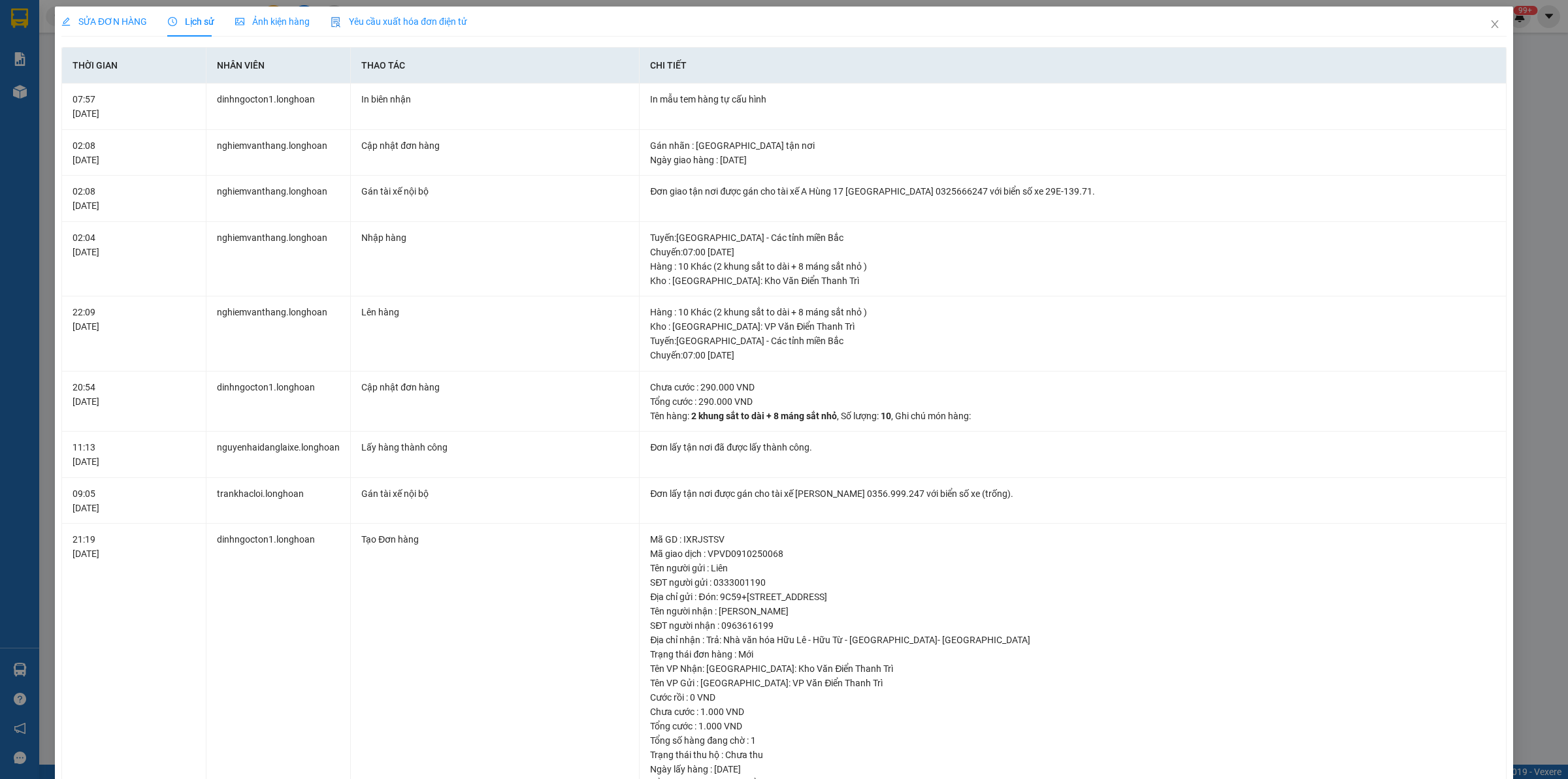
click at [97, 20] on span "SỬA ĐƠN HÀNG" at bounding box center [104, 22] width 86 height 11
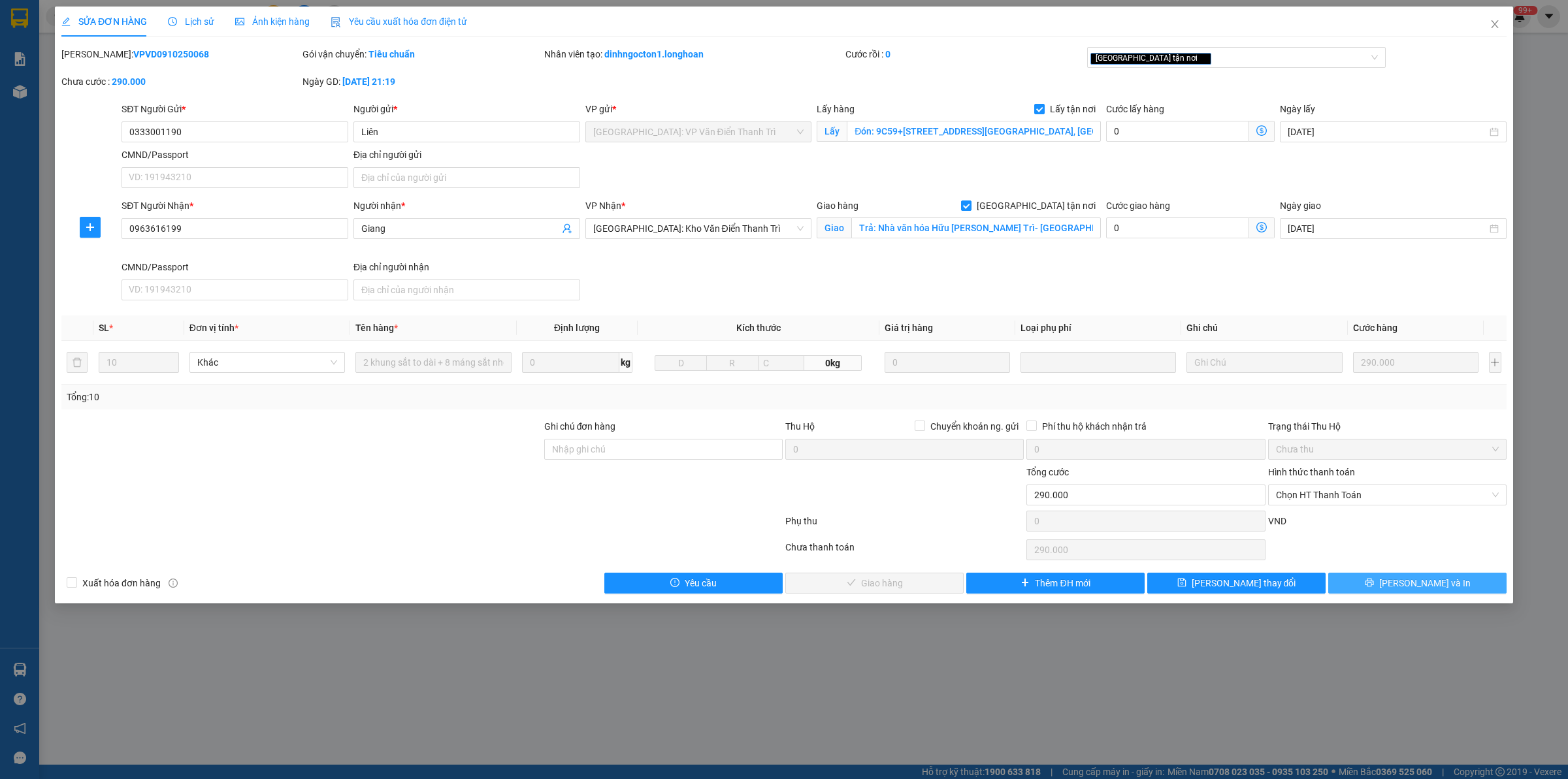
click at [1369, 577] on button "[PERSON_NAME] và In" at bounding box center [1417, 583] width 178 height 21
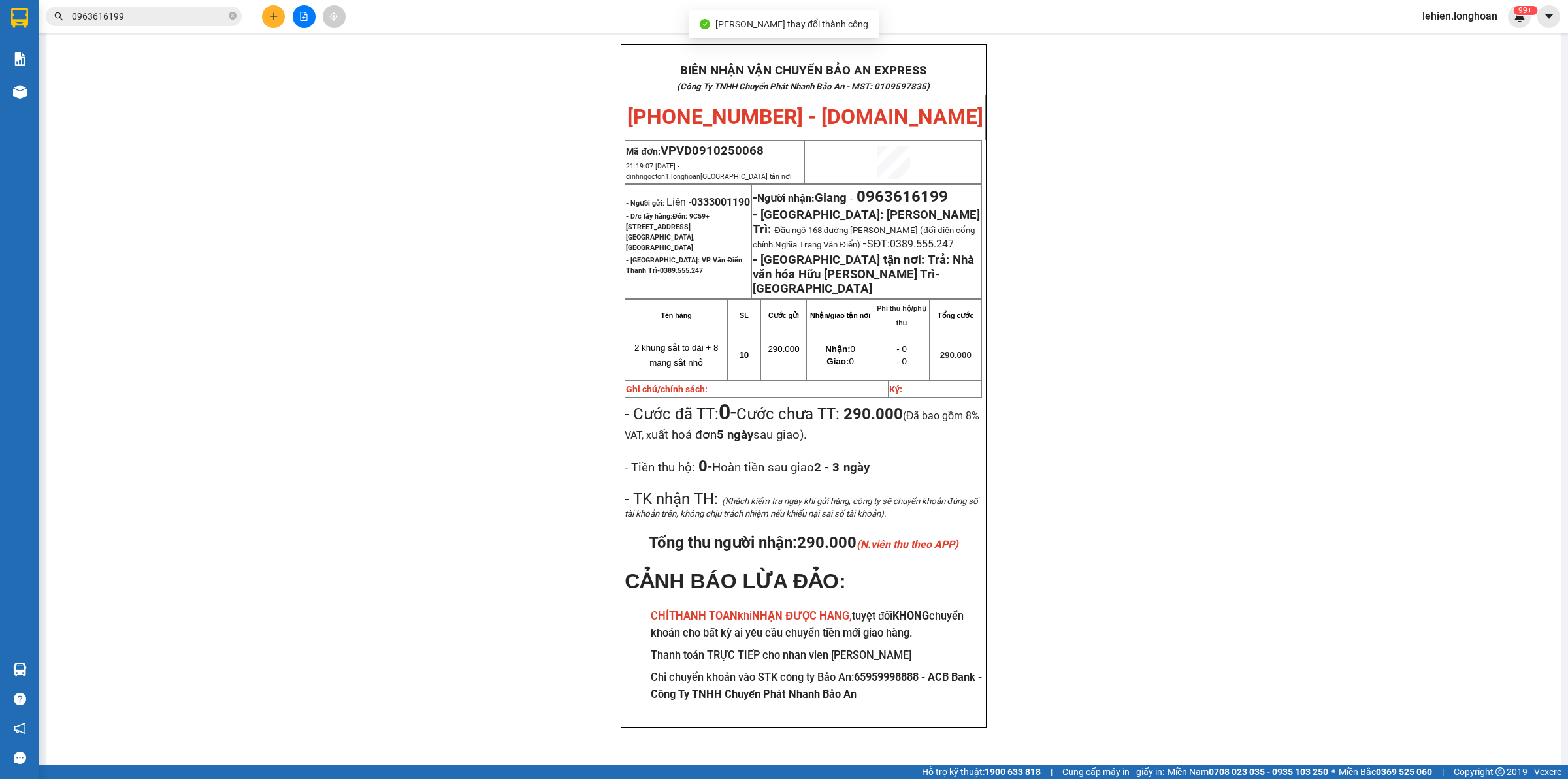
scroll to position [78, 0]
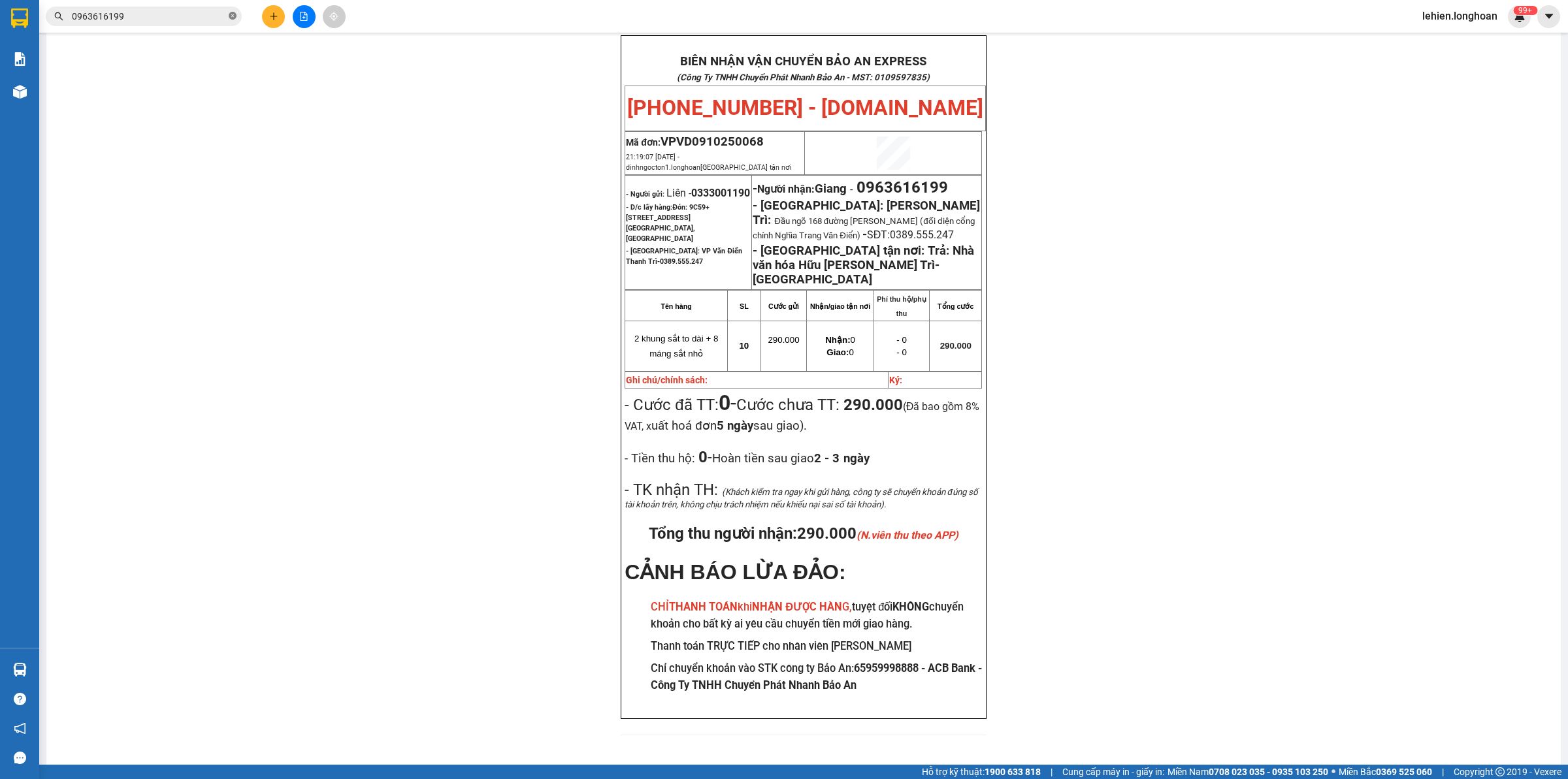
click at [229, 17] on icon "close-circle" at bounding box center [233, 16] width 8 height 8
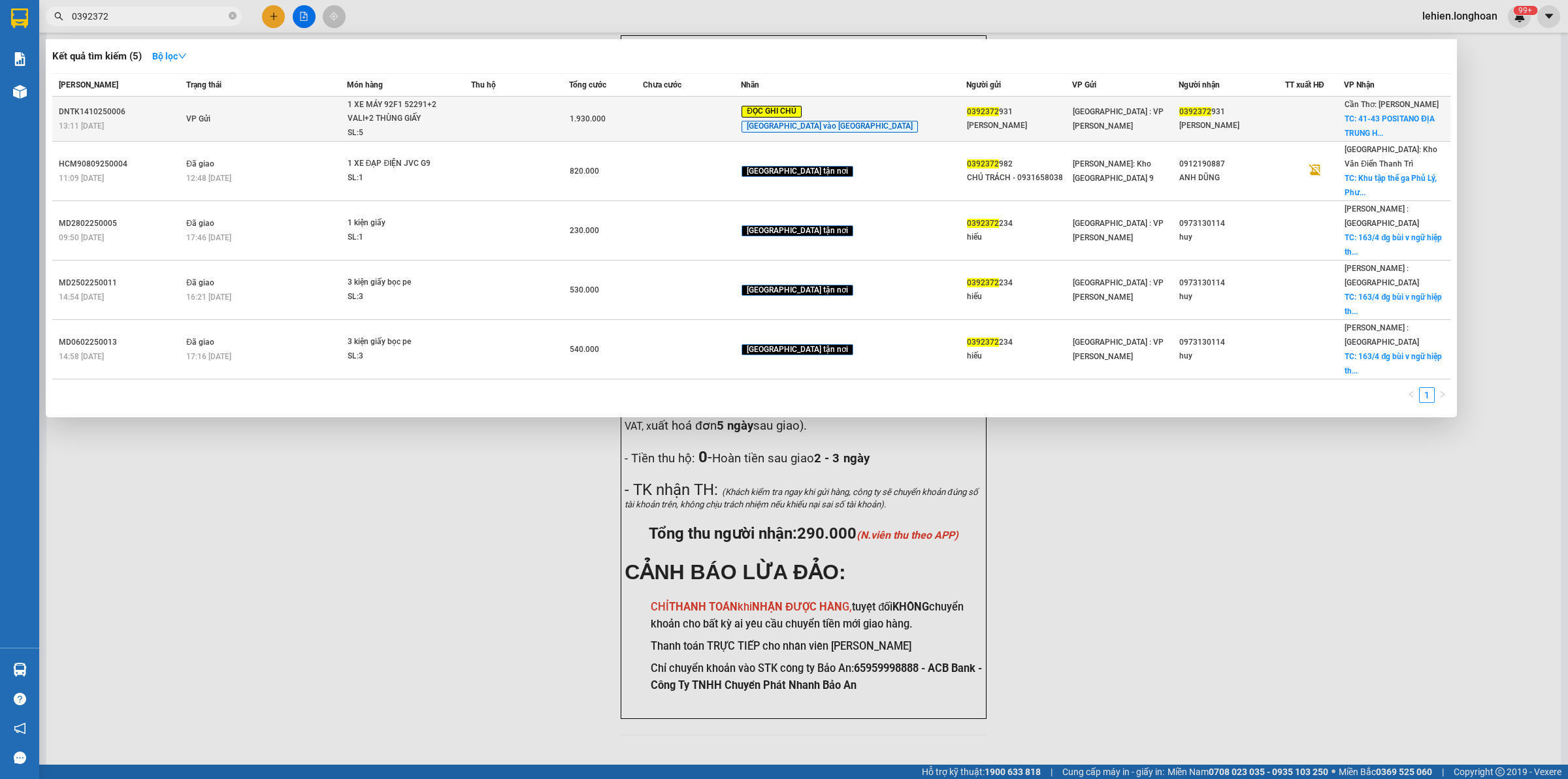
click at [397, 110] on div "1 XE MÁY 92F1 52291+2 VALI+2 THÙNG GIẤY" at bounding box center [396, 111] width 98 height 28
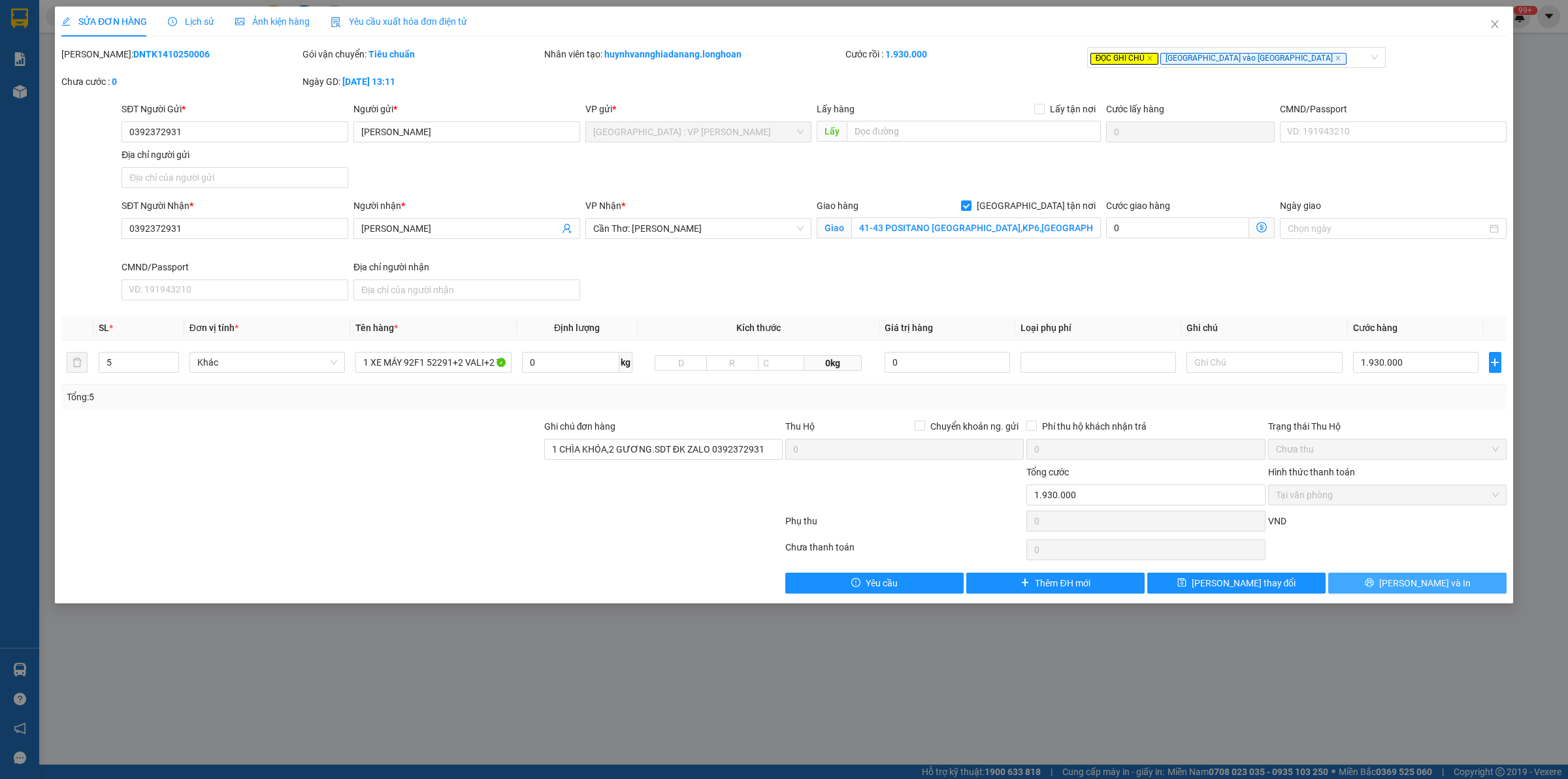
click at [1416, 587] on span "[PERSON_NAME] và In" at bounding box center [1425, 583] width 92 height 14
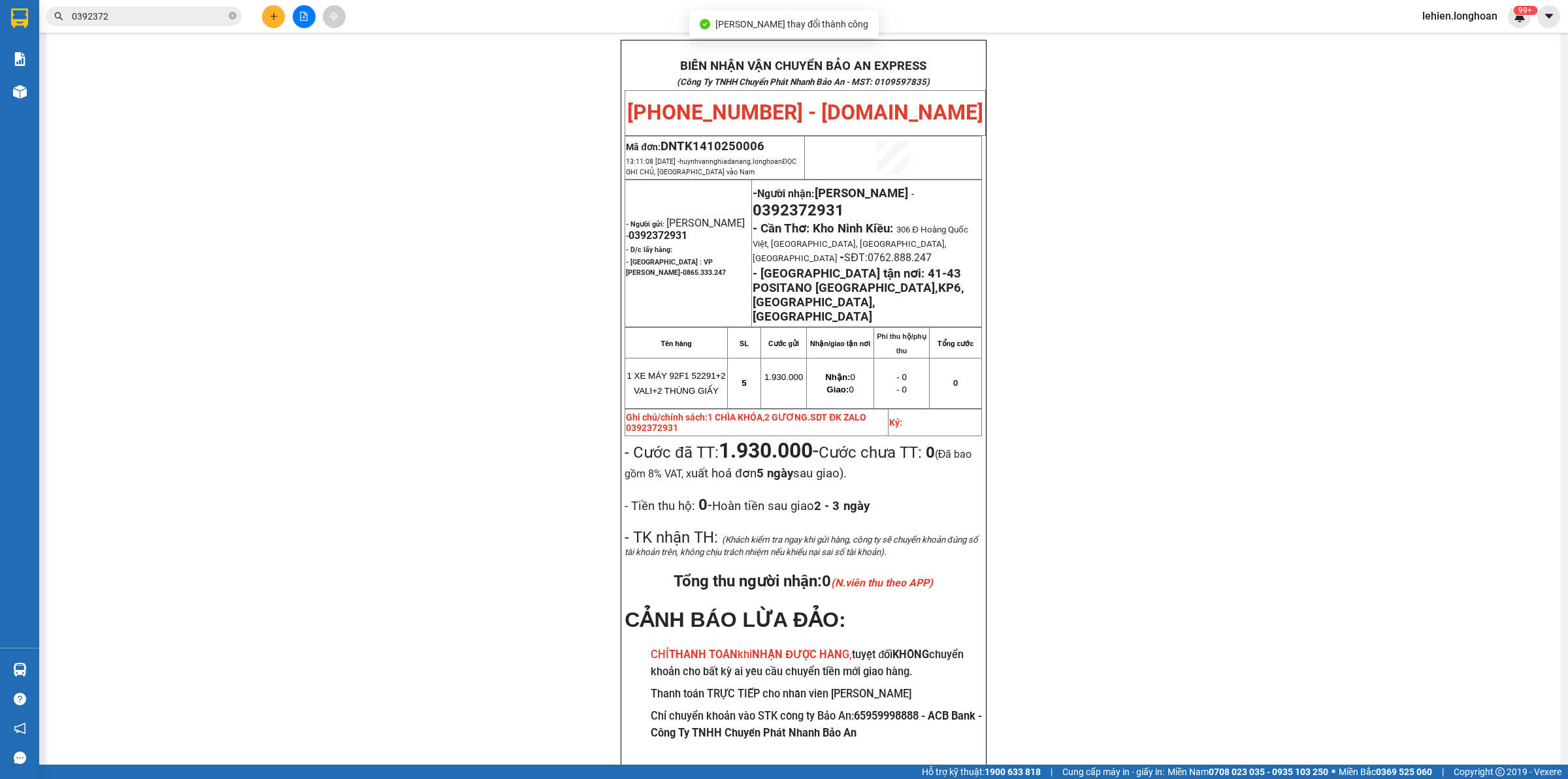
scroll to position [75, 0]
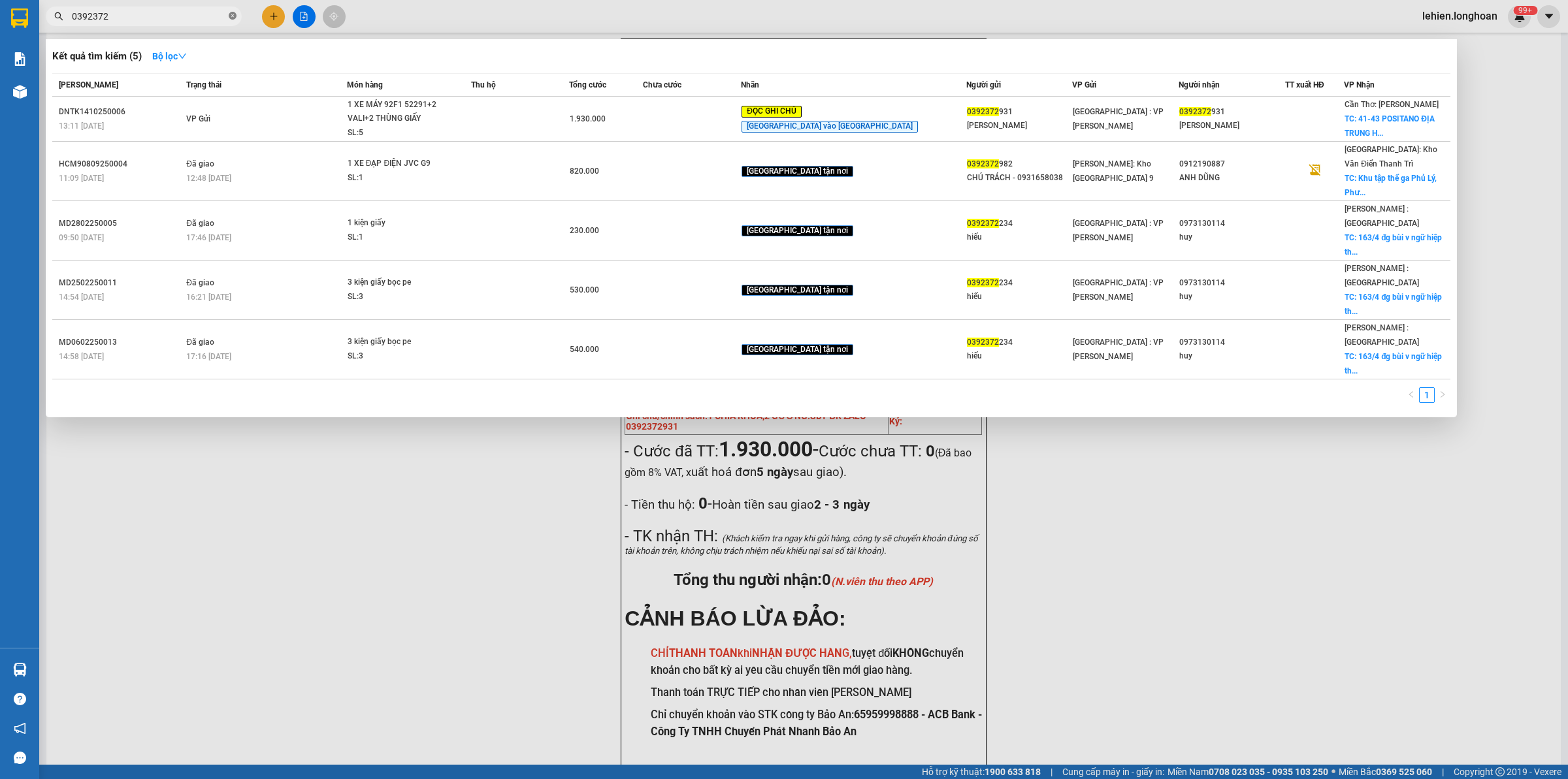
click at [229, 14] on icon "close-circle" at bounding box center [233, 16] width 8 height 8
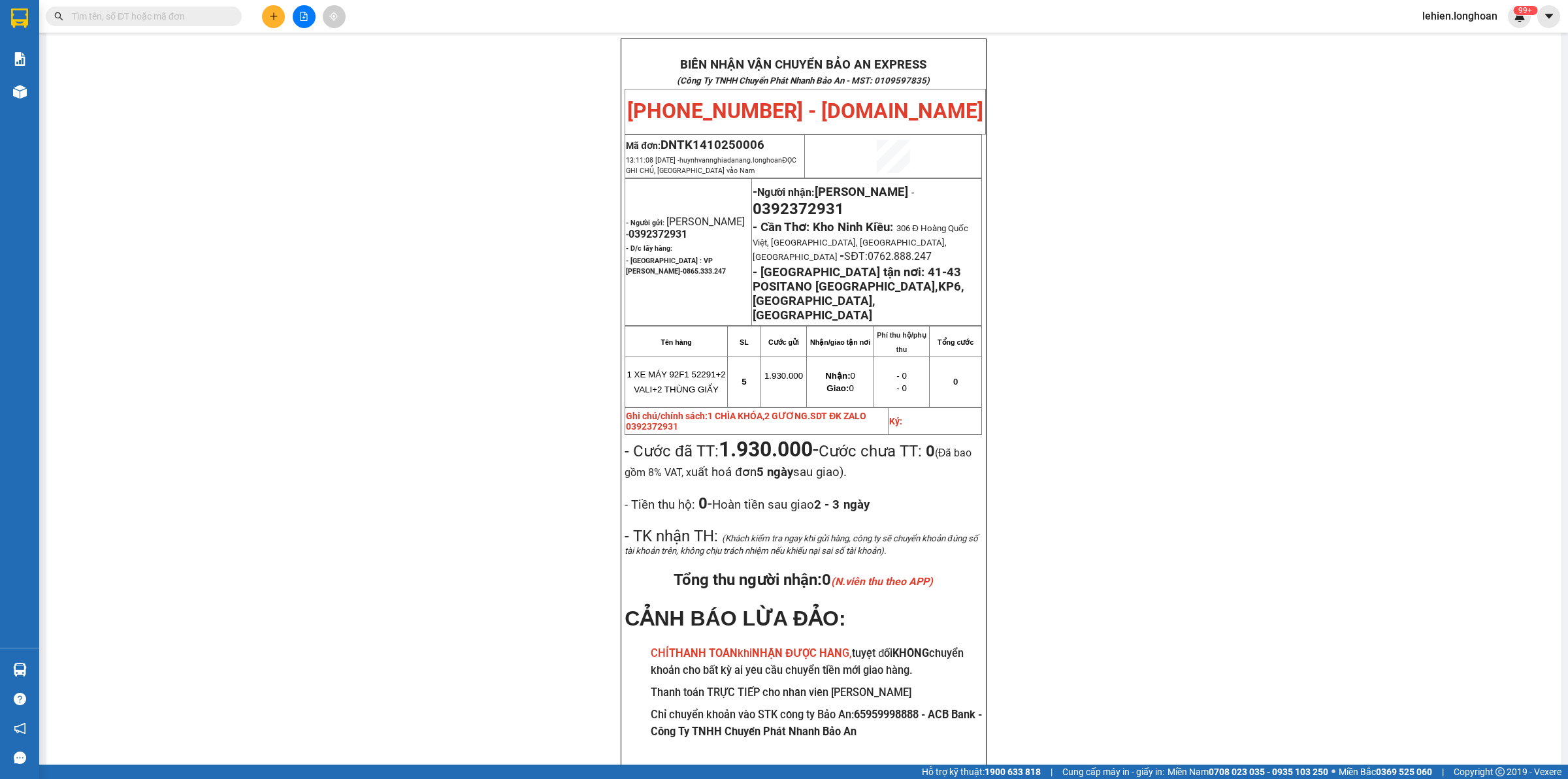
paste input "0869282433"
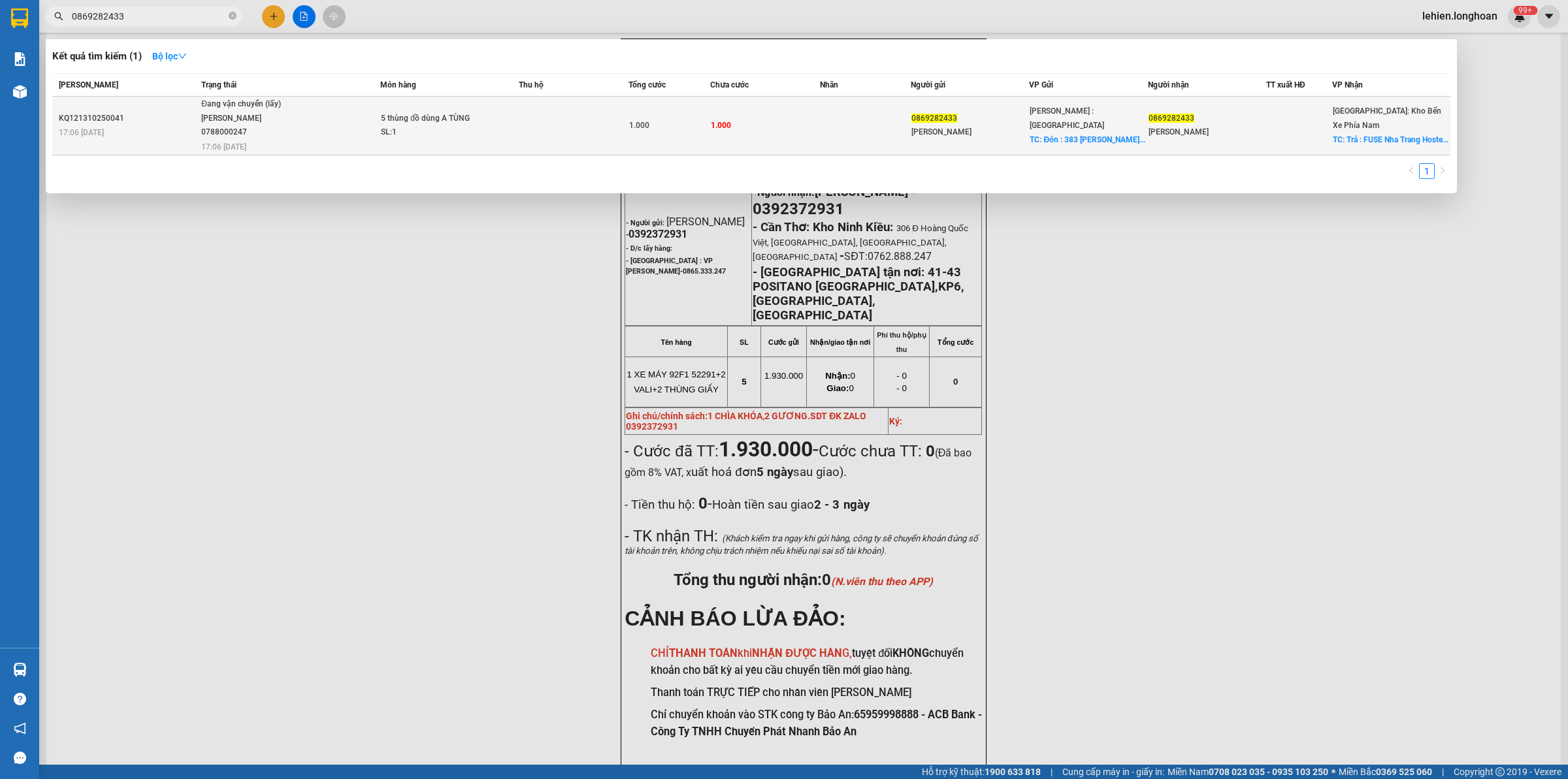
click at [373, 111] on span "Đang vận chuyển (lấy) [PERSON_NAME] 0788000247 17:06 [DATE]" at bounding box center [290, 124] width 178 height 55
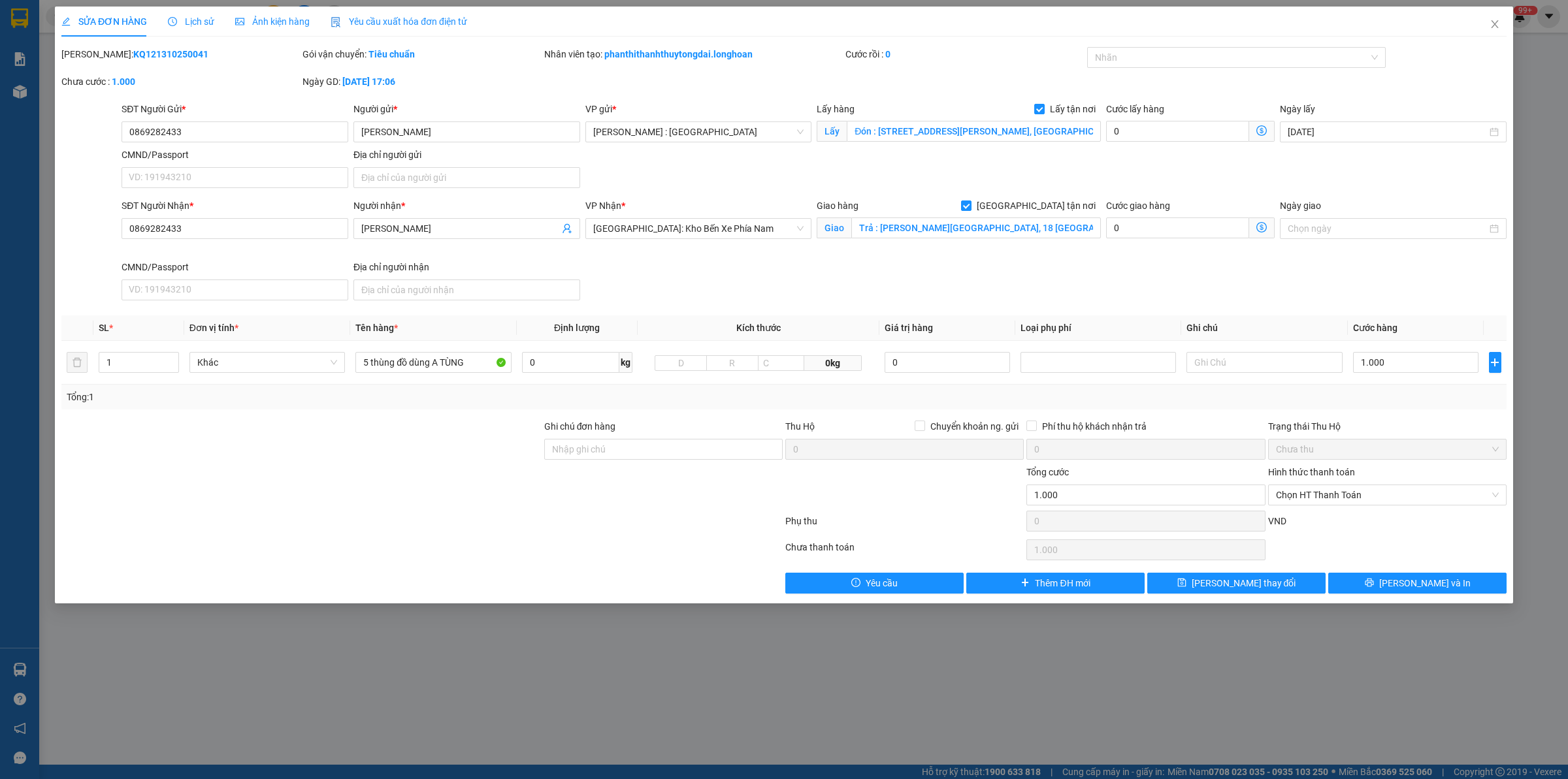
click at [431, 534] on div at bounding box center [422, 524] width 724 height 26
click at [1488, 12] on span "Close" at bounding box center [1495, 25] width 36 height 36
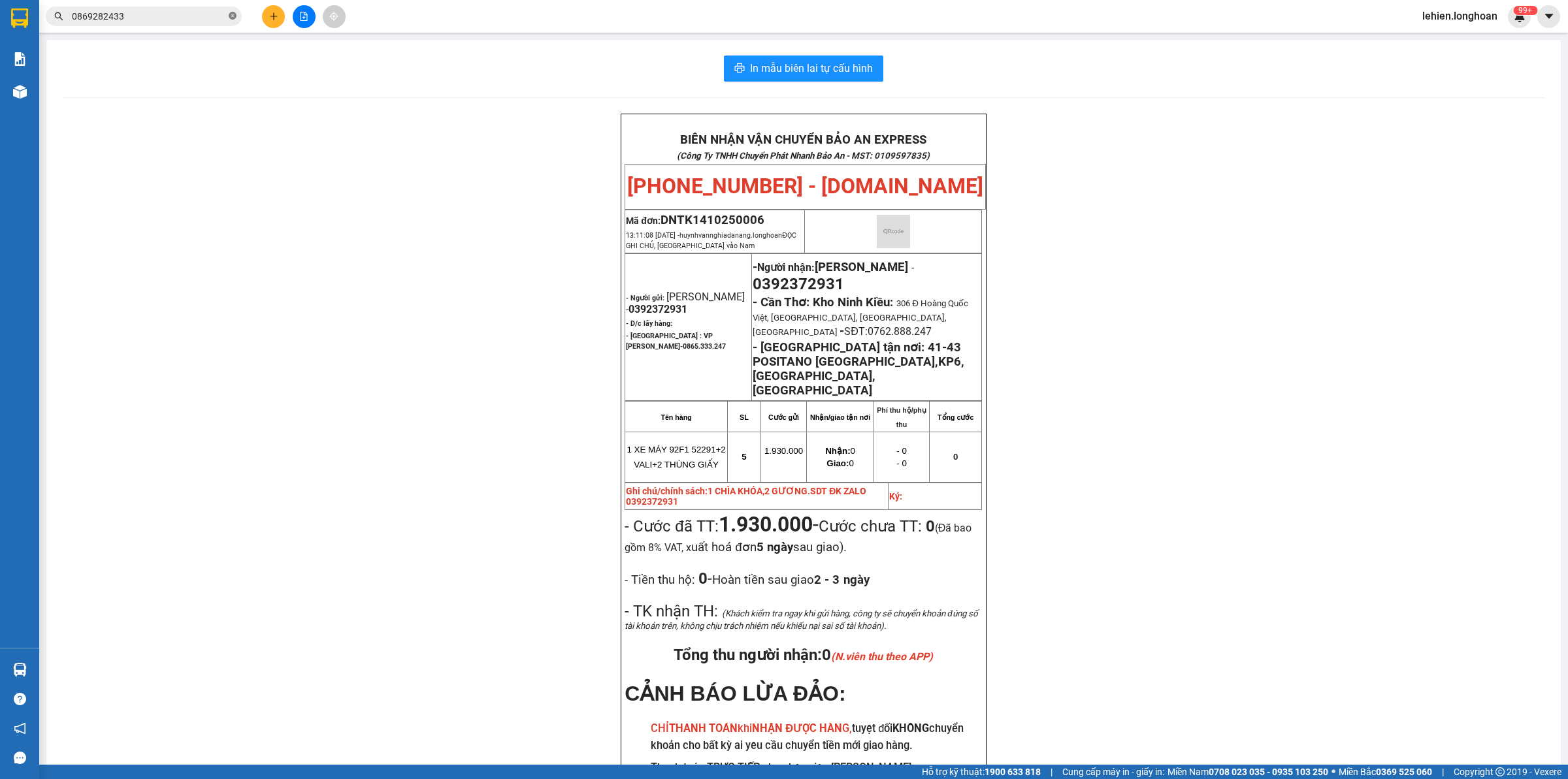
click at [232, 11] on span at bounding box center [233, 17] width 8 height 12
paste input "0913623777"
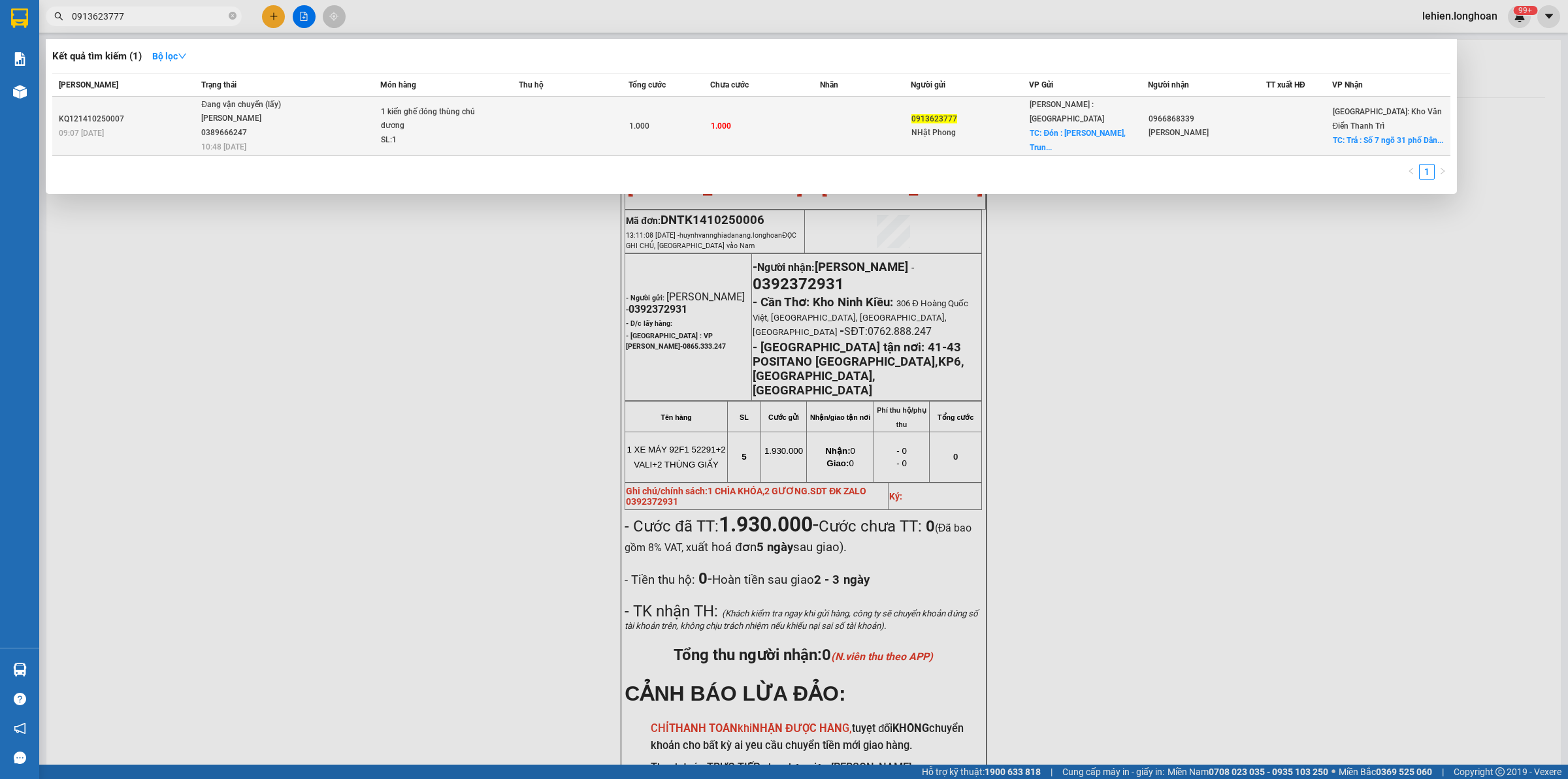
click at [321, 105] on span "Đang vận chuyển (lấy) [PERSON_NAME] 0389666247 10:48 [DATE]" at bounding box center [290, 125] width 178 height 55
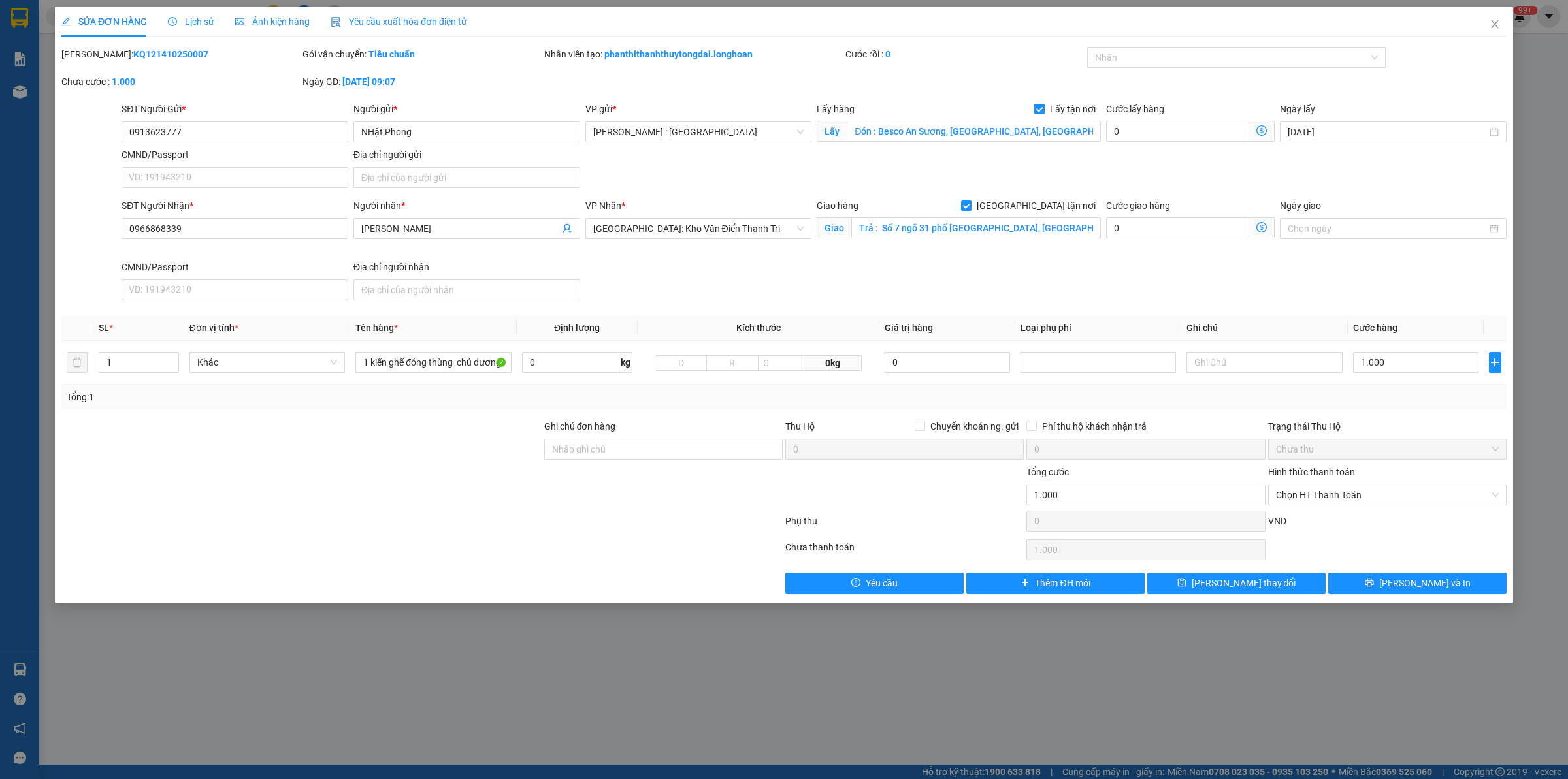
click at [183, 11] on div "Lịch sử" at bounding box center [190, 22] width 46 height 30
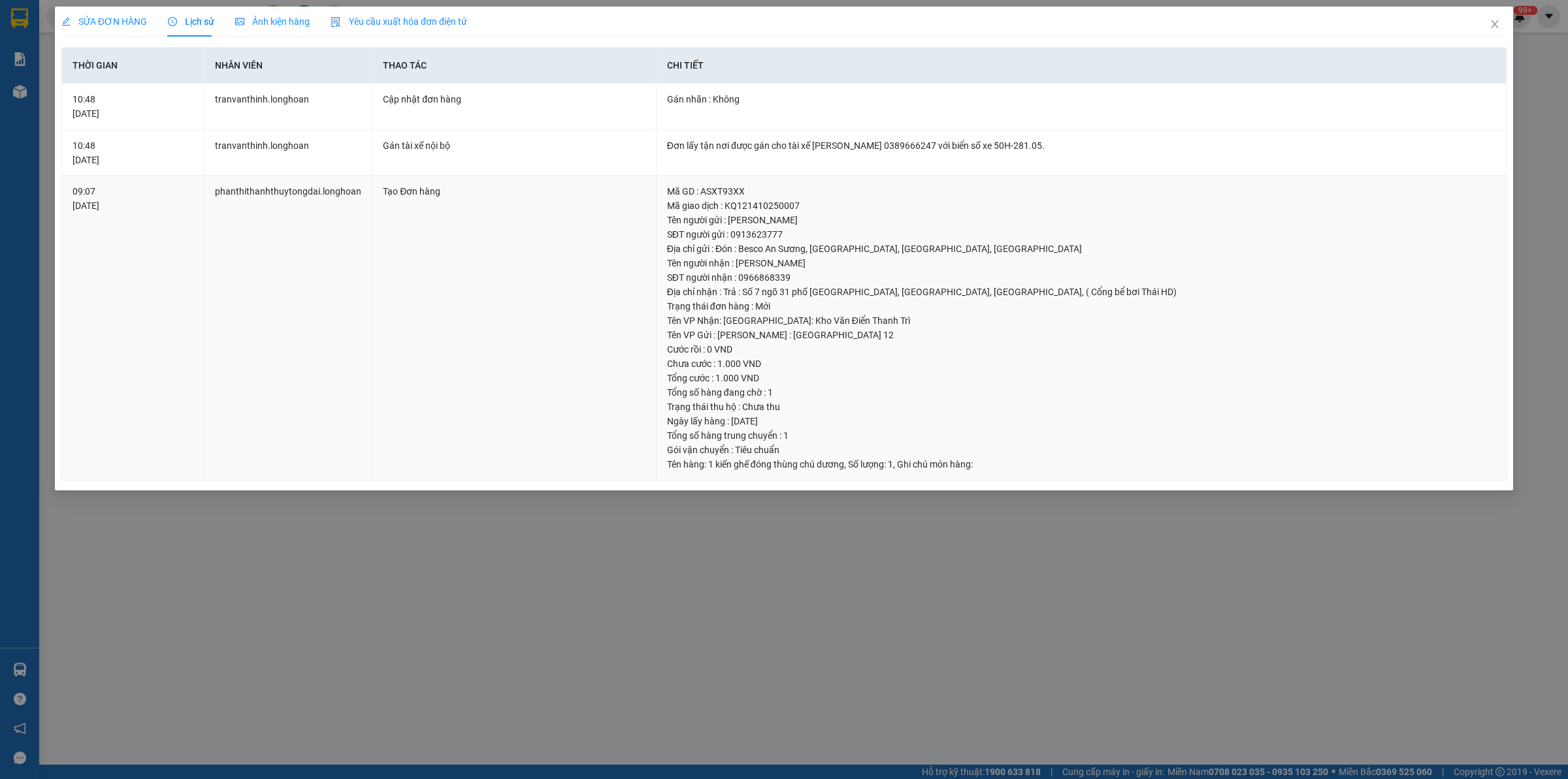
drag, startPoint x: 419, startPoint y: 413, endPoint x: 314, endPoint y: 262, distance: 183.9
click at [419, 412] on td "Tạo Đơn hàng" at bounding box center [514, 328] width 284 height 305
click at [130, 21] on span "SỬA ĐƠN HÀNG" at bounding box center [104, 22] width 86 height 11
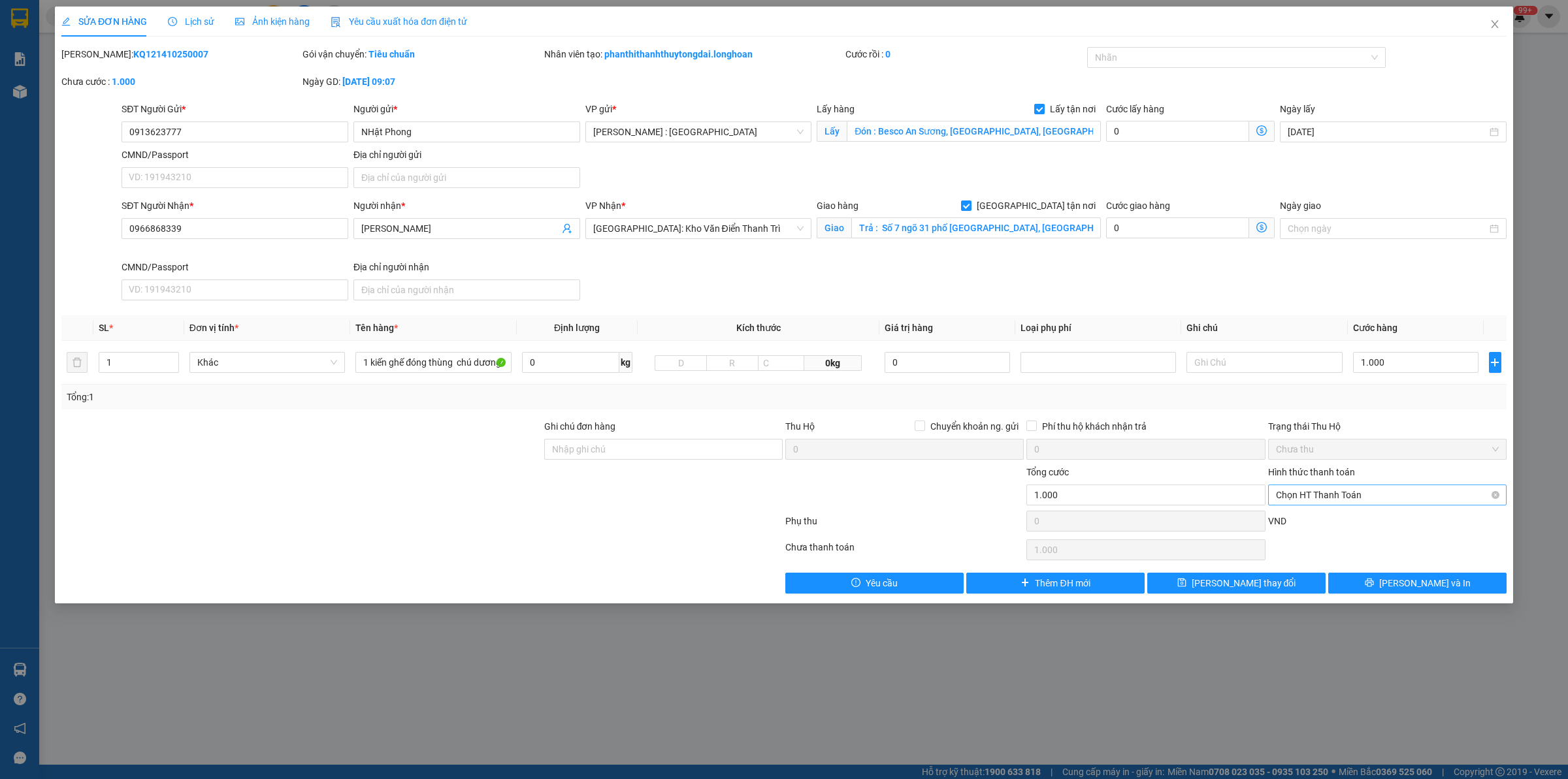
click at [1327, 493] on span "Chọn HT Thanh Toán" at bounding box center [1388, 495] width 223 height 20
click at [442, 504] on div at bounding box center [301, 488] width 483 height 45
click at [1436, 583] on span "[PERSON_NAME] và In" at bounding box center [1425, 583] width 92 height 14
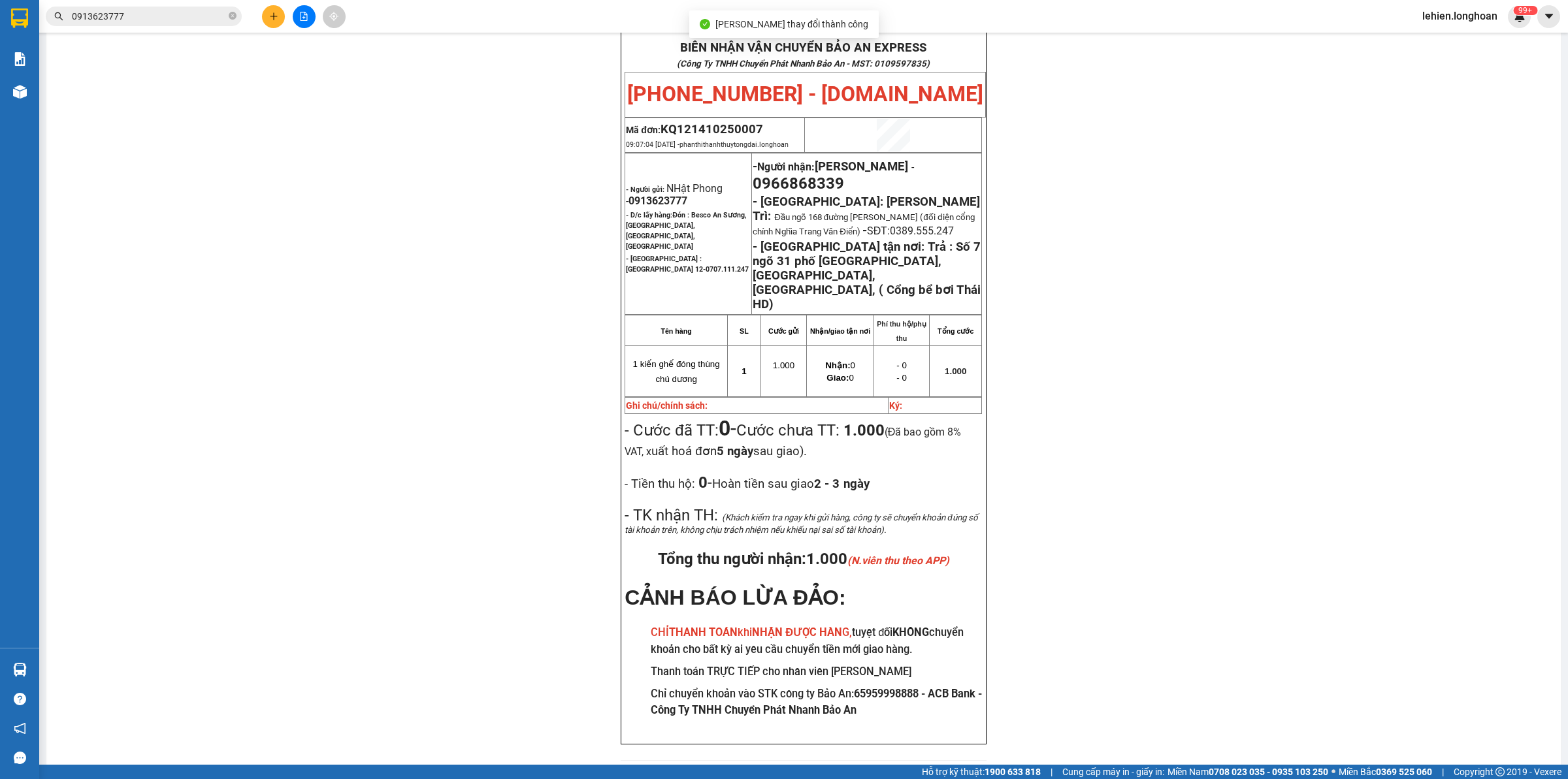
scroll to position [85, 0]
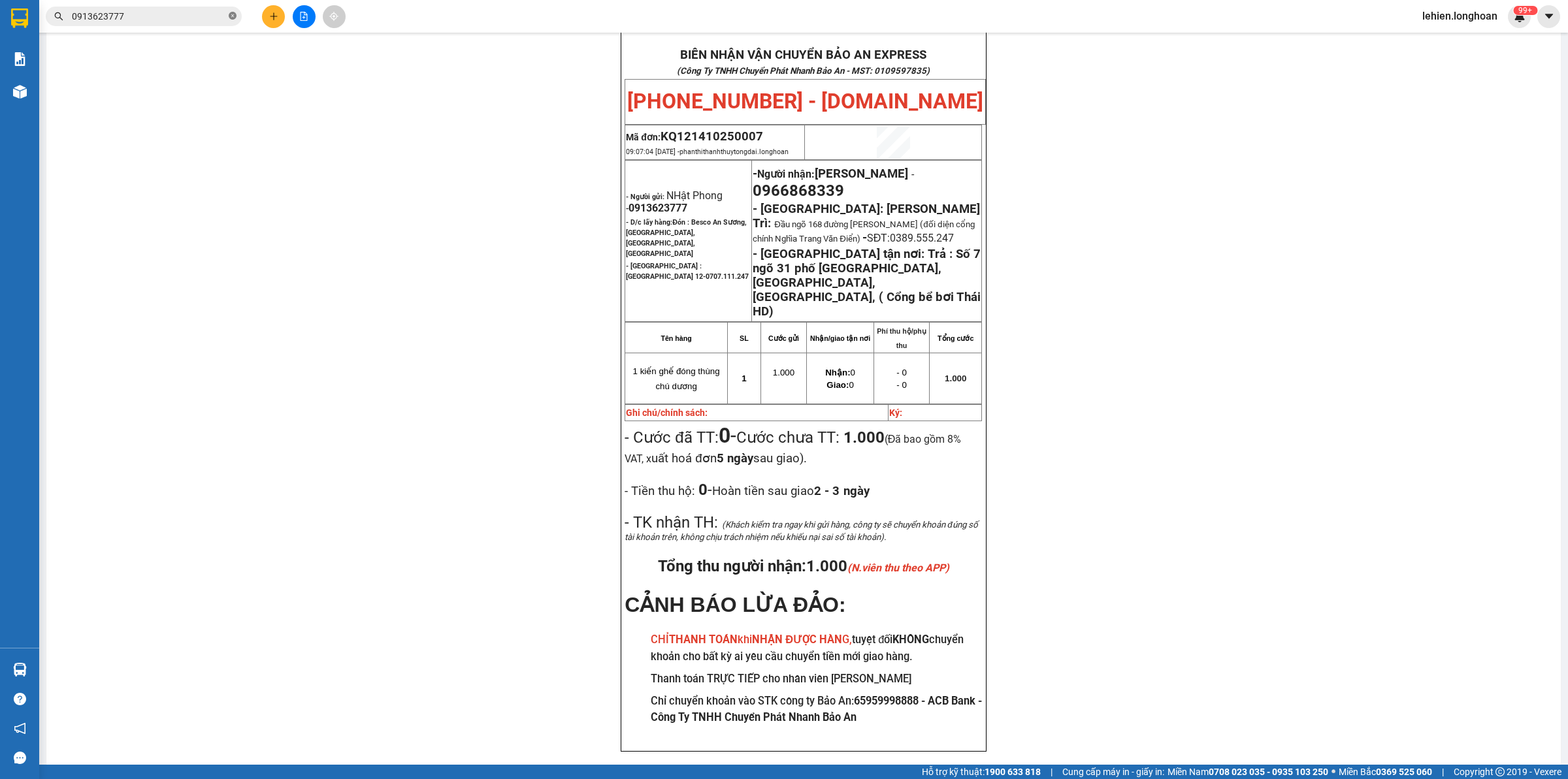
click at [234, 18] on icon "close-circle" at bounding box center [233, 16] width 8 height 8
paste input "0967638586"
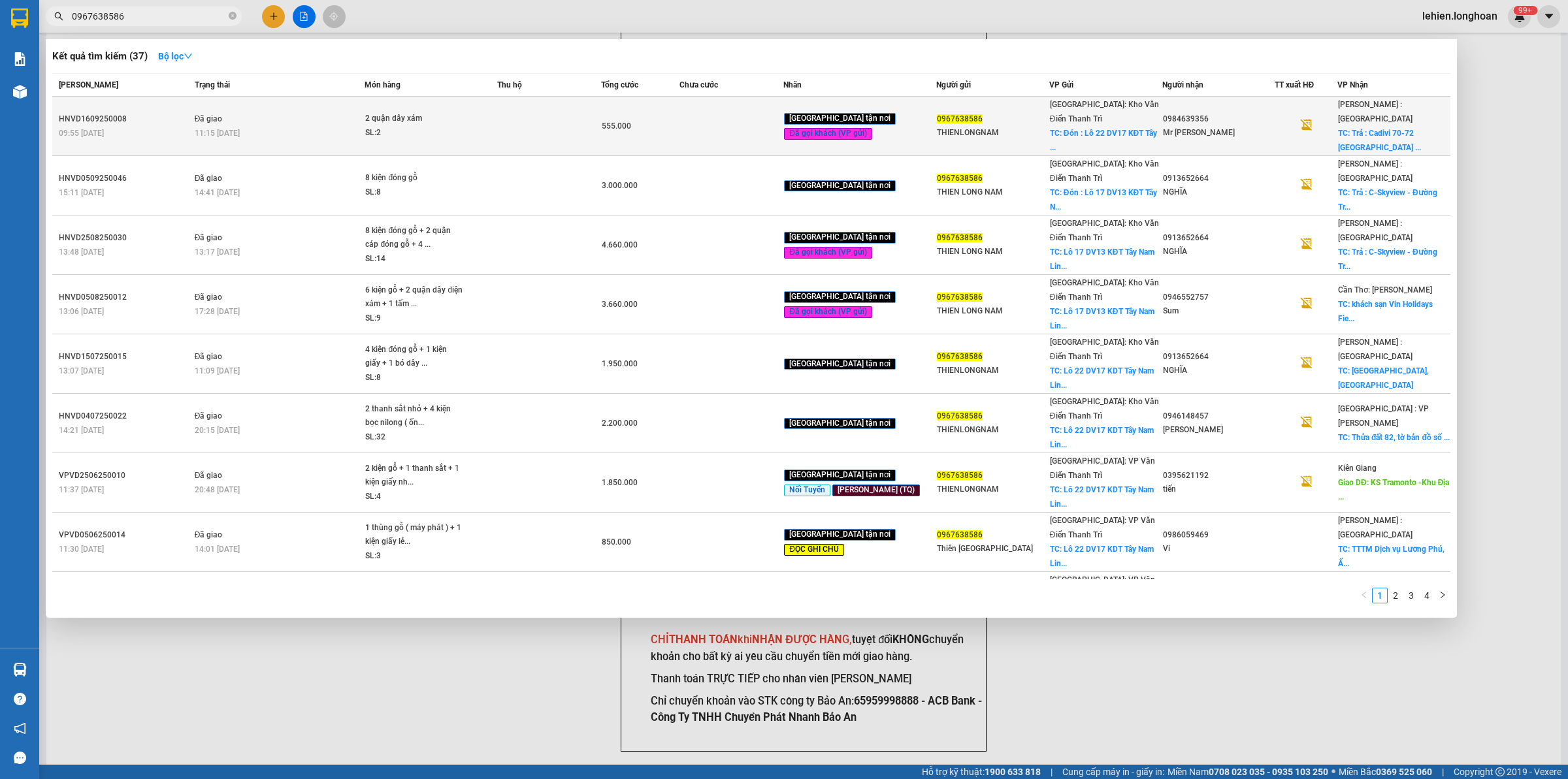
click at [365, 108] on td "Đã giao 11:15 [DATE]" at bounding box center [278, 127] width 174 height 59
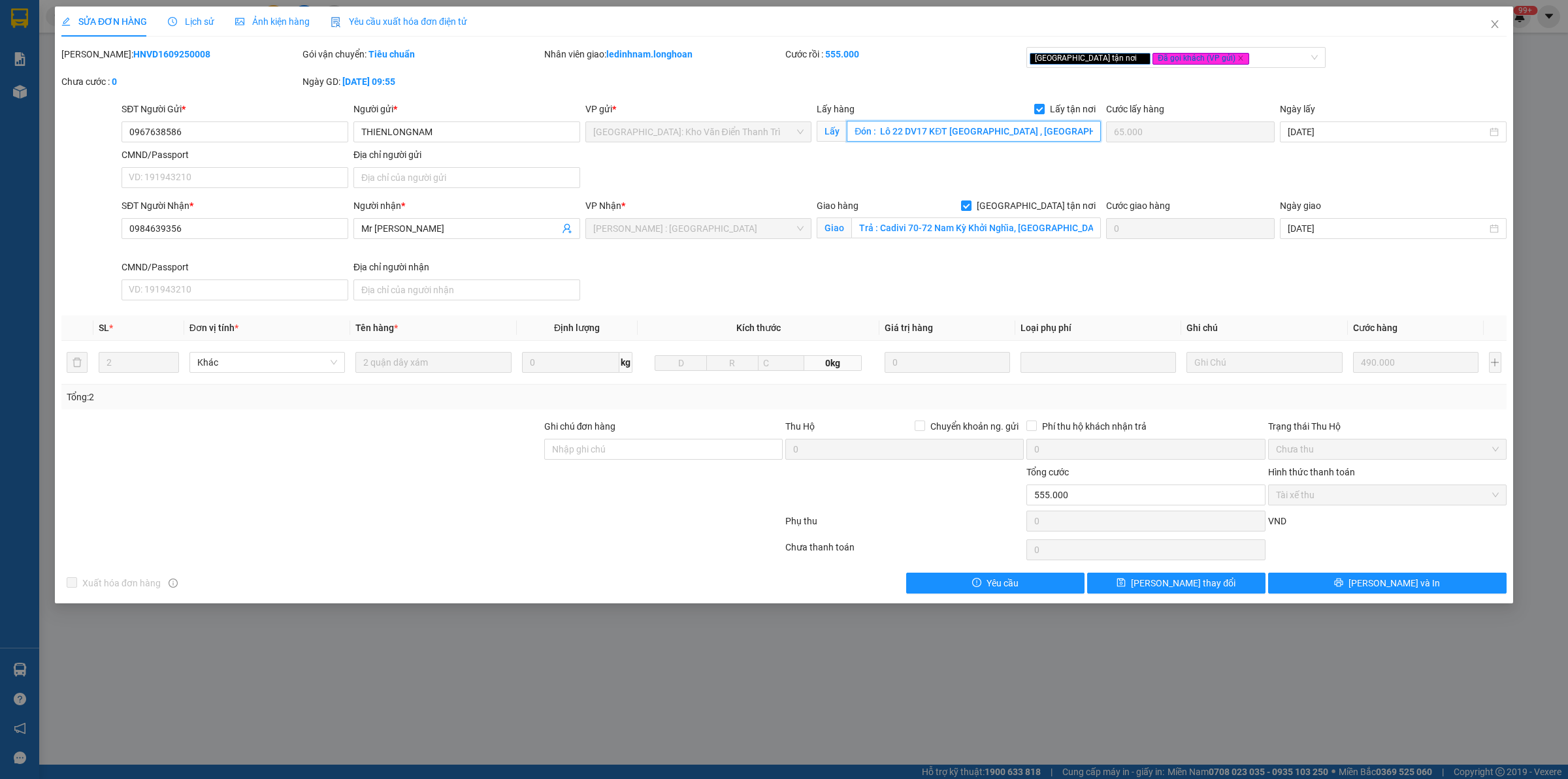
click at [942, 133] on input "Đón : Lô 22 DV17 KĐT [GEOGRAPHIC_DATA] , [GEOGRAPHIC_DATA]" at bounding box center [974, 131] width 254 height 21
click at [901, 125] on input "Đón : Lô 22 DV17 KĐT [GEOGRAPHIC_DATA] , [GEOGRAPHIC_DATA]" at bounding box center [974, 131] width 254 height 21
click at [1225, 133] on div "SĐT Người Gửi * 0967638586 Người gửi * [PERSON_NAME] VP gửi * [GEOGRAPHIC_DATA]…" at bounding box center [814, 147] width 1391 height 92
click at [1495, 14] on span "Close" at bounding box center [1495, 25] width 36 height 36
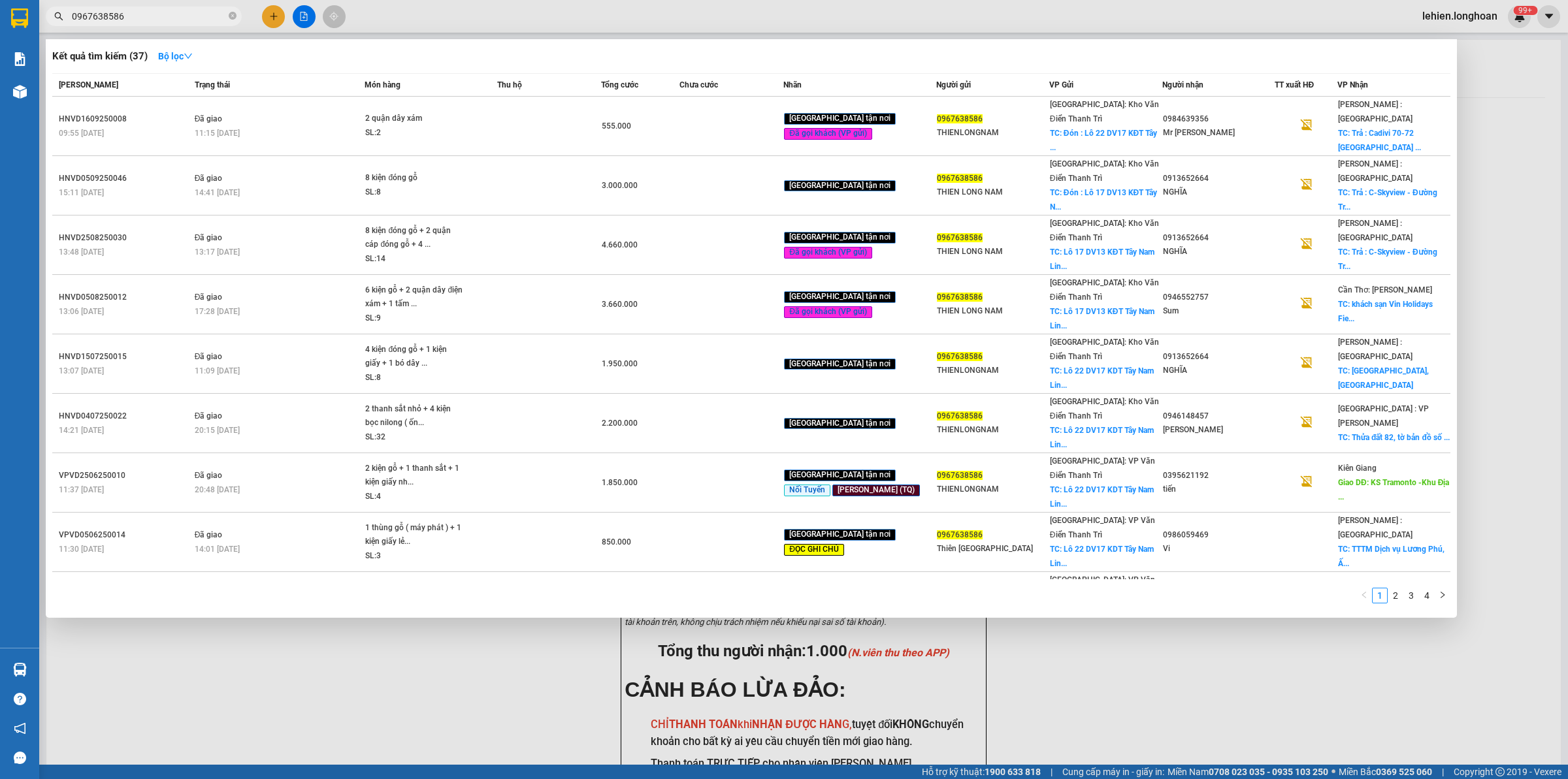
click at [237, 14] on span "0967638586" at bounding box center [143, 17] width 196 height 20
click at [235, 14] on icon "close-circle" at bounding box center [233, 16] width 8 height 8
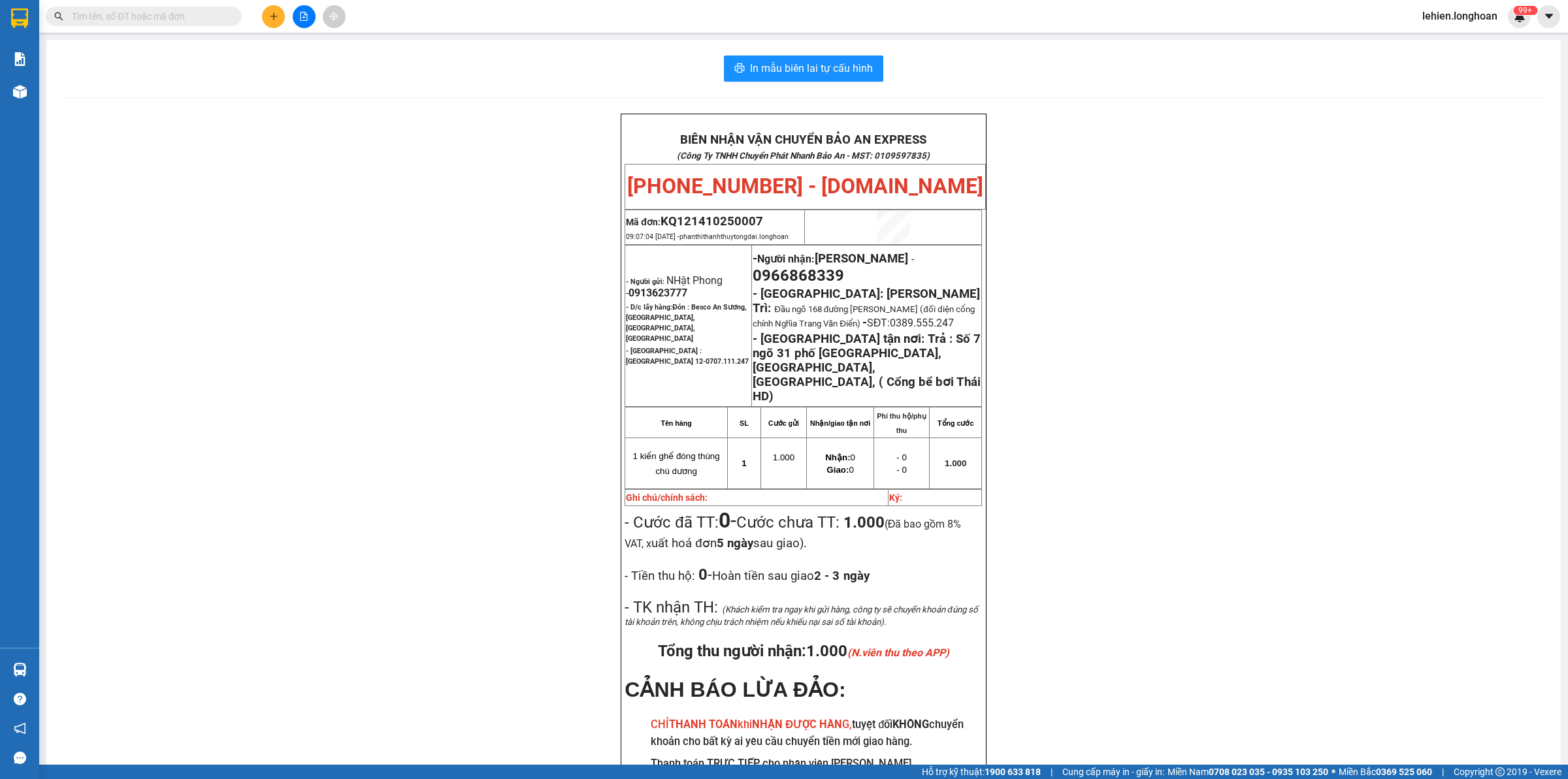
paste input "0979 454 662"
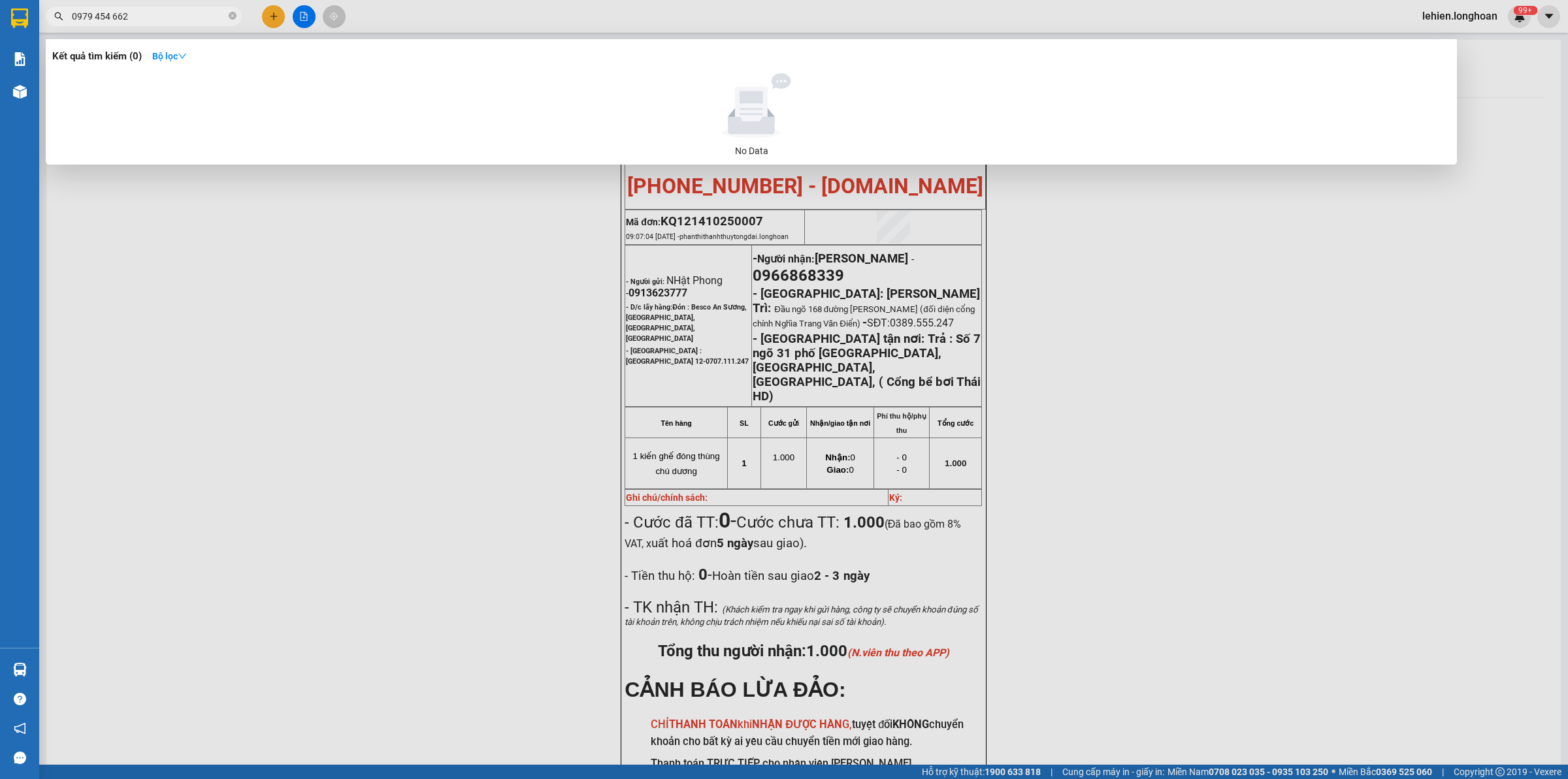
click at [93, 21] on input "0979 454 662" at bounding box center [149, 16] width 154 height 14
click at [109, 18] on input "0979454 662" at bounding box center [149, 16] width 154 height 14
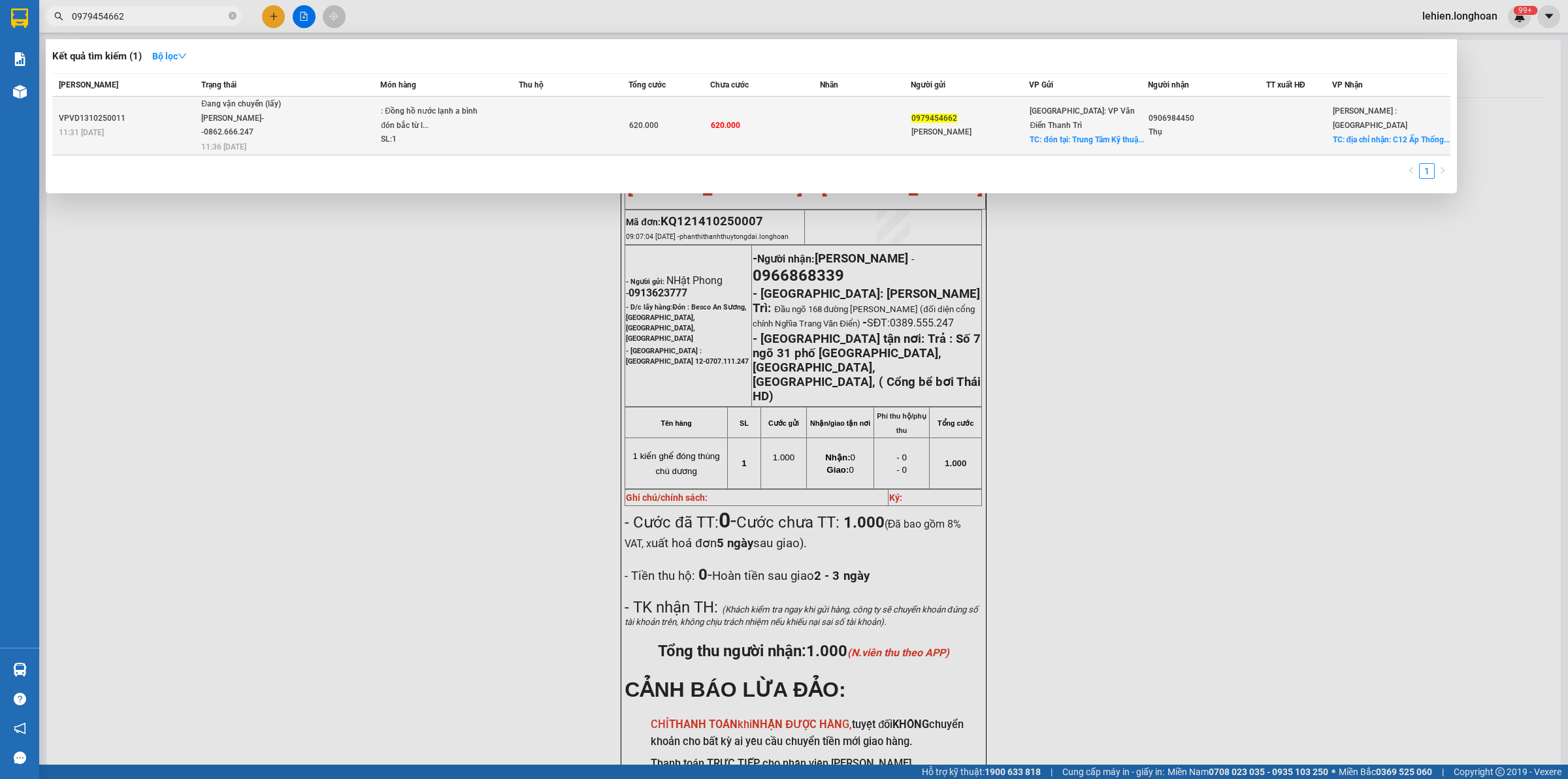
click at [406, 120] on div ": Đồng hồ nước lạnh a bình đón bắc từ l..." at bounding box center [429, 118] width 98 height 28
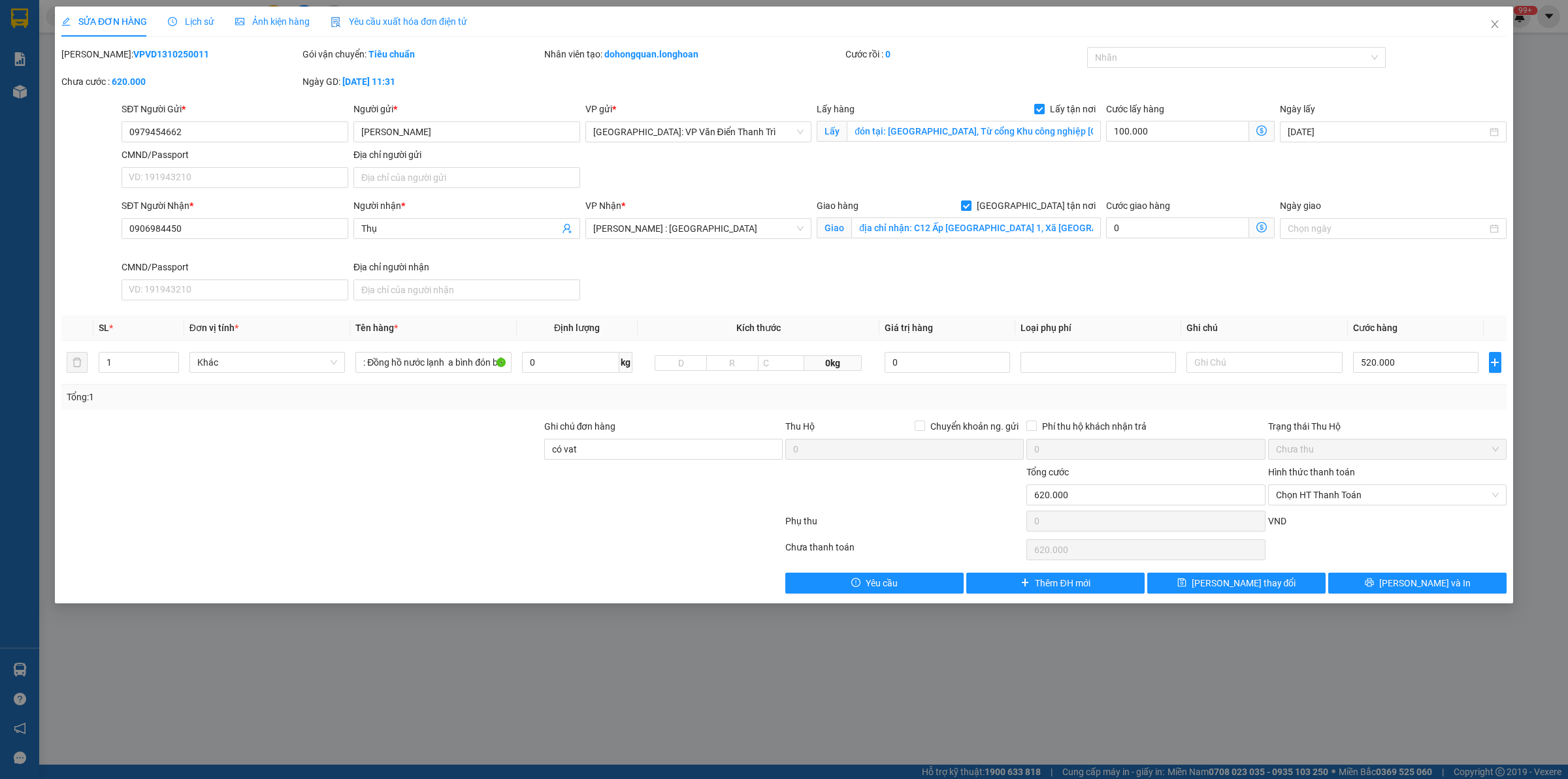
click at [191, 27] on span "Lịch sử" at bounding box center [190, 22] width 46 height 11
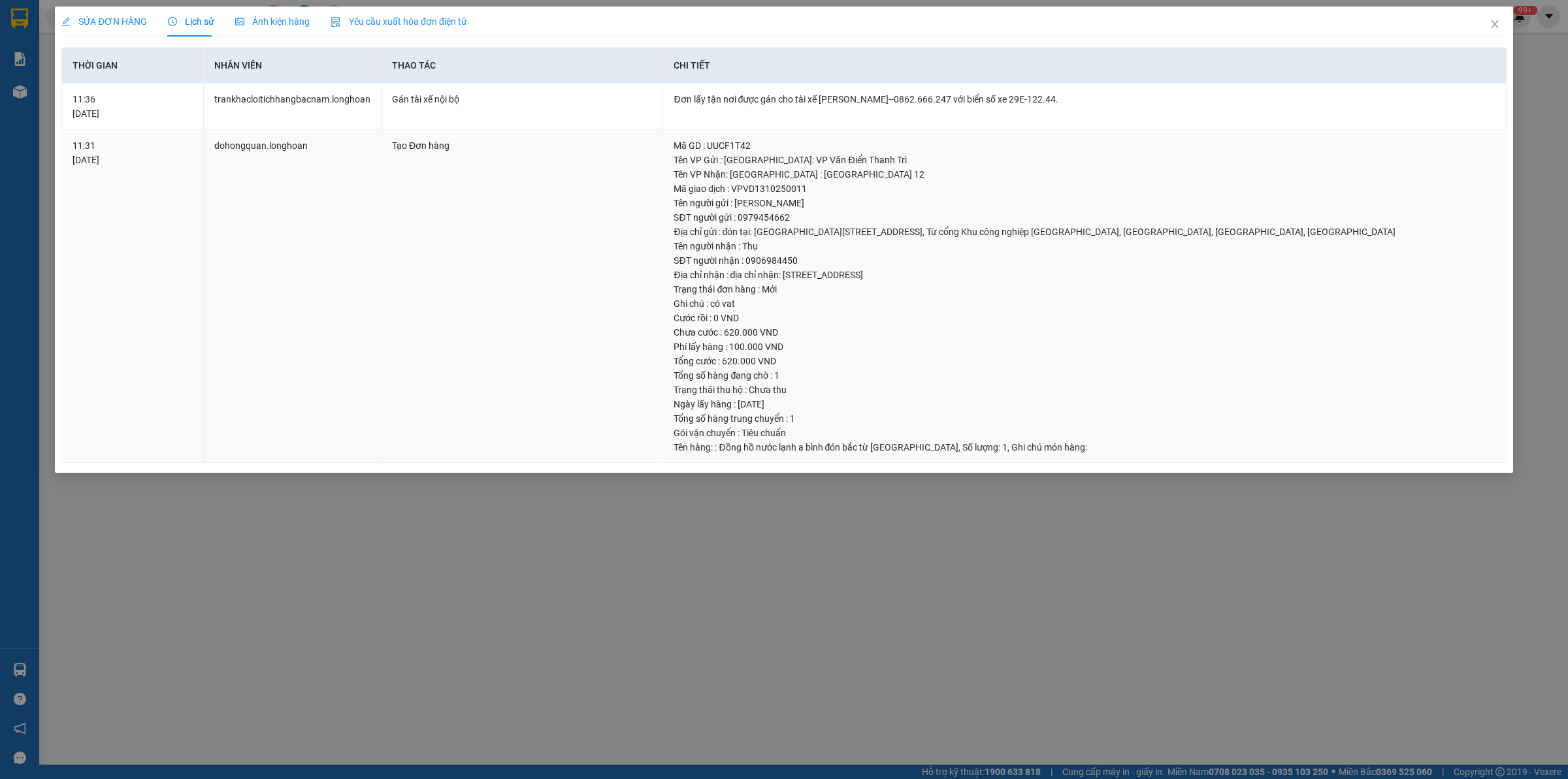
click at [337, 253] on td "dohongquan.longhoan" at bounding box center [293, 296] width 177 height 333
click at [114, 17] on span "SỬA ĐƠN HÀNG" at bounding box center [104, 22] width 86 height 11
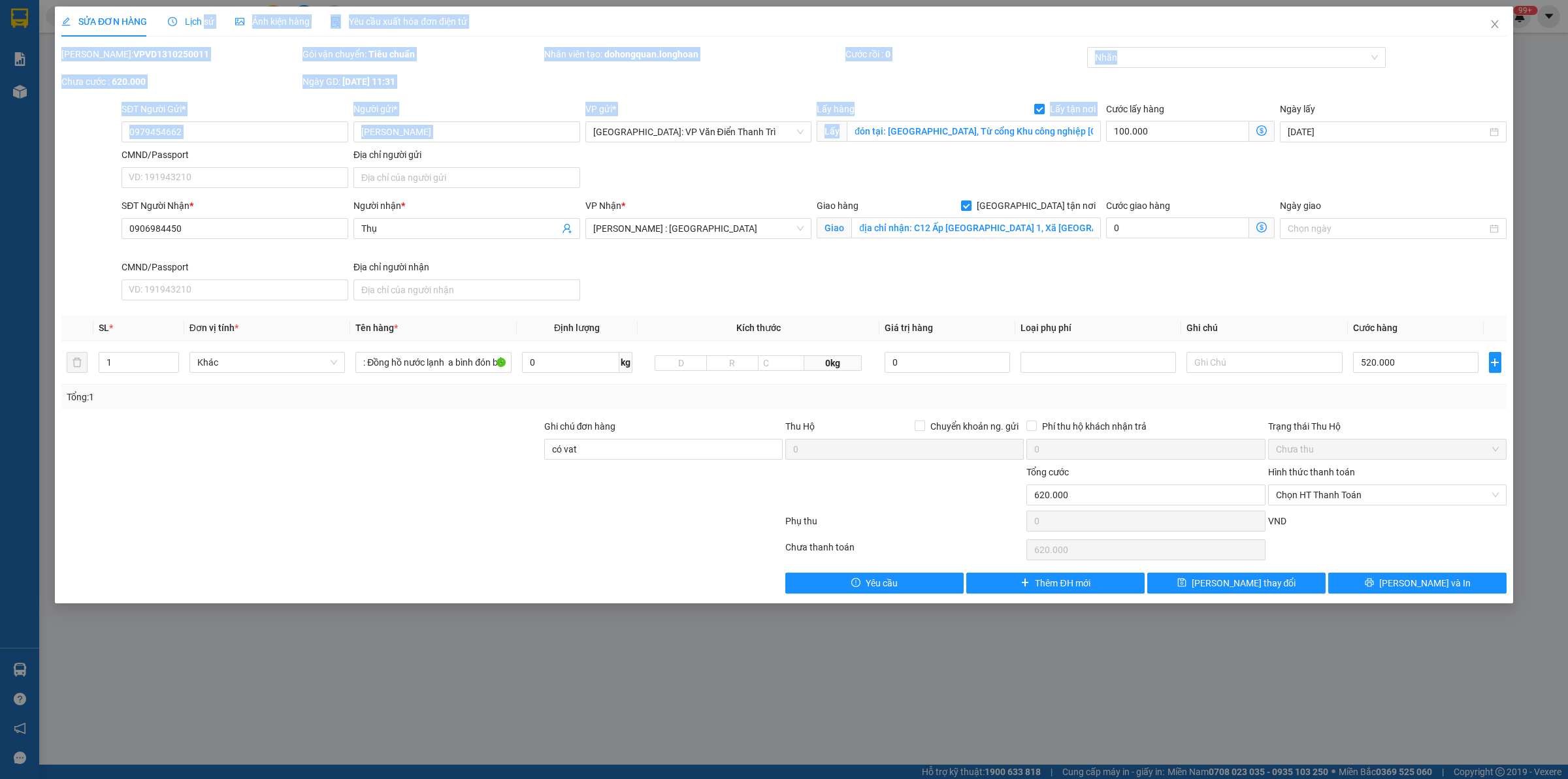
drag, startPoint x: 201, startPoint y: 20, endPoint x: 1106, endPoint y: 185, distance: 919.9
click at [1106, 185] on div "SỬA ĐƠN HÀNG Lịch sử Ảnh kiện hàng Yêu cầu xuất hóa đơn điện tử Total Paid Fee …" at bounding box center [784, 300] width 1445 height 587
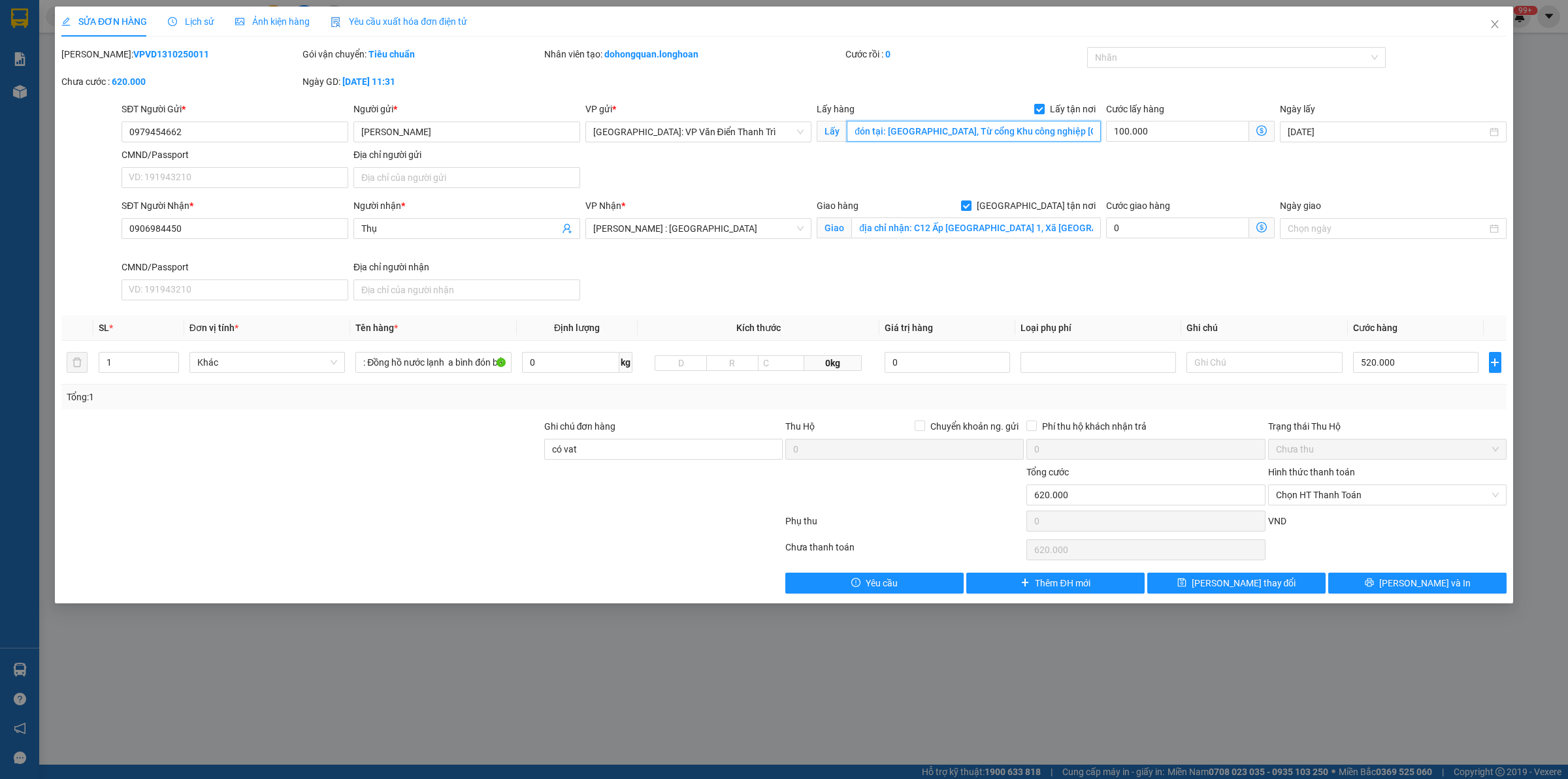
click at [971, 125] on input "đón tại: [GEOGRAPHIC_DATA], Từ cổng Khu công nghiệp [GEOGRAPHIC_DATA], [GEOGRAP…" at bounding box center [974, 131] width 254 height 21
click at [1005, 134] on input "đón tại: [GEOGRAPHIC_DATA], Từ cổng Khu công nghiệp [GEOGRAPHIC_DATA], [GEOGRAP…" at bounding box center [974, 131] width 254 height 21
click at [1118, 63] on div at bounding box center [1230, 57] width 280 height 16
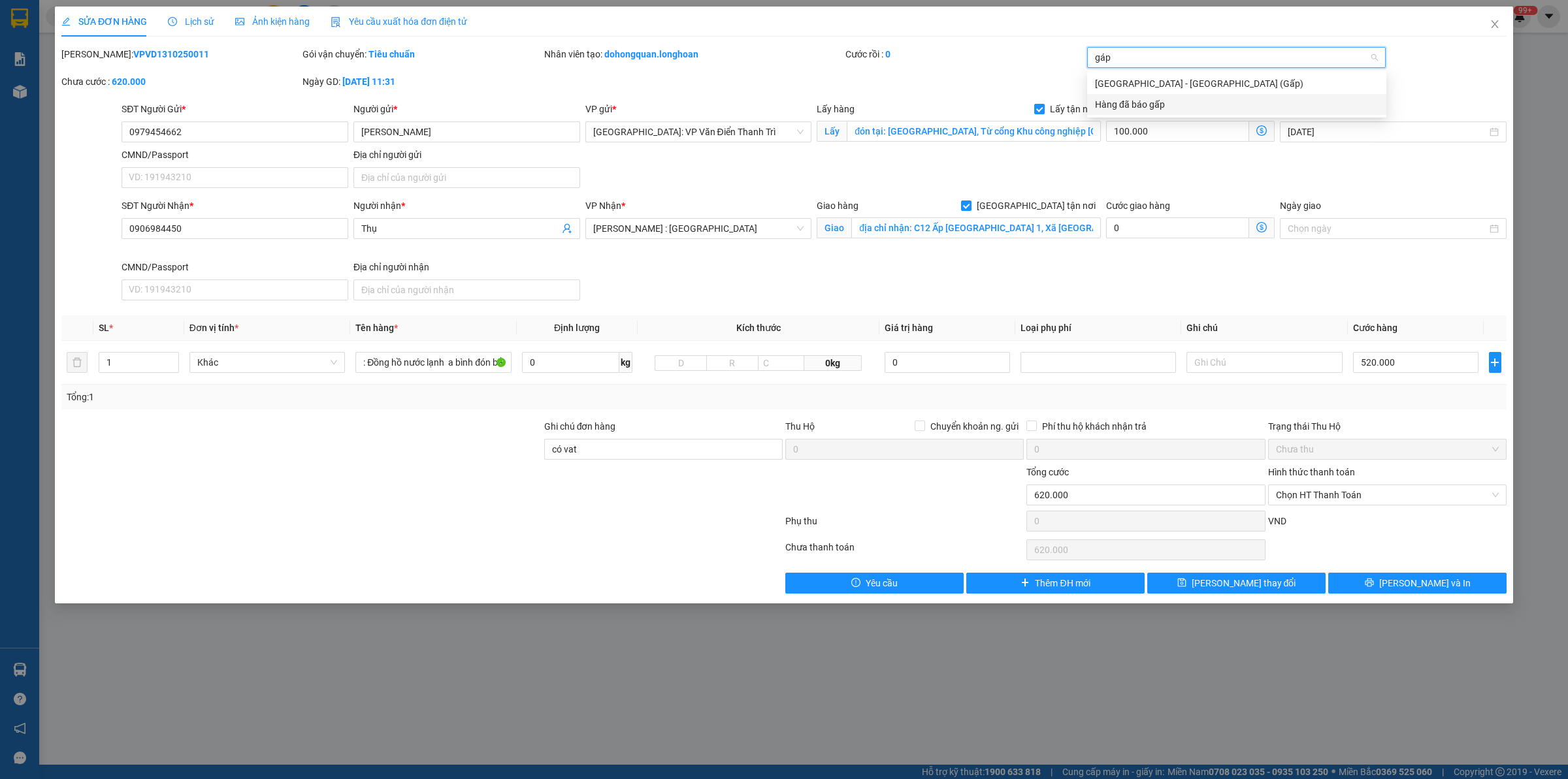
click at [1199, 105] on div "Hàng đã báo gấp" at bounding box center [1237, 104] width 284 height 14
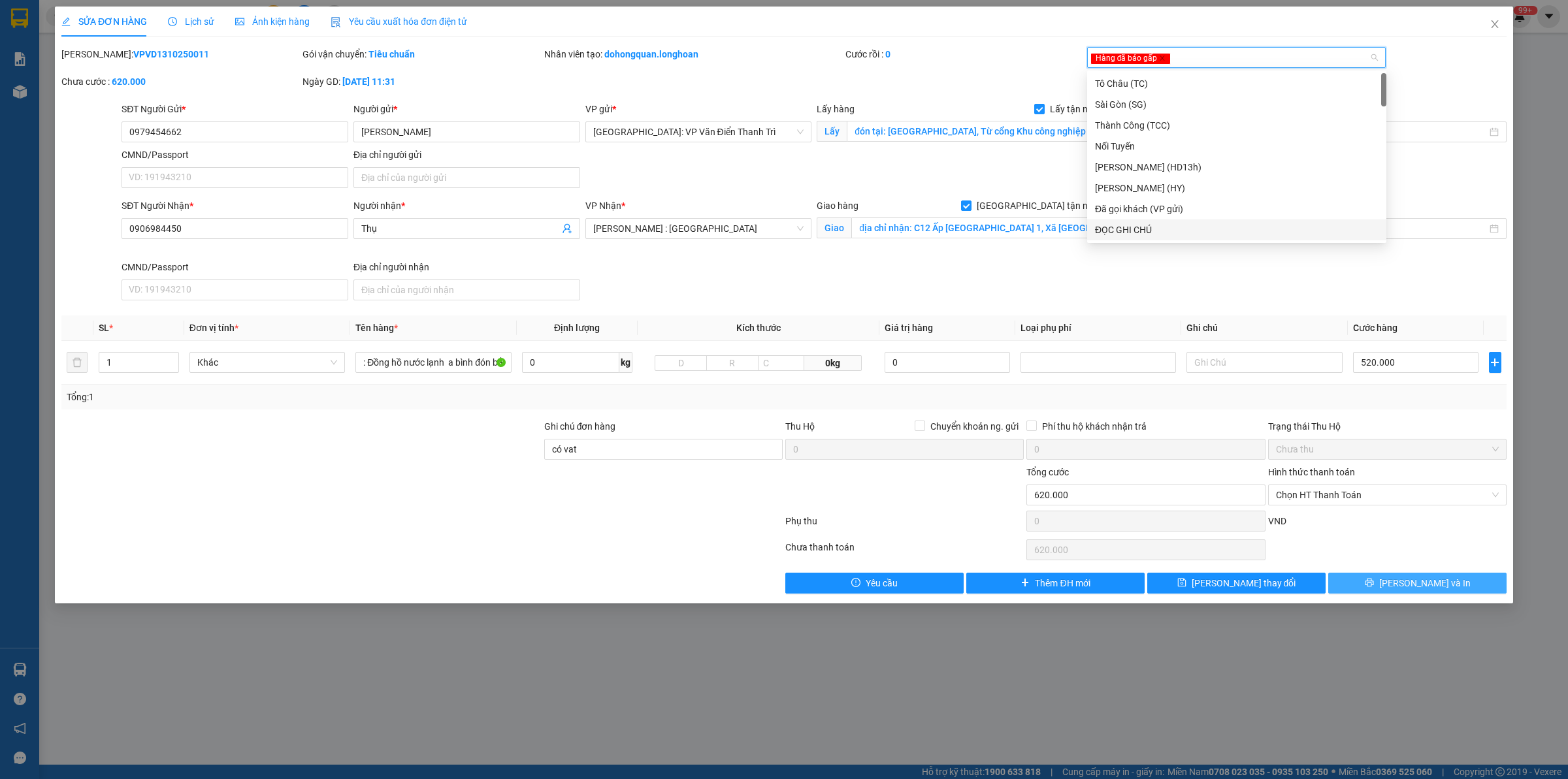
click at [1408, 574] on button "[PERSON_NAME] và In" at bounding box center [1417, 583] width 178 height 21
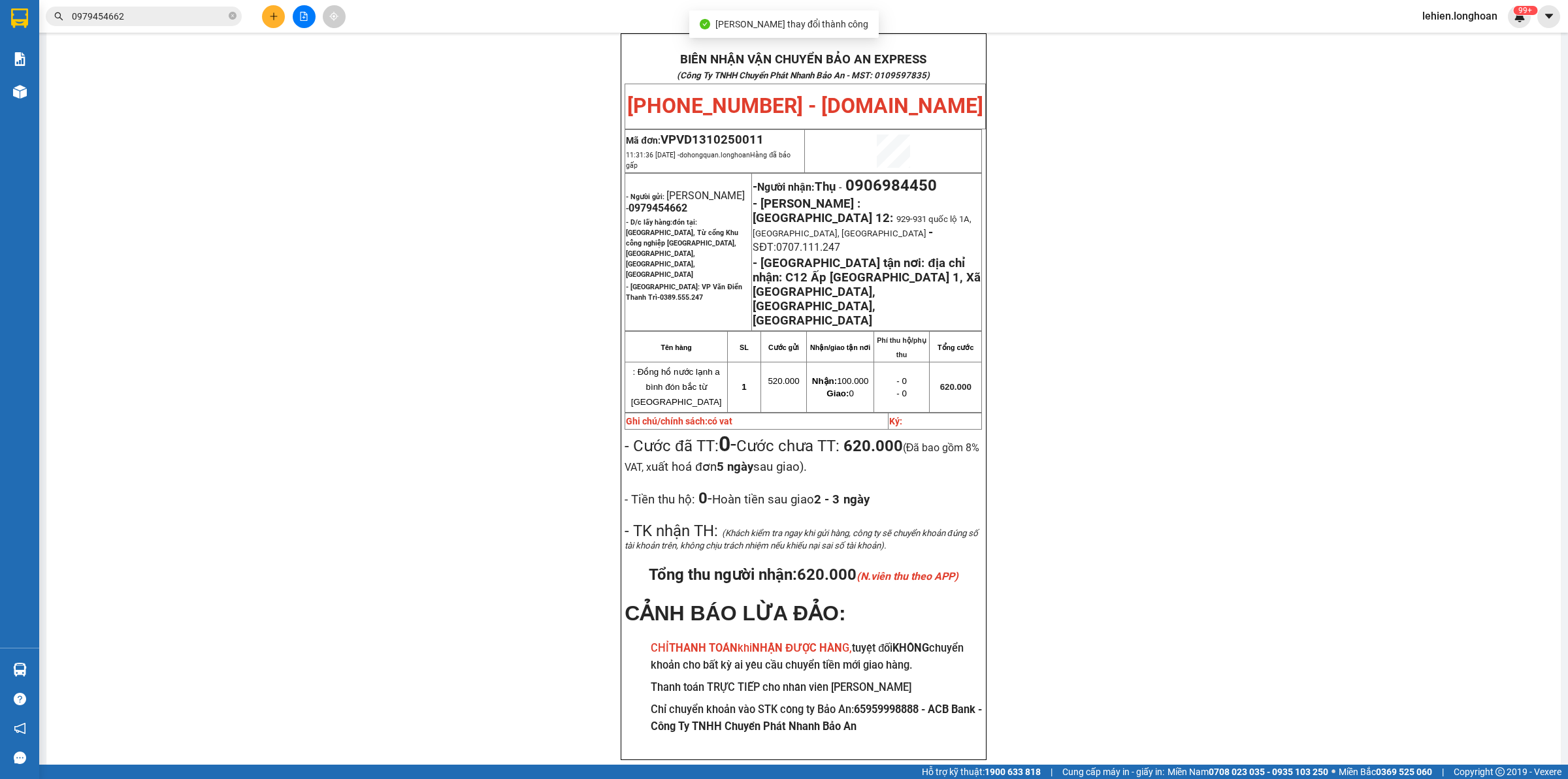
scroll to position [83, 0]
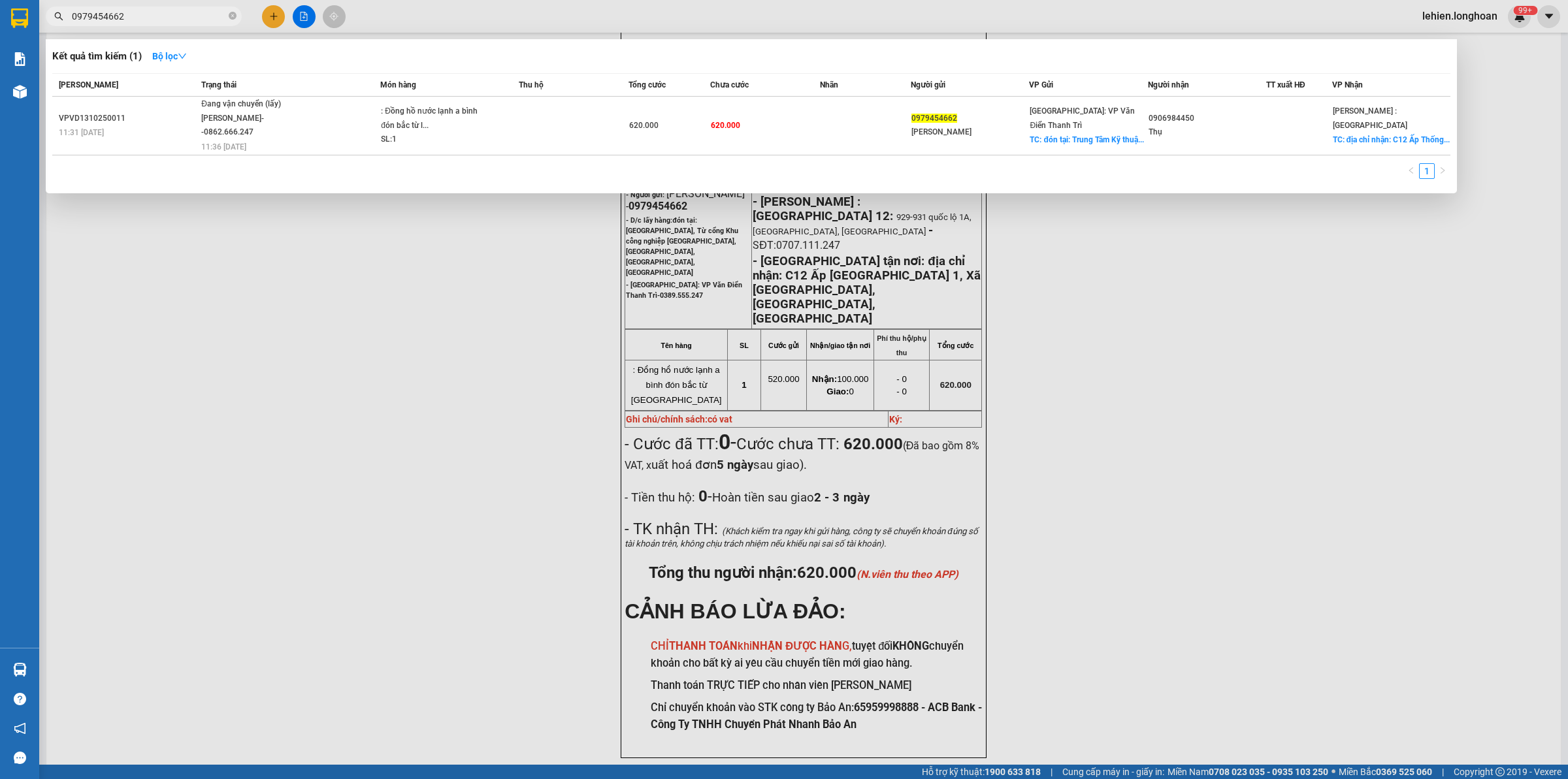
click at [146, 17] on input "0979454662" at bounding box center [149, 16] width 154 height 14
click at [234, 17] on icon "close-circle" at bounding box center [233, 16] width 8 height 8
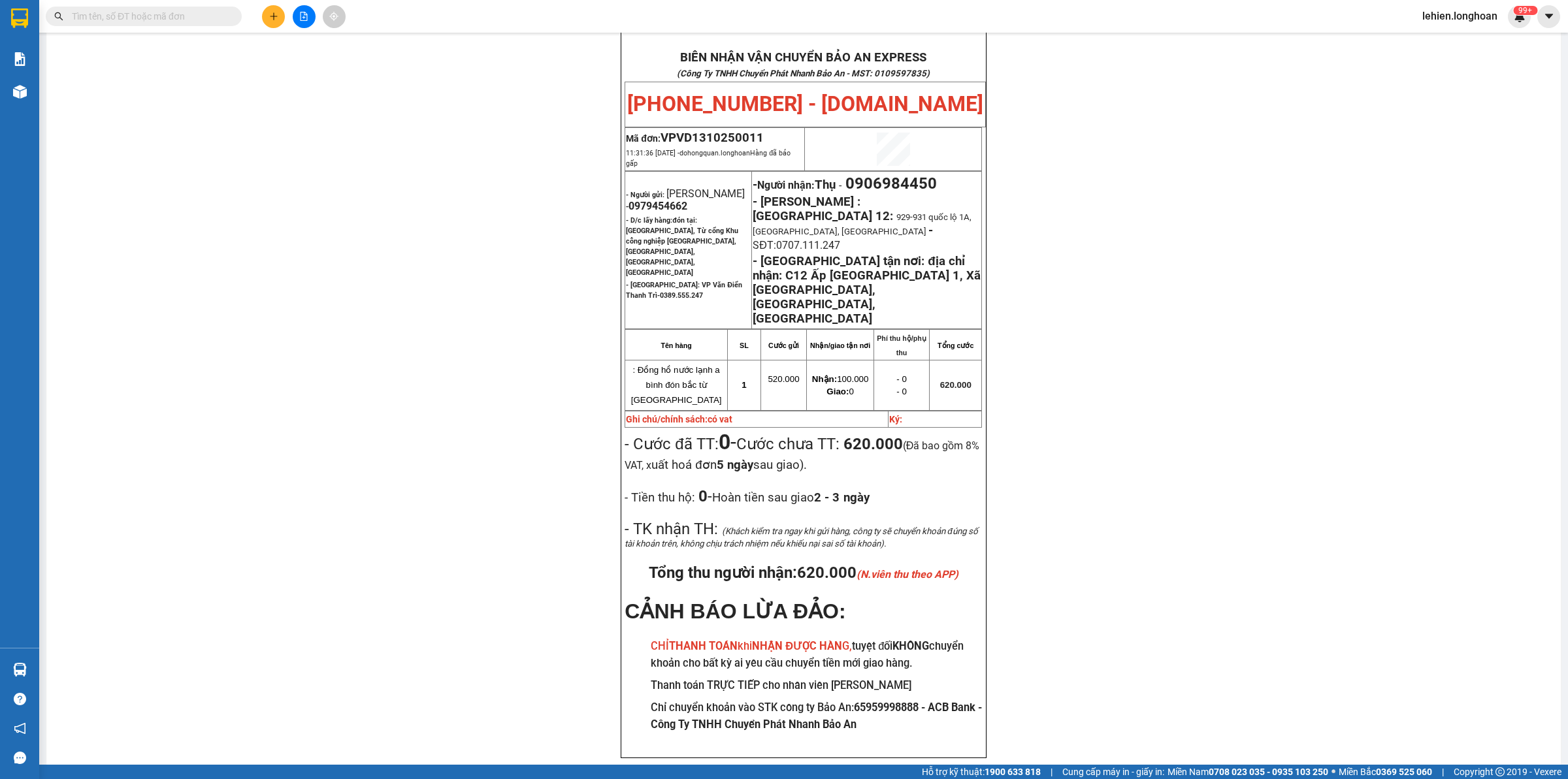
paste input "0967638586"
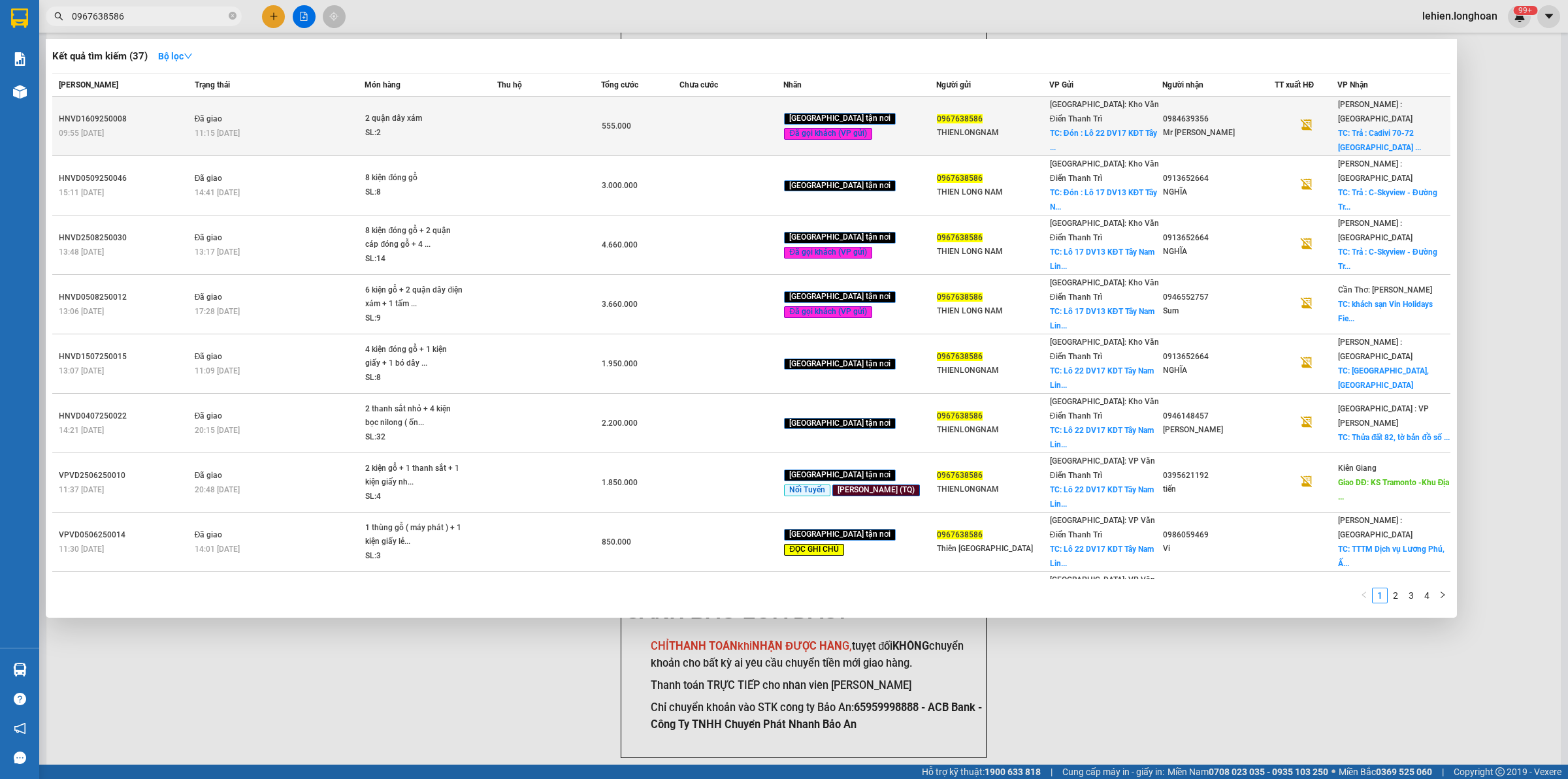
click at [275, 106] on td "Đã giao 11:15 [DATE]" at bounding box center [278, 127] width 174 height 59
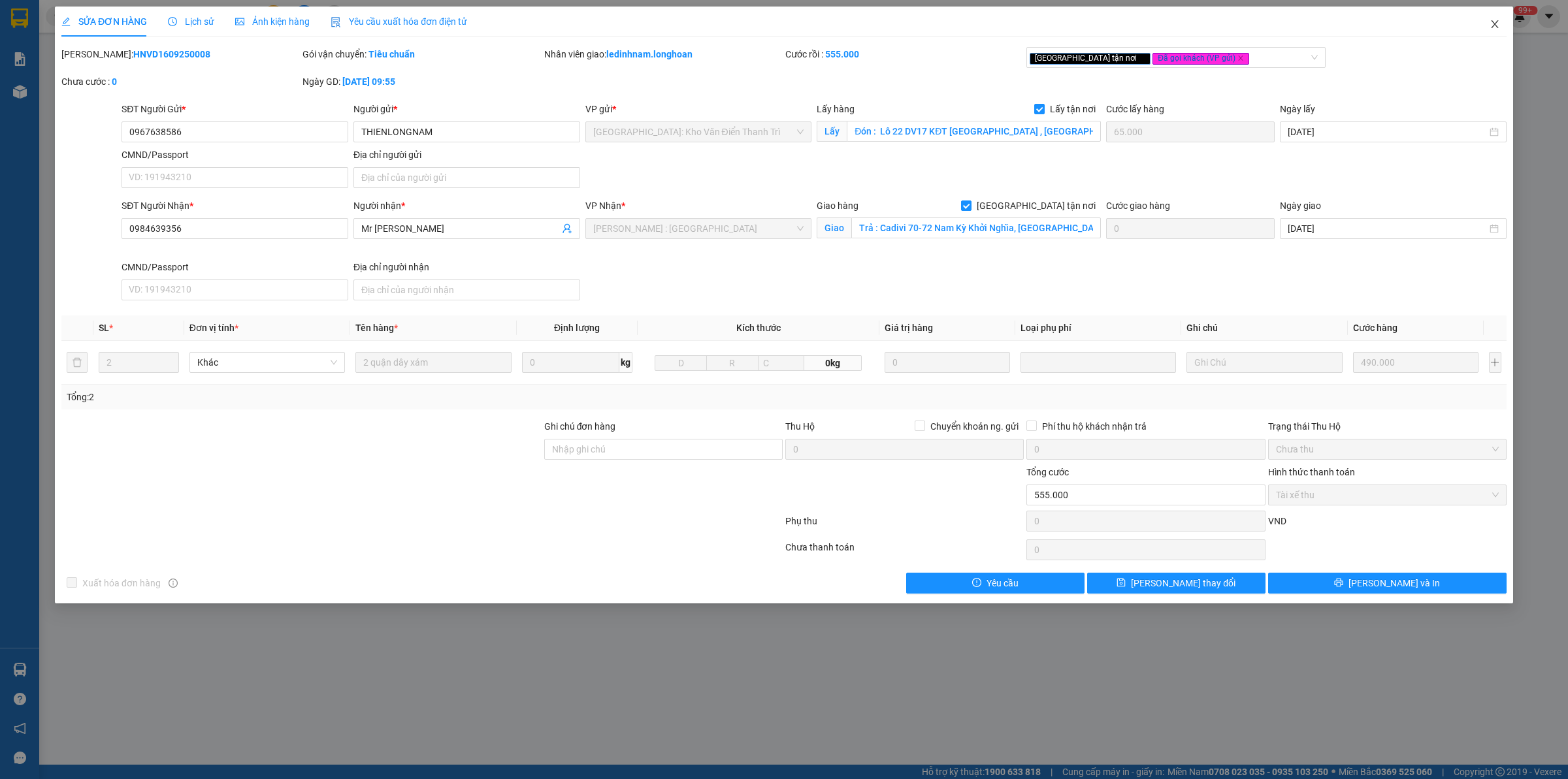
drag, startPoint x: 1479, startPoint y: 20, endPoint x: 1497, endPoint y: 20, distance: 18.0
click at [1488, 20] on span "Close" at bounding box center [1495, 25] width 36 height 36
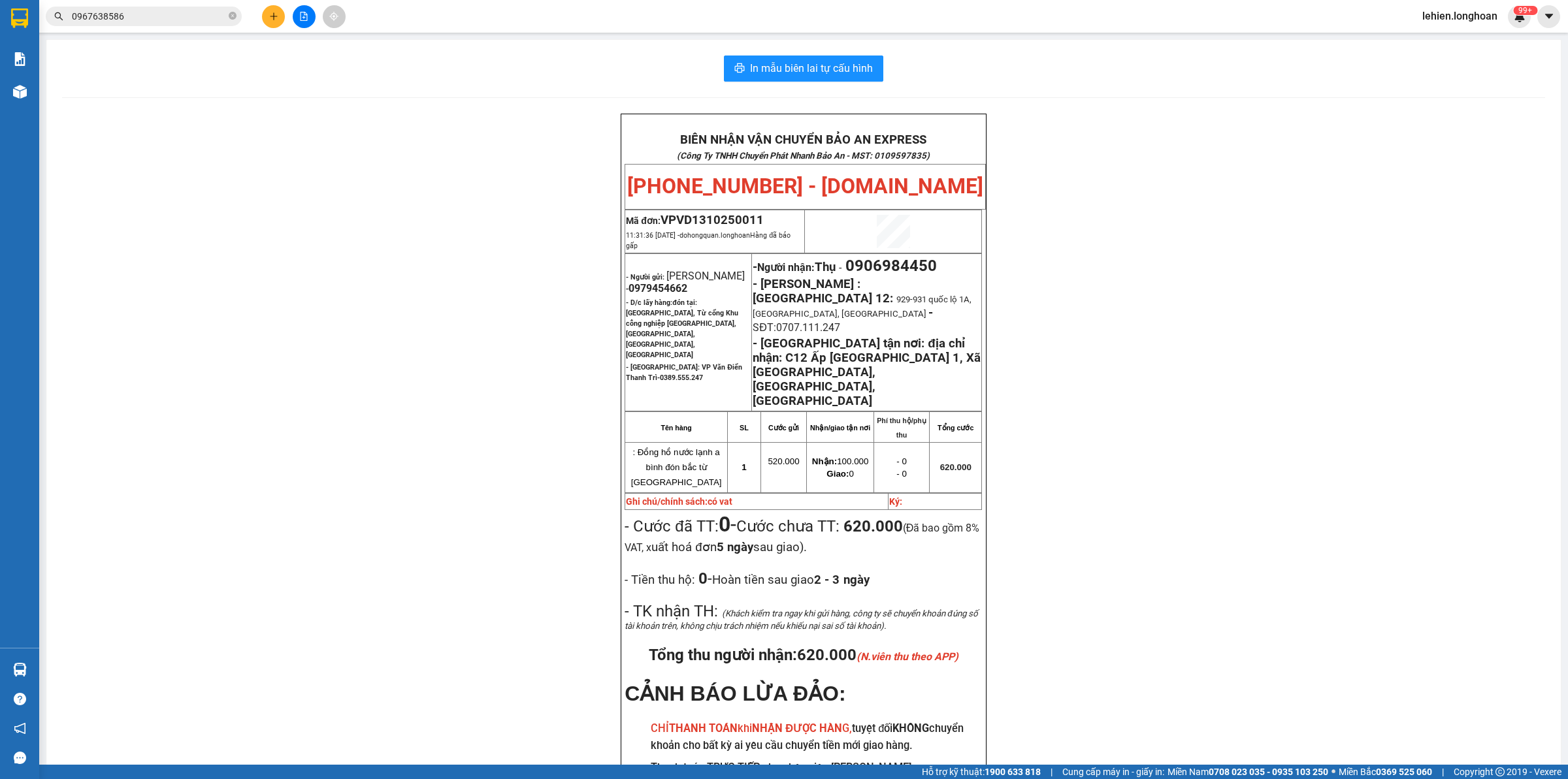
click at [237, 17] on span "0967638586" at bounding box center [143, 17] width 196 height 20
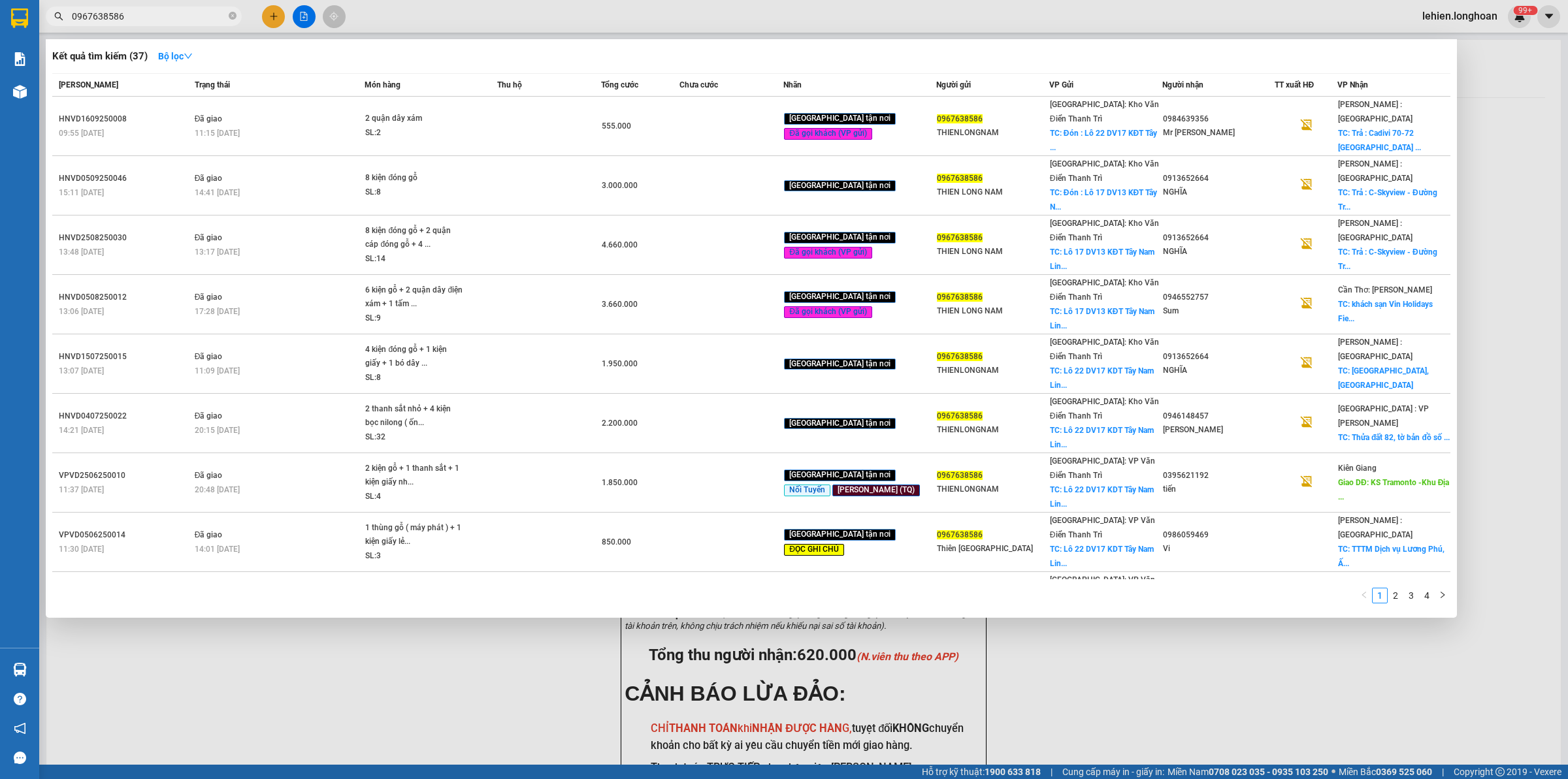
click at [230, 15] on icon "close-circle" at bounding box center [233, 16] width 8 height 8
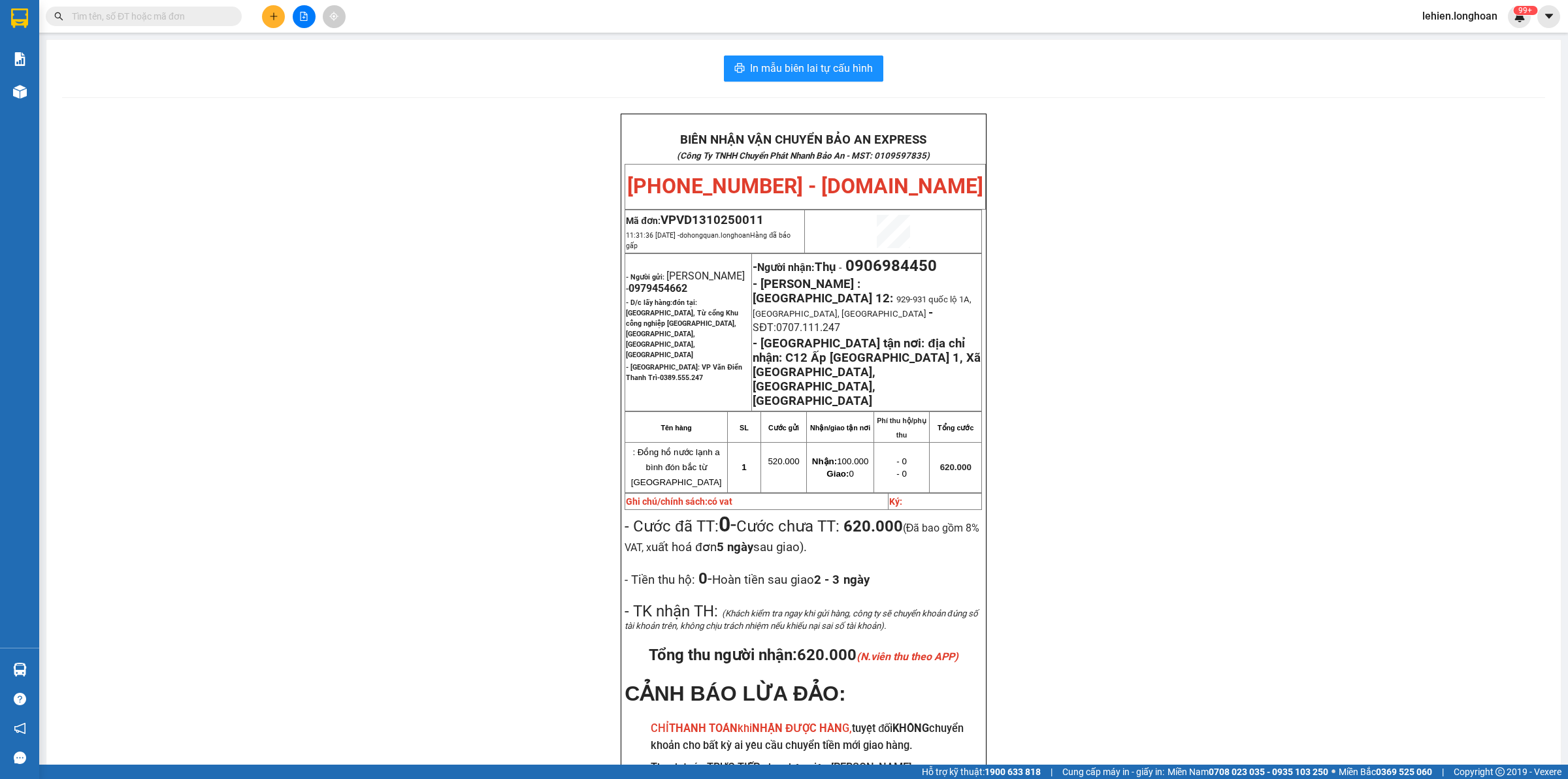
paste input "0968311032"
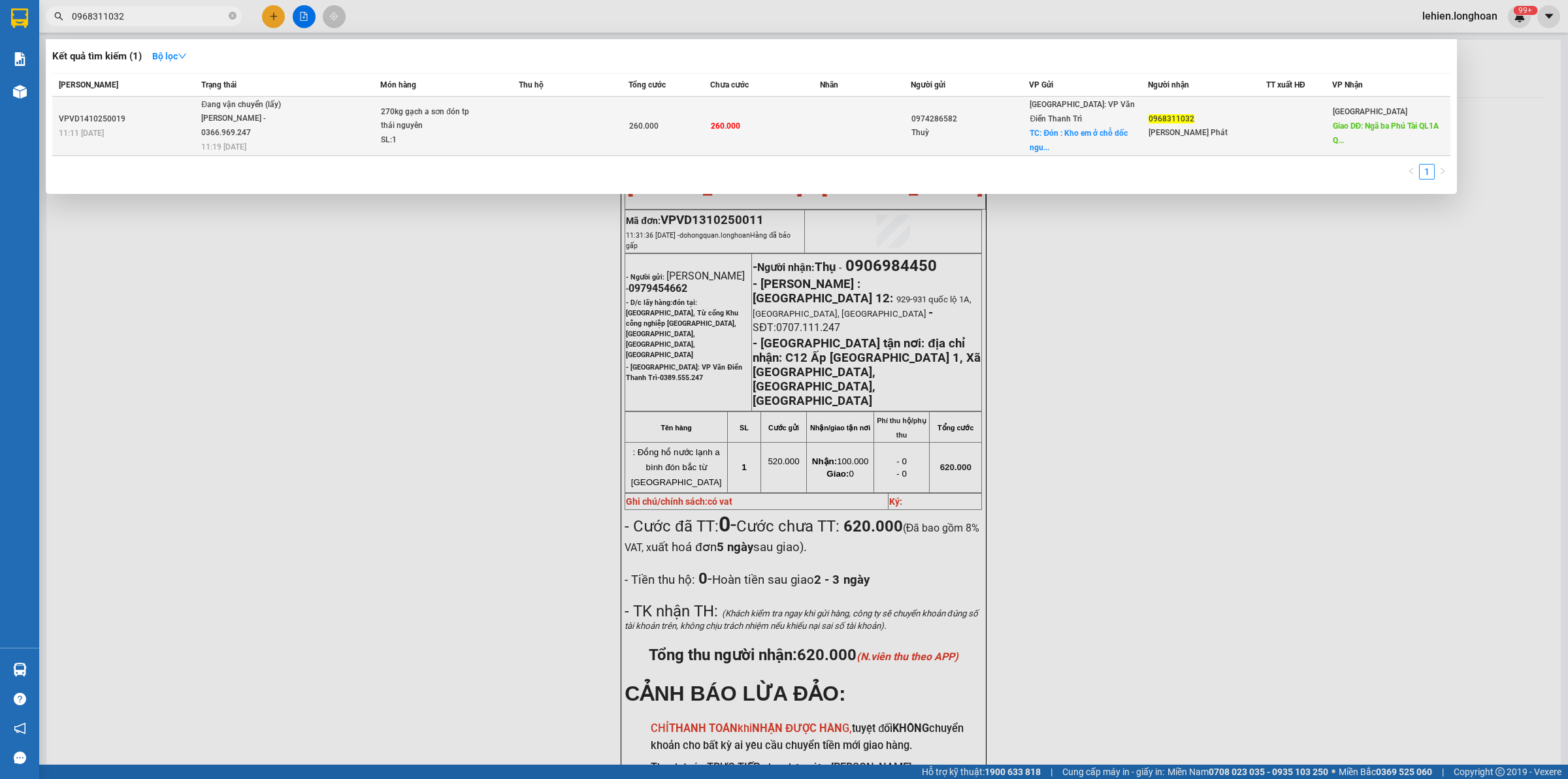
click at [338, 125] on span "Đang vận chuyển (lấy) [PERSON_NAME] - 0366.969.247 11:19 [DATE]" at bounding box center [290, 125] width 178 height 55
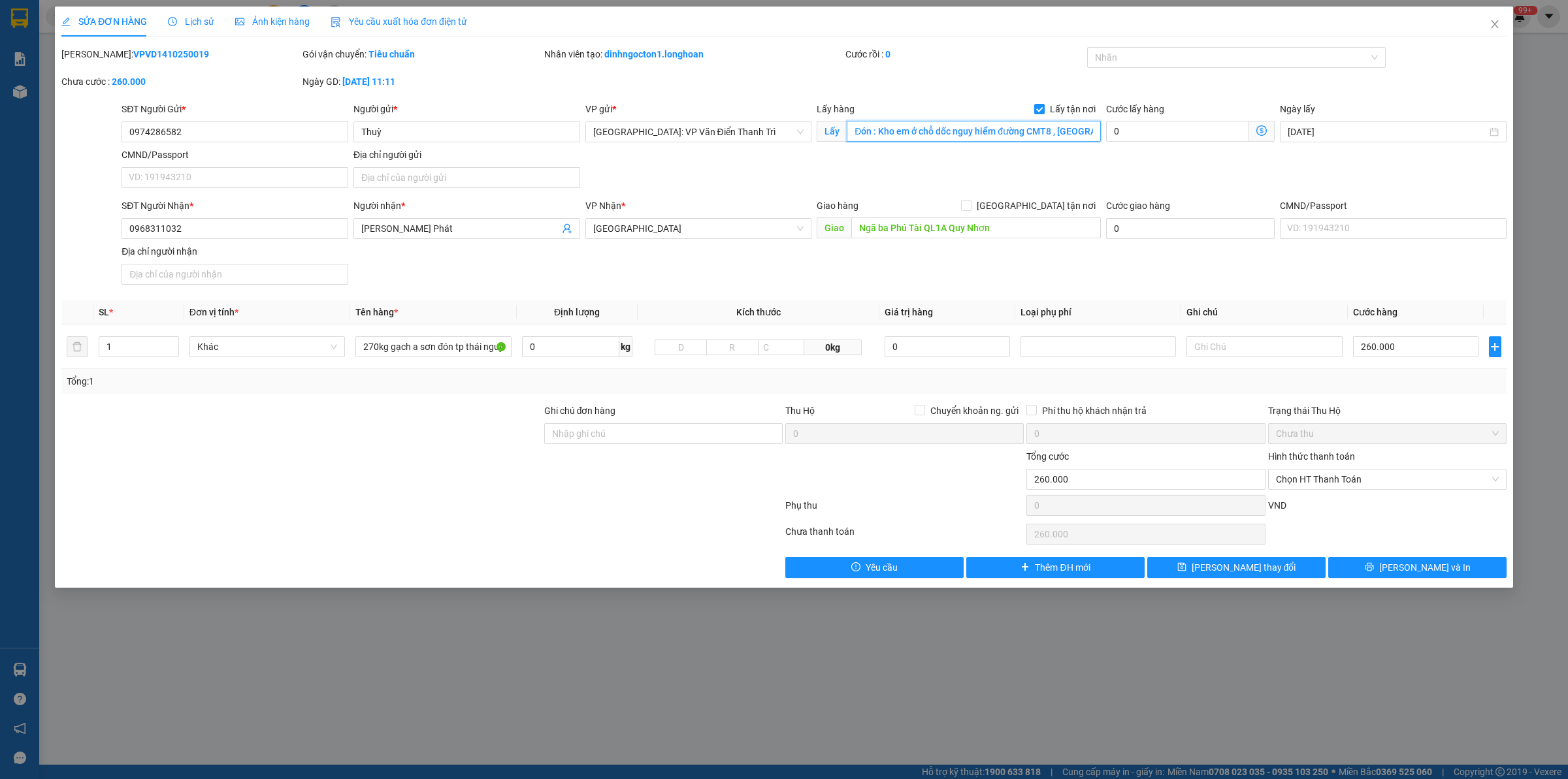
click at [925, 133] on input "Đón : Kho em ở chỗ dốc nguy hiểm đường CMT8 , [GEOGRAPHIC_DATA], [GEOGRAPHIC_DA…" at bounding box center [974, 131] width 254 height 21
click at [974, 135] on input "Đón : Kho em ở chỗ dốc nguy hiểm đường CMT8 , [GEOGRAPHIC_DATA], [GEOGRAPHIC_DA…" at bounding box center [974, 131] width 254 height 21
click at [995, 136] on input "Đón : Kho em ở chỗ dốc nguy hiểm đường CMT8 , [GEOGRAPHIC_DATA], [GEOGRAPHIC_DA…" at bounding box center [974, 131] width 254 height 21
click at [193, 27] on div "Lịch sử" at bounding box center [190, 21] width 46 height 14
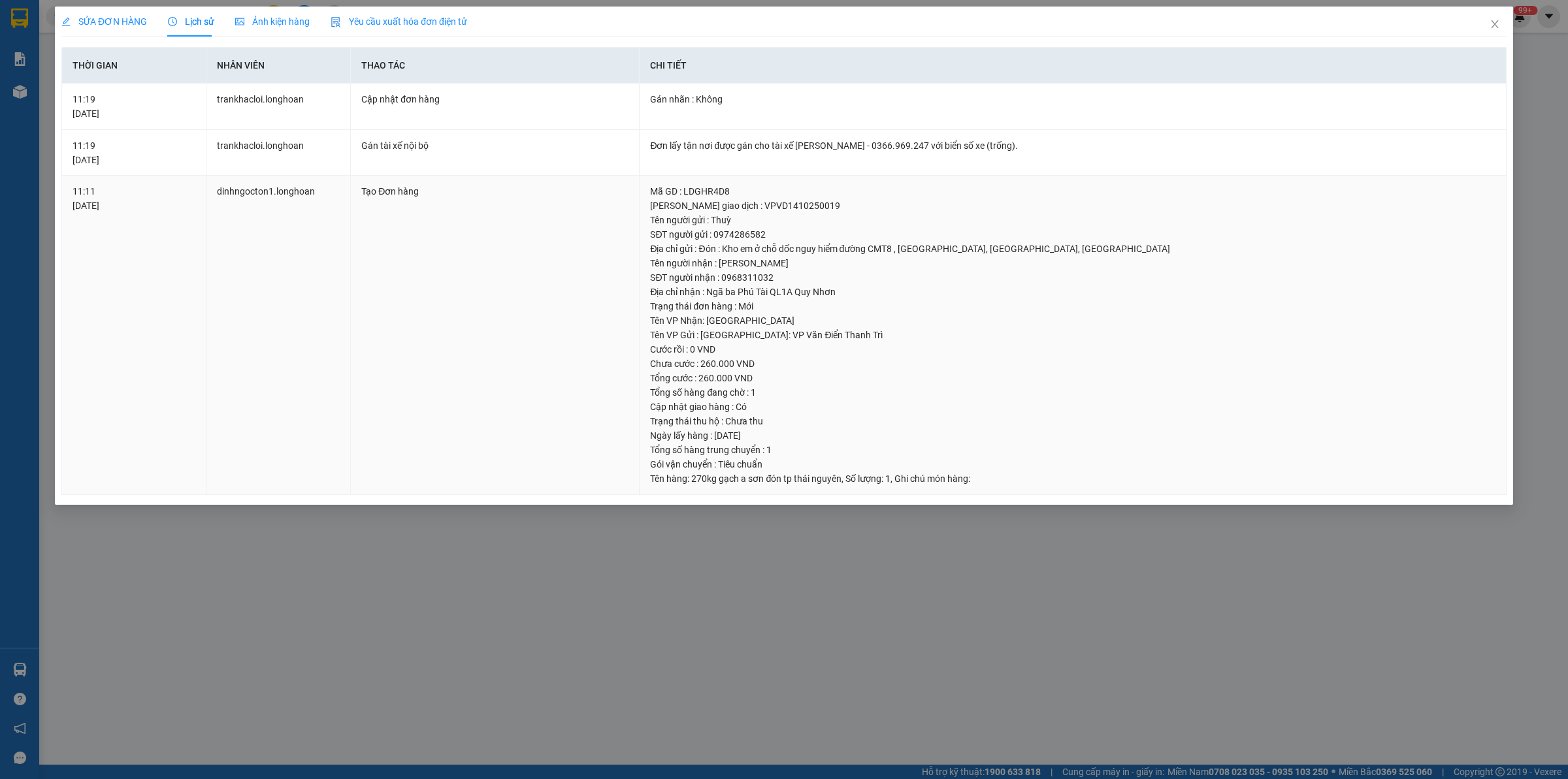
click at [390, 289] on td "Tạo Đơn hàng" at bounding box center [495, 335] width 289 height 319
click at [127, 18] on span "SỬA ĐƠN HÀNG" at bounding box center [104, 22] width 86 height 11
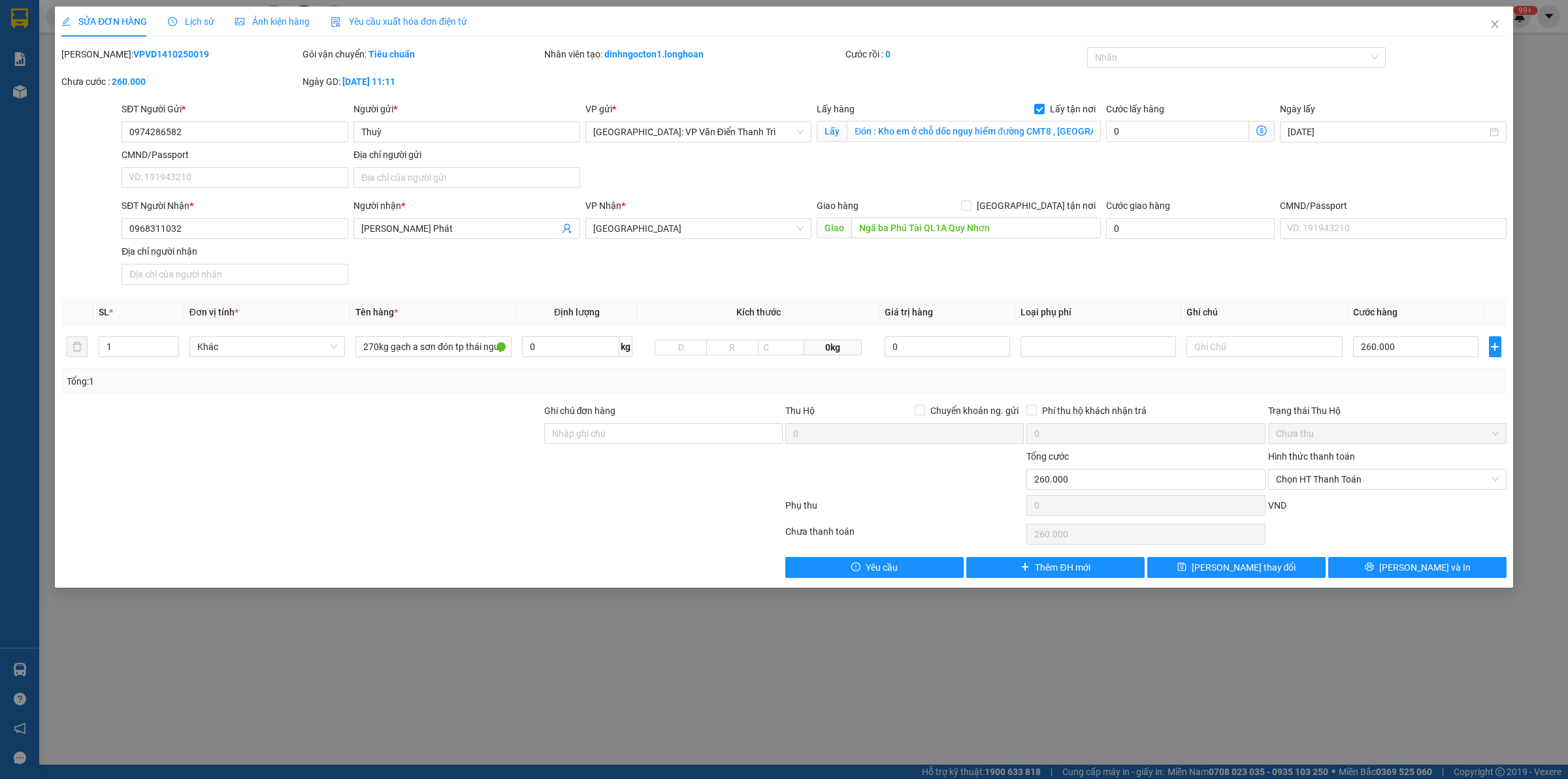
click at [390, 478] on div at bounding box center [301, 472] width 483 height 45
click at [1036, 130] on input "Đón : Kho em ở chỗ dốc nguy hiểm đường CMT8 , [GEOGRAPHIC_DATA], [GEOGRAPHIC_DA…" at bounding box center [974, 131] width 254 height 21
click at [1049, 137] on input "Đón : Kho em ở chỗ dốc nguy hiểm đường CMT8 , [GEOGRAPHIC_DATA], [GEOGRAPHIC_DA…" at bounding box center [974, 131] width 254 height 21
click at [187, 13] on div "Lịch sử" at bounding box center [190, 22] width 46 height 30
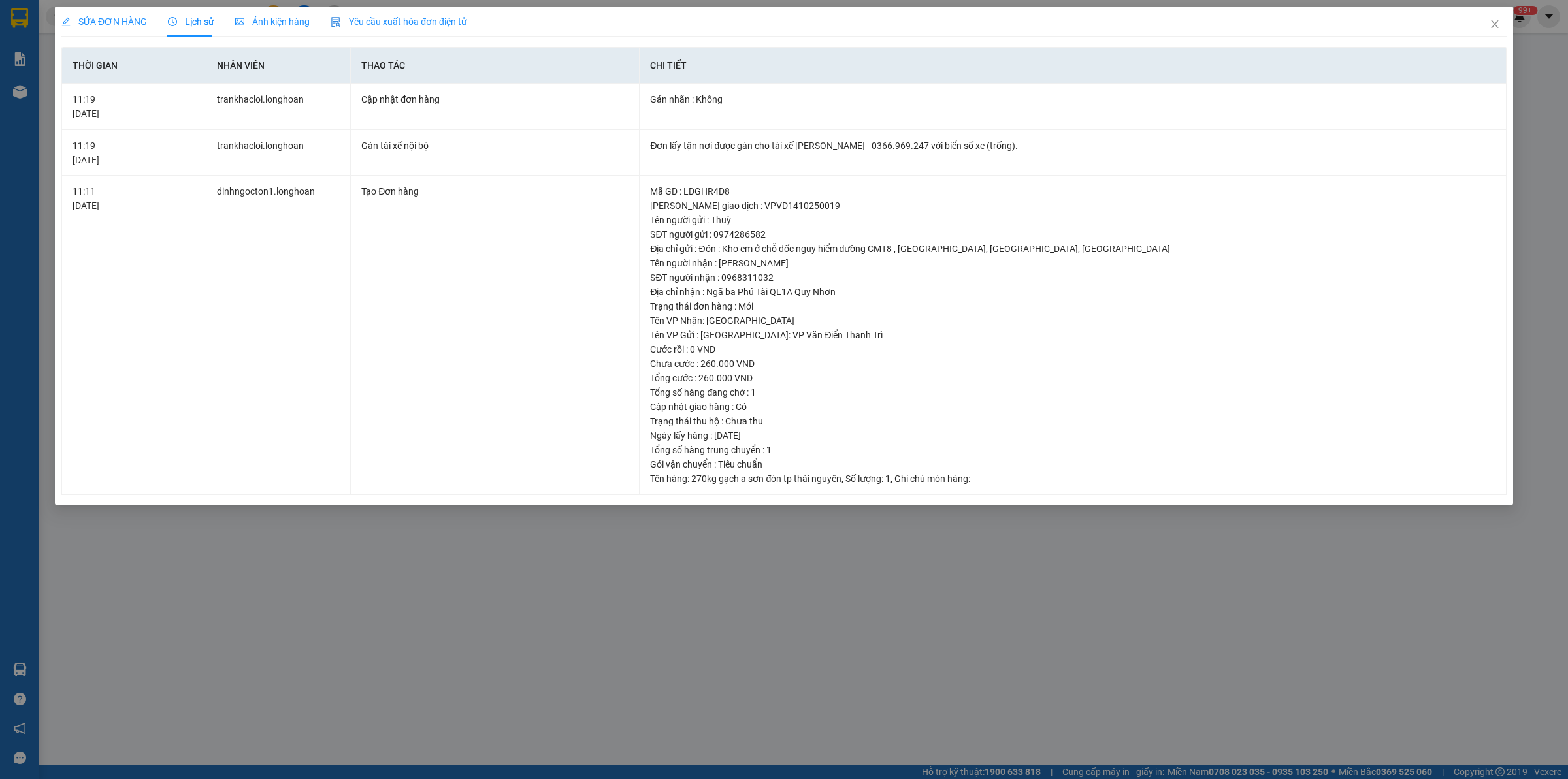
click at [128, 25] on span "SỬA ĐƠN HÀNG" at bounding box center [104, 22] width 86 height 11
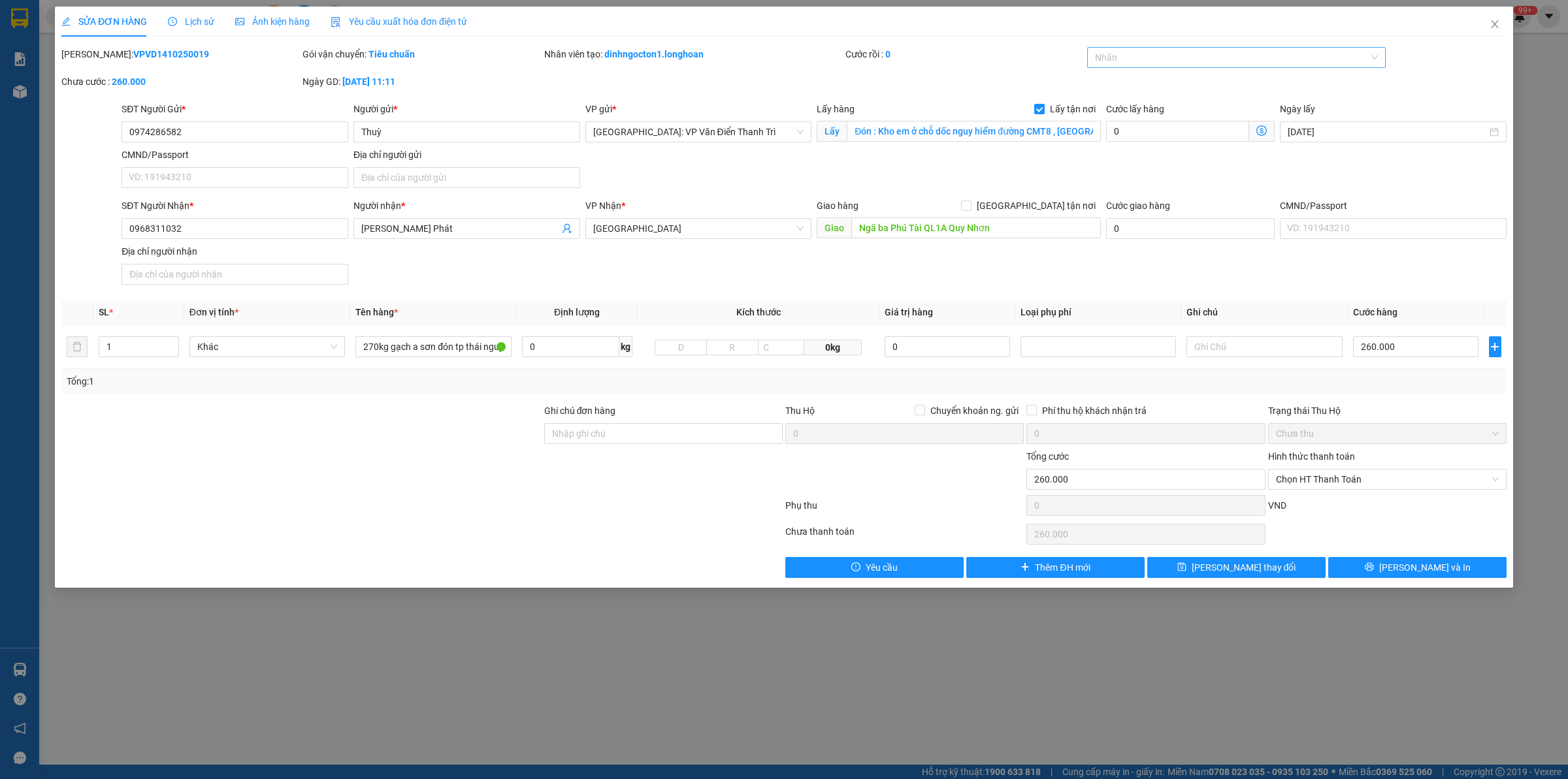
click at [1156, 63] on div at bounding box center [1230, 57] width 280 height 16
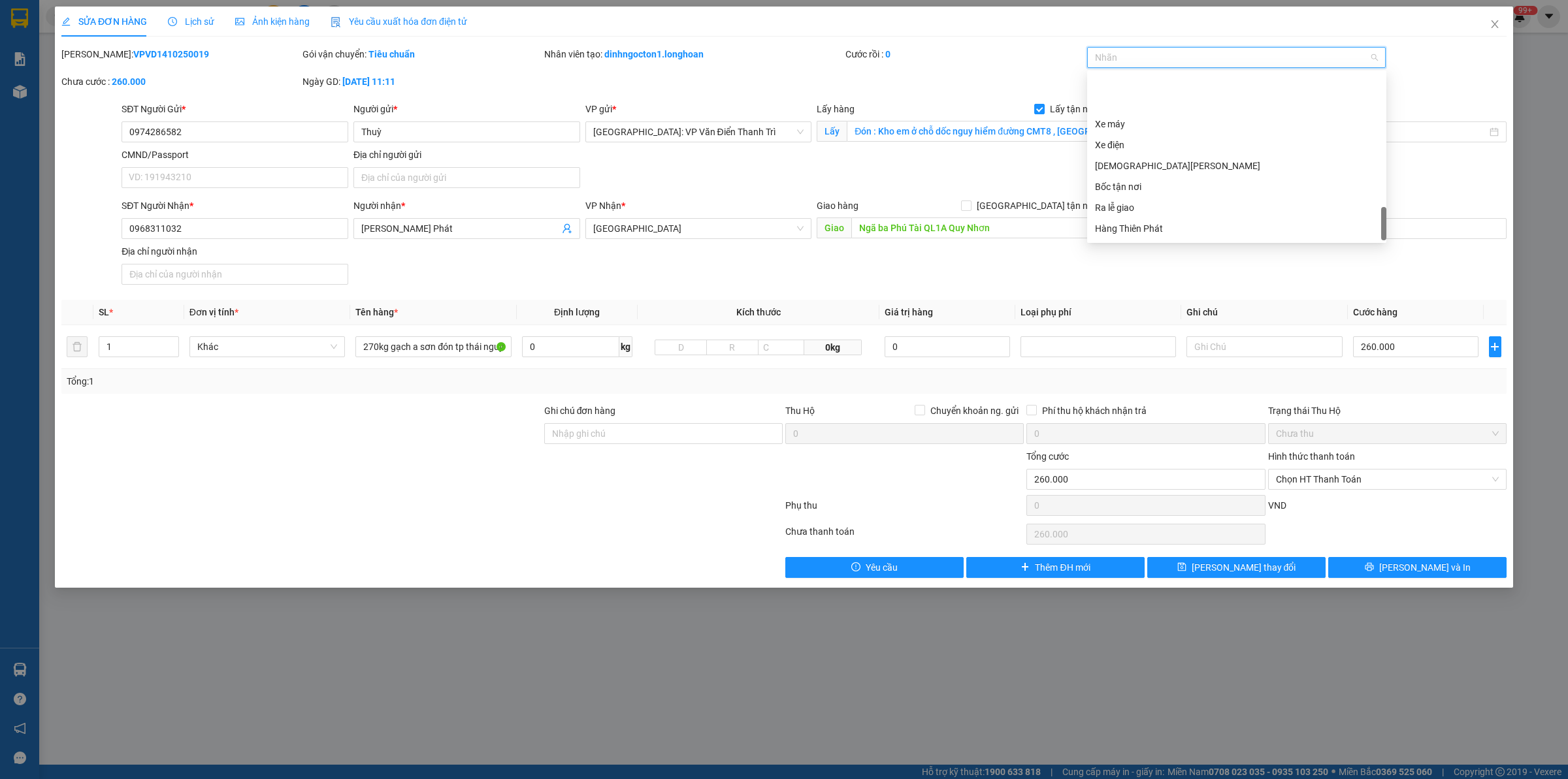
scroll to position [877, 0]
click at [1184, 226] on div "Hàng đã báo gấp" at bounding box center [1237, 230] width 284 height 14
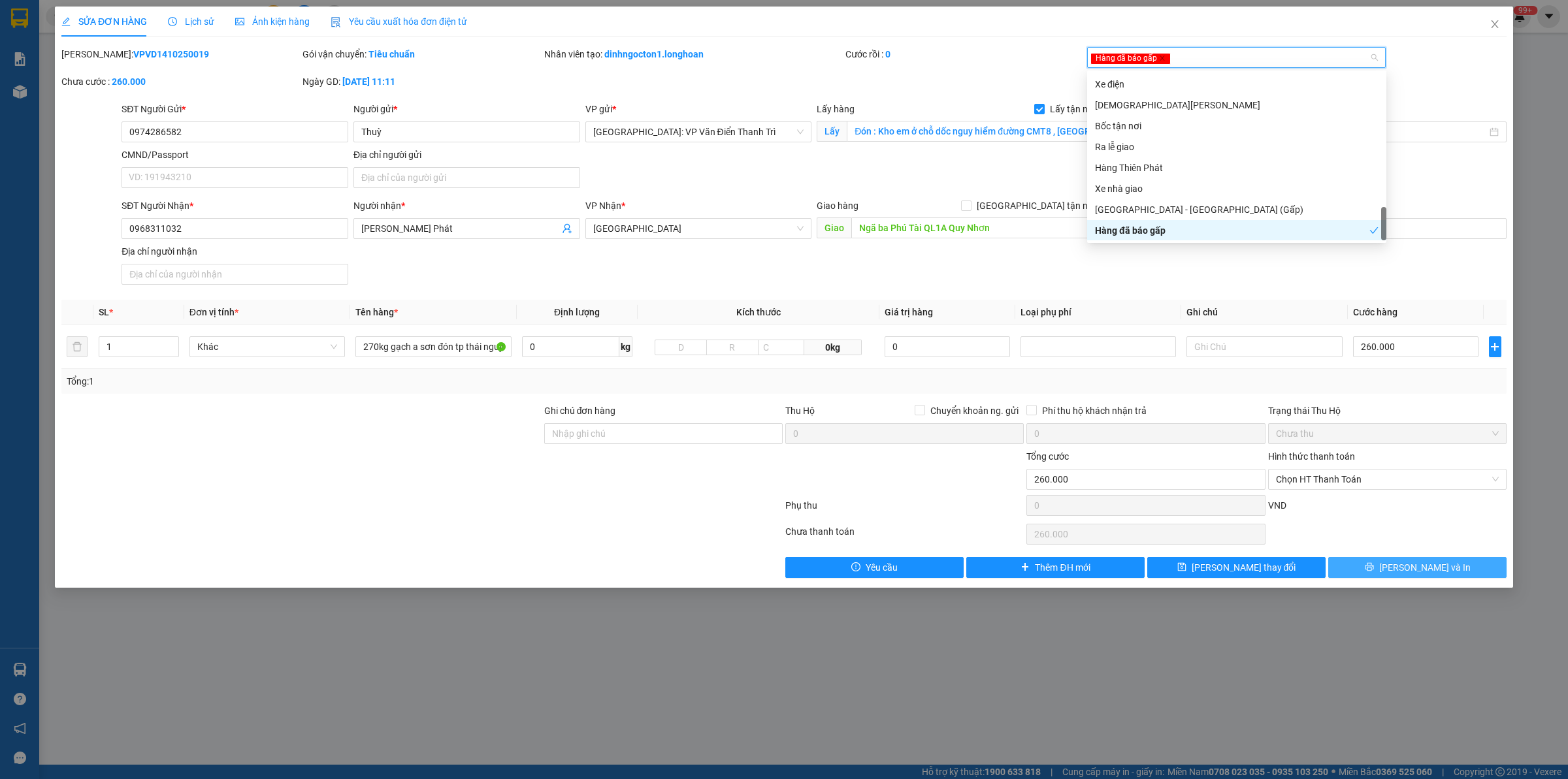
click at [1429, 571] on span "[PERSON_NAME] và In" at bounding box center [1425, 567] width 92 height 14
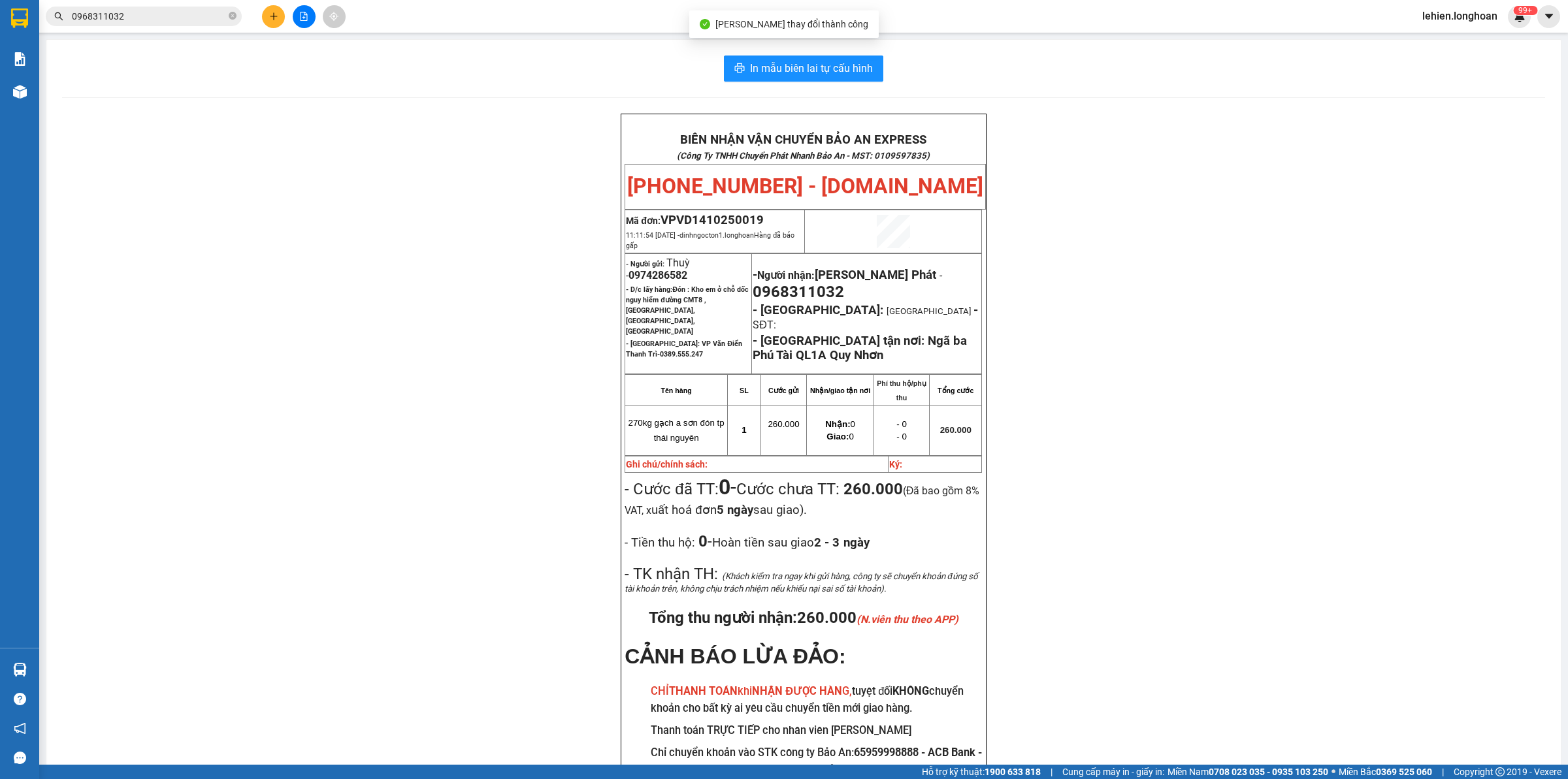
scroll to position [25, 0]
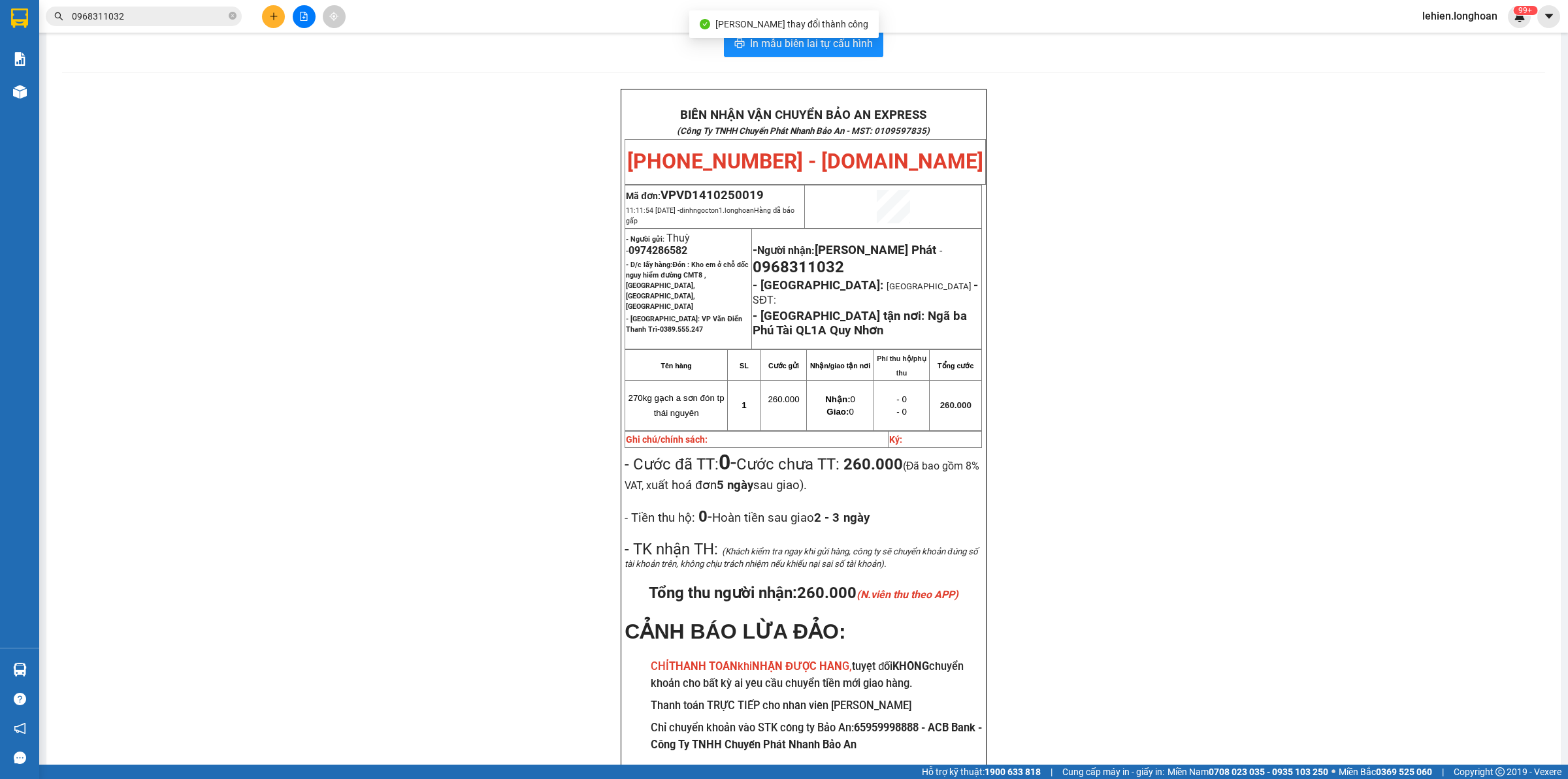
click at [200, 17] on input "0968311032" at bounding box center [149, 16] width 154 height 14
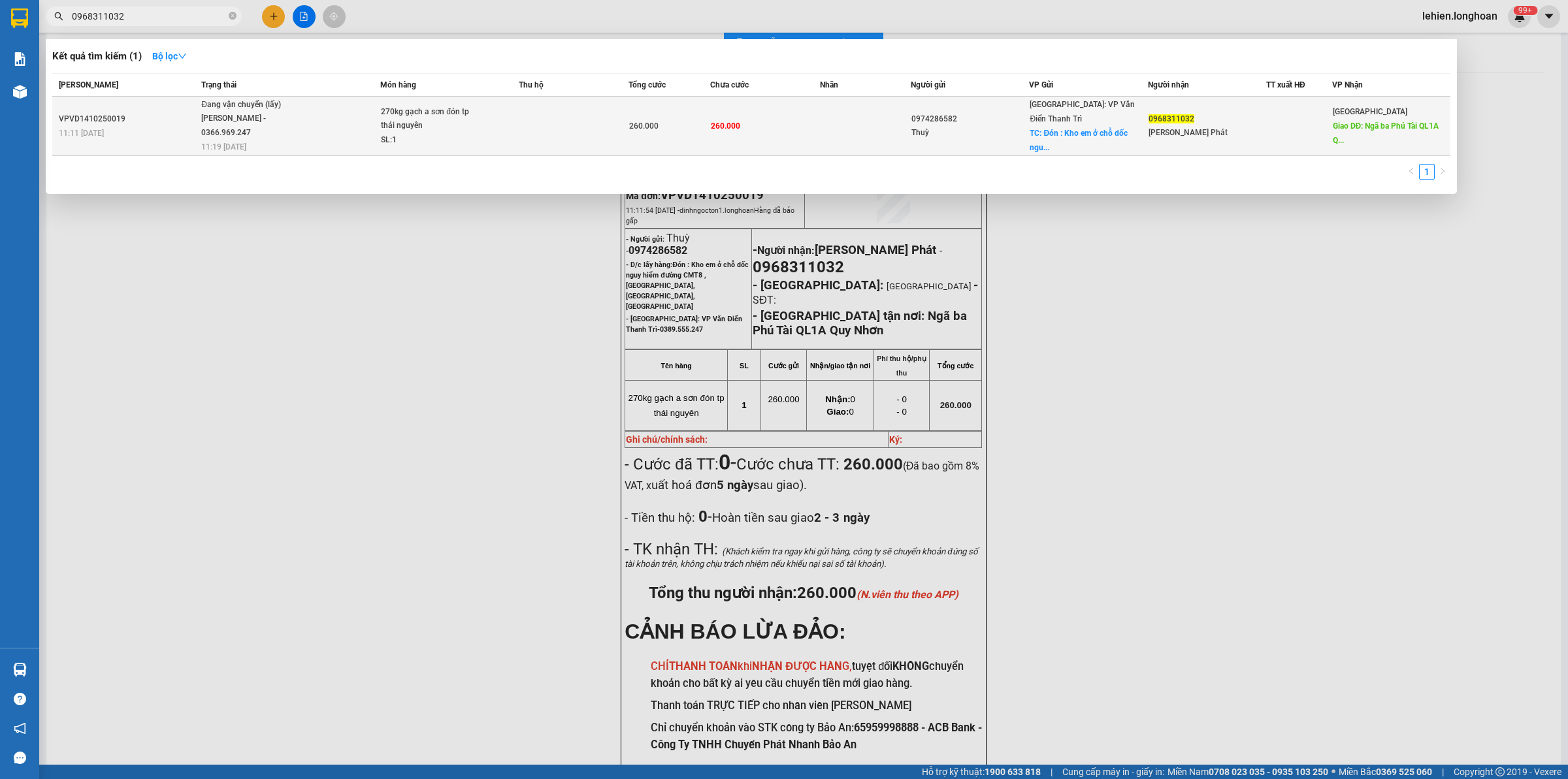
click at [343, 132] on span "Đang vận chuyển (lấy) [PERSON_NAME] - 0366.969.247 11:19 [DATE]" at bounding box center [290, 125] width 178 height 55
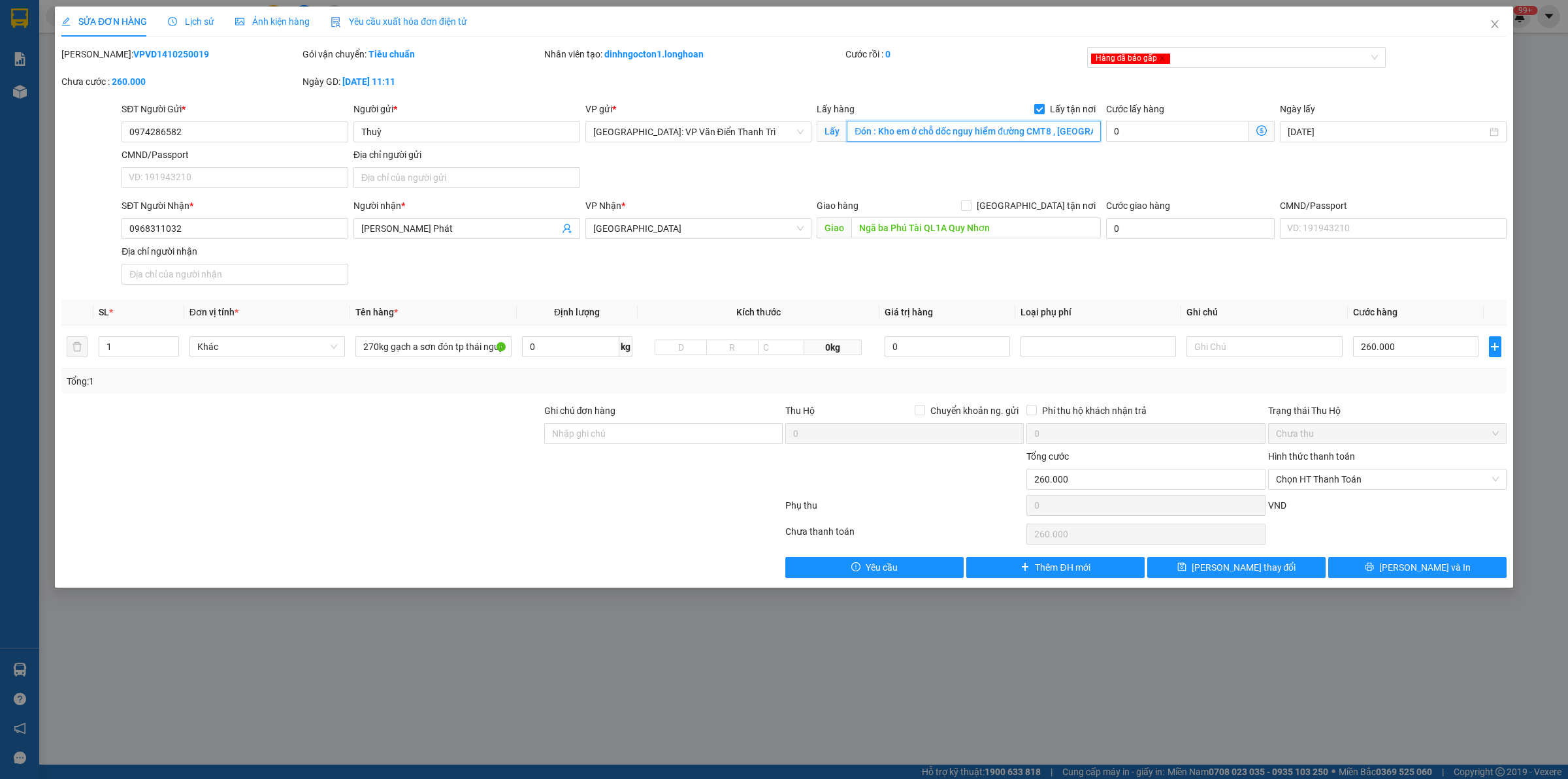
click at [986, 128] on input "Đón : Kho em ở chỗ dốc nguy hiểm đường CMT8 , [GEOGRAPHIC_DATA], [GEOGRAPHIC_DA…" at bounding box center [974, 131] width 254 height 21
click at [1007, 131] on input "Đón : Kho em ở chỗ dốc nguy hiểm đường CMT8 , [GEOGRAPHIC_DATA], [GEOGRAPHIC_DA…" at bounding box center [974, 131] width 254 height 21
click at [171, 21] on icon "clock-circle" at bounding box center [172, 21] width 9 height 9
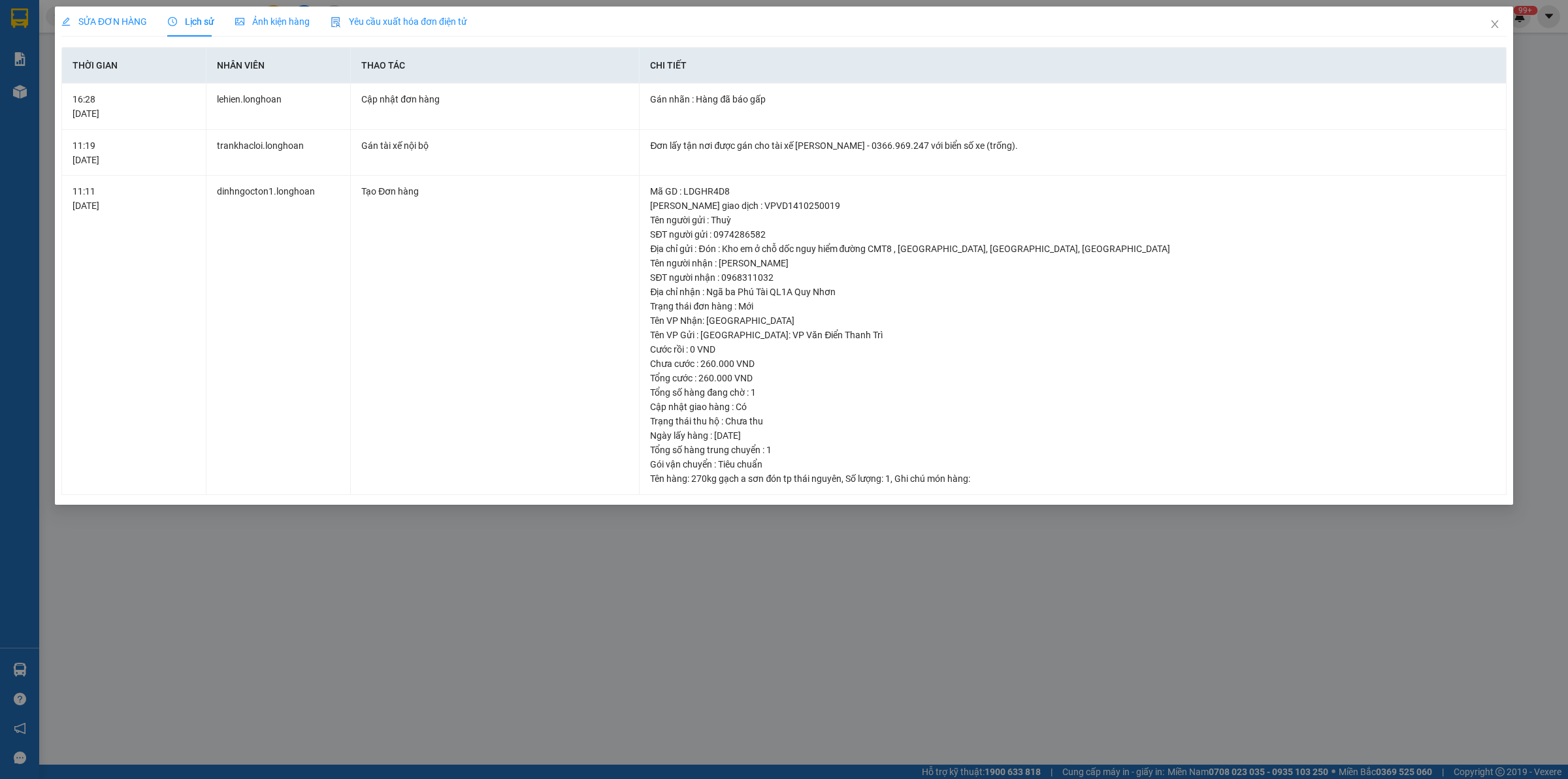
click at [116, 33] on div "SỬA ĐƠN HÀNG" at bounding box center [104, 22] width 86 height 30
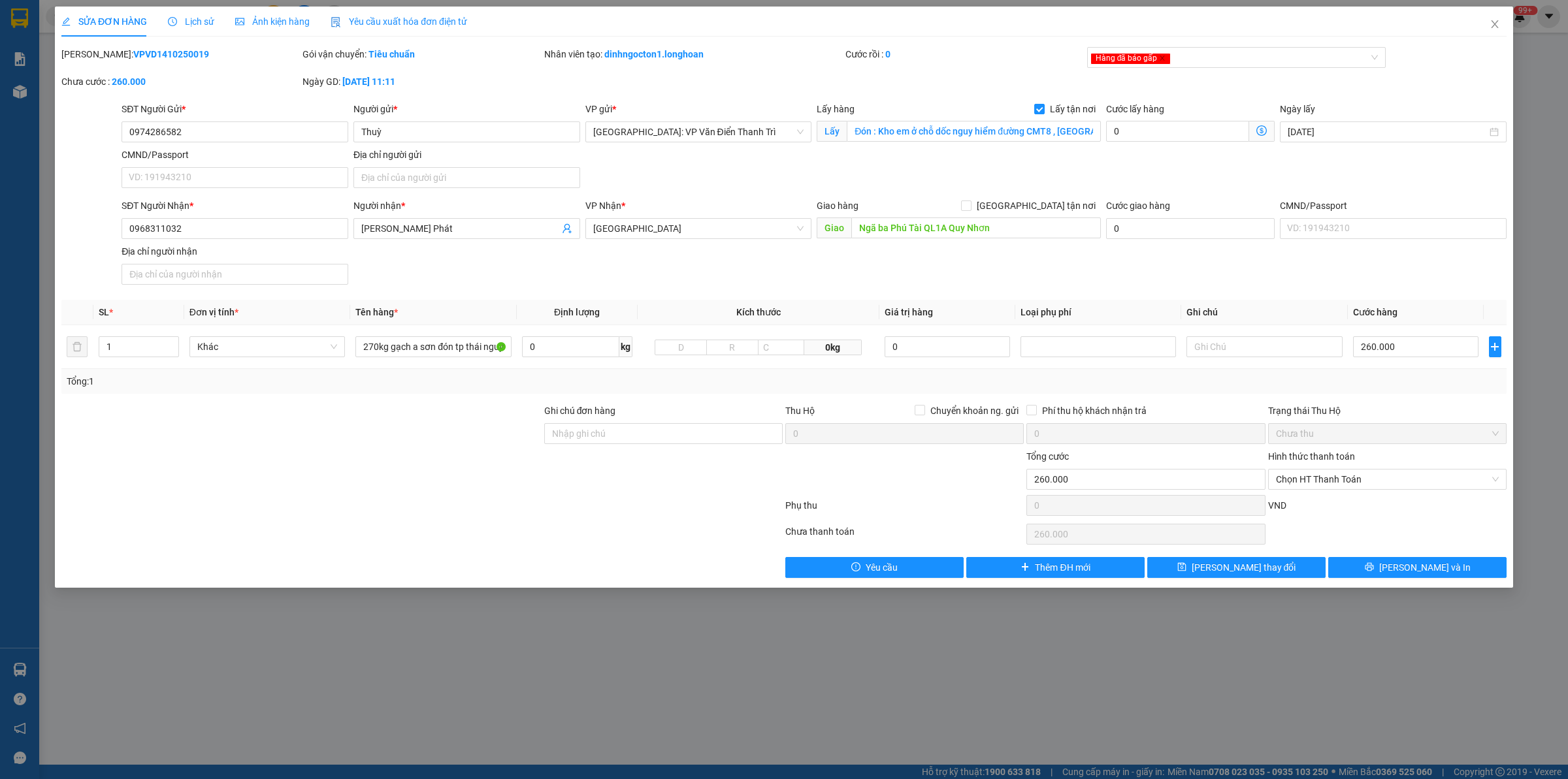
click at [171, 18] on icon "clock-circle" at bounding box center [172, 21] width 9 height 9
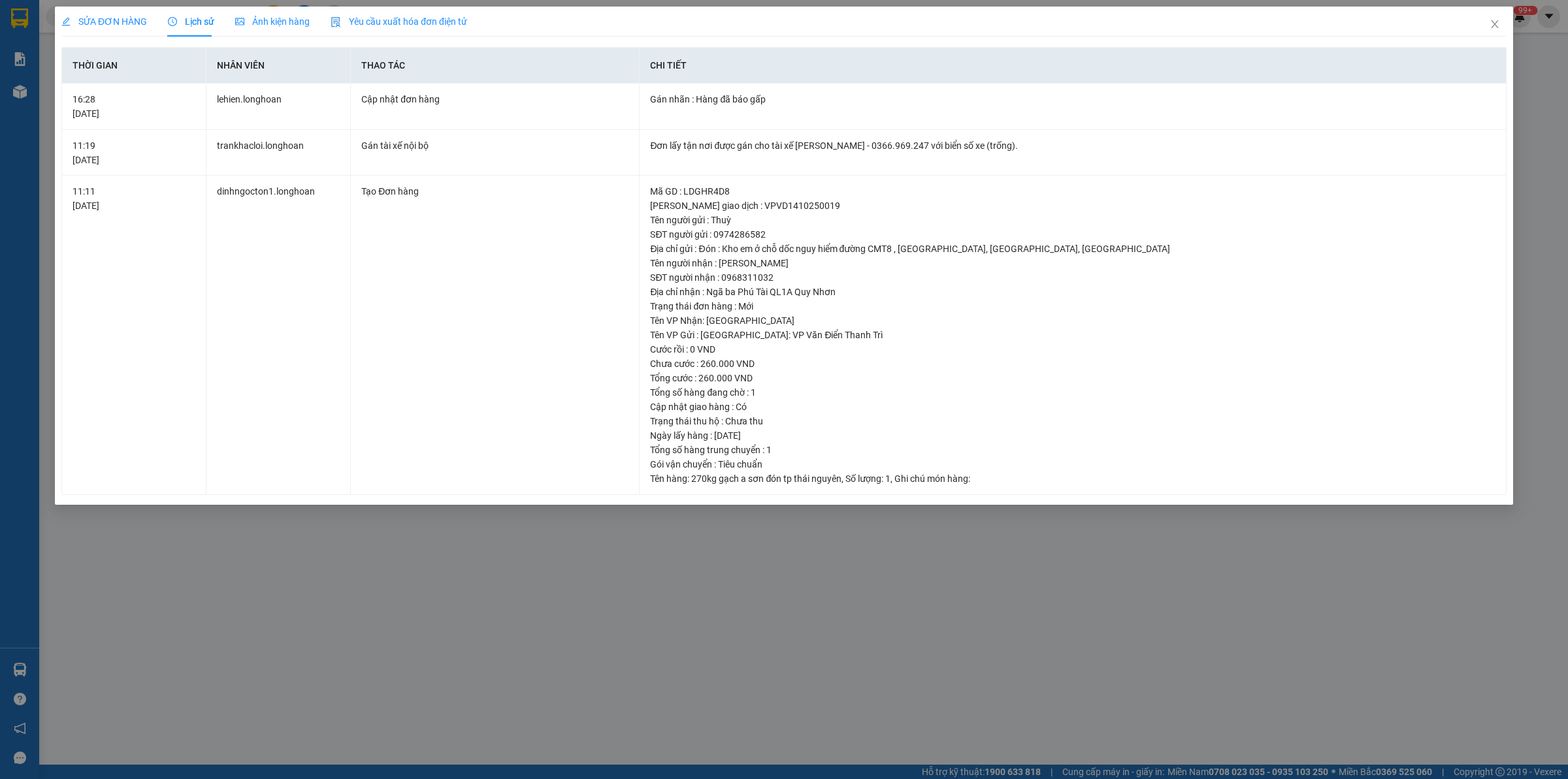
click at [96, 26] on span "SỬA ĐƠN HÀNG" at bounding box center [104, 22] width 86 height 11
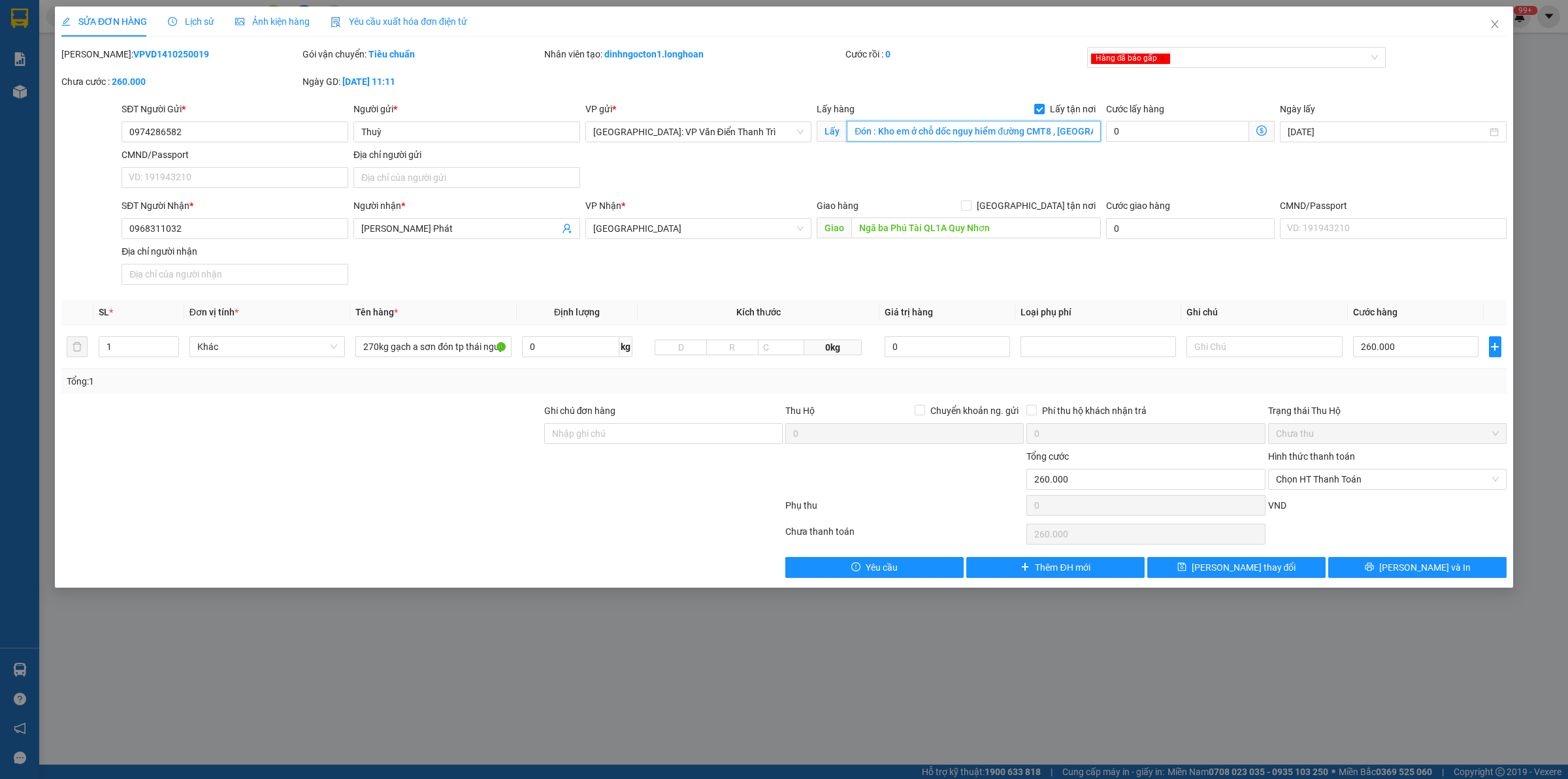
click at [1020, 130] on input "Đón : Kho em ở chỗ dốc nguy hiểm đường CMT8 , [GEOGRAPHIC_DATA], [GEOGRAPHIC_DA…" at bounding box center [974, 131] width 254 height 21
click at [1063, 141] on input "Đón : Kho em ở chỗ dốc nguy hiểm đường CMT8 , [GEOGRAPHIC_DATA], [GEOGRAPHIC_DA…" at bounding box center [974, 131] width 254 height 21
click at [1046, 136] on input "Đón : Kho em ở chỗ dốc nguy hiểm đường CMT8 , [GEOGRAPHIC_DATA], [GEOGRAPHIC_DA…" at bounding box center [974, 131] width 254 height 21
drag, startPoint x: 201, startPoint y: 117, endPoint x: 77, endPoint y: 110, distance: 124.2
click at [77, 110] on div "SĐT Người Gửi * 0974286582 0974286582 Người gửi * Thuỳ VP gửi * [GEOGRAPHIC_DAT…" at bounding box center [784, 147] width 1448 height 92
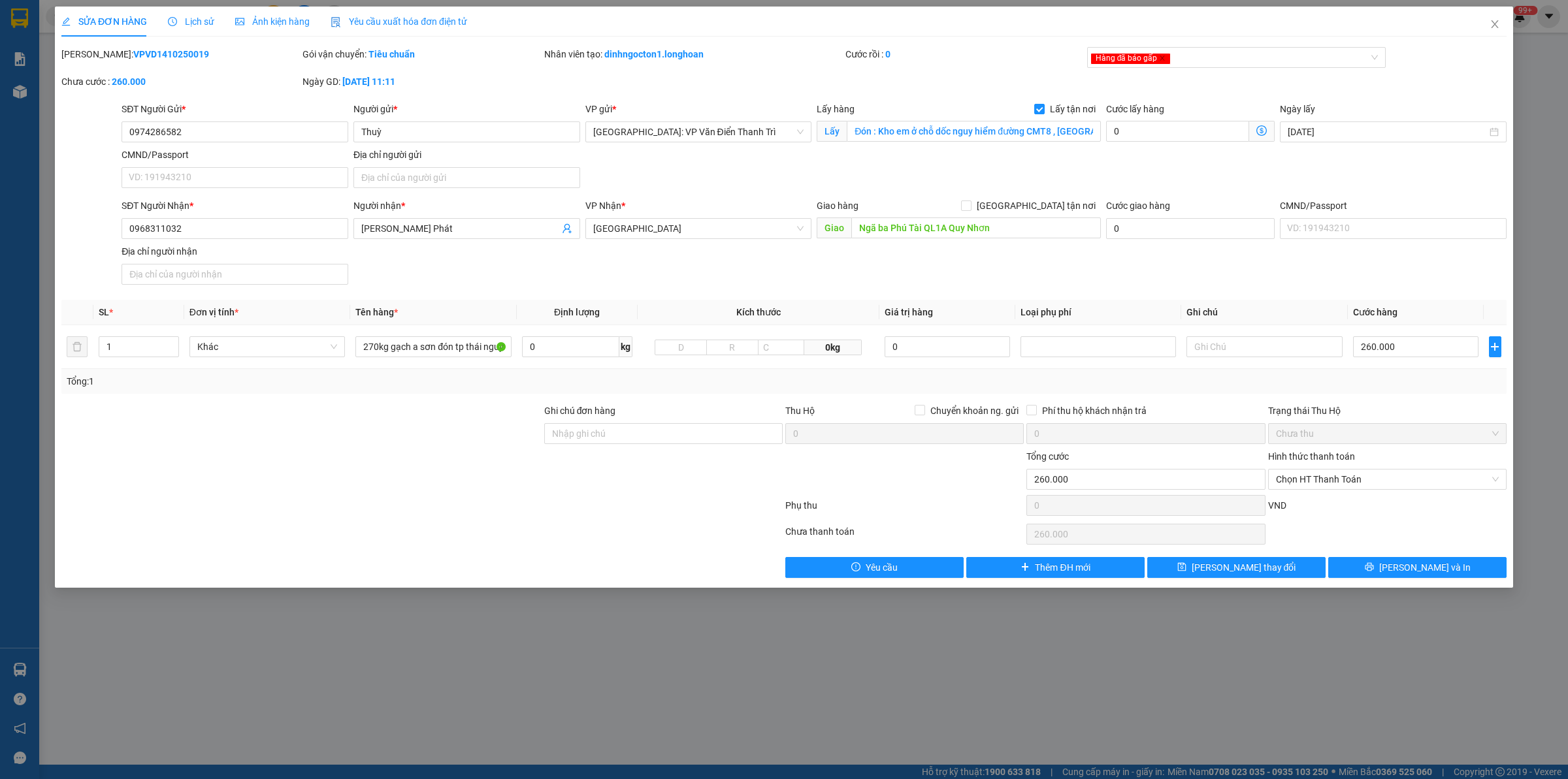
click at [193, 14] on div "Lịch sử" at bounding box center [190, 21] width 46 height 14
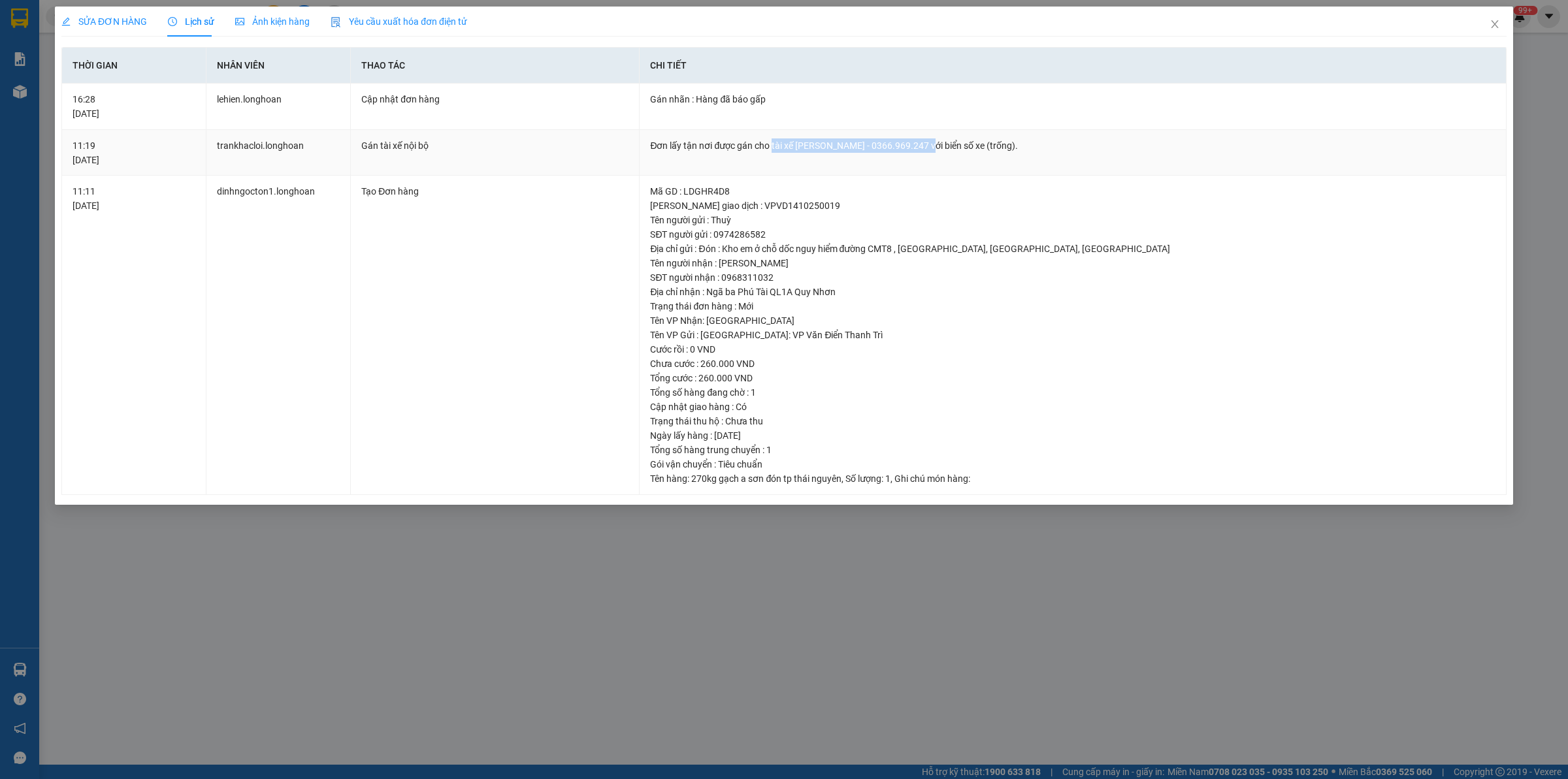
drag, startPoint x: 772, startPoint y: 147, endPoint x: 933, endPoint y: 149, distance: 161.0
click at [933, 149] on div "Đơn lấy tận nơi được gán cho tài xế [PERSON_NAME] - 0366.969.247 với biển số xe…" at bounding box center [1072, 145] width 845 height 14
drag, startPoint x: 1488, startPoint y: 21, endPoint x: 1391, endPoint y: 23, distance: 97.0
click at [1491, 20] on span "Close" at bounding box center [1495, 25] width 36 height 36
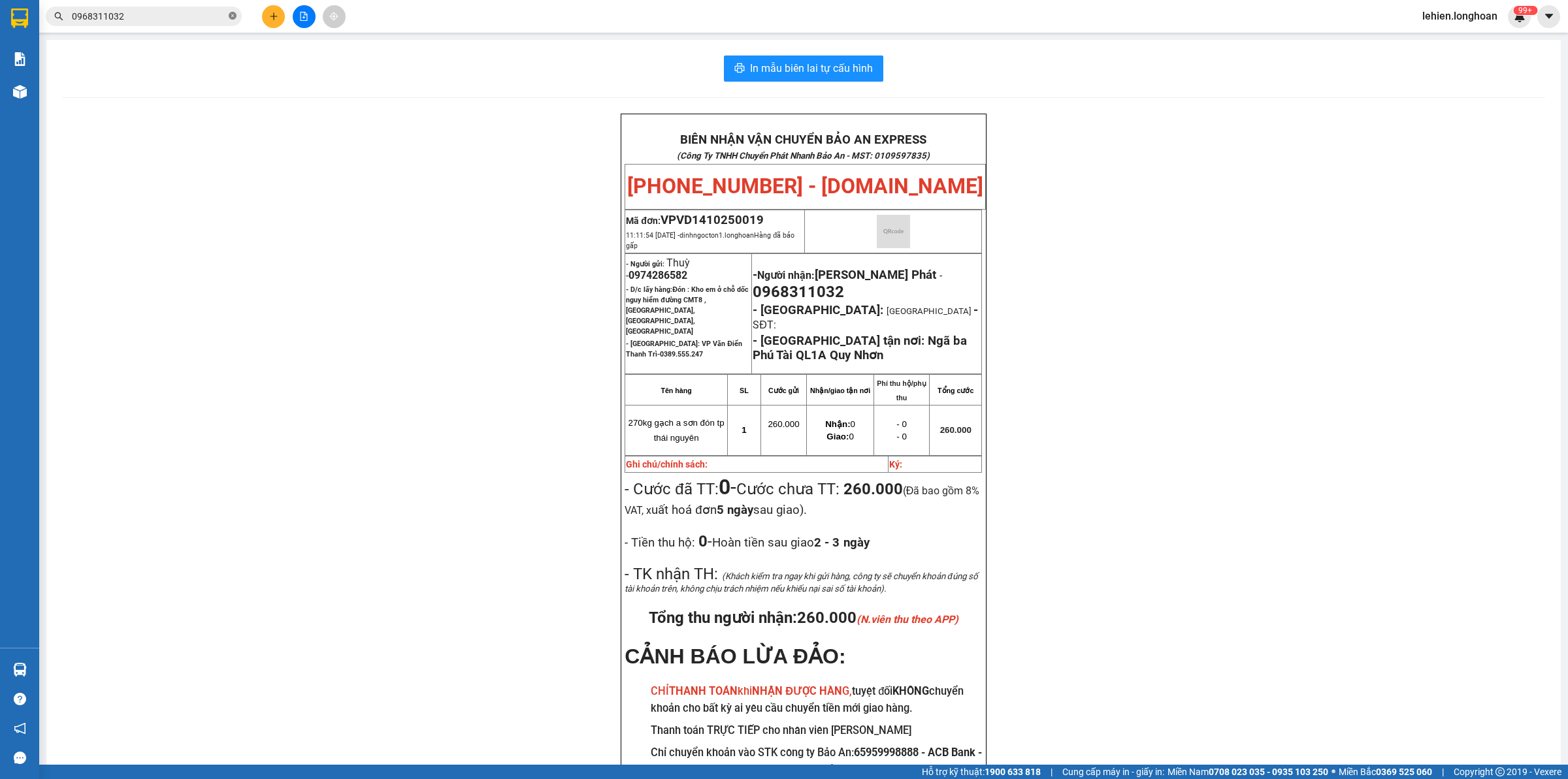
click at [236, 18] on icon "close-circle" at bounding box center [233, 16] width 8 height 8
click at [201, 14] on input "text" at bounding box center [149, 16] width 154 height 14
paste input "0906984450"
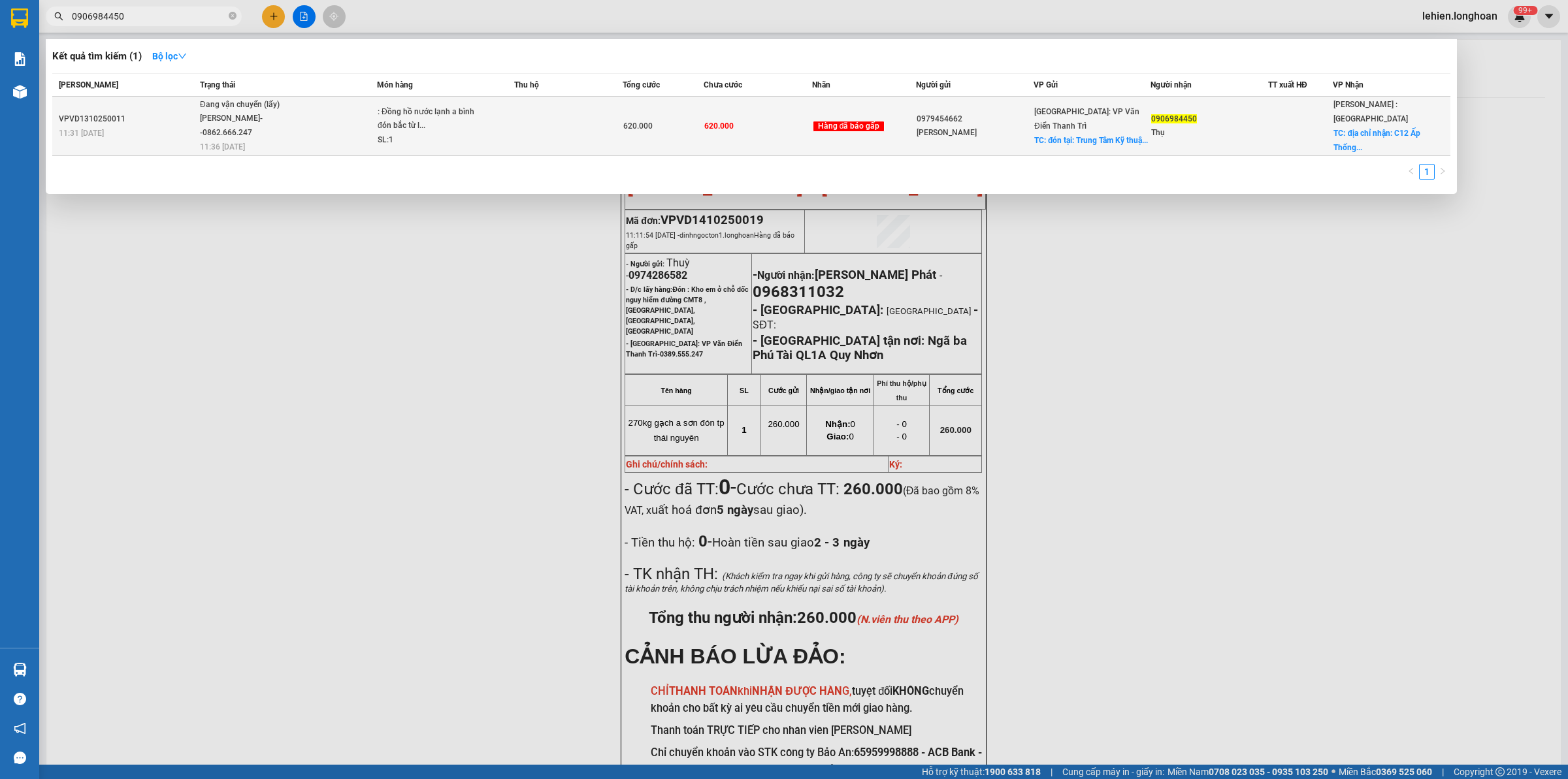
click at [304, 125] on span "Đang vận chuyển (lấy) [PERSON_NAME]--0862.666.247 11:36 [DATE]" at bounding box center [288, 125] width 177 height 55
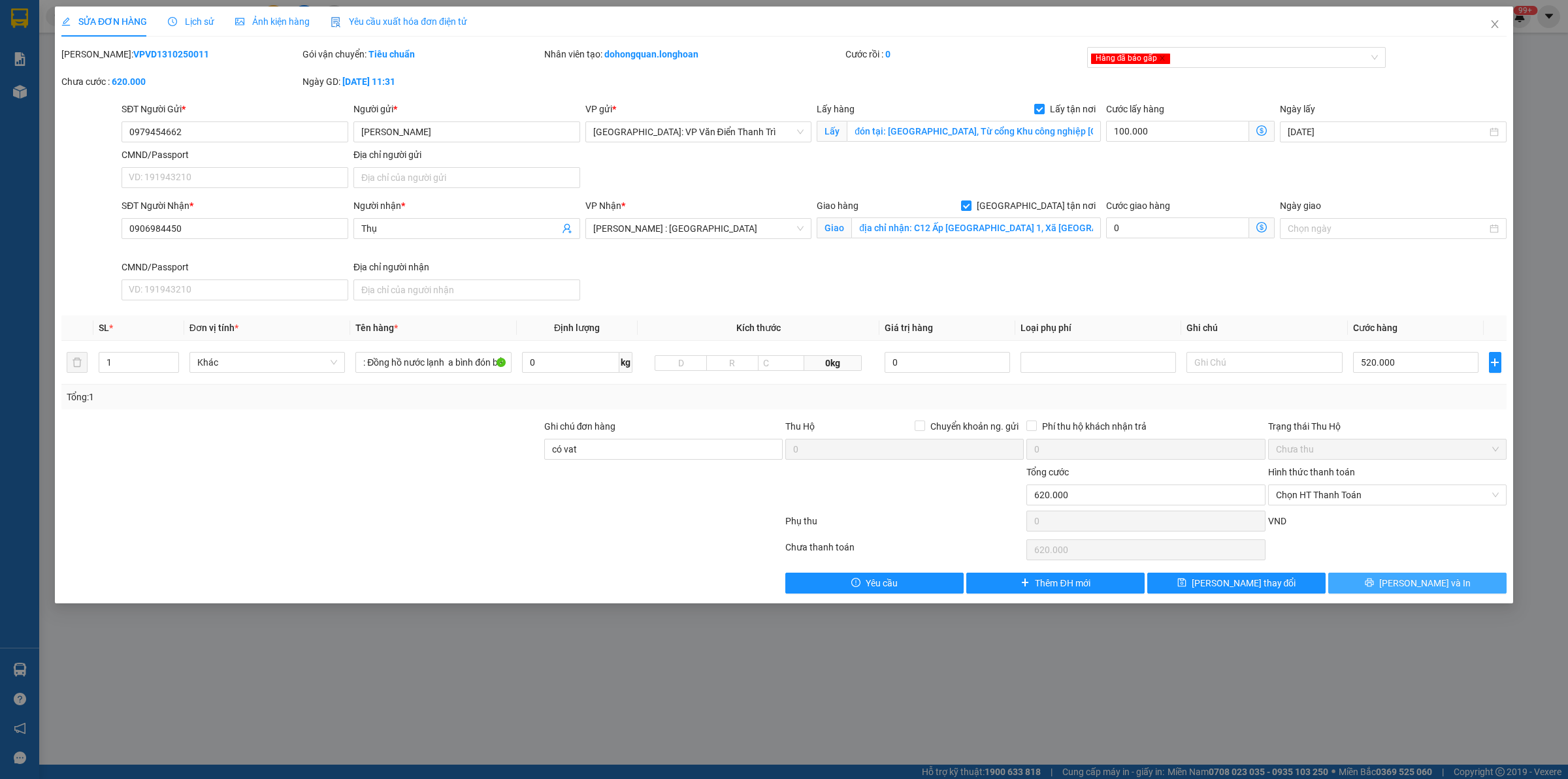
click at [1412, 587] on span "[PERSON_NAME] và In" at bounding box center [1425, 583] width 92 height 14
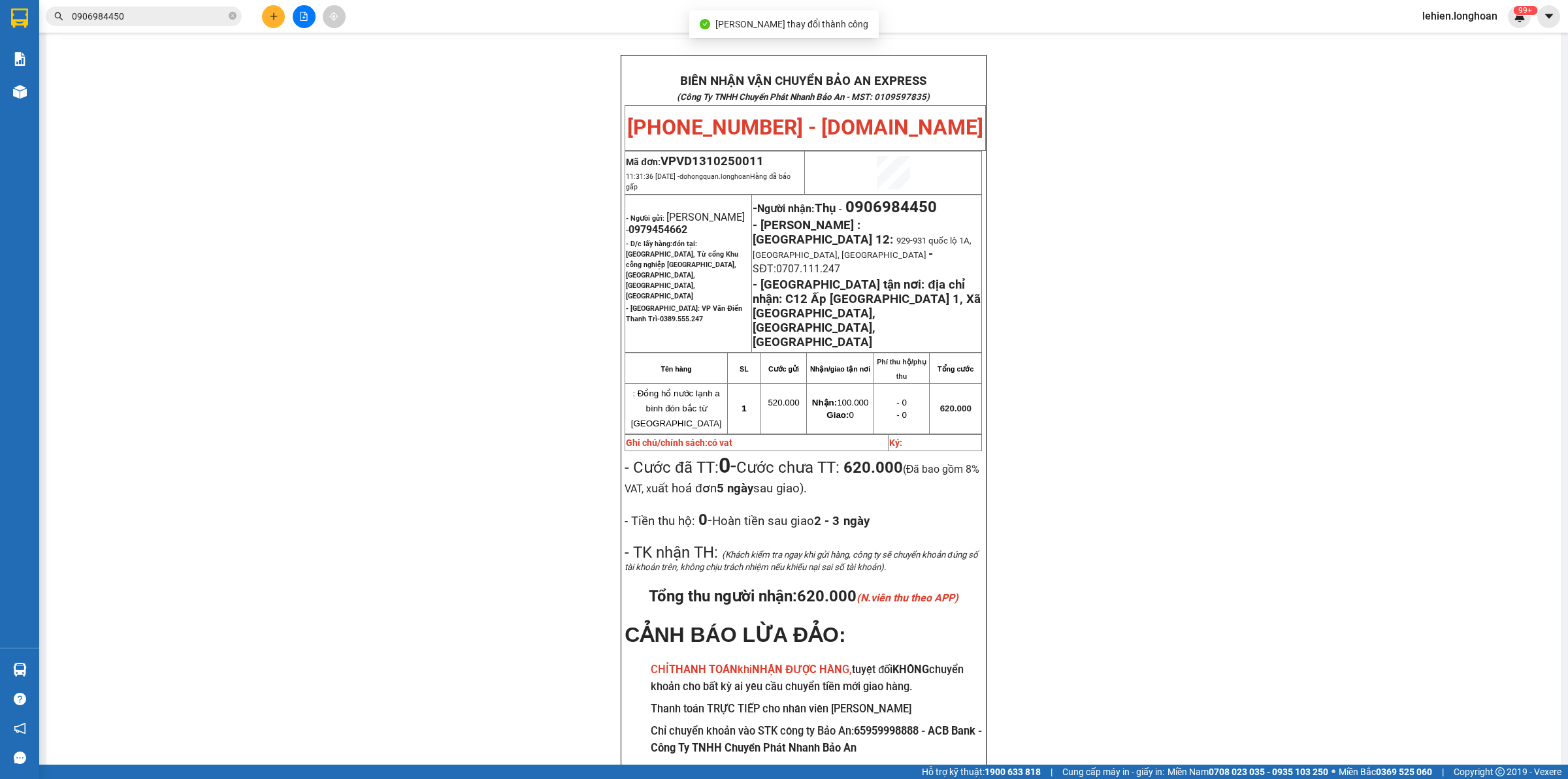
scroll to position [59, 0]
click at [229, 11] on span at bounding box center [233, 17] width 8 height 12
paste input "0963616199"
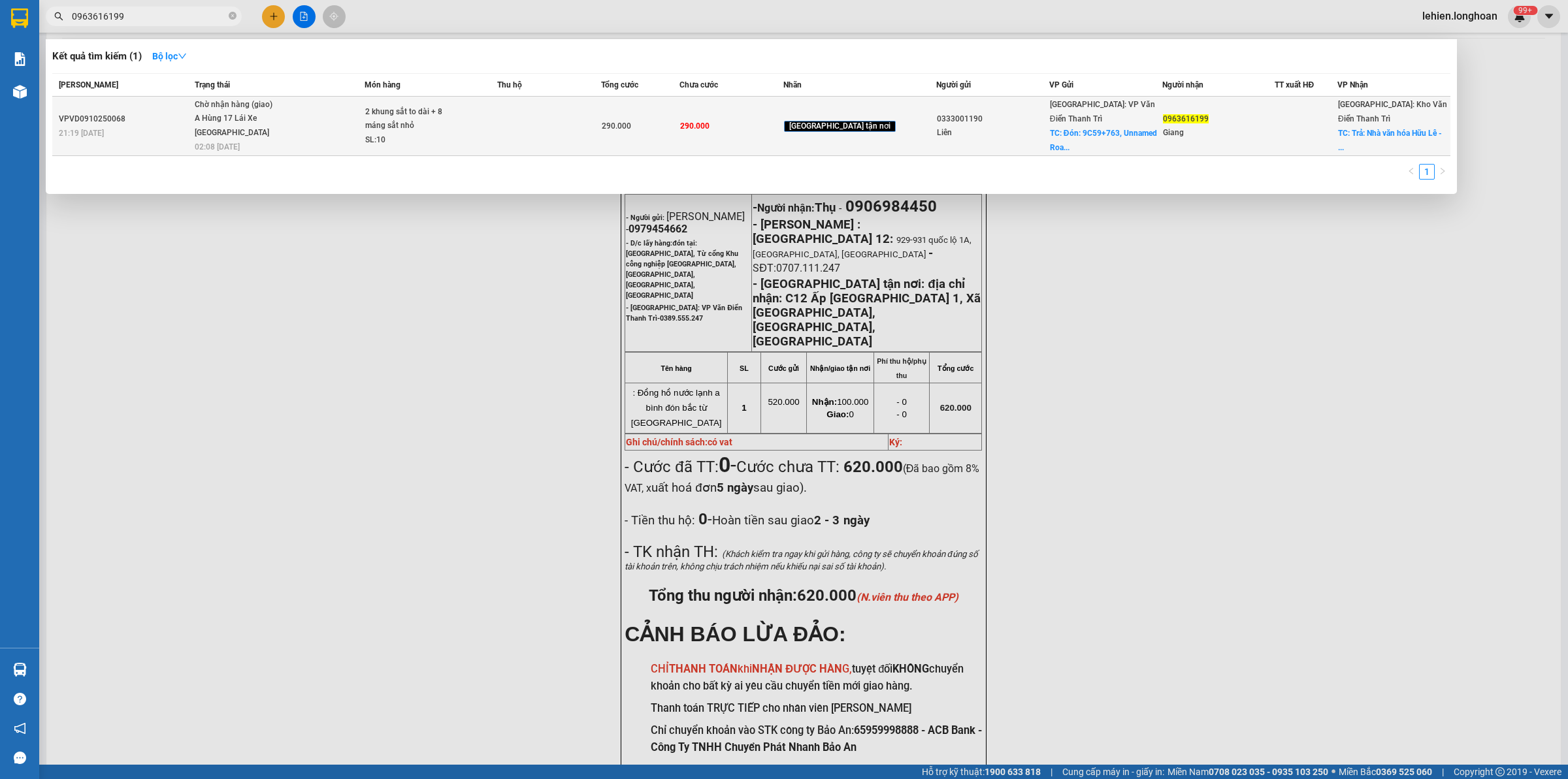
click at [356, 105] on span "Chờ nhận hàng (giao) A Hùng 17 [GEOGRAPHIC_DATA] 0325666247 02:08 [DATE]" at bounding box center [280, 125] width 170 height 55
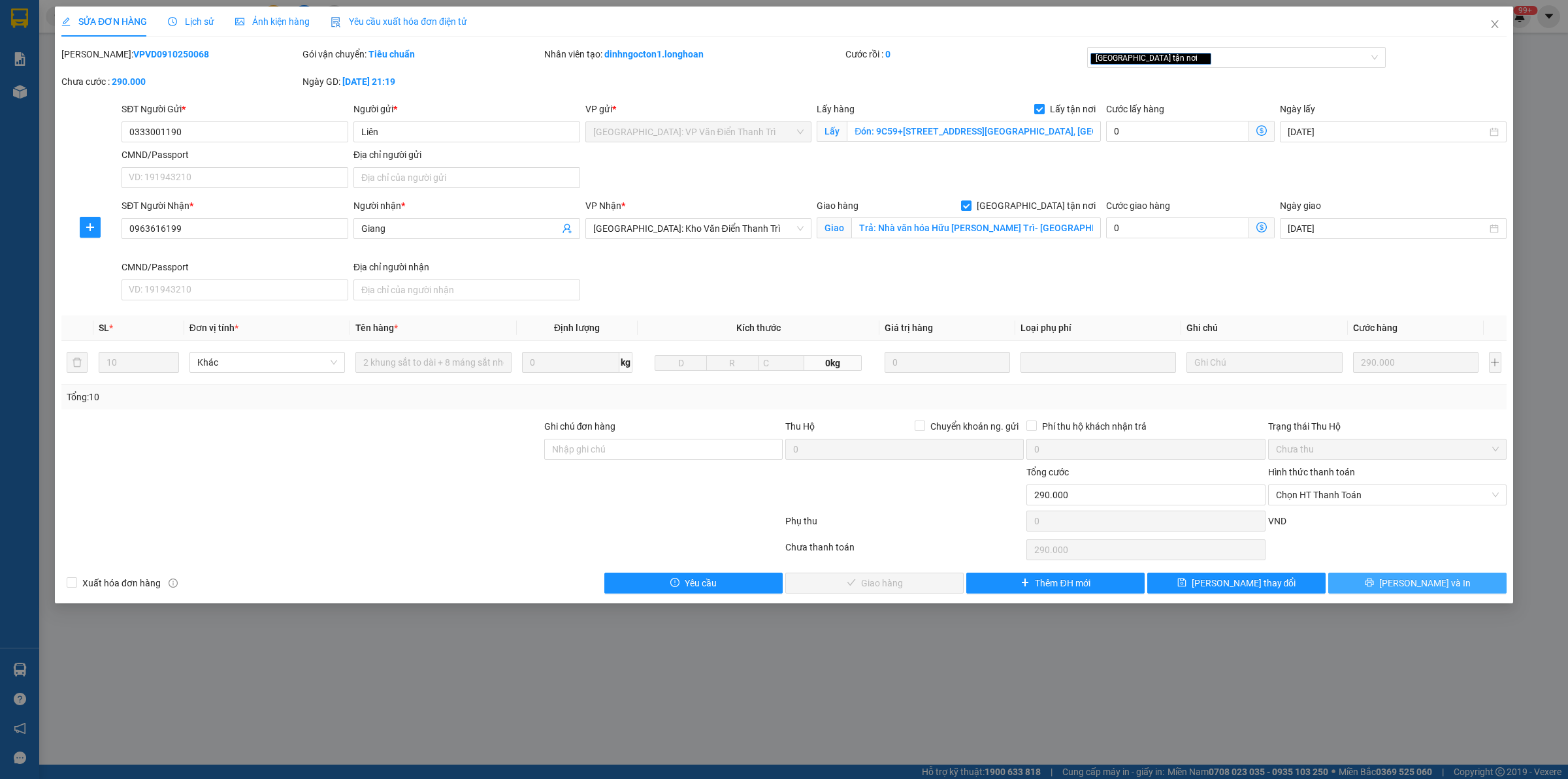
click at [1425, 586] on span "[PERSON_NAME] và In" at bounding box center [1425, 583] width 92 height 14
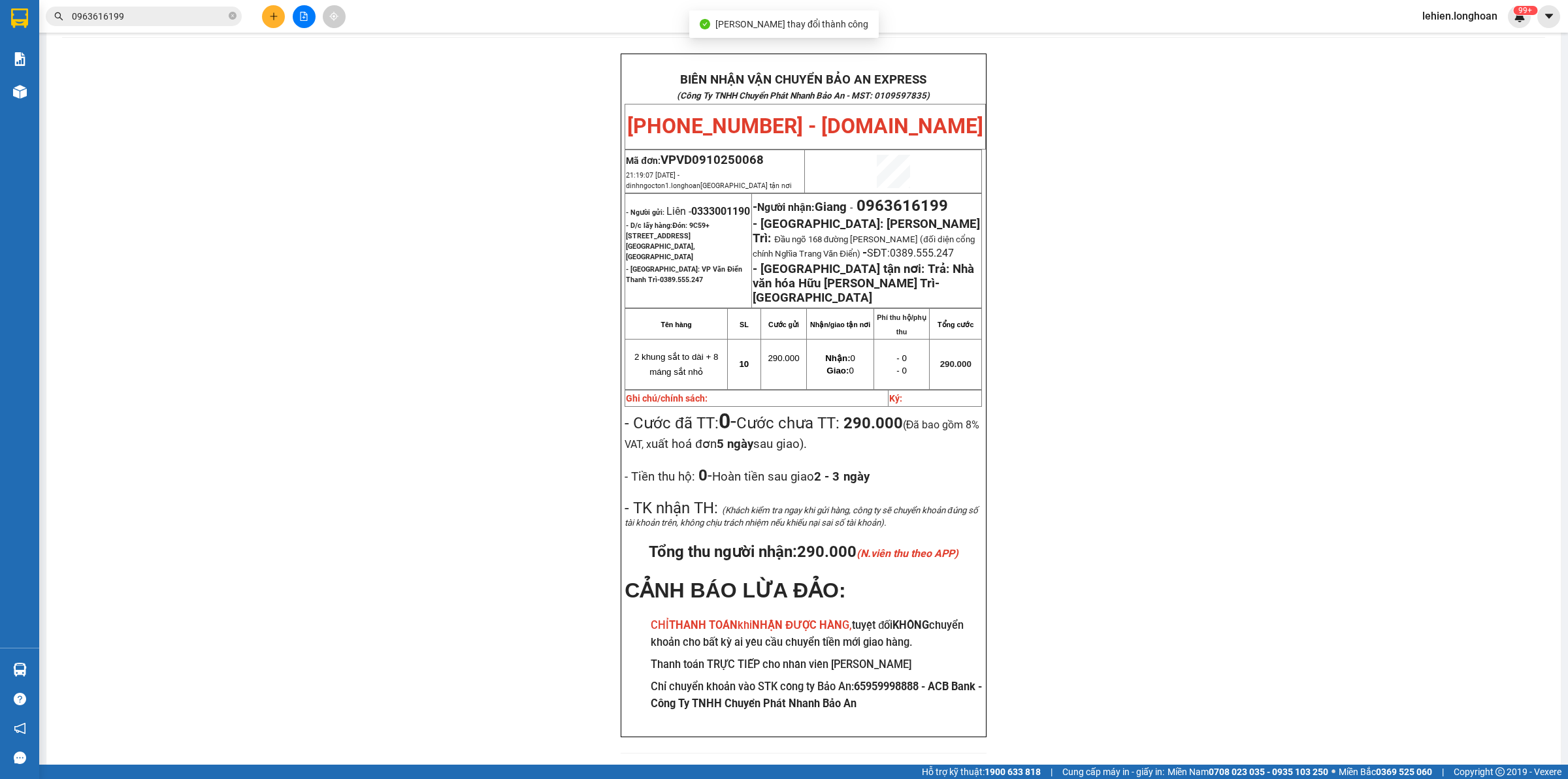
scroll to position [67, 0]
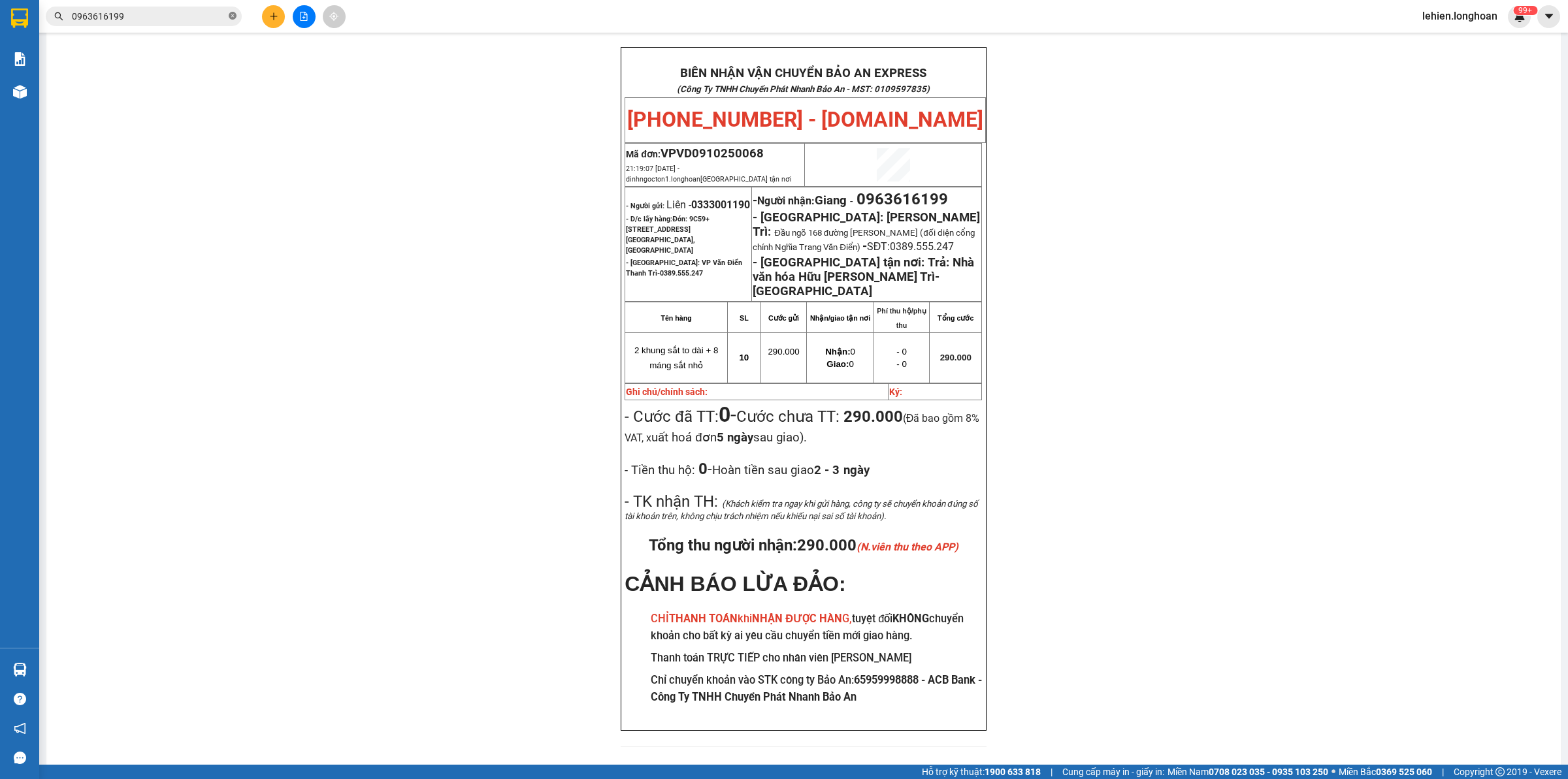
click at [234, 17] on icon "close-circle" at bounding box center [233, 16] width 8 height 8
paste input "0985562556"
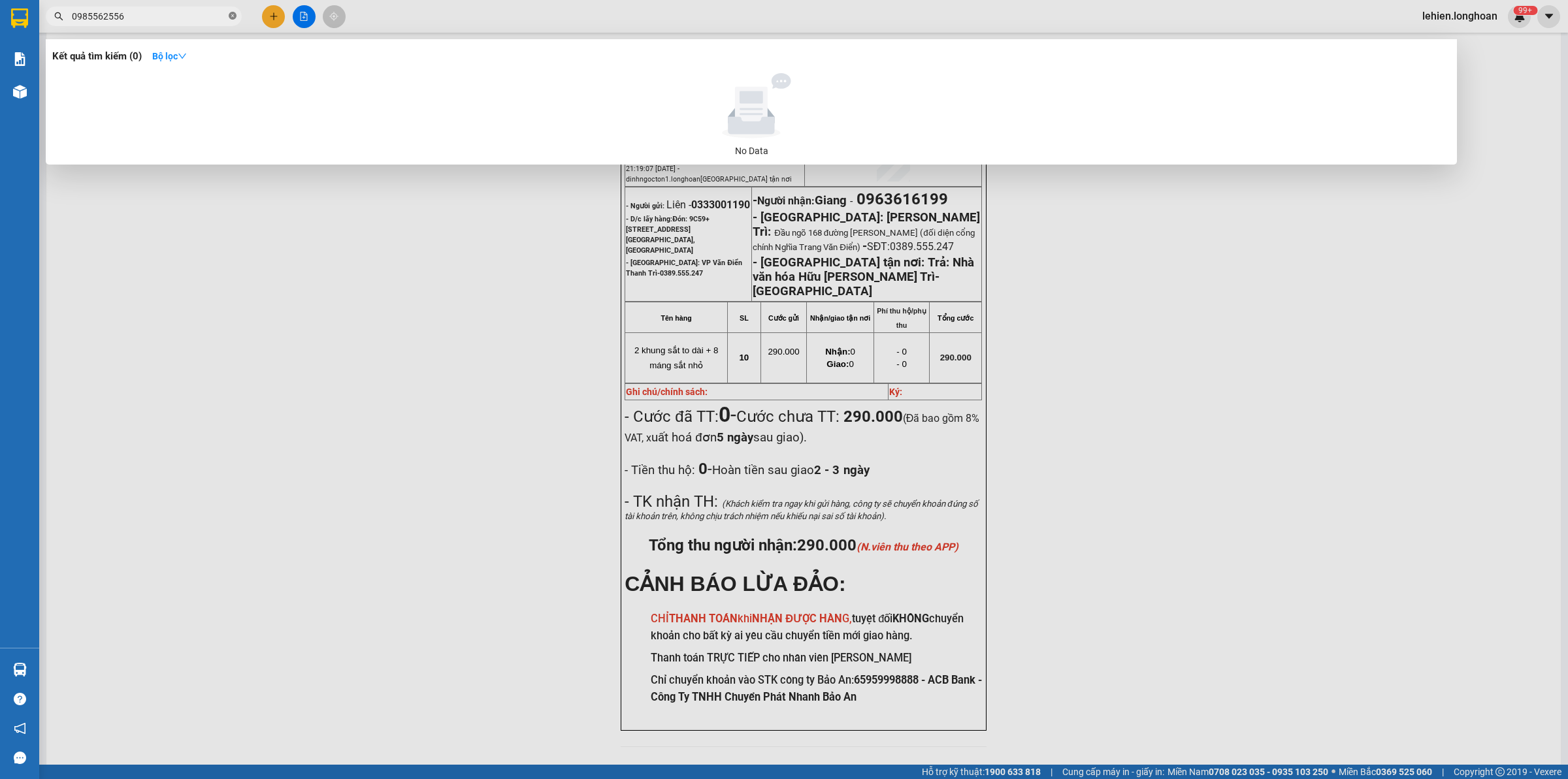
click at [234, 15] on icon "close-circle" at bounding box center [233, 16] width 8 height 8
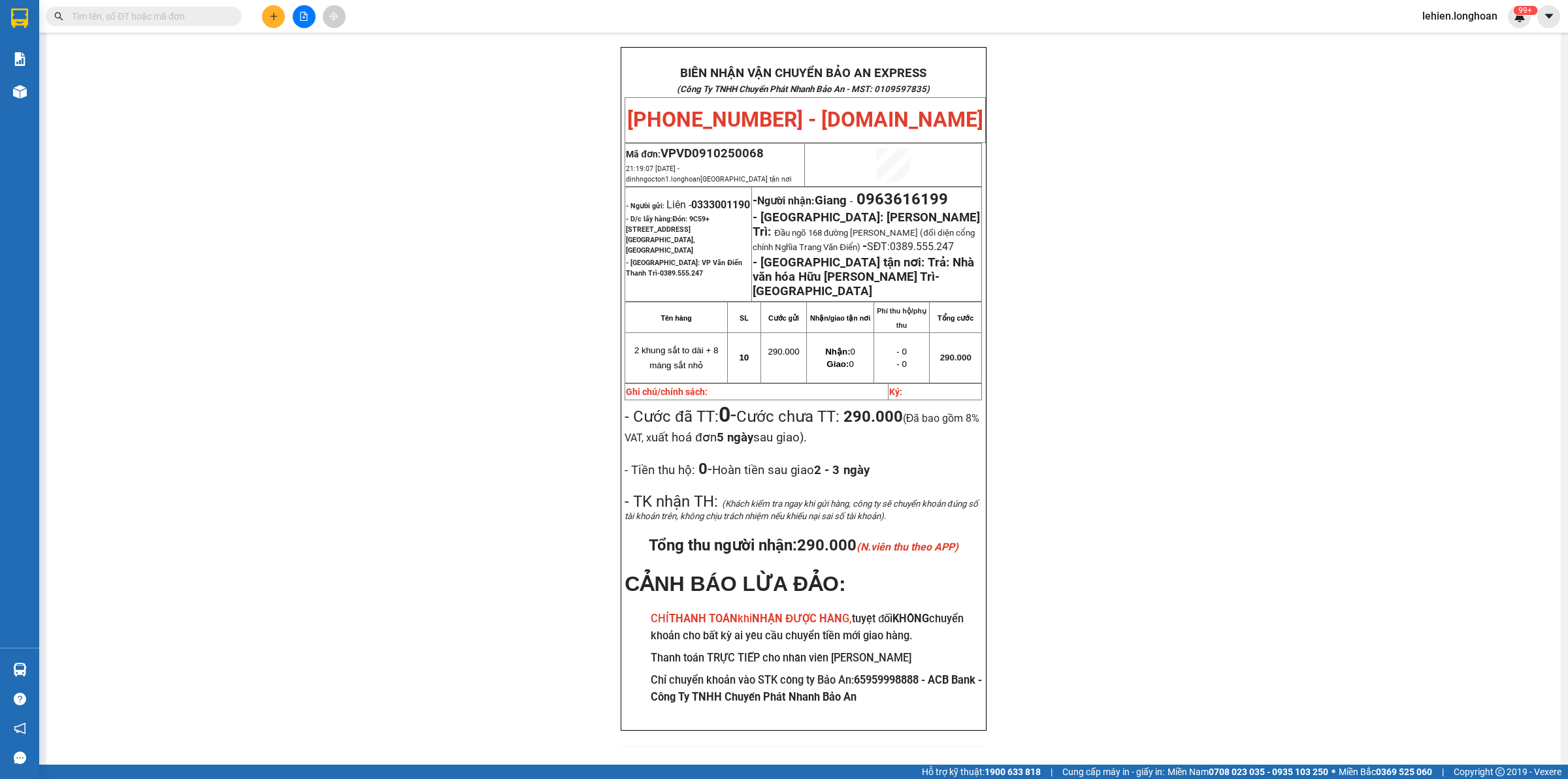
paste input "0979775069"
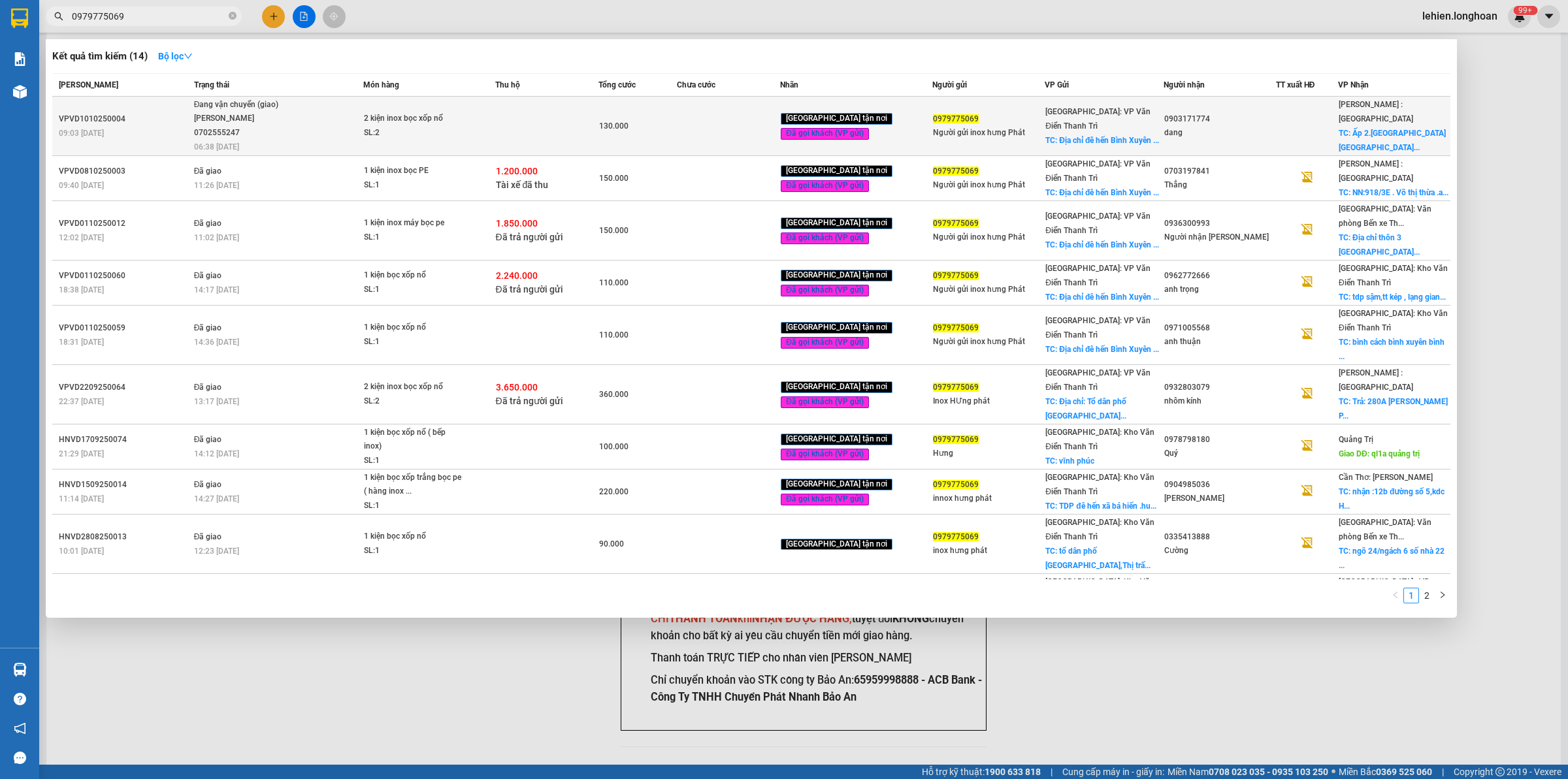
click at [341, 114] on span "Đang vận chuyển (giao) [PERSON_NAME] 0702555247 06:38 [DATE]" at bounding box center [278, 125] width 169 height 55
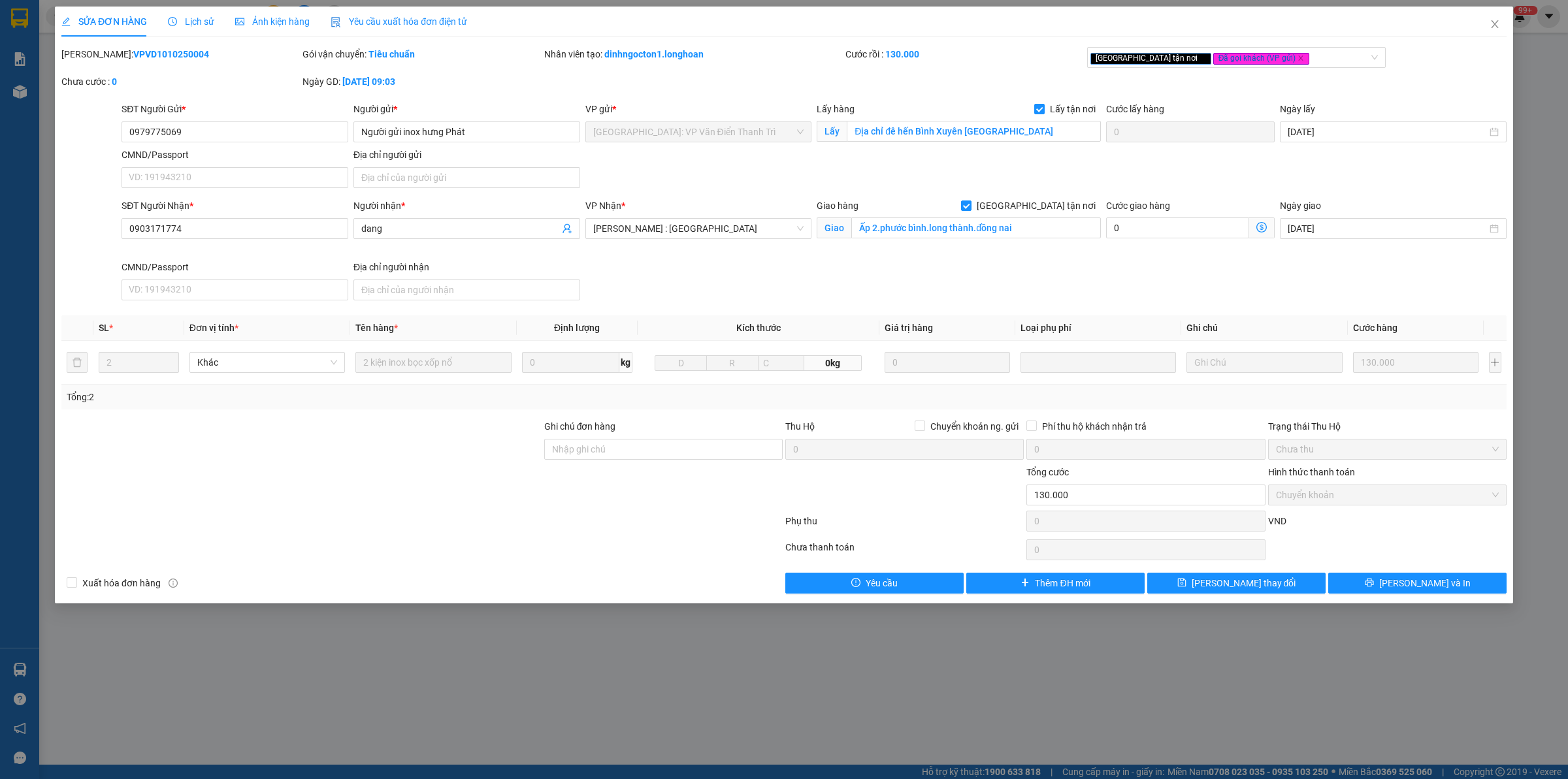
click at [187, 17] on span "Lịch sử" at bounding box center [190, 22] width 46 height 11
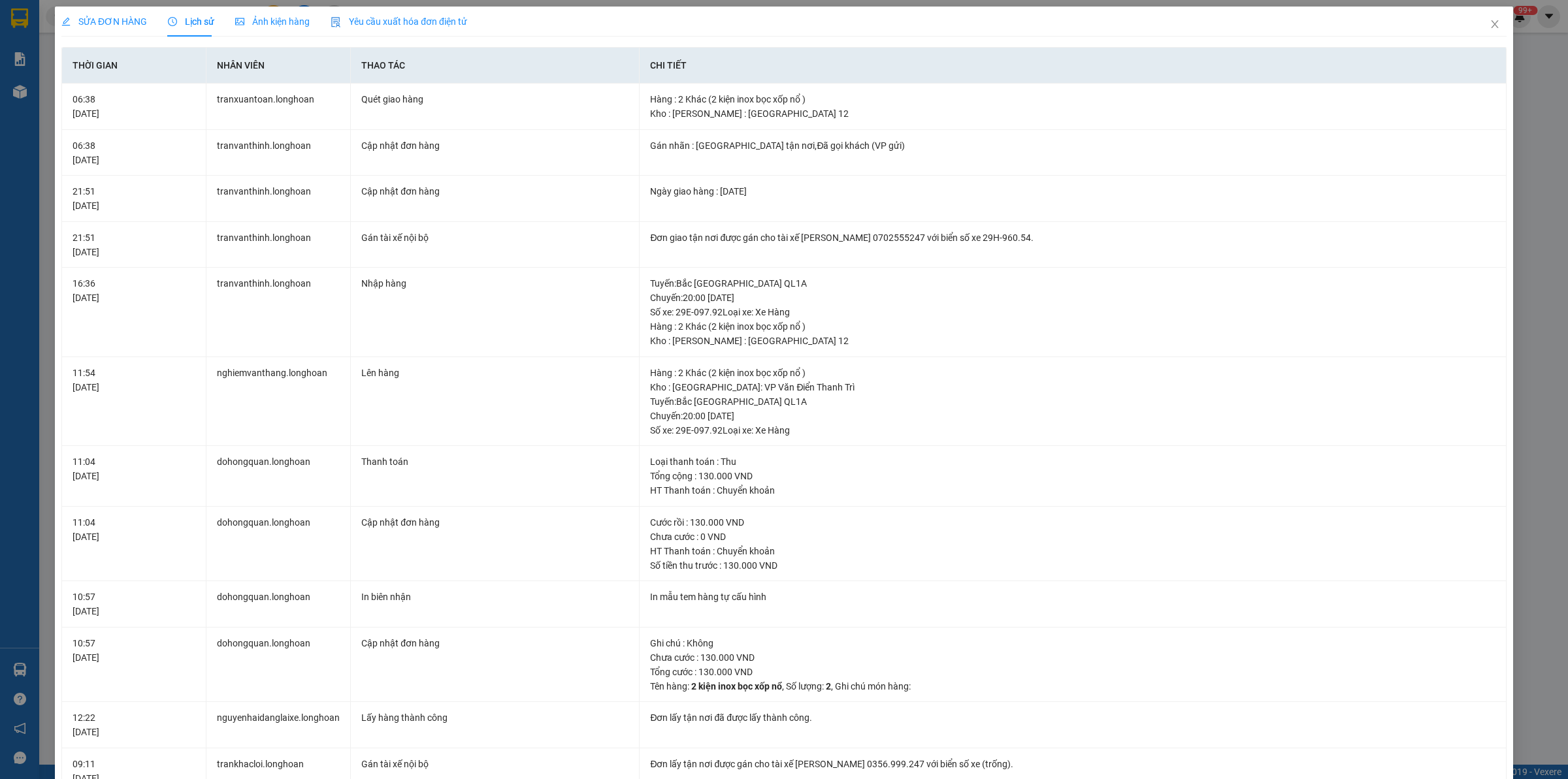
click at [118, 17] on span "SỬA ĐƠN HÀNG" at bounding box center [104, 22] width 86 height 11
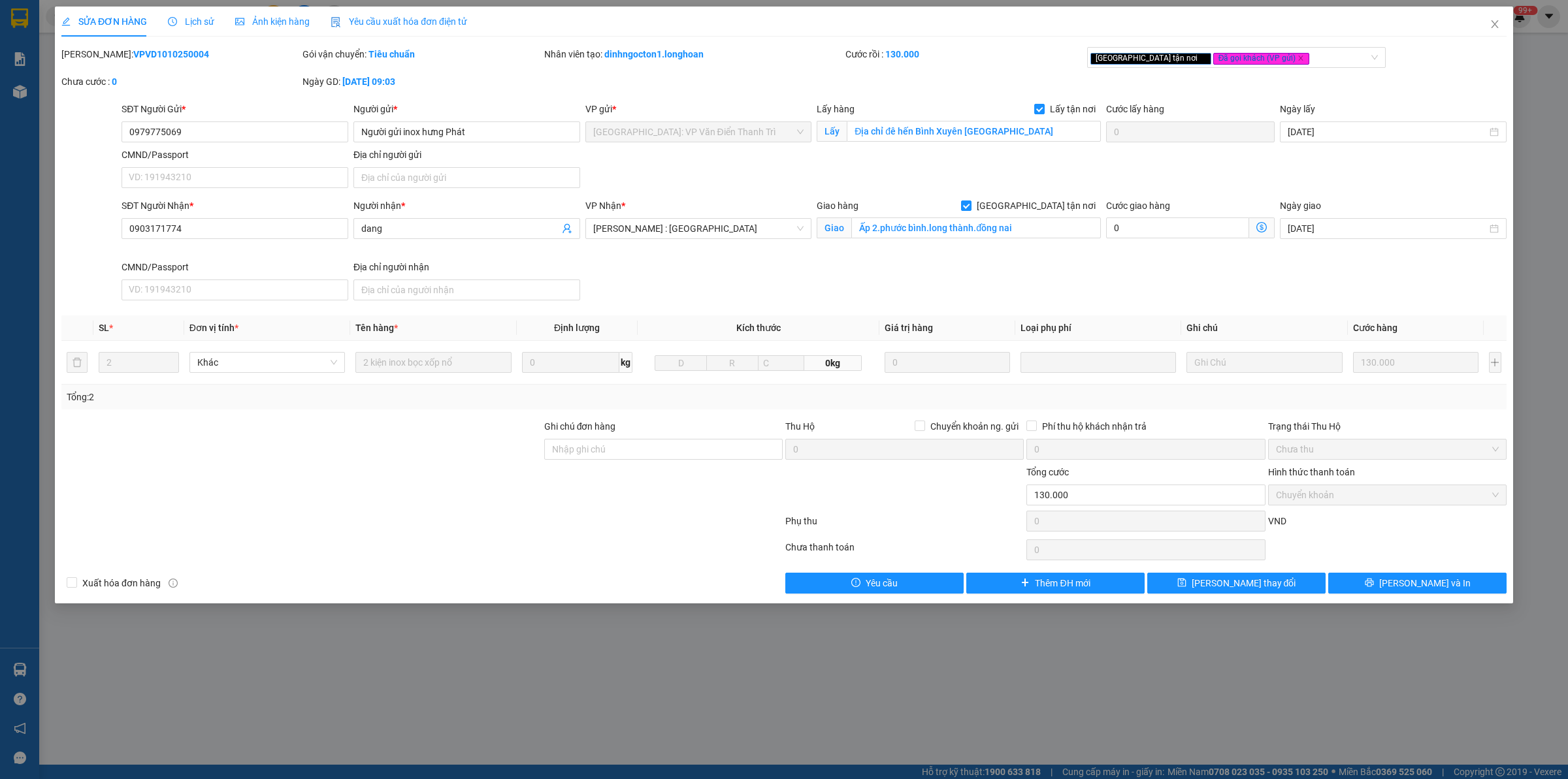
click at [197, 26] on span "Lịch sử" at bounding box center [190, 22] width 46 height 11
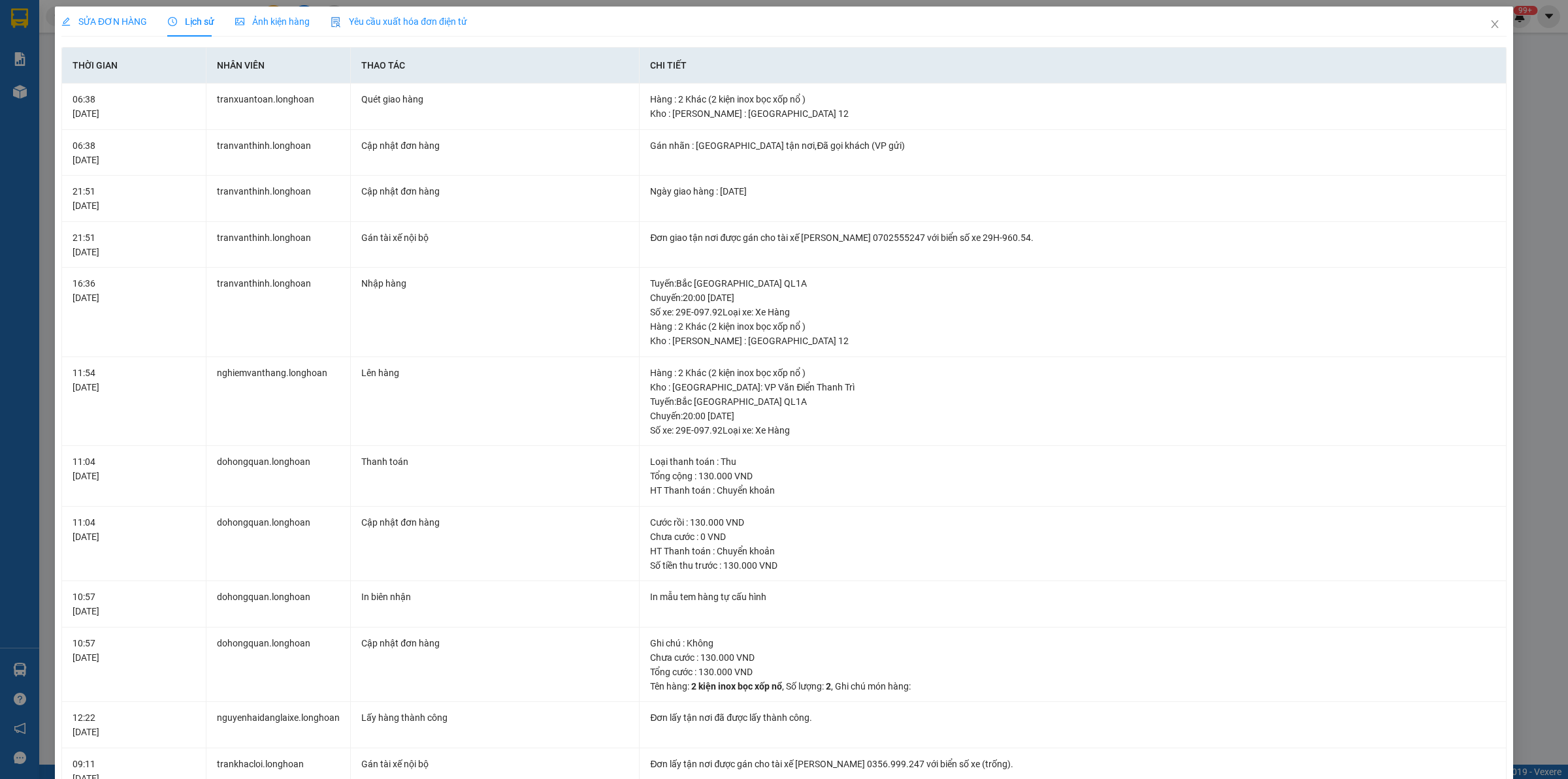
click at [115, 20] on span "SỬA ĐƠN HÀNG" at bounding box center [104, 22] width 86 height 11
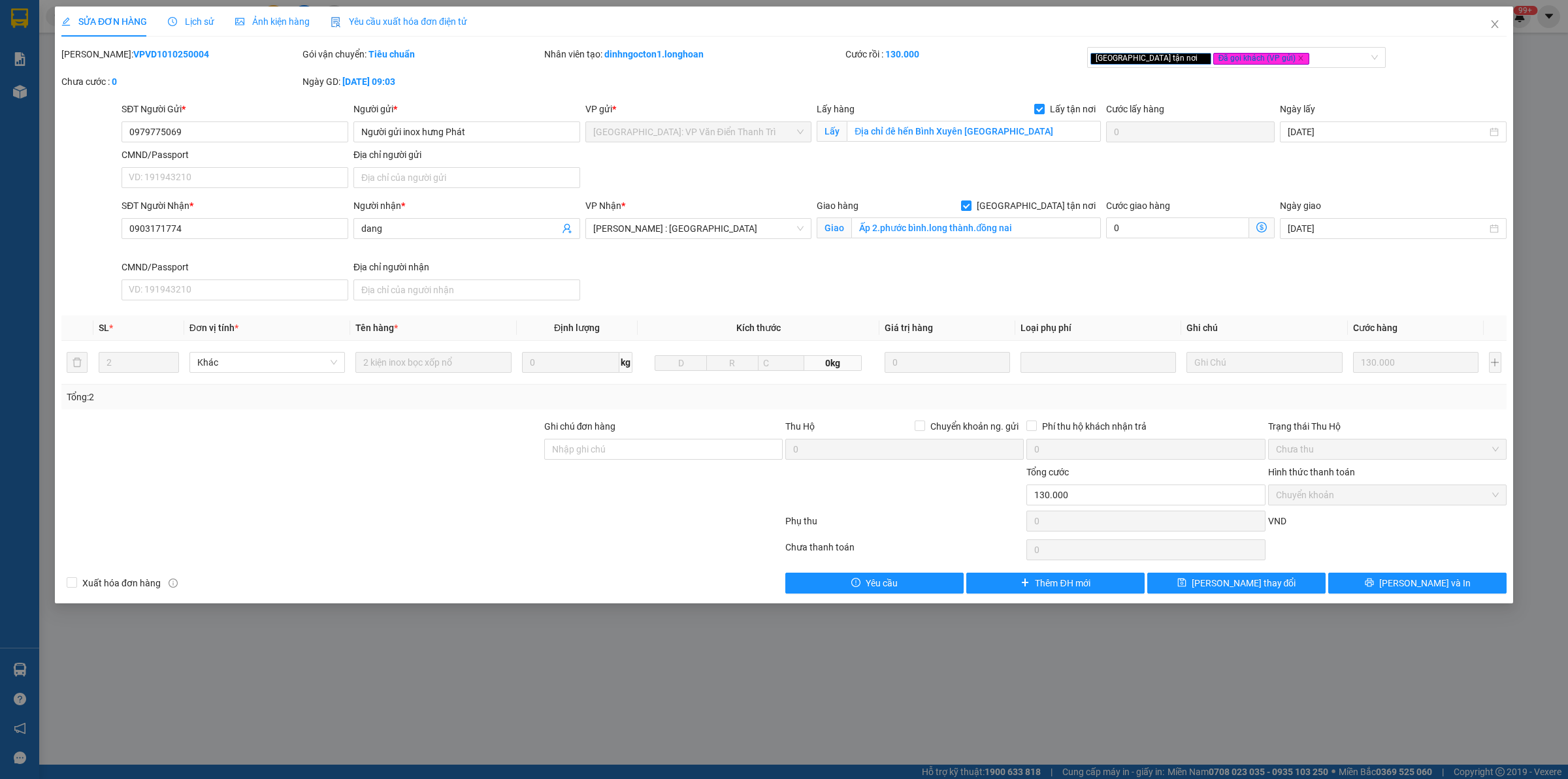
click at [208, 14] on div "Lịch sử" at bounding box center [190, 21] width 46 height 14
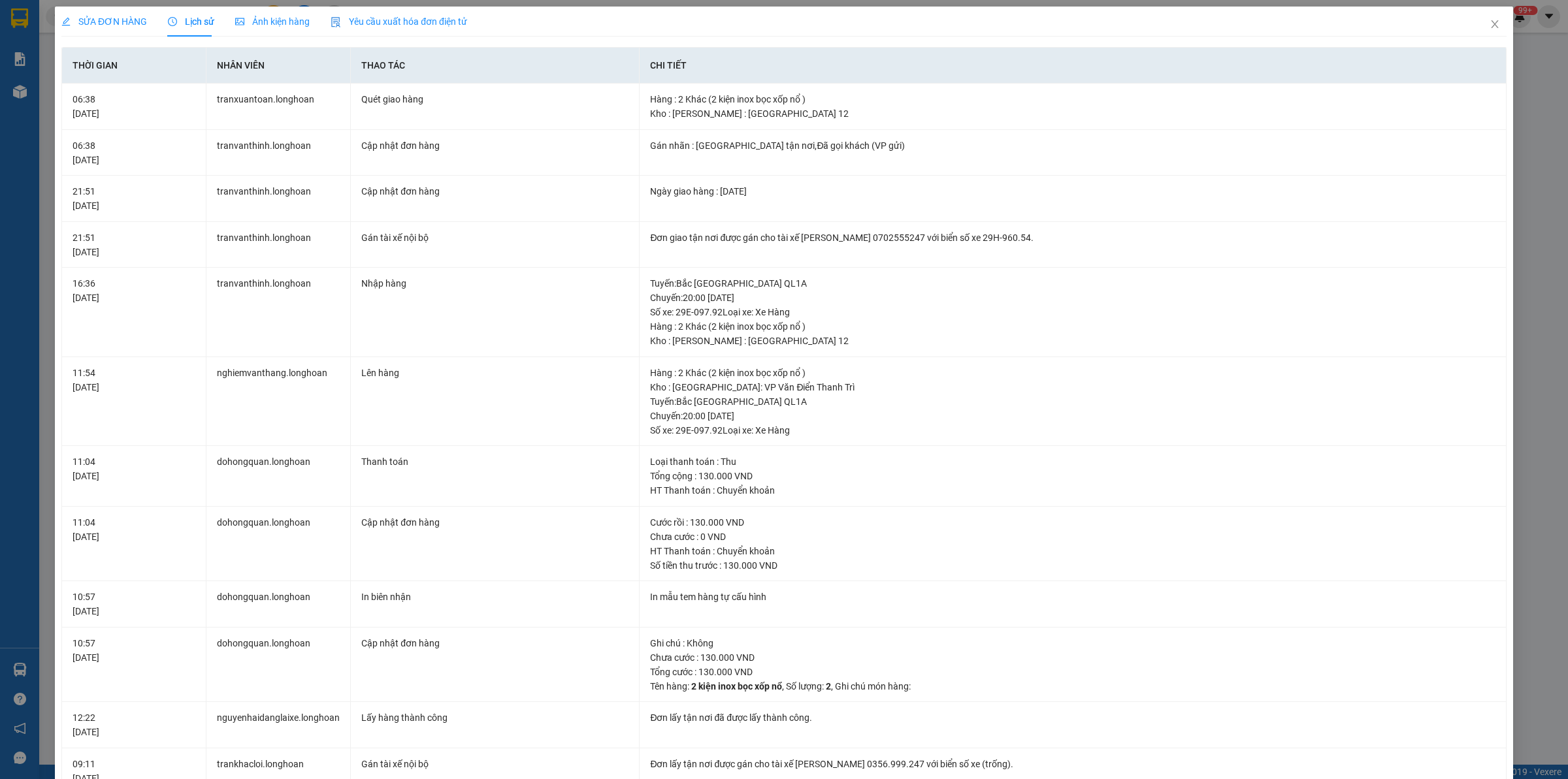
click at [129, 12] on div "SỬA ĐƠN HÀNG" at bounding box center [104, 22] width 86 height 30
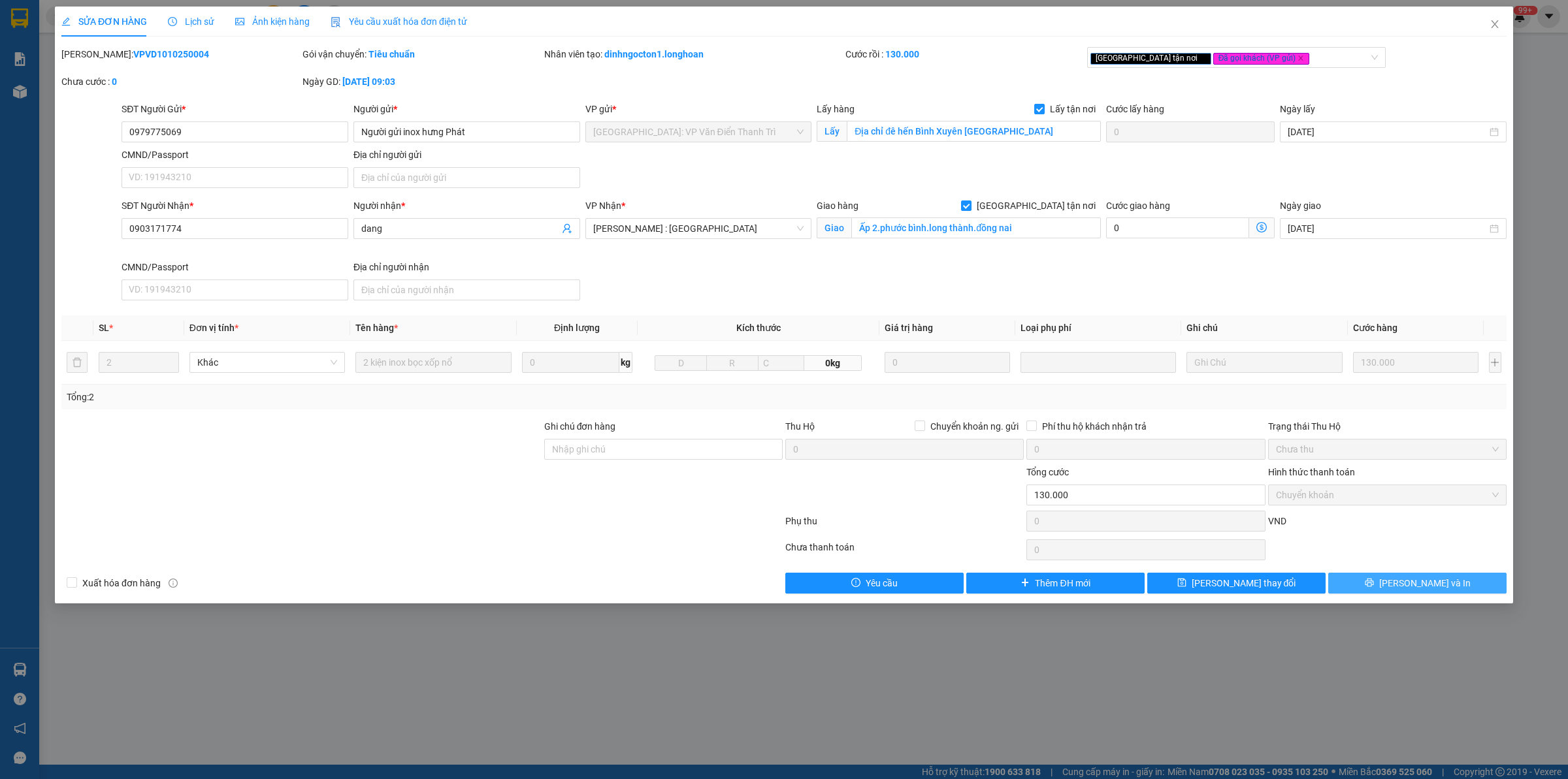
click at [1378, 577] on button "[PERSON_NAME] và In" at bounding box center [1417, 583] width 178 height 21
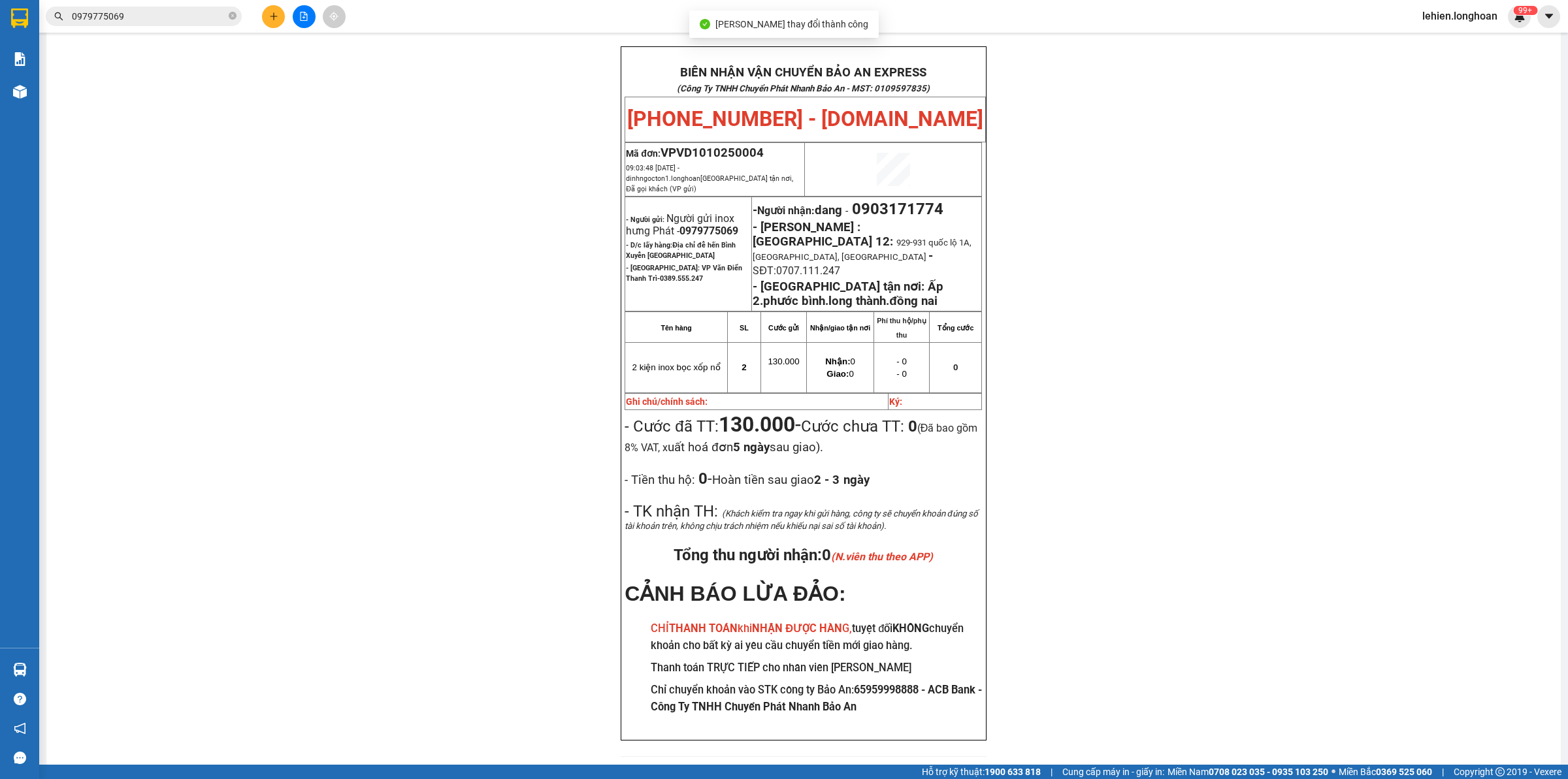
scroll to position [65, 0]
click at [167, 4] on div "Kết quả tìm kiếm ( 14 ) Bộ lọc Mã ĐH Trạng thái Món hàng Thu hộ Tổng cước Chưa …" at bounding box center [784, 16] width 1568 height 33
click at [165, 11] on input "0979775069" at bounding box center [149, 16] width 154 height 14
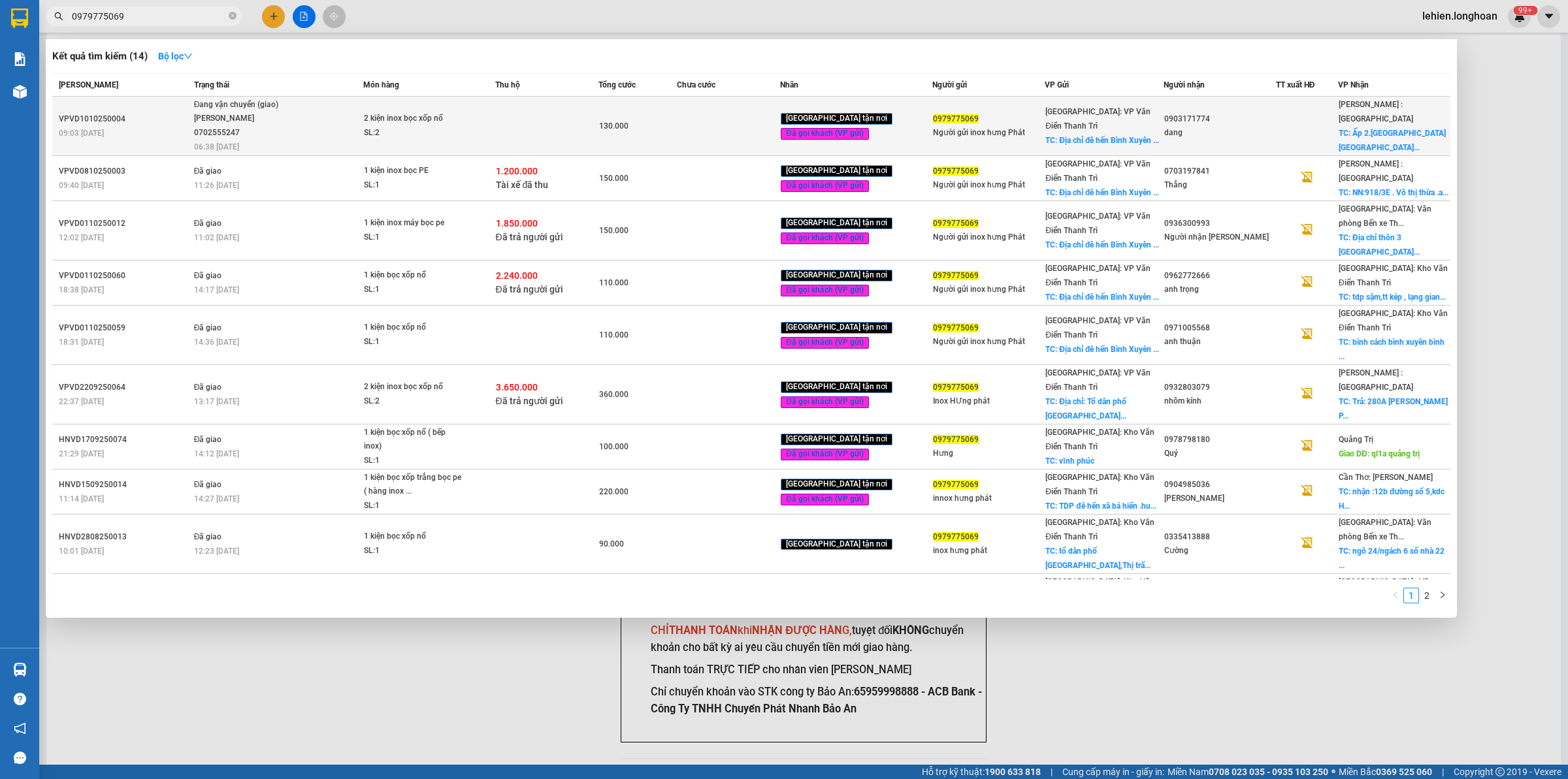
click at [266, 121] on div "[PERSON_NAME] 0702555247" at bounding box center [243, 125] width 98 height 28
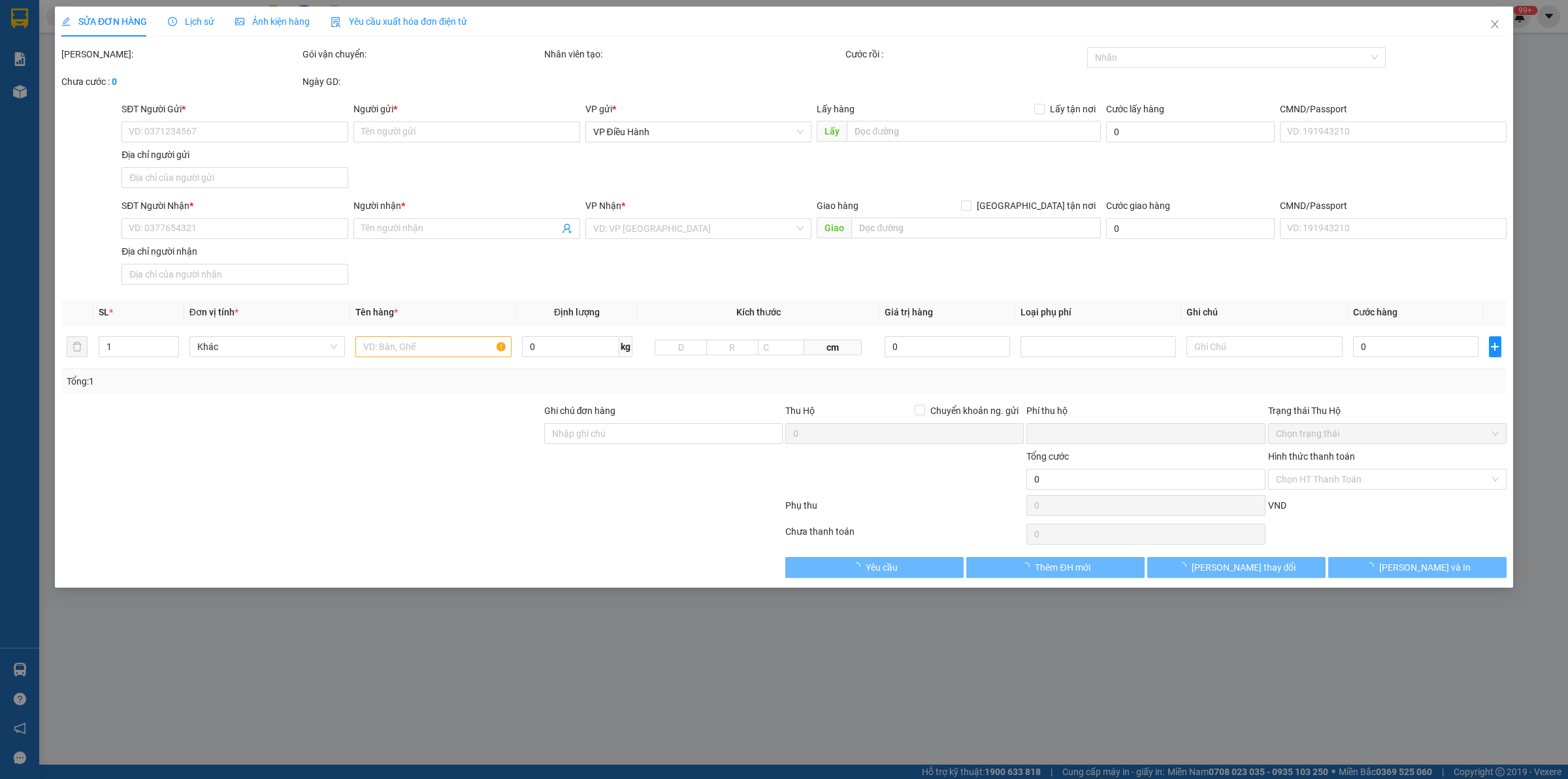
click at [183, 20] on span "Lịch sử" at bounding box center [190, 22] width 46 height 11
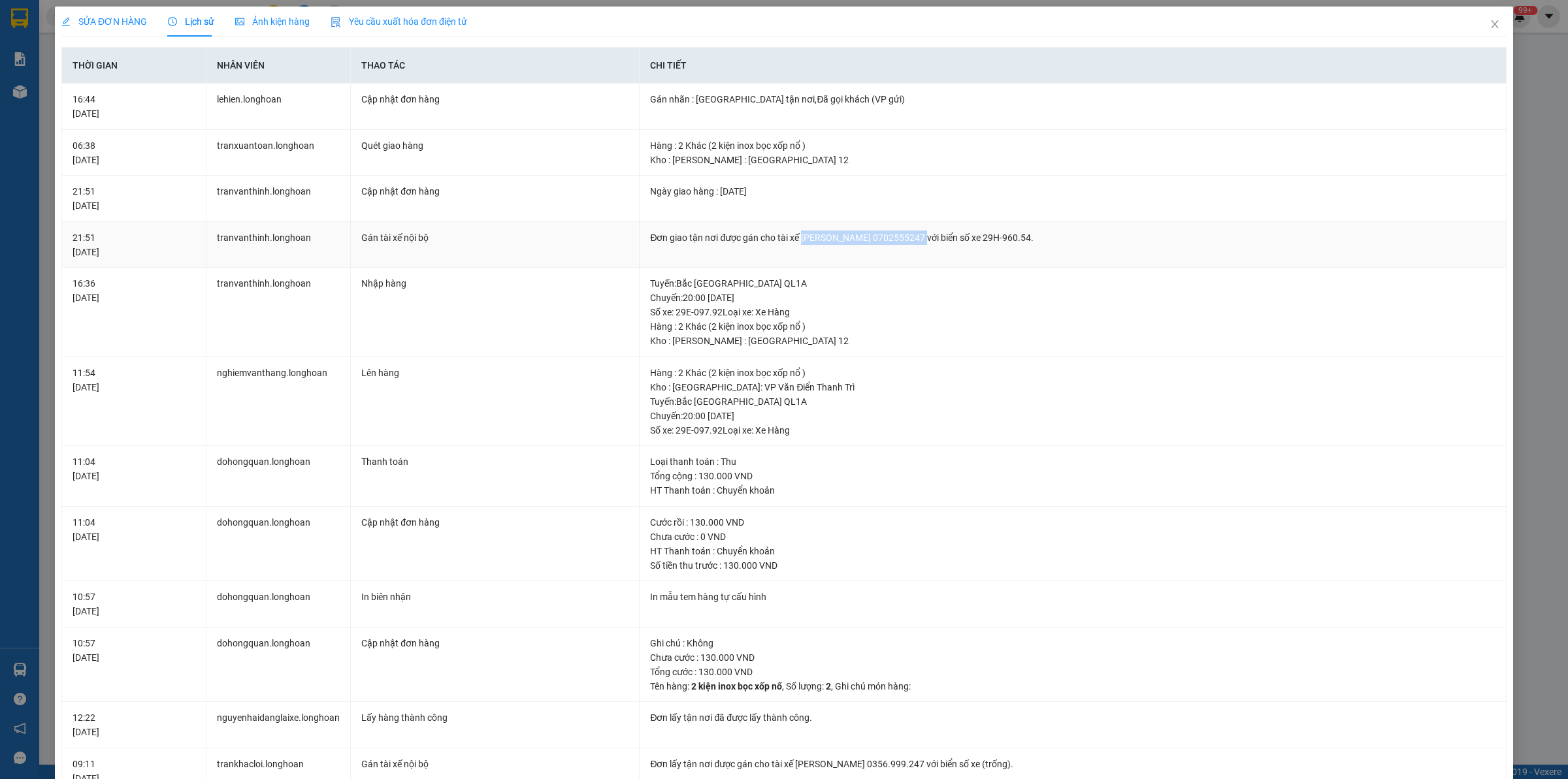
drag, startPoint x: 797, startPoint y: 239, endPoint x: 924, endPoint y: 234, distance: 127.1
click at [924, 234] on div "Đơn giao tận nơi được gán cho tài xế [PERSON_NAME] 0702555247 với biển số xe 29…" at bounding box center [1072, 237] width 845 height 14
click at [119, 17] on span "SỬA ĐƠN HÀNG" at bounding box center [104, 22] width 86 height 11
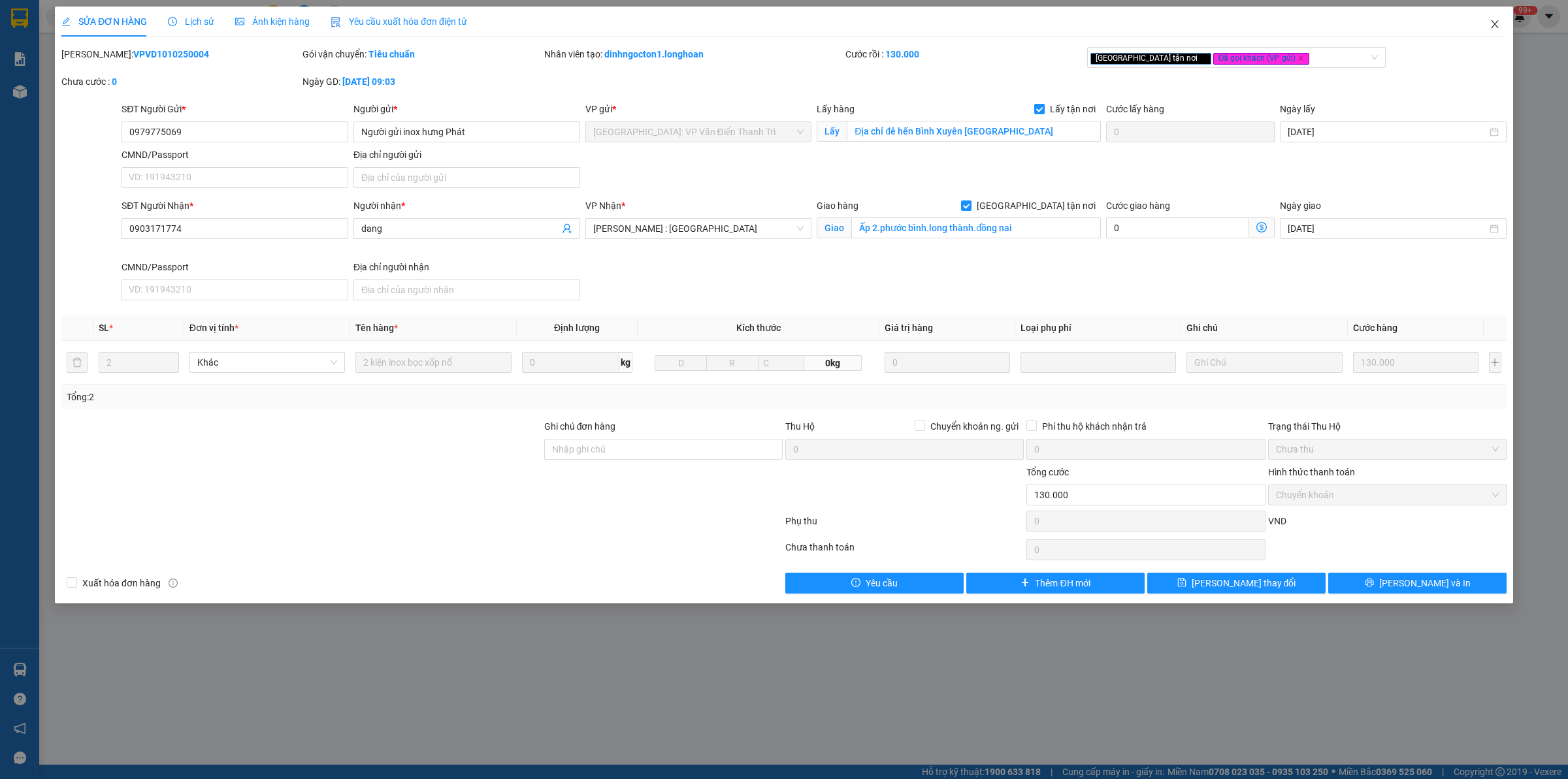
click at [1488, 20] on span "Close" at bounding box center [1495, 25] width 36 height 36
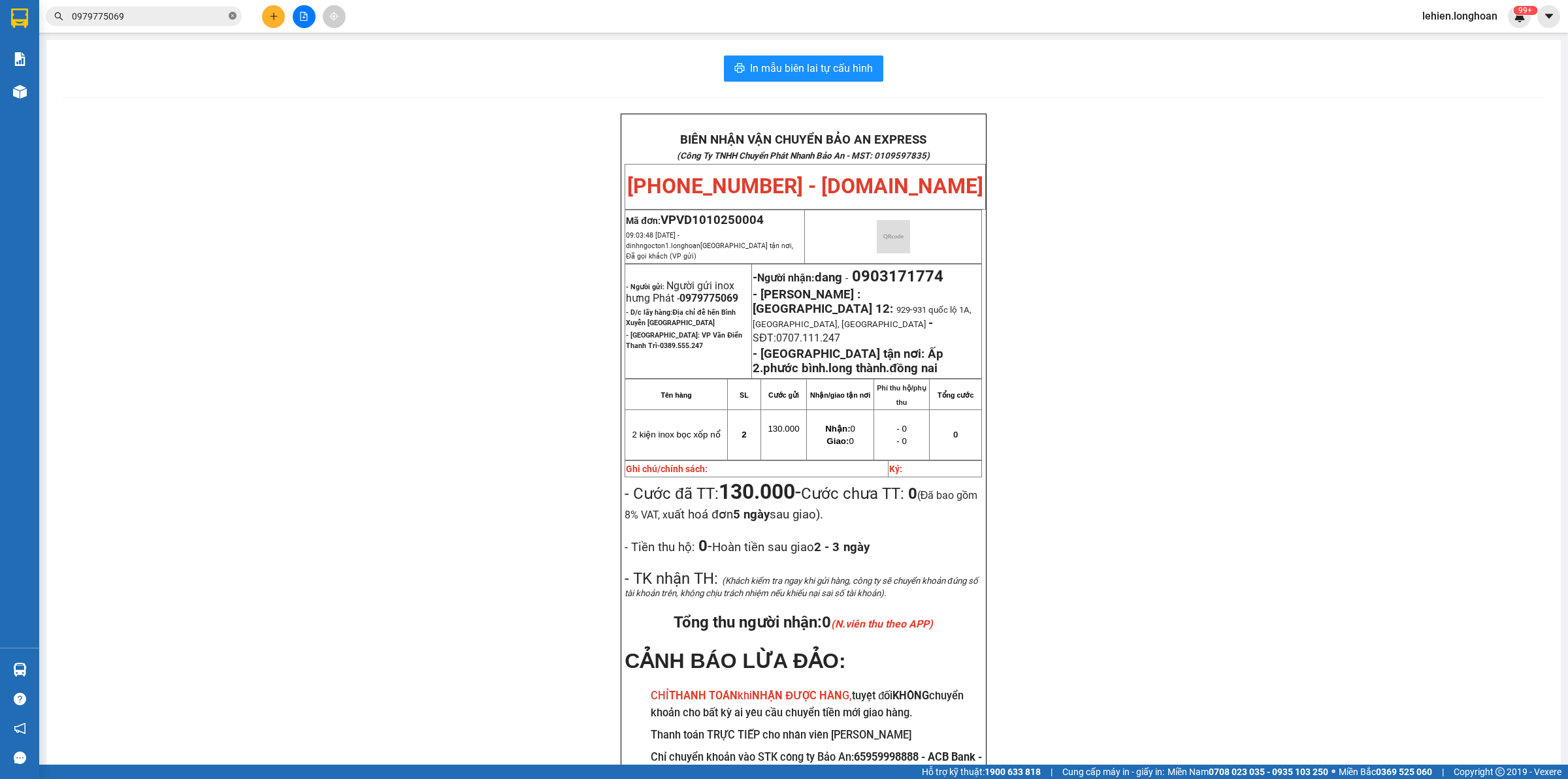
click at [230, 17] on icon "close-circle" at bounding box center [233, 16] width 8 height 8
paste input "0941291881"
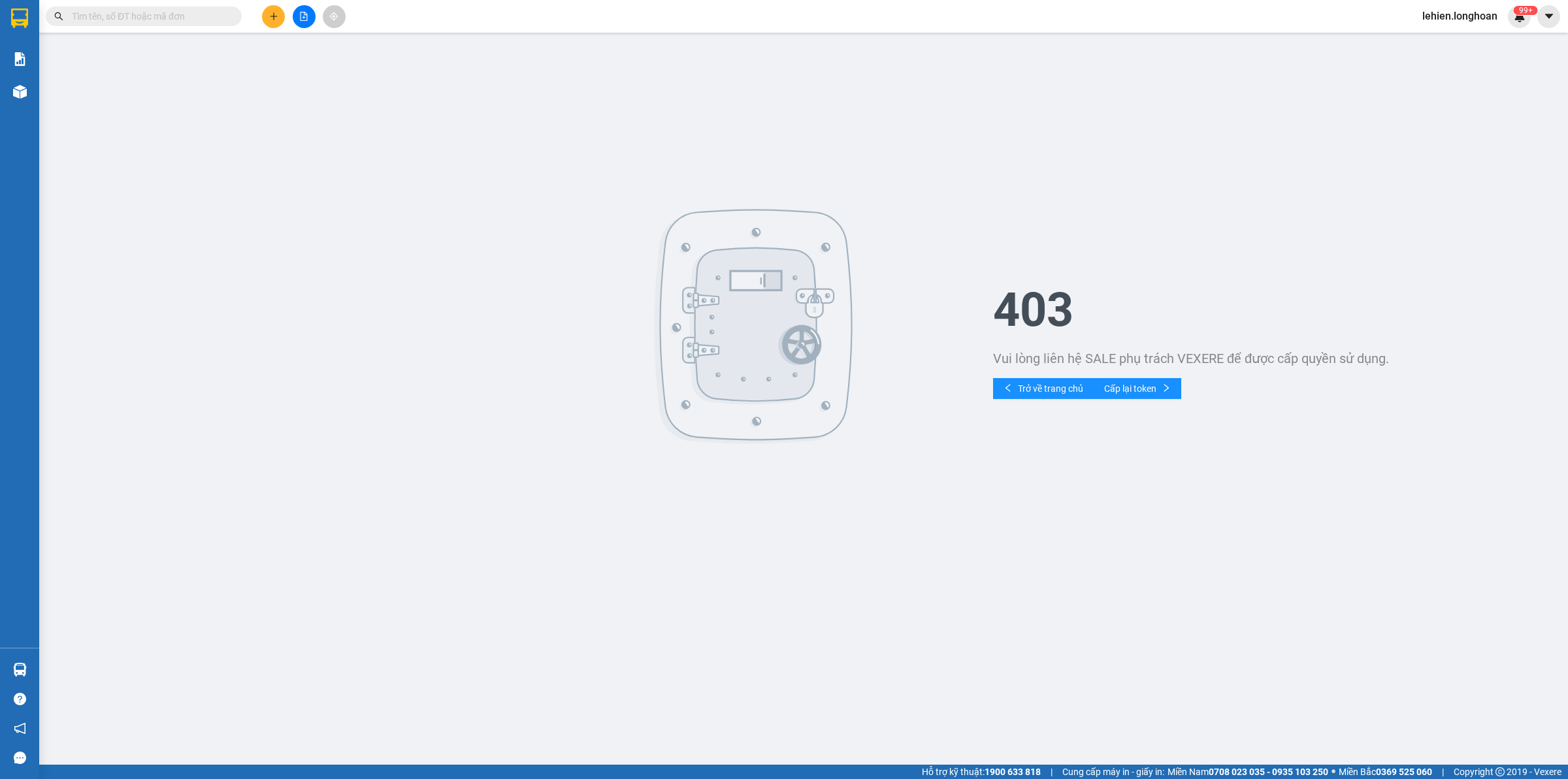
click at [180, 20] on input "text" at bounding box center [149, 16] width 154 height 14
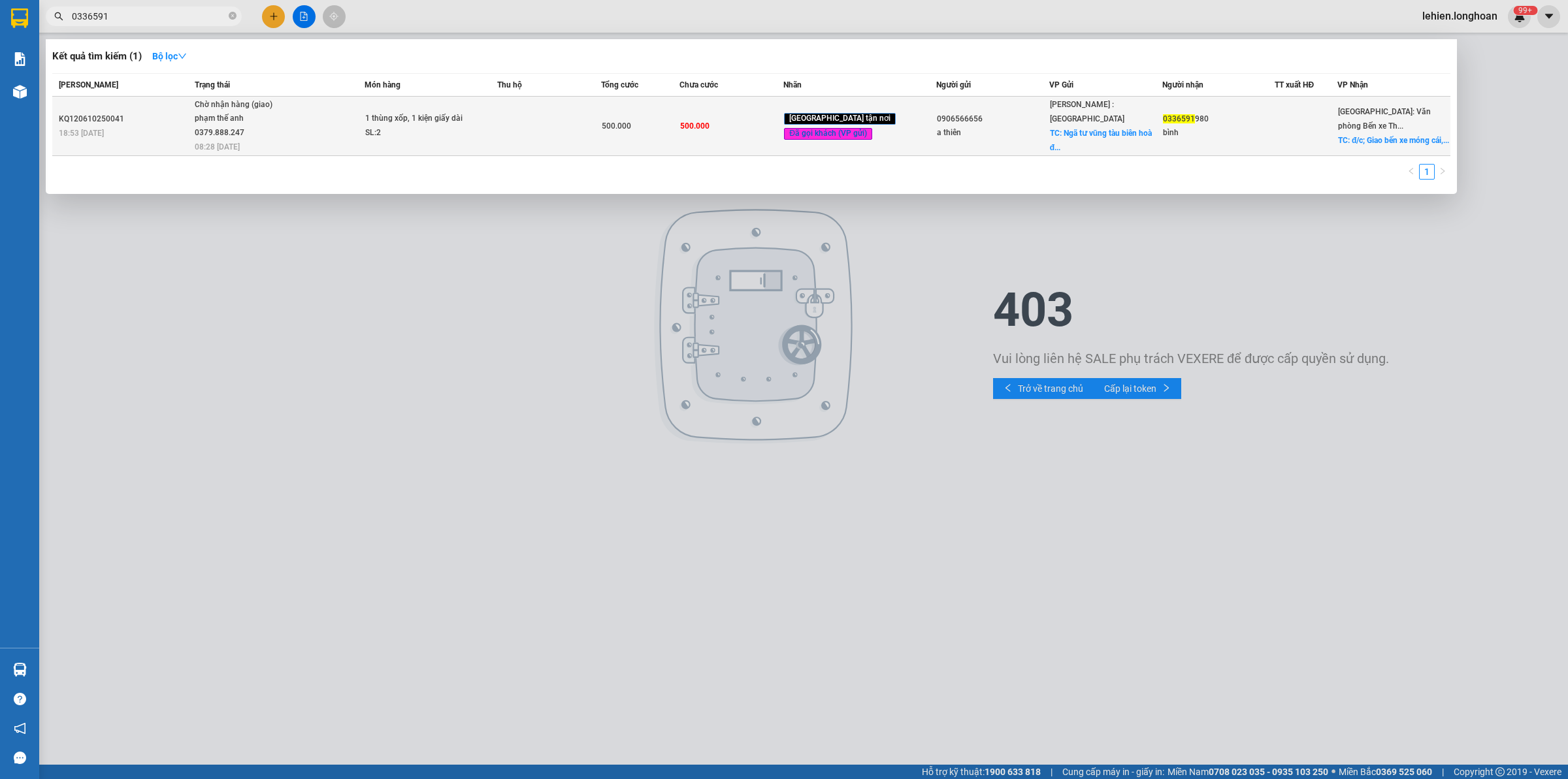
type input "0336591"
click at [292, 126] on div "phạm thế anh 0379.888.247" at bounding box center [243, 125] width 98 height 28
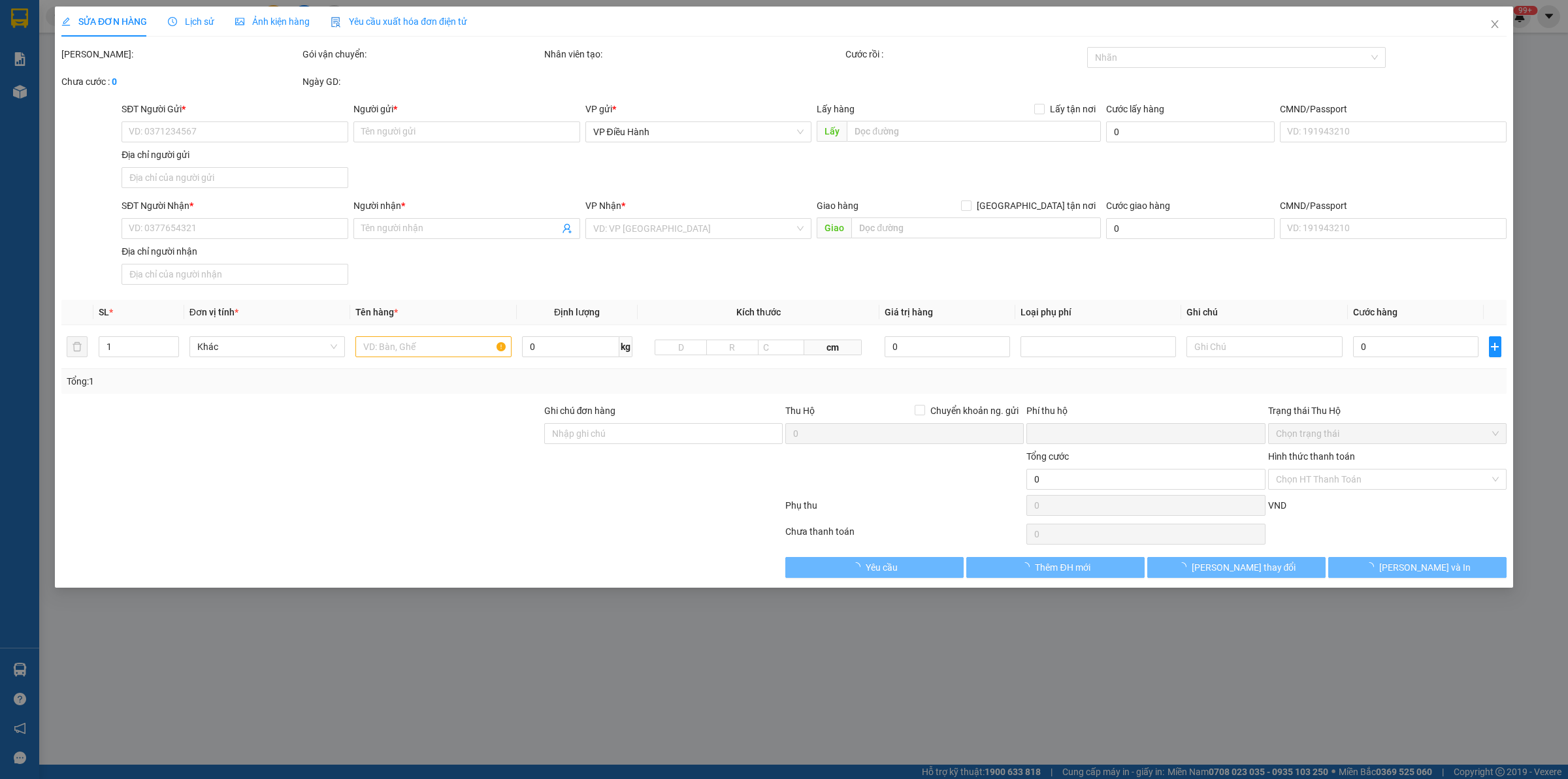
type input "0906566656"
type input "a thiên"
checkbox input "true"
type input "Ngã tư vũng tàu biên hoà đồng nai"
type input "0336591980"
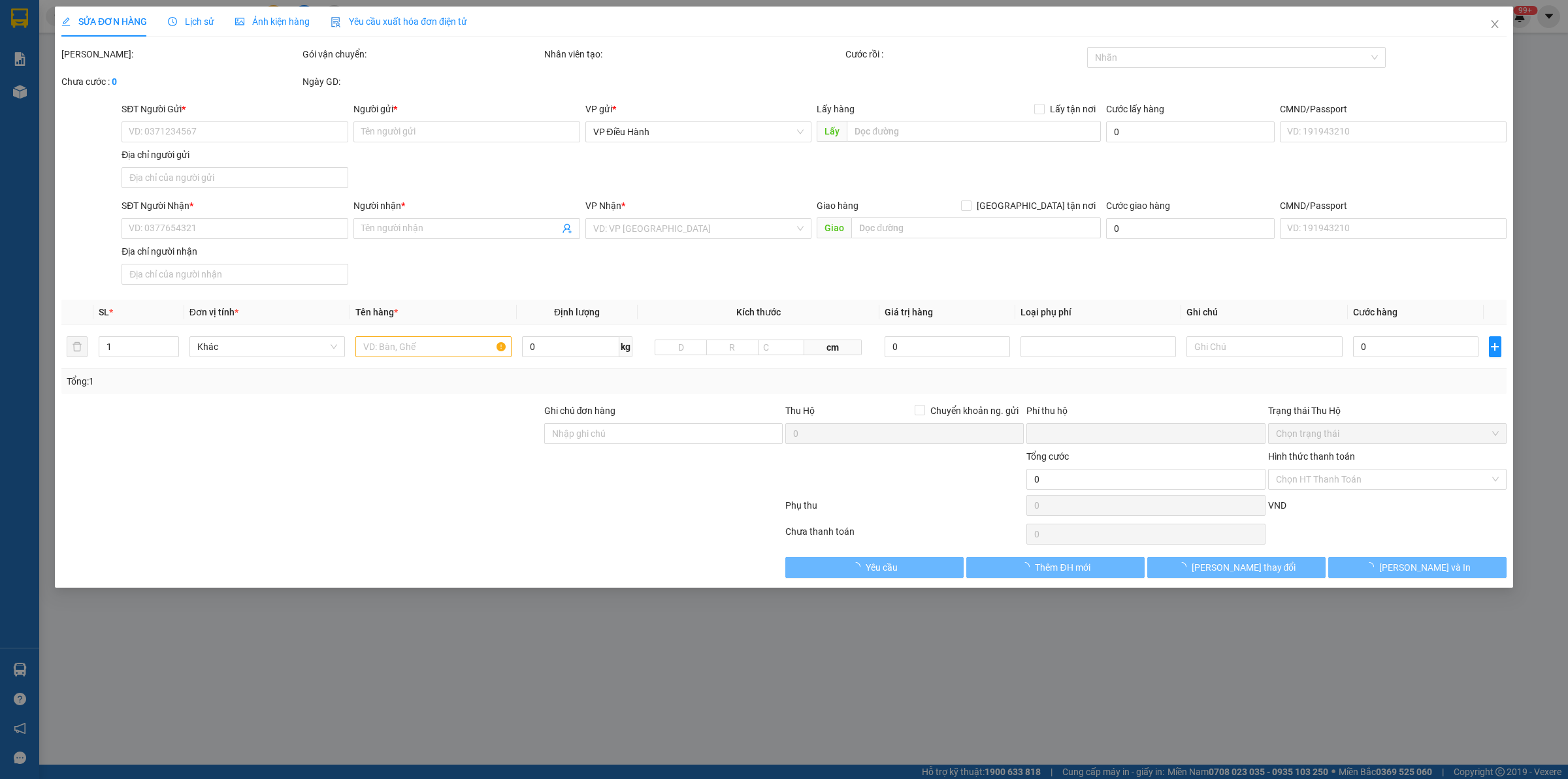
type input "bình"
checkbox input "true"
type input "đ/c; Giao bến xe móng cái, quảng ninh"
type input "0"
type input "500.000"
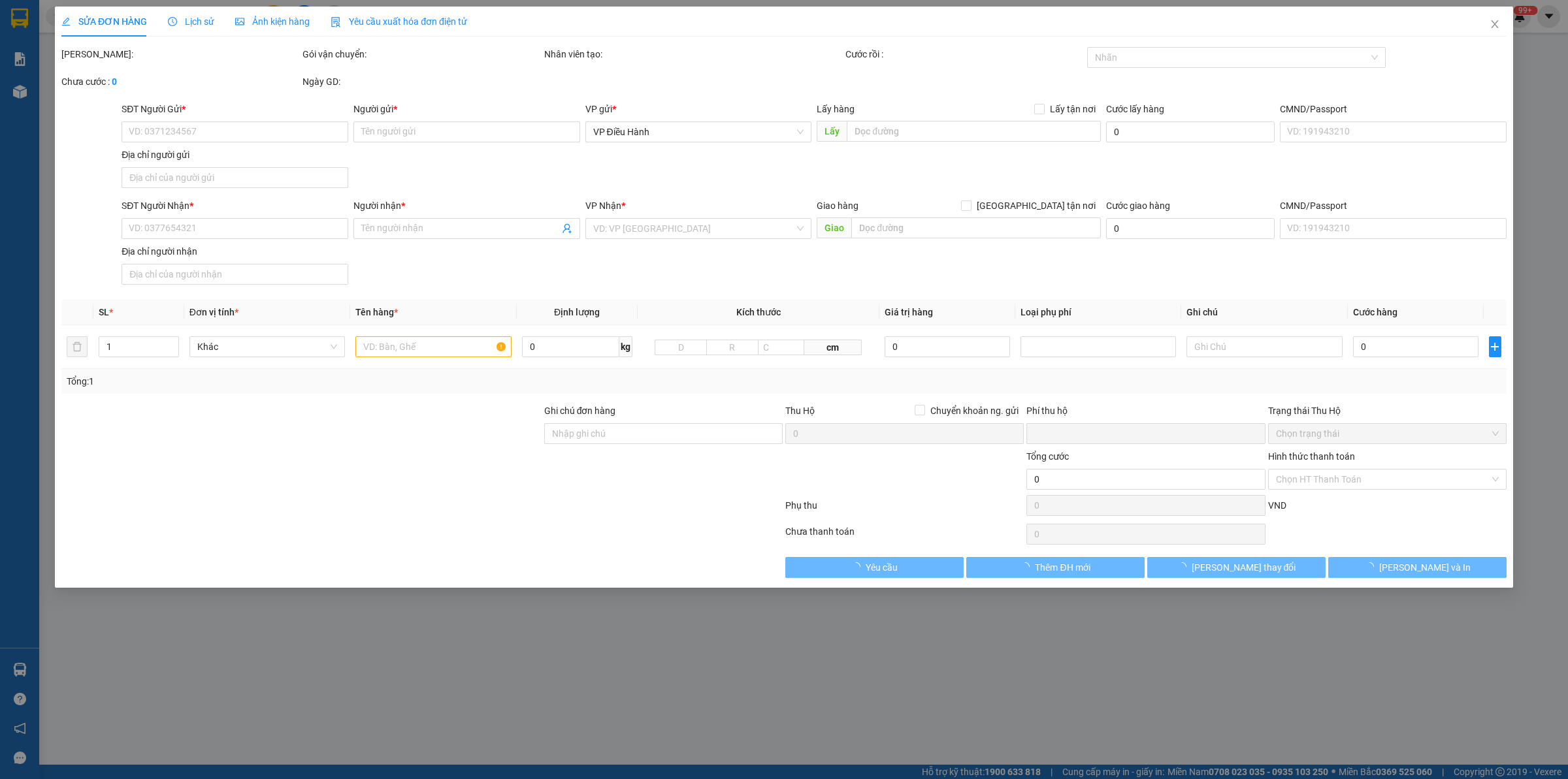
type input "500.000"
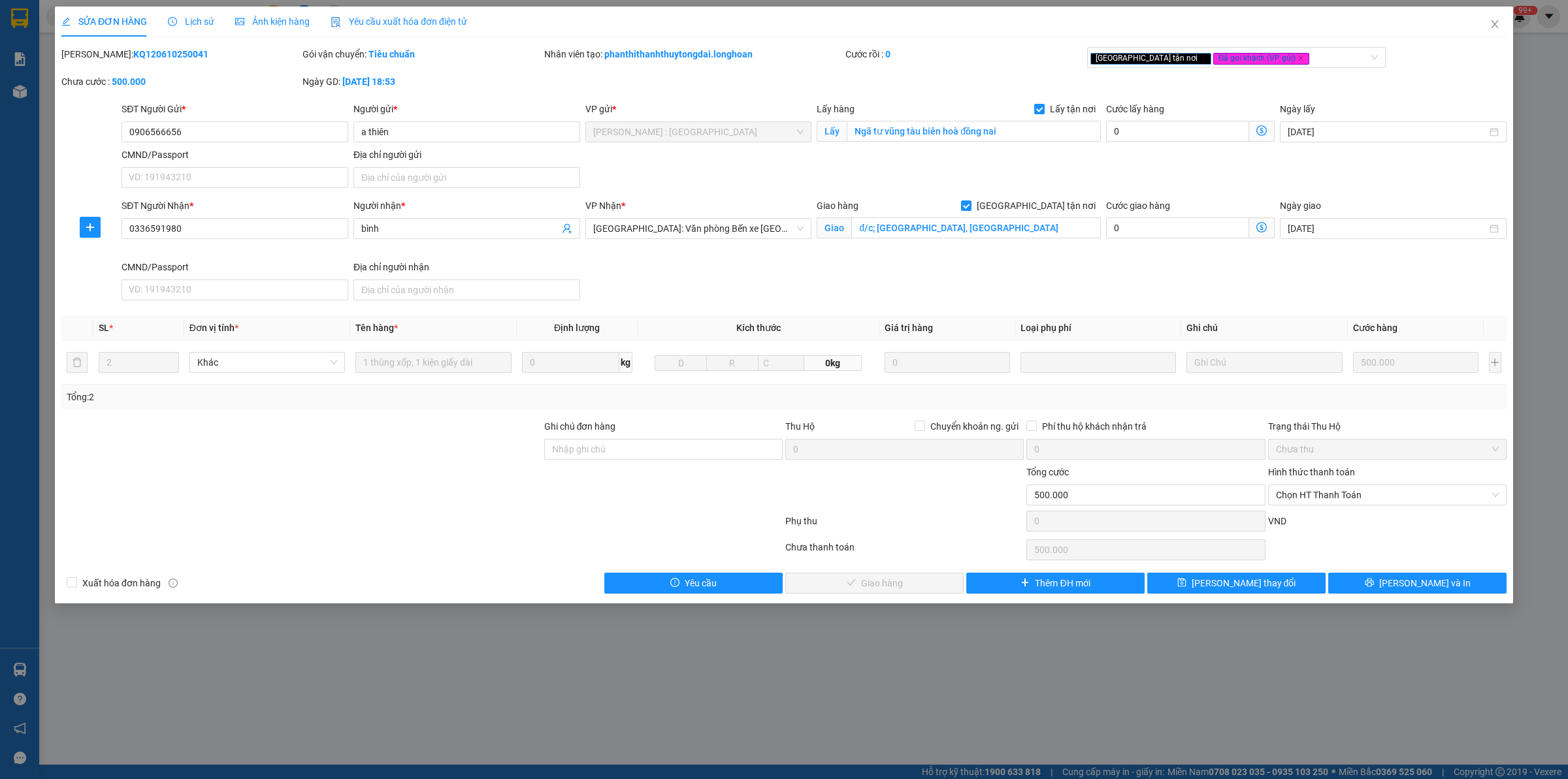
click at [165, 21] on div "SỬA ĐƠN HÀNG Lịch sử Ảnh kiện hàng Yêu cầu xuất hóa đơn điện tử" at bounding box center [264, 22] width 406 height 30
click at [183, 23] on span "Lịch sử" at bounding box center [190, 22] width 46 height 11
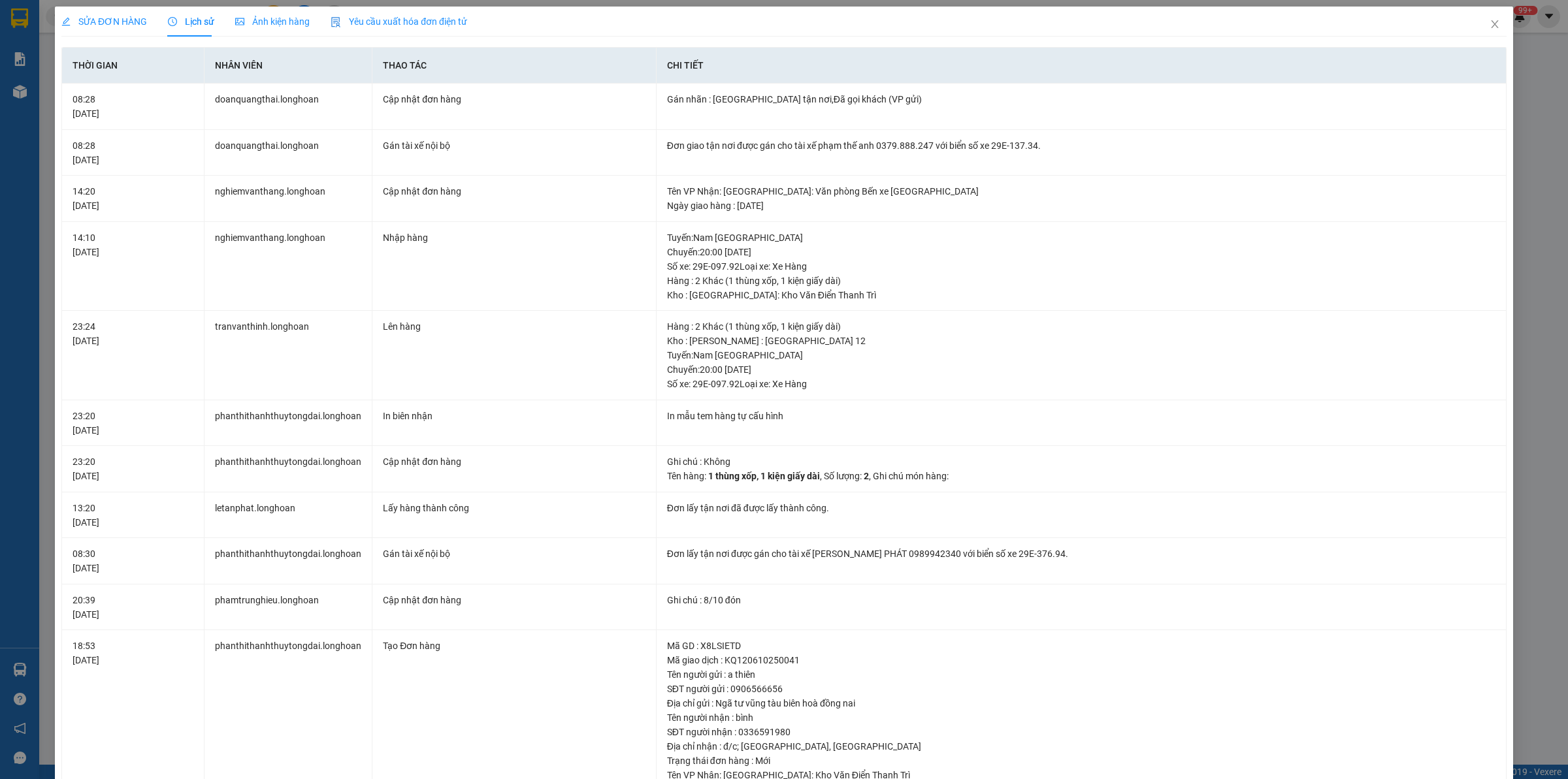
click at [125, 10] on div "SỬA ĐƠN HÀNG" at bounding box center [104, 22] width 86 height 30
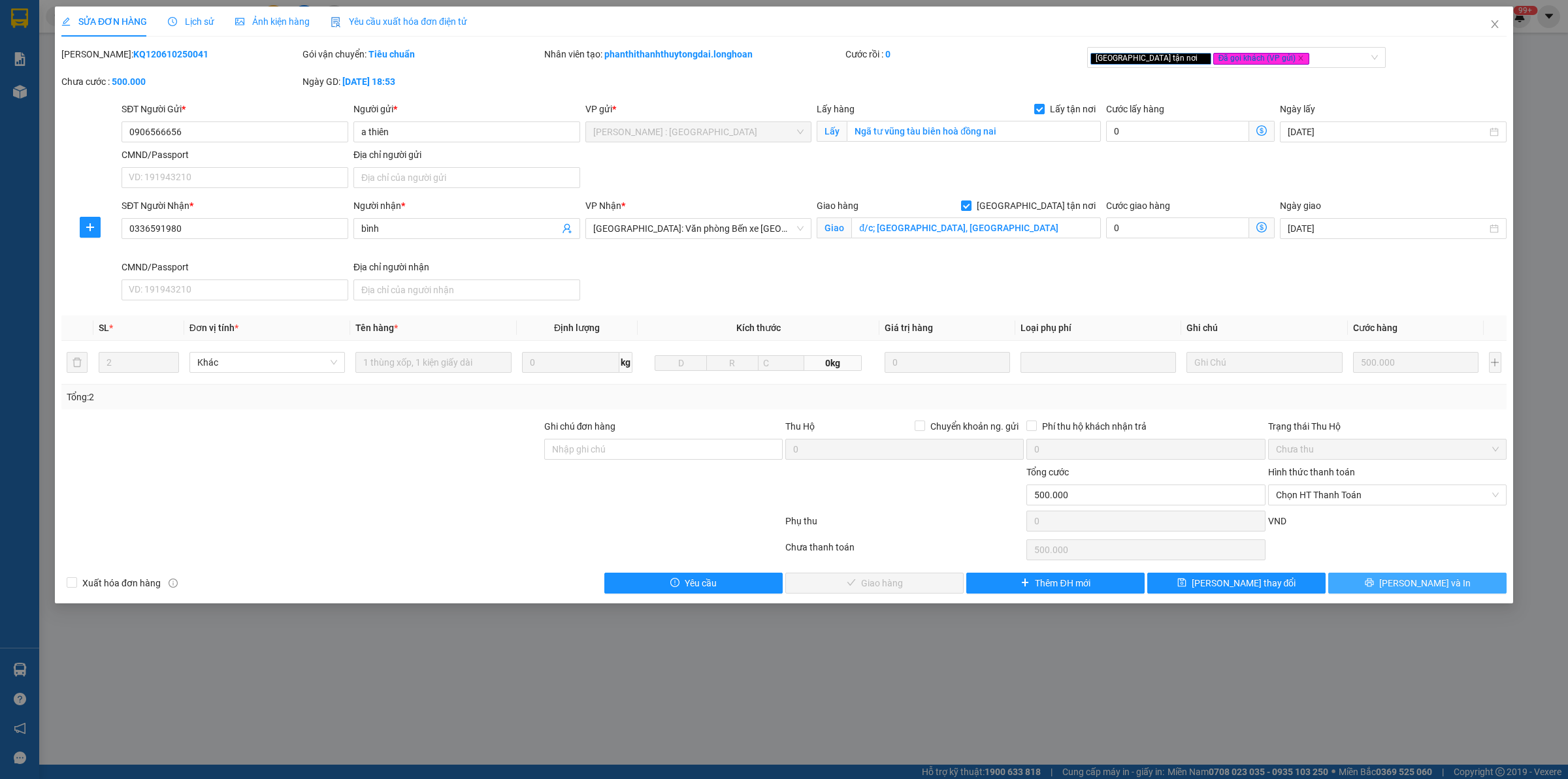
click at [1418, 585] on span "[PERSON_NAME] và In" at bounding box center [1425, 583] width 92 height 14
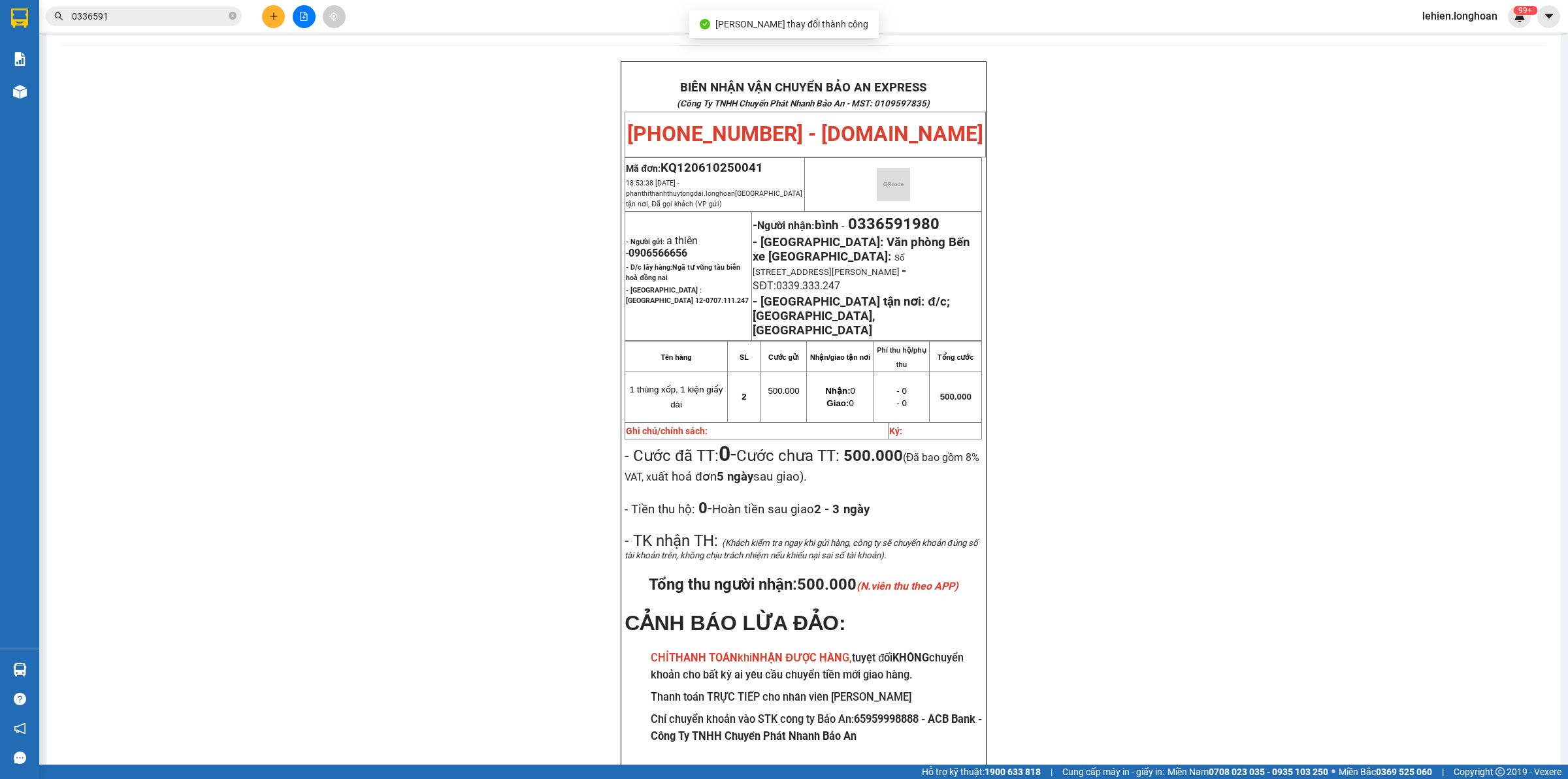
scroll to position [69, 0]
